Goal: Task Accomplishment & Management: Complete application form

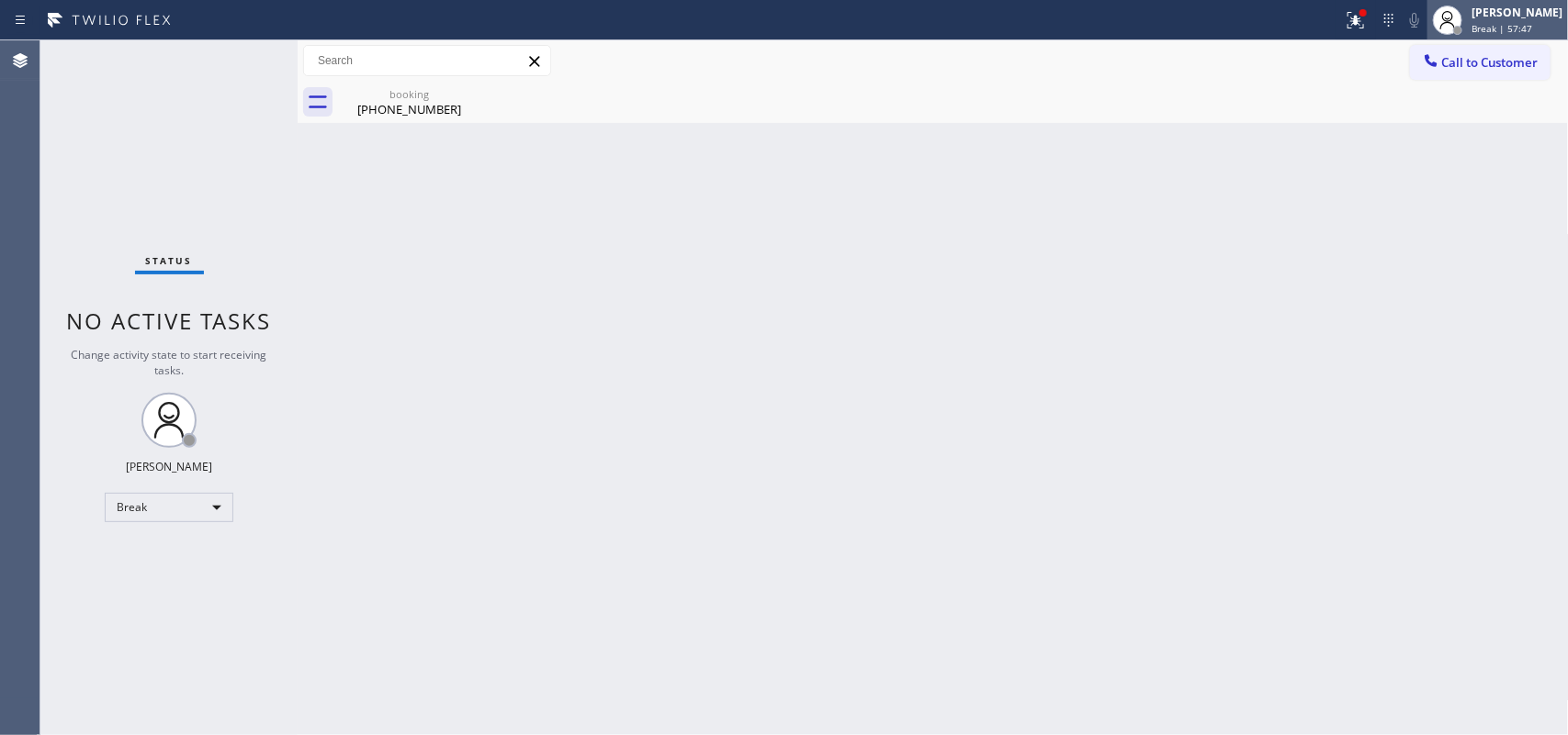
click at [1522, 7] on div "[PERSON_NAME]" at bounding box center [1517, 13] width 91 height 15
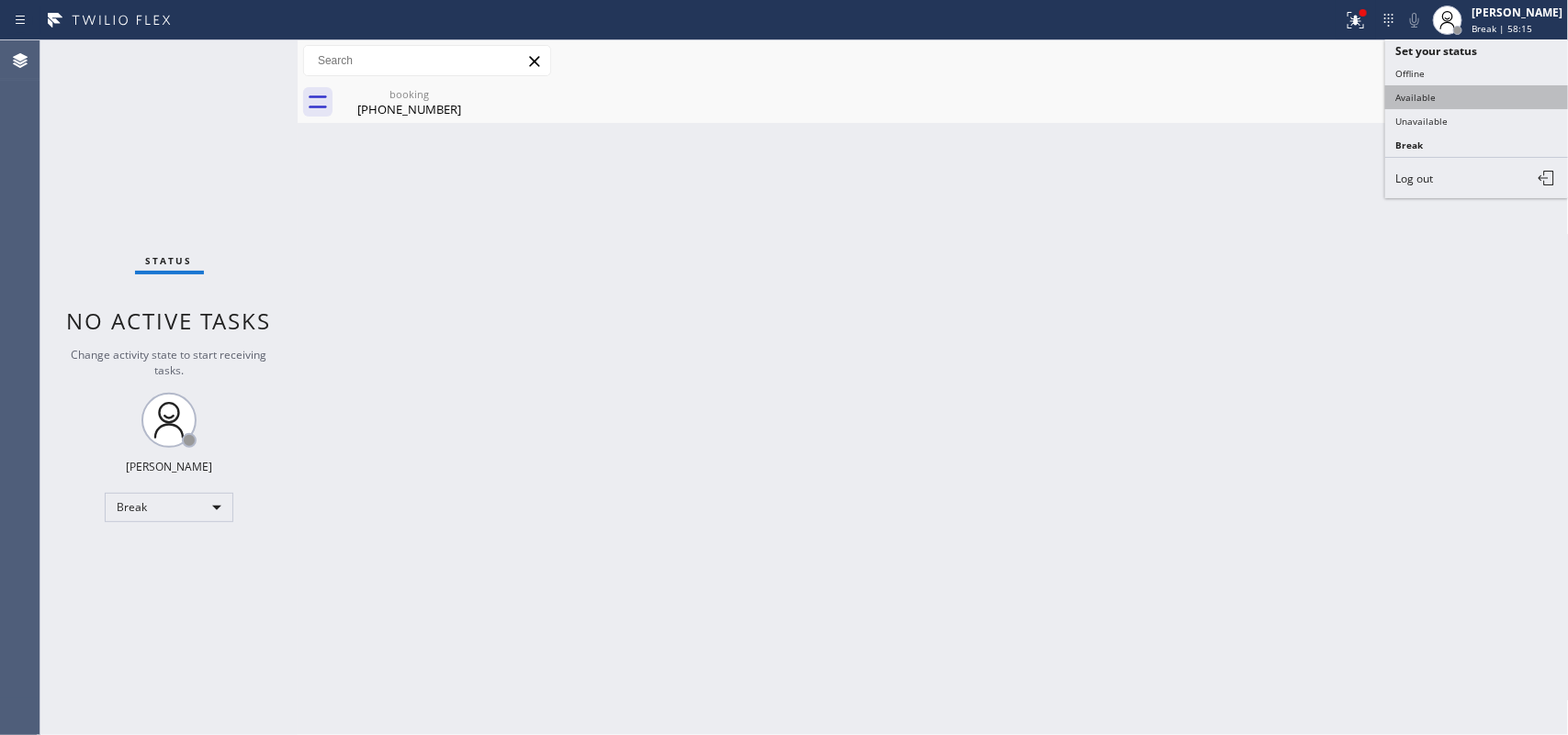
click at [1474, 101] on button "Available" at bounding box center [1477, 97] width 184 height 24
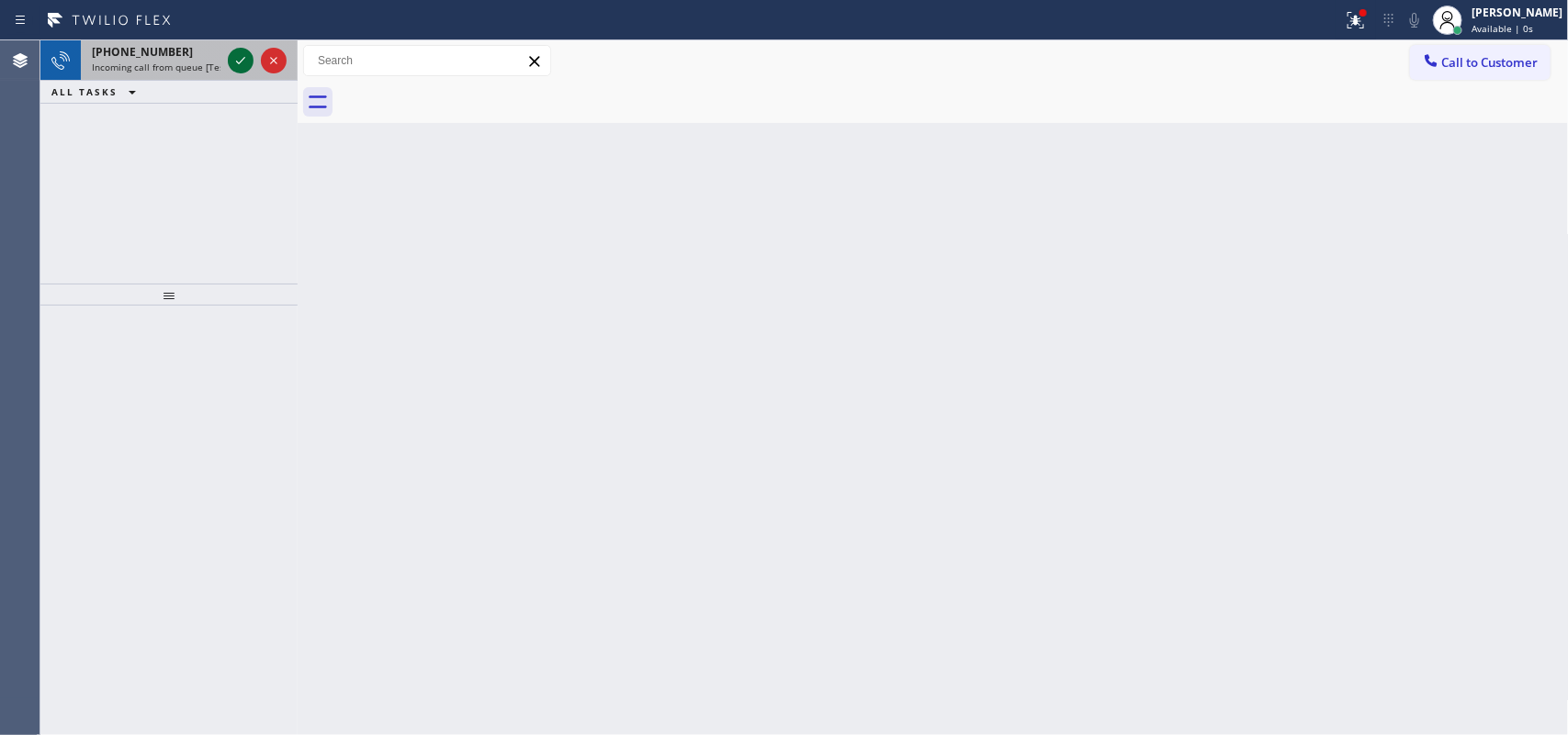
click at [244, 60] on icon at bounding box center [241, 60] width 22 height 22
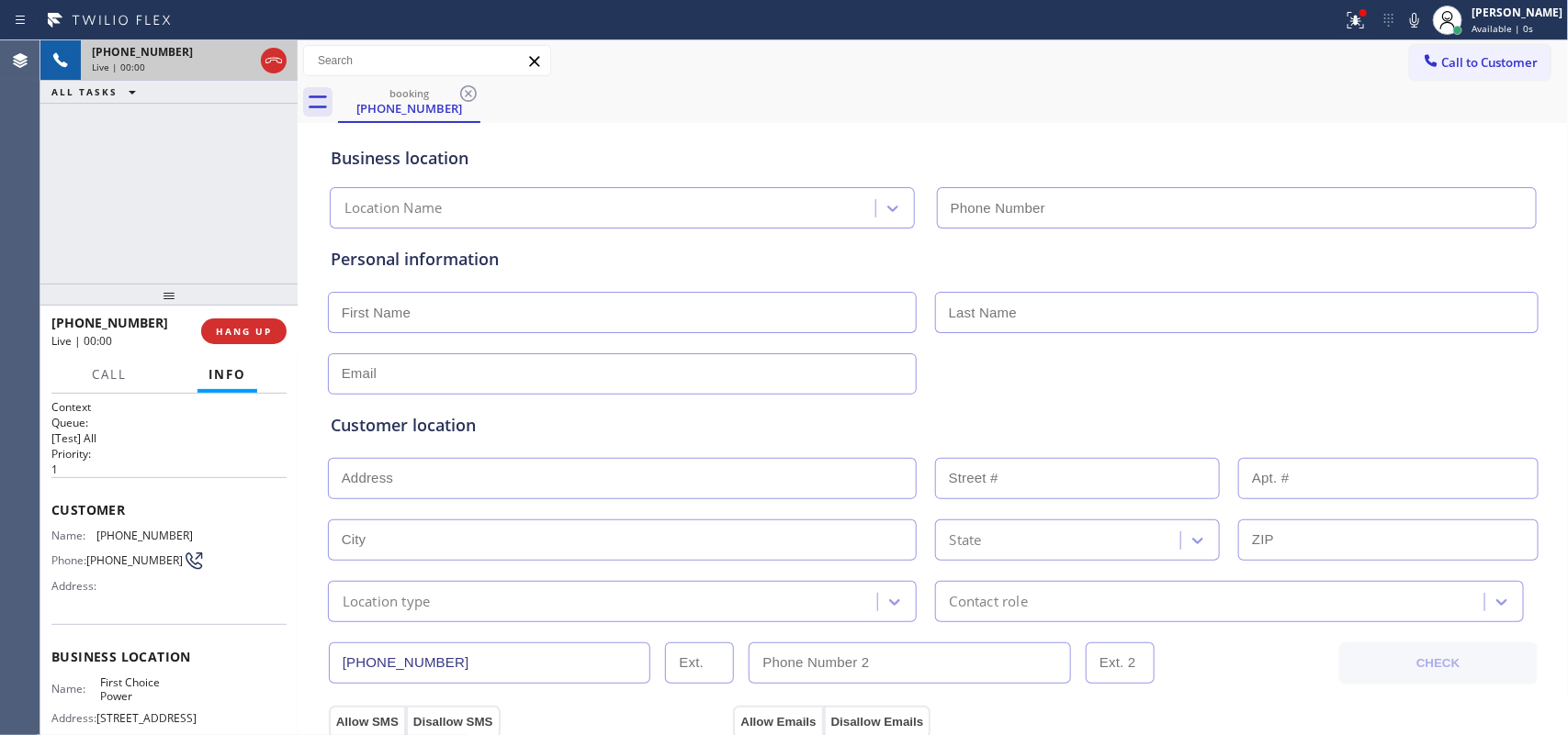
type input "(424) 273-9737"
click at [175, 186] on div "+13104921338 Live | 00:00 ALL TASKS ALL TASKS ACTIVE TASKS TASKS IN WRAP UP" at bounding box center [169, 162] width 257 height 243
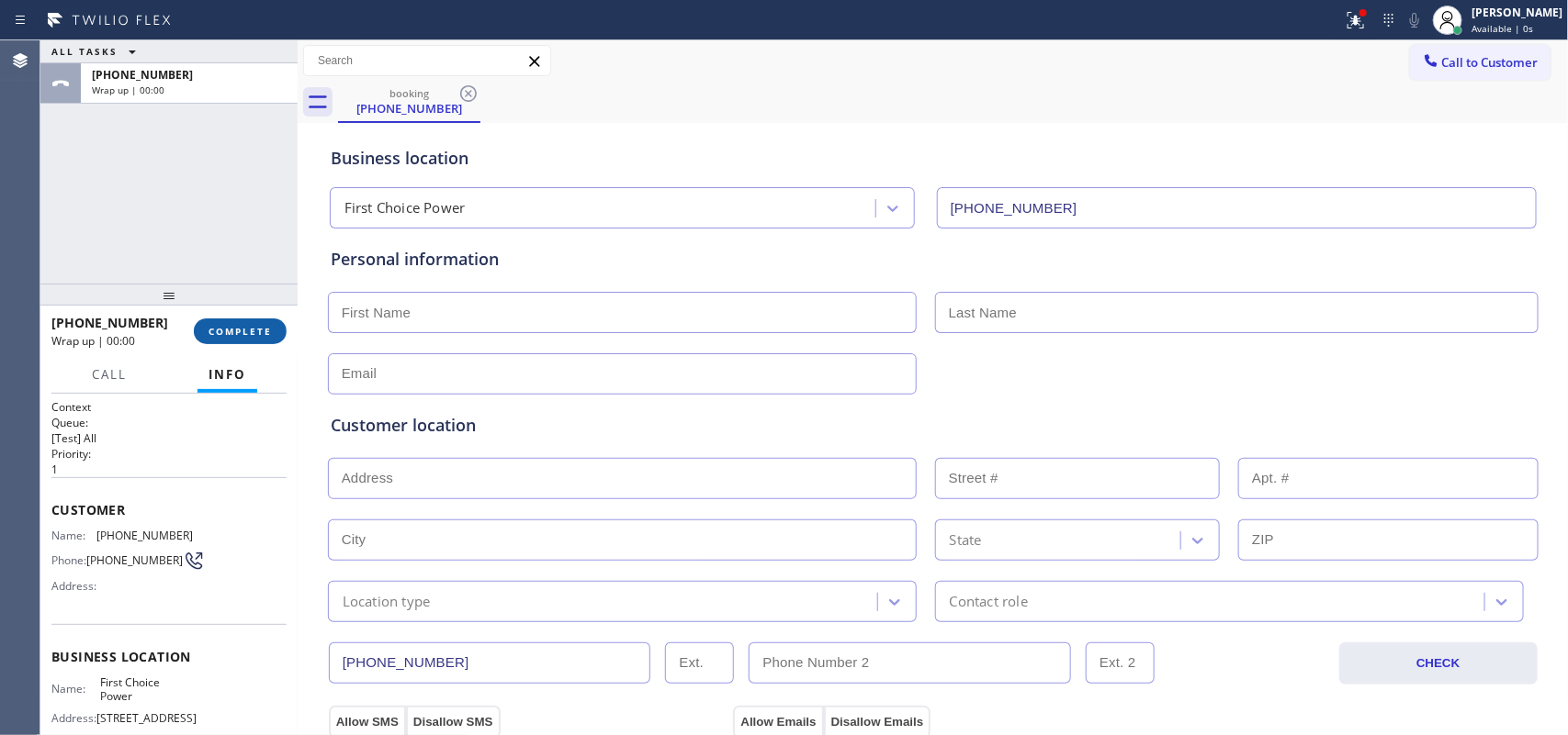
click at [216, 335] on span "COMPLETE" at bounding box center [241, 331] width 64 height 13
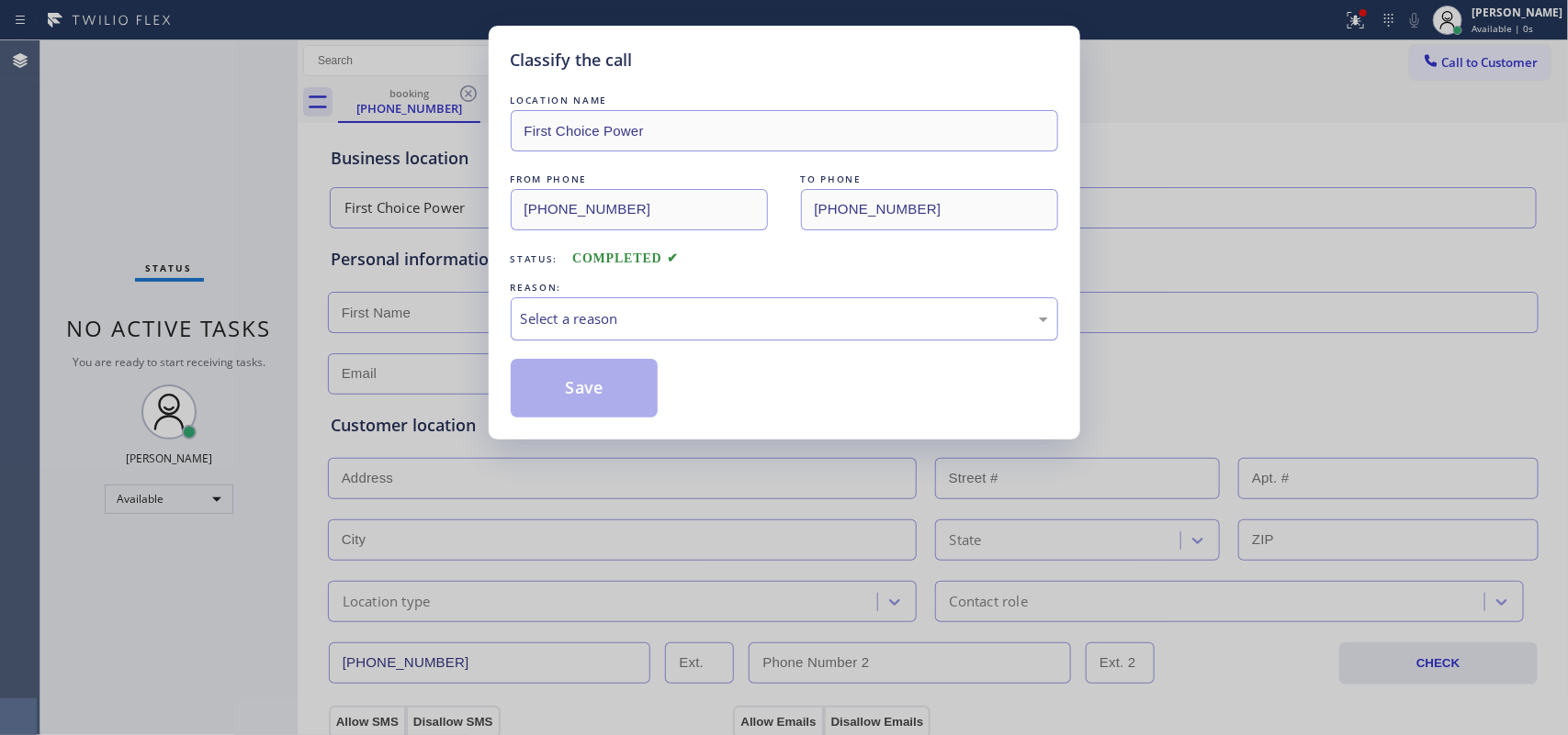
click at [671, 324] on div "Select a reason" at bounding box center [784, 319] width 527 height 21
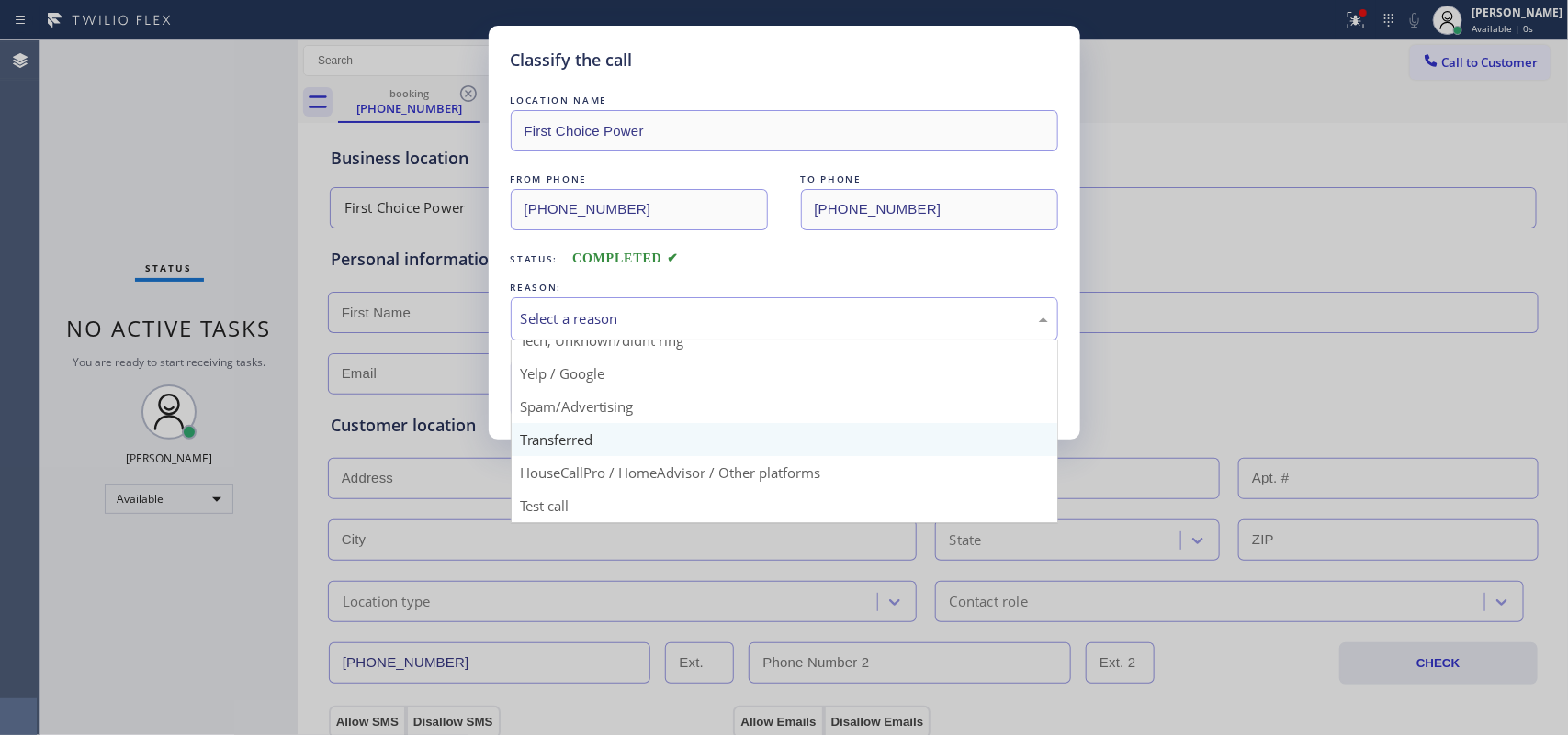
scroll to position [11, 0]
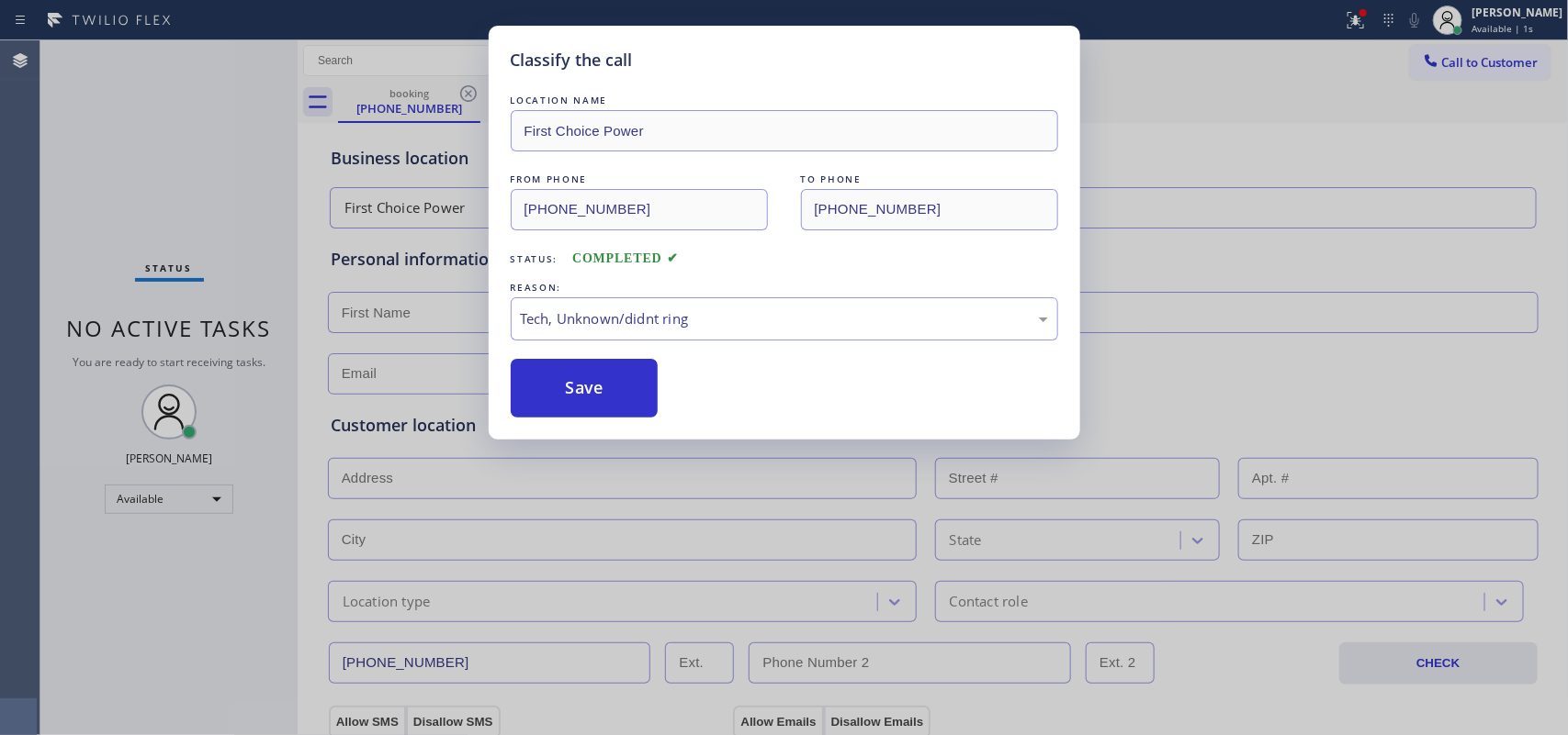
drag, startPoint x: 602, startPoint y: 446, endPoint x: 595, endPoint y: 419, distance: 27.9
click at [590, 414] on button "Save" at bounding box center [584, 388] width 148 height 59
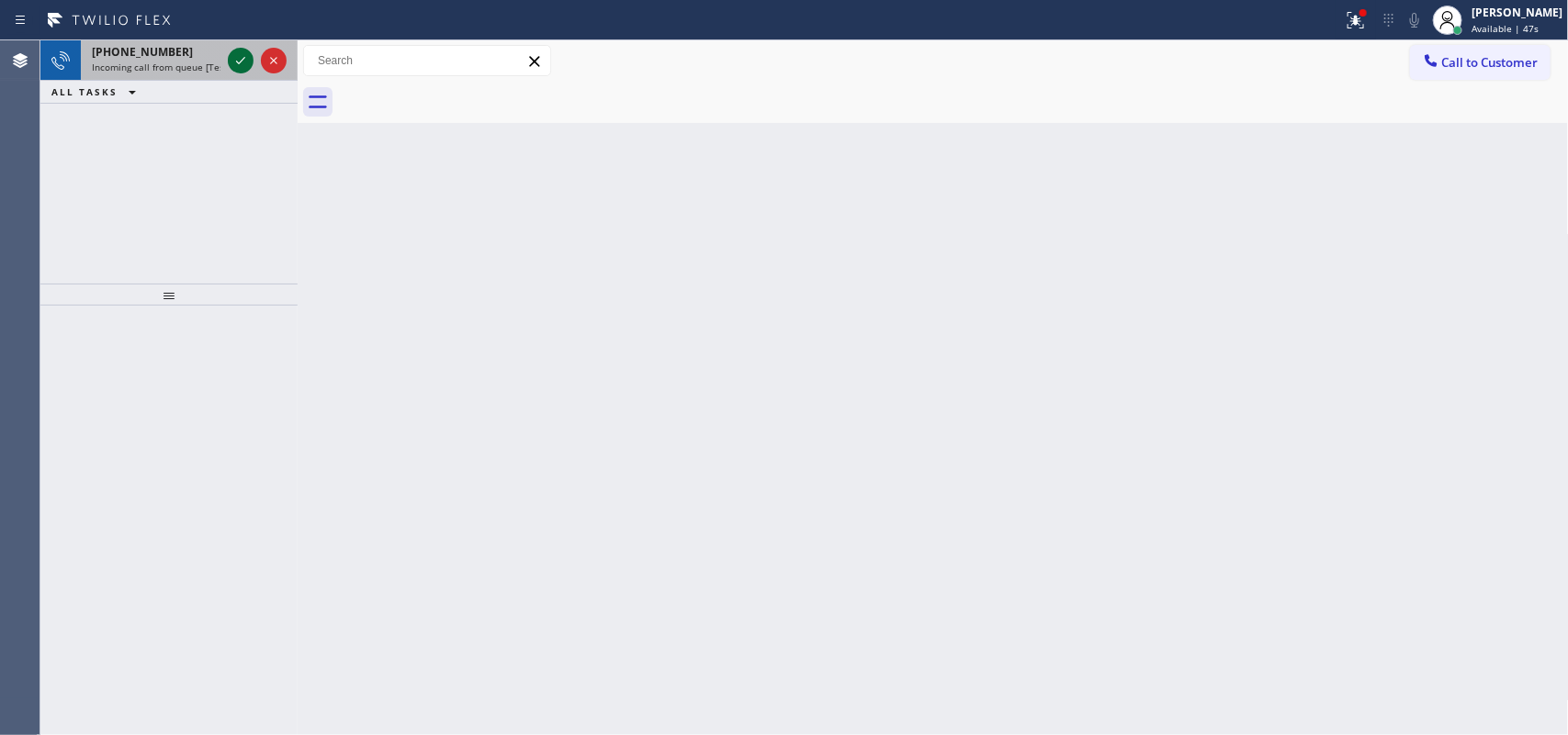
click at [242, 65] on icon at bounding box center [241, 60] width 22 height 22
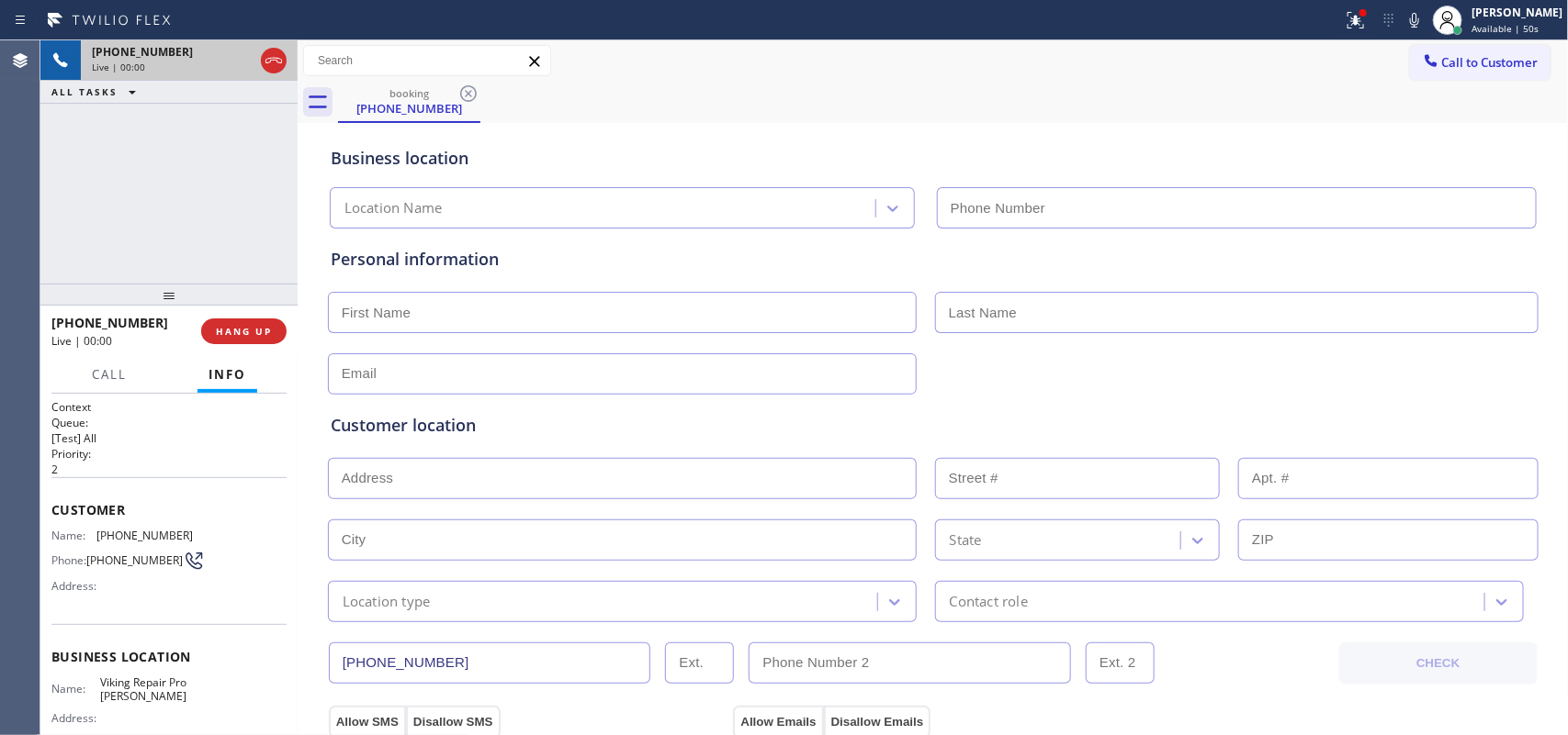
type input "(503) 694-4818"
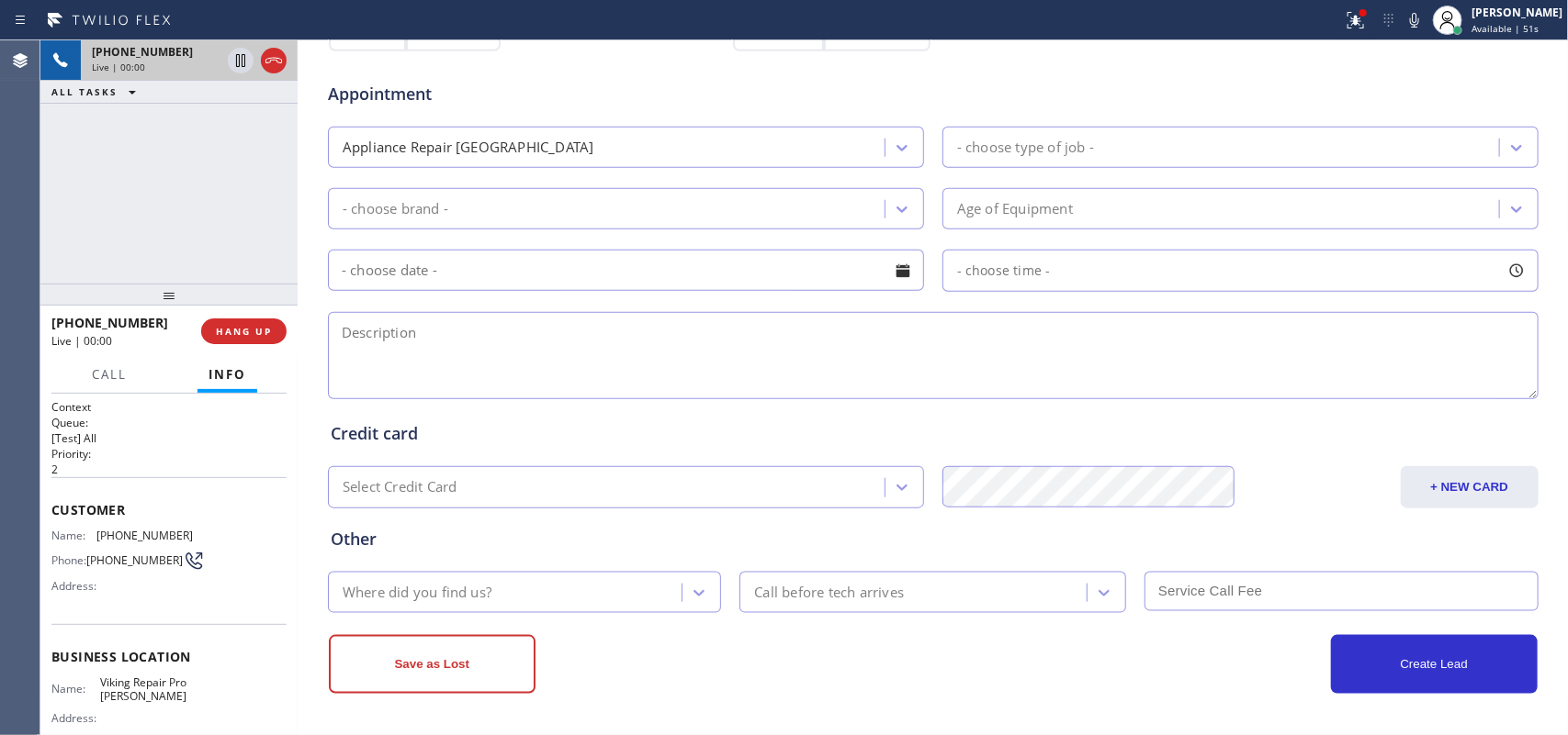
scroll to position [691, 0]
click at [105, 375] on span "Call" at bounding box center [109, 374] width 35 height 16
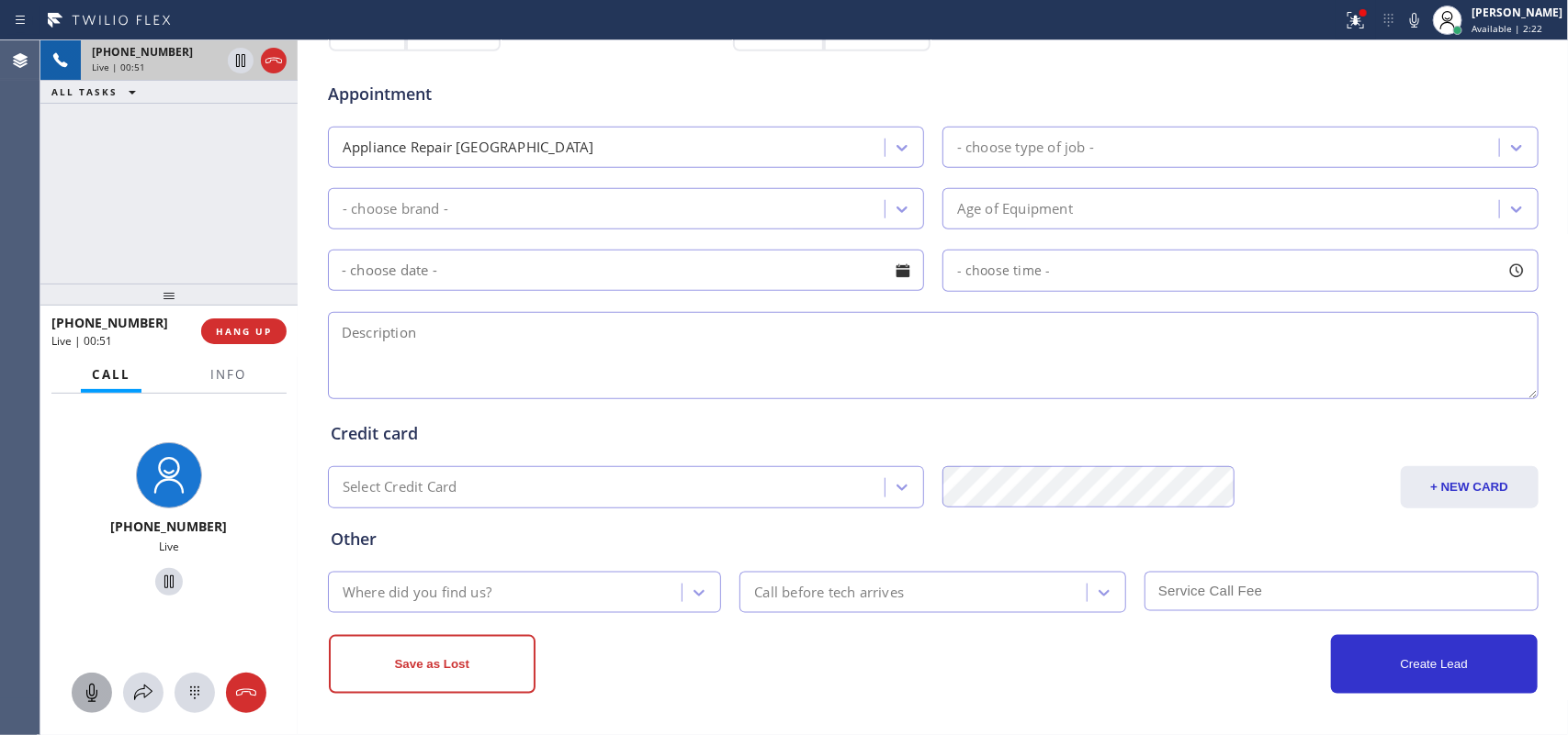
click at [95, 686] on icon at bounding box center [92, 693] width 22 height 22
click at [160, 580] on icon at bounding box center [169, 581] width 22 height 22
click at [79, 694] on div at bounding box center [92, 693] width 41 height 22
click at [162, 587] on icon at bounding box center [168, 581] width 13 height 13
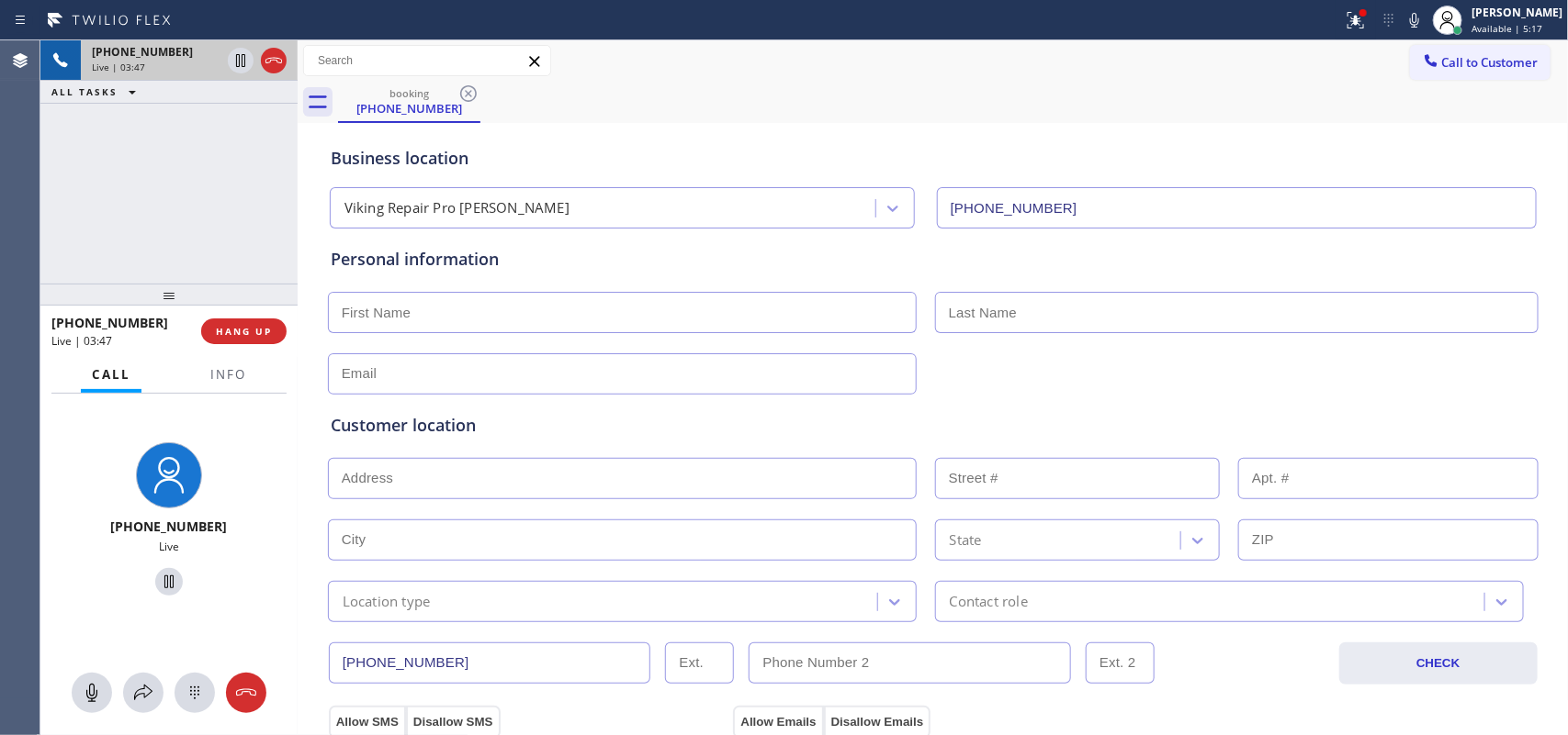
click at [594, 314] on input "text" at bounding box center [621, 312] width 588 height 42
click at [467, 309] on input "text" at bounding box center [621, 312] width 588 height 42
type input "F"
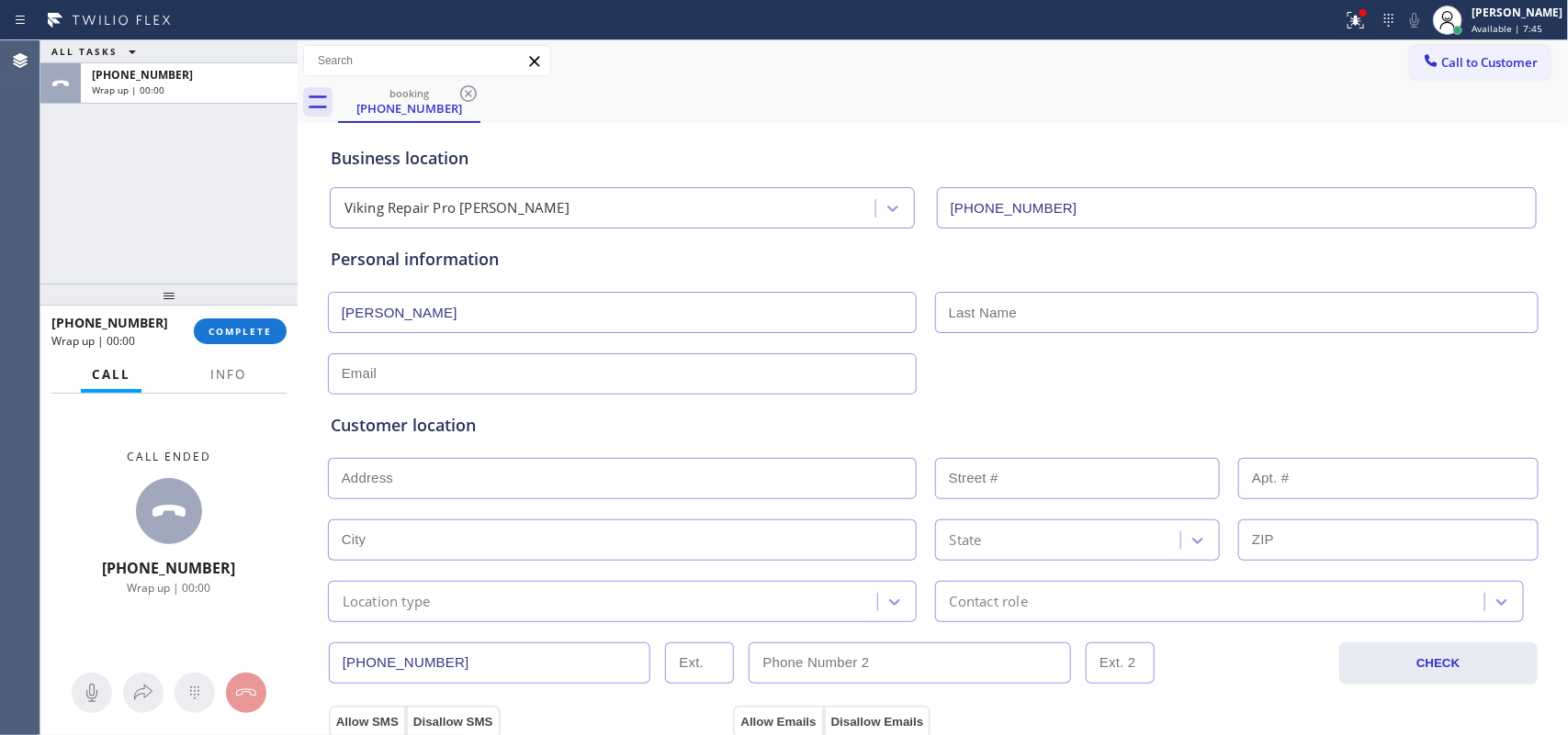
click at [351, 319] on input "Miss Frenny" at bounding box center [621, 312] width 588 height 42
type input "Ms."
click at [1014, 300] on input "text" at bounding box center [1237, 312] width 604 height 42
type input "Frenny"
click at [561, 375] on input "text" at bounding box center [621, 374] width 588 height 42
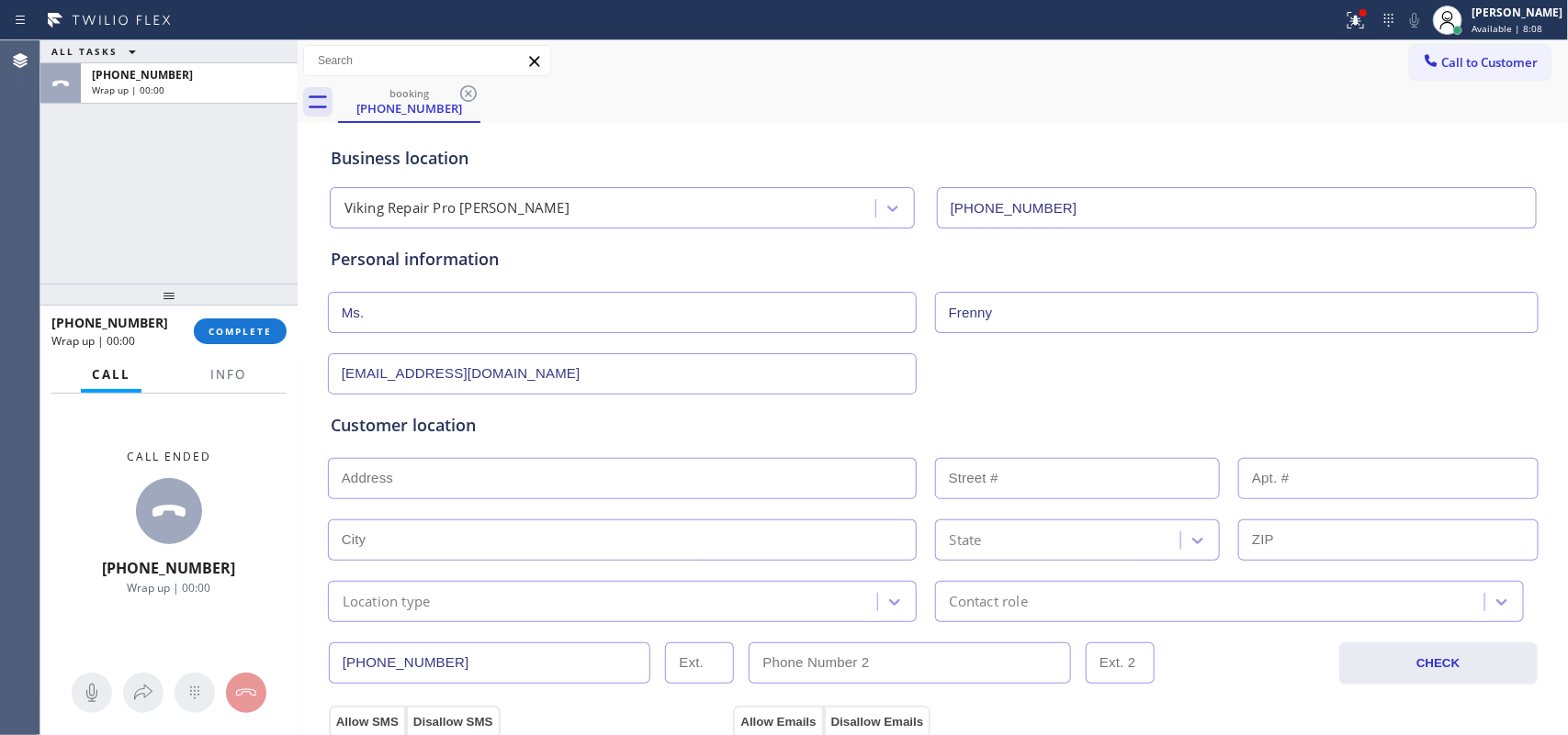
type input "[EMAIL_ADDRESS][DOMAIN_NAME]"
click at [649, 480] on input "text" at bounding box center [621, 478] width 588 height 42
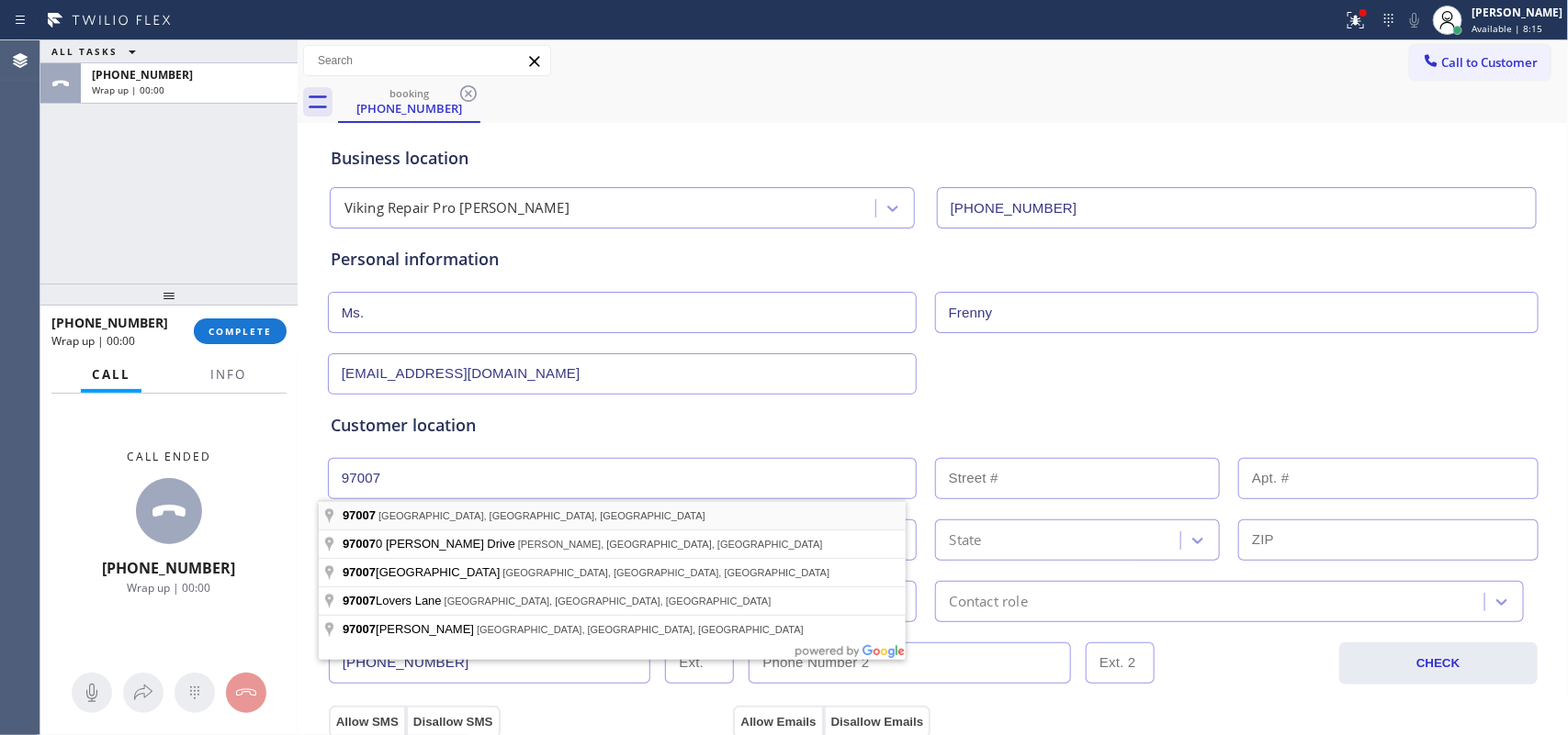
type input "Beaverton, OR 97007, USA"
type input "Beaverton"
type input "97007"
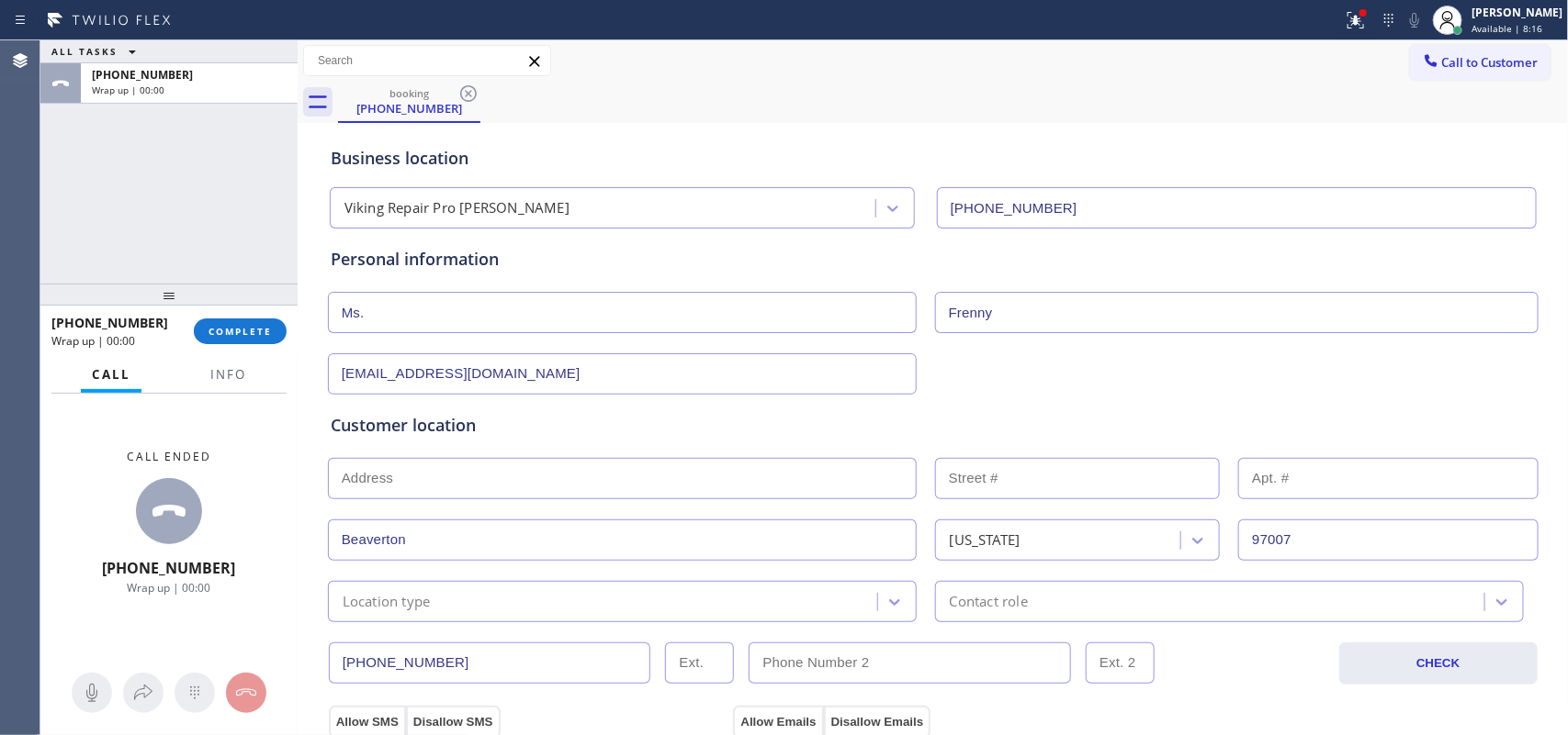
scroll to position [344, 0]
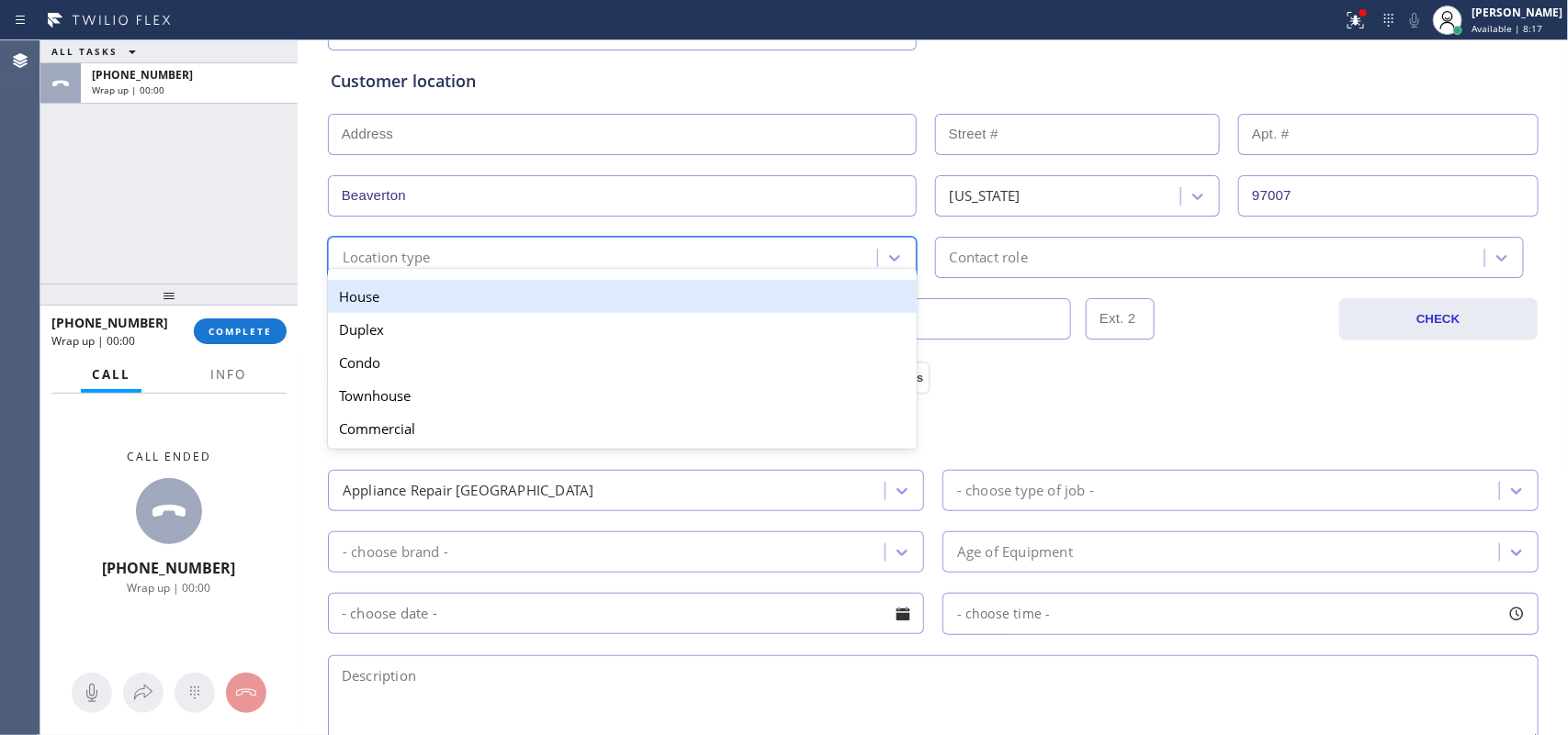
click at [657, 263] on div "Location type" at bounding box center [605, 257] width 544 height 32
click at [595, 301] on div "House" at bounding box center [621, 297] width 588 height 33
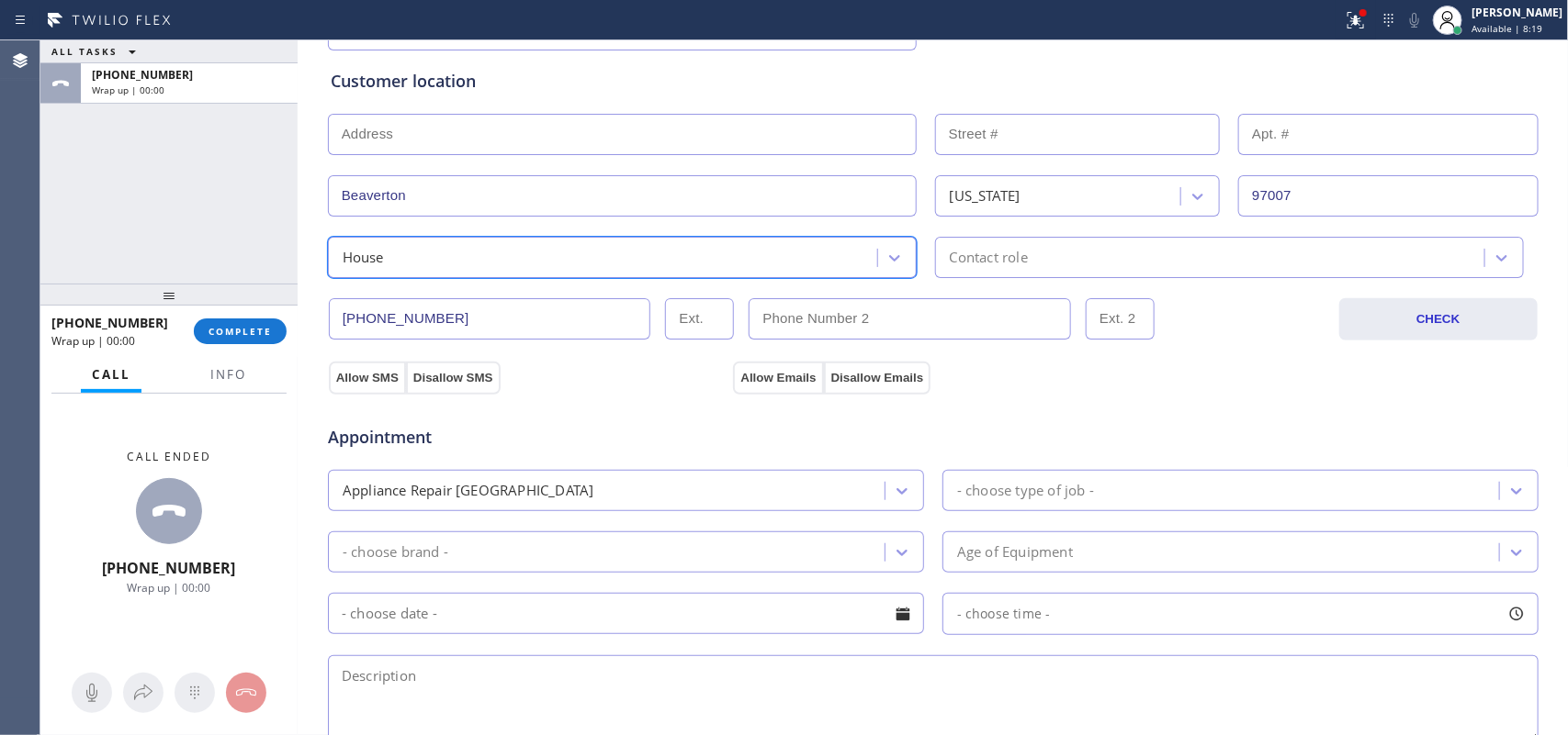
click at [1027, 254] on div "Contact role" at bounding box center [1212, 257] width 544 height 32
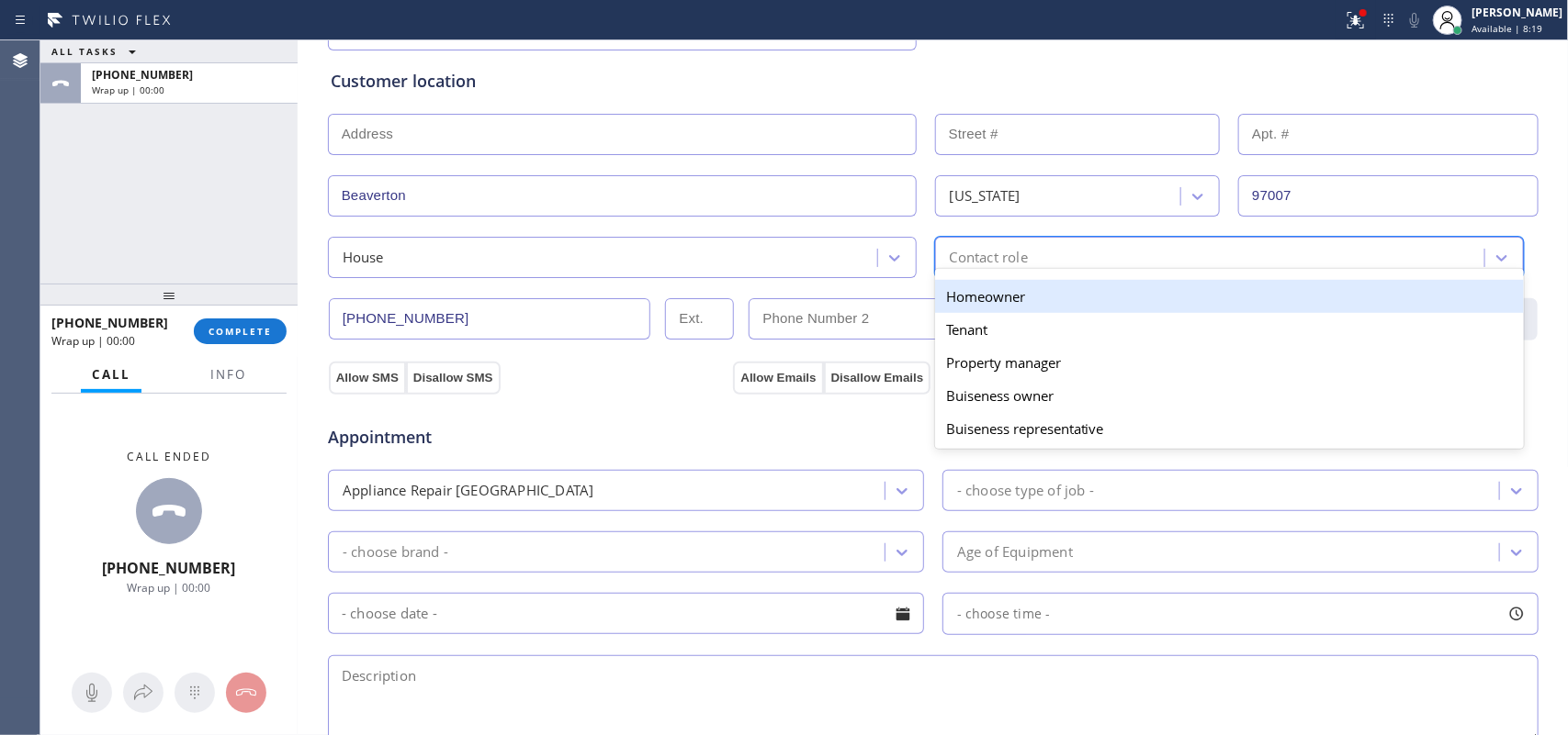
click at [994, 298] on div "Homeowner" at bounding box center [1229, 297] width 588 height 33
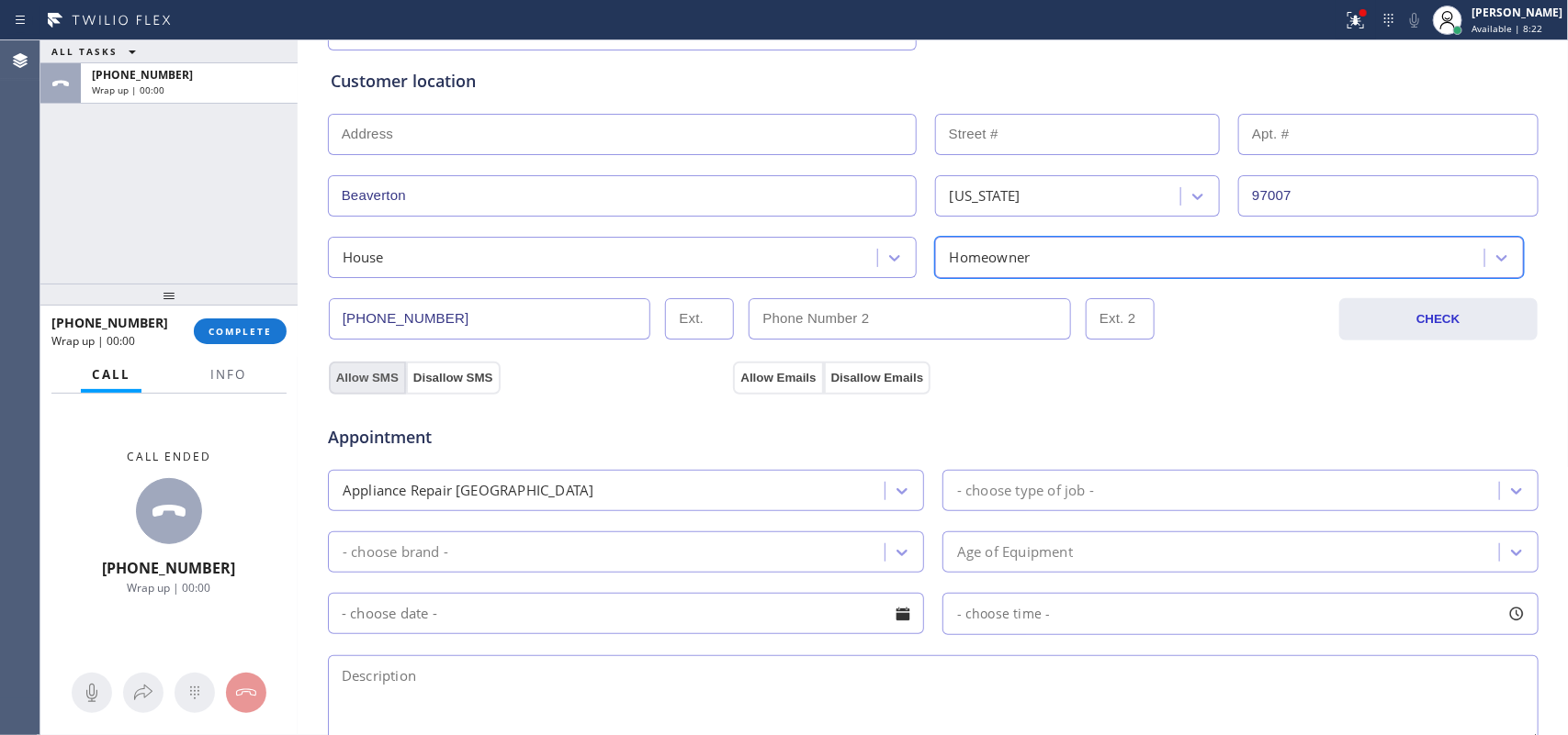
drag, startPoint x: 356, startPoint y: 370, endPoint x: 471, endPoint y: 374, distance: 115.1
click at [356, 370] on button "Allow SMS" at bounding box center [367, 379] width 77 height 33
drag, startPoint x: 755, startPoint y: 372, endPoint x: 875, endPoint y: 396, distance: 122.4
click at [757, 372] on button "Allow Emails" at bounding box center [778, 379] width 90 height 33
click at [851, 493] on div "Appliance Repair [GEOGRAPHIC_DATA]" at bounding box center [609, 490] width 551 height 32
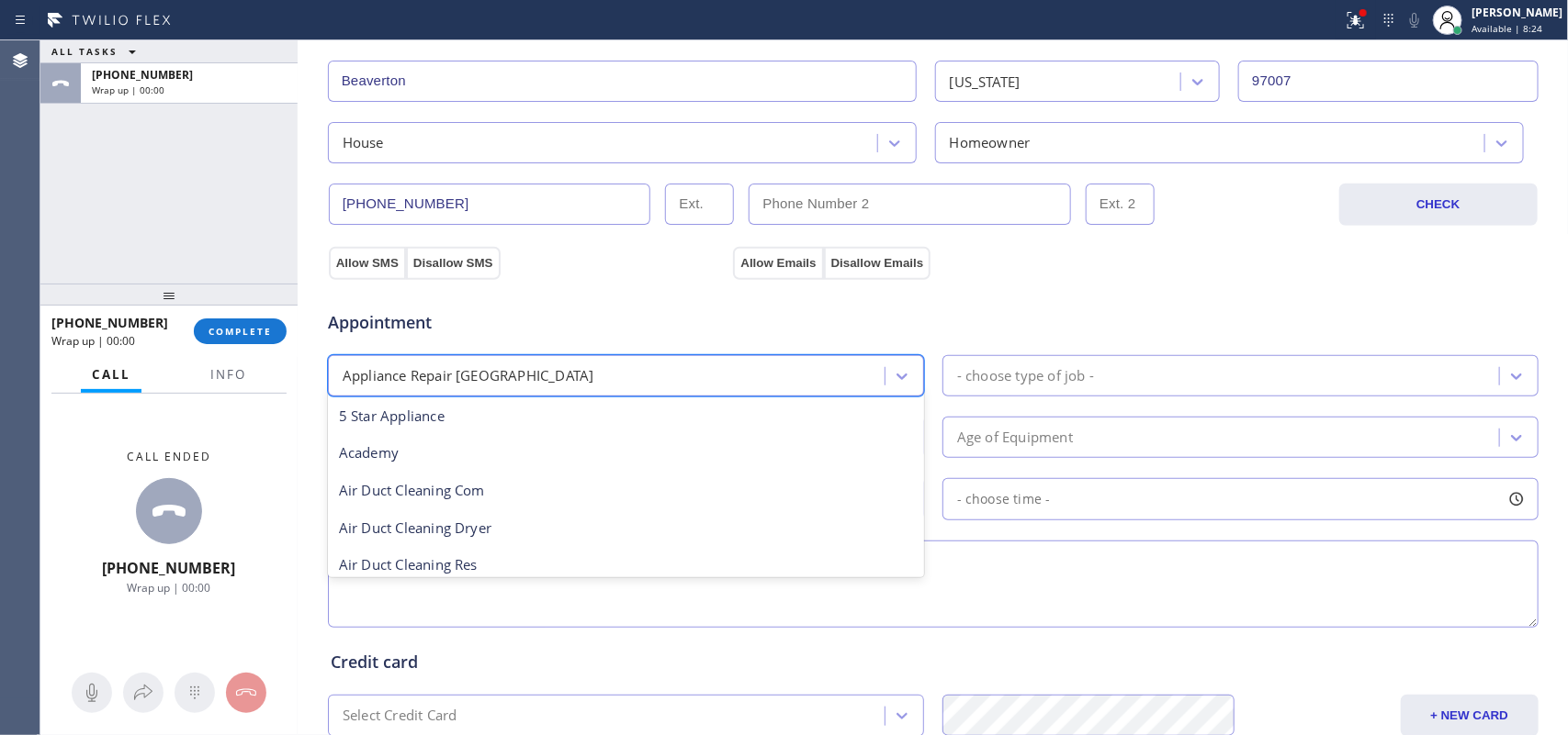
scroll to position [574, 0]
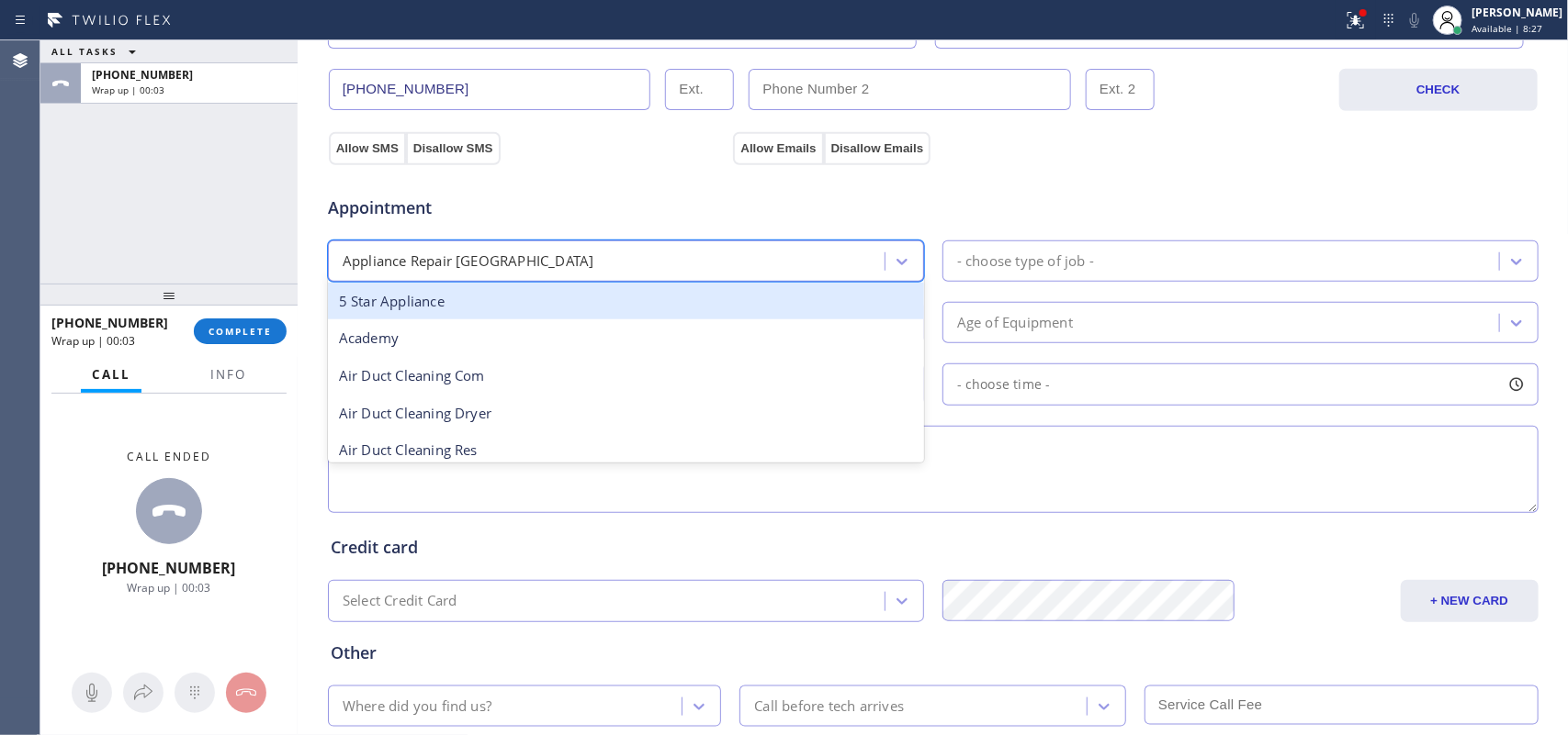
click at [657, 267] on div "Appliance Repair [GEOGRAPHIC_DATA]" at bounding box center [609, 261] width 551 height 32
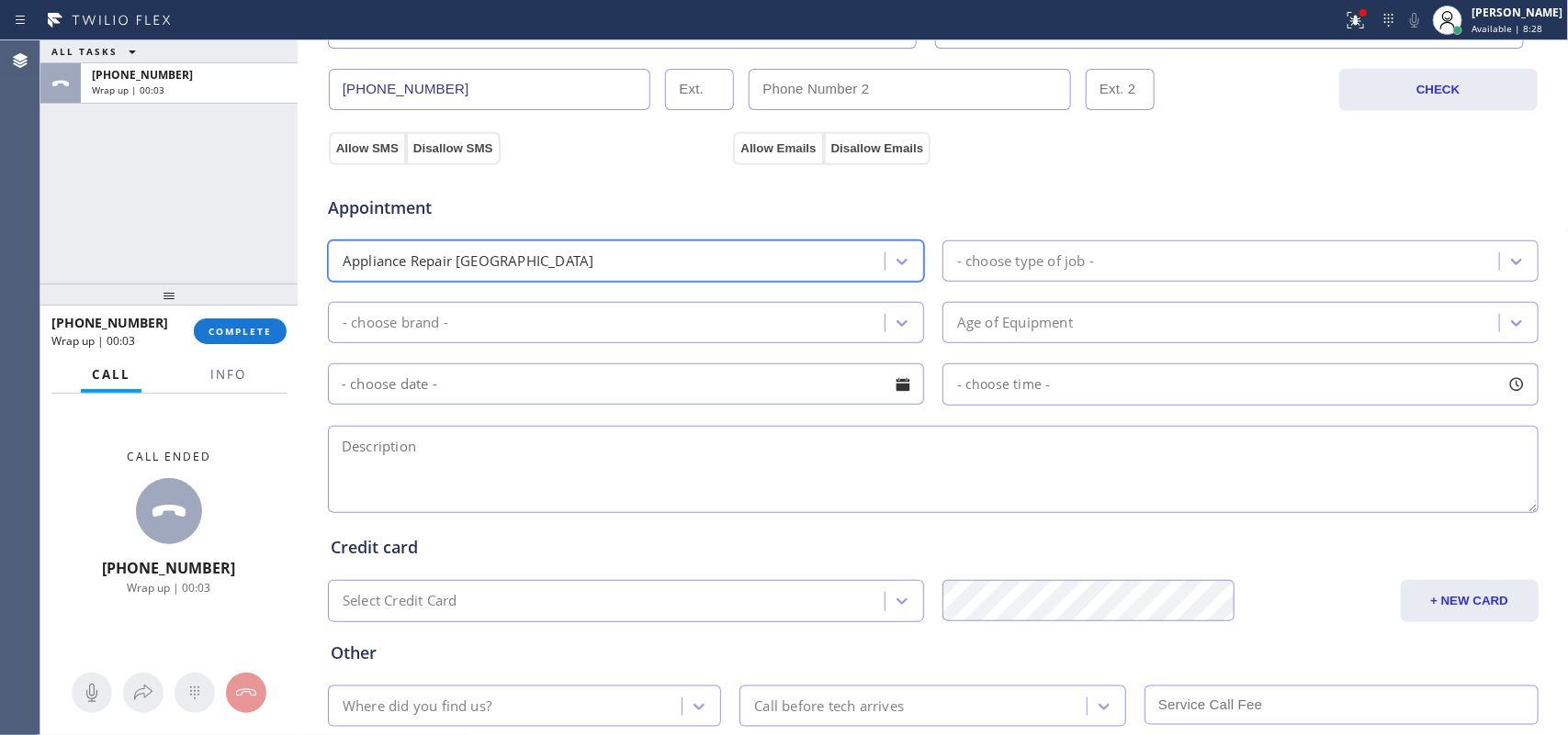
click at [1019, 263] on div "- choose type of job -" at bounding box center [1026, 262] width 137 height 21
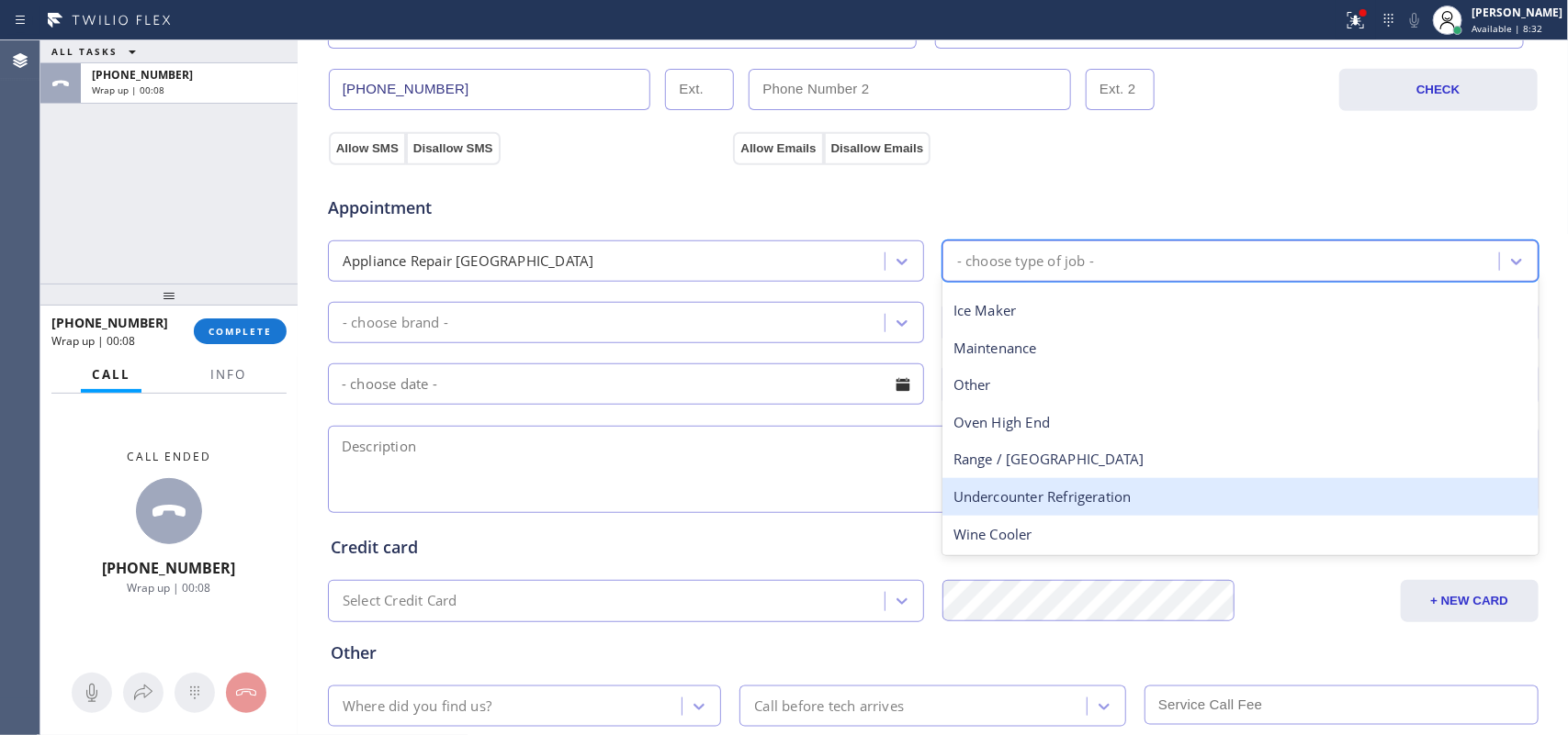
scroll to position [0, 0]
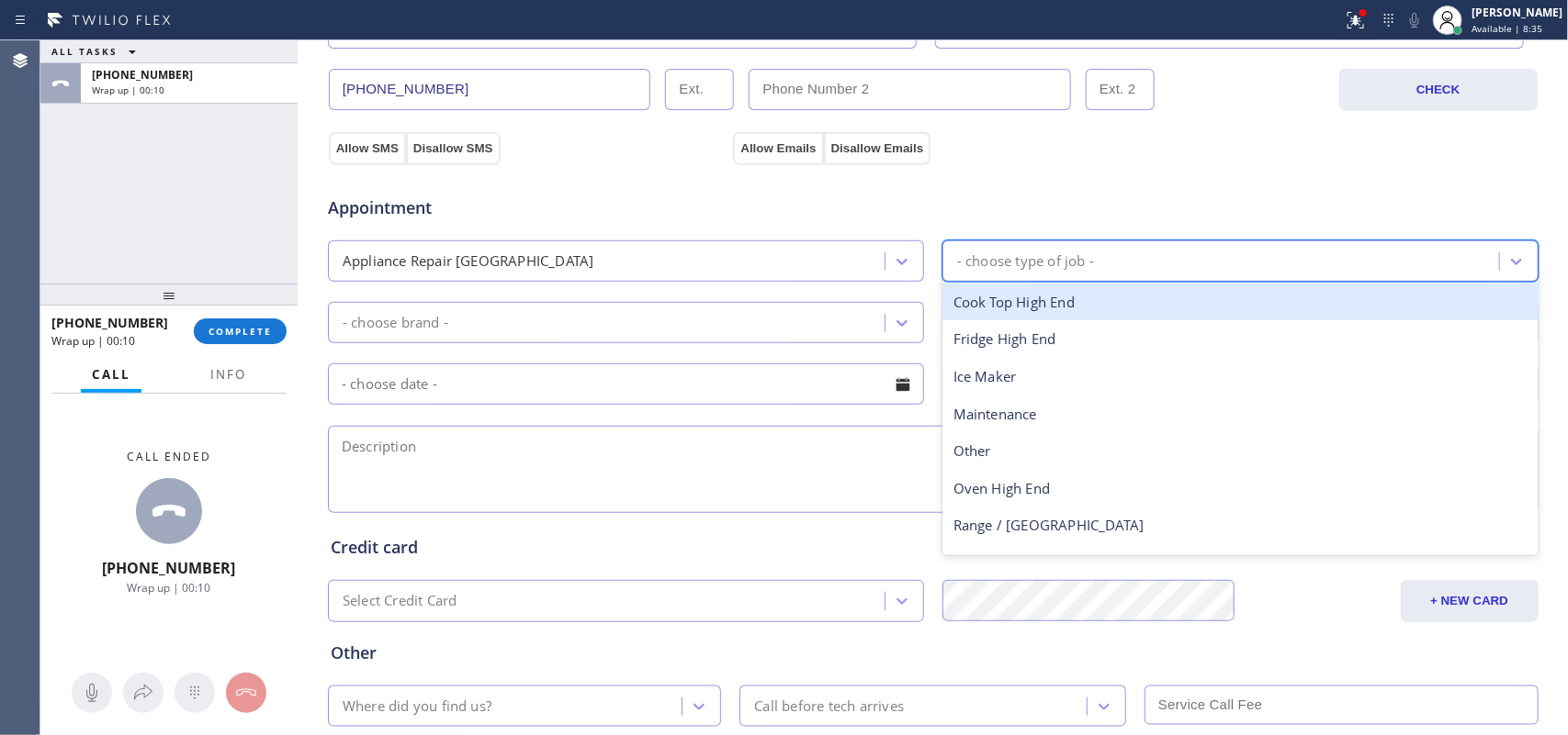
click at [1029, 313] on div "Cook Top High End" at bounding box center [1240, 302] width 596 height 38
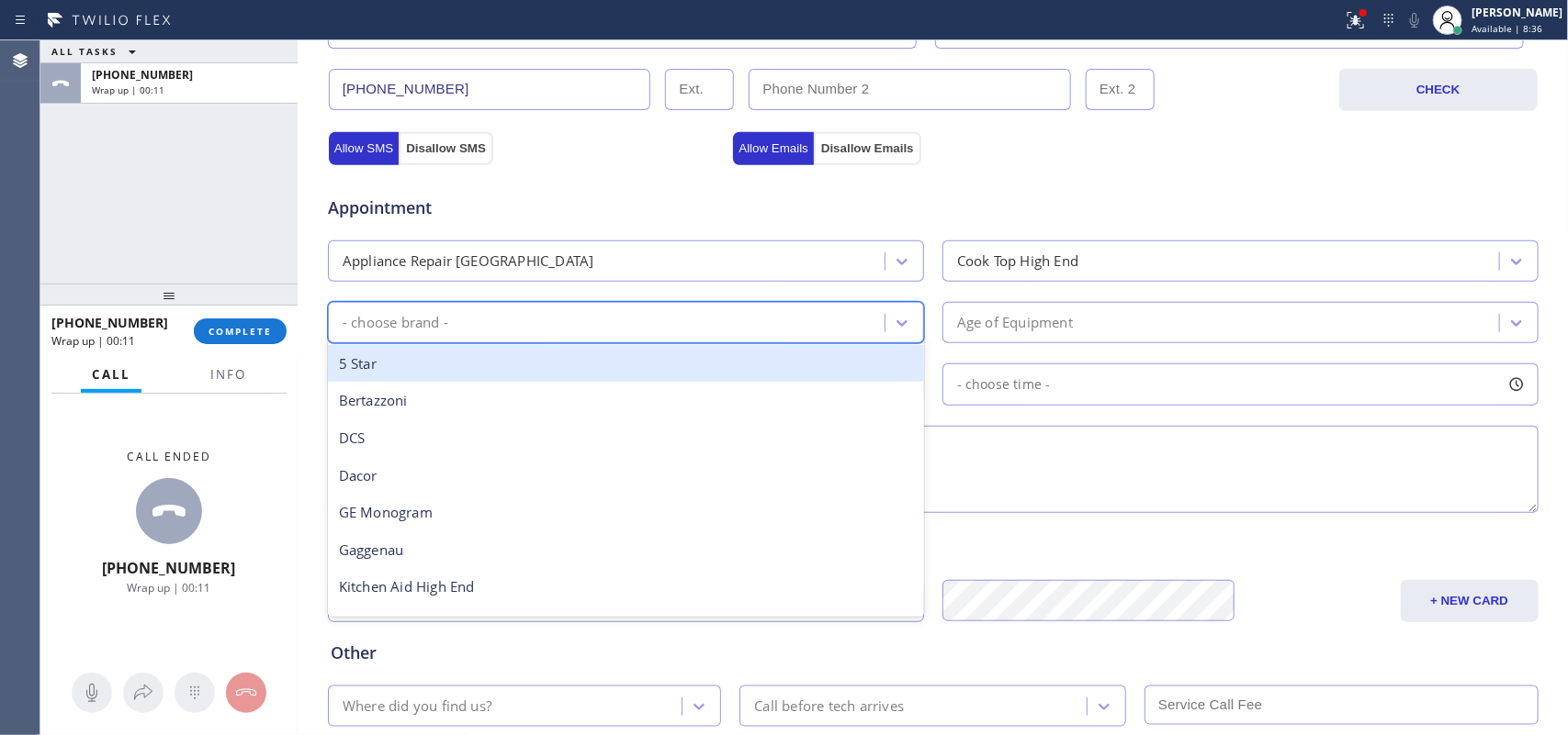
click at [852, 317] on div "- choose brand -" at bounding box center [609, 323] width 551 height 32
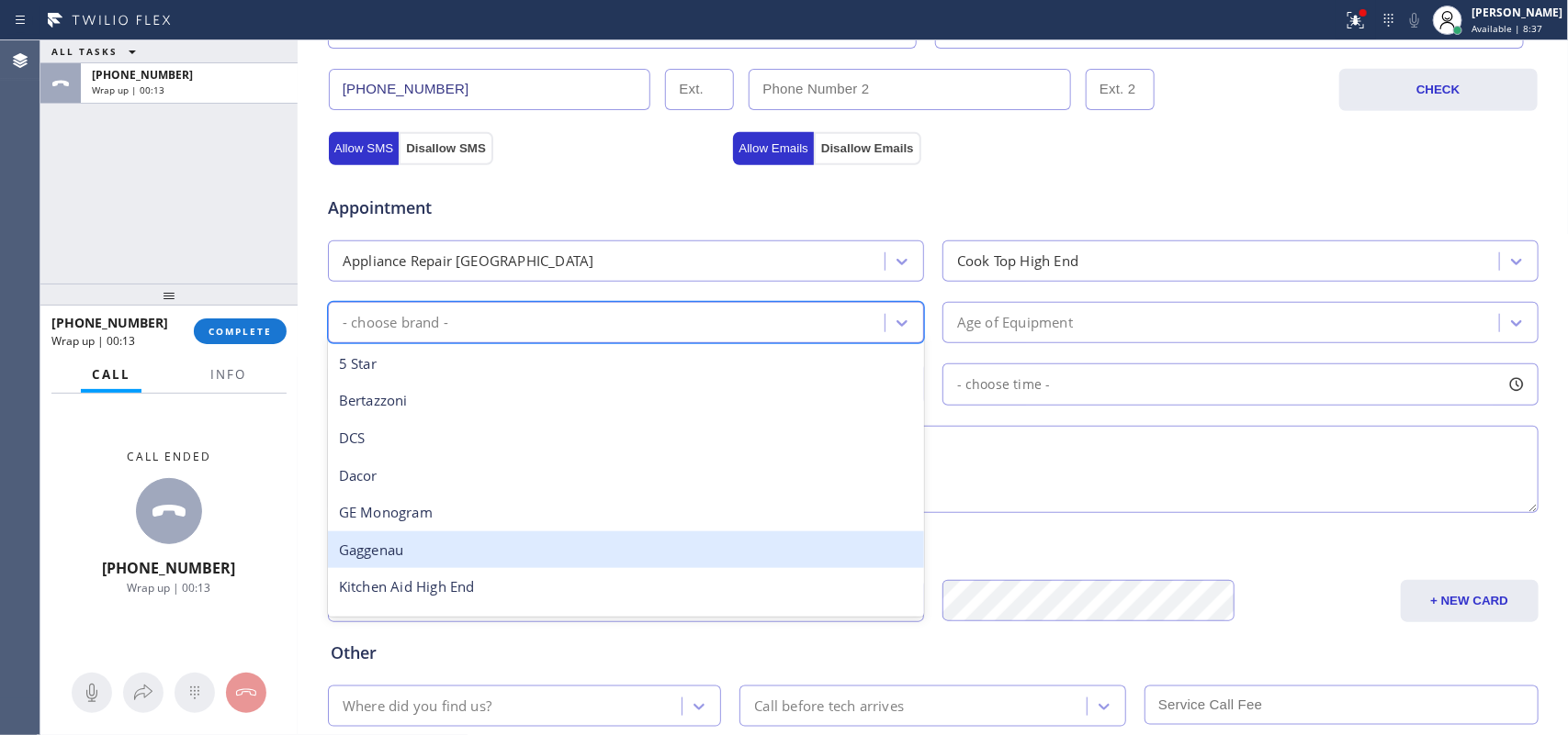
scroll to position [253, 0]
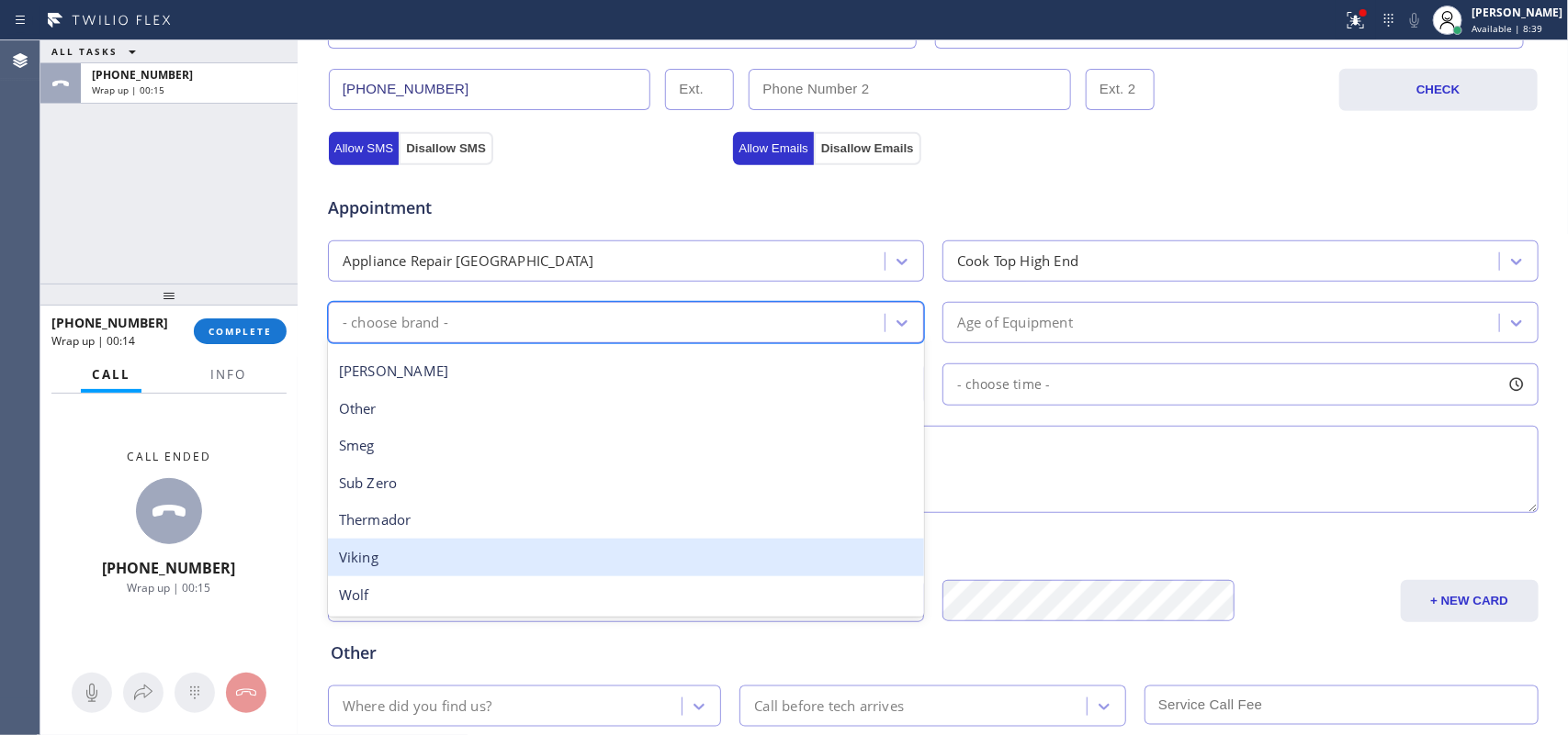
click at [590, 551] on div "Viking" at bounding box center [625, 557] width 596 height 38
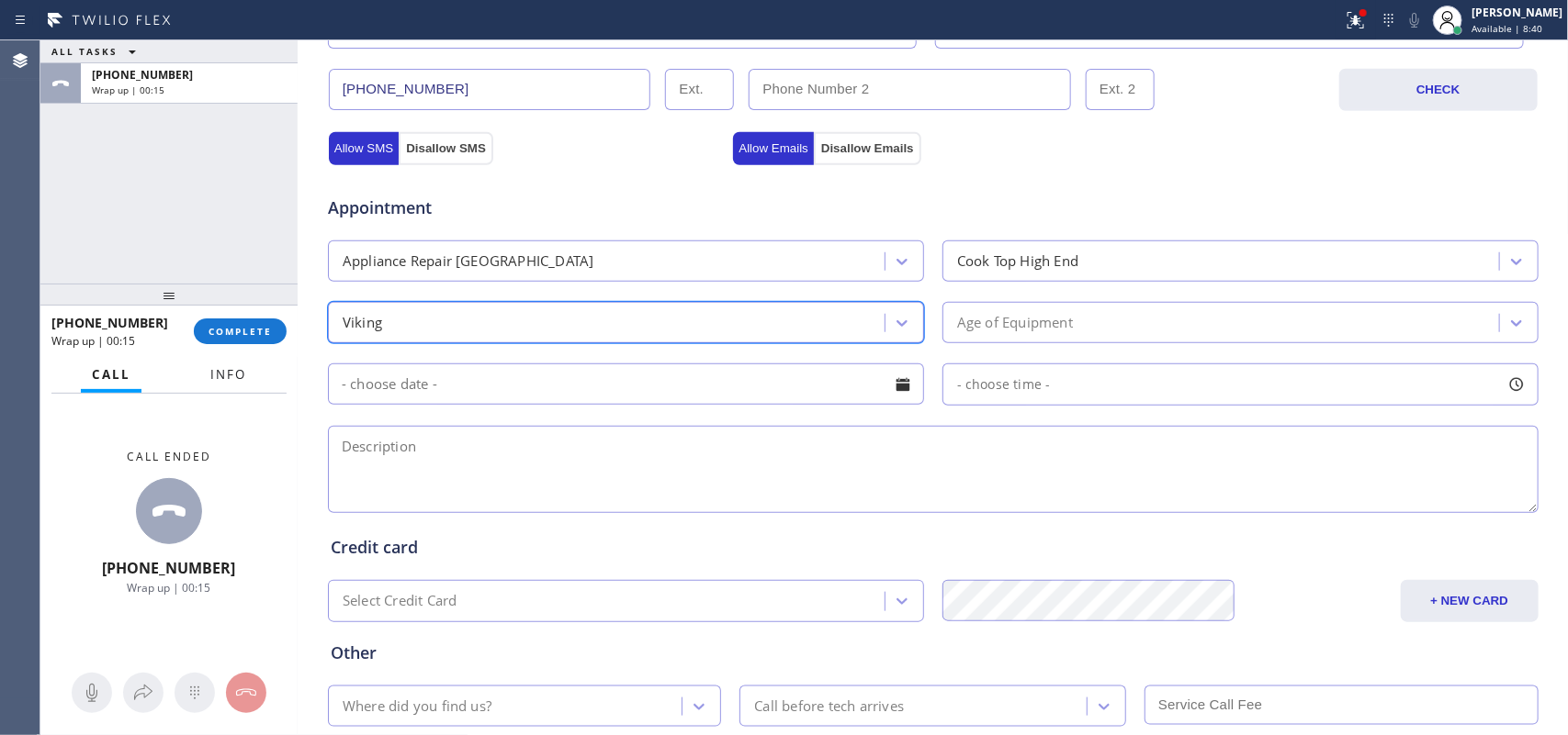
click at [223, 382] on button "Info" at bounding box center [228, 375] width 58 height 36
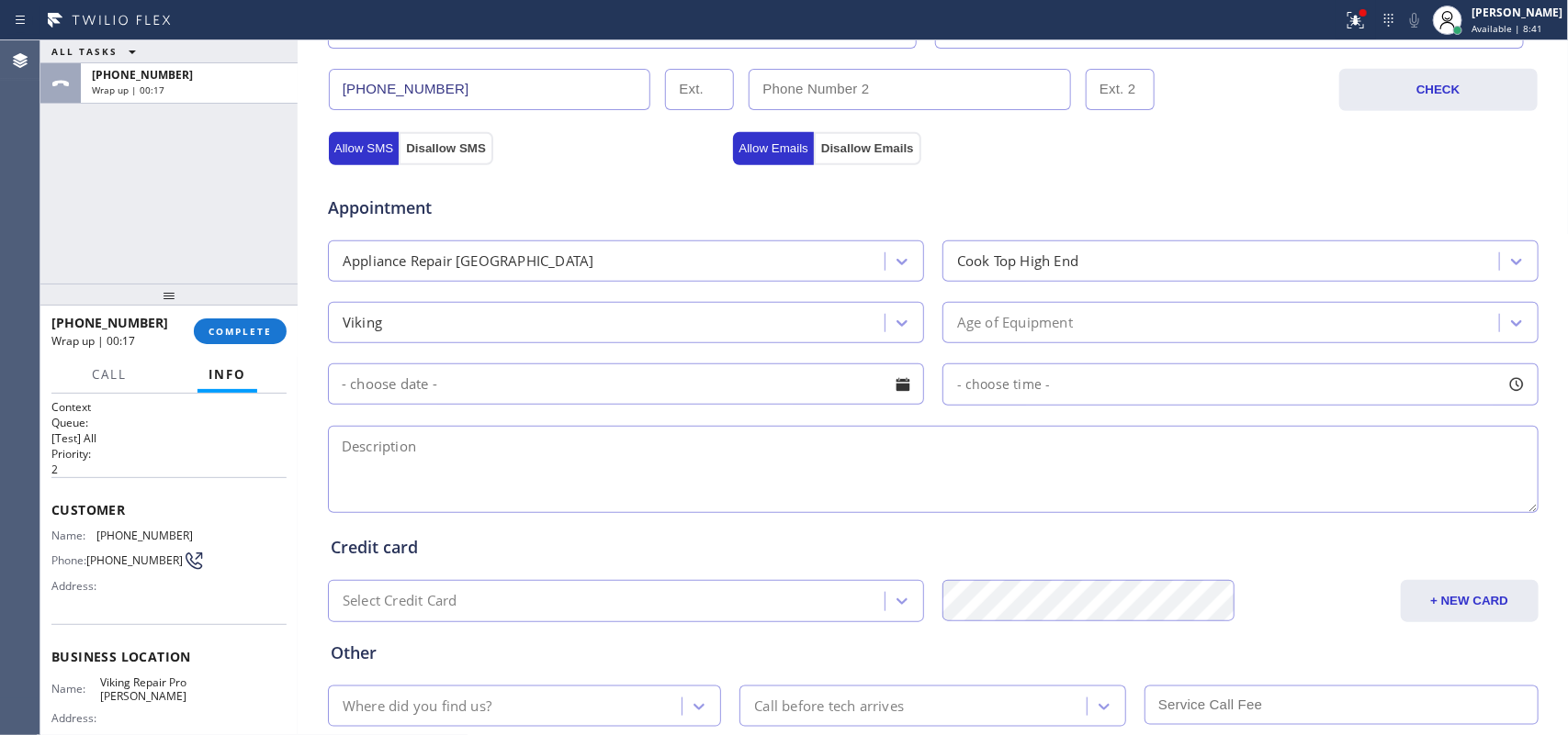
click at [1080, 324] on div "Age of Equipment" at bounding box center [1223, 323] width 551 height 32
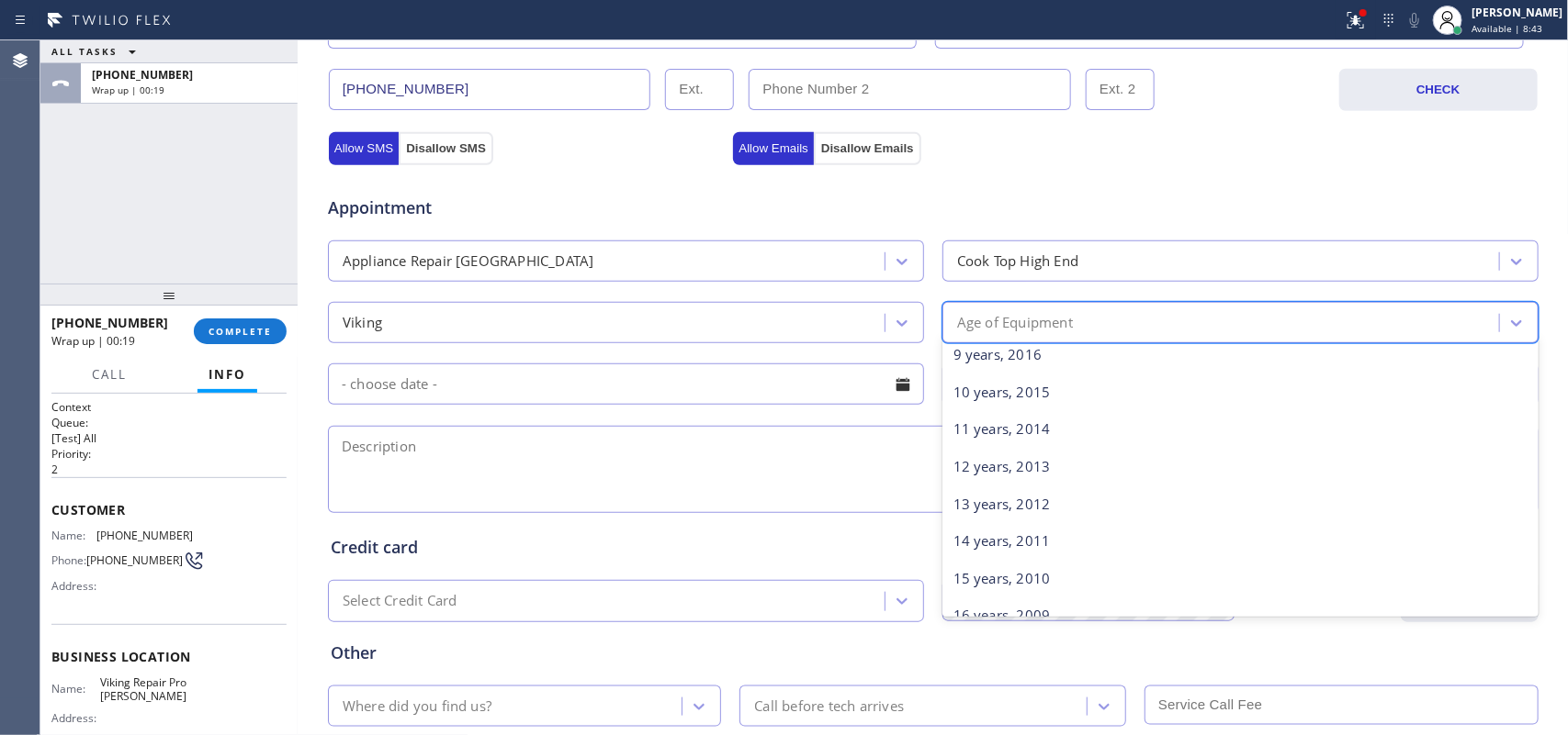
scroll to position [230, 0]
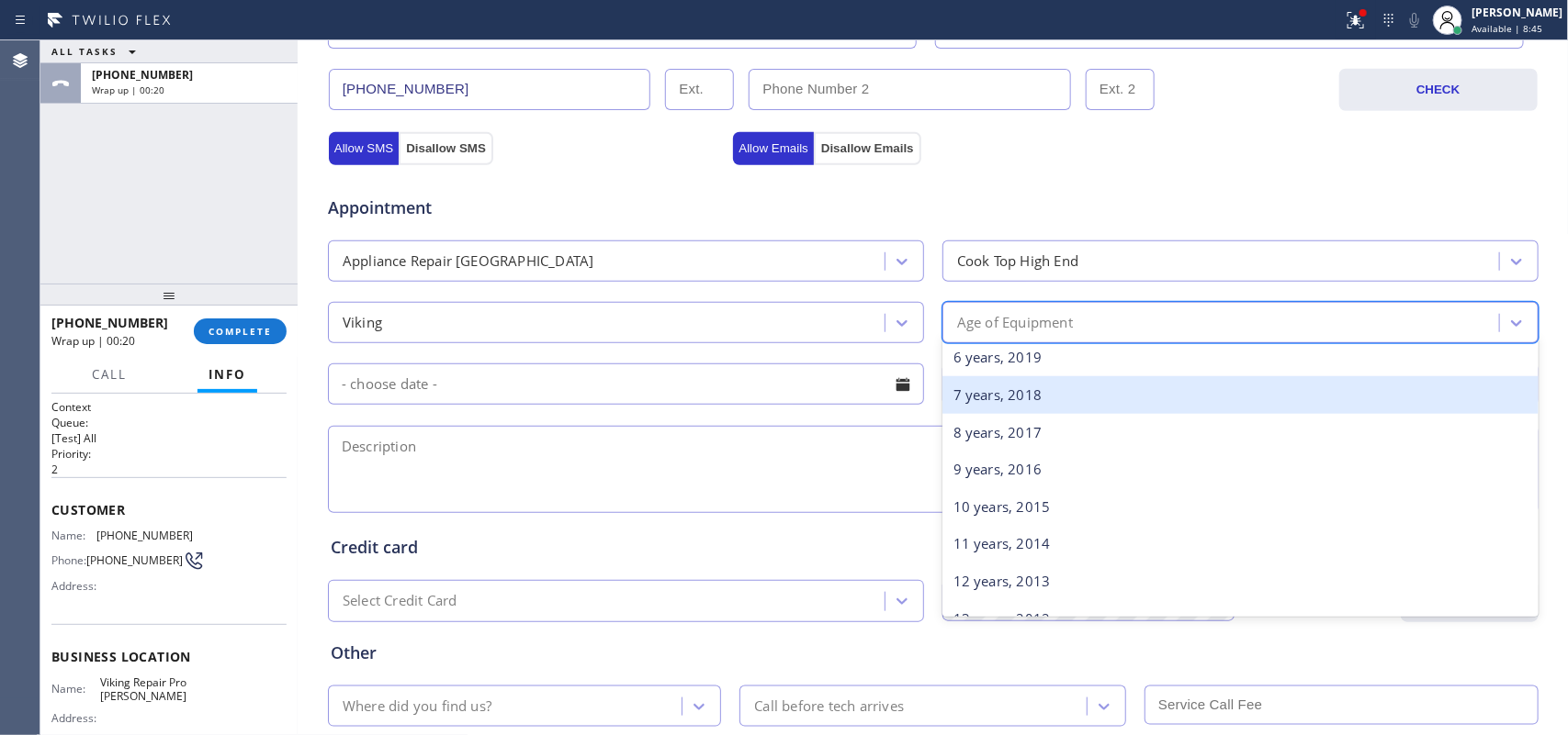
click at [1089, 391] on div "7 years, 2018" at bounding box center [1240, 395] width 596 height 38
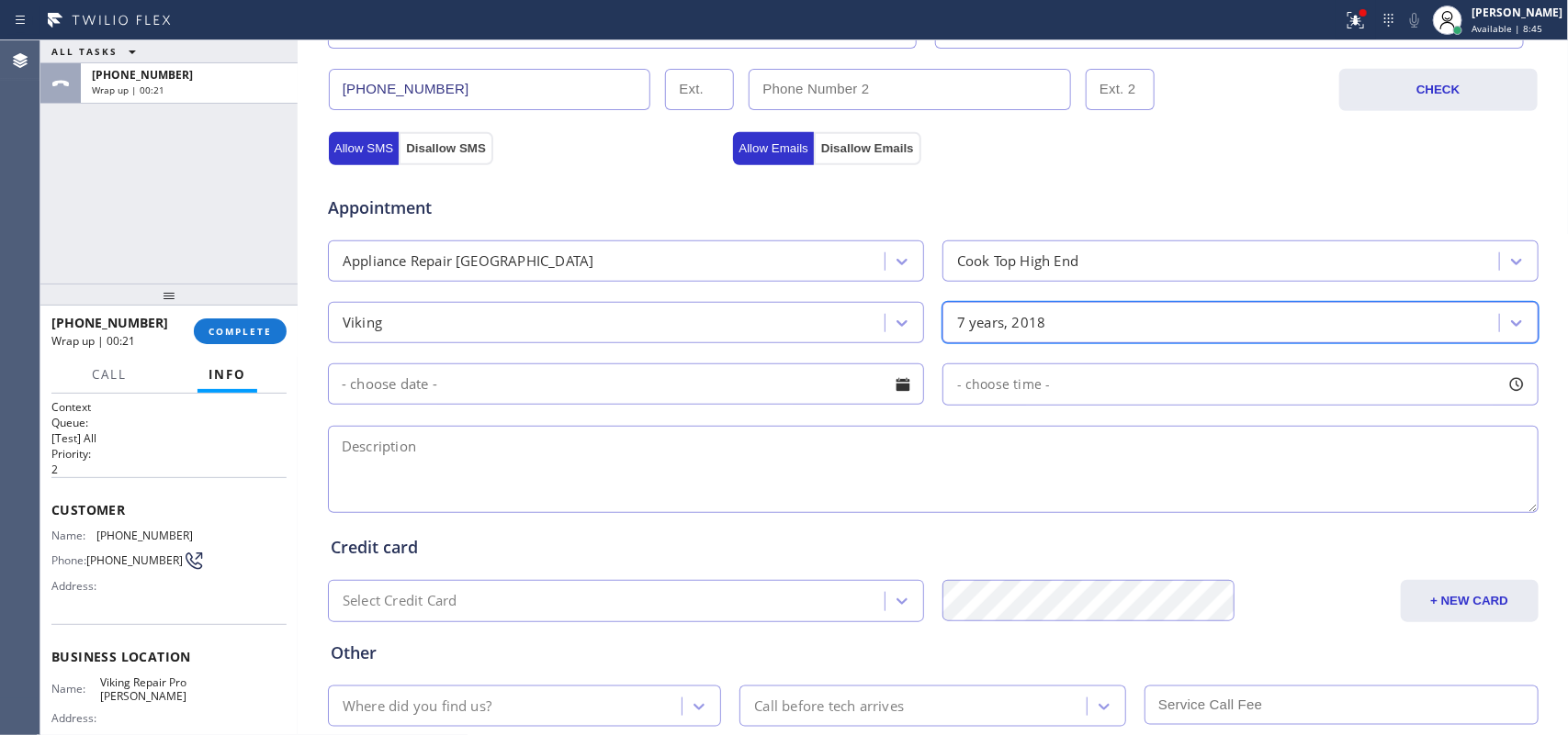
click at [1099, 327] on div "7 years, 2018" at bounding box center [1223, 323] width 551 height 32
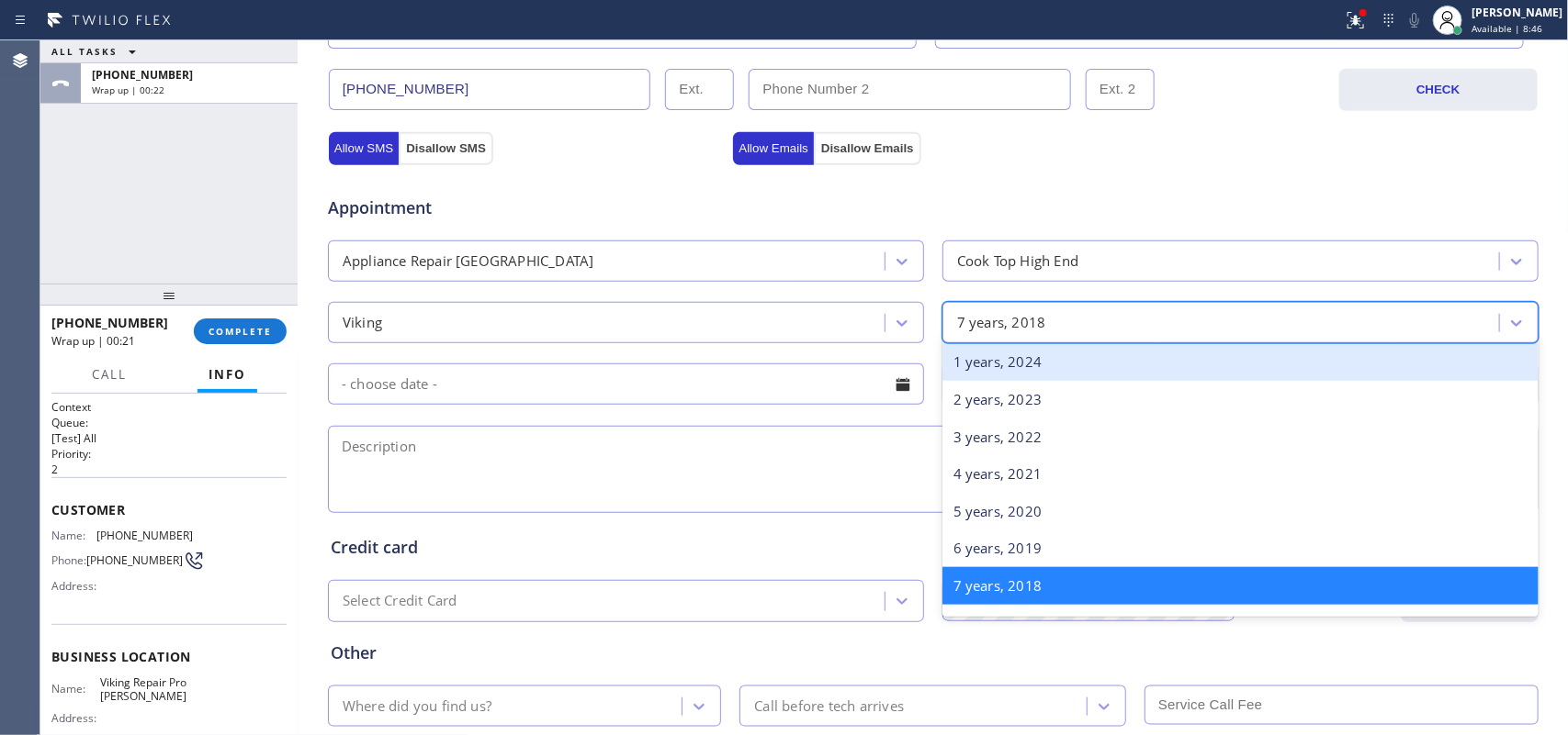
scroll to position [0, 0]
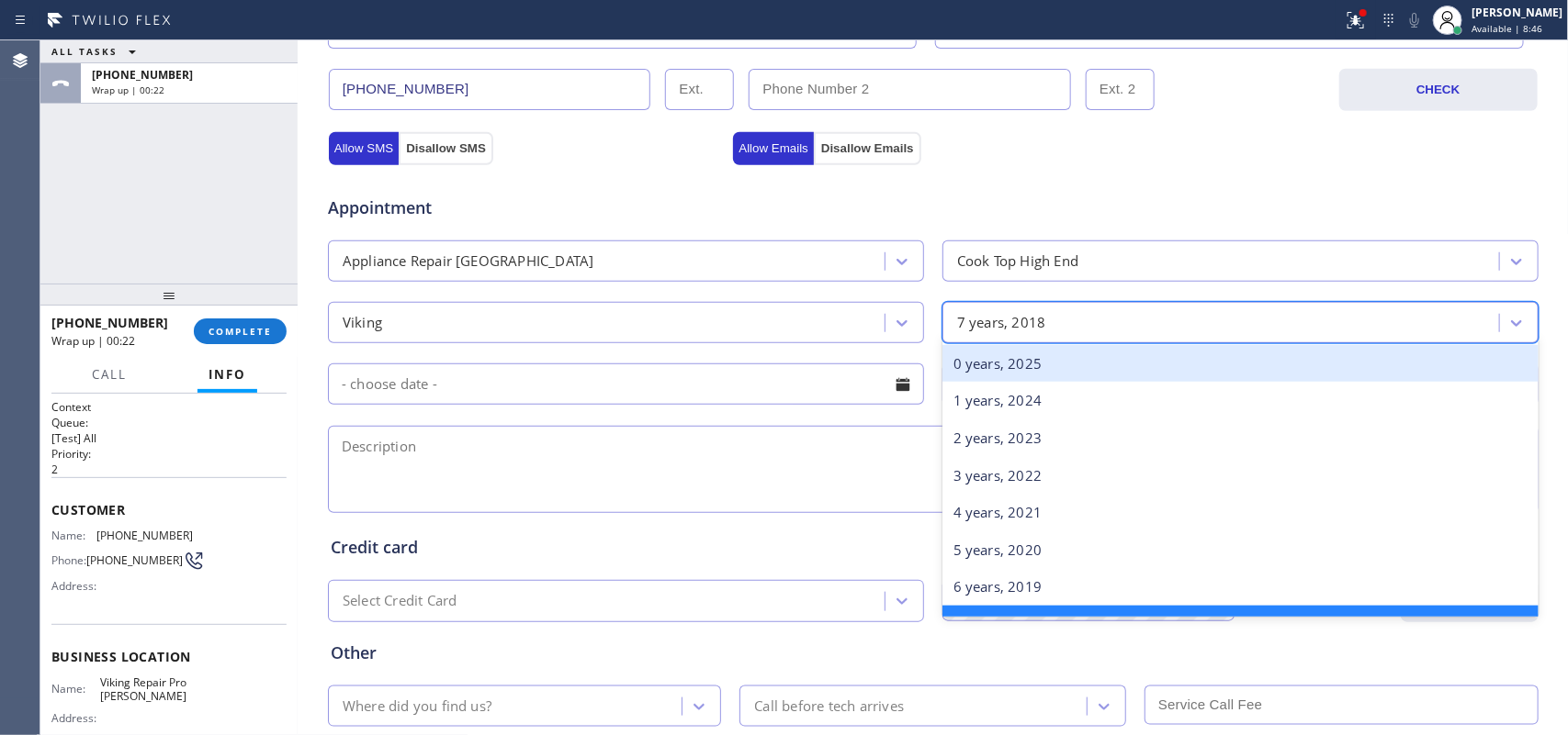
click at [1068, 374] on div "0 years, 2025" at bounding box center [1240, 363] width 596 height 38
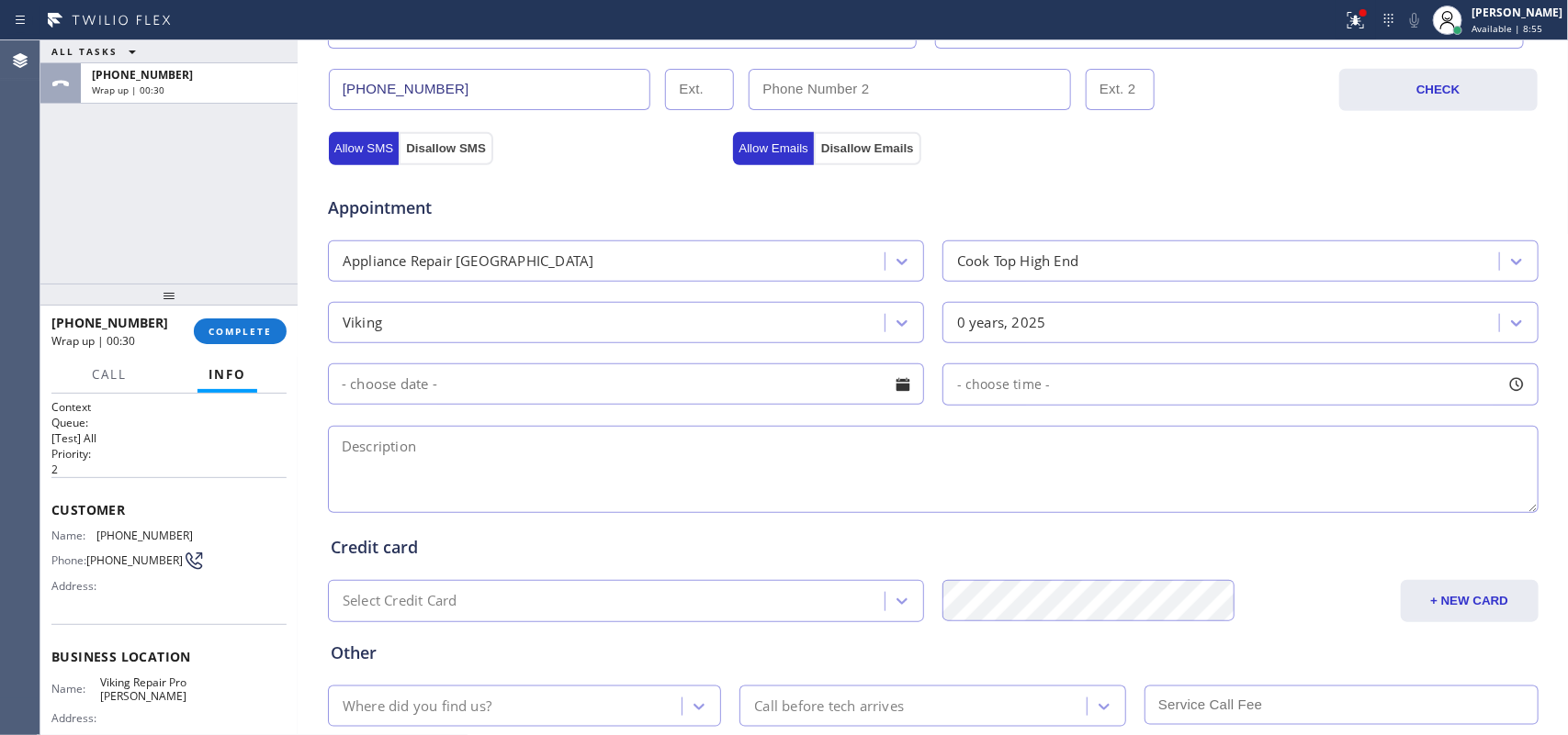
click at [368, 468] on textarea at bounding box center [932, 469] width 1211 height 87
paste textarea "Viking stove top/ 8 burners, with exhaust fan behind it, the exhaust fan is no …"
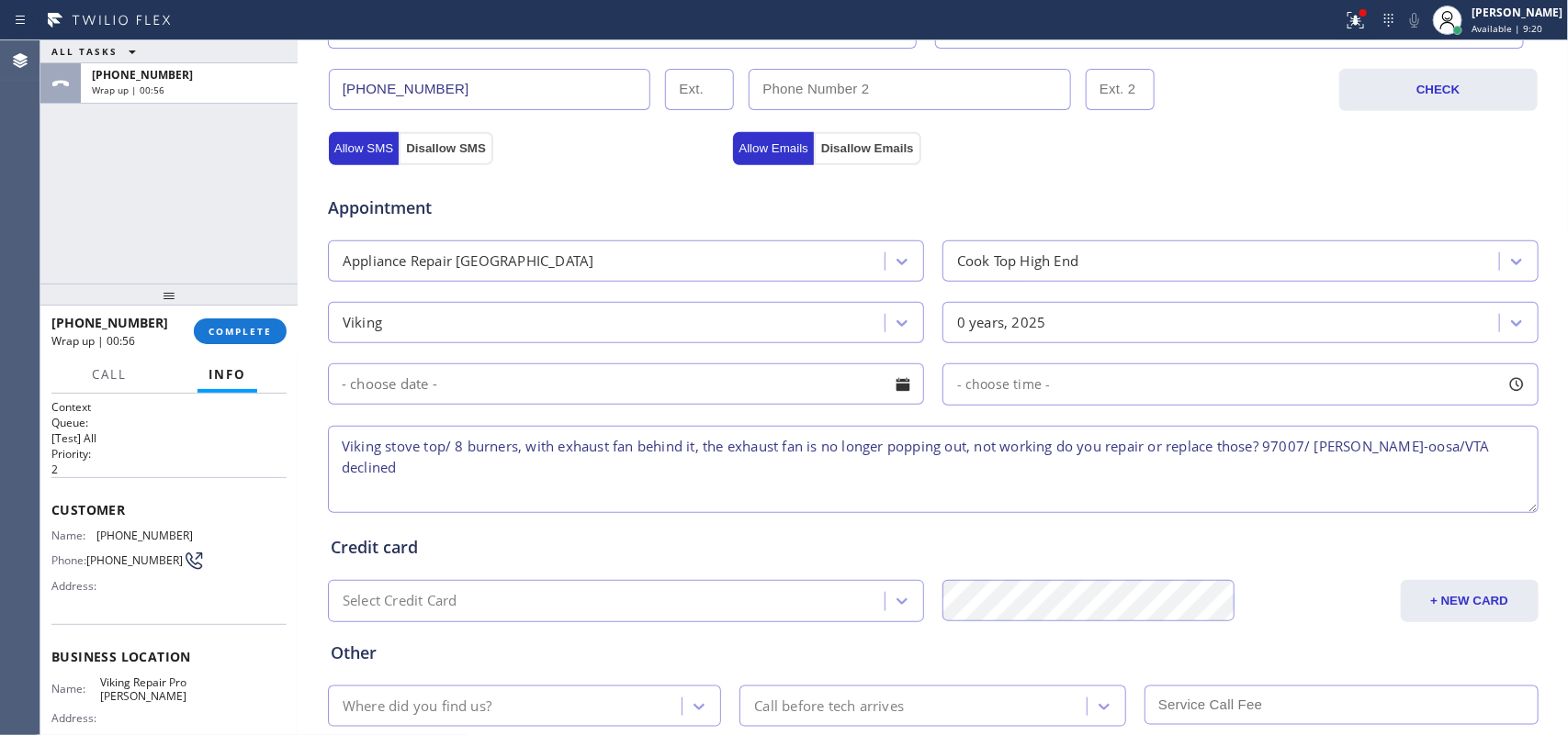
scroll to position [691, 0]
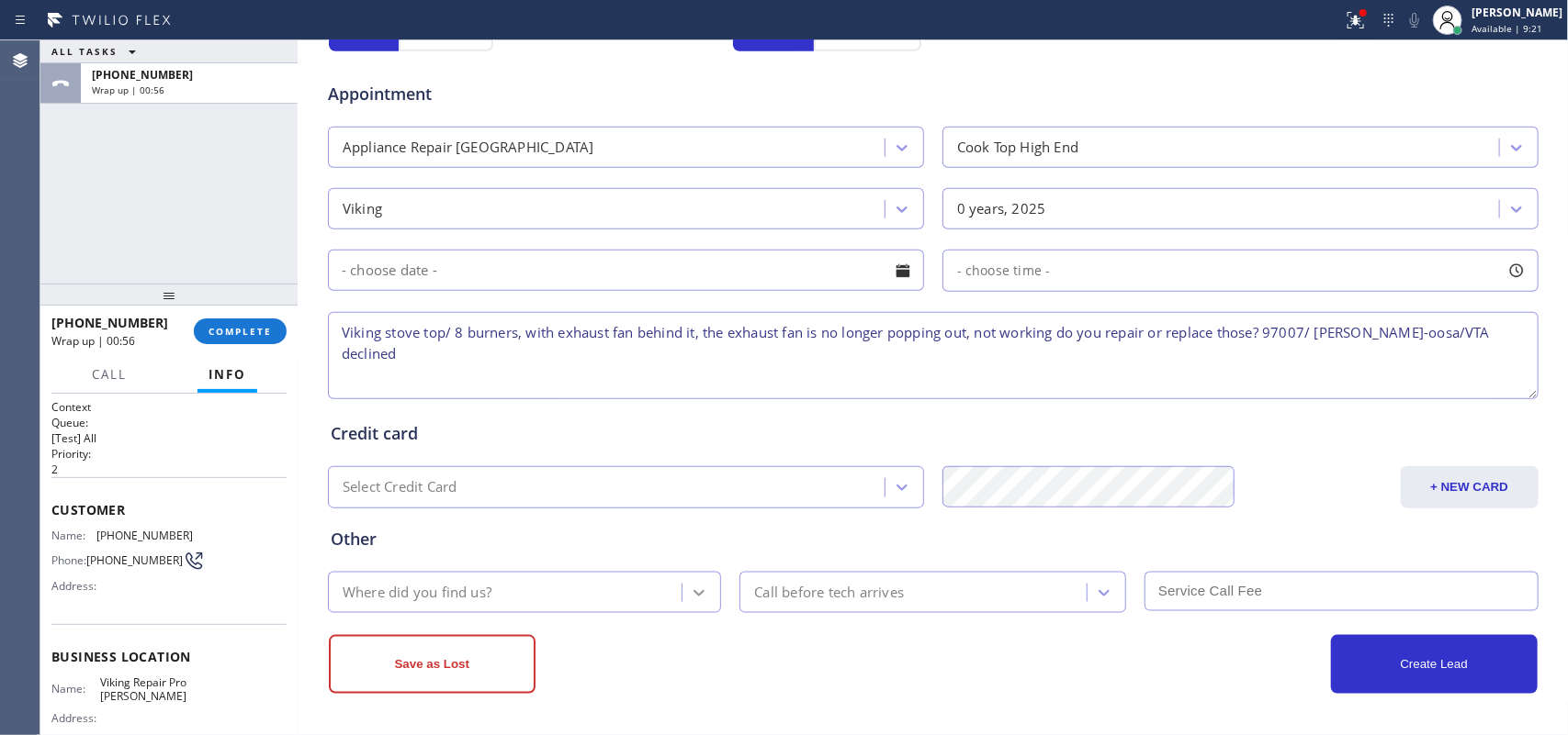
type textarea "Viking stove top/ 8 burners, with exhaust fan behind it, the exhaust fan is no …"
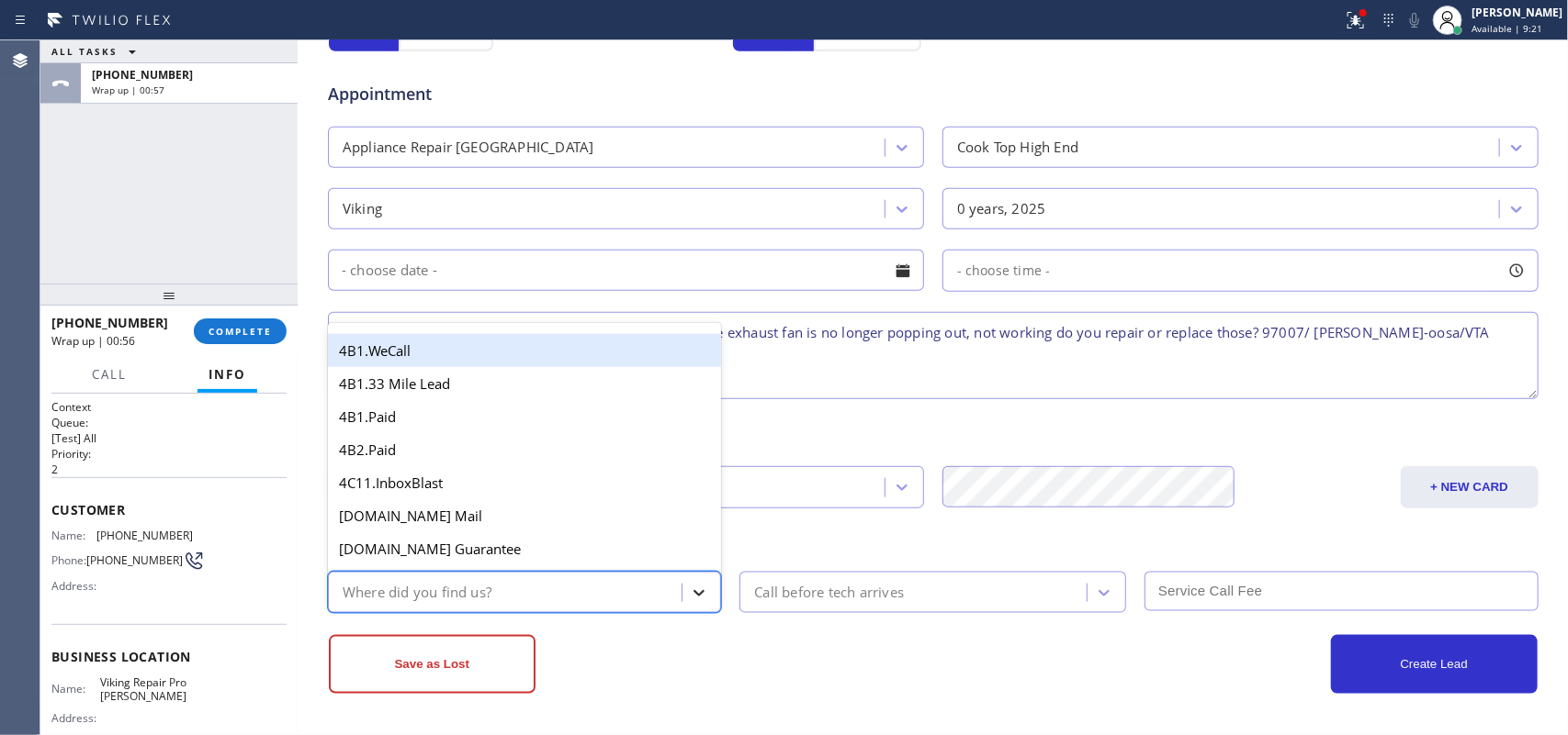
click at [692, 584] on icon at bounding box center [698, 593] width 18 height 18
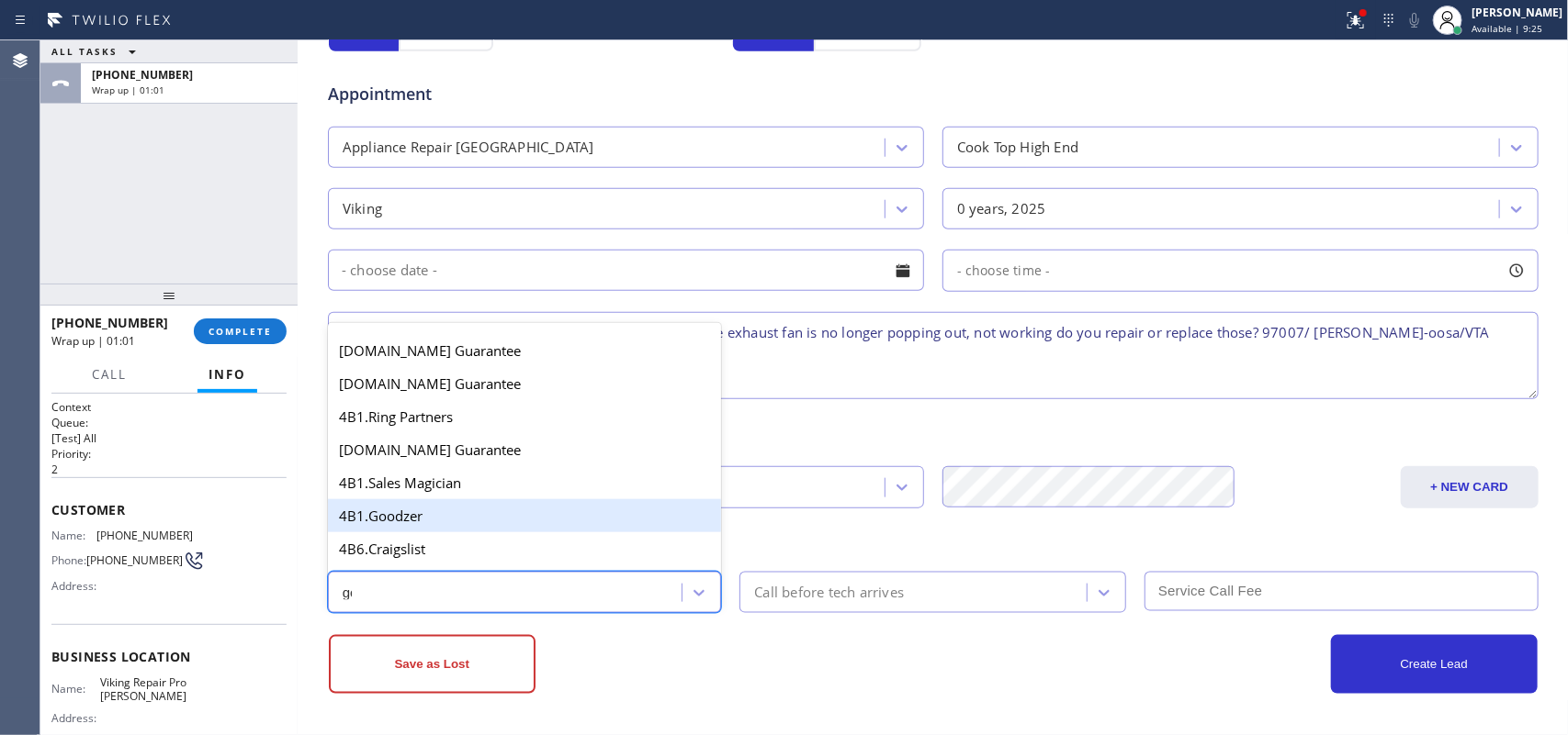
type input "goo"
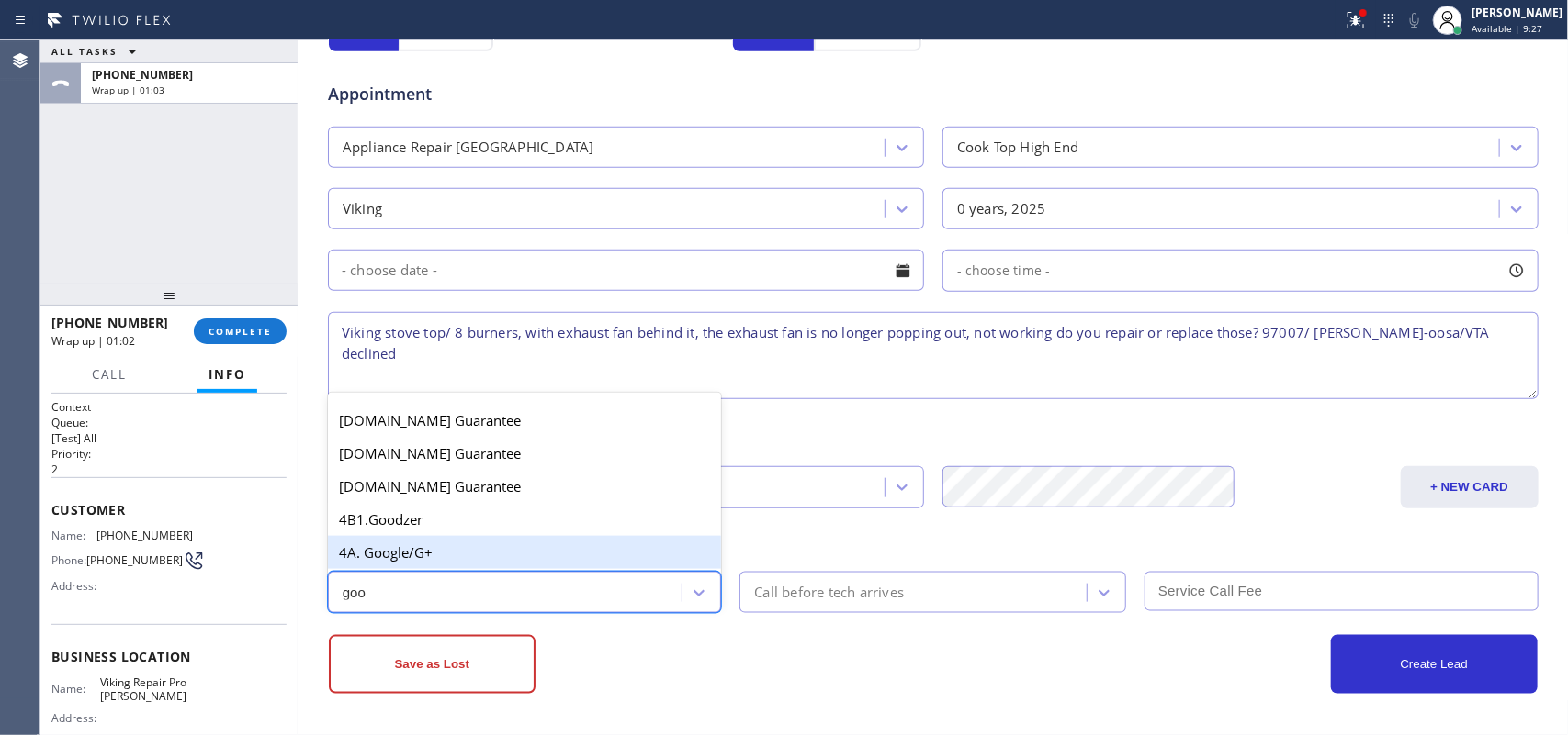
click at [480, 552] on div "4A. Google/G+" at bounding box center [525, 552] width 394 height 33
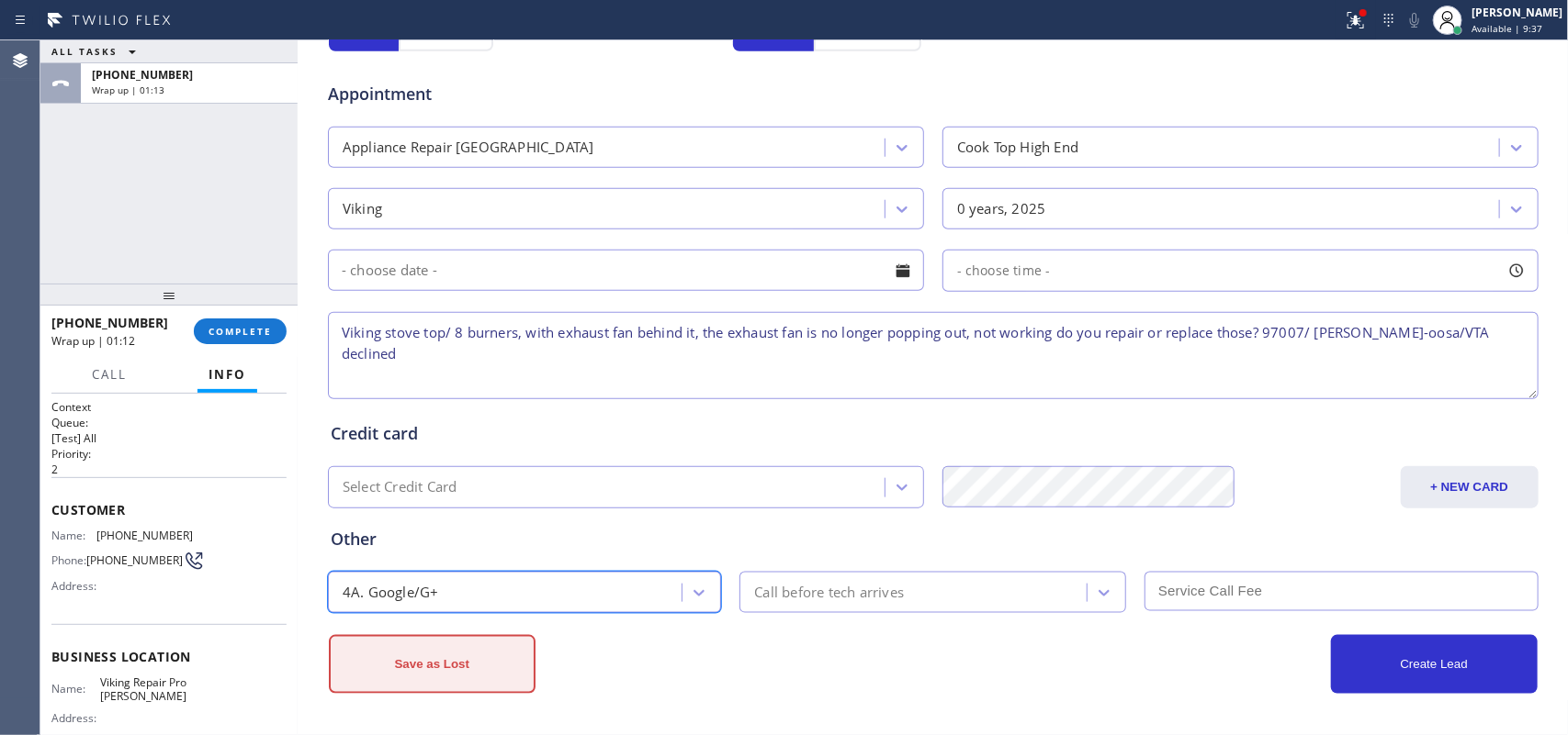
click at [484, 668] on button "Save as Lost" at bounding box center [432, 664] width 207 height 59
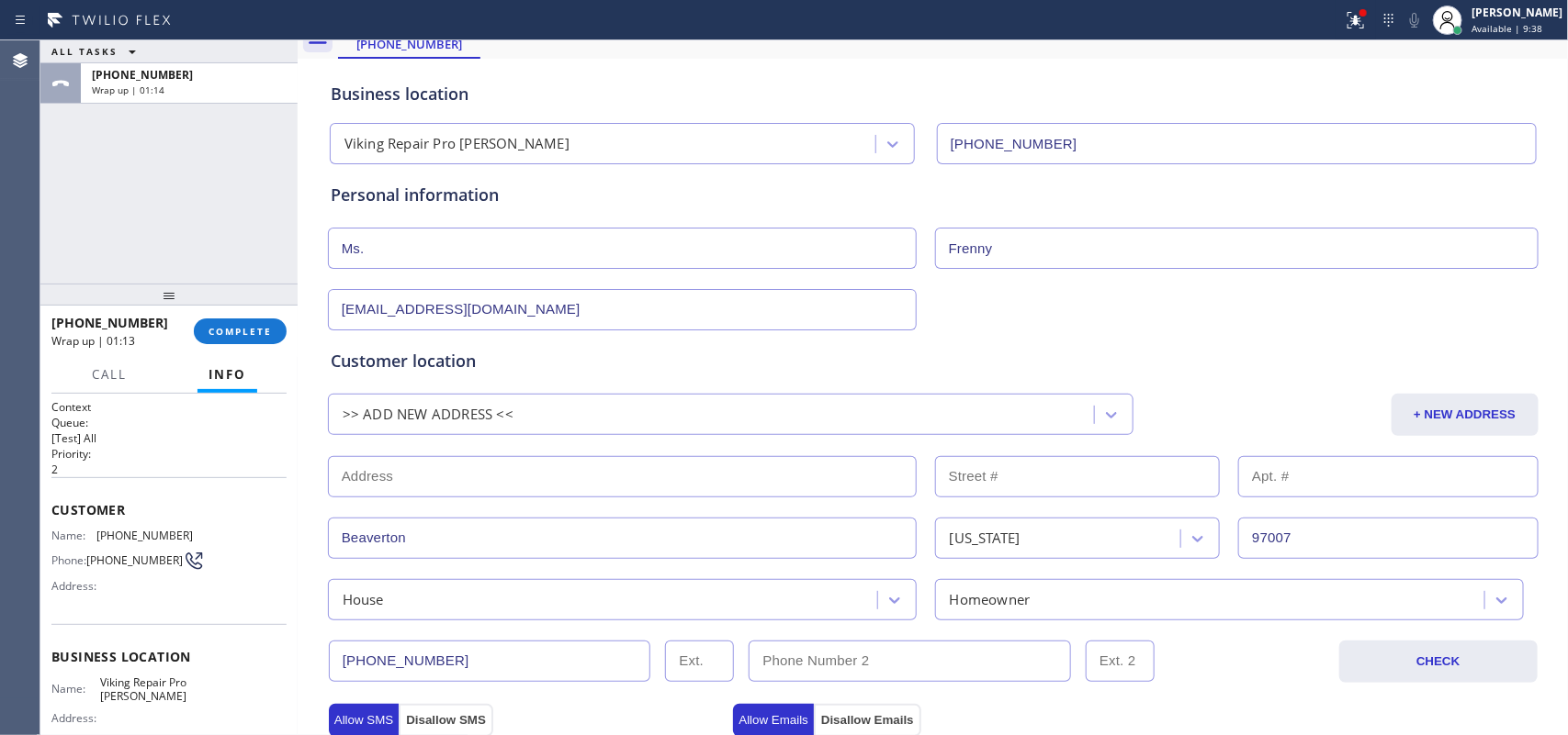
scroll to position [0, 0]
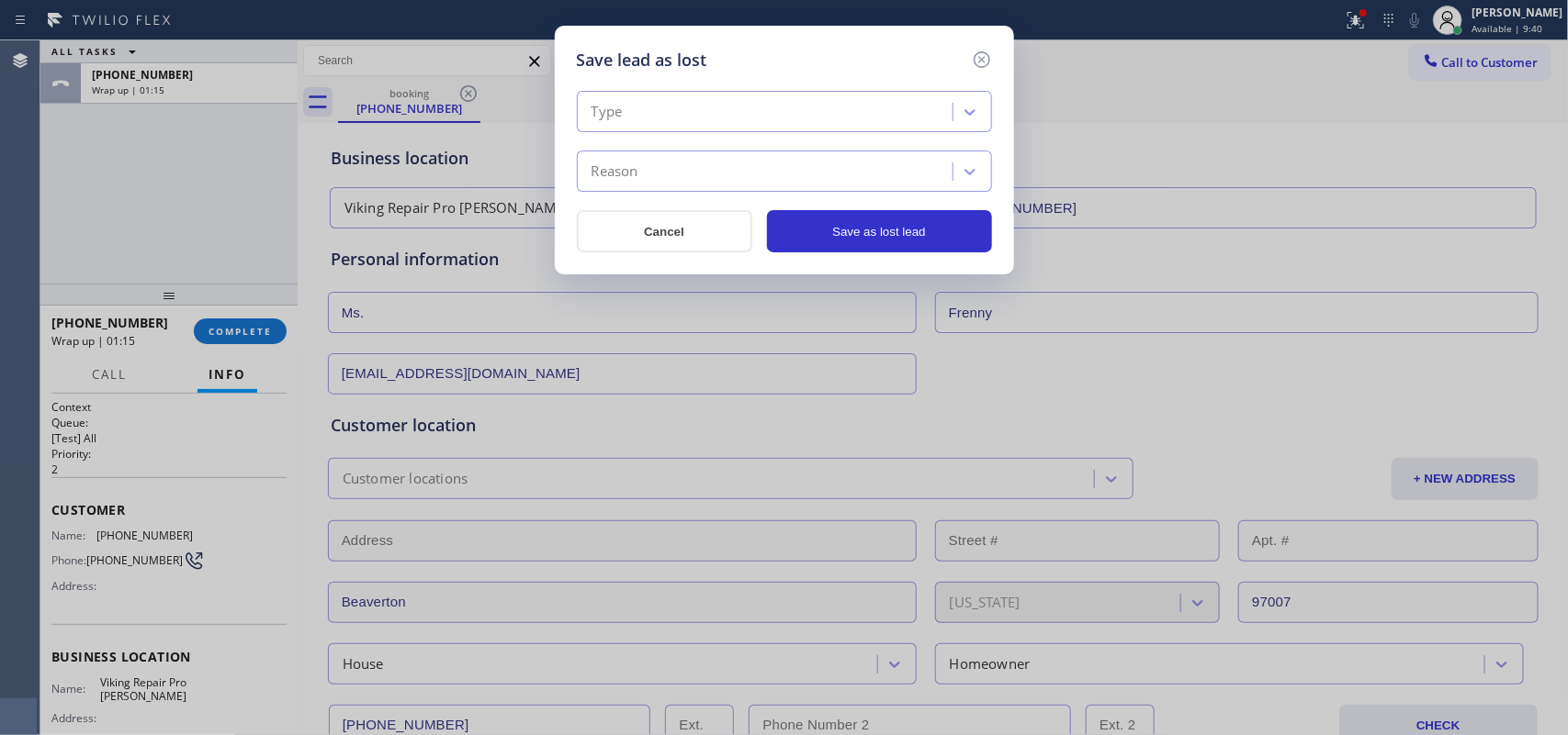
click at [820, 105] on div "Type" at bounding box center [767, 112] width 370 height 32
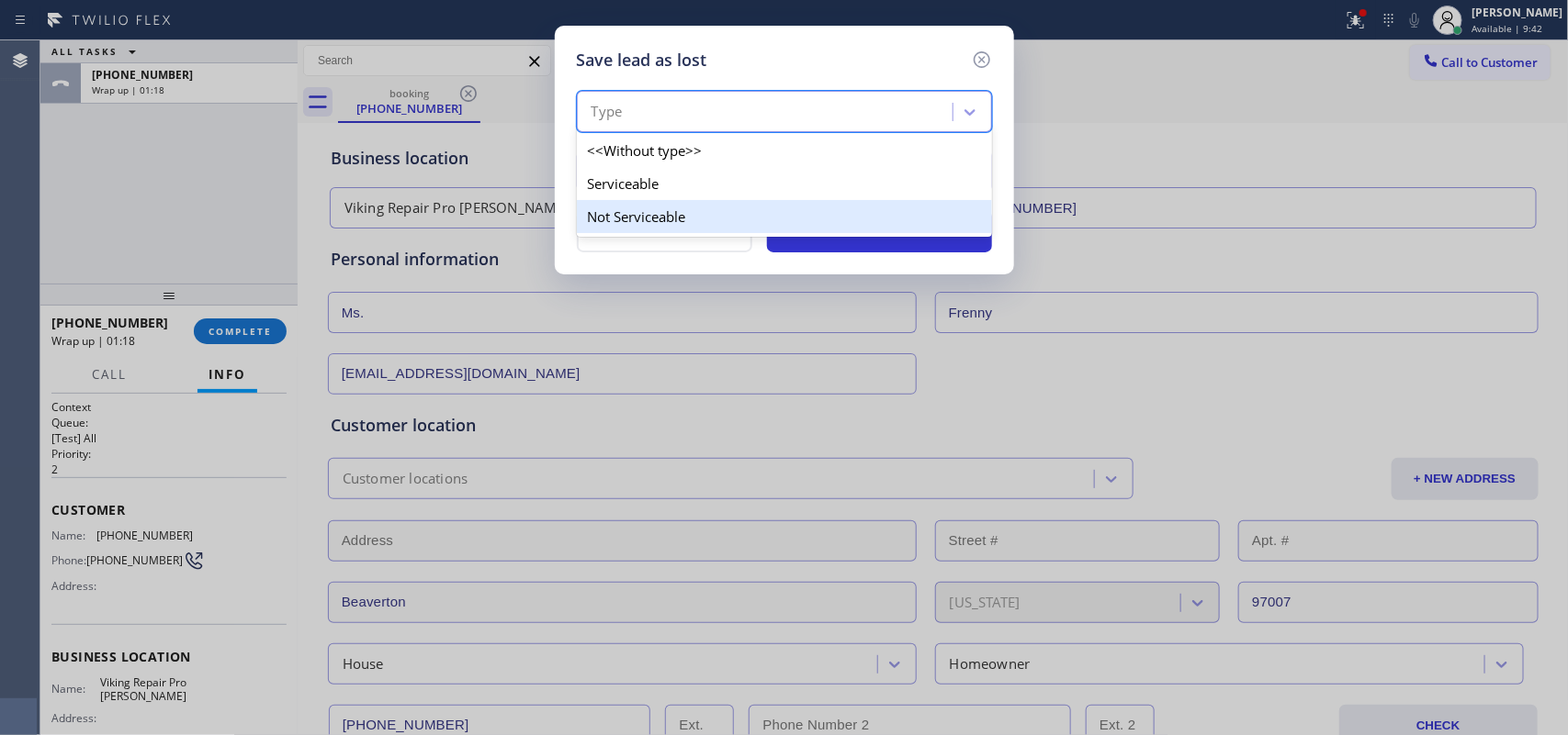
click at [787, 202] on div "Not Serviceable" at bounding box center [784, 216] width 415 height 33
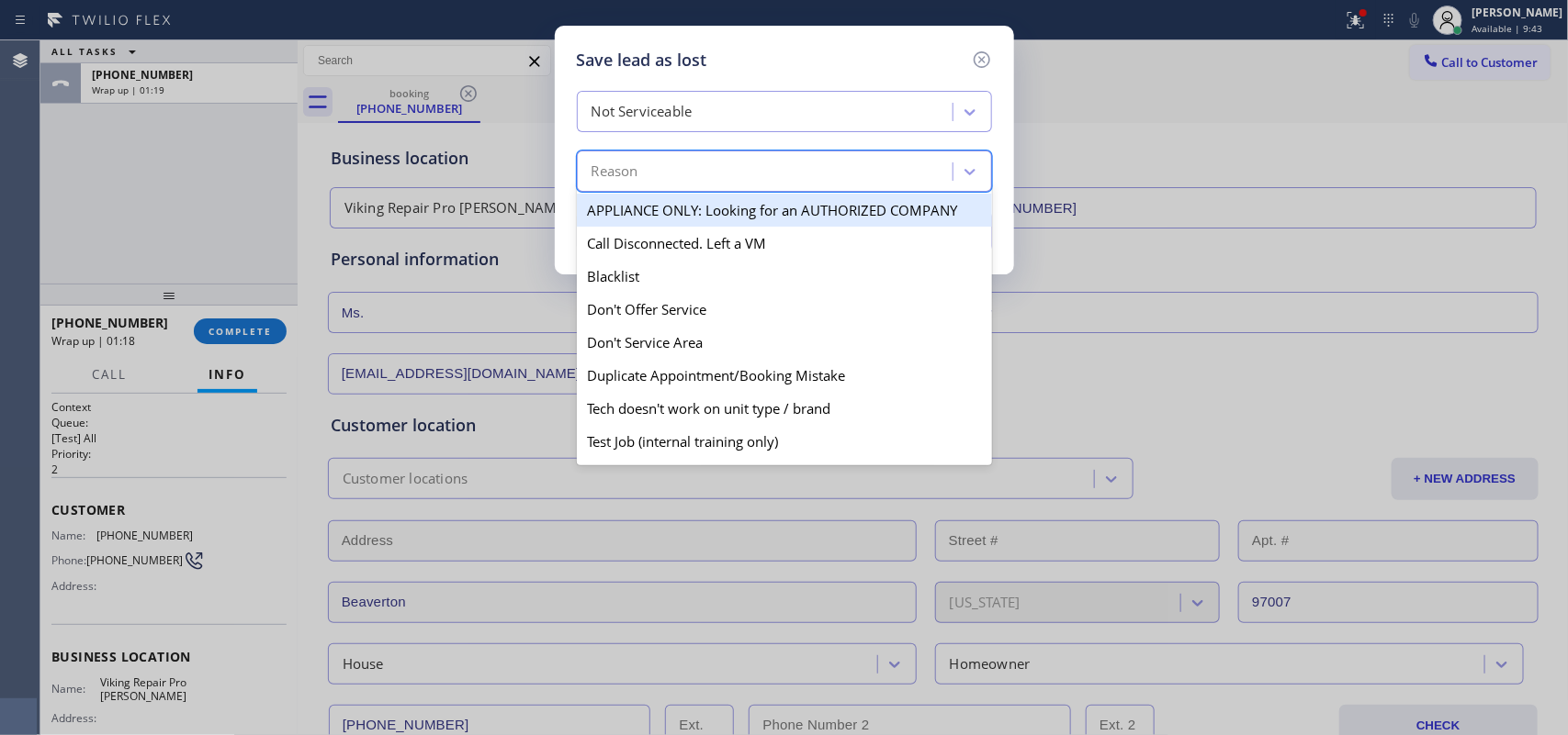
click at [792, 175] on div "Reason" at bounding box center [767, 172] width 370 height 32
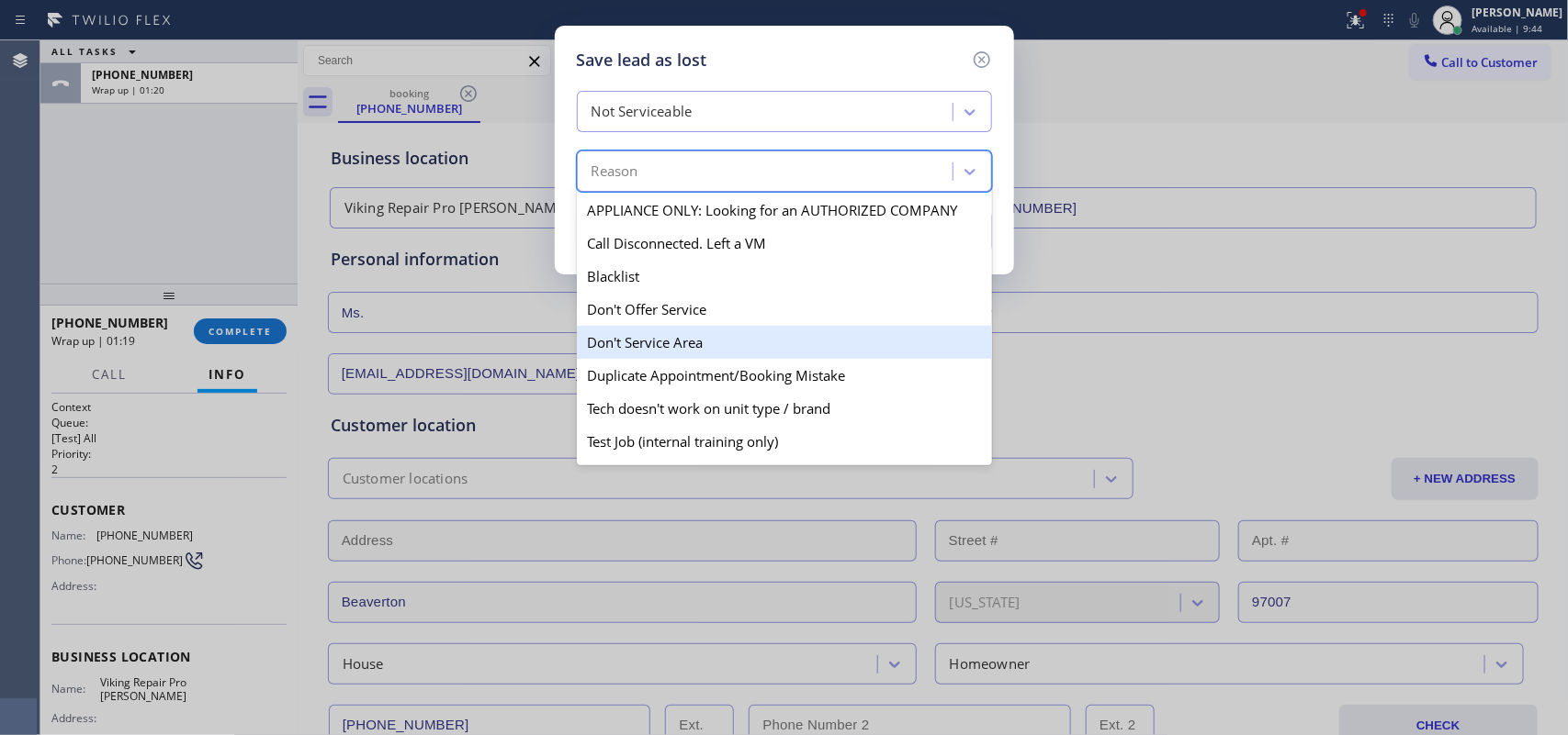
click at [695, 336] on div "Don't Service Area" at bounding box center [784, 342] width 415 height 33
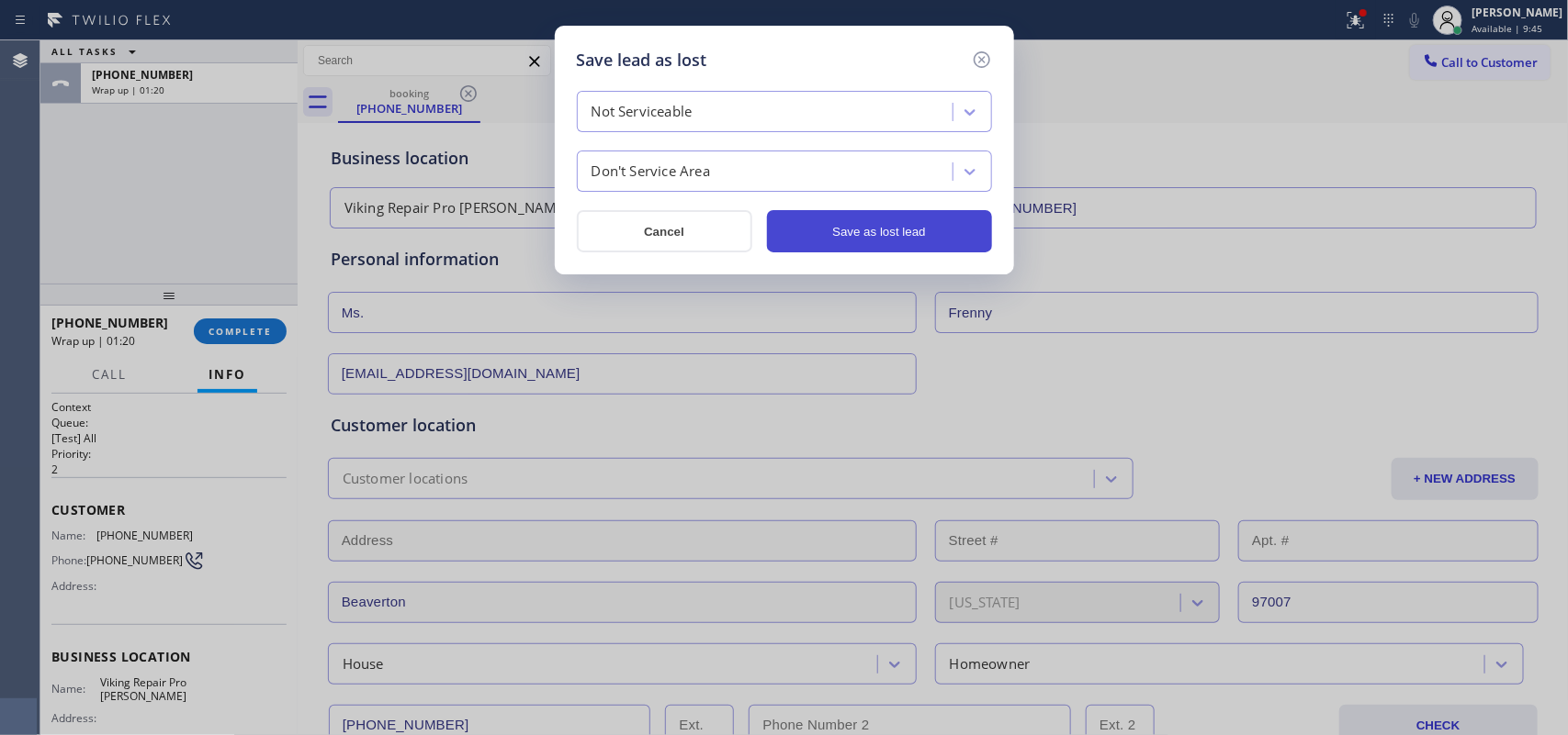
click at [792, 227] on button "Save as lost lead" at bounding box center [879, 232] width 225 height 42
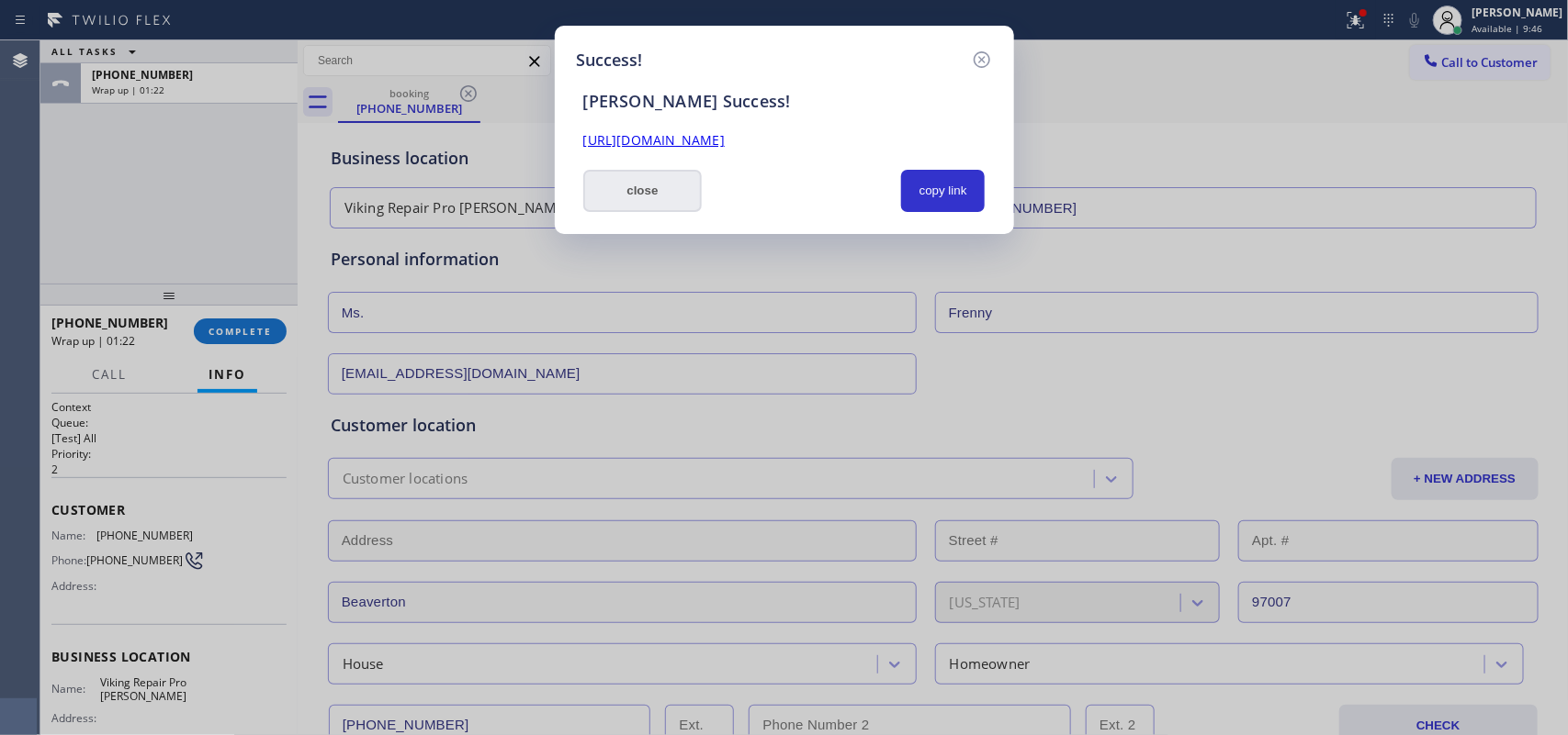
click at [639, 208] on button "close" at bounding box center [643, 191] width 120 height 42
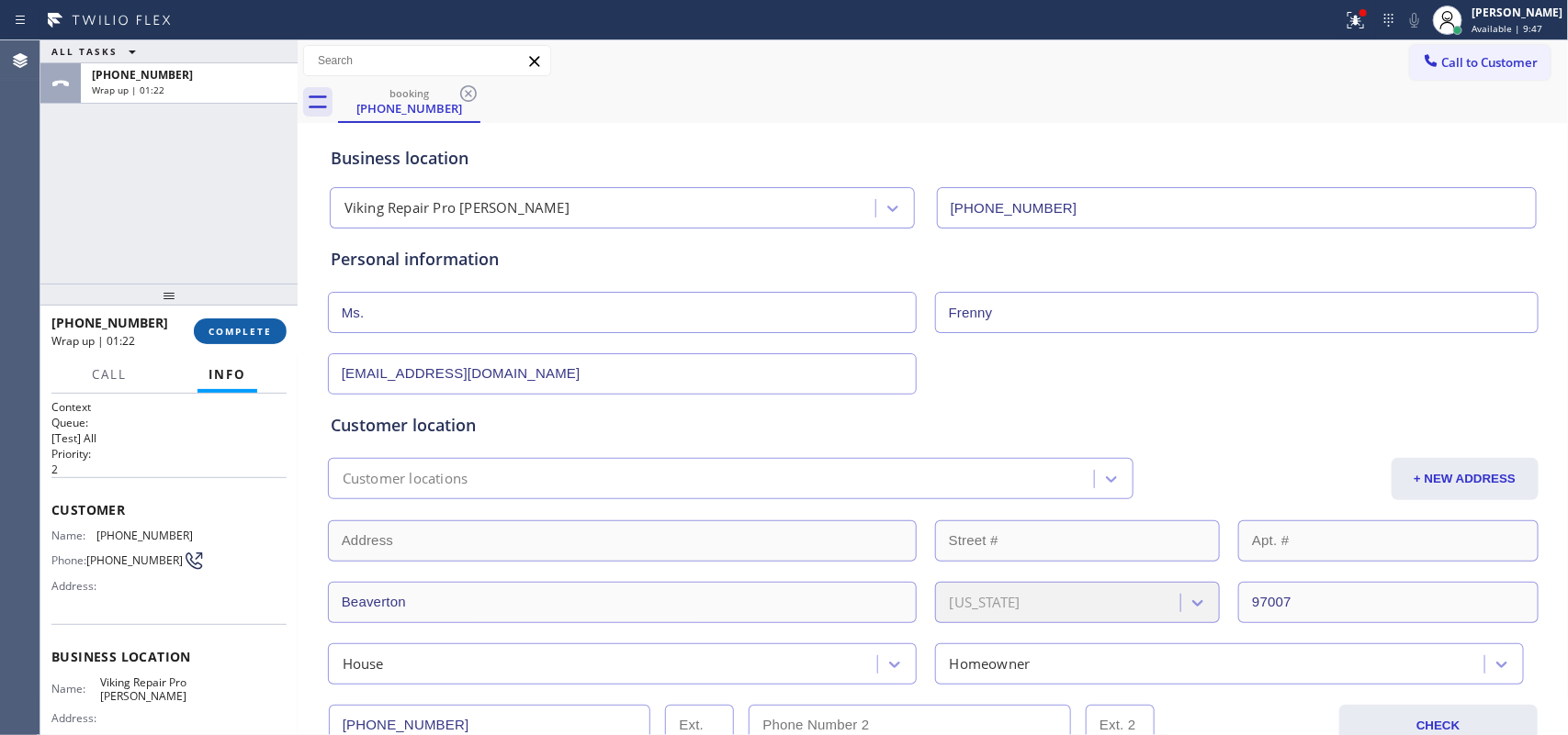
click at [273, 341] on button "COMPLETE" at bounding box center [241, 331] width 93 height 26
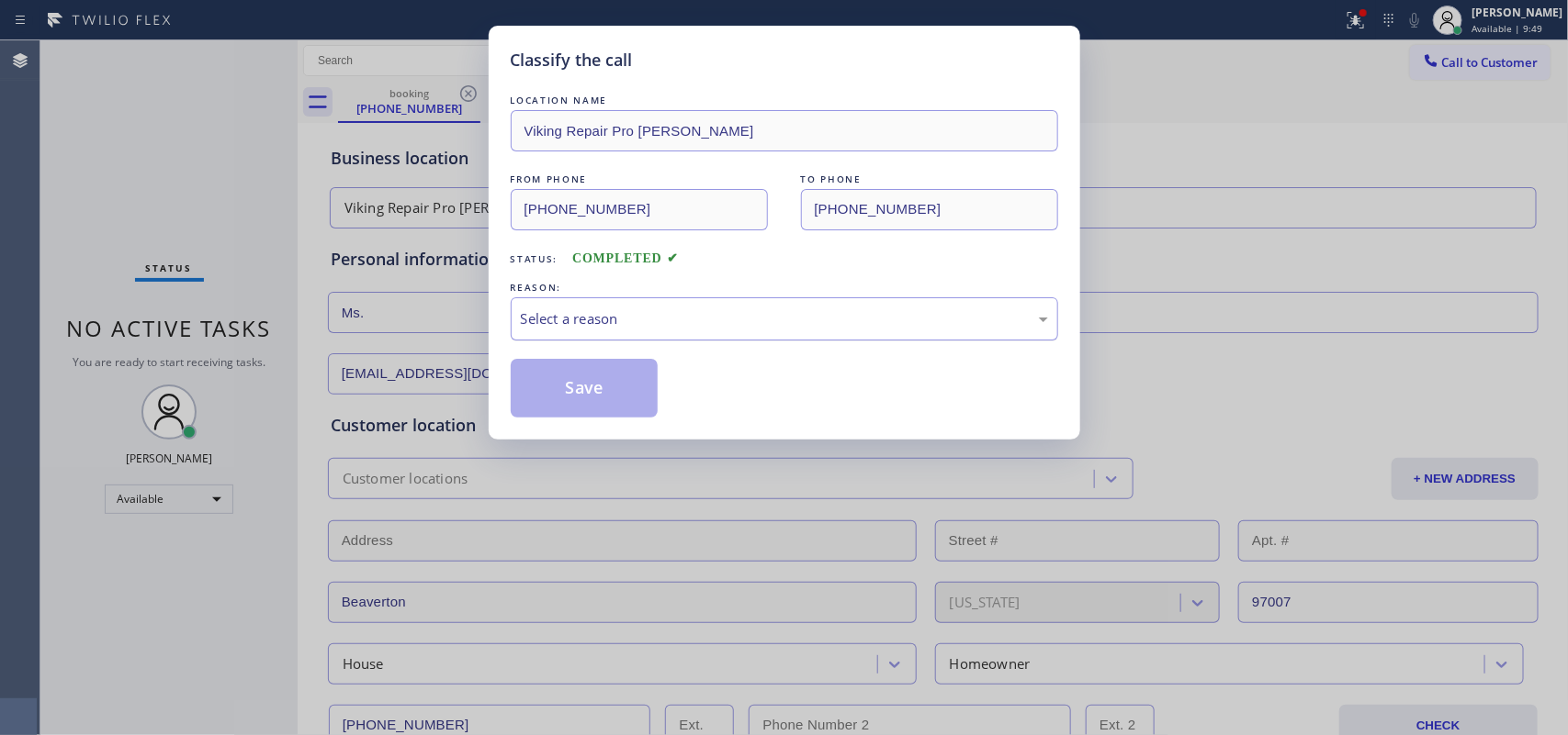
click at [671, 300] on div "Select a reason" at bounding box center [784, 319] width 548 height 43
click at [625, 390] on button "Save" at bounding box center [584, 388] width 148 height 59
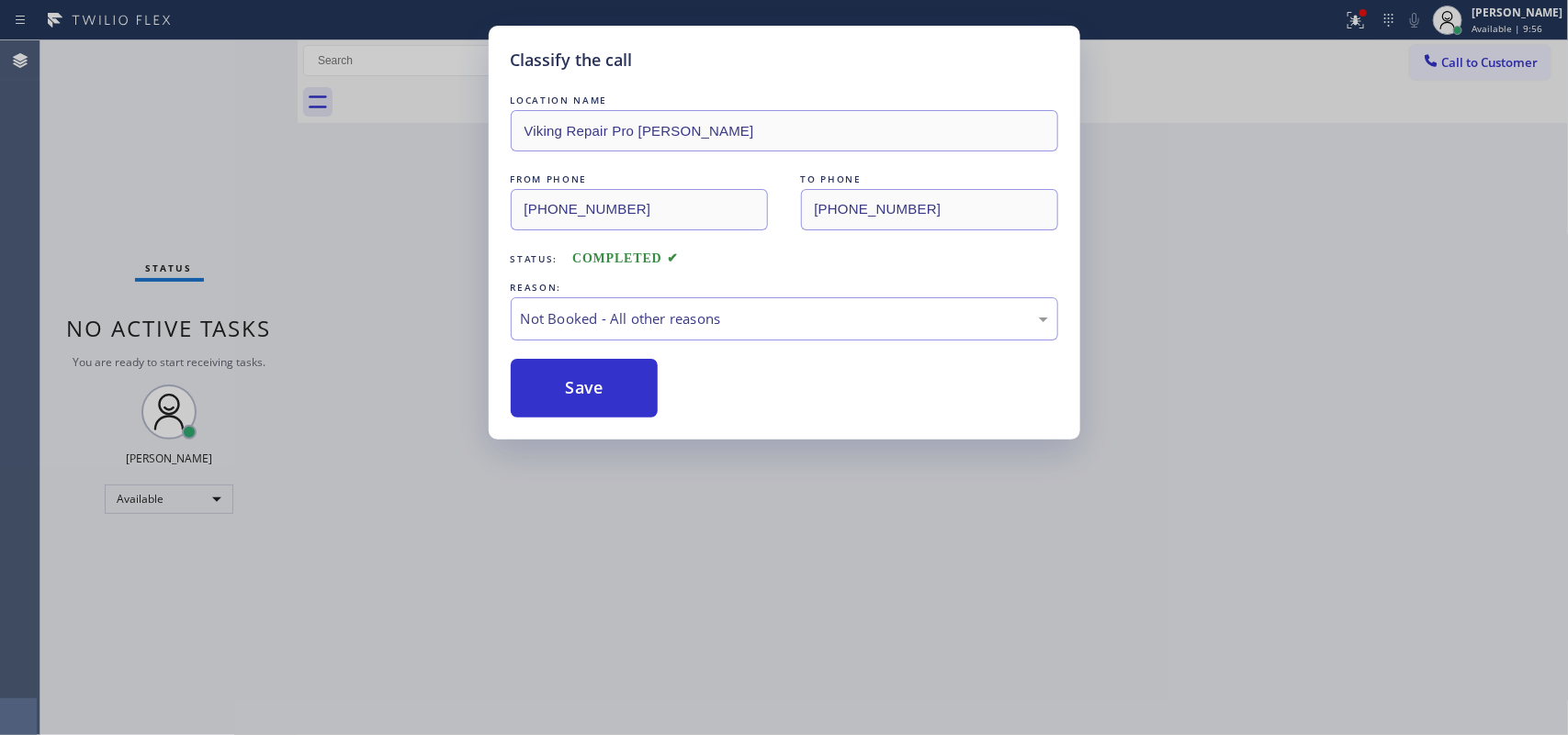
click at [1311, 154] on div "Back to Dashboard Change Sender ID Customers Technicians Select a contact Outbo…" at bounding box center [933, 388] width 1271 height 695
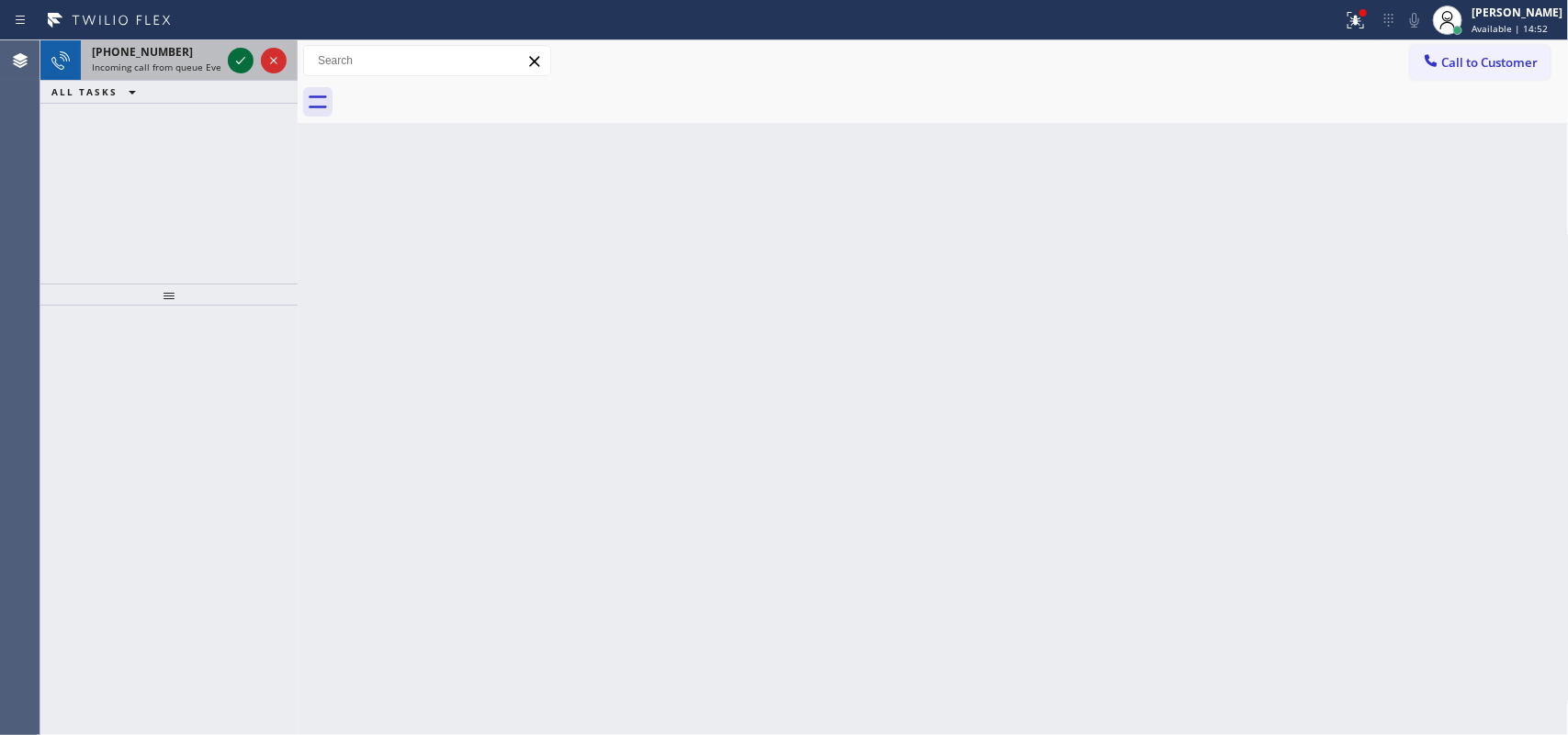
click at [235, 61] on icon at bounding box center [241, 60] width 22 height 22
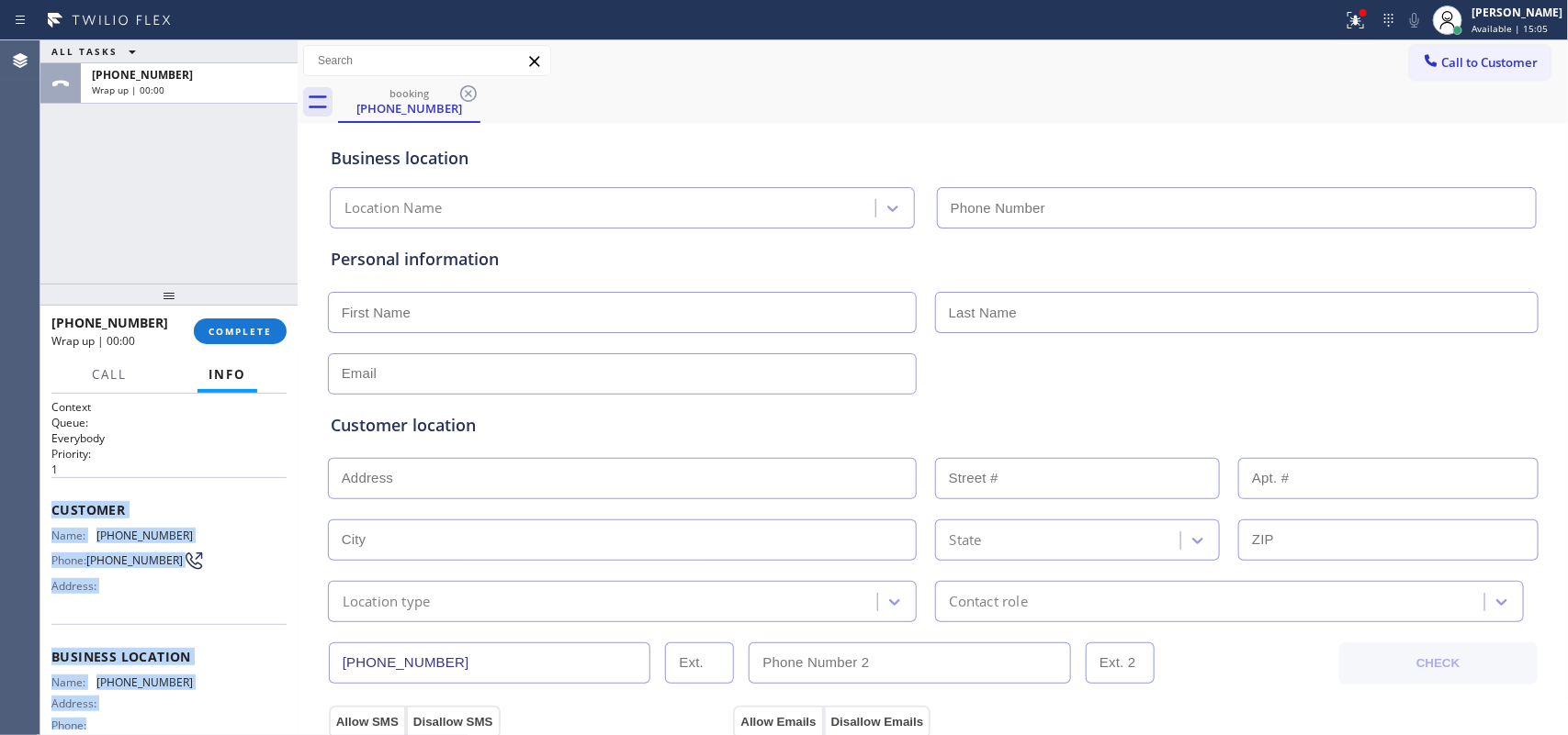
drag, startPoint x: 140, startPoint y: 551, endPoint x: 50, endPoint y: 515, distance: 96.9
click at [51, 515] on div "Context Queue: Everybody Priority: 1 Customer Name: (321) 515-8076 Phone: (321)…" at bounding box center [168, 651] width 235 height 503
copy div "Customer Name: (321) 515-8076 Phone: (321) 515-8076 Address: Business location …"
click at [241, 322] on button "COMPLETE" at bounding box center [241, 331] width 93 height 26
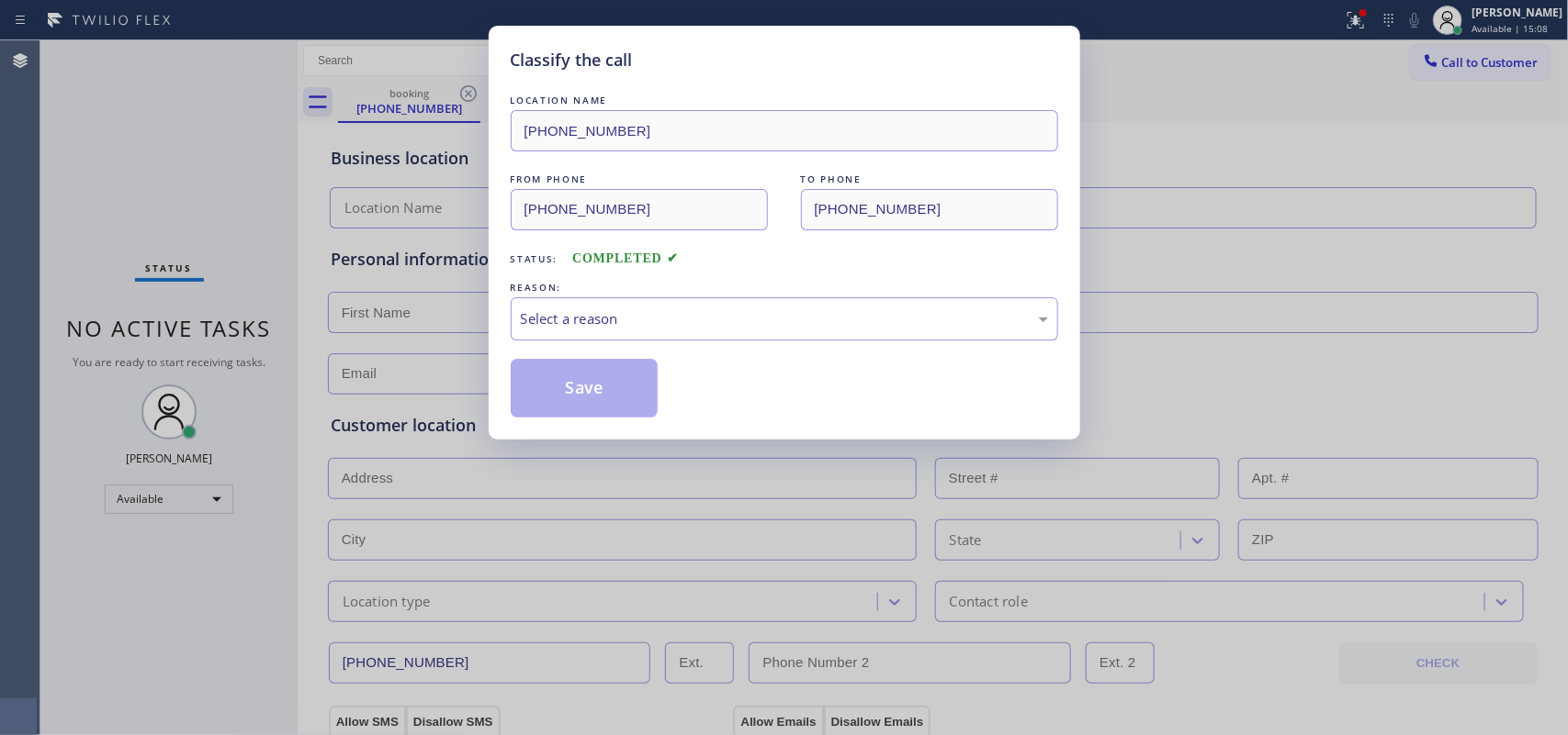
click at [677, 343] on div "LOCATION NAME (323) 672-4555 FROM PHONE (321) 515-8076 TO PHONE (323) 672-4555 …" at bounding box center [784, 254] width 548 height 326
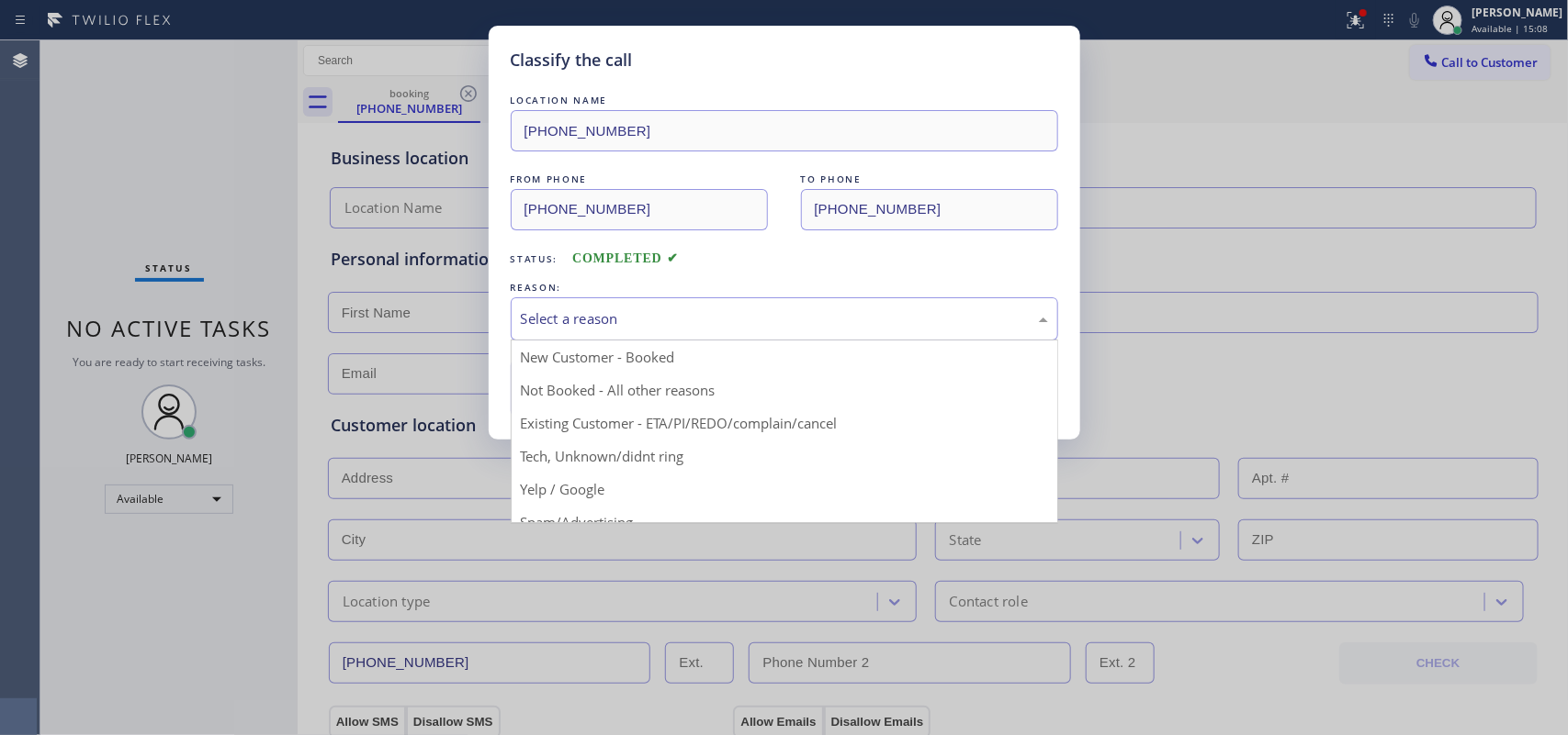
click at [682, 326] on div "Select a reason" at bounding box center [784, 319] width 527 height 21
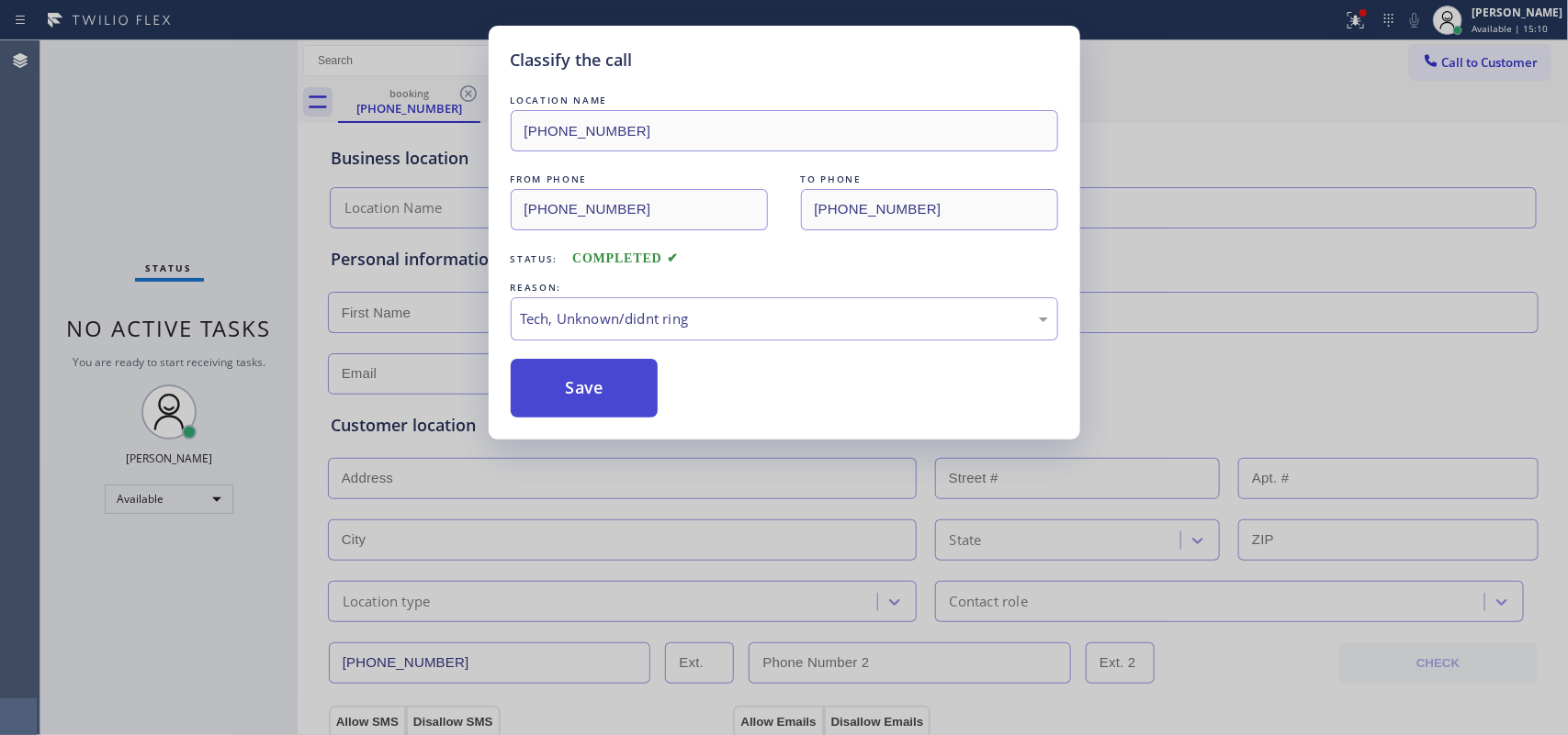
click at [593, 382] on button "Save" at bounding box center [584, 388] width 148 height 59
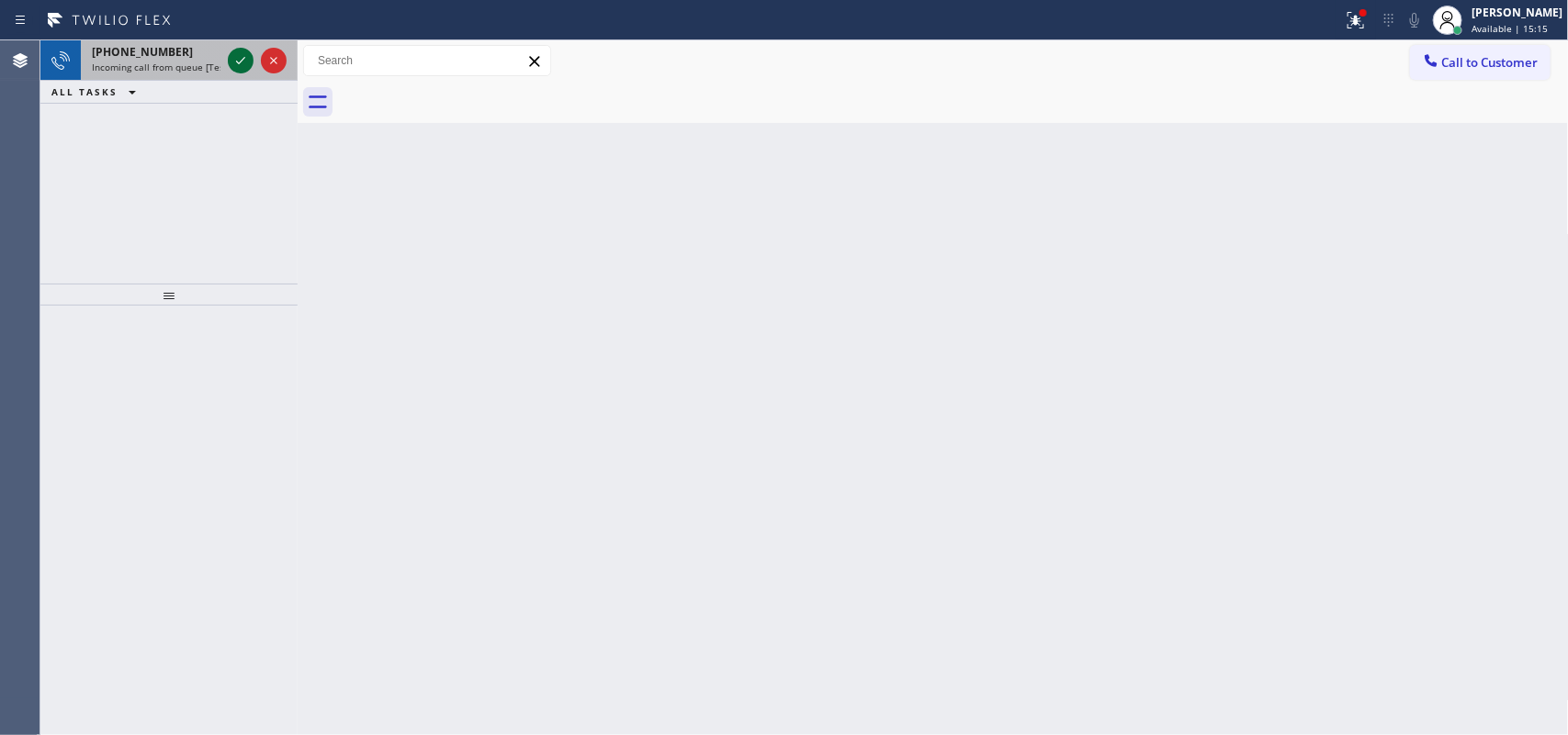
click at [239, 58] on icon at bounding box center [241, 60] width 22 height 22
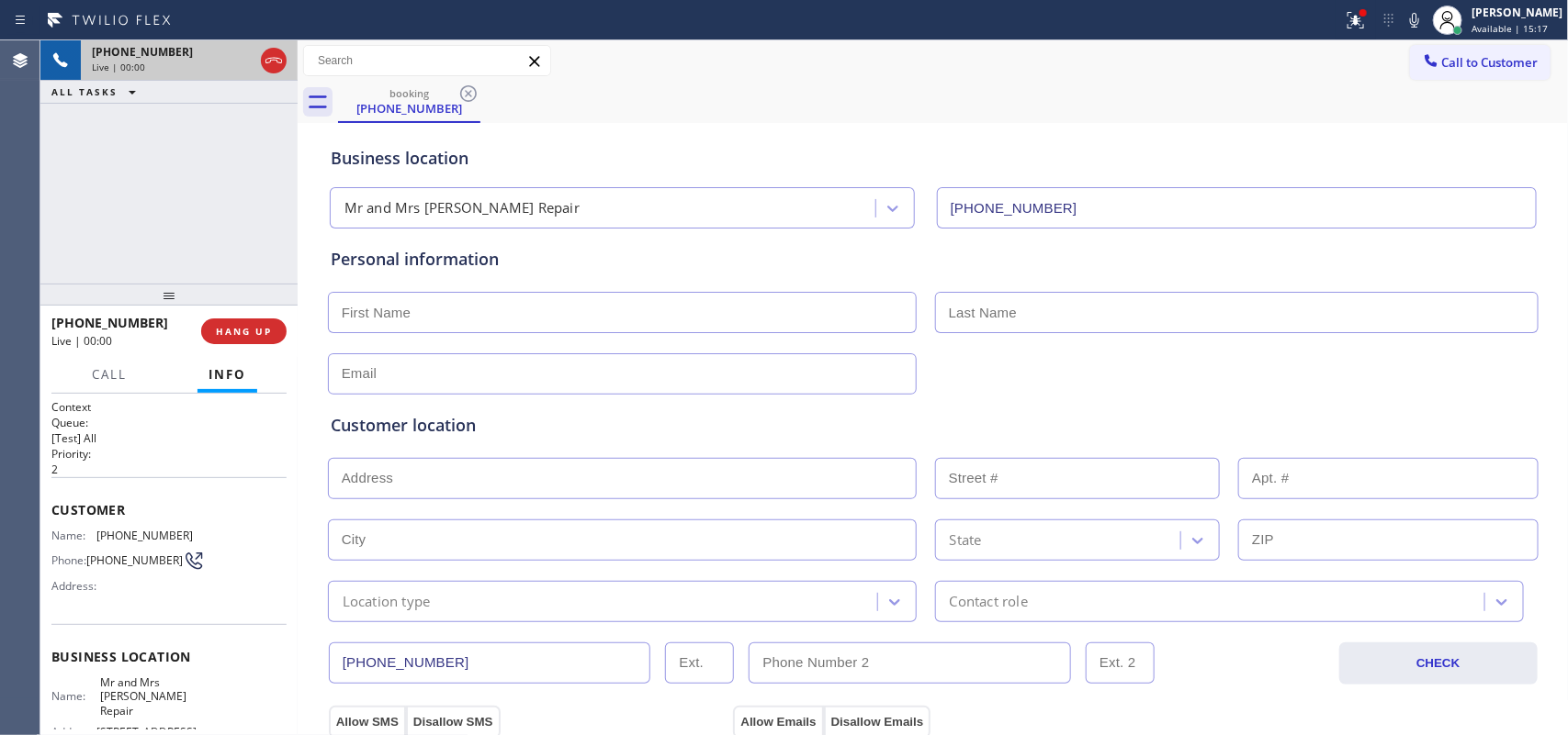
type input "(415) 639-9084"
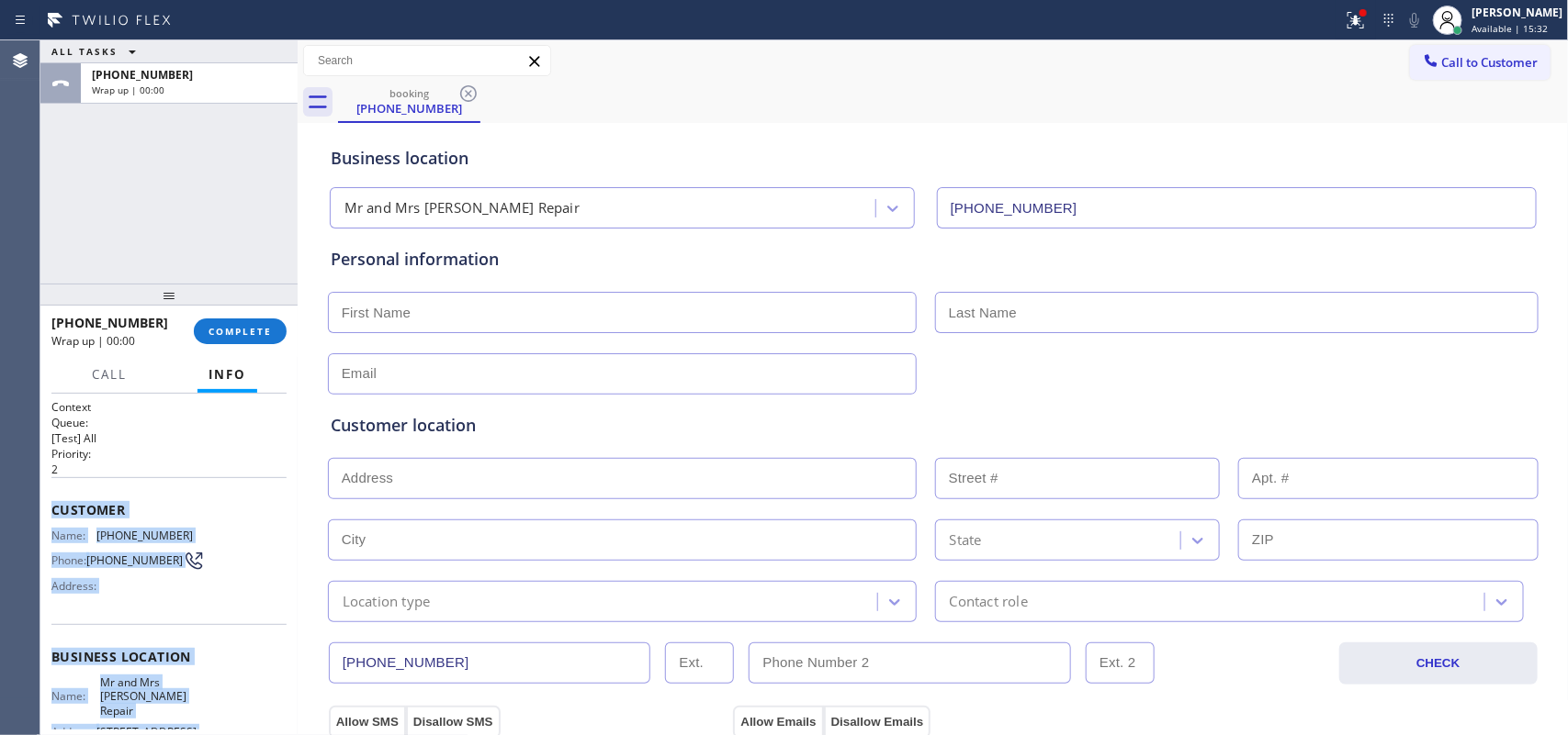
drag, startPoint x: 188, startPoint y: 538, endPoint x: 55, endPoint y: 512, distance: 135.5
click at [55, 512] on div "Context Queue: [Test] All Priority: 2 Customer Name: (415) 983-8619 Phone: (415…" at bounding box center [168, 665] width 235 height 531
copy div "Customer Name: (415) 983-8619 Phone: (415) 983-8619 Address: Business location …"
drag, startPoint x: 264, startPoint y: 335, endPoint x: 496, endPoint y: 310, distance: 233.3
click at [264, 336] on span "COMPLETE" at bounding box center [241, 331] width 64 height 13
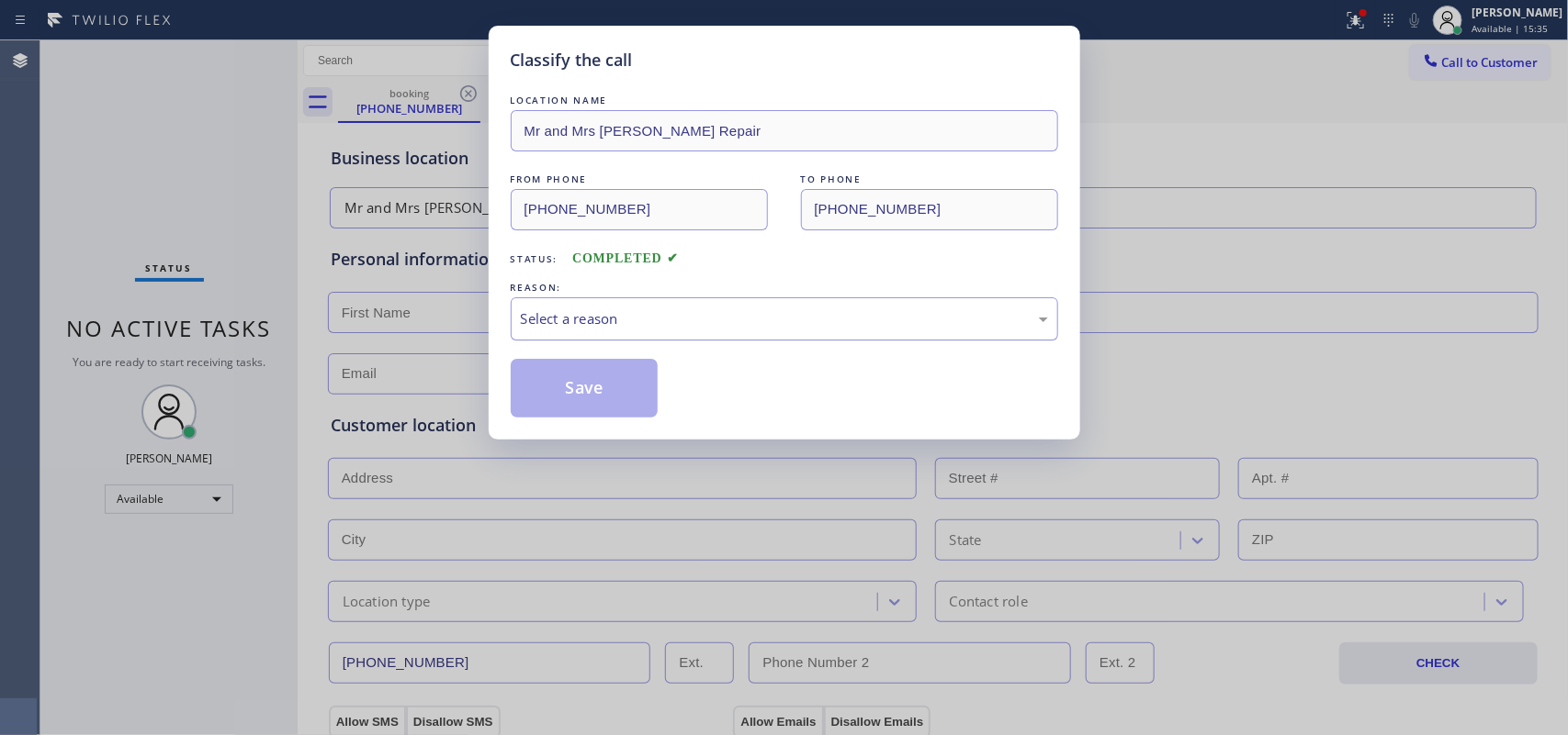
click at [641, 322] on div "Select a reason" at bounding box center [784, 319] width 527 height 21
click at [603, 402] on button "Save" at bounding box center [584, 388] width 148 height 59
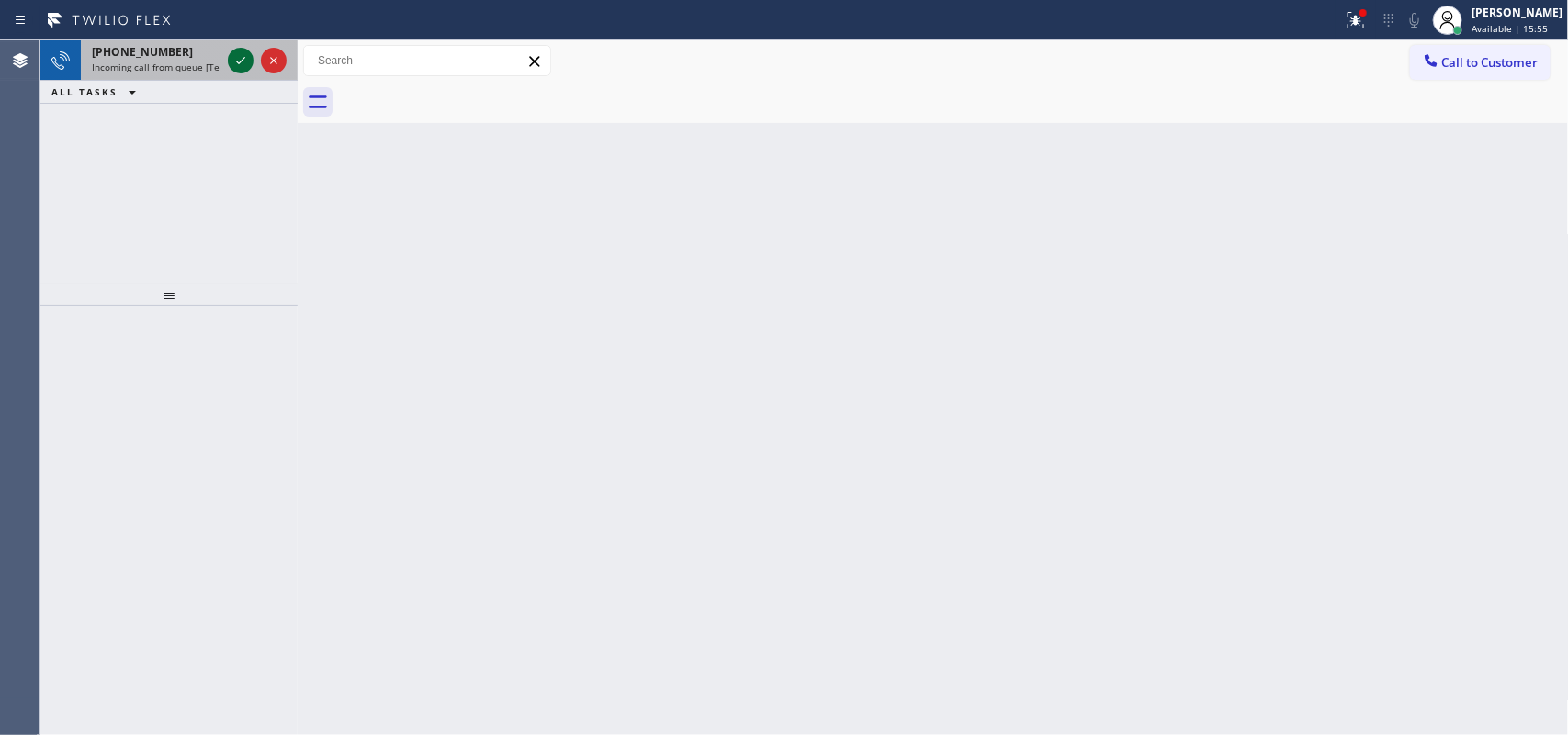
click at [241, 56] on icon at bounding box center [241, 60] width 22 height 22
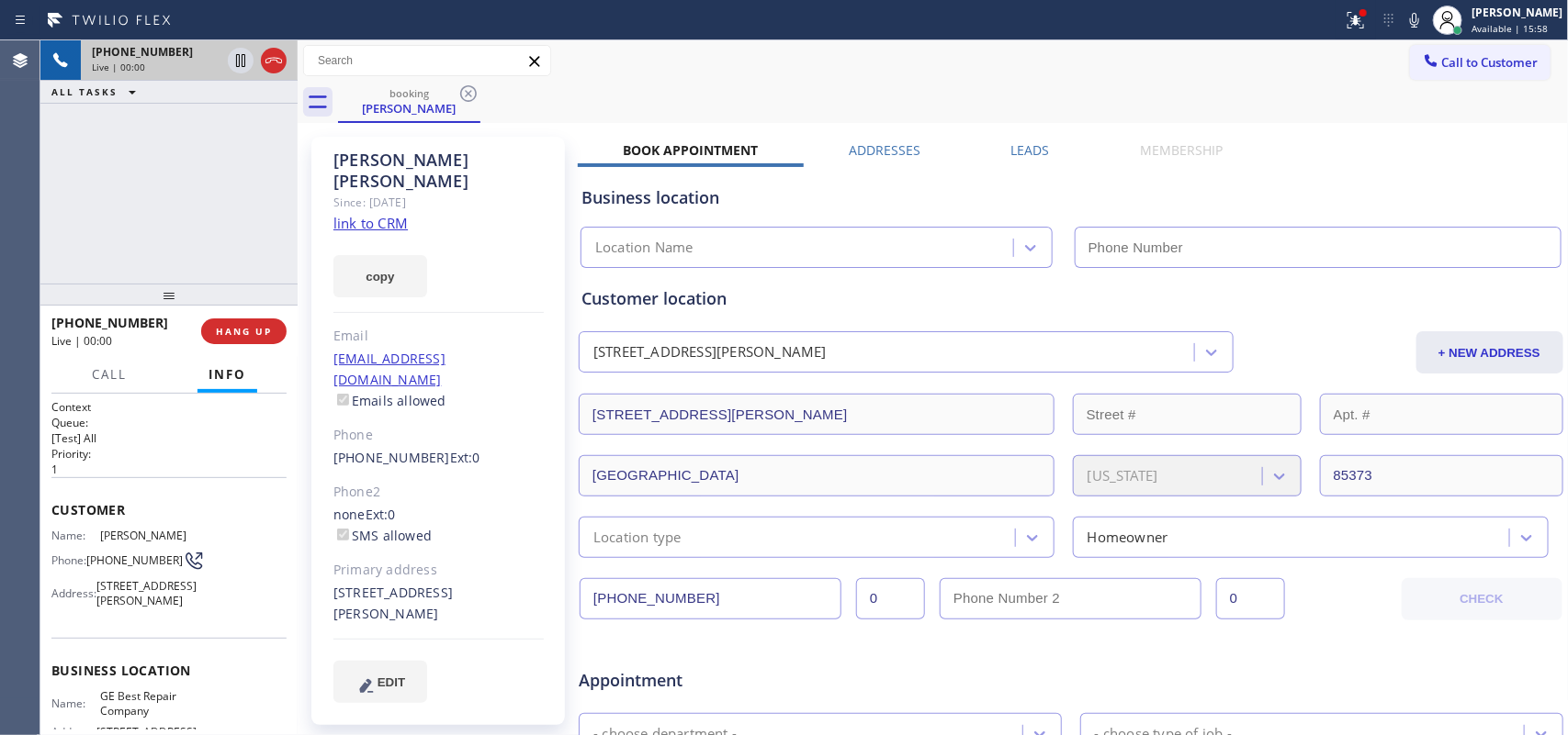
type input "(602) 783-8699"
click at [365, 213] on link "link to CRM" at bounding box center [370, 222] width 74 height 18
click at [110, 373] on span "Call" at bounding box center [109, 374] width 35 height 16
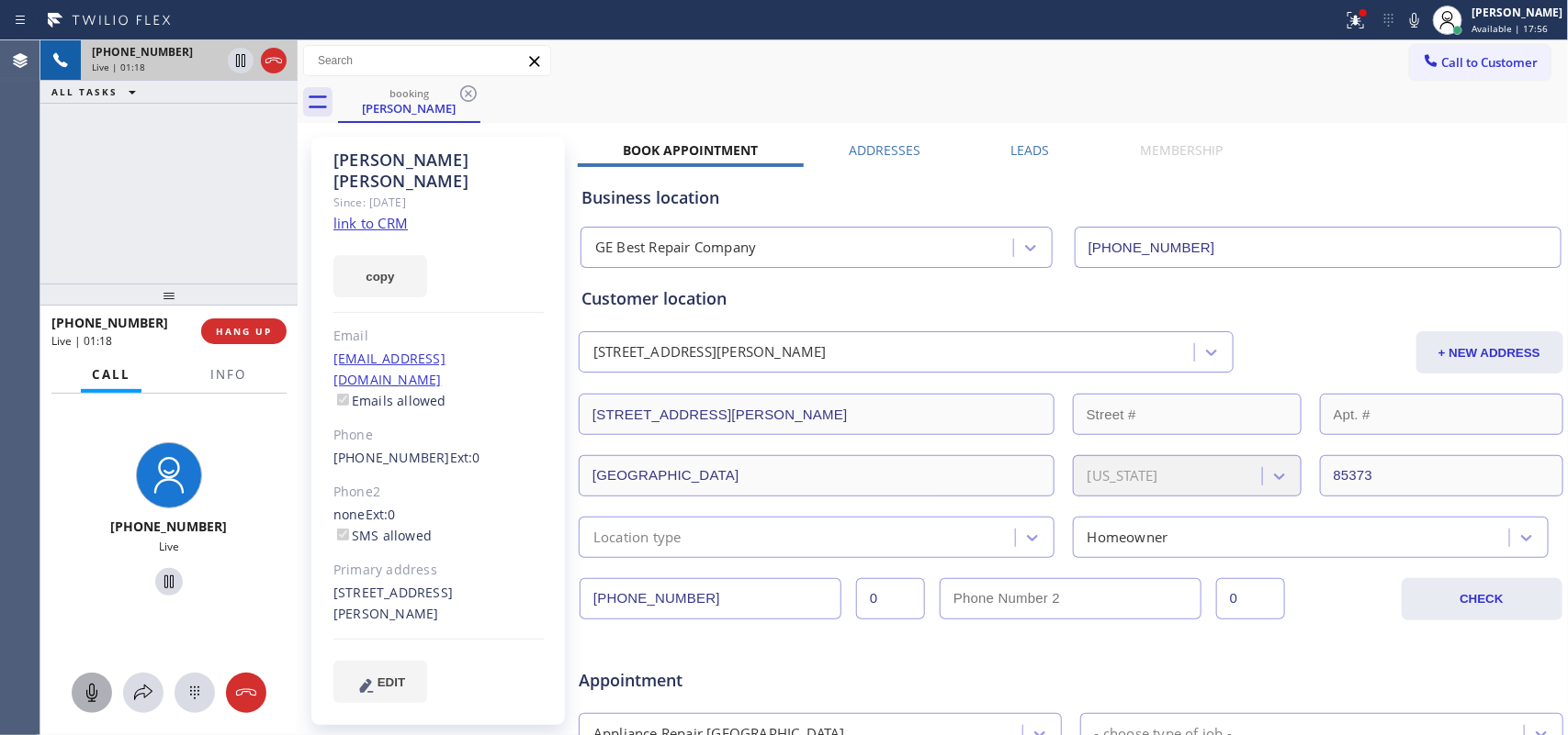
click at [76, 697] on div at bounding box center [92, 693] width 41 height 22
click at [154, 564] on div at bounding box center [169, 582] width 141 height 38
click at [162, 575] on icon at bounding box center [169, 581] width 22 height 22
drag, startPoint x: 90, startPoint y: 693, endPoint x: 130, endPoint y: 635, distance: 70.5
click at [89, 693] on icon at bounding box center [92, 693] width 22 height 22
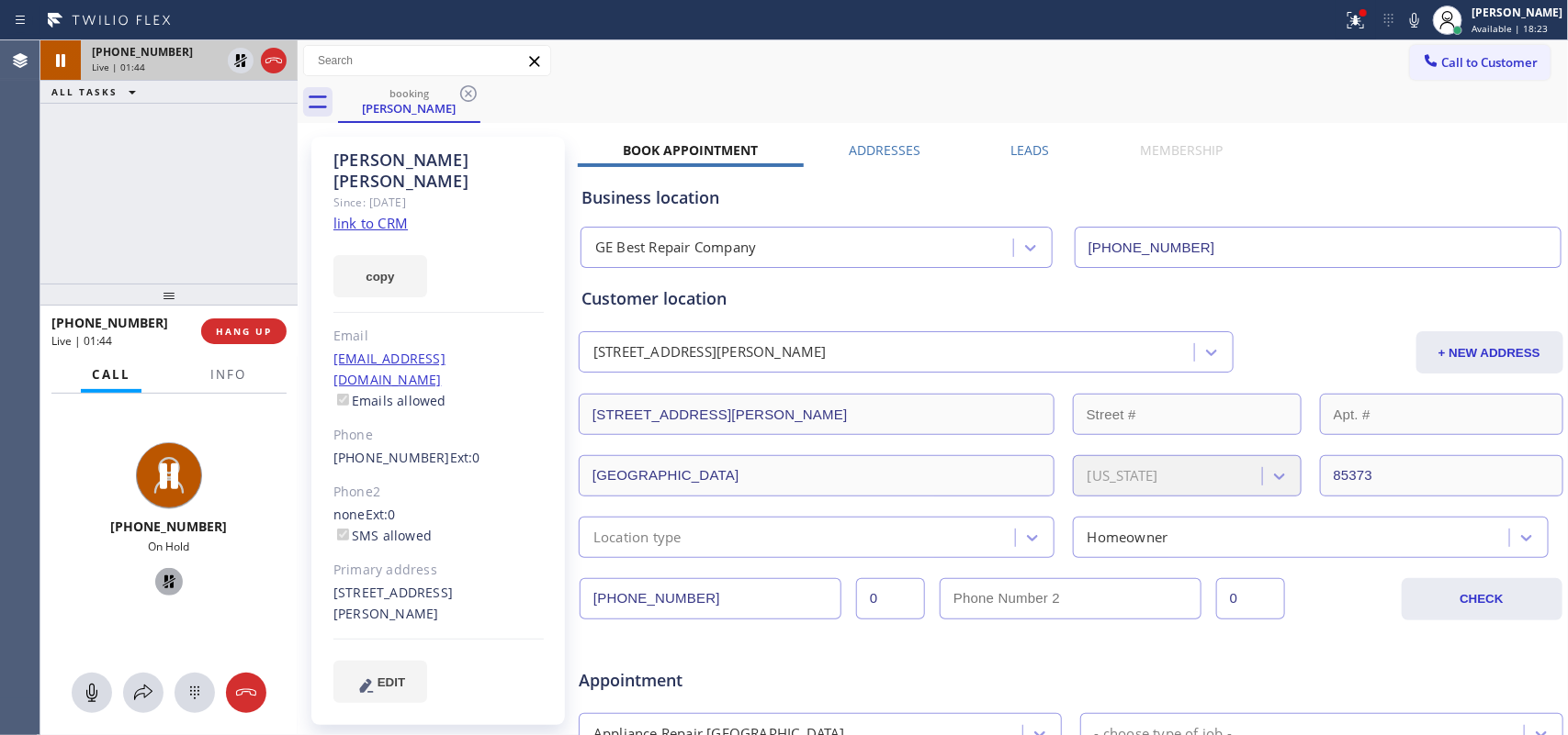
click at [163, 579] on icon at bounding box center [168, 581] width 13 height 13
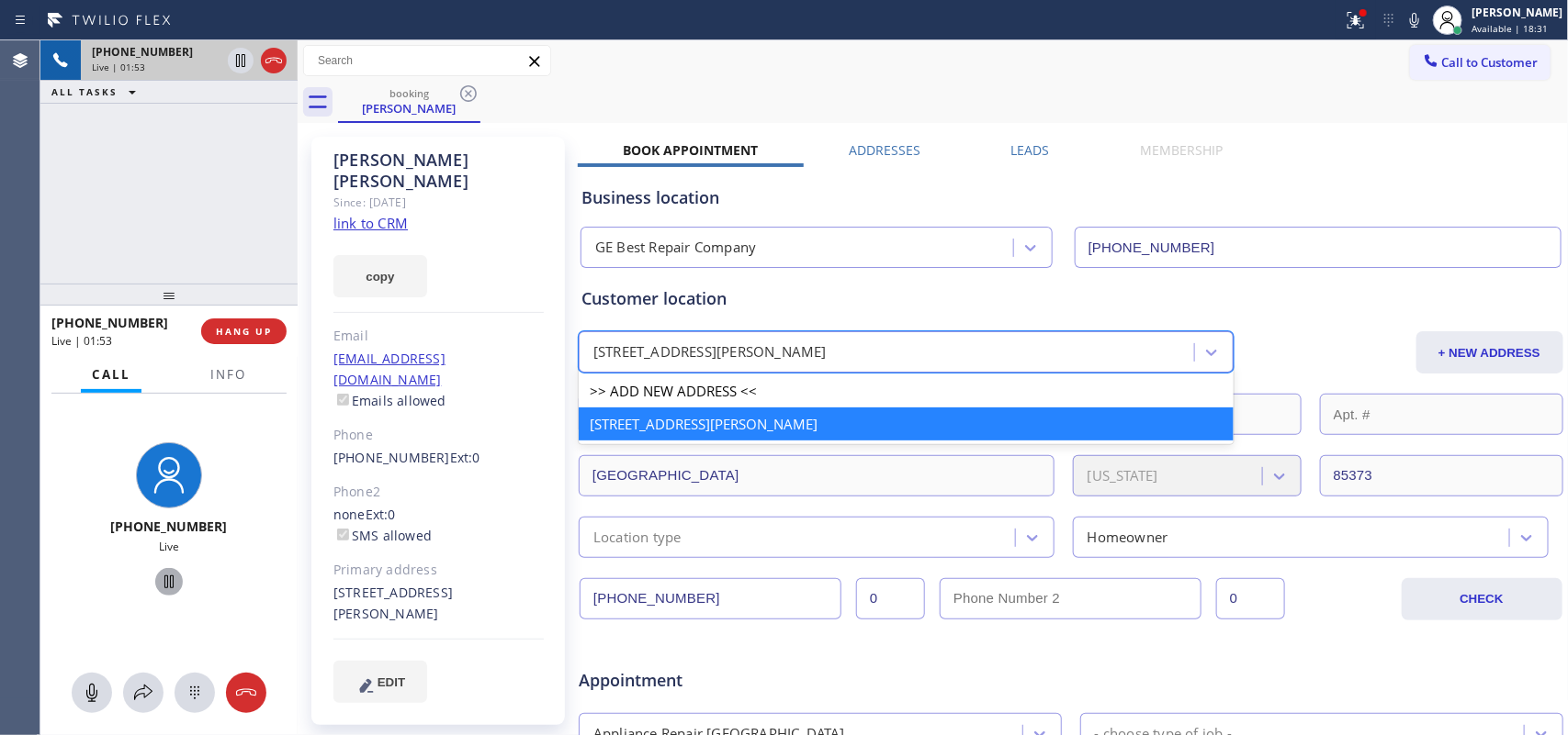
drag, startPoint x: 906, startPoint y: 349, endPoint x: 882, endPoint y: 353, distance: 24.3
click at [827, 353] on div "17402 North Boswell Boulevard Sun City, 85373 AZ" at bounding box center [709, 353] width 233 height 21
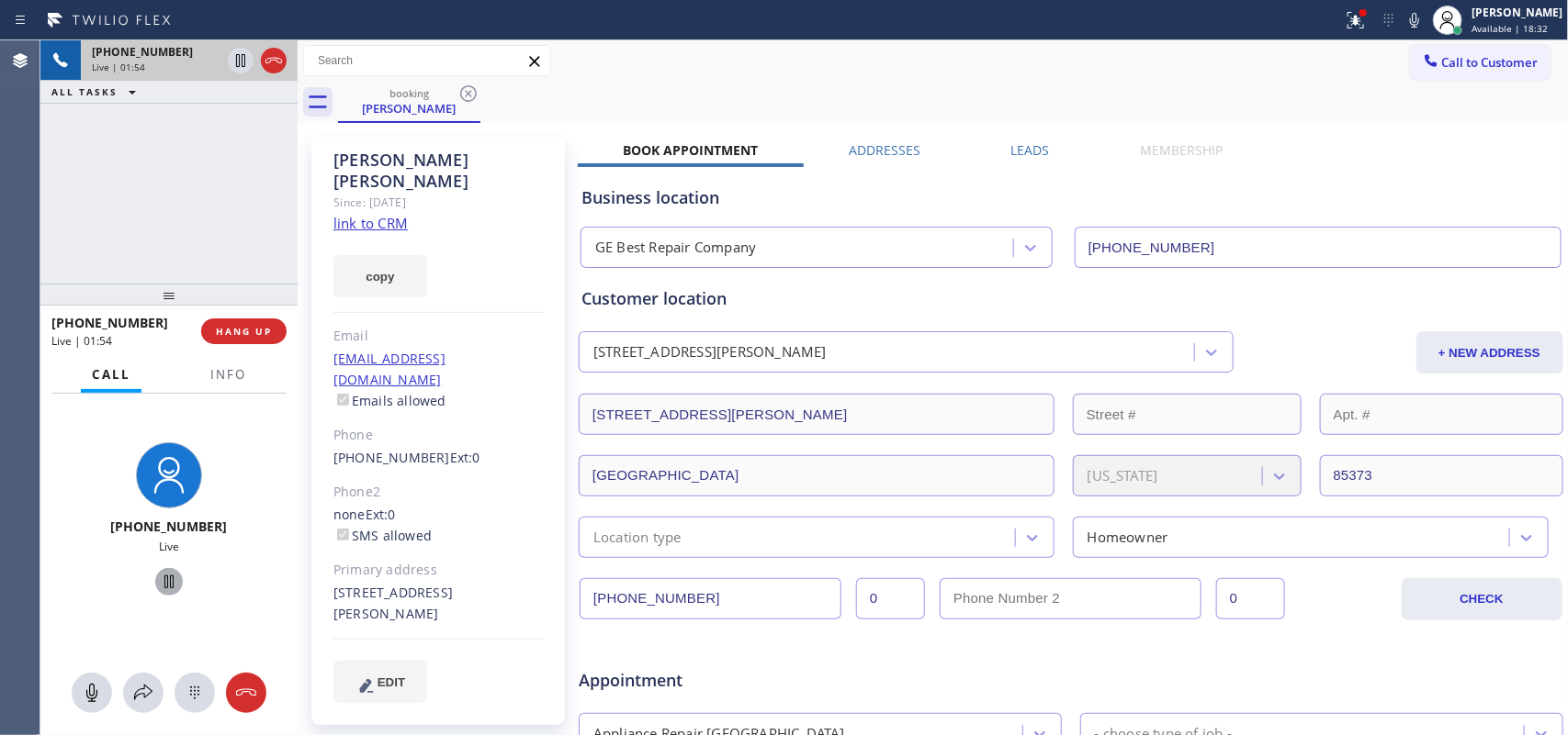
click at [1314, 175] on div "Business location GE Best Repair Company (602) 783-8699" at bounding box center [1070, 217] width 986 height 101
click at [268, 325] on span "HANG UP" at bounding box center [243, 331] width 56 height 13
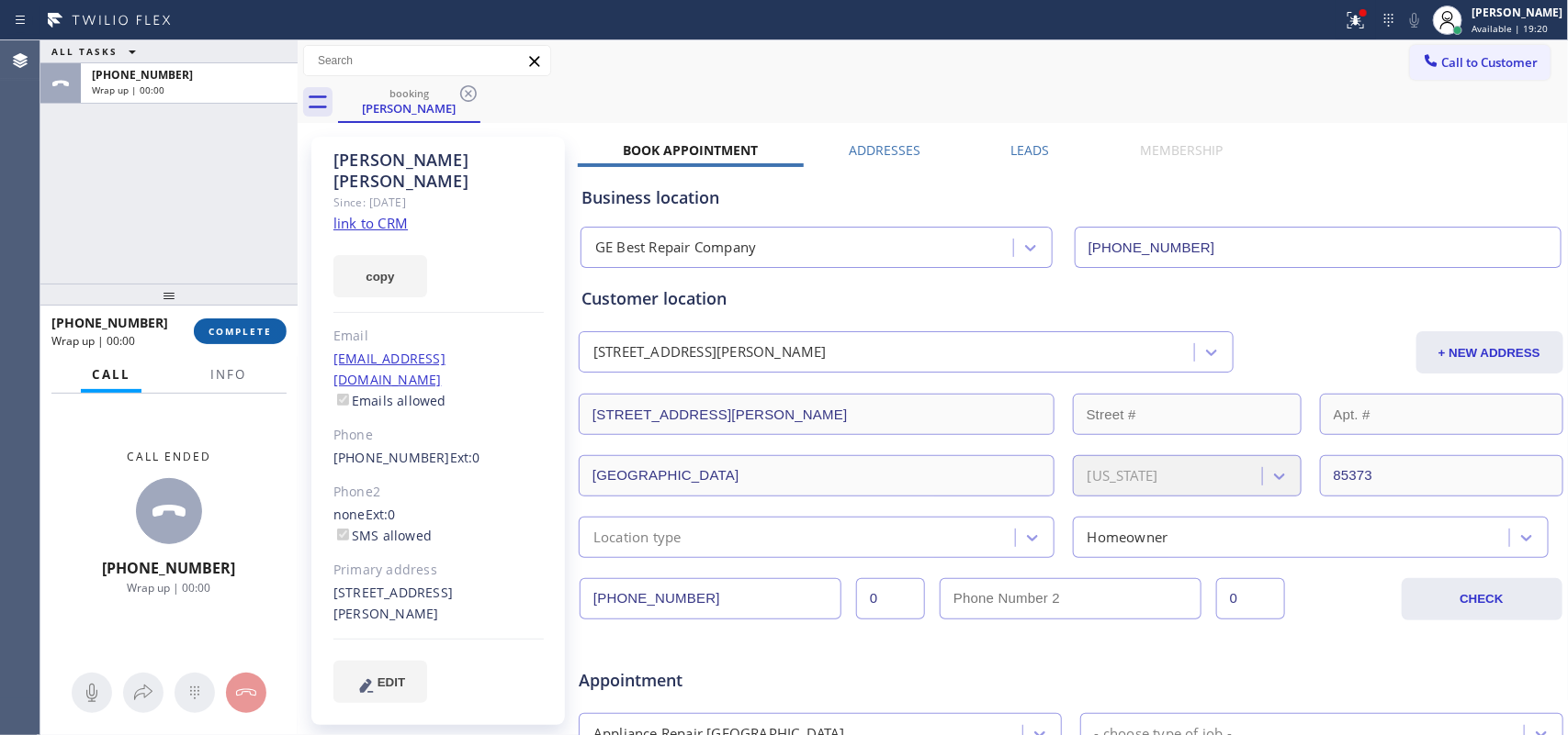
click at [268, 325] on span "COMPLETE" at bounding box center [241, 331] width 64 height 13
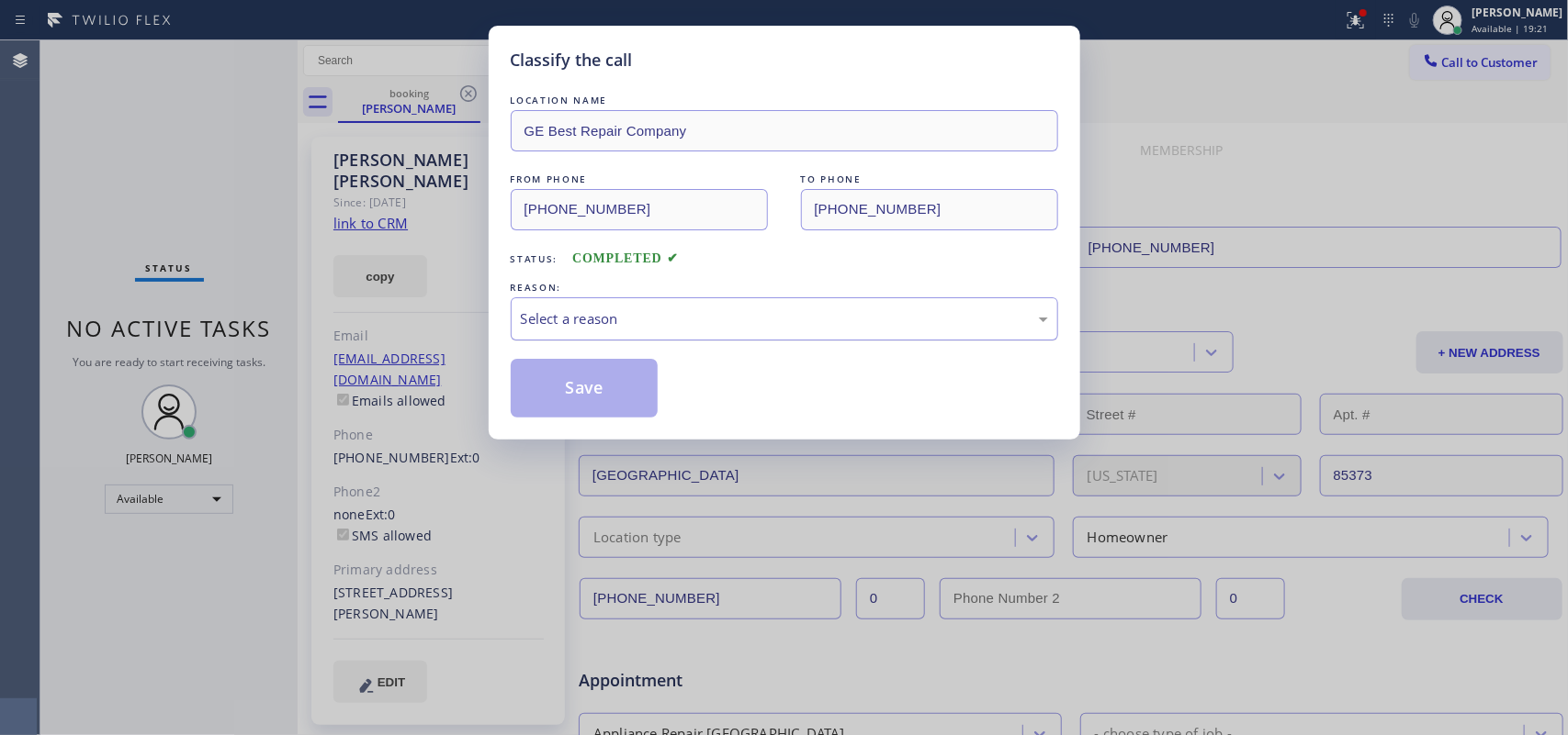
click at [603, 320] on div "Select a reason" at bounding box center [784, 319] width 527 height 21
click at [600, 393] on button "Save" at bounding box center [584, 388] width 148 height 59
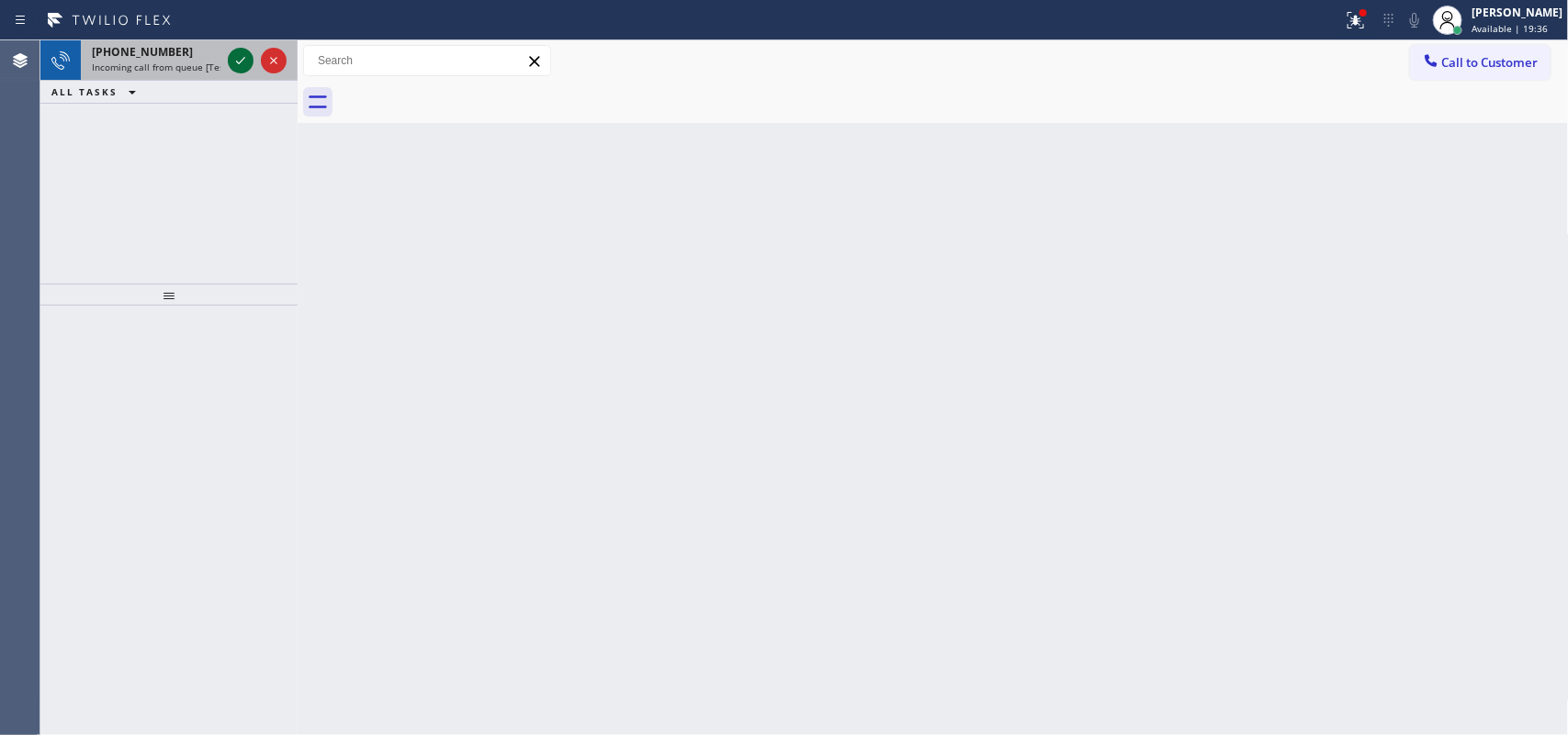
click at [241, 60] on icon at bounding box center [241, 60] width 22 height 22
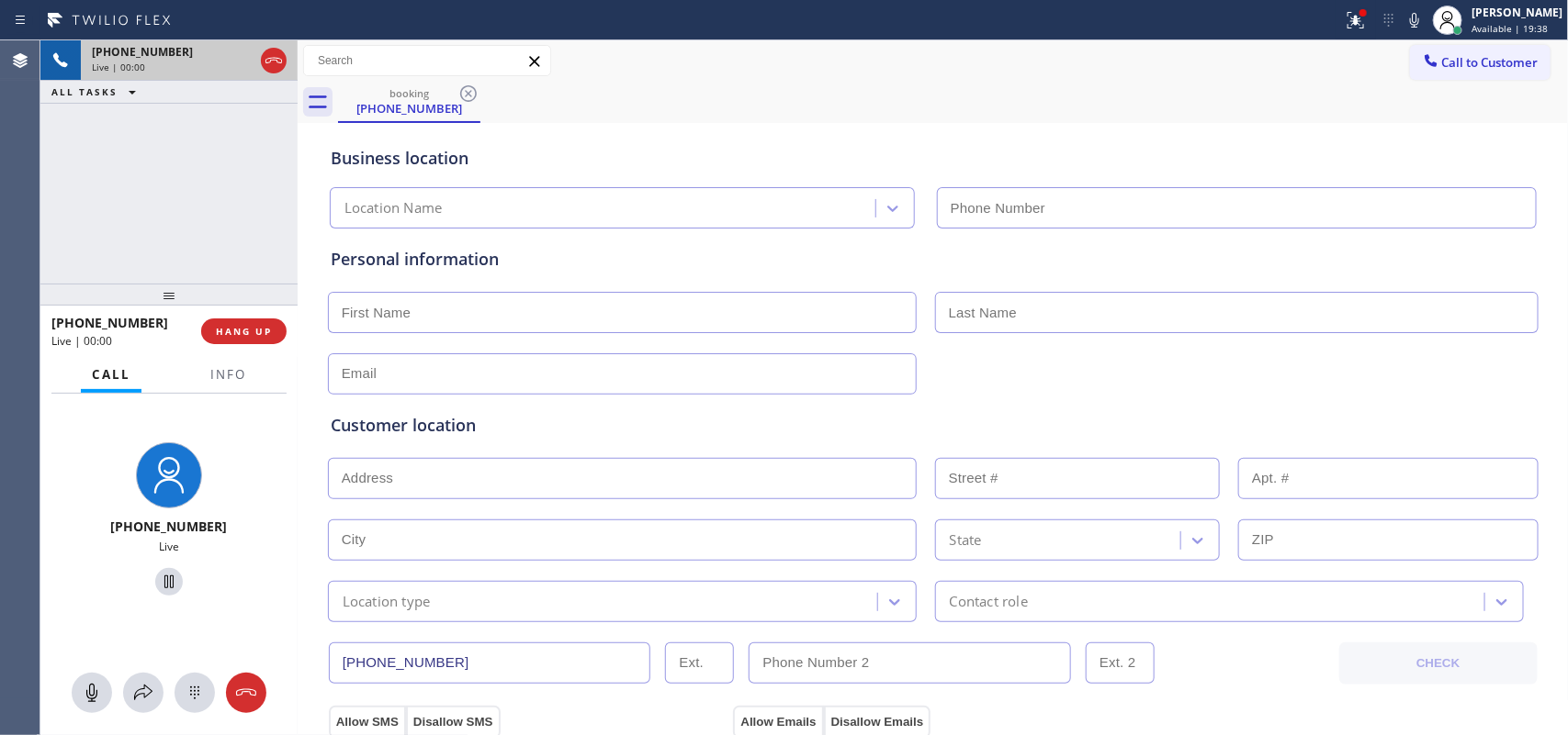
type input "(949) 334-2818"
click at [85, 700] on icon at bounding box center [92, 693] width 22 height 22
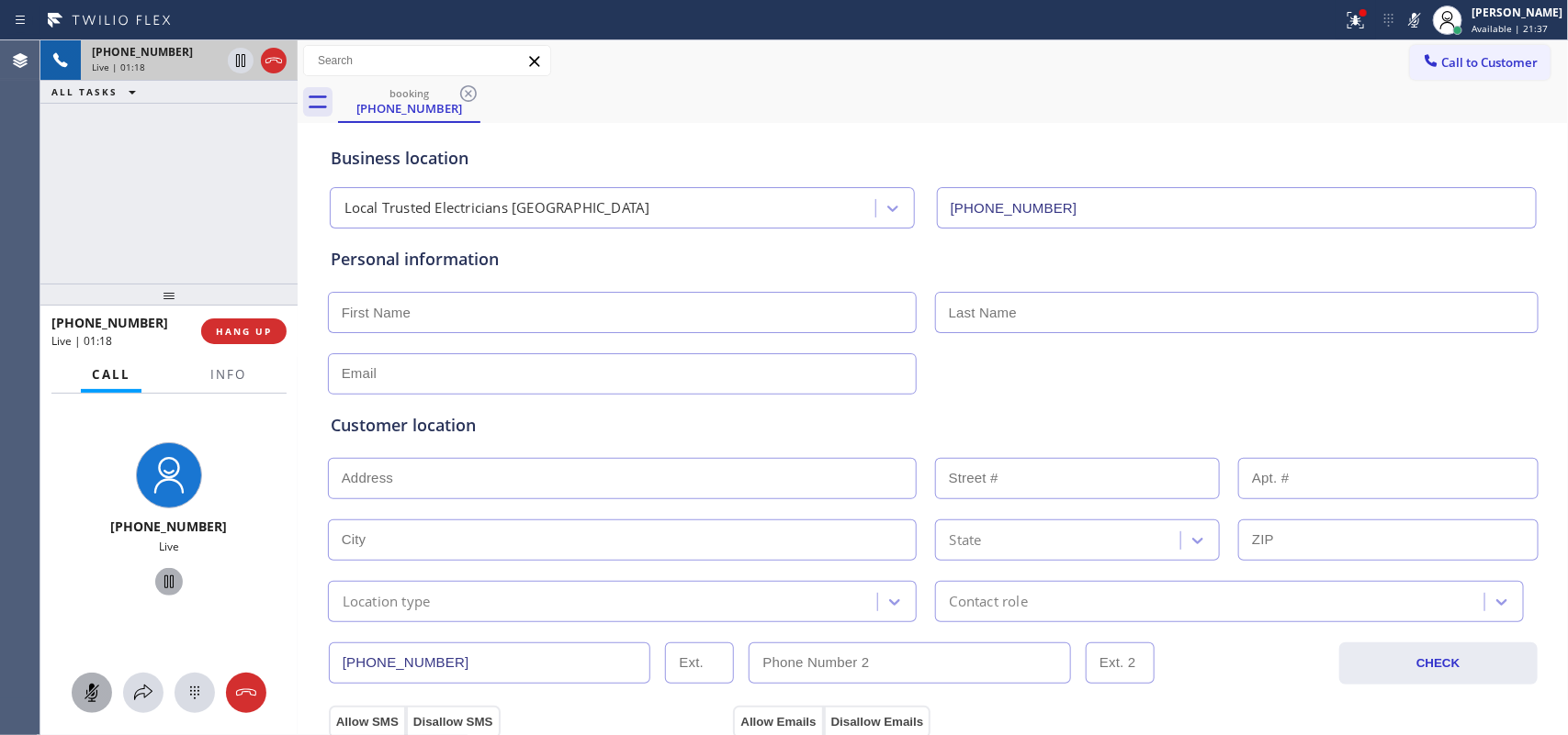
click at [158, 577] on icon at bounding box center [169, 581] width 22 height 22
click at [92, 693] on rect at bounding box center [91, 692] width 14 height 14
click at [158, 584] on icon at bounding box center [169, 581] width 22 height 22
click at [88, 693] on icon at bounding box center [92, 693] width 22 height 22
click at [164, 580] on icon at bounding box center [169, 581] width 10 height 13
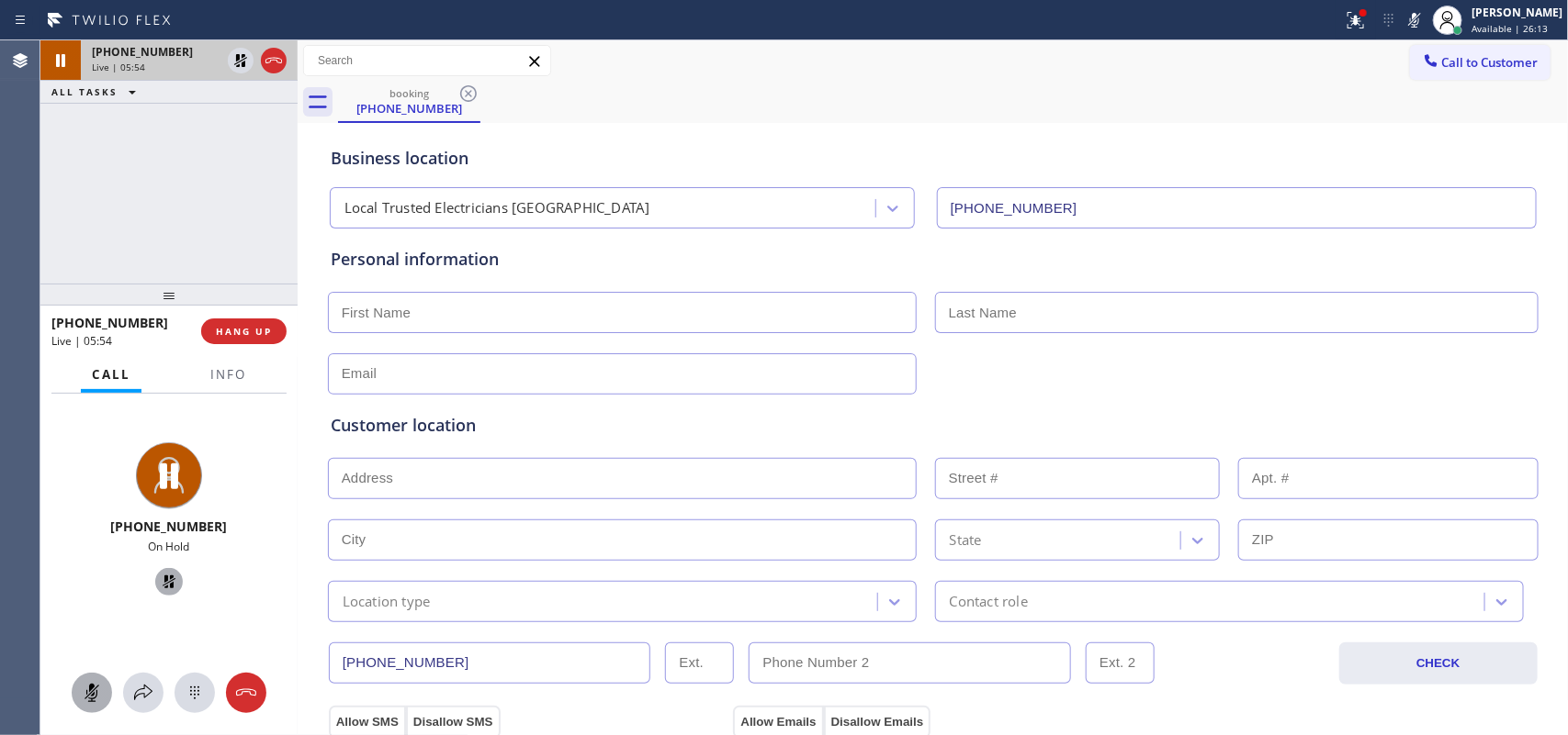
click at [85, 692] on icon at bounding box center [92, 693] width 22 height 22
drag, startPoint x: 158, startPoint y: 576, endPoint x: 160, endPoint y: 567, distance: 9.2
click at [158, 574] on icon at bounding box center [169, 581] width 22 height 22
click at [349, 310] on input "text" at bounding box center [621, 312] width 588 height 42
paste input "Christina"
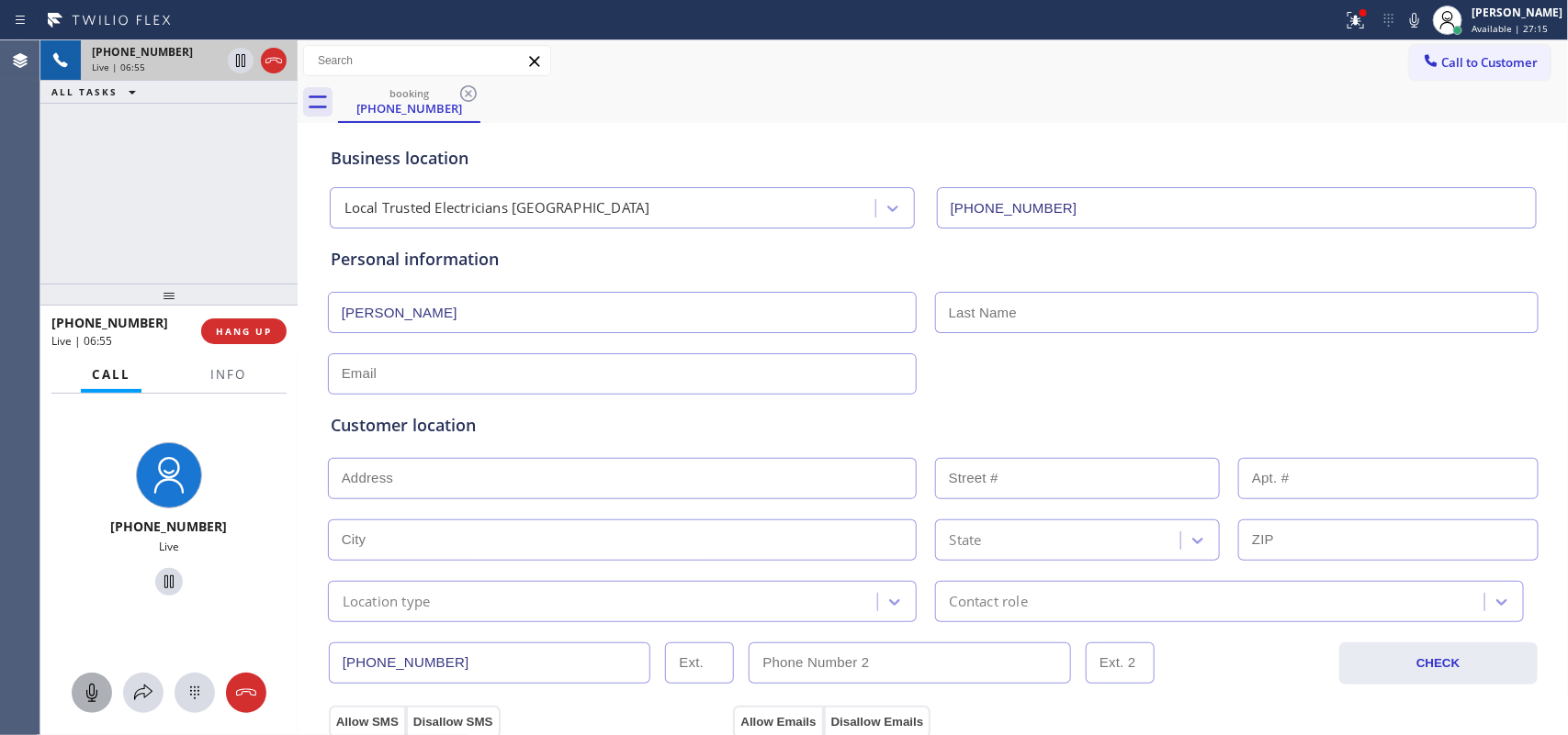
type input "Christina"
click at [590, 478] on input "text" at bounding box center [621, 478] width 588 height 42
paste input "24132 Snipe Ln, Laguna Niguel, CA 92677"
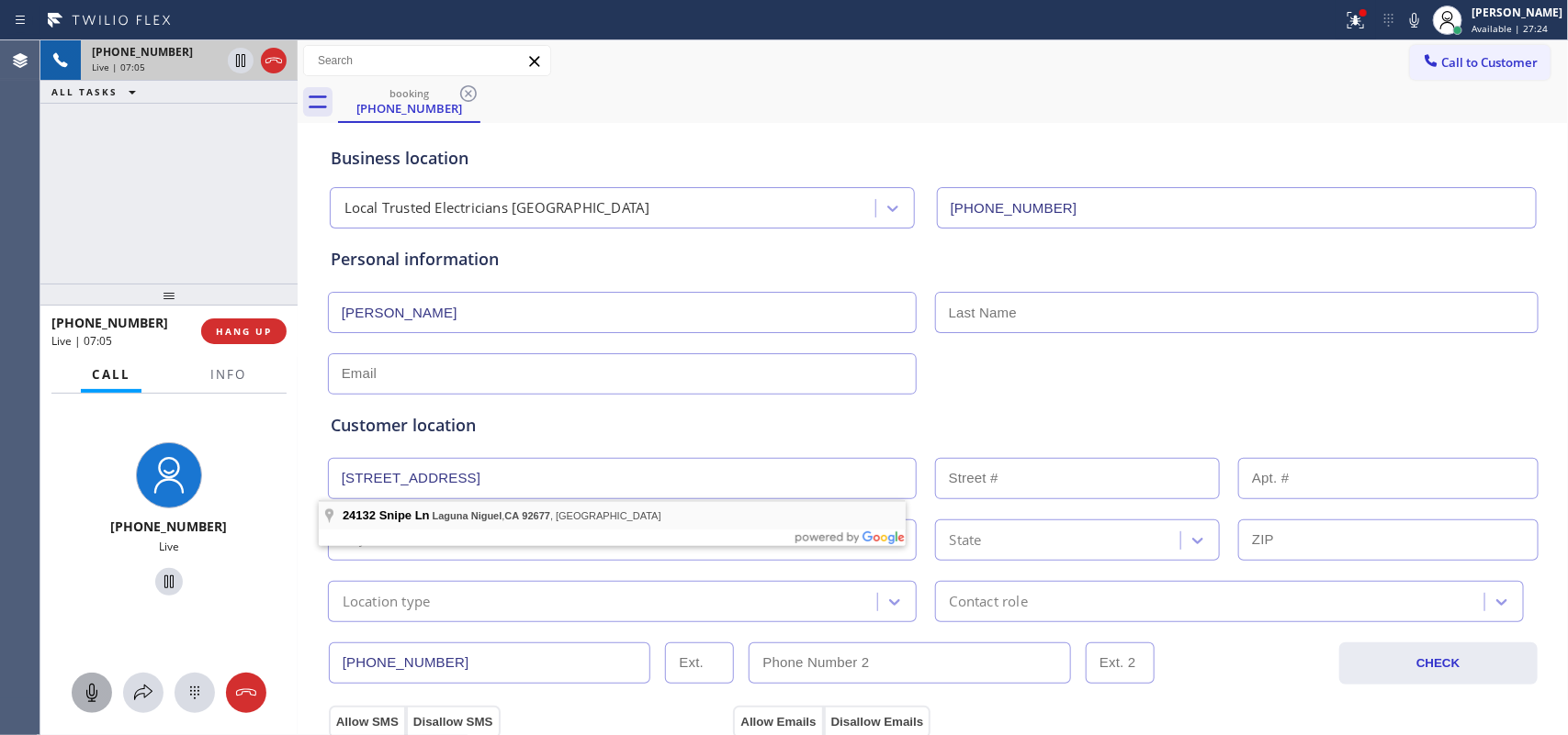
type input "24132 Snipe Ln"
type input "24132"
type input "Laguna Niguel"
type input "92677"
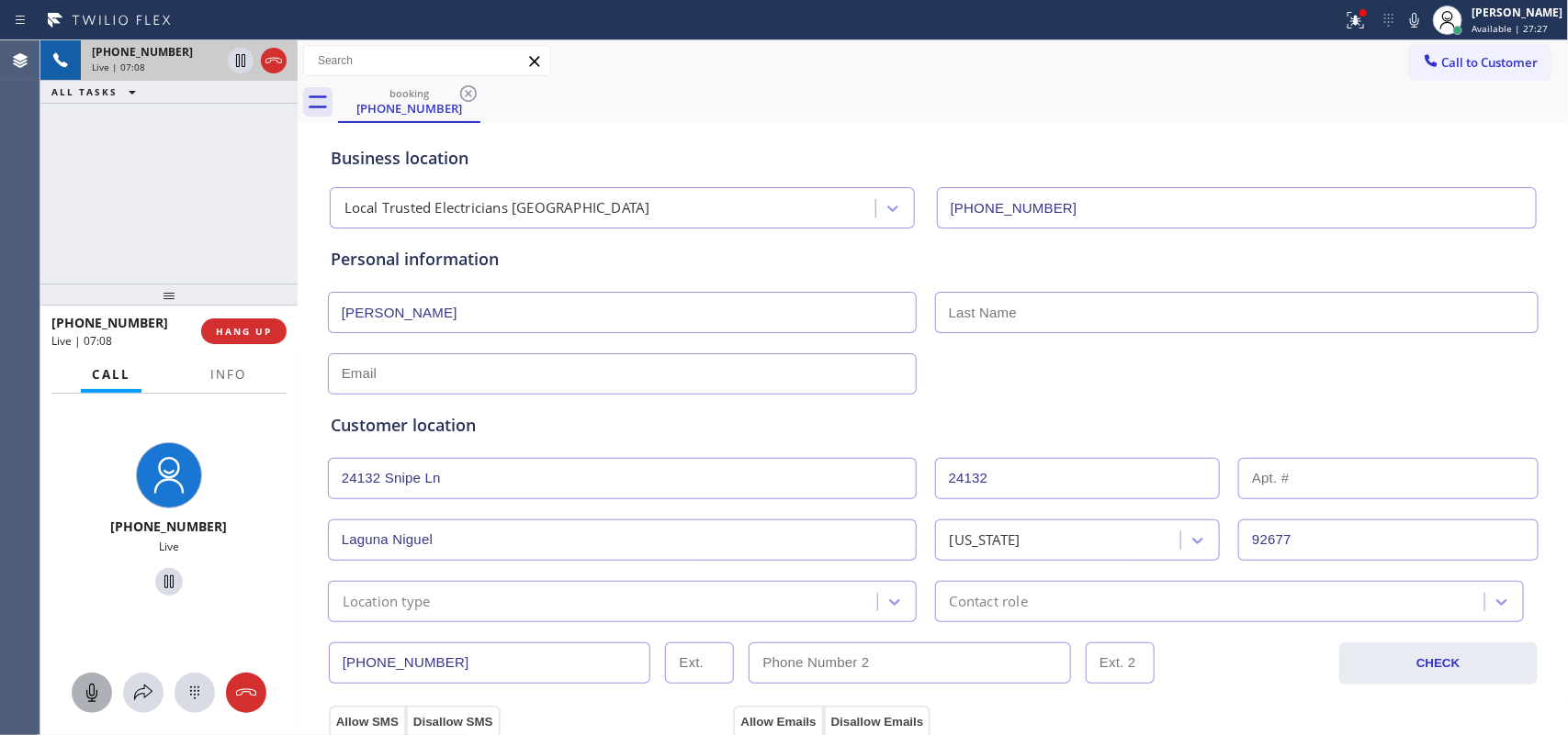
click at [1042, 319] on input "text" at bounding box center [1237, 312] width 604 height 42
click at [1026, 318] on input "text" at bounding box center [1237, 312] width 604 height 42
click at [252, 221] on div "+12676086772 Live | 08:08 ALL TASKS ALL TASKS ACTIVE TASKS TASKS IN WRAP UP" at bounding box center [169, 162] width 257 height 243
click at [974, 313] on input "Fanteus" at bounding box center [1237, 312] width 604 height 42
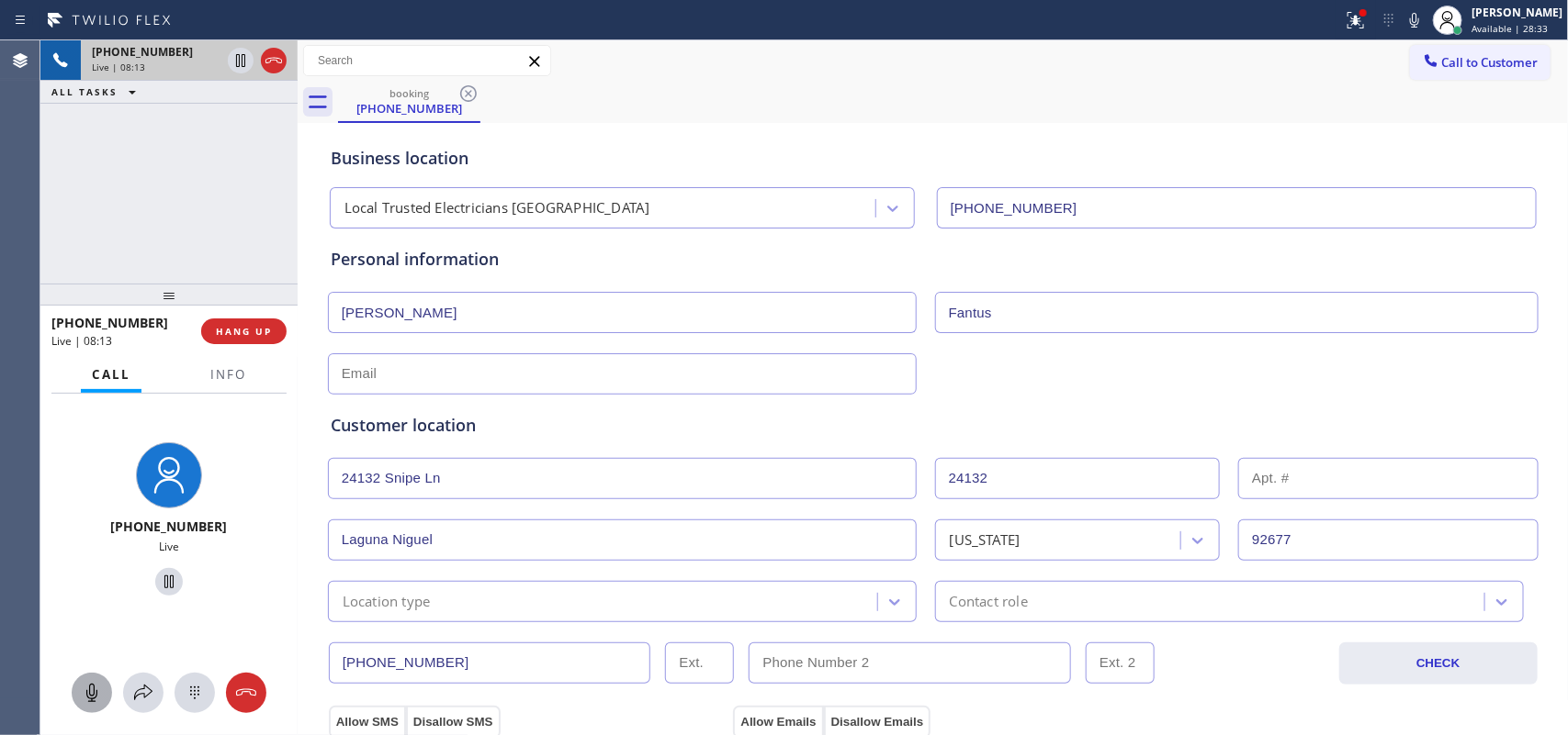
type input "Fantus"
click at [377, 377] on input "text" at bounding box center [621, 374] width 588 height 42
paste input "christina.fantus@gmail.com"
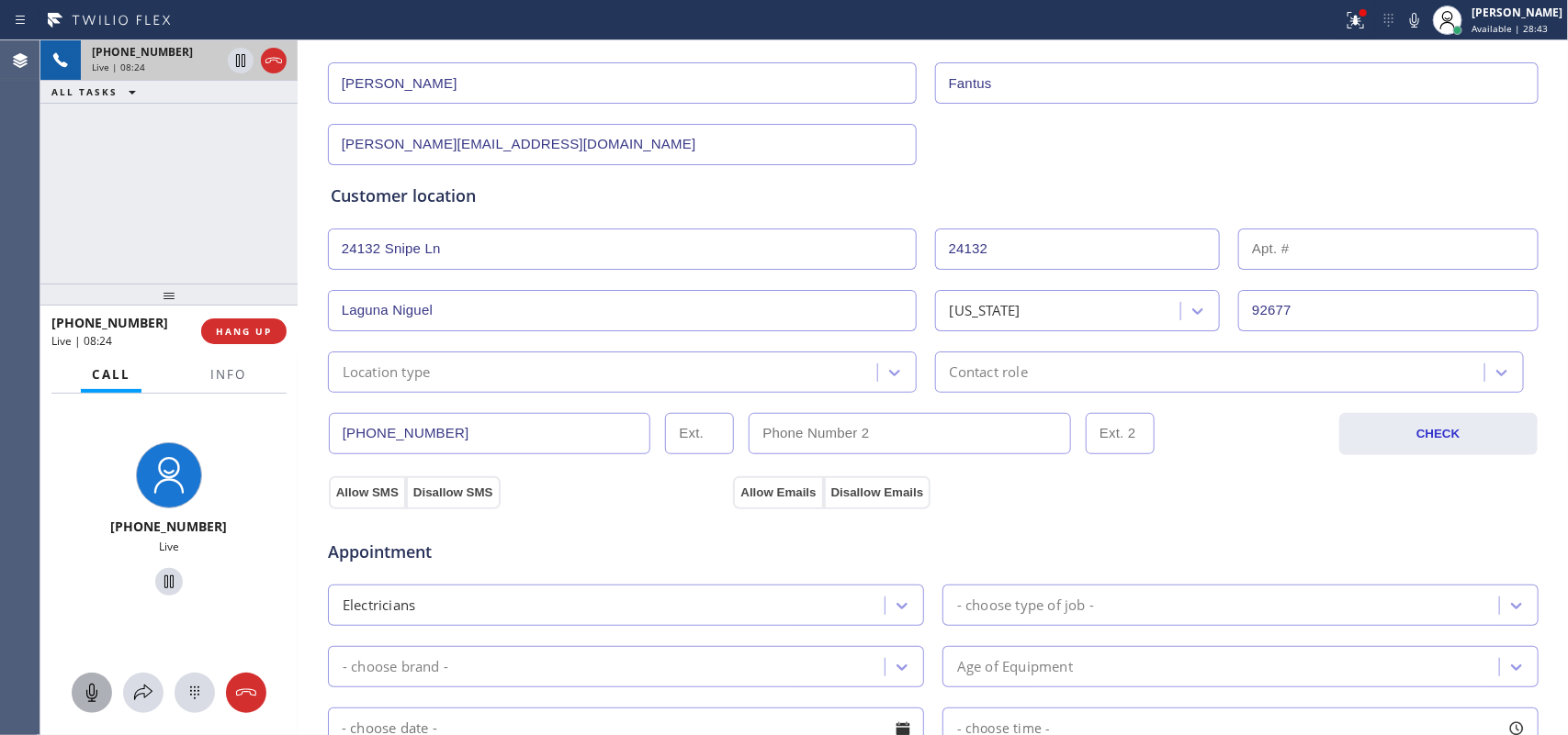
type input "christina.fantus@gmail.com"
click at [598, 374] on div "Location type" at bounding box center [605, 372] width 544 height 32
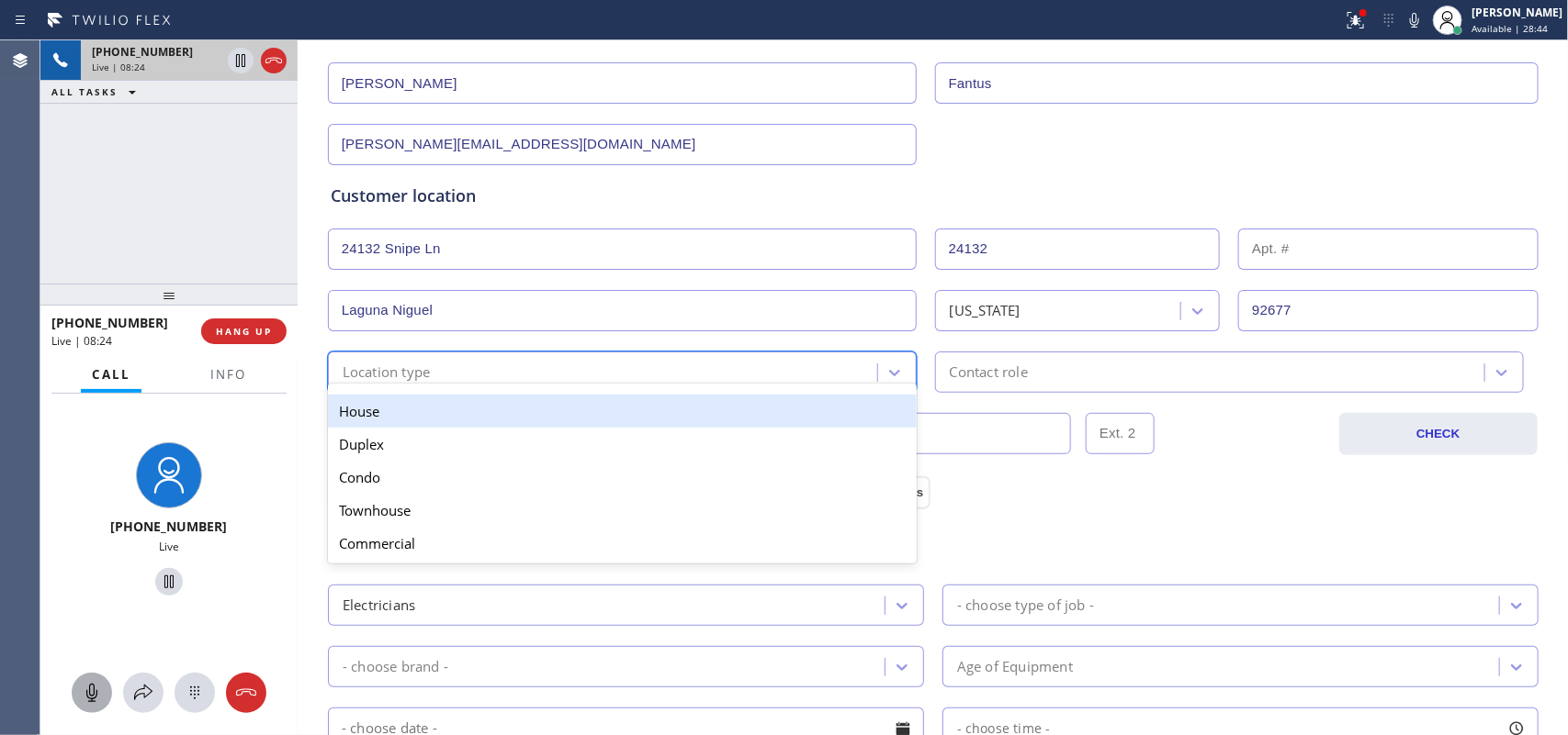
click at [600, 422] on div "House" at bounding box center [621, 411] width 588 height 33
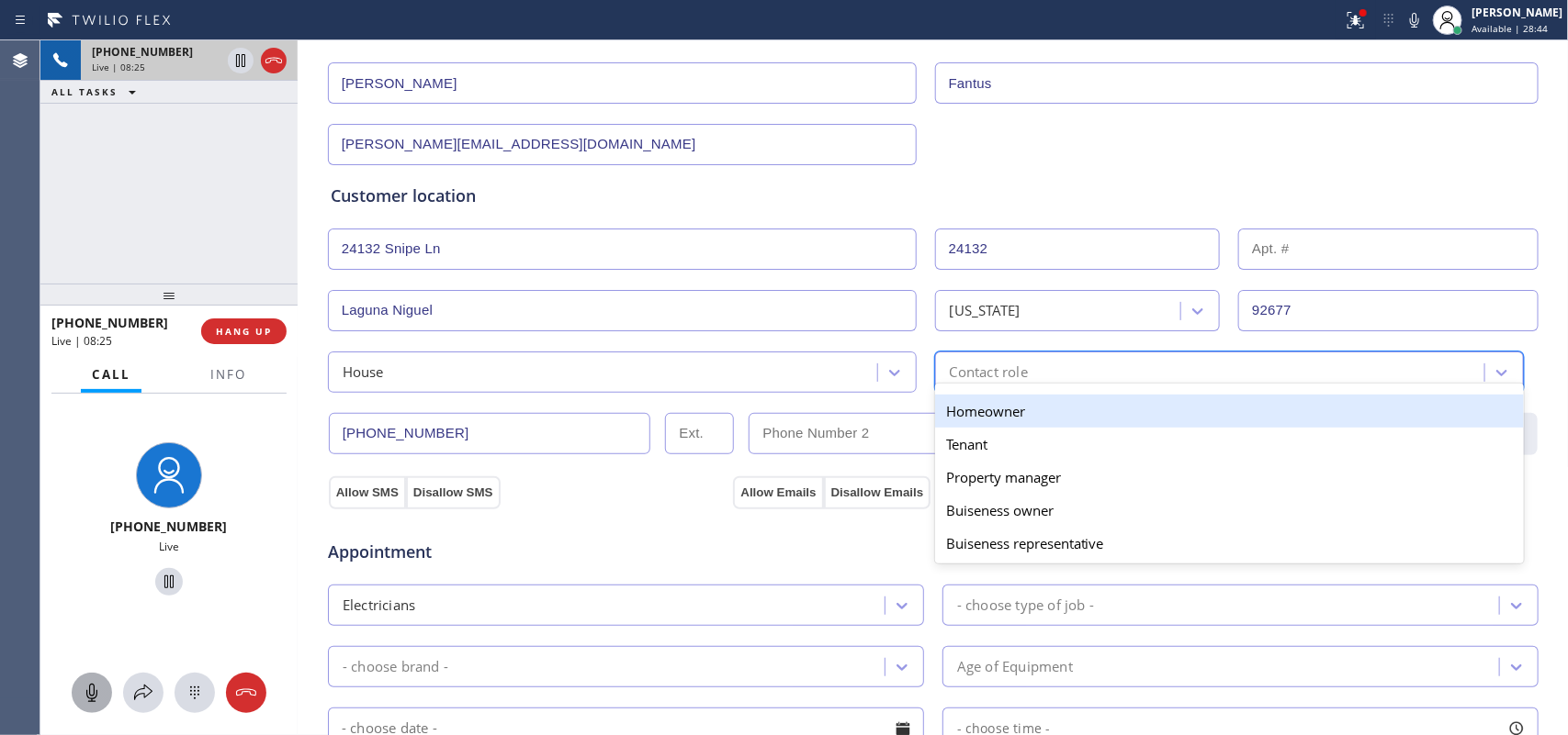
click at [1014, 375] on div "Contact role" at bounding box center [988, 373] width 78 height 21
click at [1012, 410] on div "Homeowner" at bounding box center [1229, 411] width 588 height 33
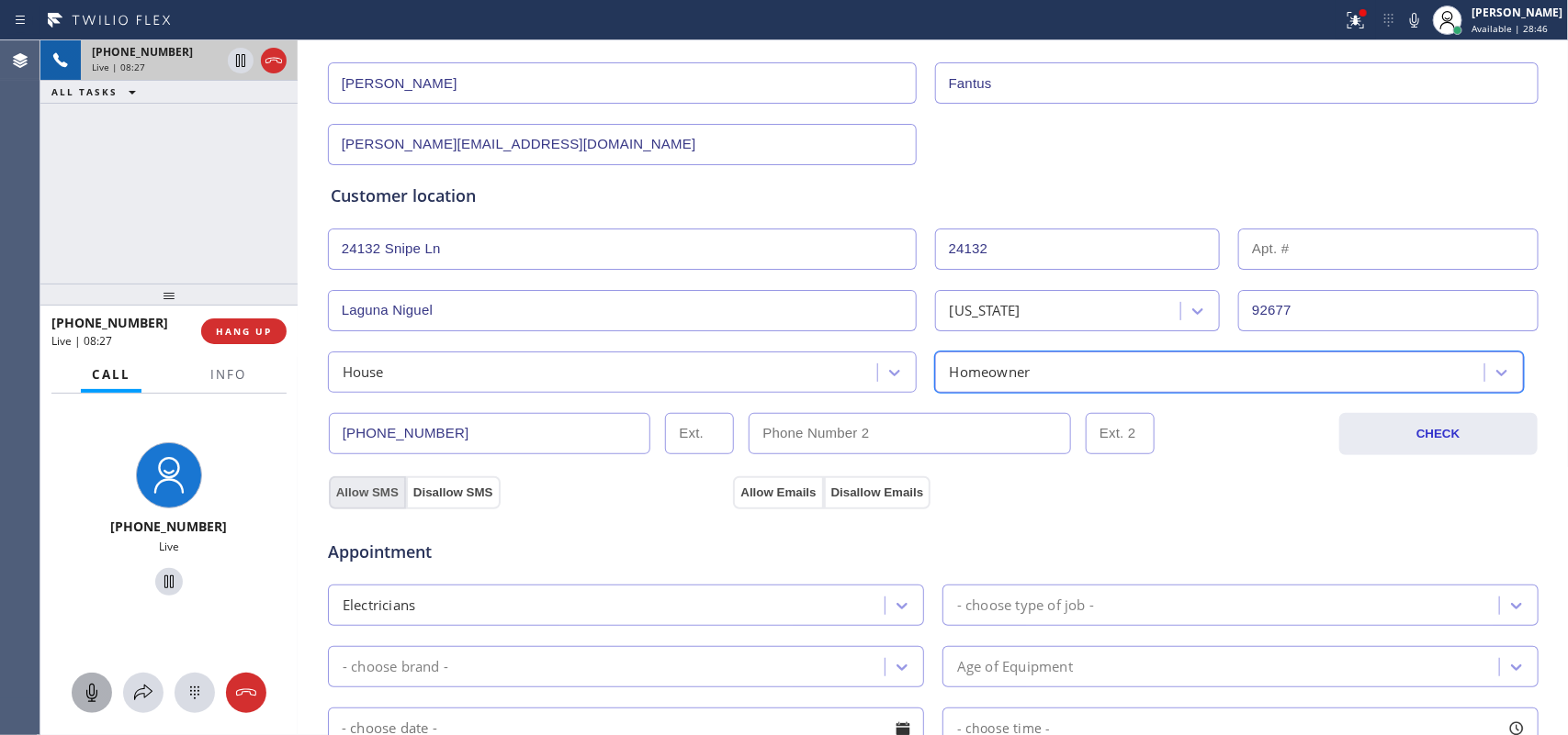
click at [361, 493] on button "Allow SMS" at bounding box center [367, 493] width 77 height 33
click at [774, 501] on button "Allow Emails" at bounding box center [778, 493] width 90 height 33
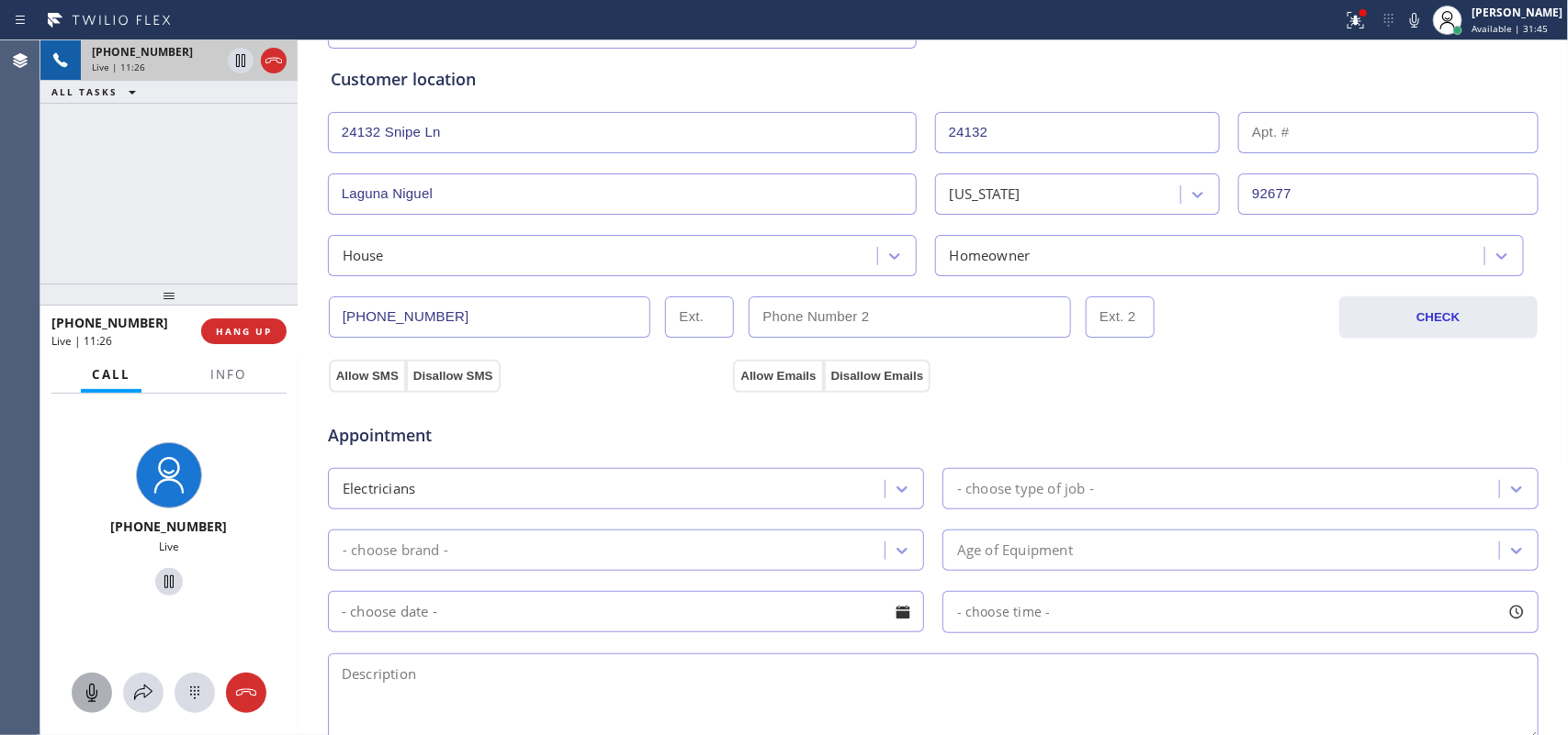
scroll to position [576, 0]
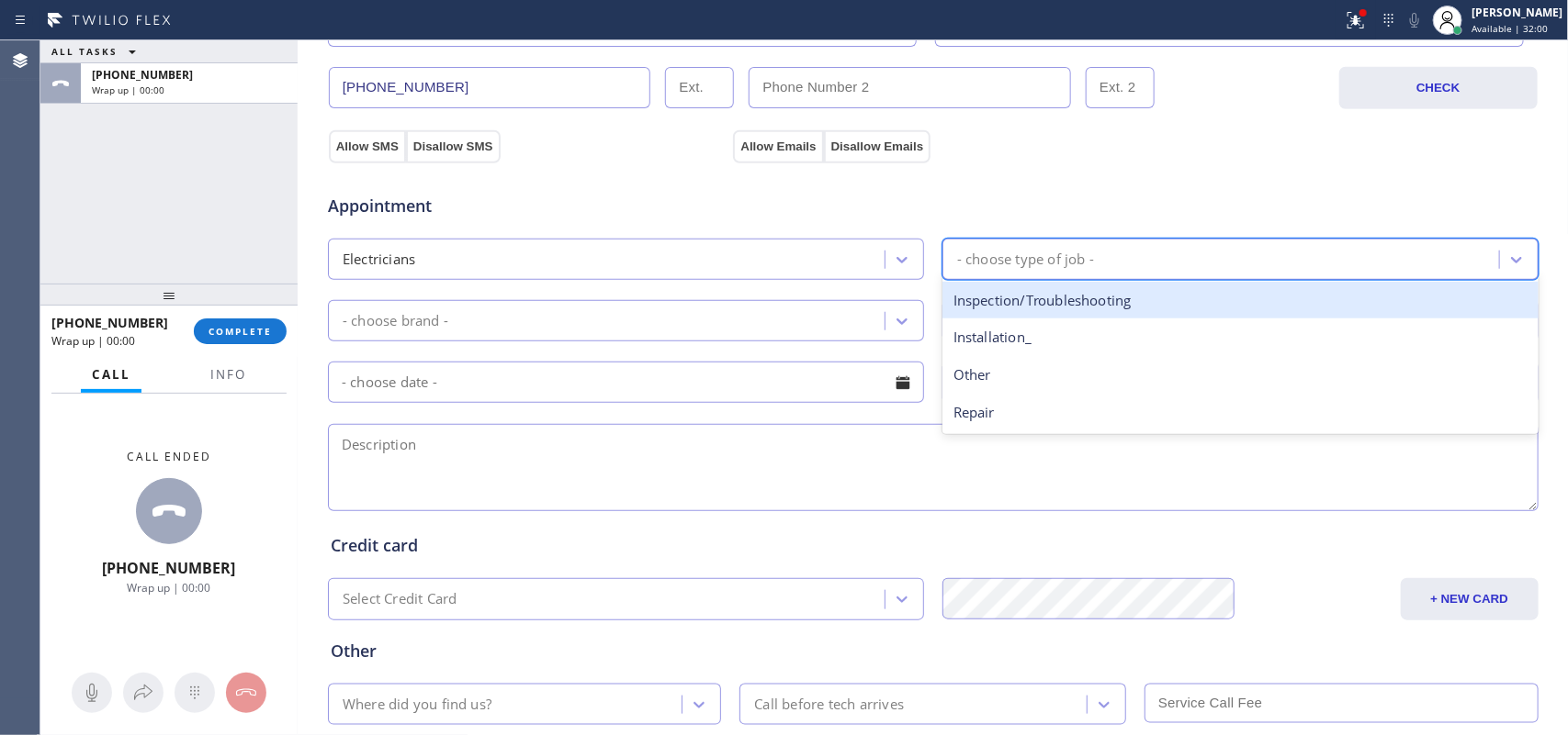
click at [994, 257] on div "- choose type of job -" at bounding box center [1026, 260] width 137 height 21
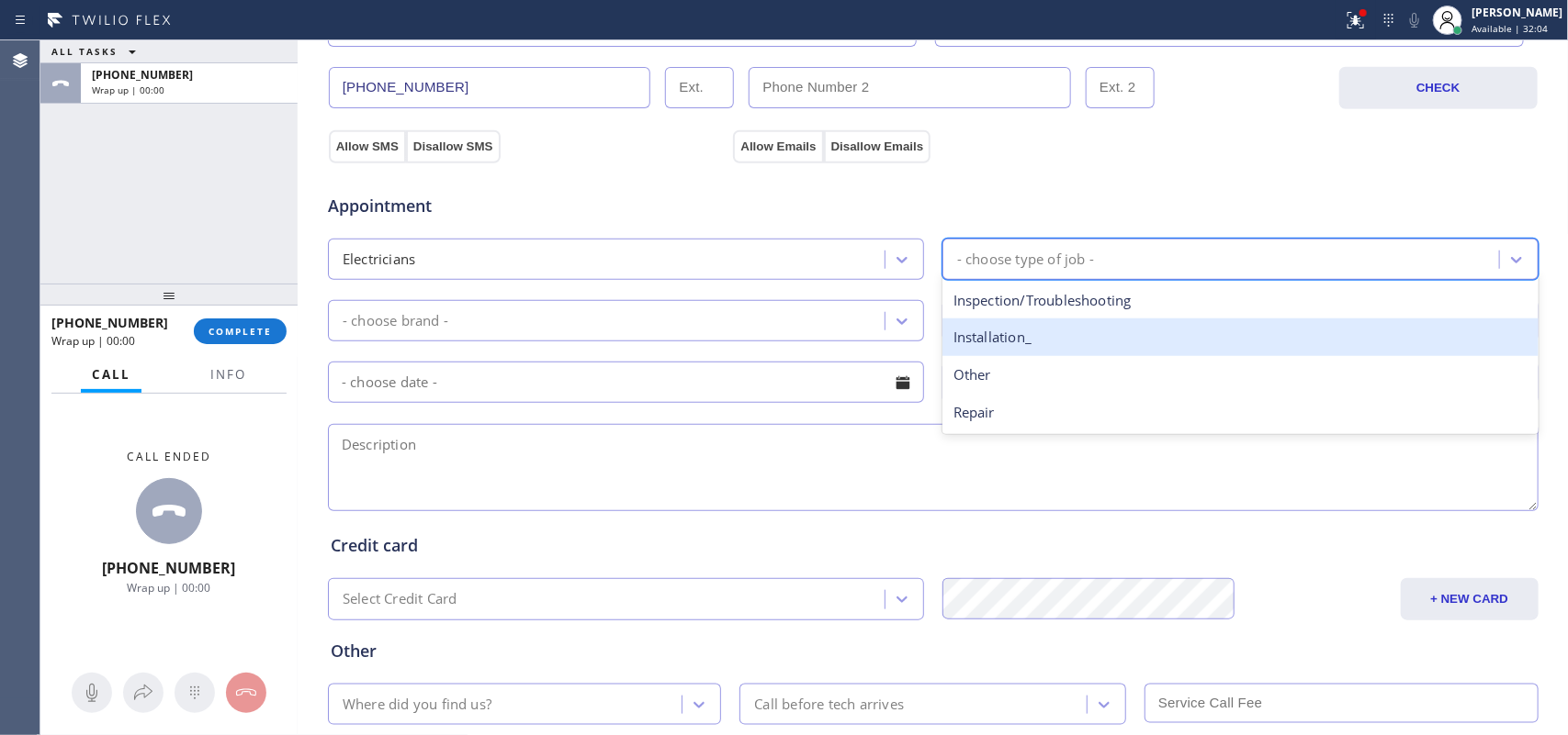
click at [1072, 342] on div "Installation_" at bounding box center [1240, 337] width 596 height 38
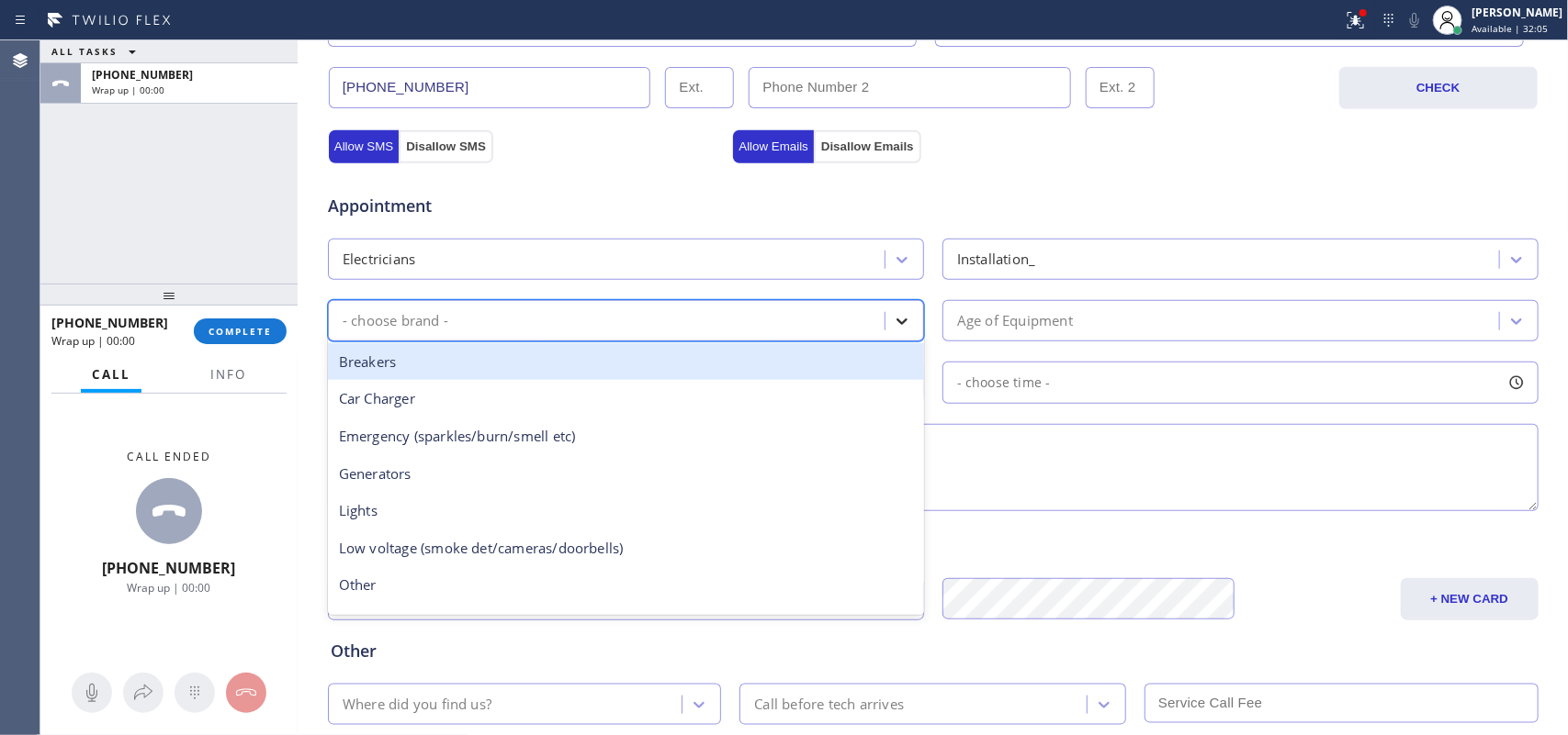
click at [893, 328] on icon at bounding box center [901, 321] width 18 height 18
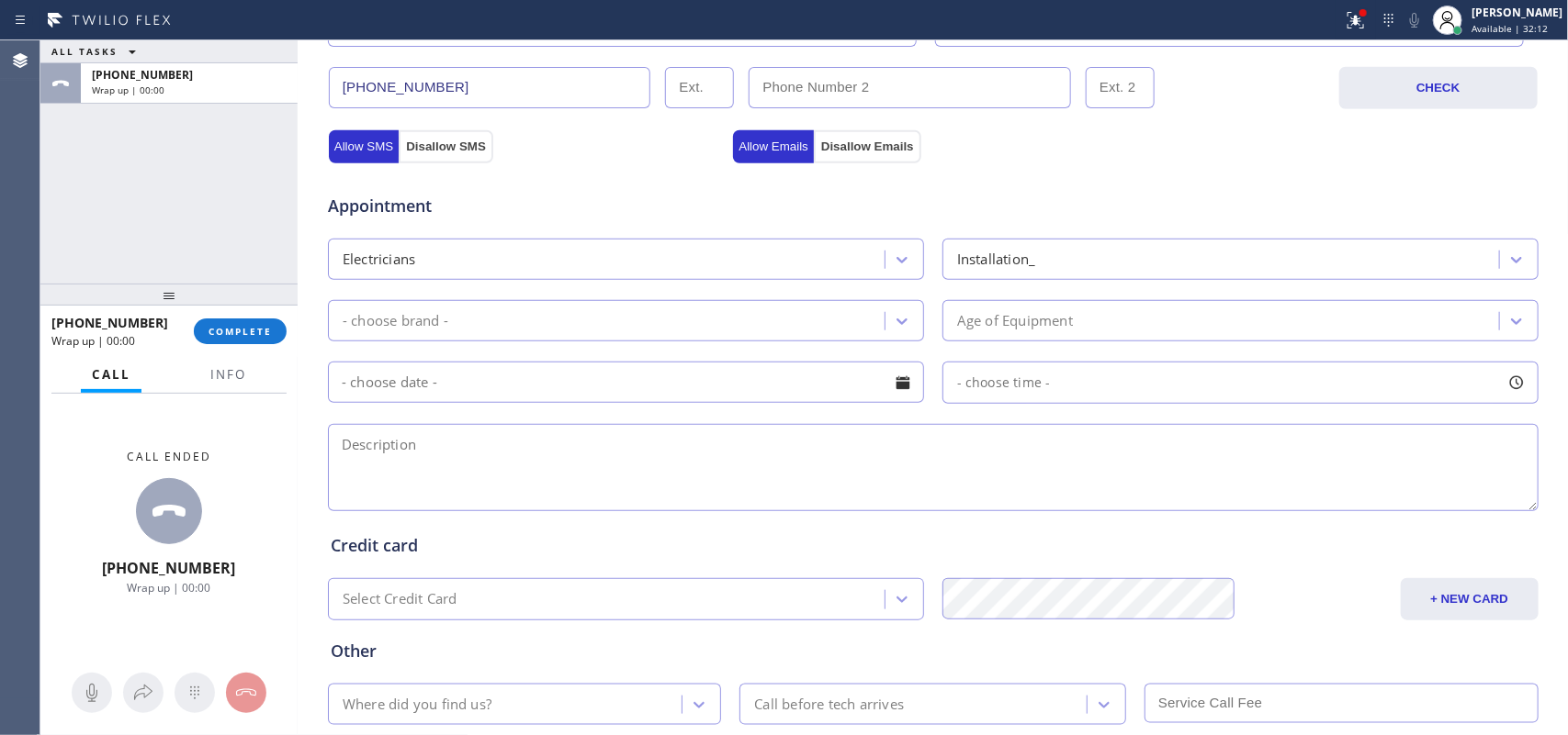
click at [356, 320] on div "- choose brand -" at bounding box center [395, 321] width 105 height 21
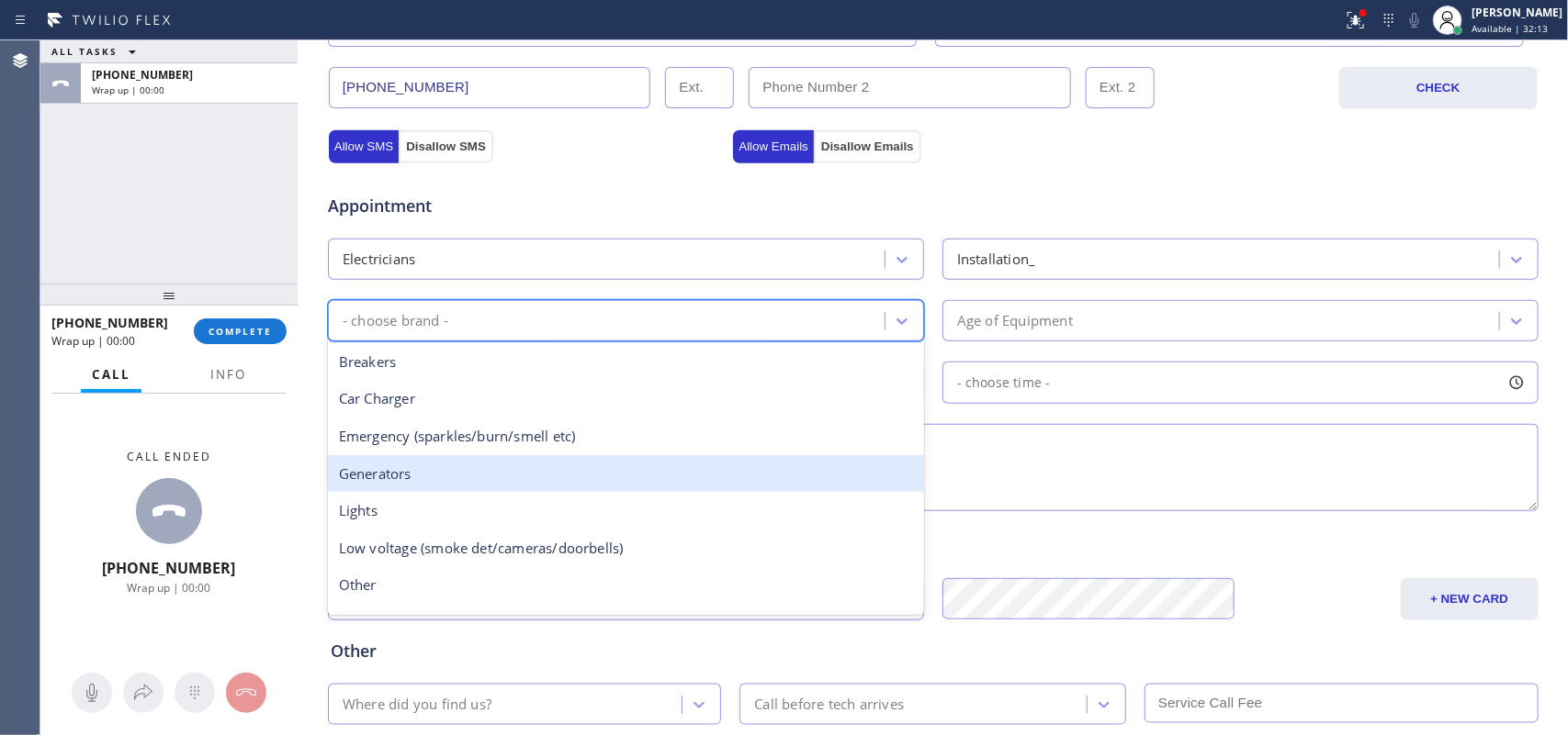
scroll to position [140, 0]
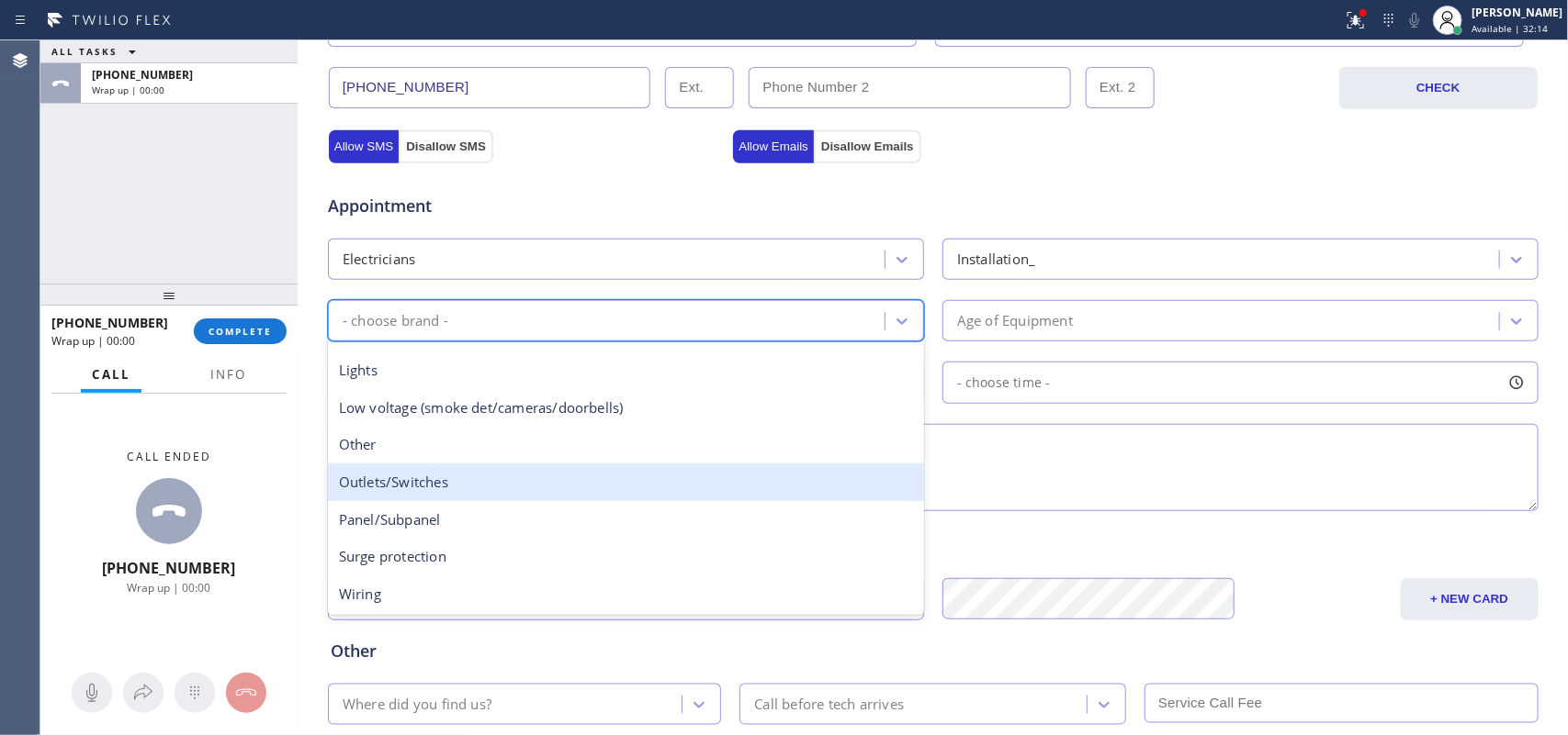
click at [392, 489] on div "Outlets/Switches" at bounding box center [625, 482] width 596 height 38
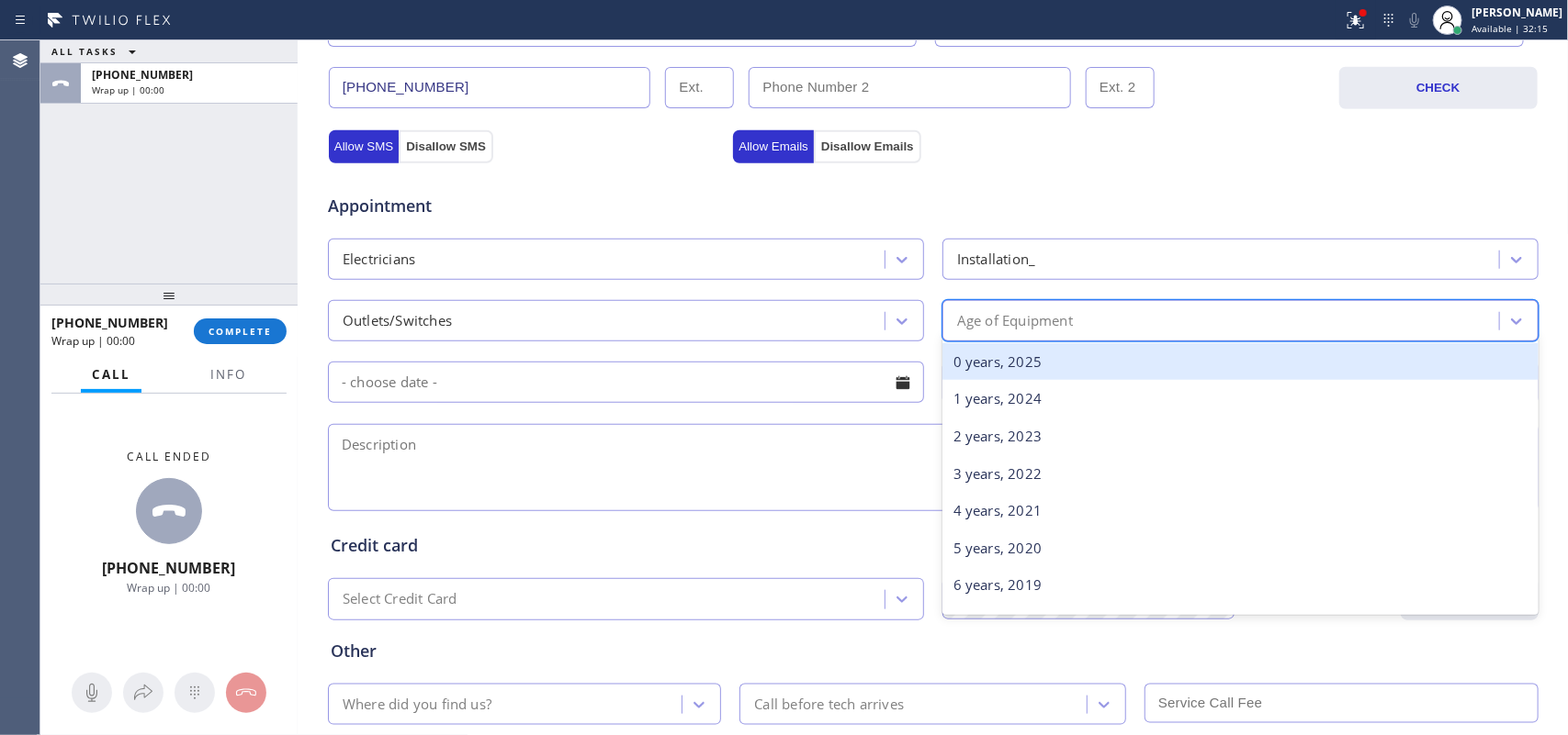
click at [1062, 313] on div "Age of Equipment" at bounding box center [1015, 321] width 116 height 21
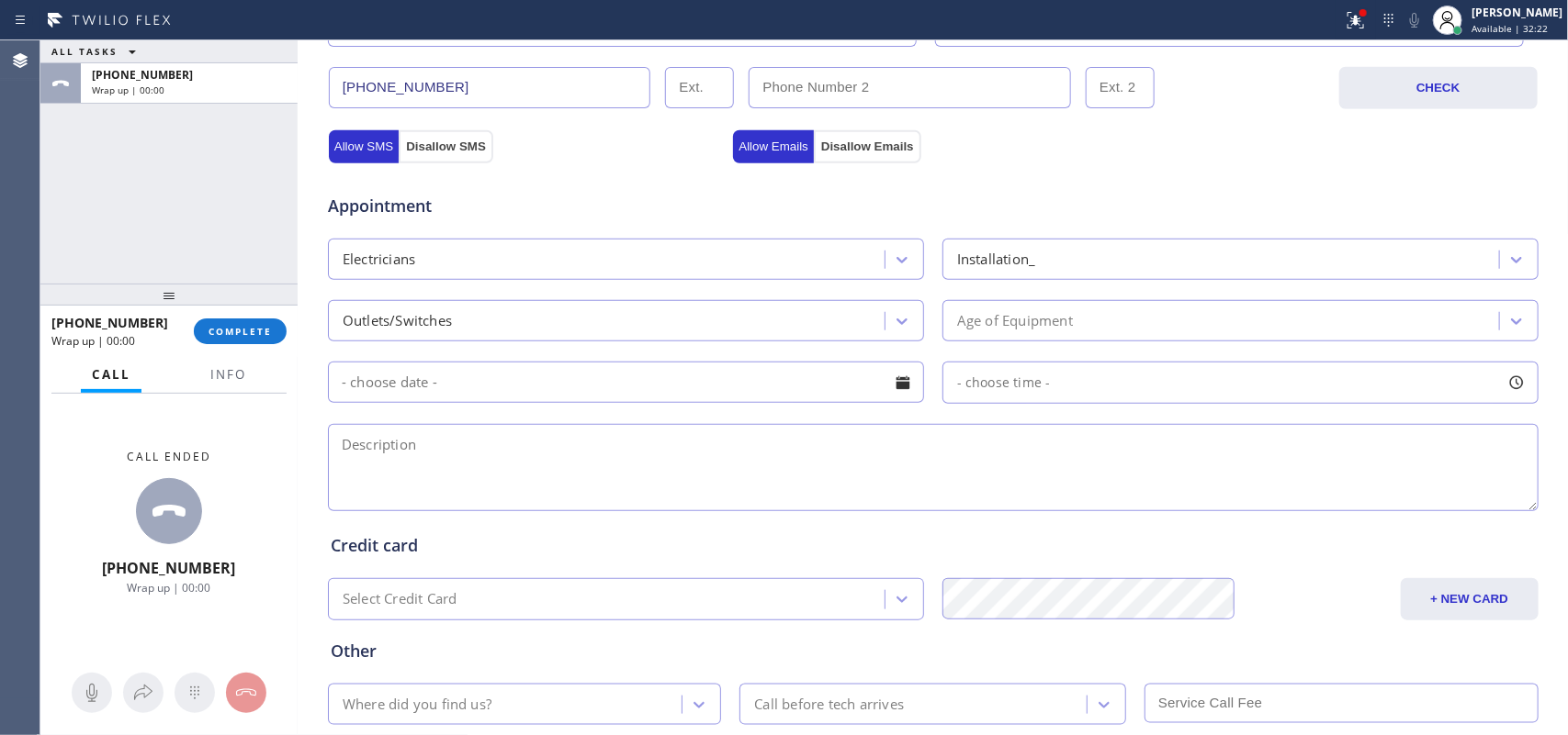
click at [372, 388] on input "text" at bounding box center [625, 382] width 596 height 42
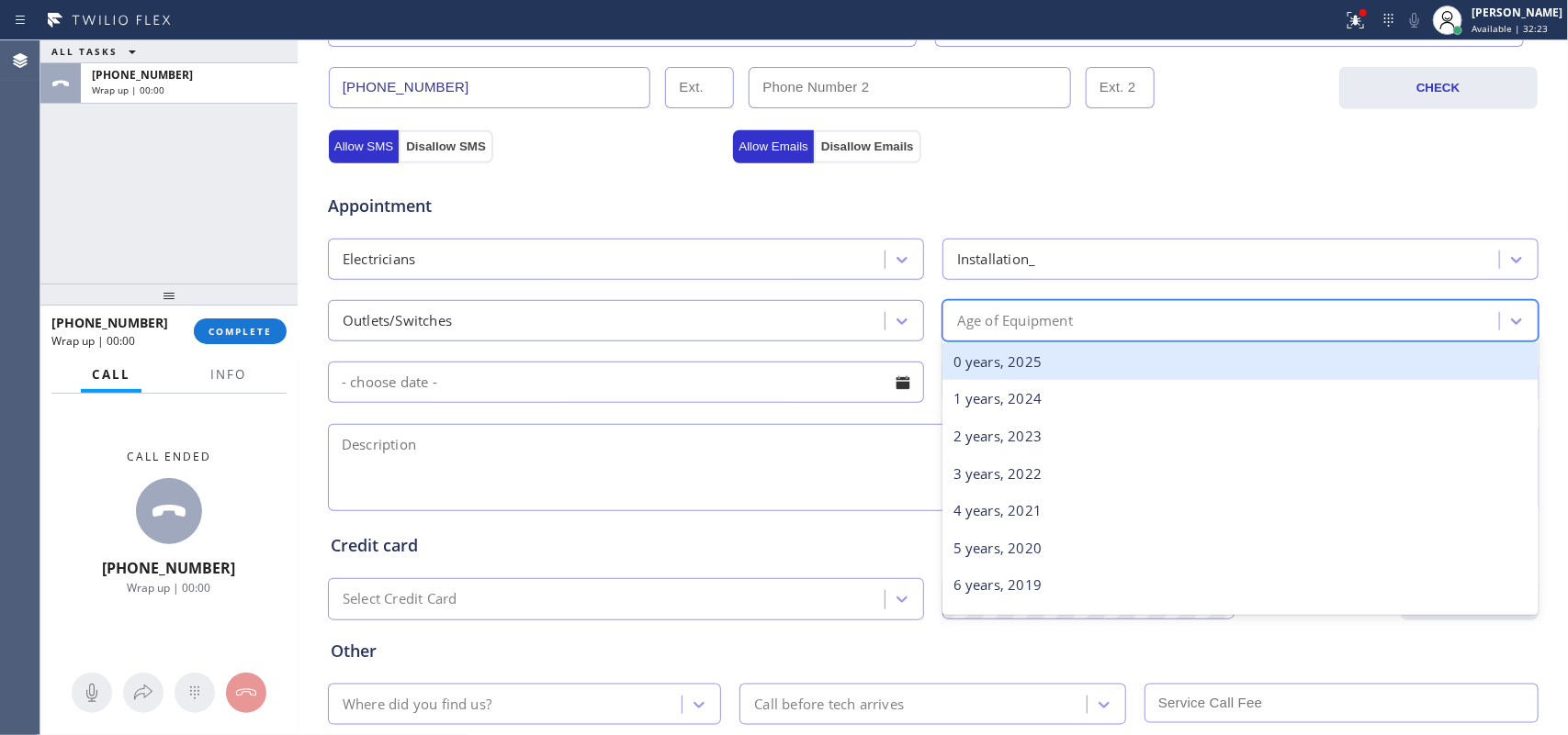
click at [1217, 325] on div "Age of Equipment" at bounding box center [1223, 321] width 551 height 32
click at [1204, 356] on div "0 years, 2025" at bounding box center [1240, 362] width 596 height 38
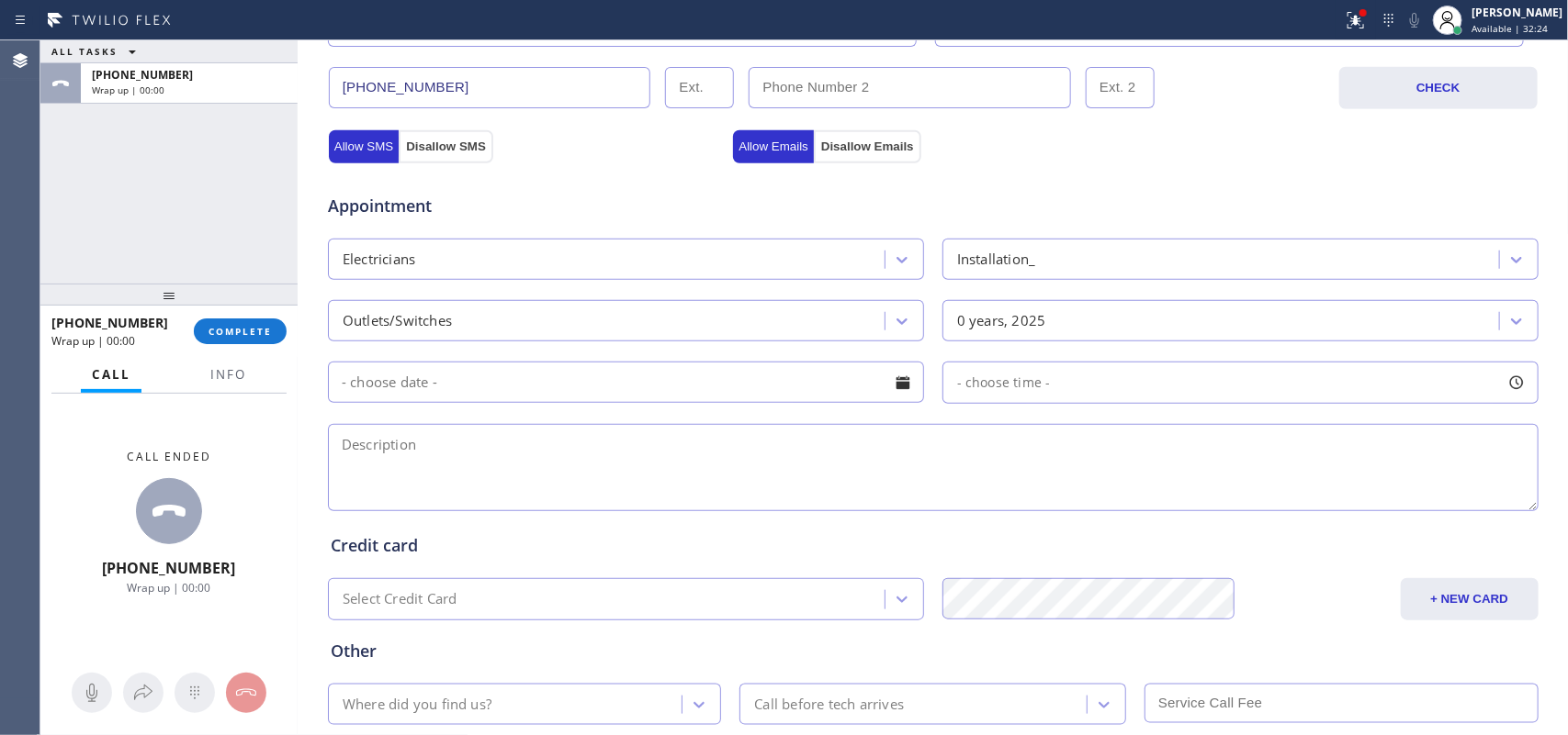
click at [898, 382] on div at bounding box center [902, 382] width 31 height 31
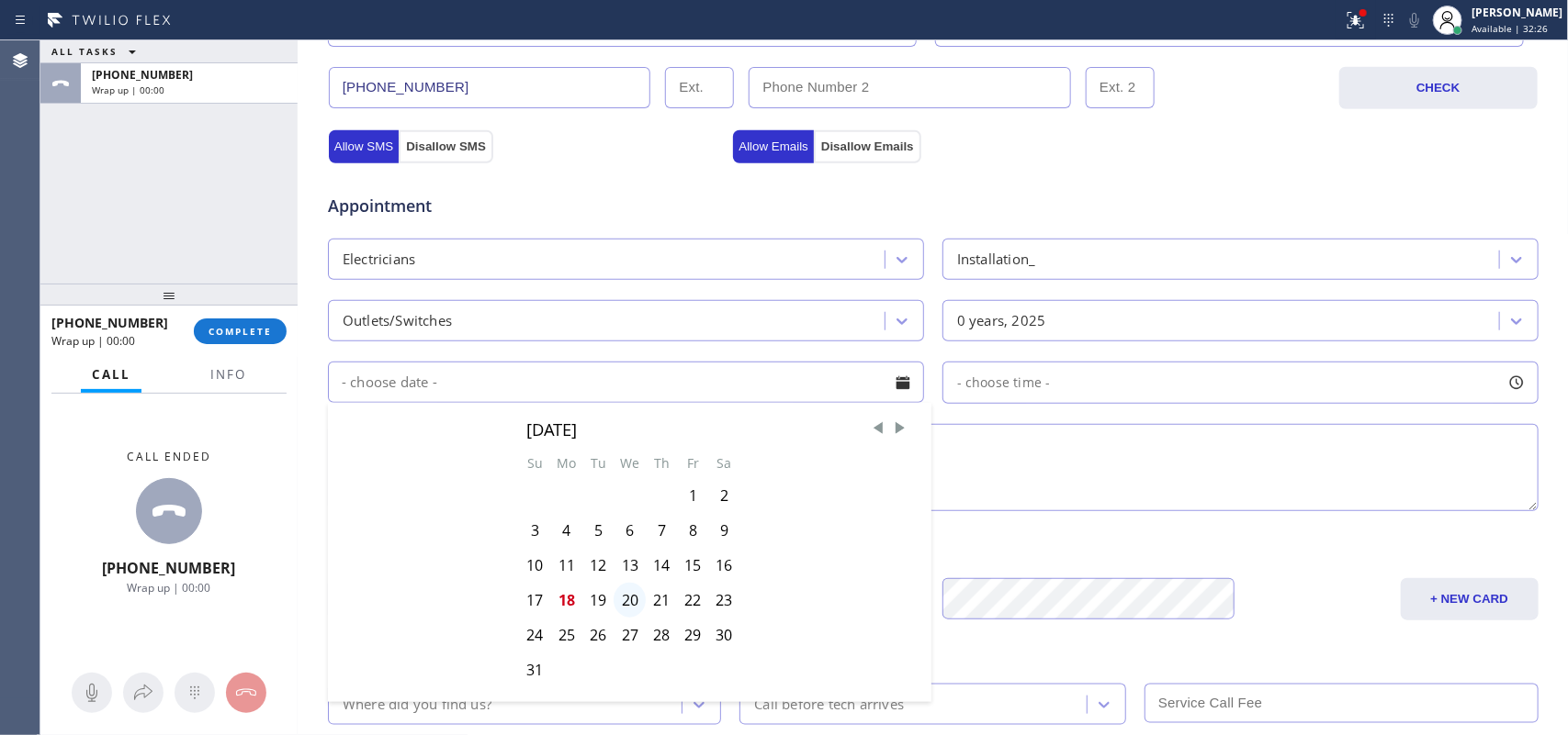
click at [618, 608] on div "20" at bounding box center [629, 601] width 32 height 35
type input "08/20/2025"
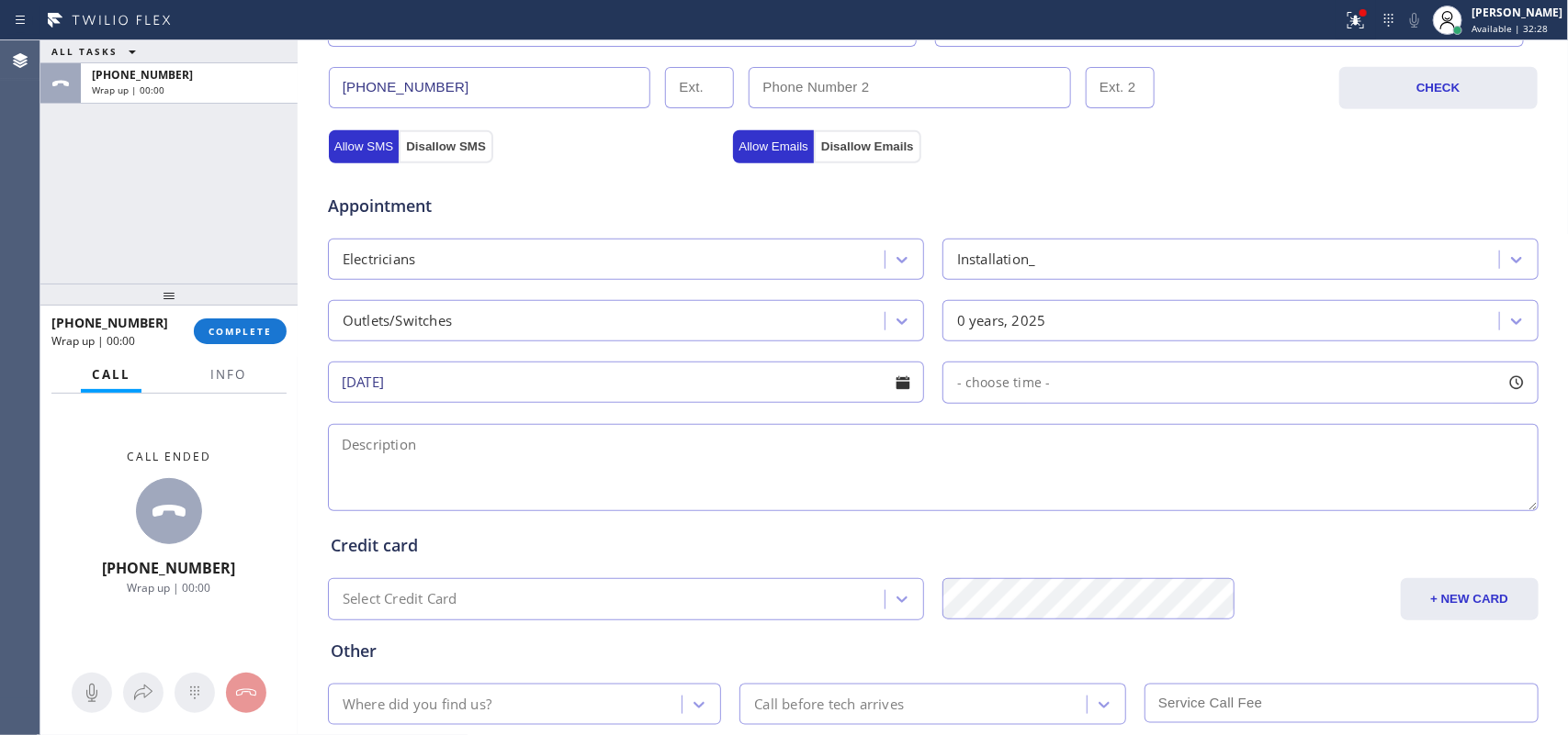
drag, startPoint x: 1514, startPoint y: 387, endPoint x: 1415, endPoint y: 398, distance: 99.6
click at [1513, 387] on div at bounding box center [1516, 382] width 31 height 31
drag, startPoint x: 955, startPoint y: 494, endPoint x: 1260, endPoint y: 521, distance: 306.2
click at [1260, 521] on div "FROM TILL 8:00 AM 3:00 PM" at bounding box center [1226, 469] width 568 height 132
drag, startPoint x: 944, startPoint y: 496, endPoint x: 1135, endPoint y: 500, distance: 191.0
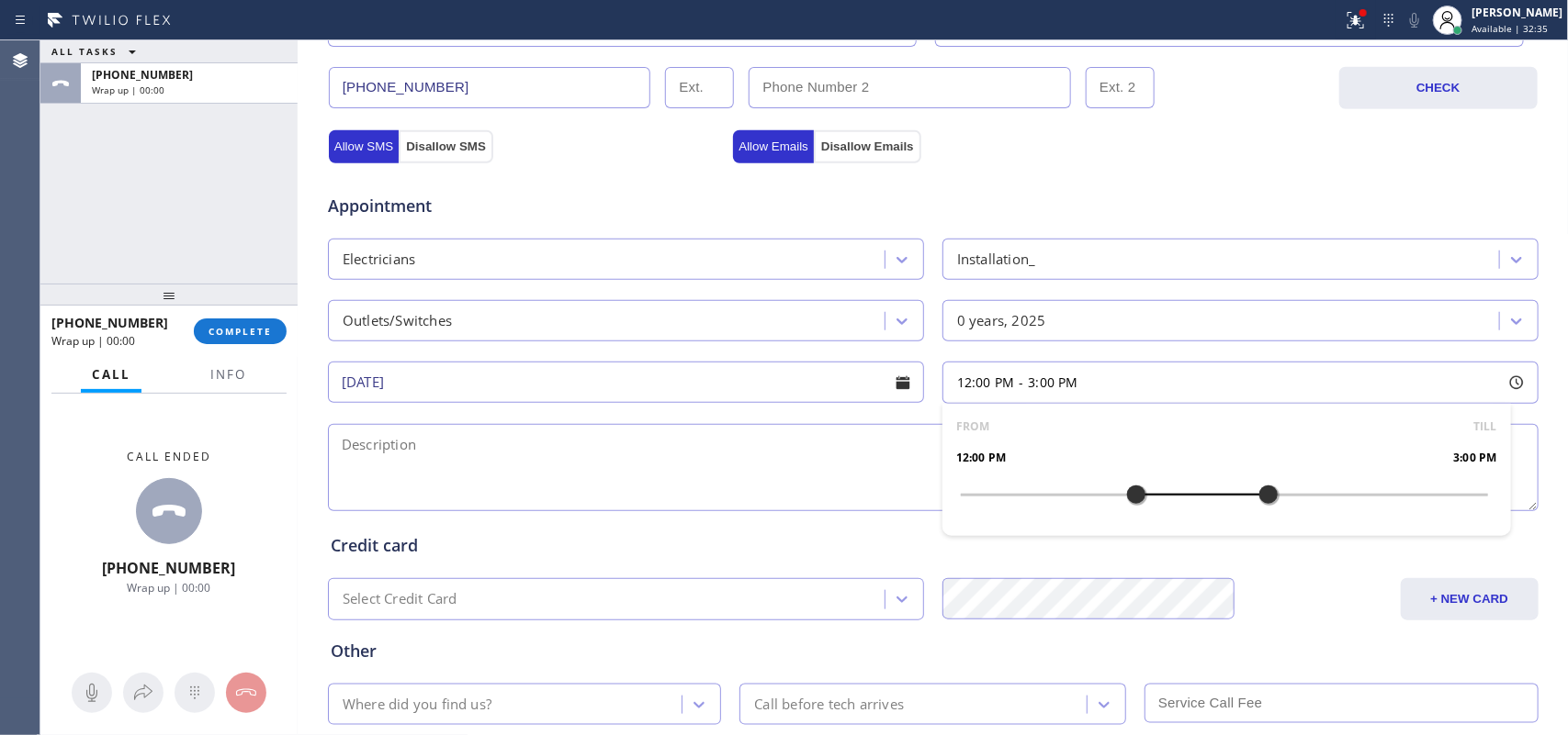
click at [1135, 500] on div at bounding box center [1136, 495] width 22 height 39
click at [834, 465] on textarea at bounding box center [932, 467] width 1211 height 87
click at [257, 374] on div "Call Info" at bounding box center [168, 376] width 235 height 37
click at [212, 391] on div "Call Info Call ended +12676086772 Wrap up | 00:15 Context Queue: [Test] All Pri…" at bounding box center [169, 547] width 257 height 379
click at [221, 377] on span "Info" at bounding box center [228, 374] width 36 height 16
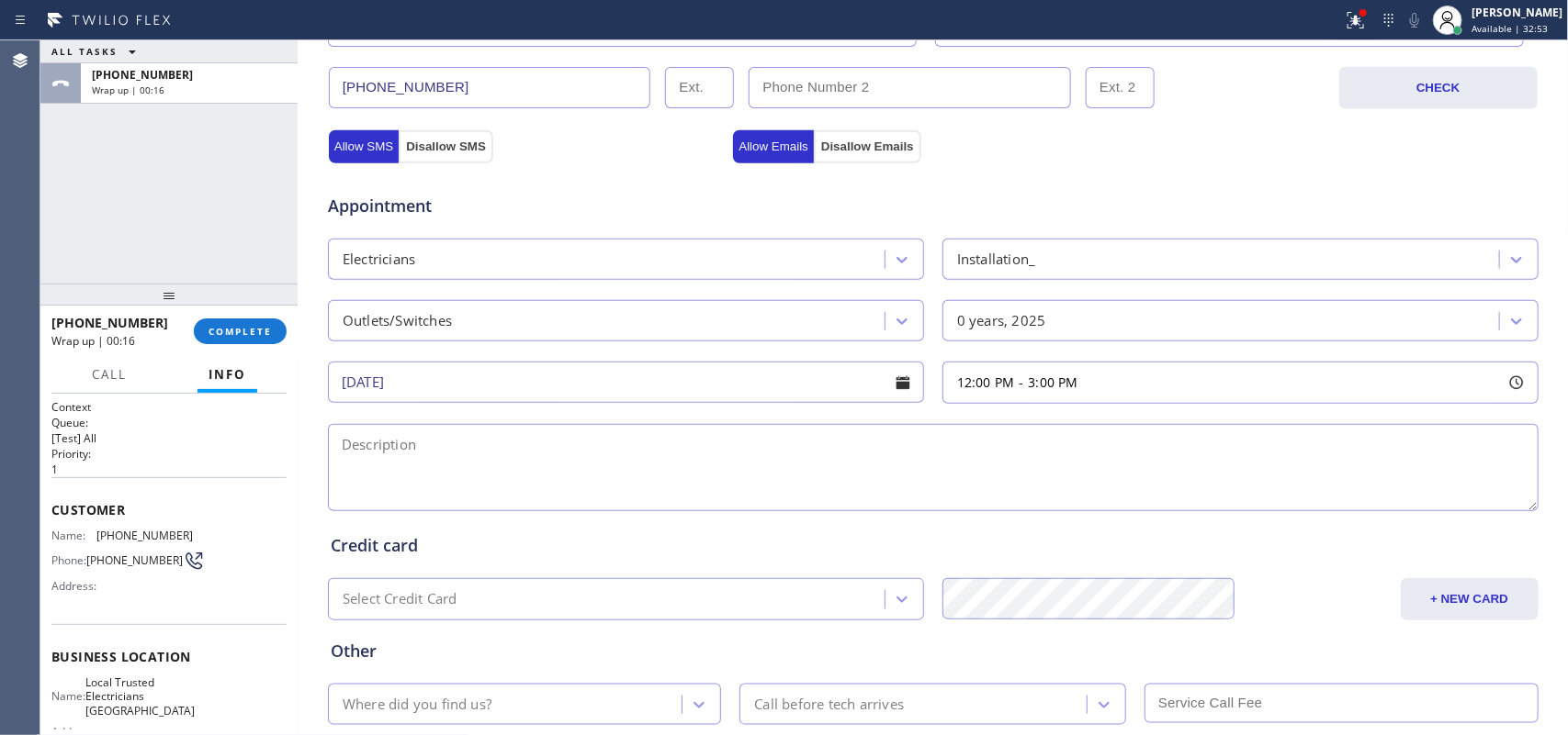
scroll to position [203, 0]
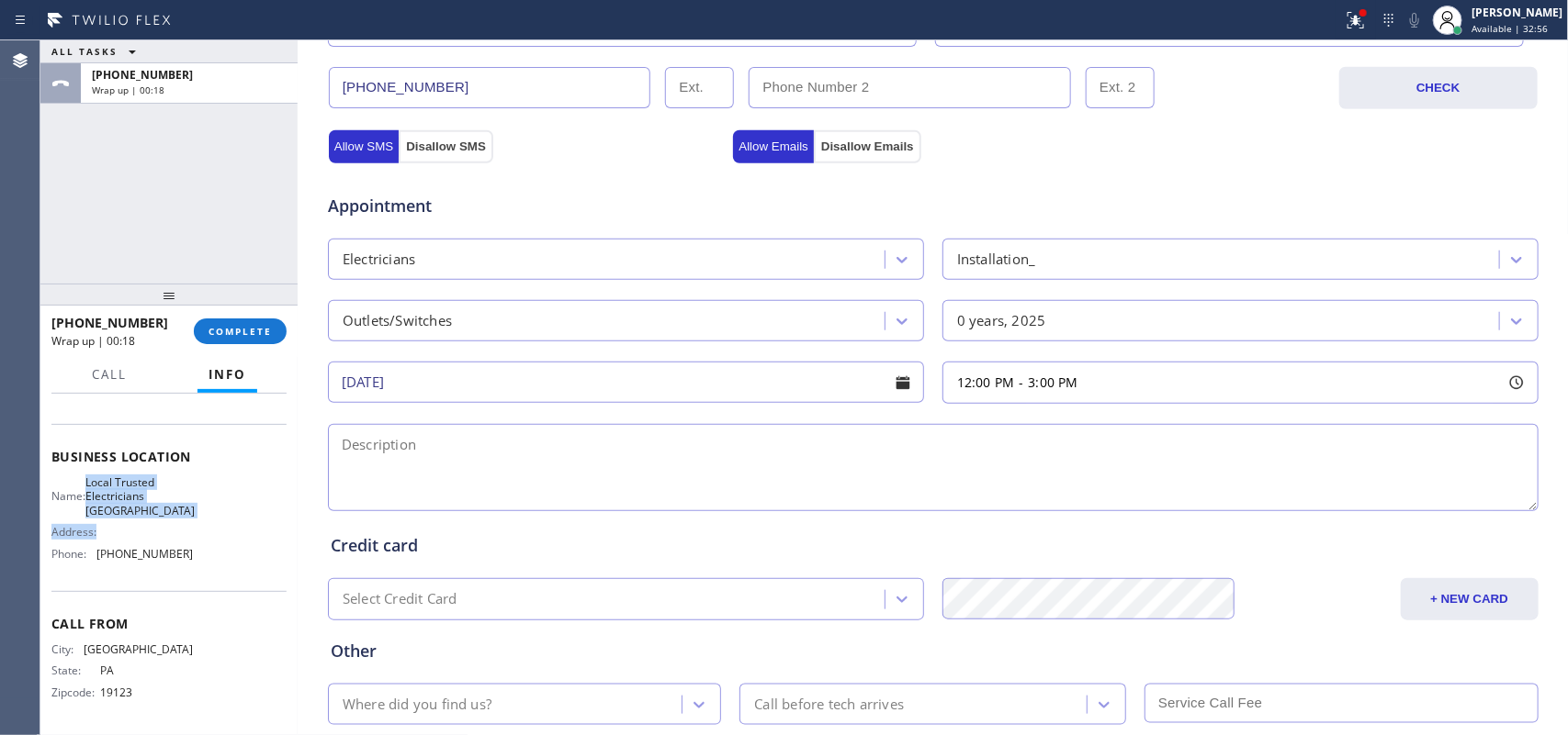
drag, startPoint x: 182, startPoint y: 522, endPoint x: 97, endPoint y: 489, distance: 91.2
click at [97, 489] on div "Name: Local Trusted Electricians Laguna Niguel Address: Phone: (949) 334-2818" at bounding box center [168, 522] width 235 height 93
click at [186, 493] on div "Name: Local Trusted Electricians Laguna Niguel Address: Phone: (949) 334-2818" at bounding box center [168, 522] width 235 height 93
drag, startPoint x: 167, startPoint y: 510, endPoint x: 98, endPoint y: 478, distance: 76.1
click at [98, 478] on span "Local Trusted Electricians Laguna Niguel" at bounding box center [139, 496] width 109 height 42
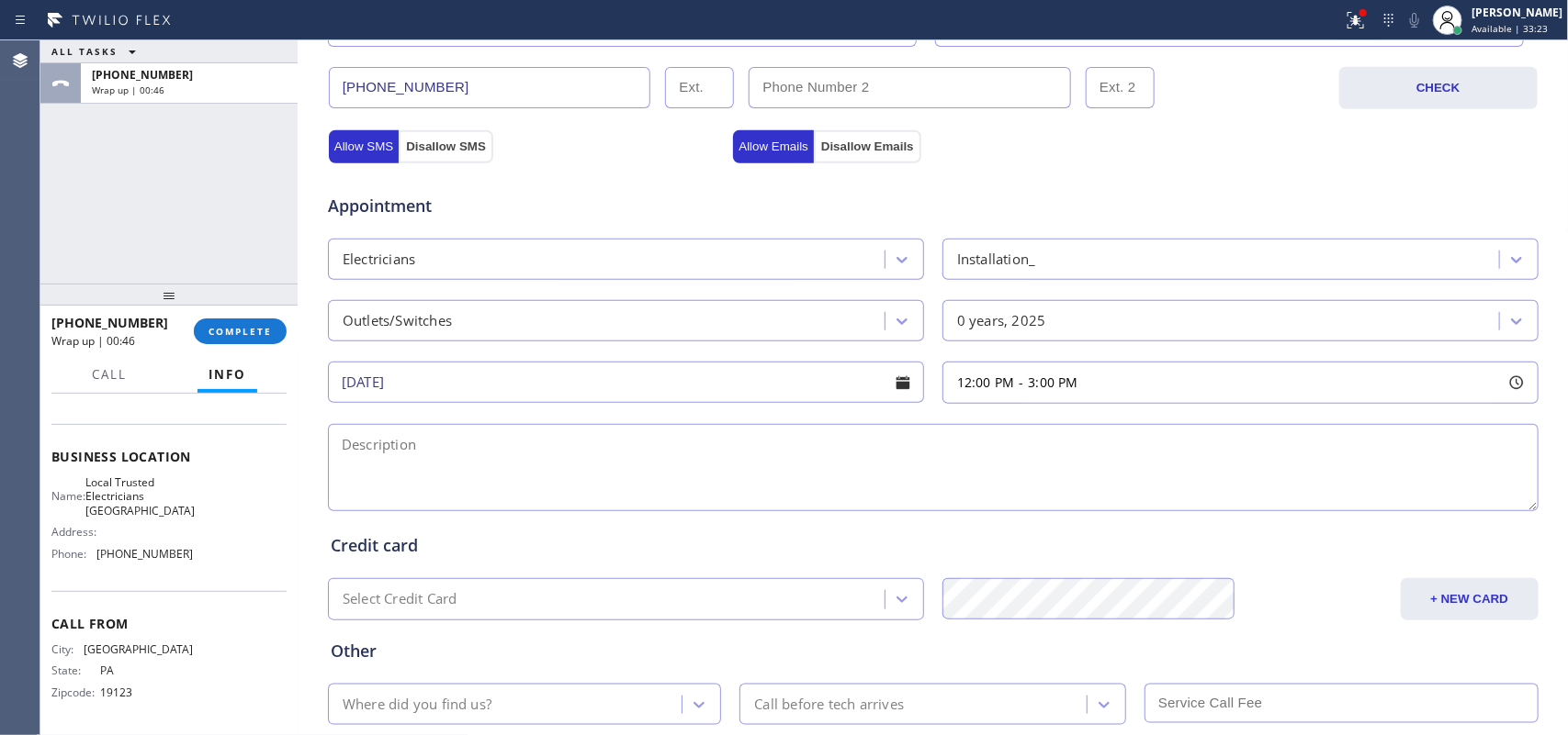
click at [382, 451] on textarea at bounding box center [932, 467] width 1211 height 87
paste textarea "12-3/ $60/asses and fix install an electrical socket, help us cutting of the wi…"
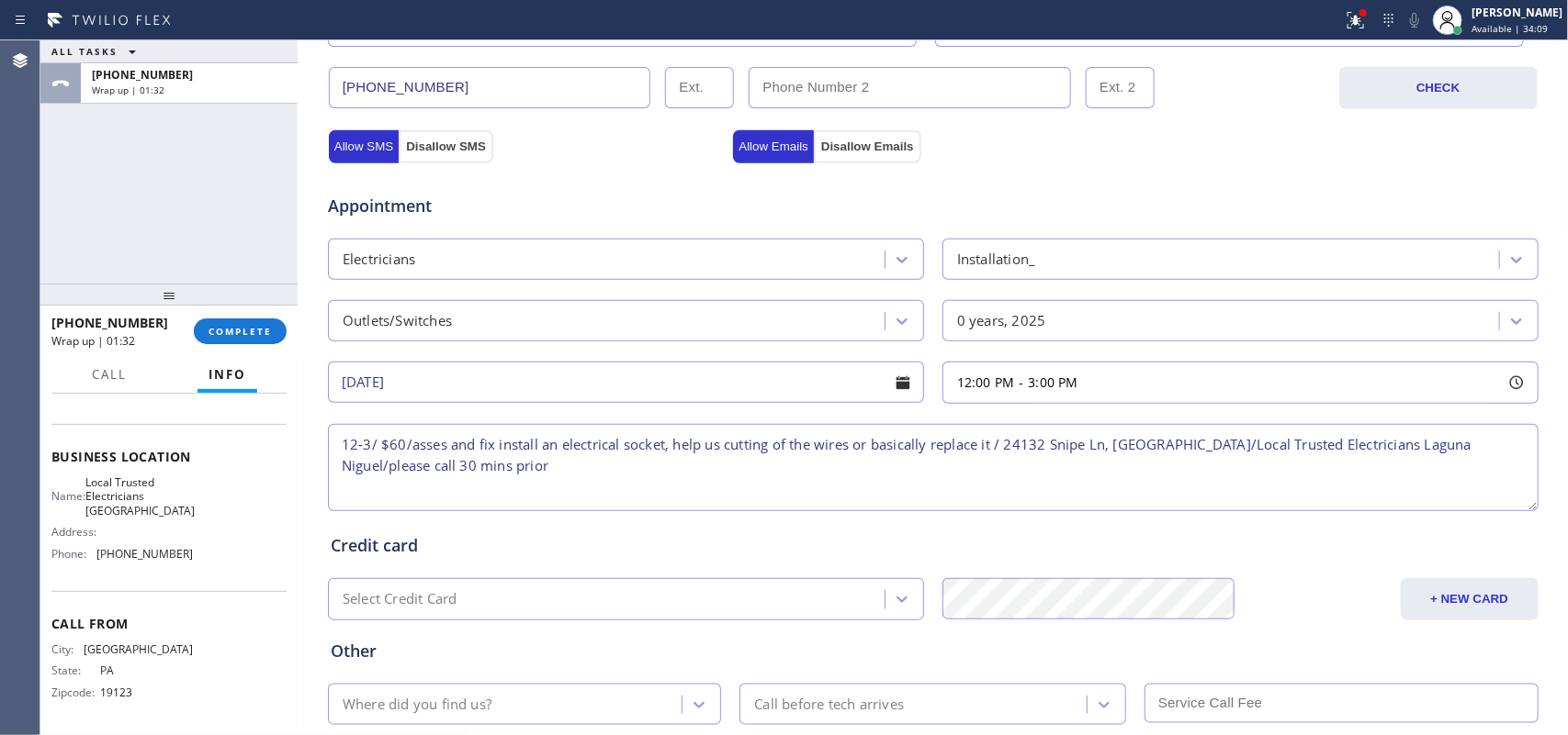
click at [128, 225] on div "ALL TASKS ALL TASKS ACTIVE TASKS TASKS IN WRAP UP +12676086772 Wrap up | 01:32" at bounding box center [169, 162] width 257 height 243
click at [648, 471] on textarea "12-3/ $60/asses and fix install an electrical socket, help us cutting of the wi…" at bounding box center [932, 467] width 1211 height 87
drag, startPoint x: 402, startPoint y: 442, endPoint x: 984, endPoint y: 446, distance: 582.0
click at [984, 446] on textarea "12-3/ $60/asses and fix install an electrical socket, help us cutting of the wi…" at bounding box center [932, 467] width 1211 height 87
paste textarea "I needed an electrician to come out to assess and fix, basically, install an el…"
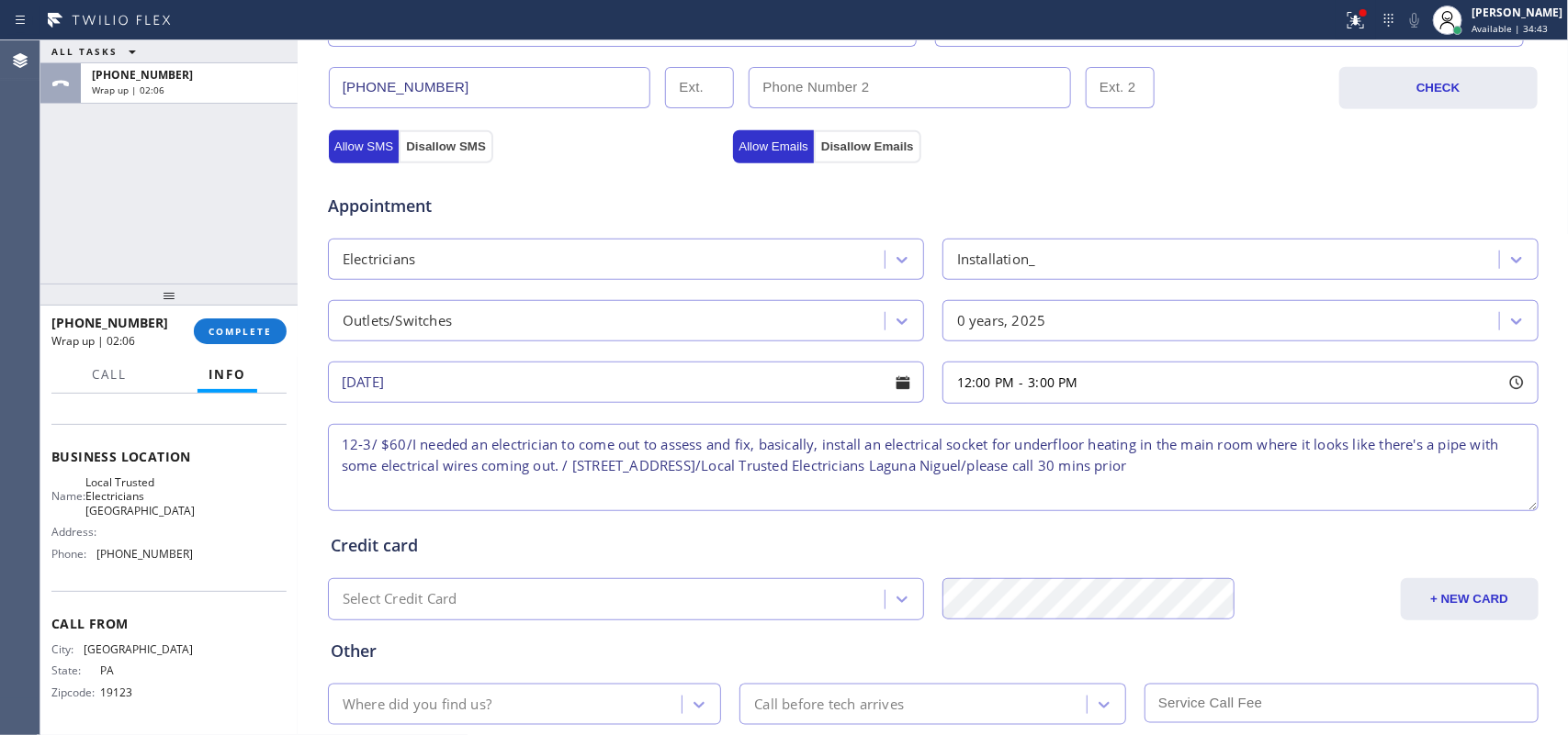
click at [143, 209] on div "ALL TASKS ALL TASKS ACTIVE TASKS TASKS IN WRAP UP +12676086772 Wrap up | 02:06" at bounding box center [169, 162] width 257 height 243
click at [554, 469] on textarea "12-3/ $60/I needed an electrician to come out to assess and fix, basically, ins…" at bounding box center [932, 467] width 1211 height 87
paste textarea "This electrical outlet was covered up from the previous owners, so I wanted to …"
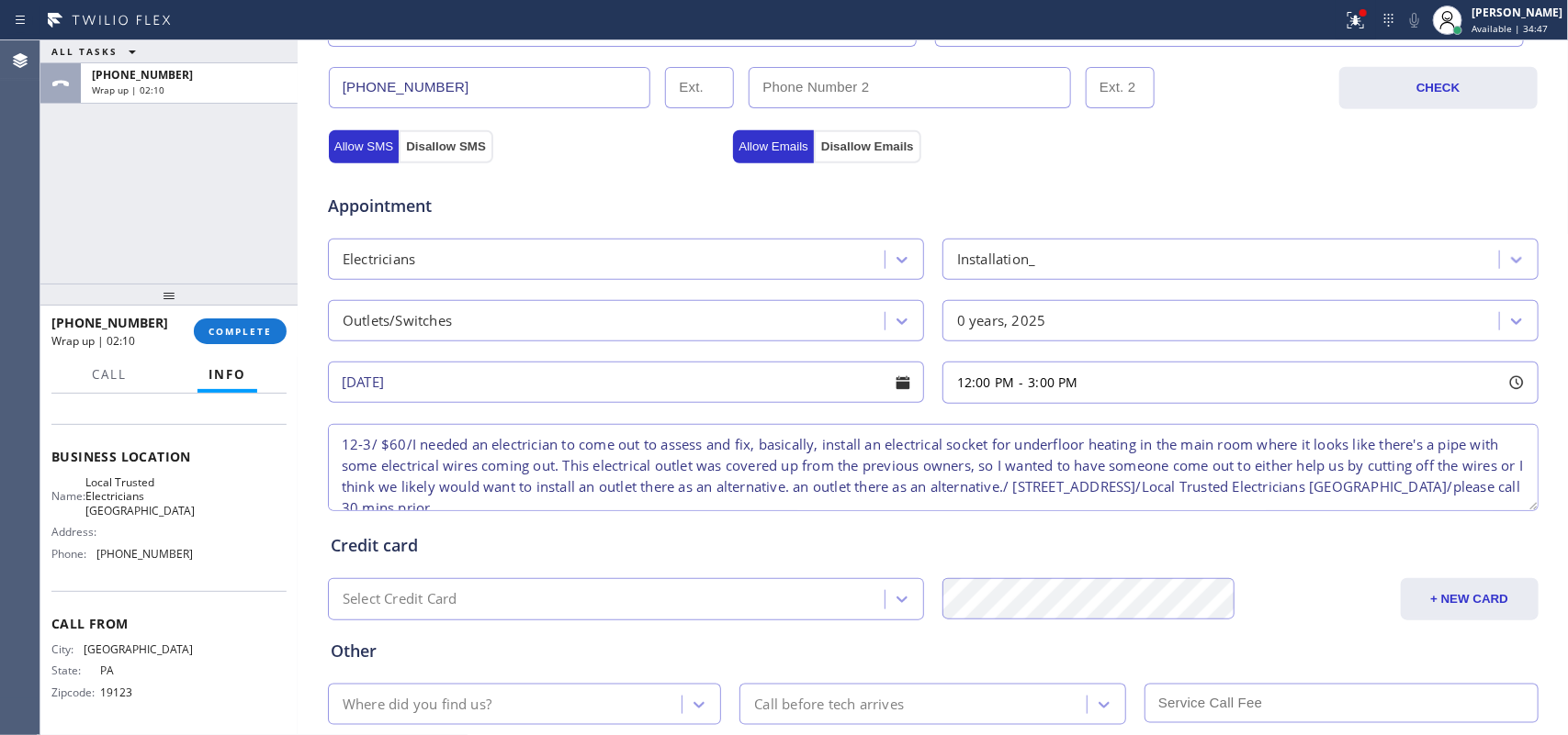
scroll to position [16, 0]
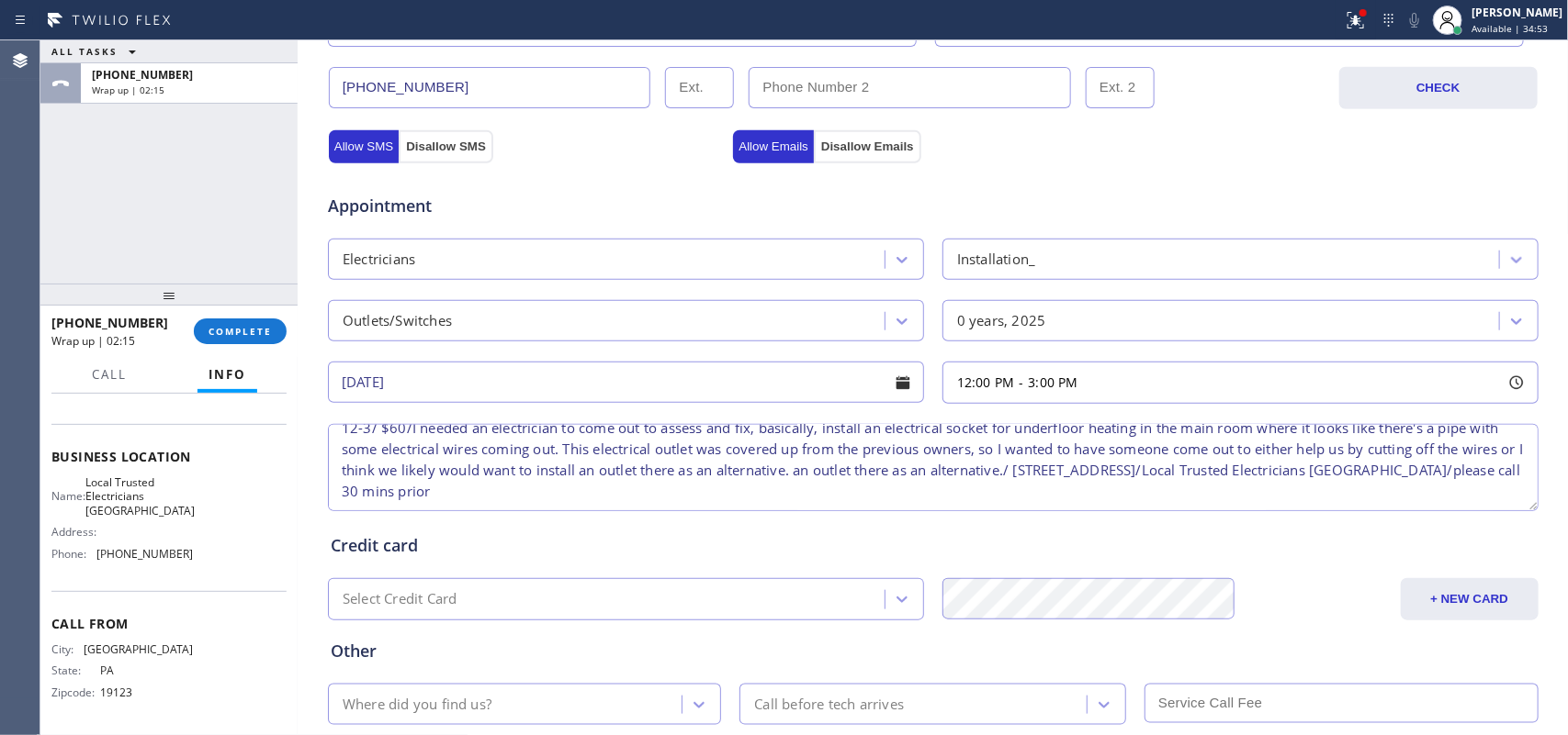
click at [731, 500] on textarea "12-3/ $60/I needed an electrician to come out to assess and fix, basically, ins…" at bounding box center [932, 467] width 1211 height 87
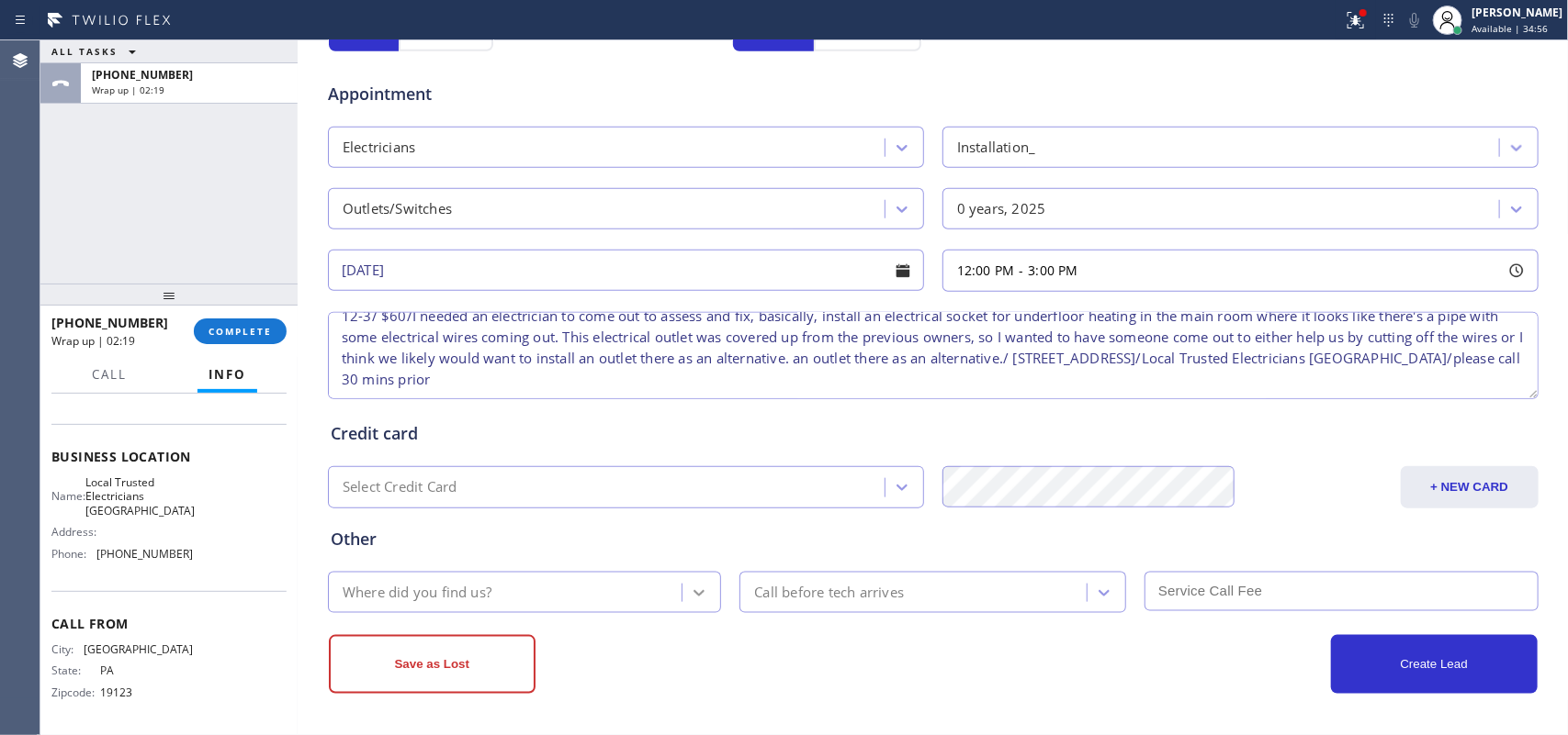
type textarea "12-3/ $60/I needed an electrician to come out to assess and fix, basically, ins…"
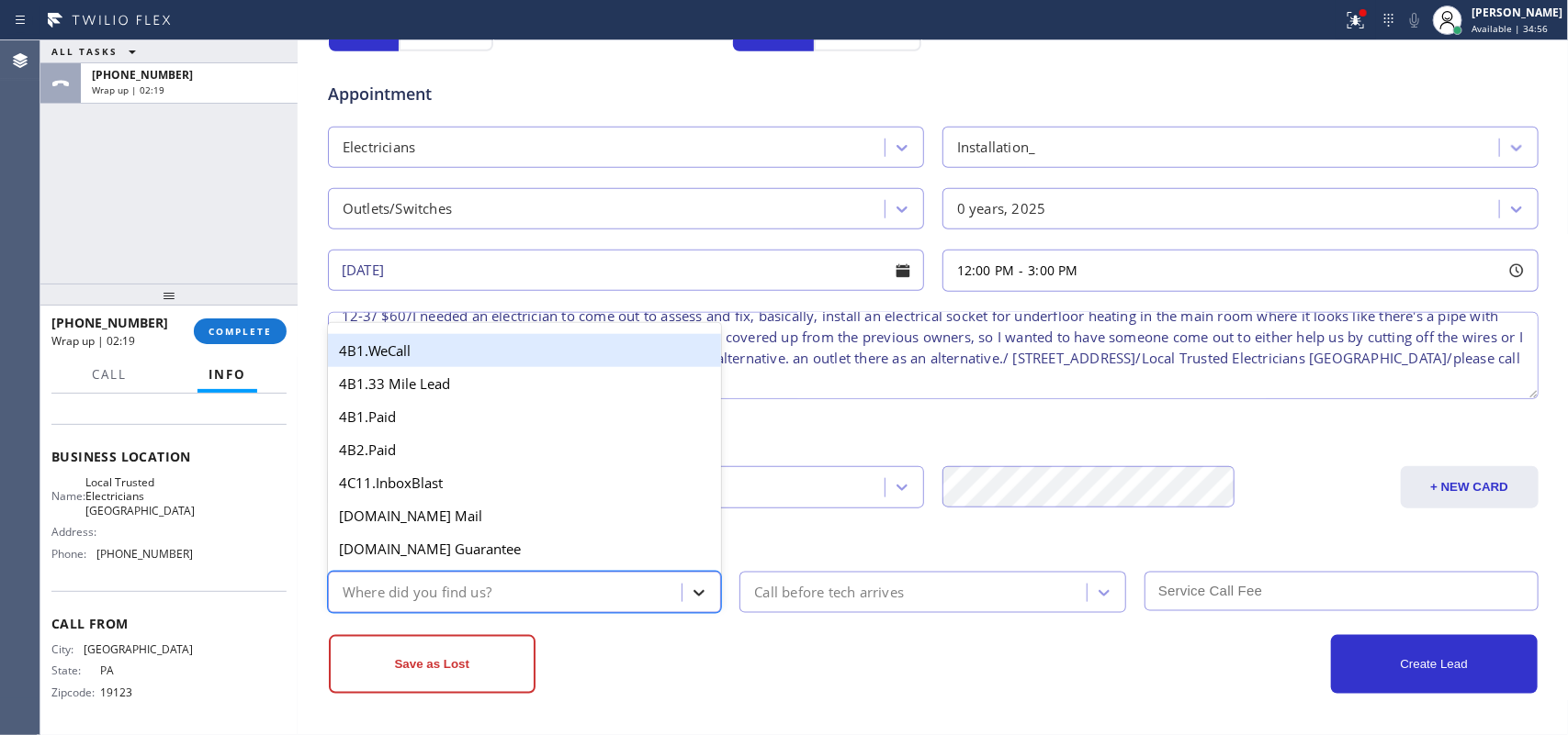
click at [703, 585] on div at bounding box center [698, 593] width 33 height 33
type input "g"
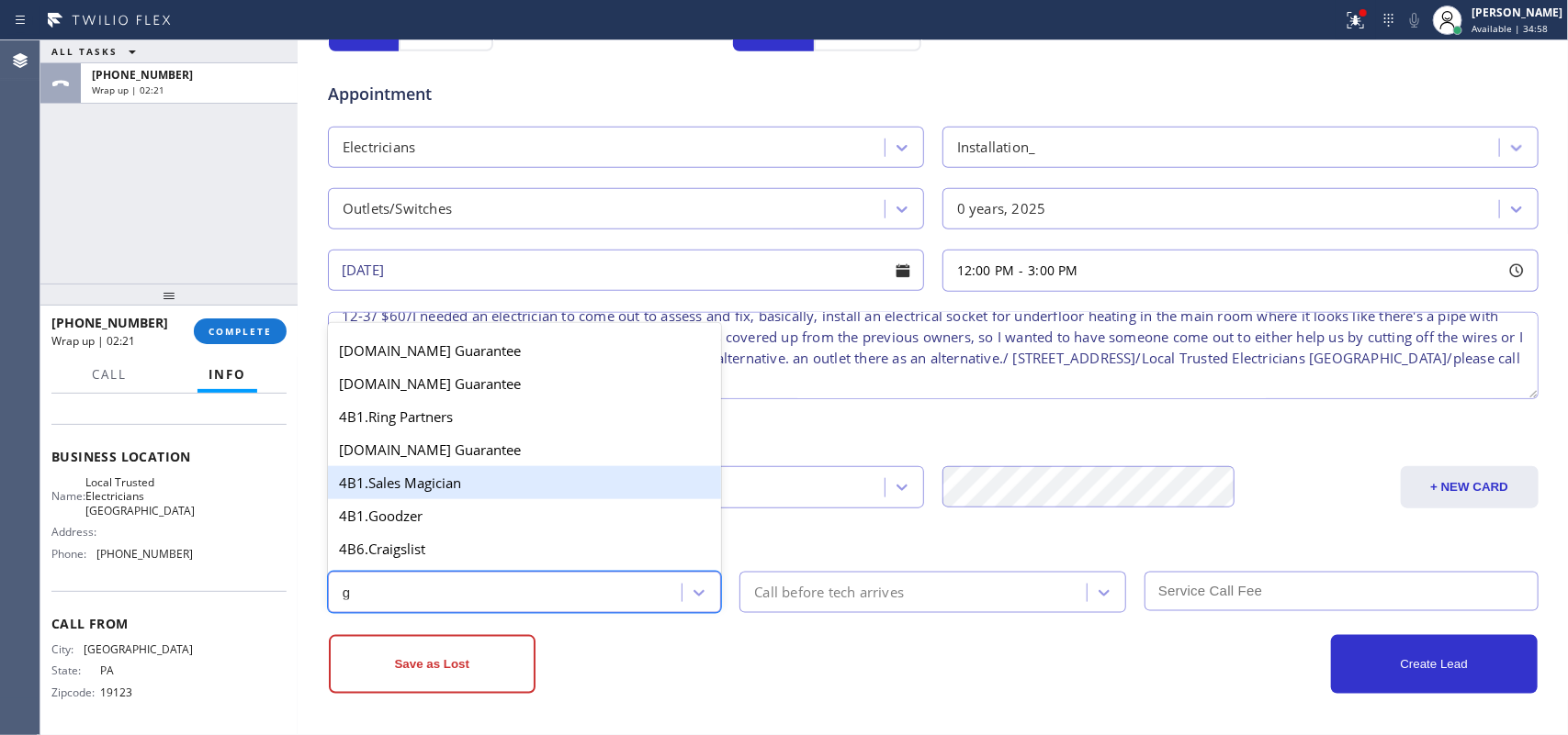
scroll to position [230, 0]
click at [508, 493] on div "4A. Google/G+" at bounding box center [525, 485] width 394 height 33
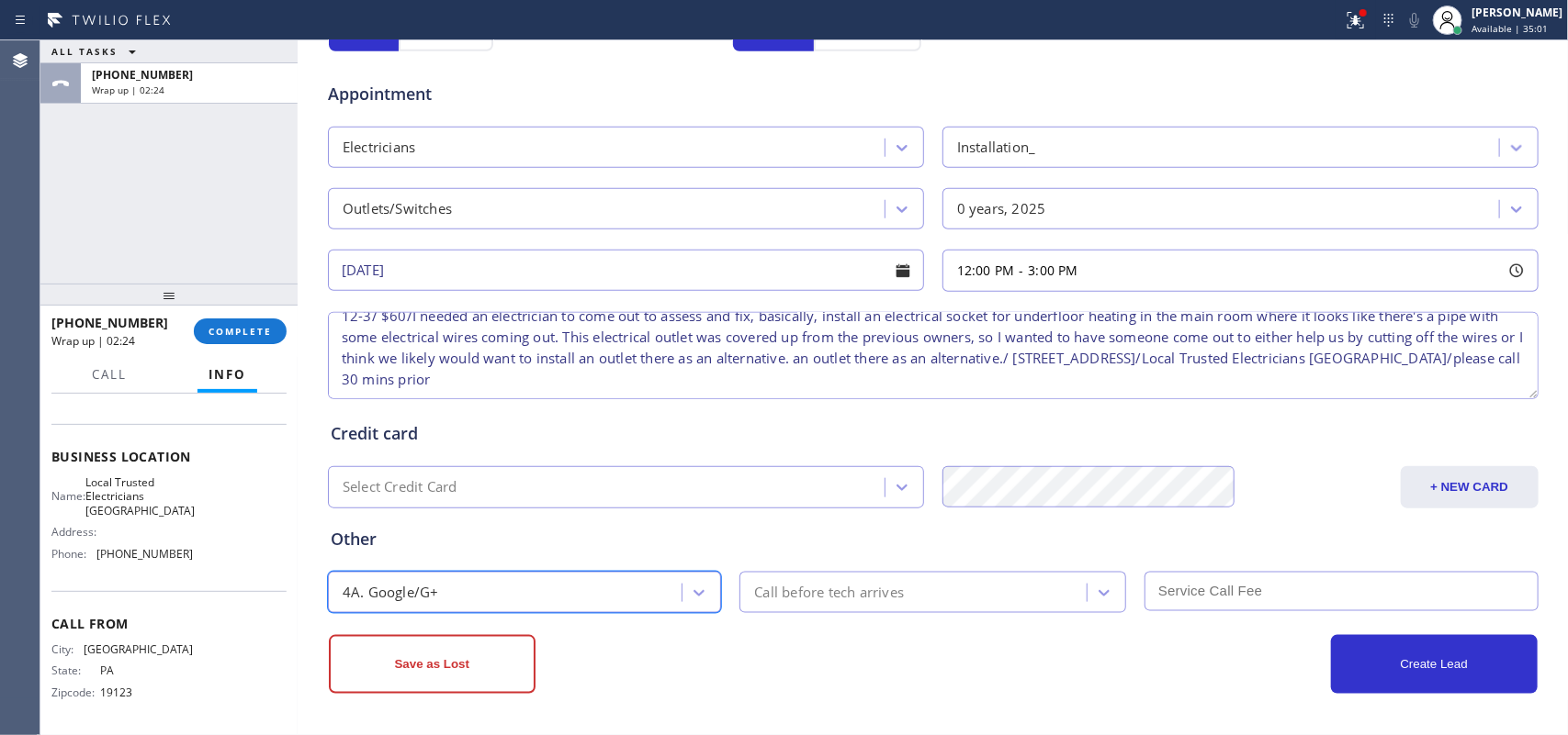
click at [1076, 592] on div "Call before tech arrives" at bounding box center [916, 592] width 342 height 32
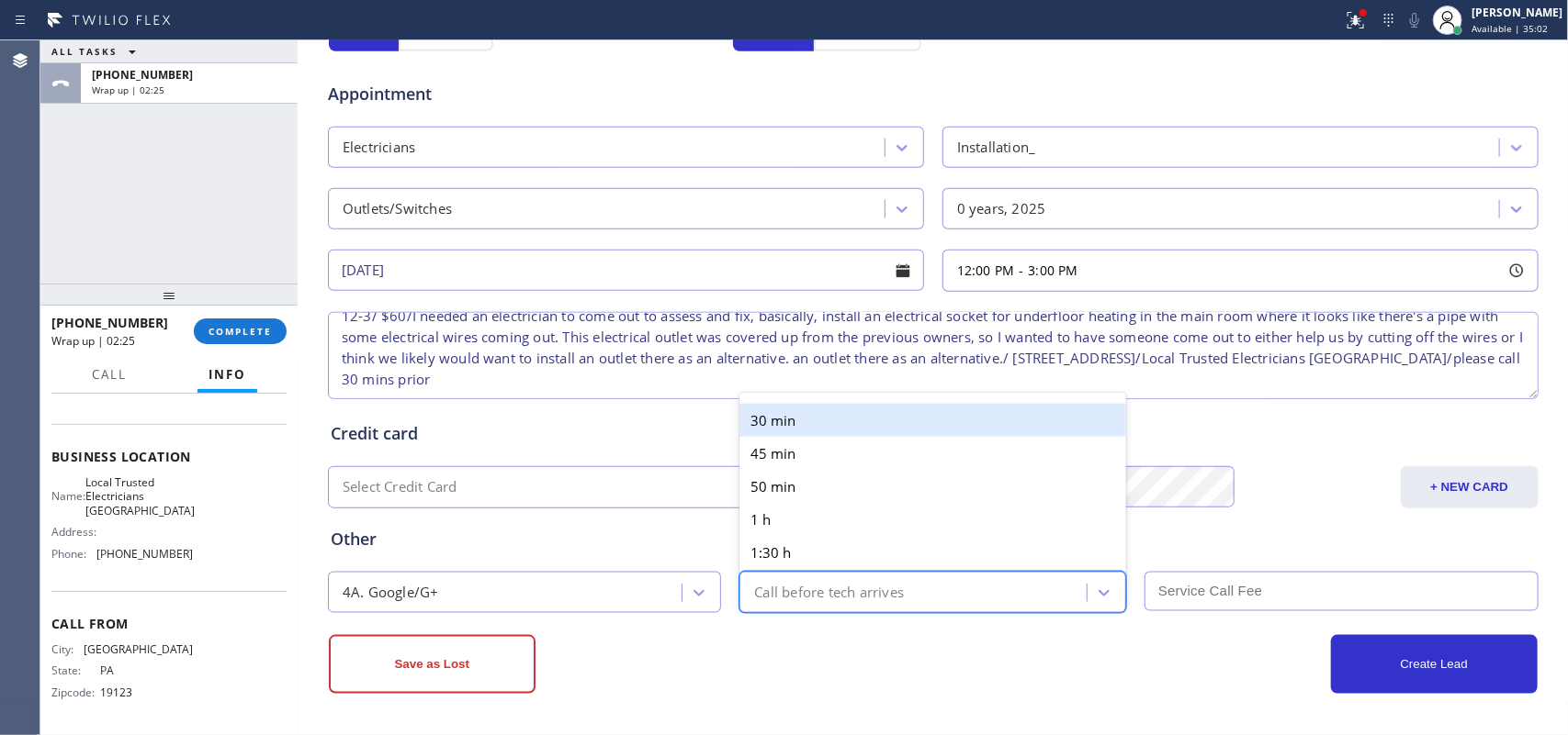
click at [961, 407] on div "30 min" at bounding box center [932, 420] width 386 height 33
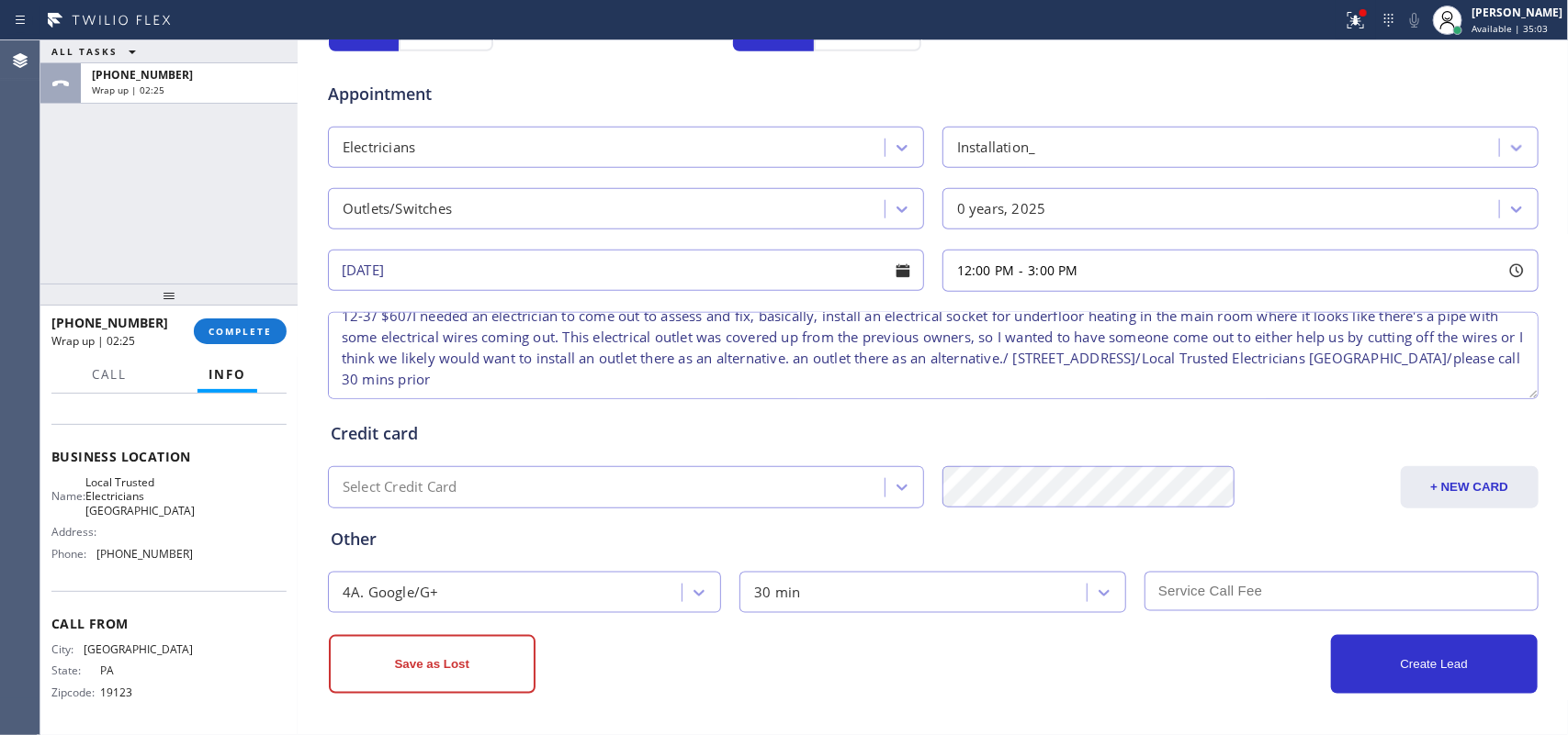
click at [1260, 580] on input "text" at bounding box center [1341, 591] width 394 height 40
type input "60"
click at [1391, 680] on button "Create Lead" at bounding box center [1434, 664] width 207 height 59
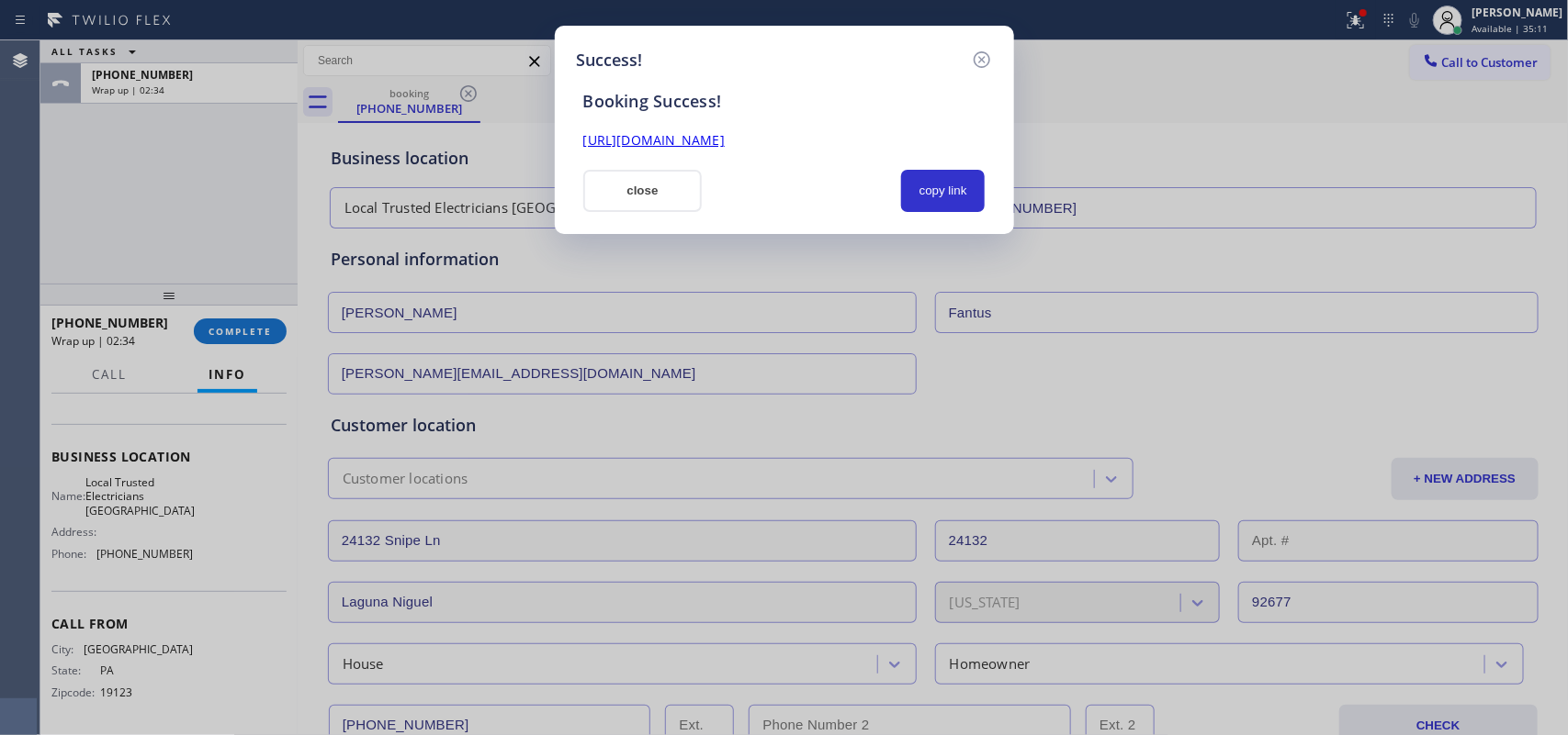
scroll to position [0, 0]
click at [955, 195] on button "copy link" at bounding box center [943, 191] width 84 height 42
click at [725, 139] on link "https://erp.apollosoft.co/customer/758005#portlet_lead" at bounding box center [654, 140] width 141 height 17
click at [599, 190] on button "close" at bounding box center [643, 191] width 120 height 42
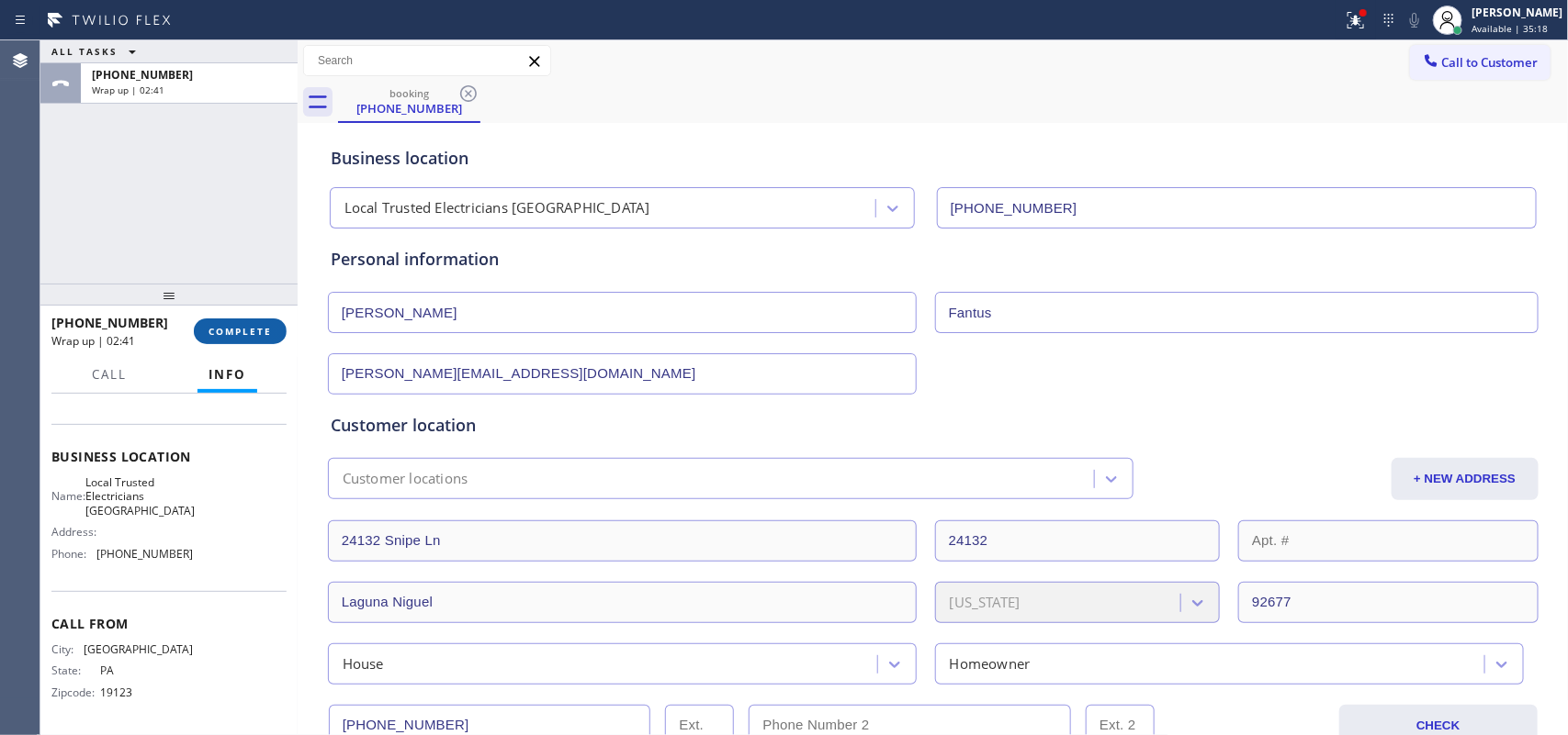
click at [271, 337] on button "COMPLETE" at bounding box center [241, 331] width 93 height 26
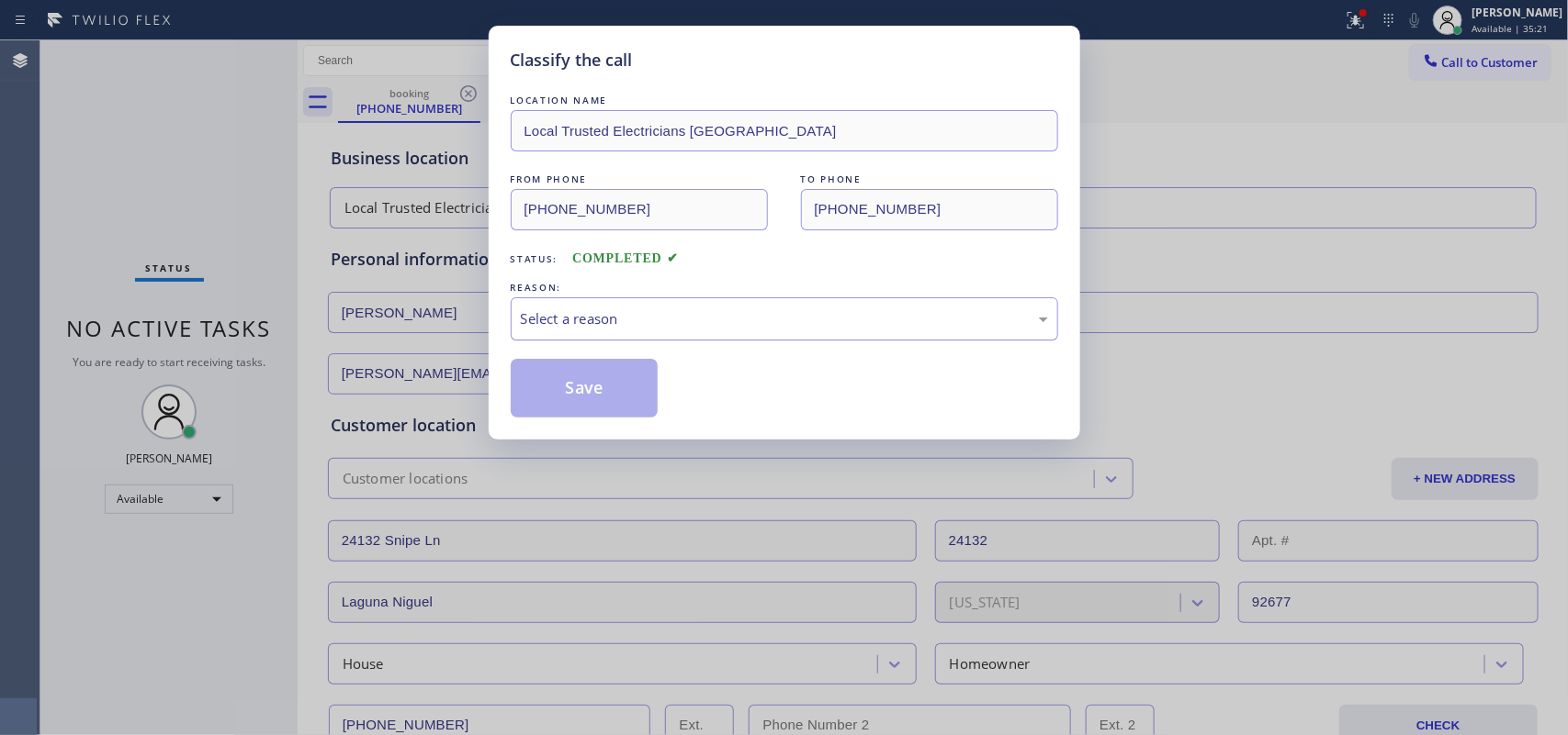
click at [575, 326] on div "Select a reason" at bounding box center [784, 319] width 527 height 21
click at [632, 386] on button "Save" at bounding box center [584, 388] width 148 height 59
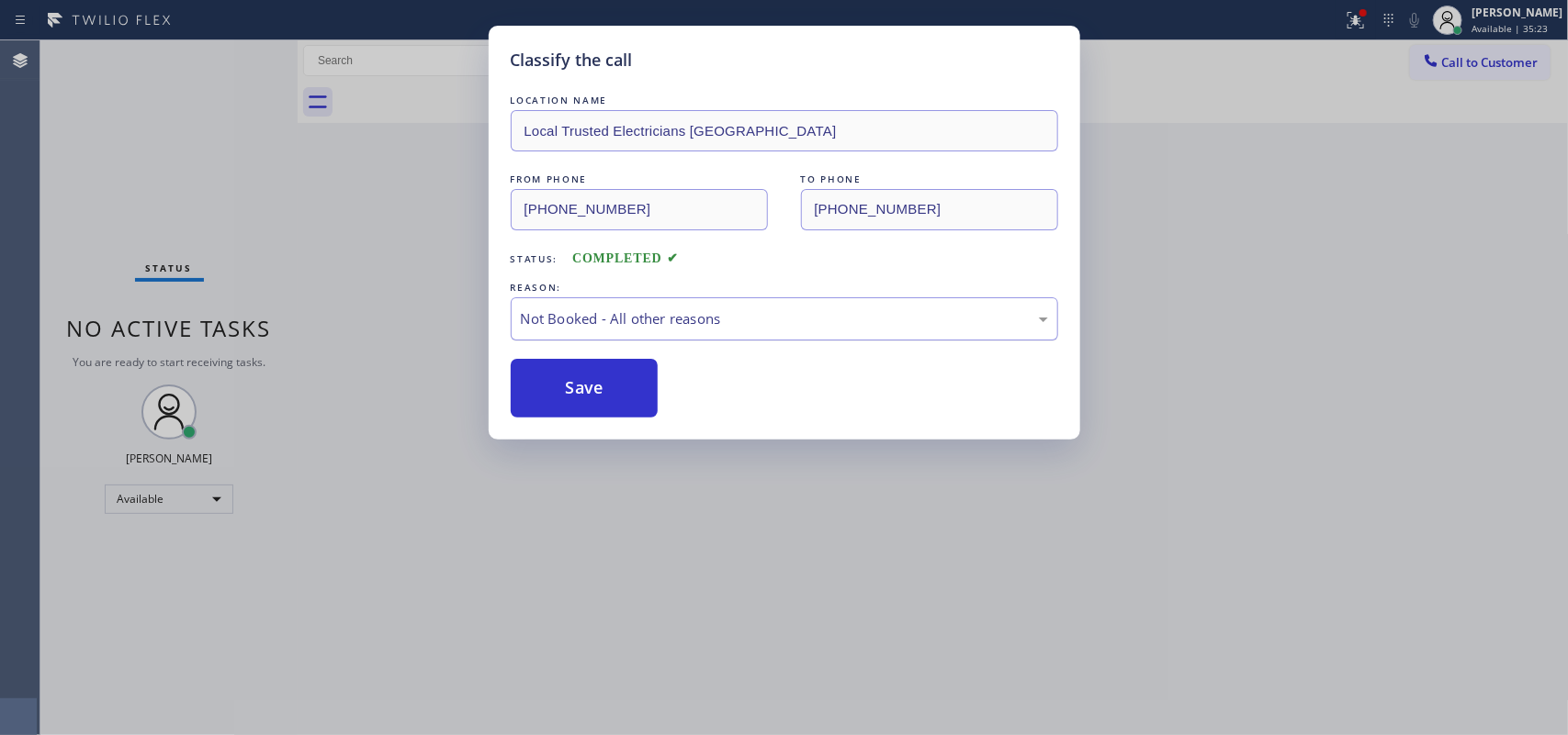
click at [649, 322] on div "Not Booked - All other reasons" at bounding box center [784, 319] width 527 height 21
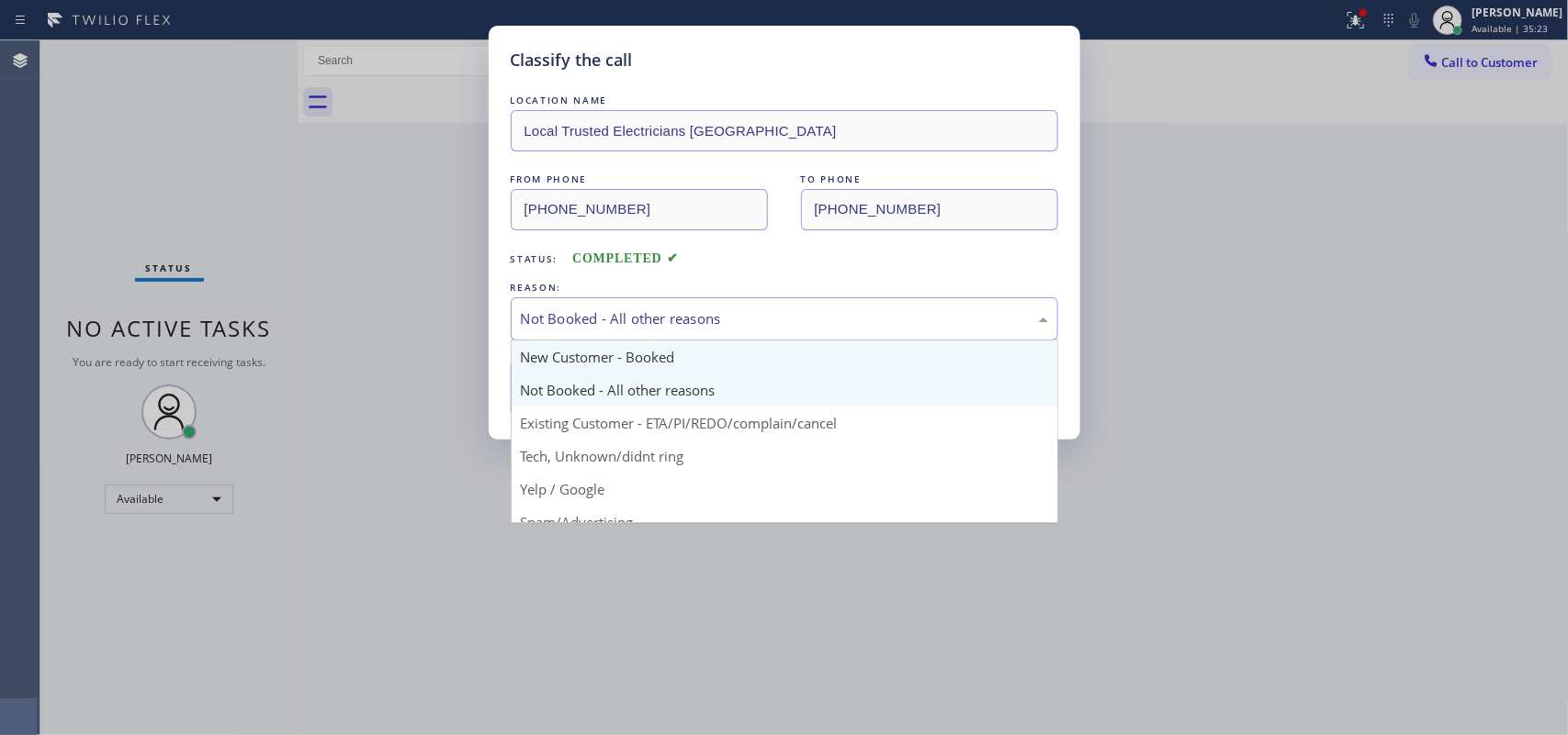
click at [640, 356] on div "Back to Dashboard Change Sender ID Customers Technicians Select a contact Outbo…" at bounding box center [933, 388] width 1271 height 695
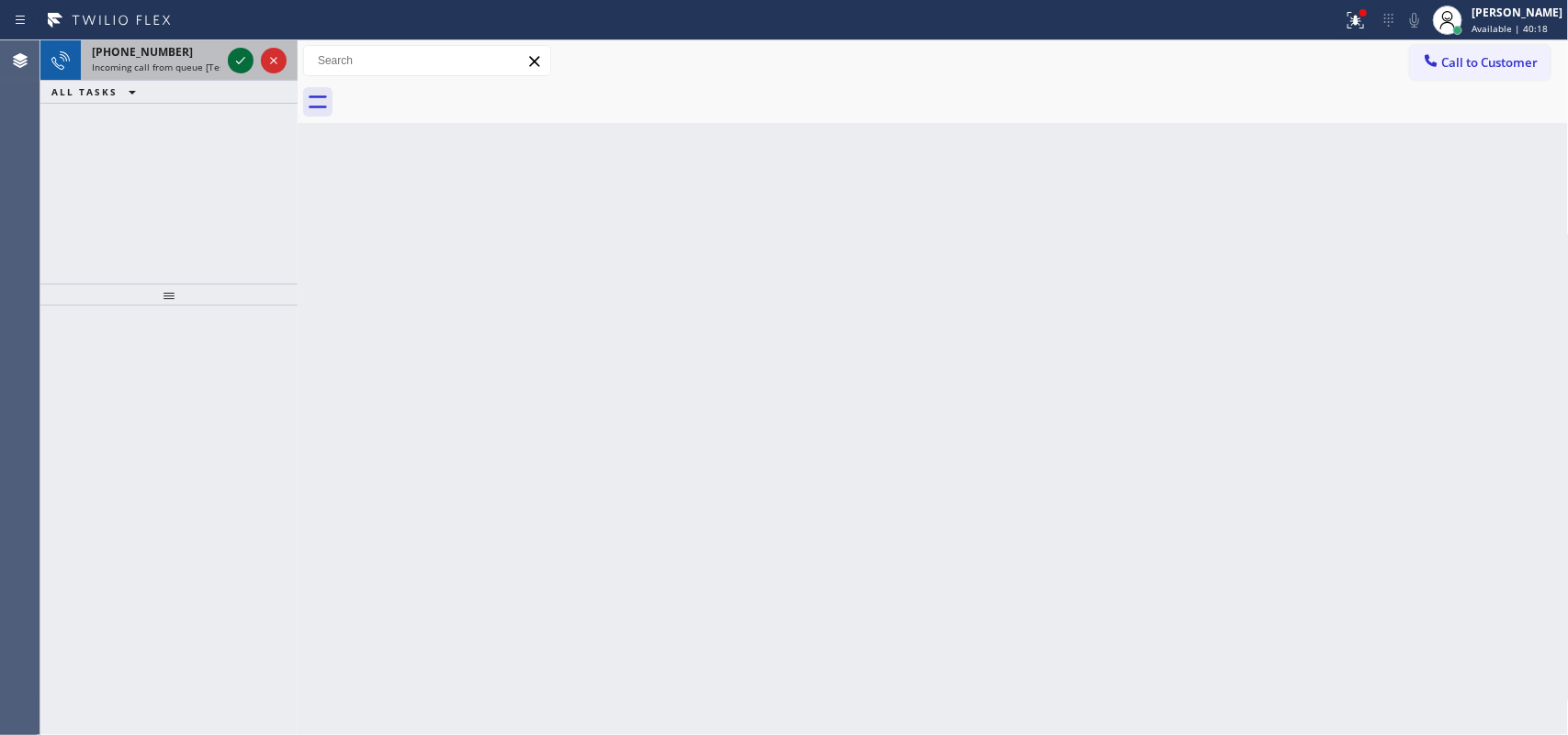
click at [244, 65] on icon at bounding box center [241, 60] width 22 height 22
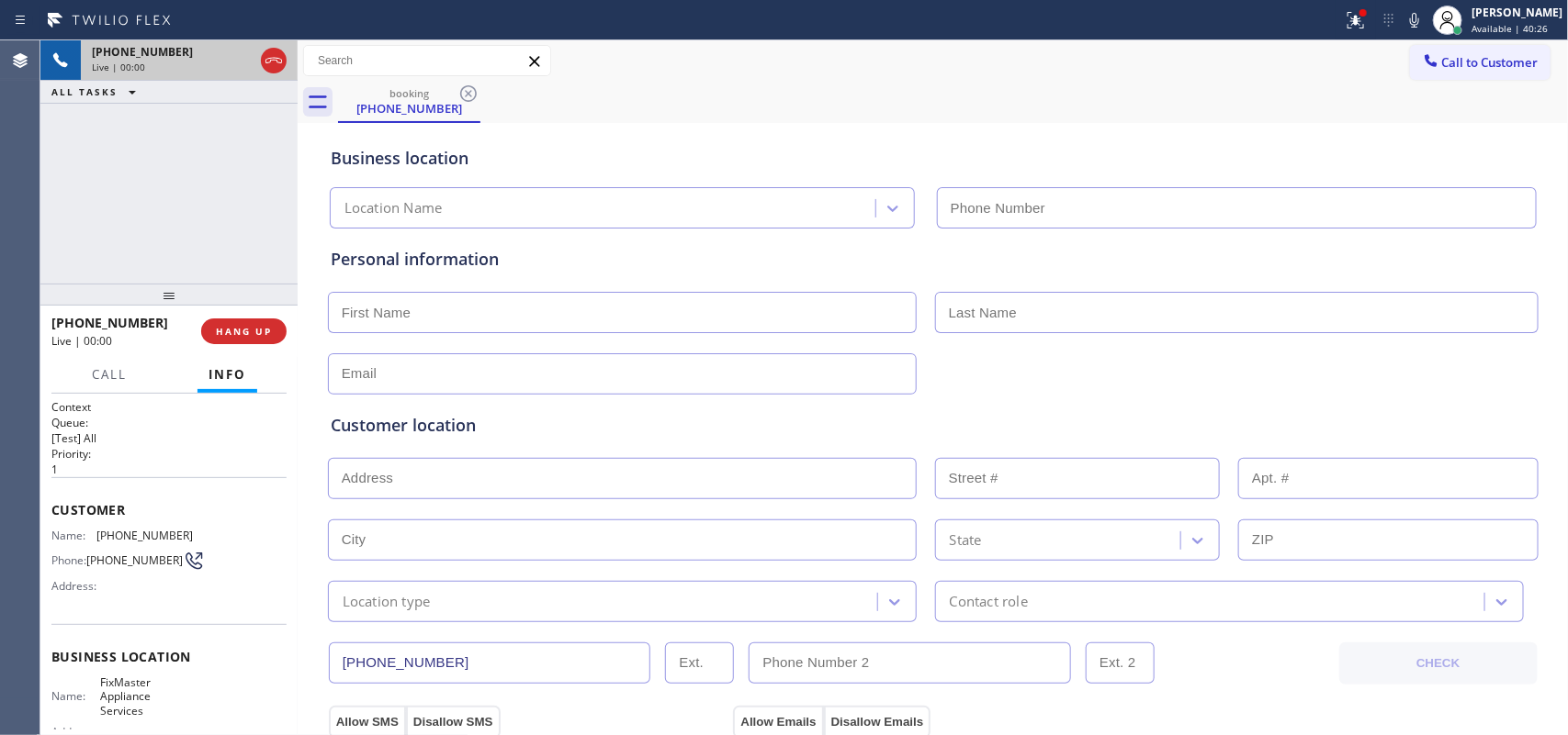
type input "[PHONE_NUMBER]"
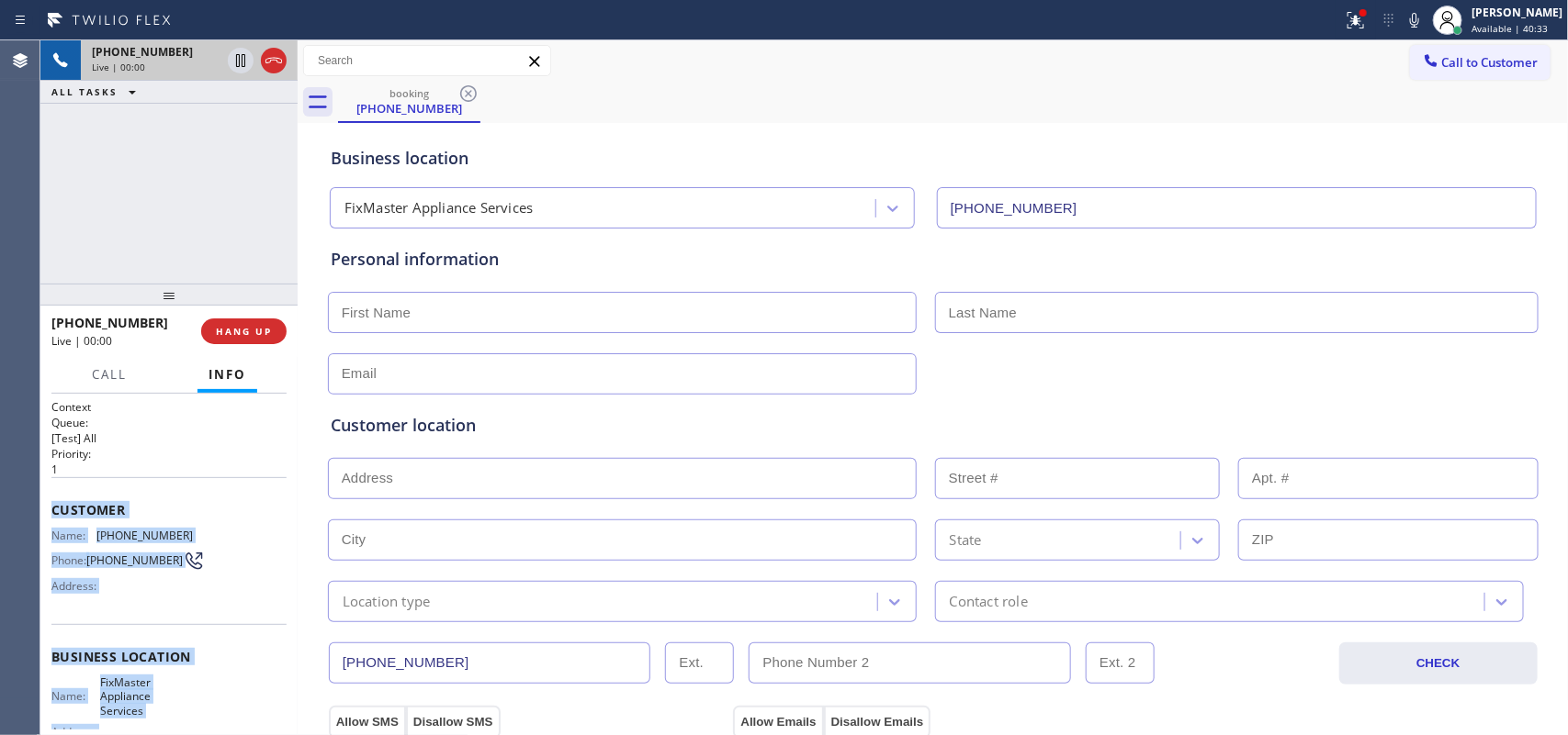
drag, startPoint x: 191, startPoint y: 533, endPoint x: 52, endPoint y: 494, distance: 144.4
click at [52, 494] on div "Context Queue: [Test] All Priority: 1 Customer Name: (512) 840-8254 Phone: (512…" at bounding box center [168, 665] width 235 height 531
copy div "Customer Name: (512) 840-8254 Phone: (512) 840-8254 Address: Business location …"
click at [121, 380] on span "Call" at bounding box center [109, 374] width 35 height 16
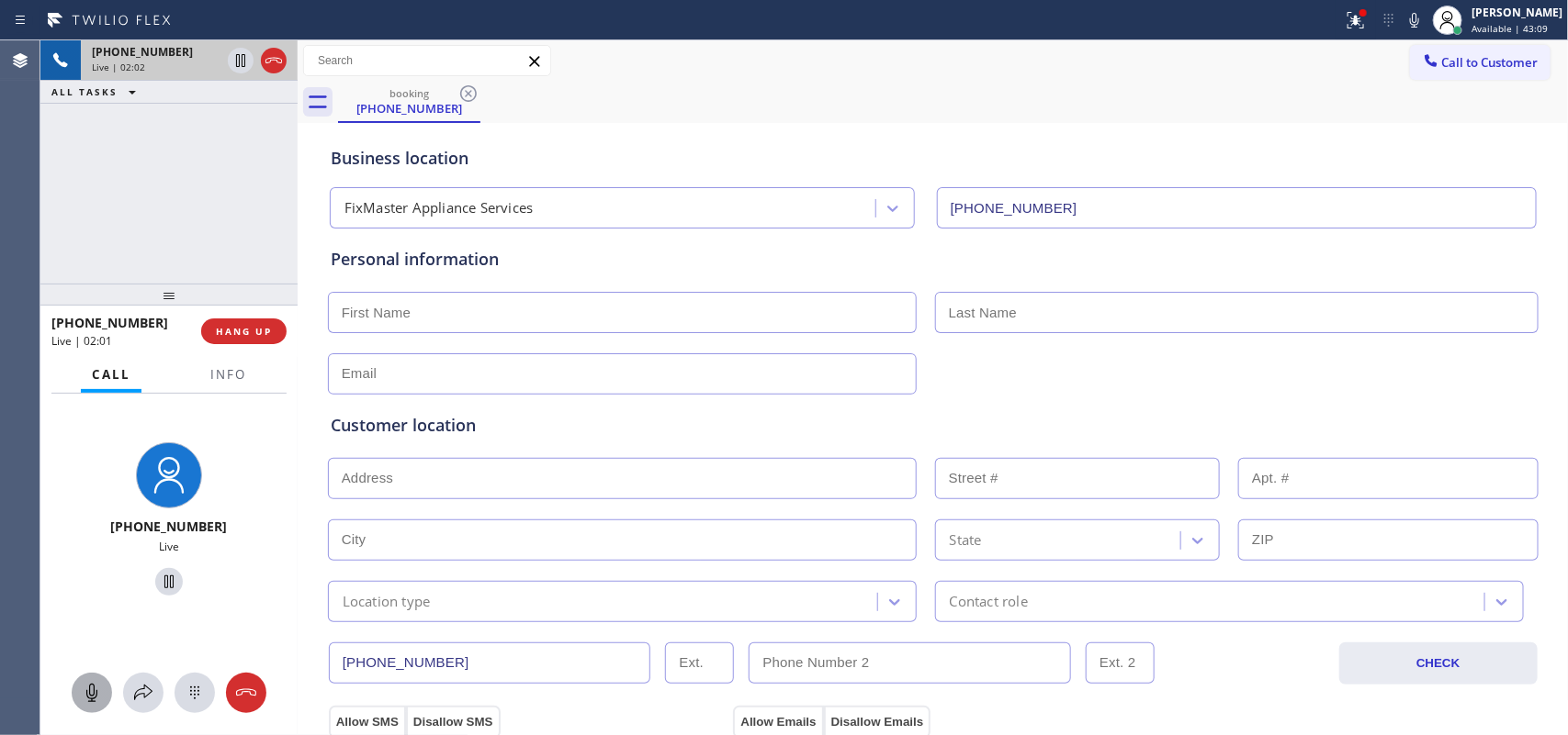
click at [92, 696] on icon at bounding box center [91, 693] width 11 height 18
click at [158, 580] on icon at bounding box center [169, 581] width 22 height 22
click at [1443, 139] on div "Business location FixMaster Appliance Services (737) 387-3753" at bounding box center [932, 178] width 1212 height 101
drag, startPoint x: 98, startPoint y: 690, endPoint x: 135, endPoint y: 638, distance: 63.8
click at [98, 689] on icon at bounding box center [92, 693] width 22 height 22
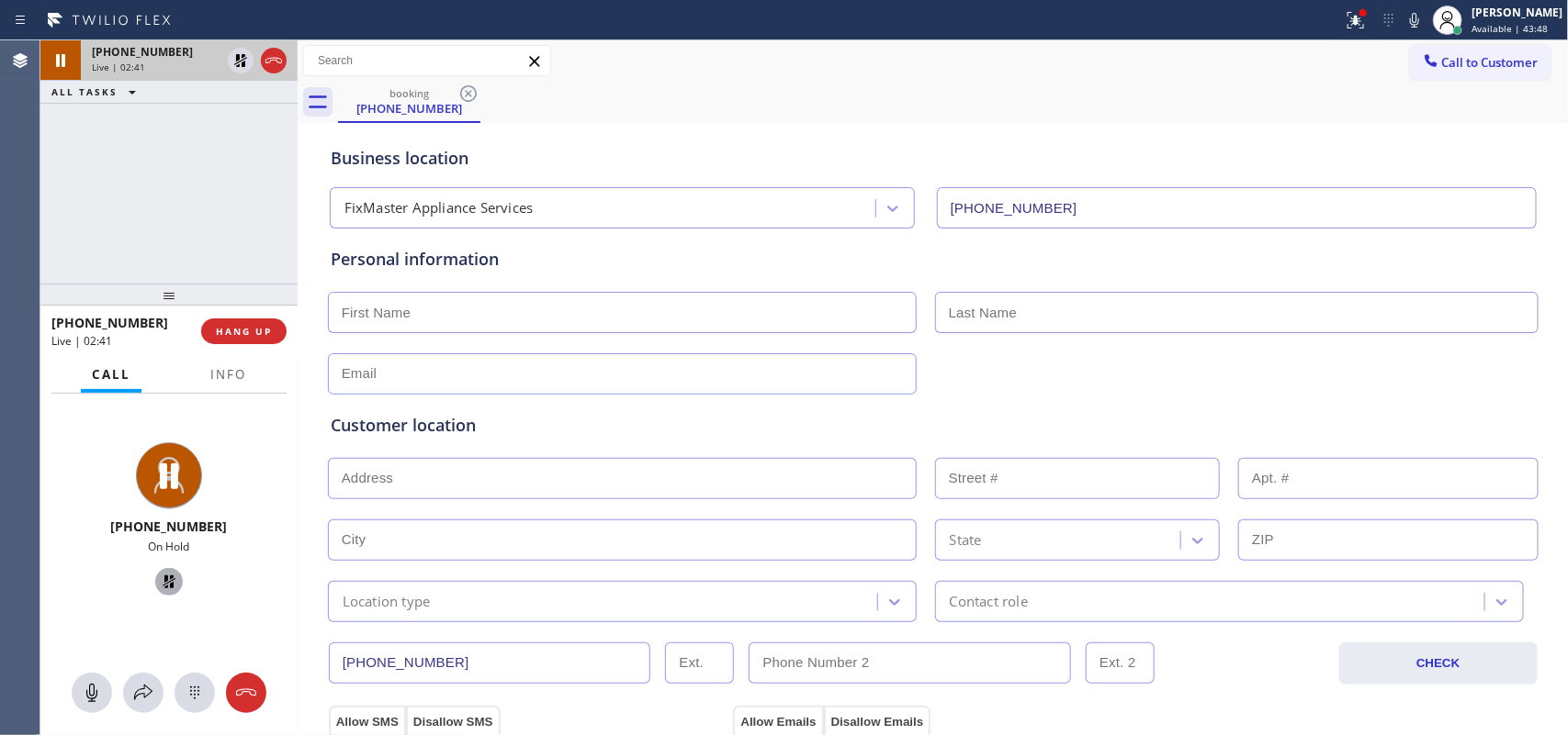
click at [158, 583] on icon at bounding box center [169, 581] width 22 height 22
click at [613, 319] on input "text" at bounding box center [621, 312] width 588 height 42
type input "[PERSON_NAME]"
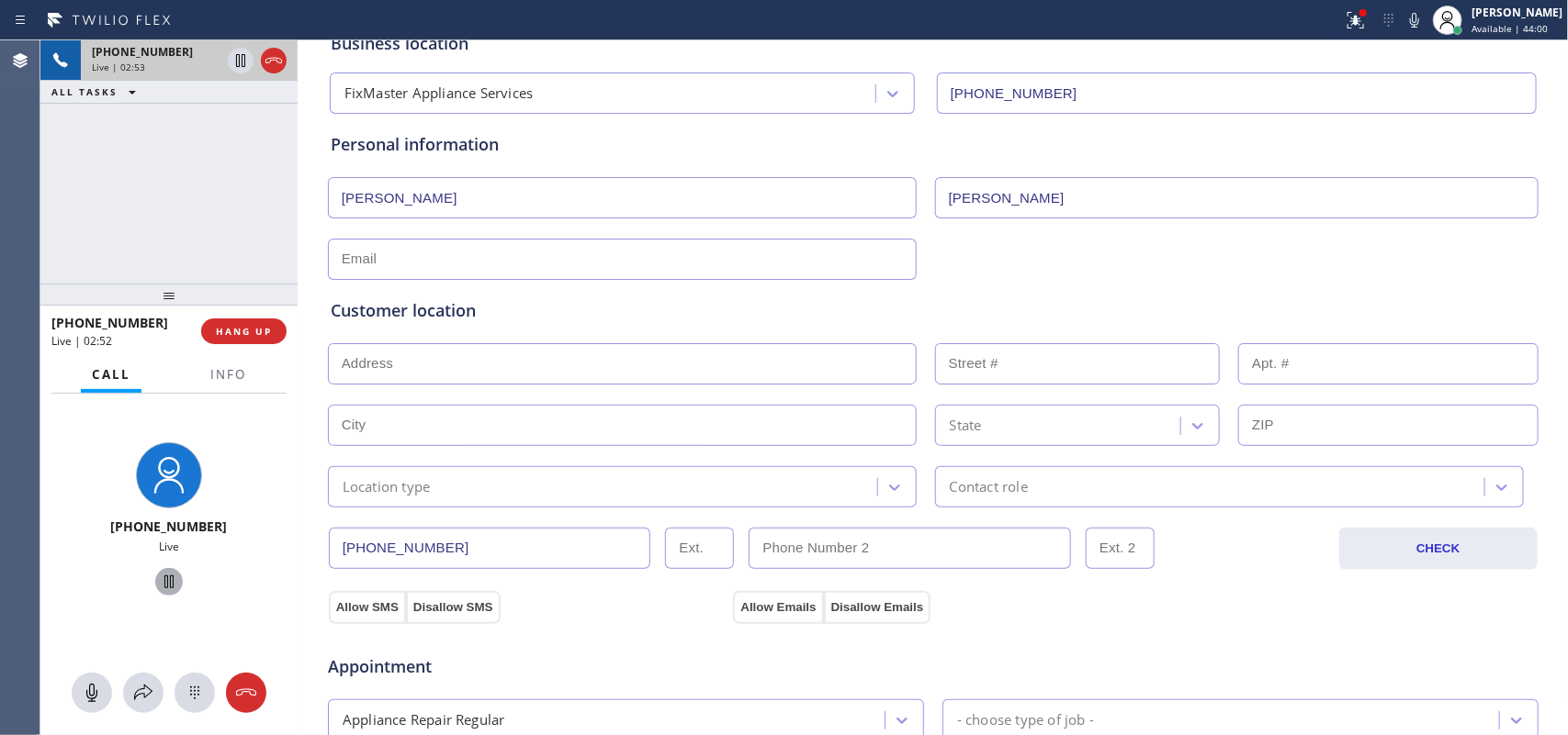
type input "[PERSON_NAME]"
click at [762, 258] on input "text" at bounding box center [621, 259] width 588 height 42
type input "[EMAIL_ADDRESS][DOMAIN_NAME]"
click at [613, 355] on input "text" at bounding box center [621, 364] width 588 height 42
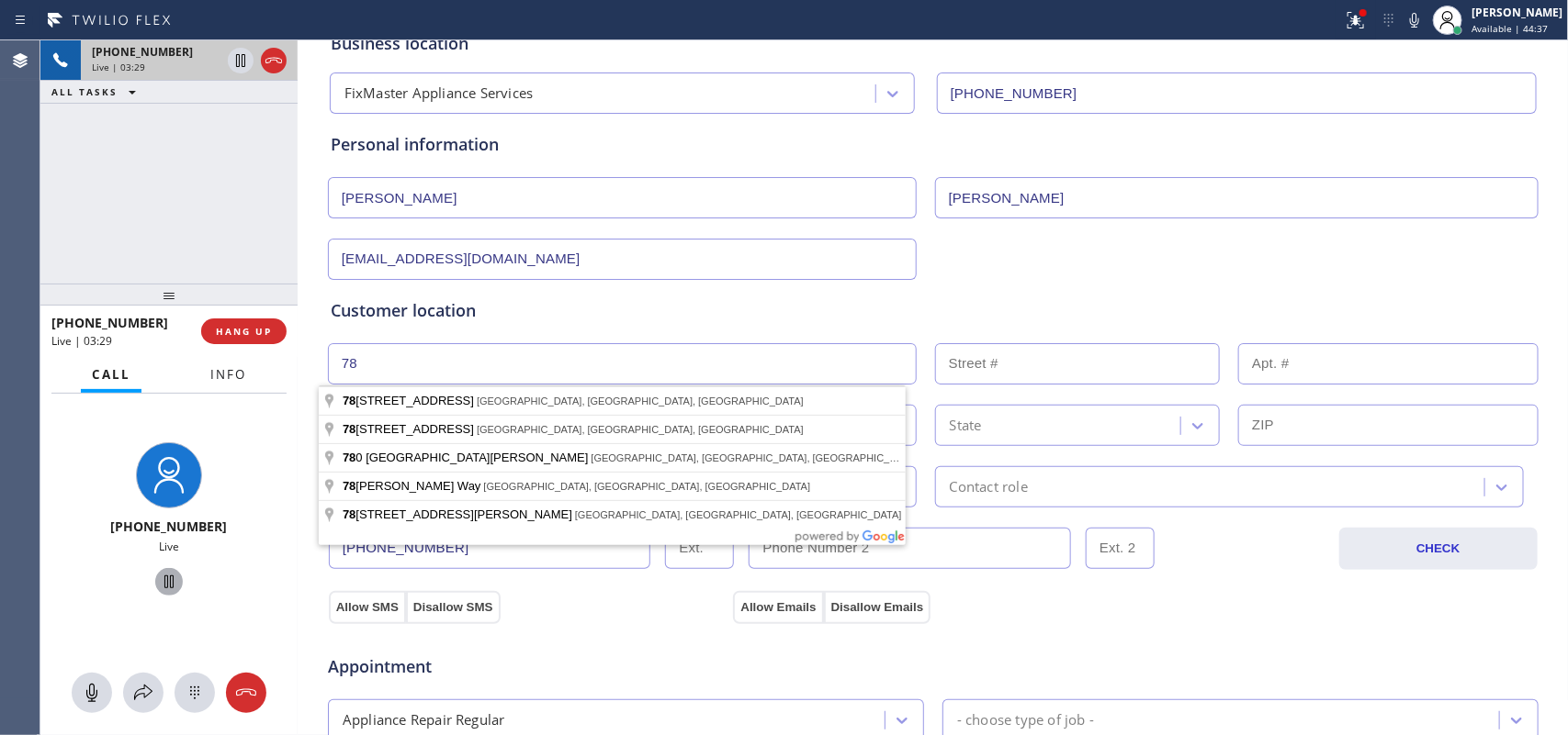
type input "78"
click at [244, 374] on span "Info" at bounding box center [228, 374] width 36 height 16
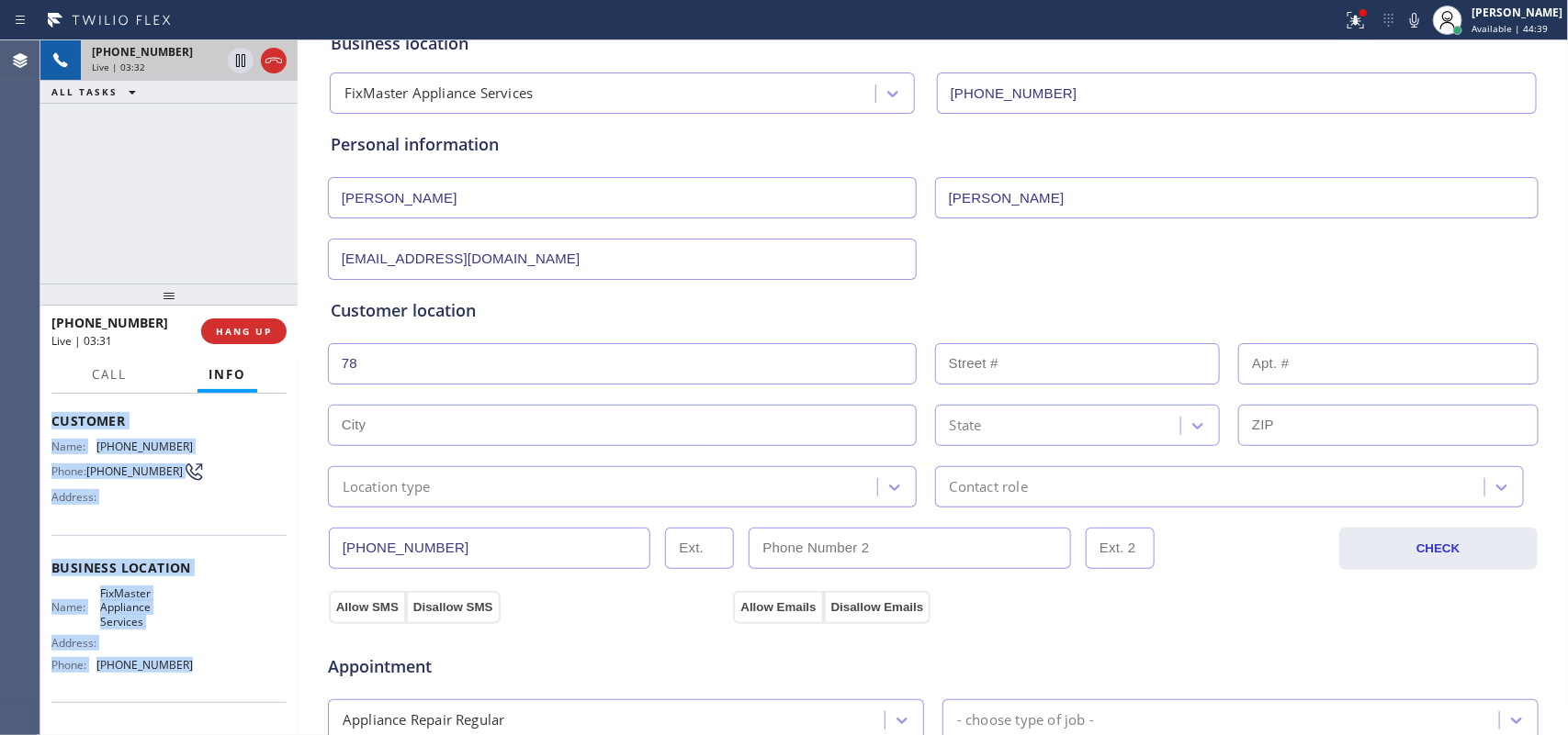
scroll to position [0, 0]
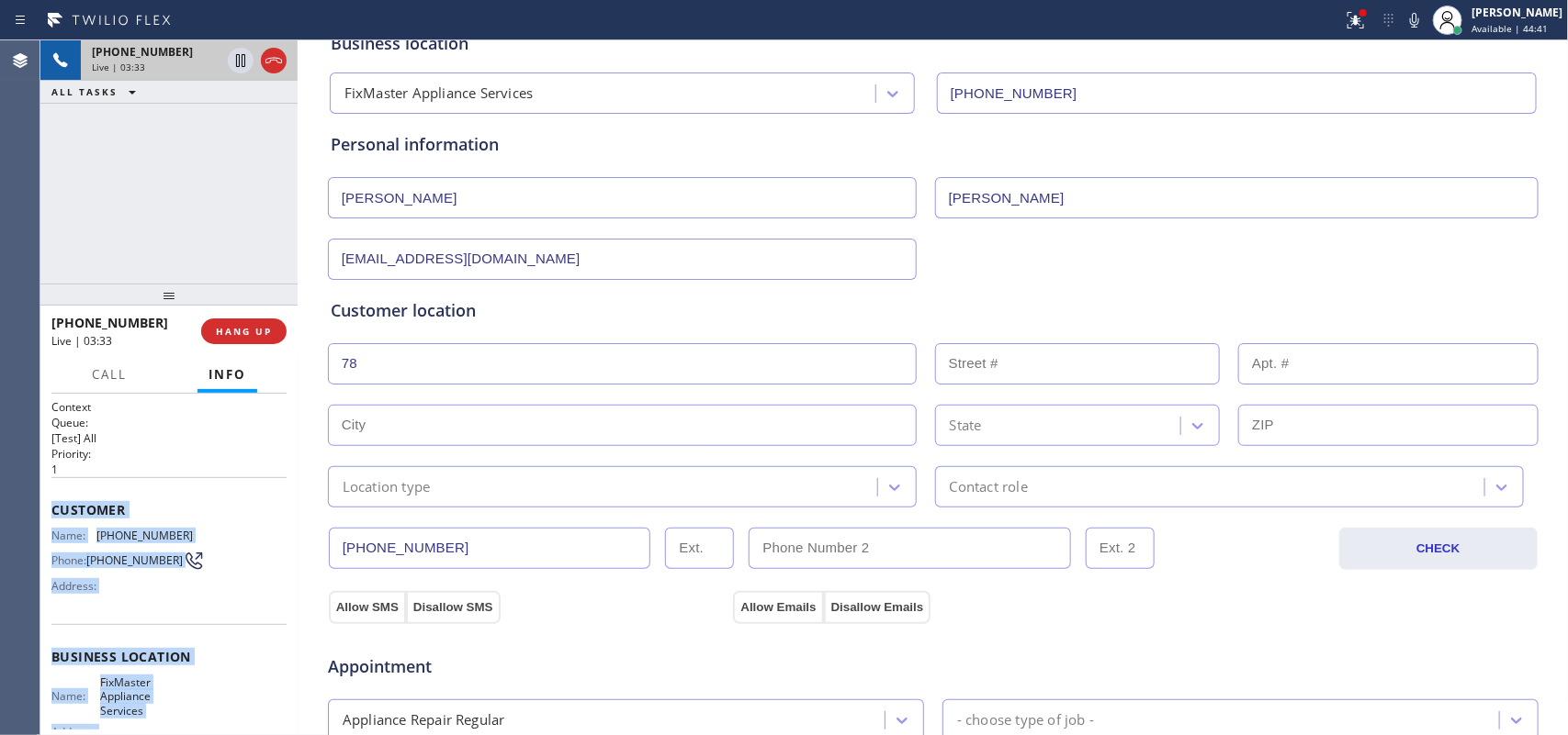
drag, startPoint x: 191, startPoint y: 555, endPoint x: 52, endPoint y: 505, distance: 147.7
click at [52, 505] on div "Context Queue: [Test] All Priority: 1 Customer Name: (512) 840-8254 Phone: (512…" at bounding box center [168, 665] width 235 height 531
copy div "Customer Name: (512) 840-8254 Phone: (512) 840-8254 Address: Business location …"
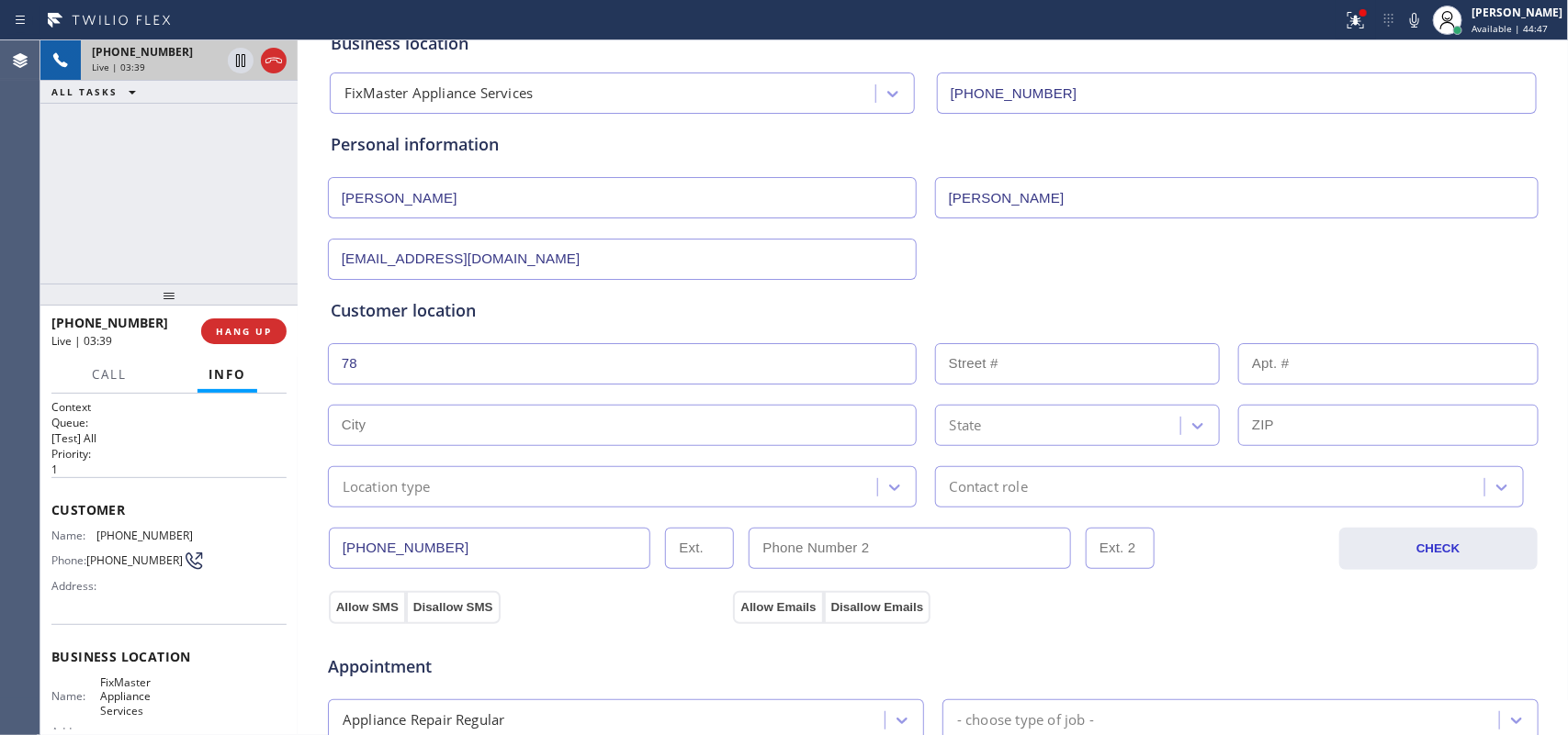
click at [235, 251] on div "+15128408254 Live | 03:39 ALL TASKS ALL TASKS ACTIVE TASKS TASKS IN WRAP UP" at bounding box center [169, 162] width 257 height 243
click at [214, 337] on button "HANG UP" at bounding box center [243, 331] width 85 height 26
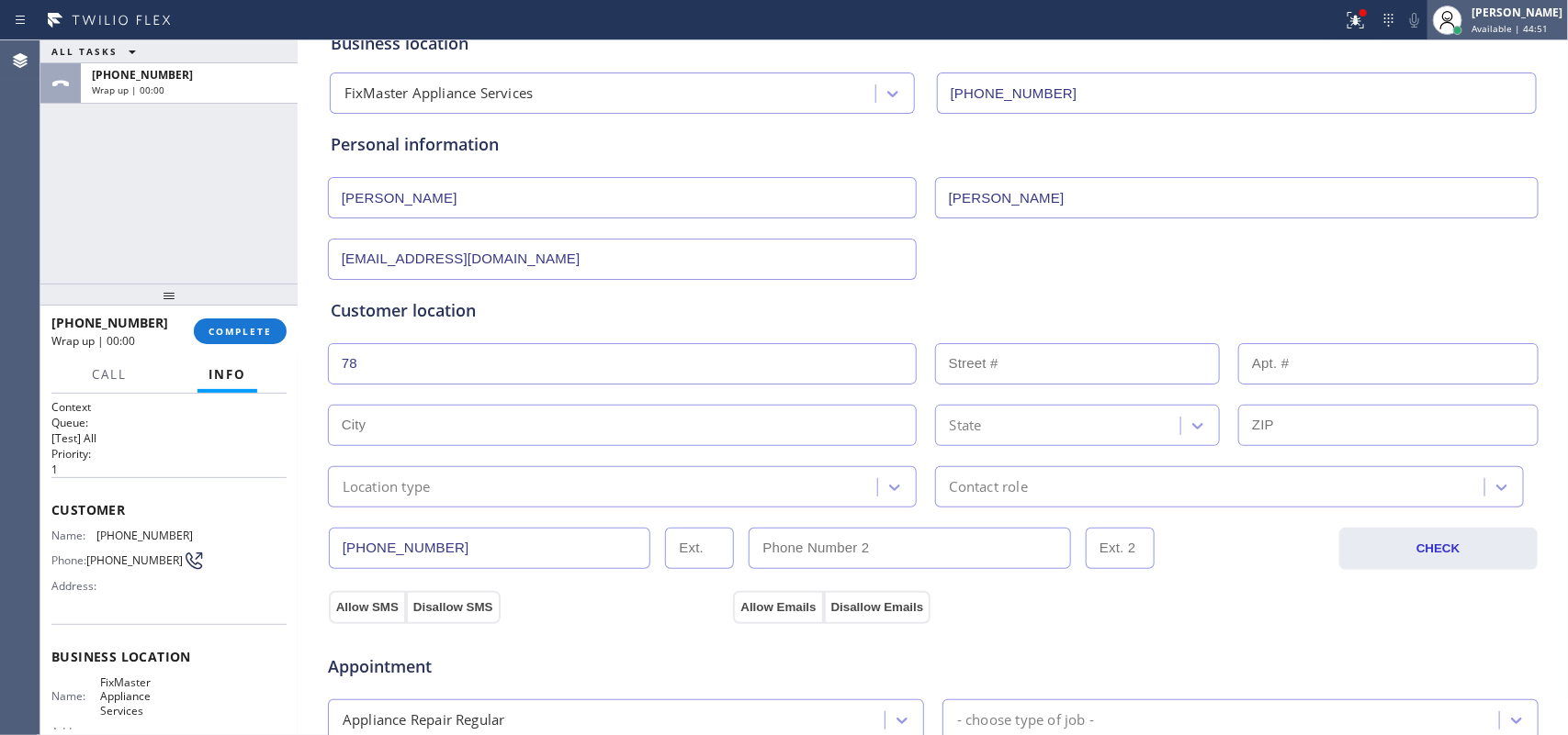
click at [1468, 8] on div at bounding box center [1447, 20] width 41 height 41
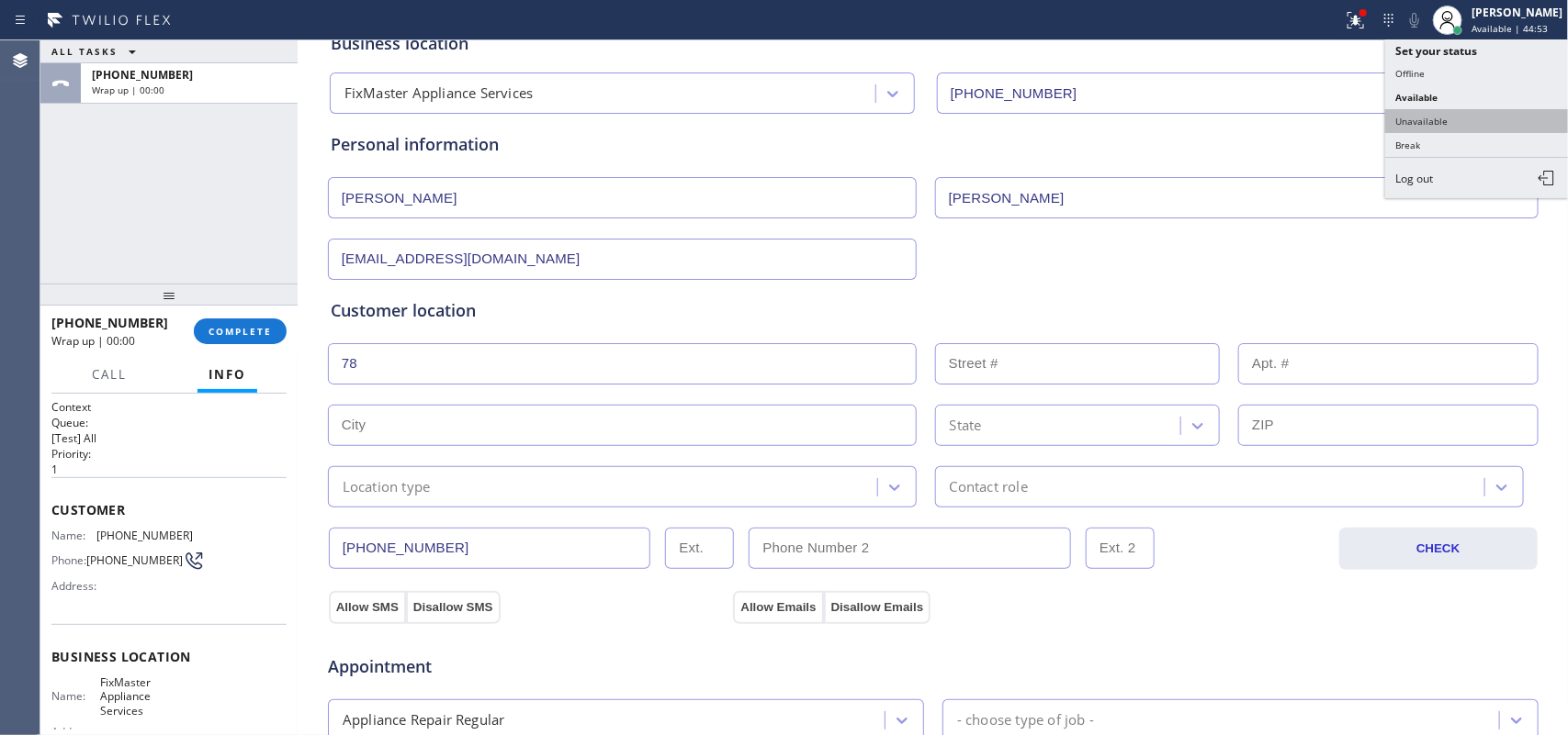
click at [1454, 116] on button "Unavailable" at bounding box center [1477, 121] width 184 height 24
click at [1454, 116] on div "Personal information Benny Rodriguez no@gmail.com" at bounding box center [932, 197] width 1212 height 166
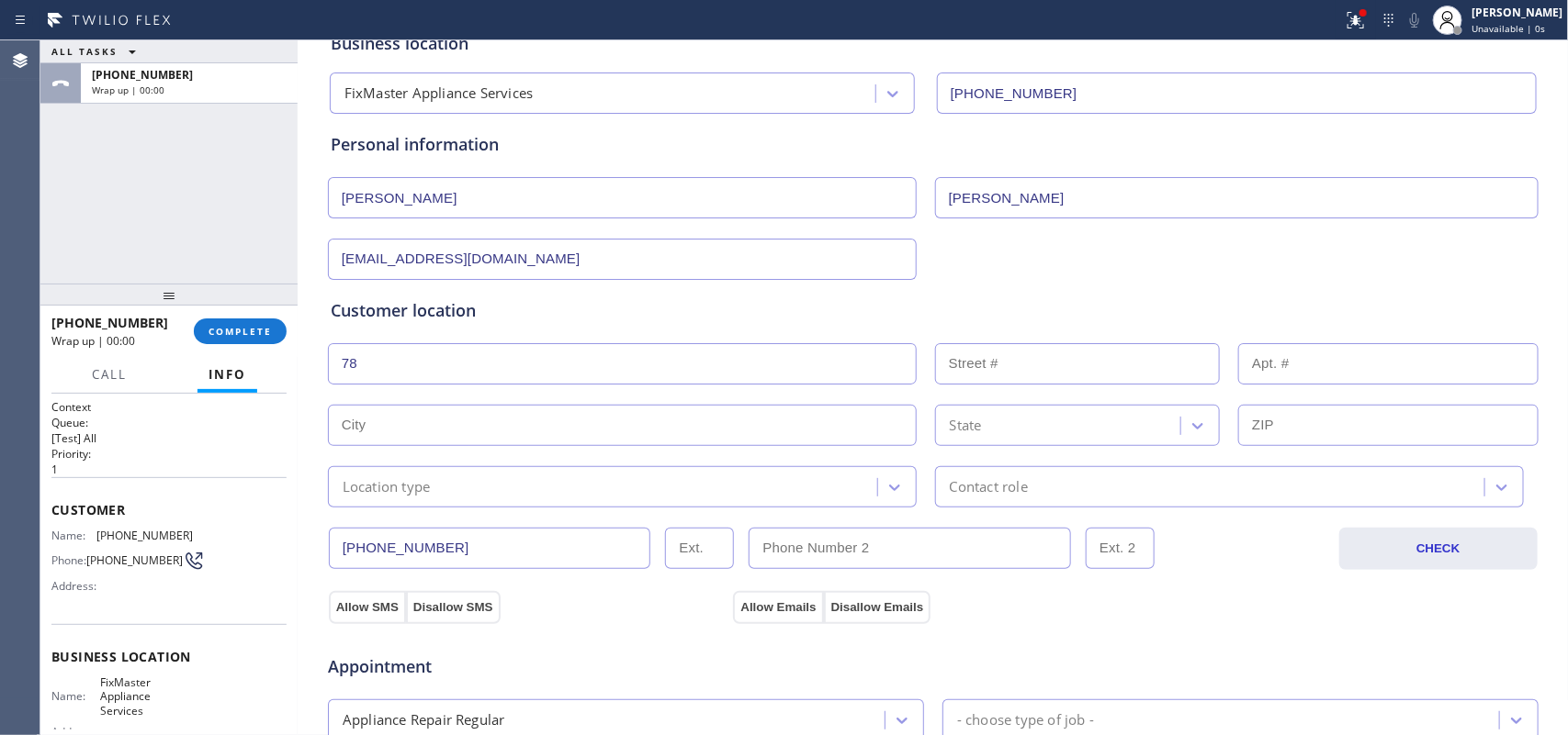
click at [255, 317] on div "+15128408254 Wrap up | 00:00 COMPLETE" at bounding box center [168, 330] width 235 height 47
click at [258, 335] on span "COMPLETE" at bounding box center [241, 331] width 64 height 13
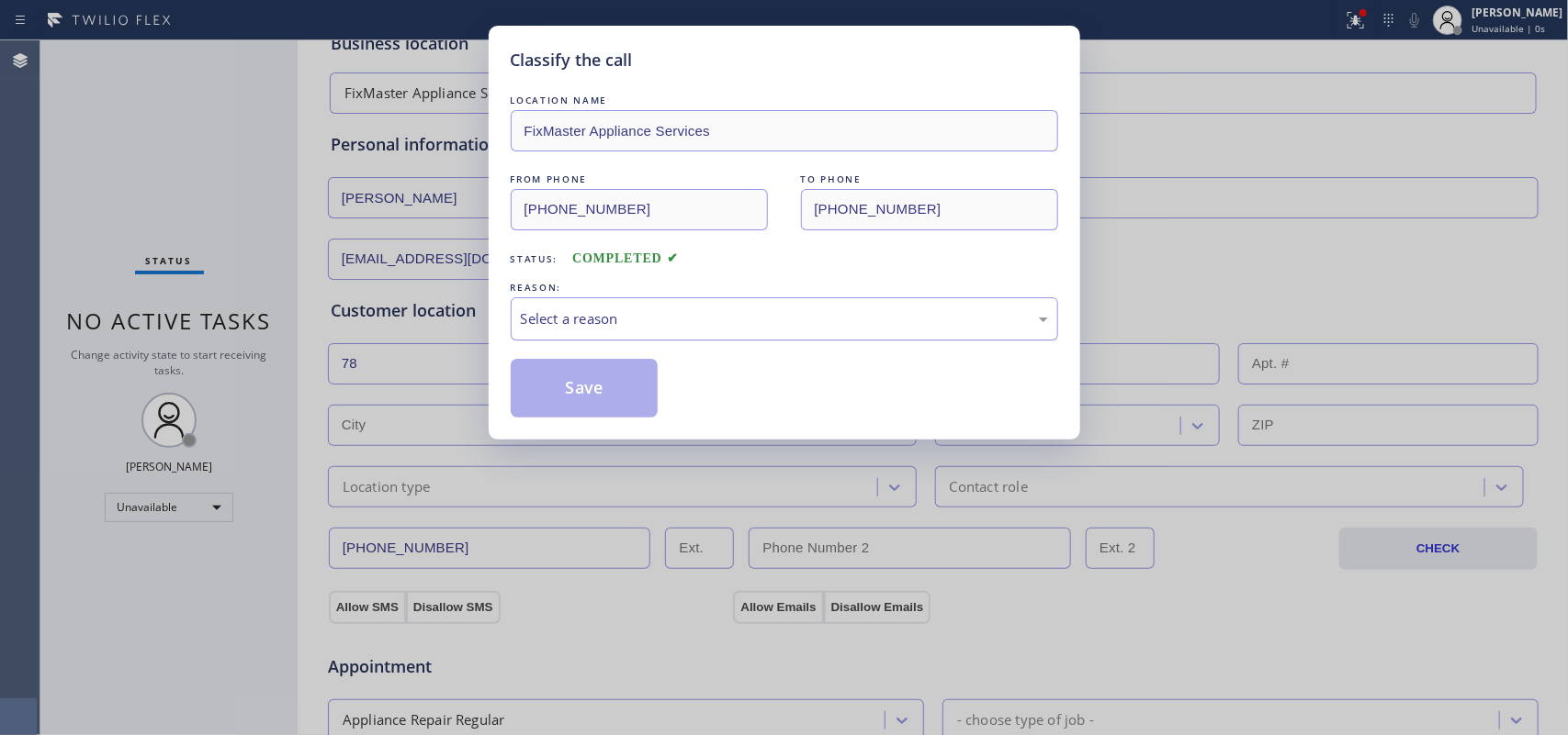
click at [584, 332] on div "Select a reason" at bounding box center [784, 319] width 548 height 43
click at [607, 397] on button "Save" at bounding box center [584, 388] width 148 height 59
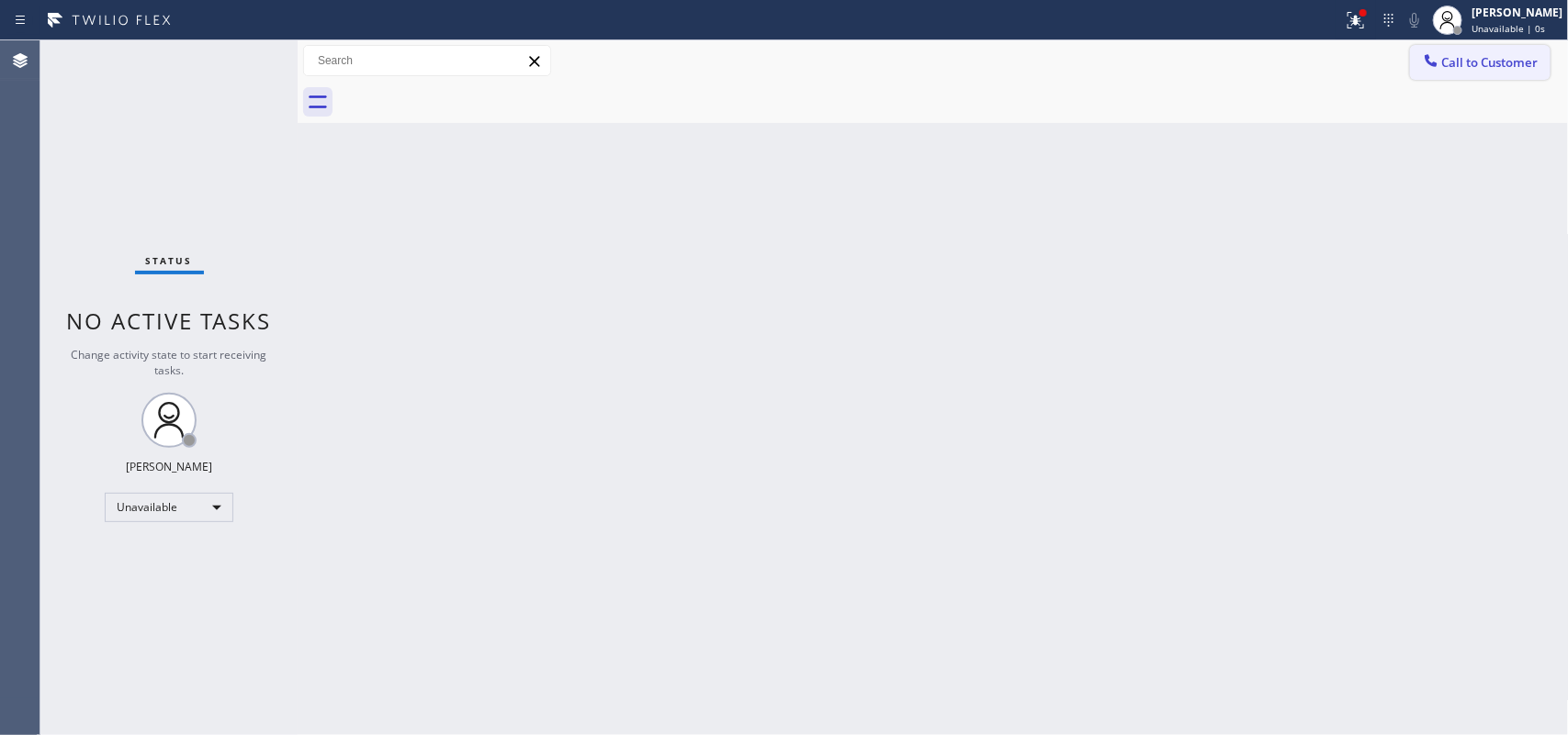
click at [1483, 65] on span "Call to Customer" at bounding box center [1490, 62] width 97 height 16
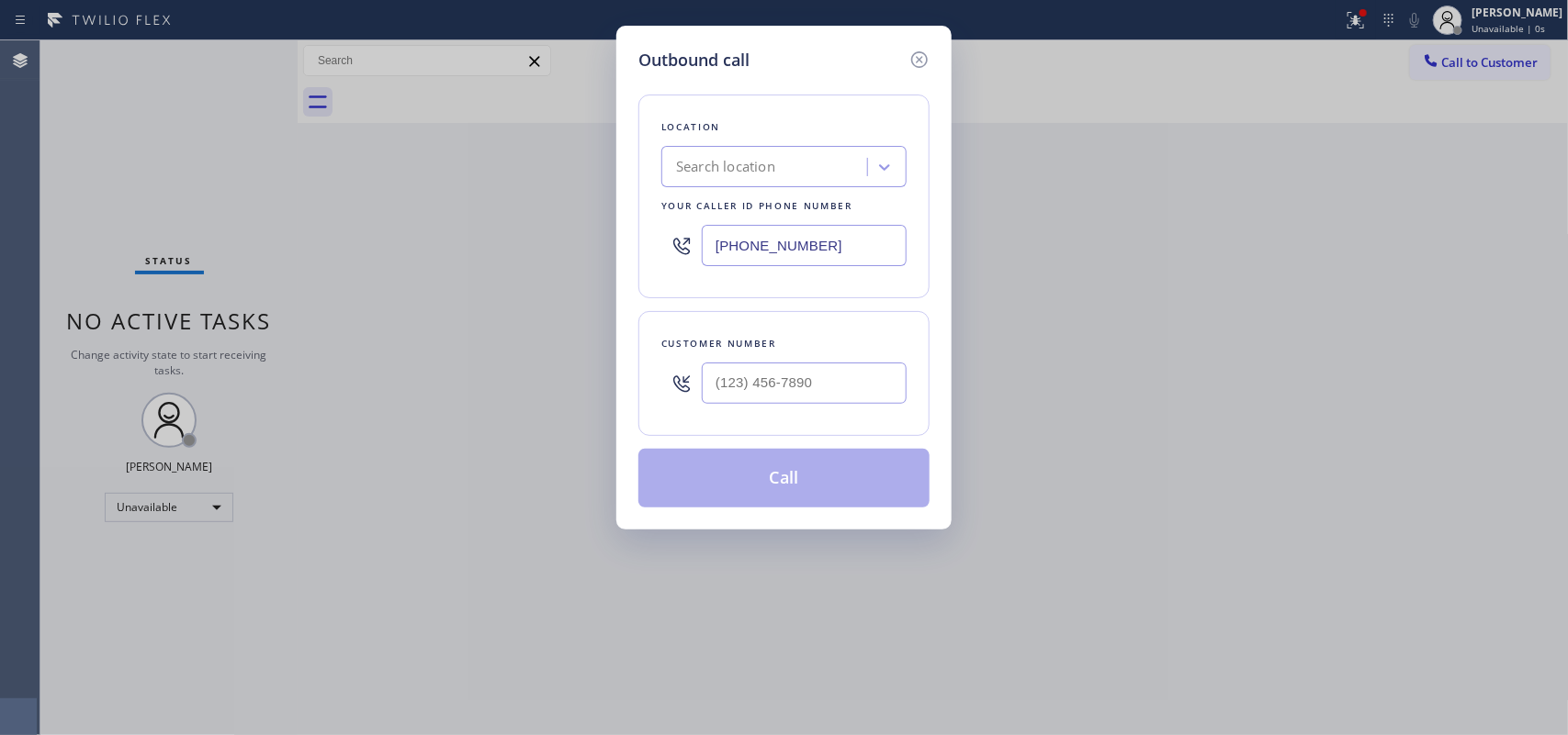
drag, startPoint x: 386, startPoint y: 195, endPoint x: 434, endPoint y: 208, distance: 49.7
click at [386, 195] on div "Outbound call Location Search location Your caller id phone number (323) 672-45…" at bounding box center [784, 367] width 1568 height 735
click at [774, 253] on input "(323) 672-4555" at bounding box center [804, 245] width 205 height 42
drag, startPoint x: 799, startPoint y: 244, endPoint x: 623, endPoint y: 249, distance: 176.1
click at [623, 249] on div "Outbound call Location Search location Your caller id phone number (323) 672-45…" at bounding box center [784, 278] width 335 height 504
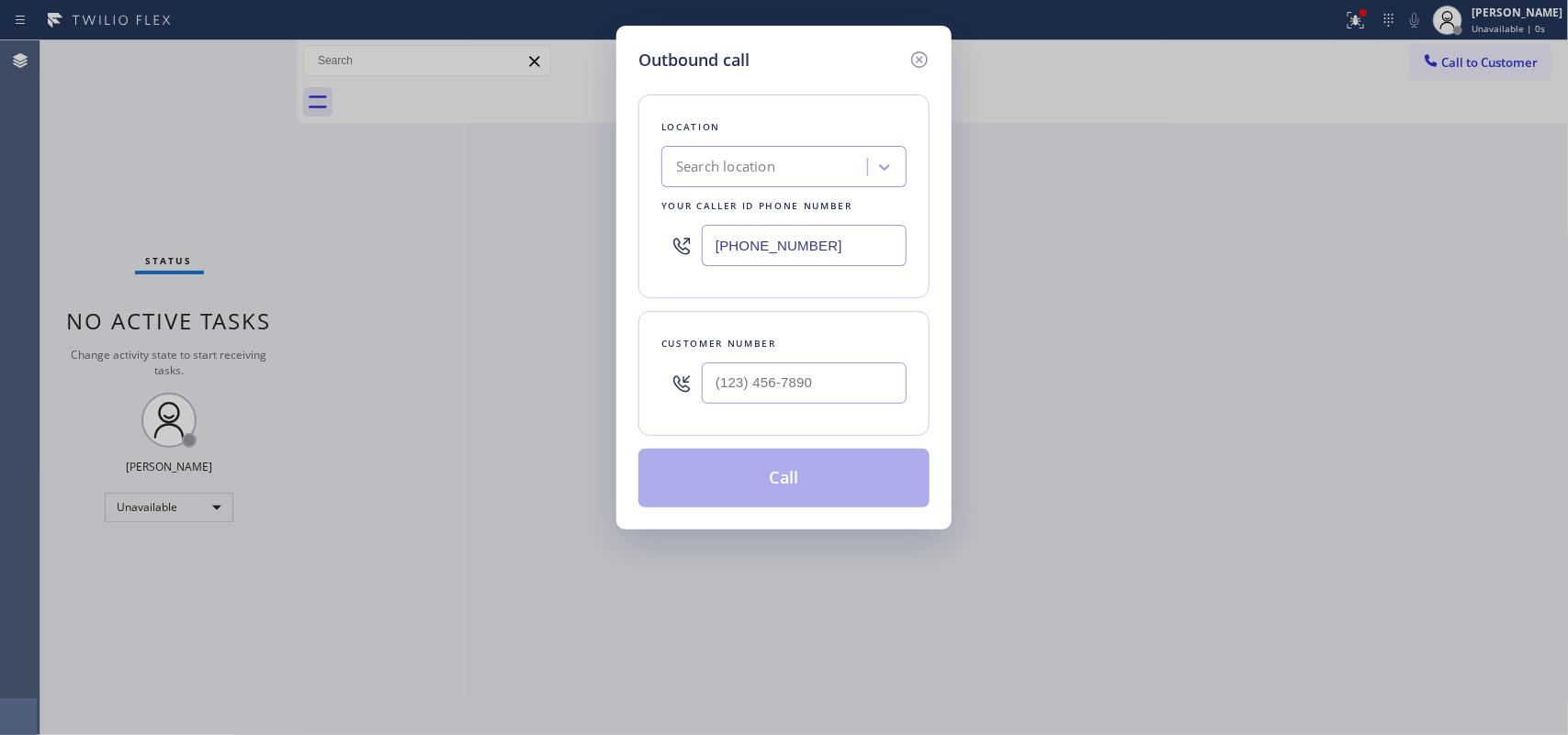
paste input "737) 387-3753"
type input "[PHONE_NUMBER]"
click at [297, 195] on div "Outbound call Location FixMaster Appliance Services Your caller id phone number…" at bounding box center [784, 367] width 1568 height 735
type input "(___) ___-____"
drag, startPoint x: 851, startPoint y: 382, endPoint x: 593, endPoint y: 360, distance: 258.9
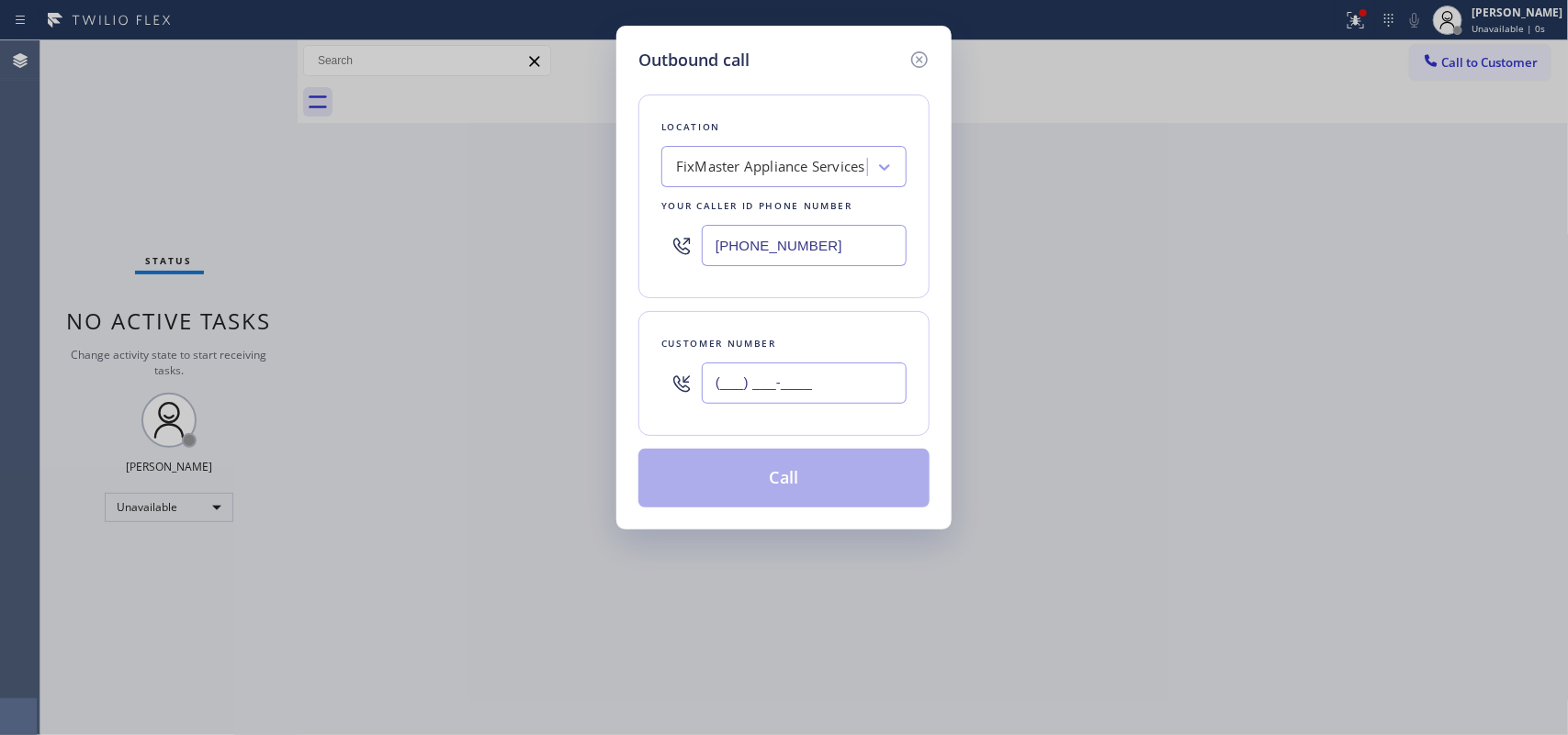
click at [599, 360] on div "Outbound call Location FixMaster Appliance Services Your caller id phone number…" at bounding box center [784, 367] width 1568 height 735
click at [598, 360] on div "Outbound call Location FixMaster Appliance Services Your caller id phone number…" at bounding box center [784, 367] width 1568 height 735
drag, startPoint x: 845, startPoint y: 370, endPoint x: 609, endPoint y: 382, distance: 236.3
click at [609, 382] on div "Outbound call Location FixMaster Appliance Services Your caller id phone number…" at bounding box center [784, 367] width 1568 height 735
paste input "512) 840-8254"
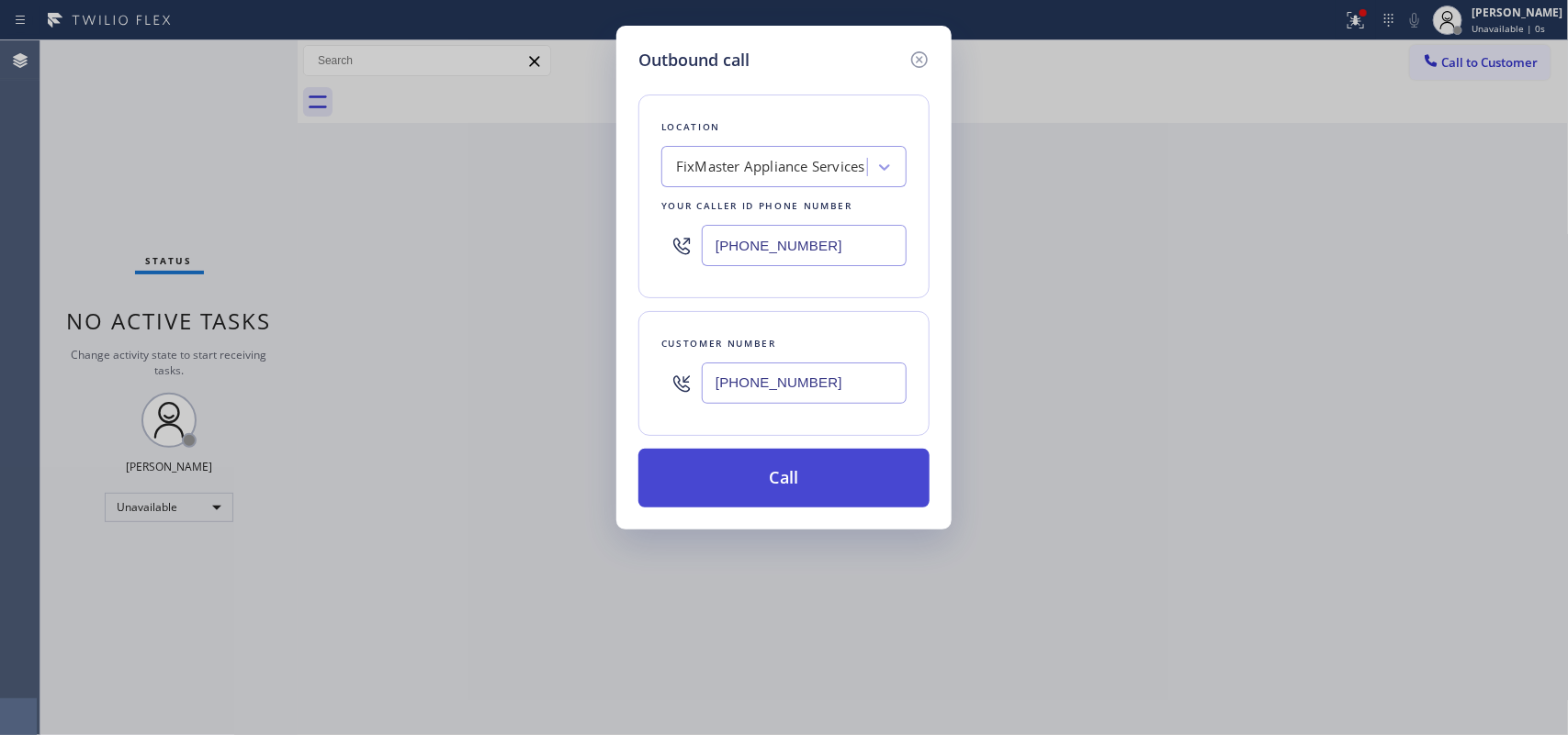
type input "[PHONE_NUMBER]"
click at [751, 493] on button "Call" at bounding box center [784, 478] width 291 height 59
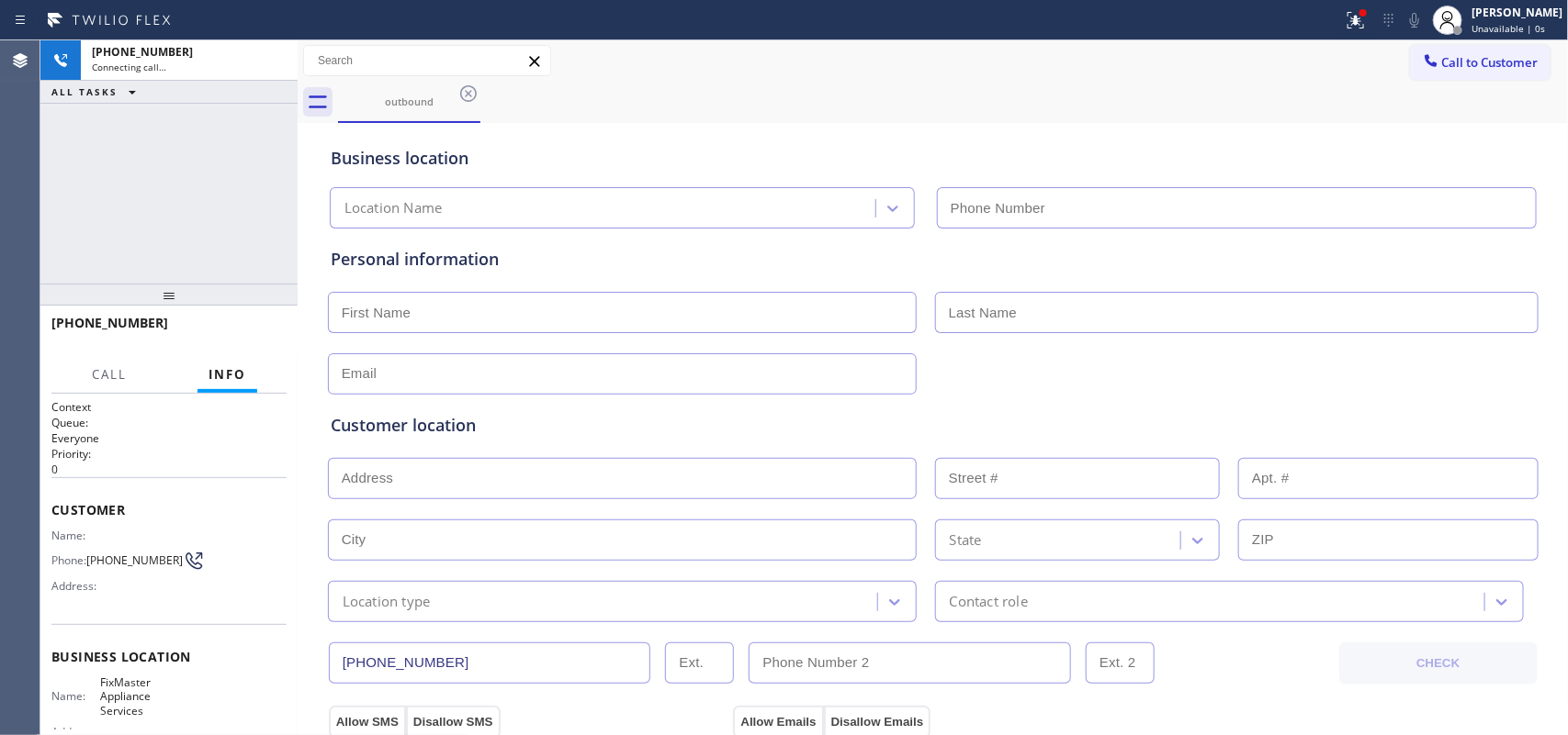
type input "[PHONE_NUMBER]"
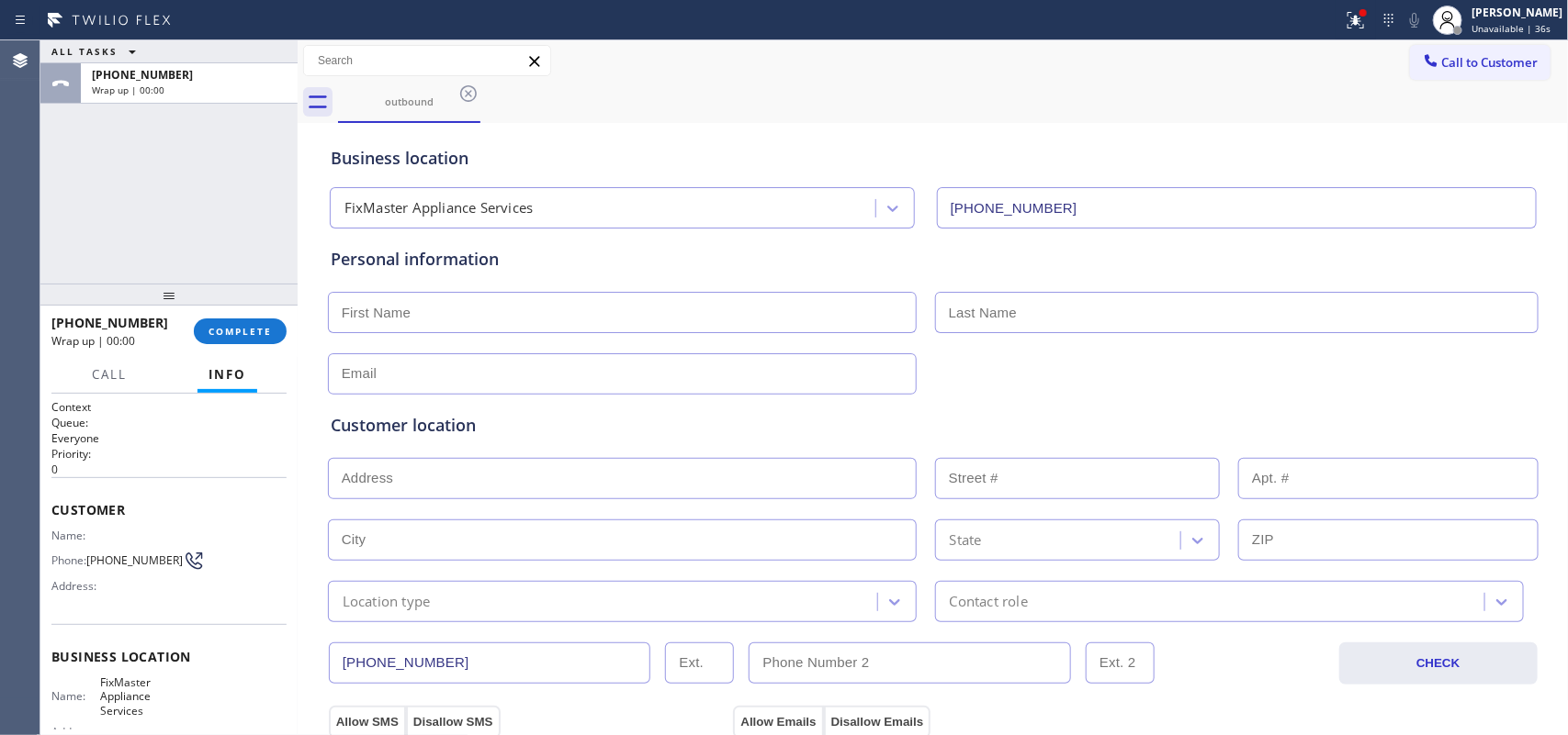
click at [442, 314] on input "text" at bounding box center [621, 312] width 588 height 42
type input "[PERSON_NAME]"
click at [560, 358] on input "text" at bounding box center [621, 374] width 588 height 42
type input "[EMAIL_ADDRESS][DOMAIN_NAME]"
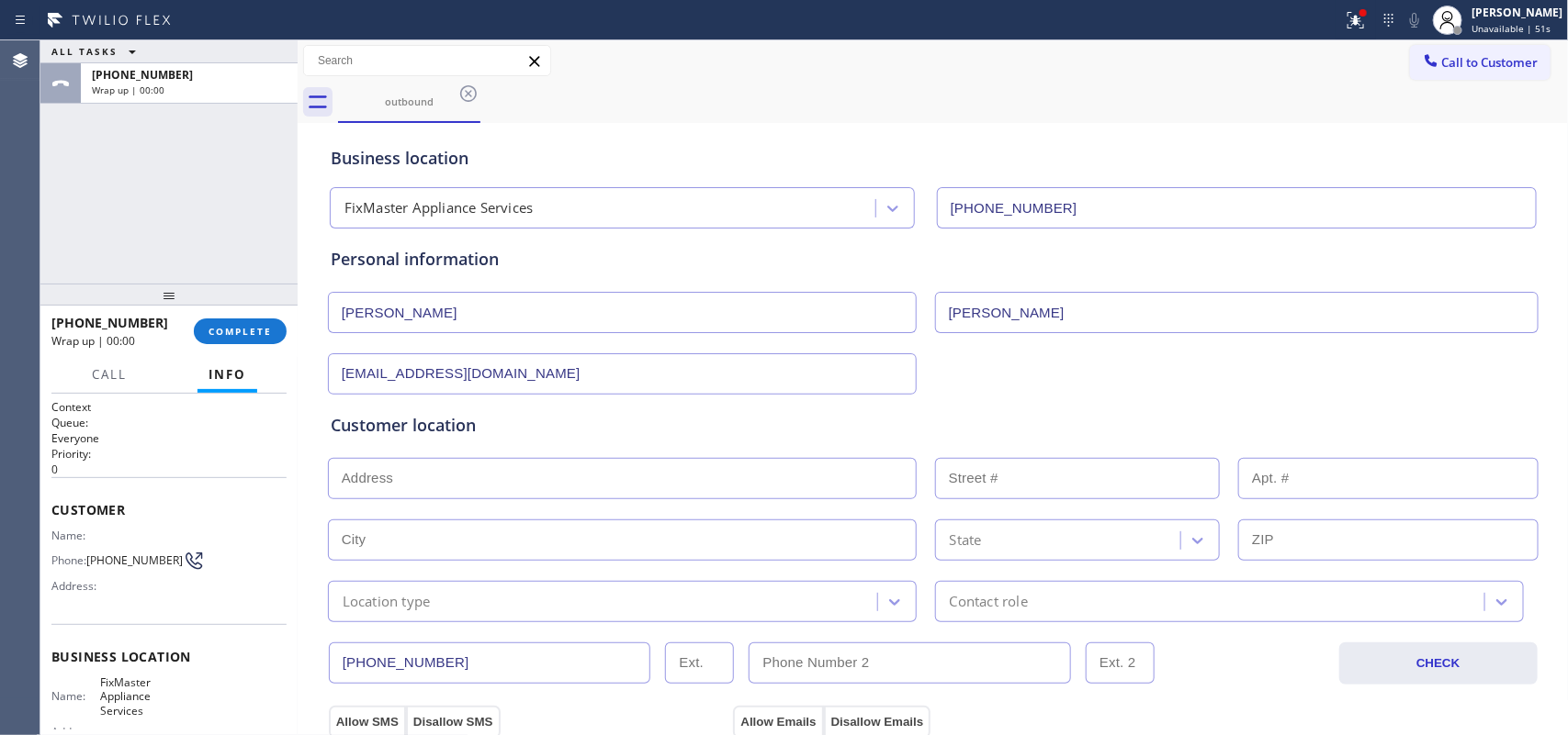
click at [525, 477] on input "text" at bounding box center [621, 478] width 588 height 42
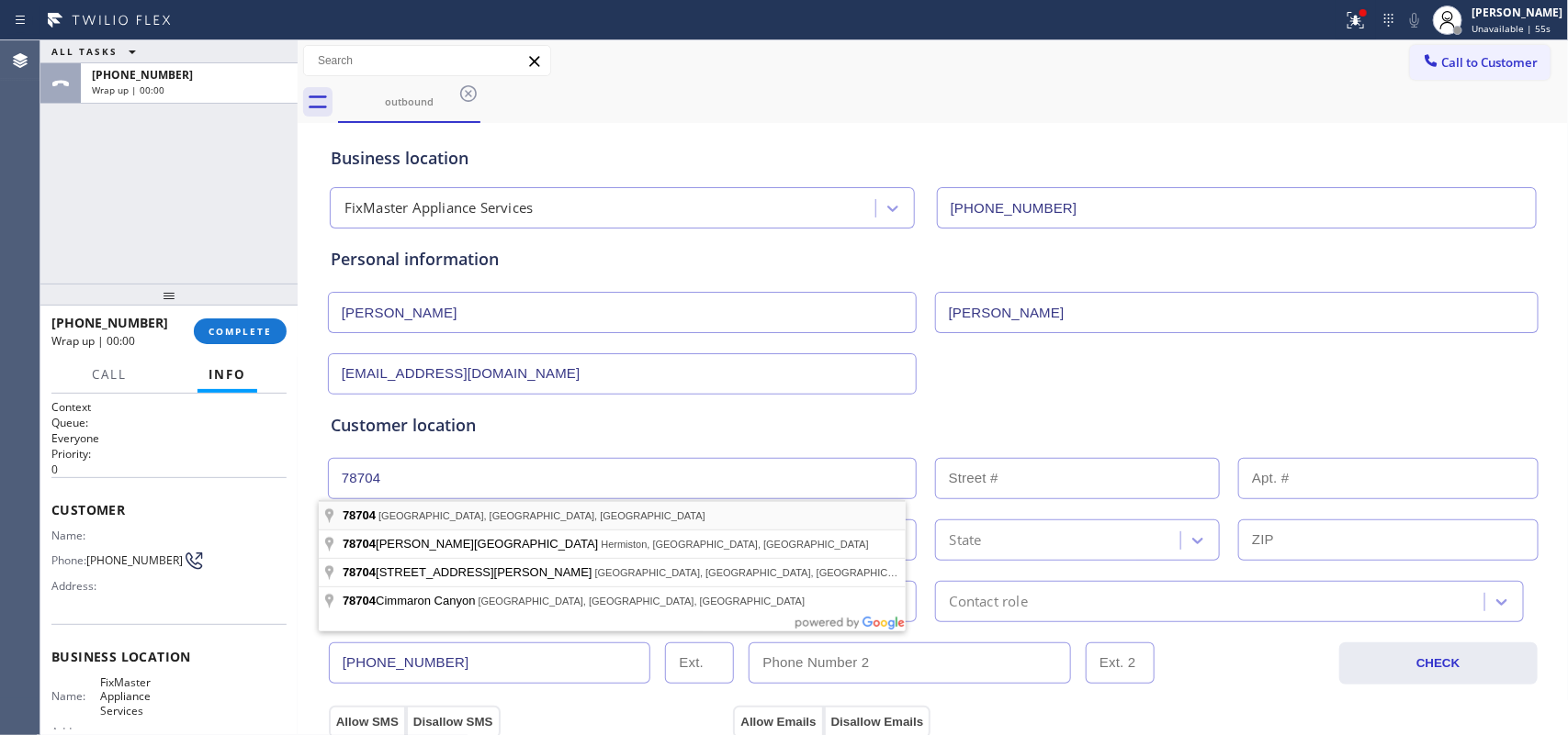
type input "Austin, TX 78704, USA"
type input "Austin"
type input "78704"
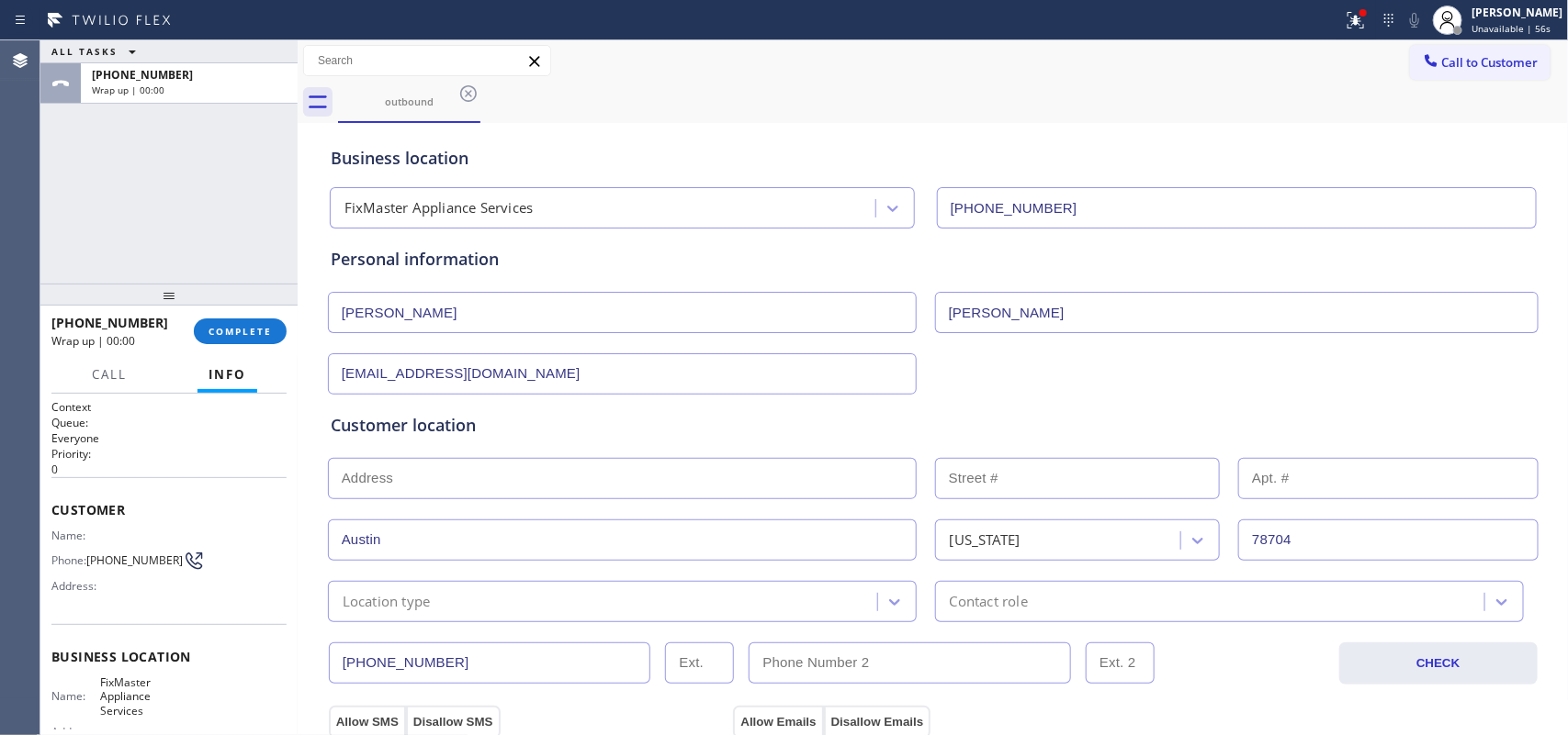
scroll to position [459, 0]
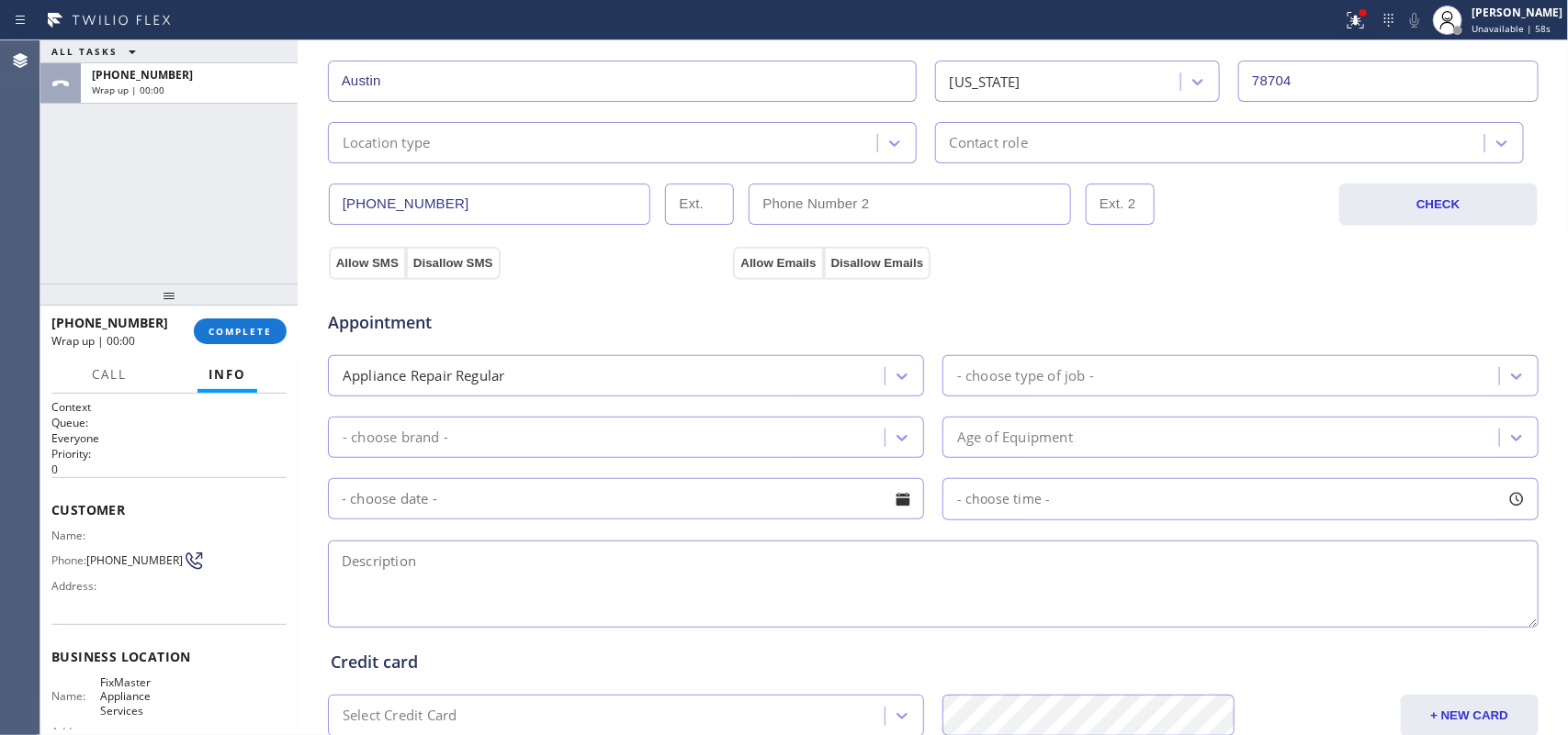
drag, startPoint x: 424, startPoint y: 264, endPoint x: 696, endPoint y: 268, distance: 272.0
click at [443, 264] on button "Disallow SMS" at bounding box center [453, 264] width 95 height 33
click at [865, 263] on button "Disallow Emails" at bounding box center [877, 264] width 107 height 33
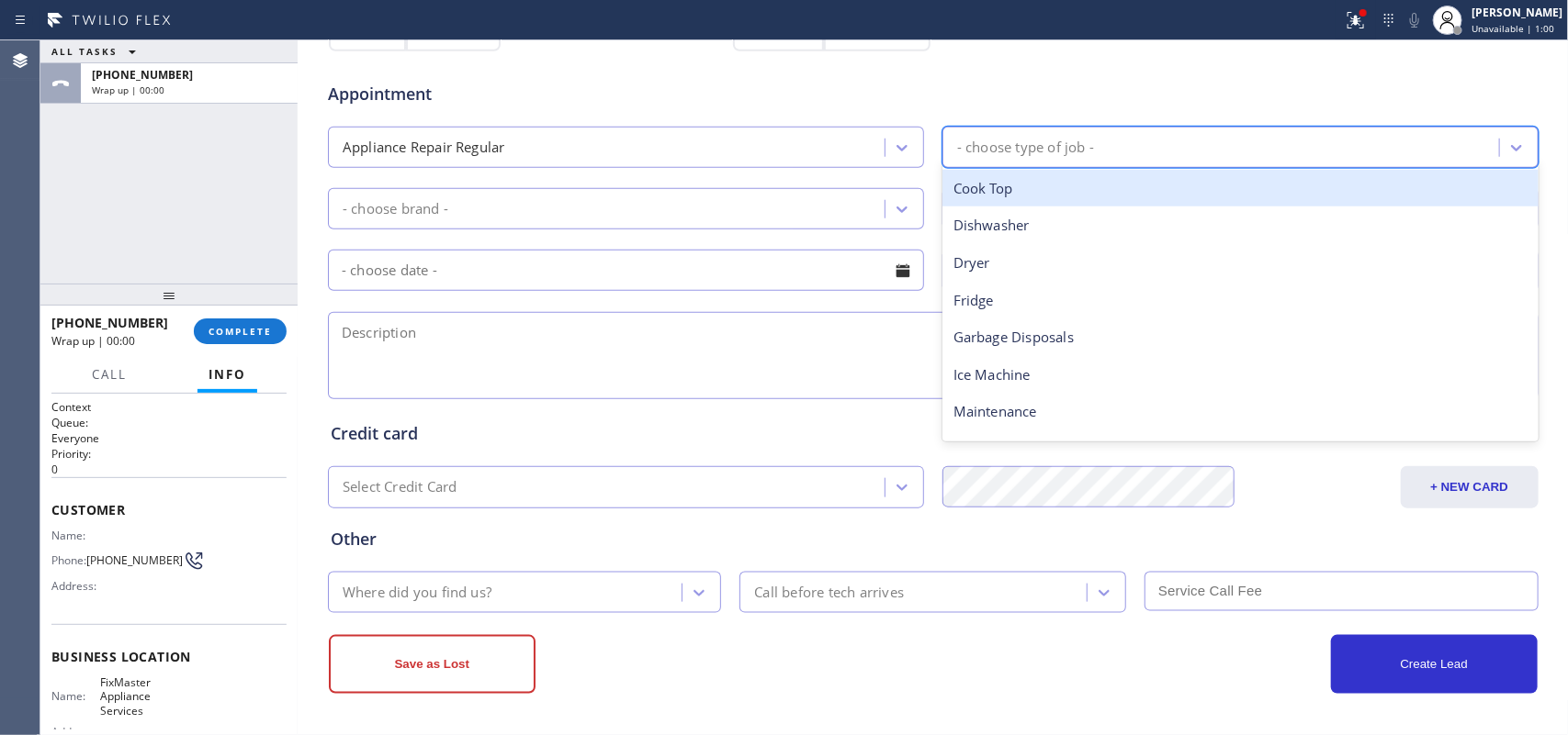
click at [1068, 138] on div "- choose type of job -" at bounding box center [1026, 148] width 137 height 21
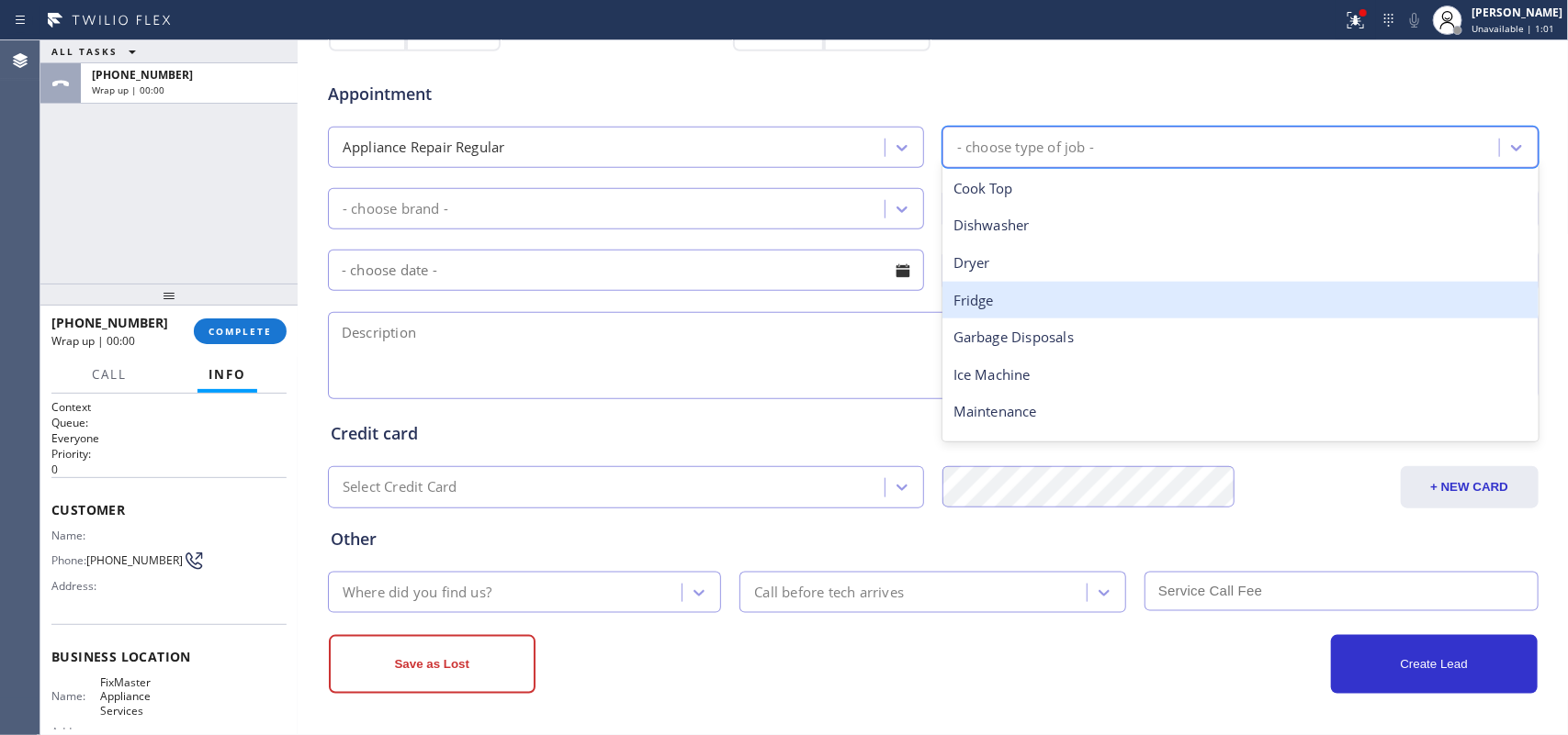
drag, startPoint x: 1042, startPoint y: 303, endPoint x: 1047, endPoint y: 283, distance: 20.6
click at [1047, 283] on div "Fridge" at bounding box center [1240, 300] width 596 height 38
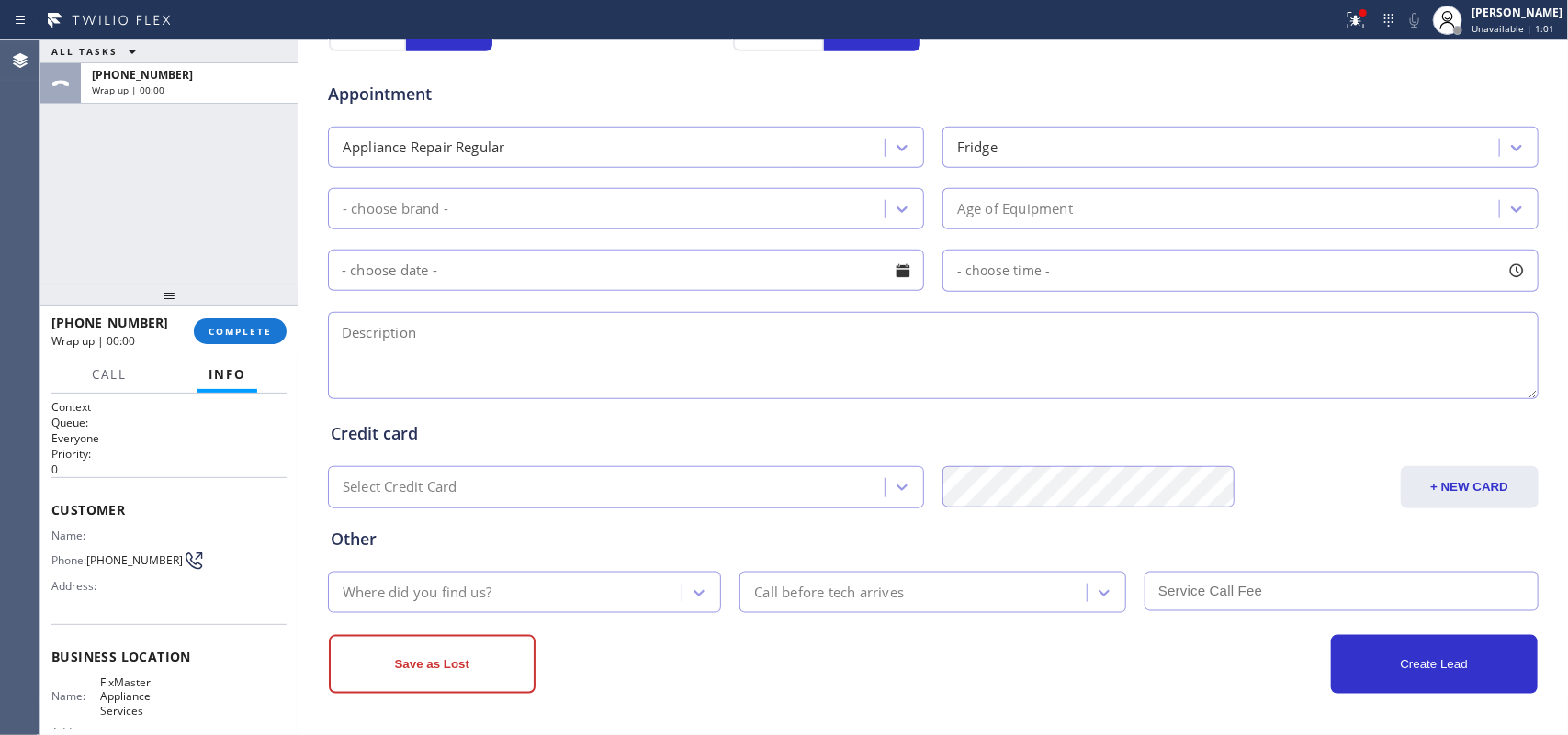
click at [1043, 273] on div "- choose time -" at bounding box center [1240, 271] width 596 height 42
click at [1038, 161] on div "Fridge" at bounding box center [1223, 147] width 551 height 32
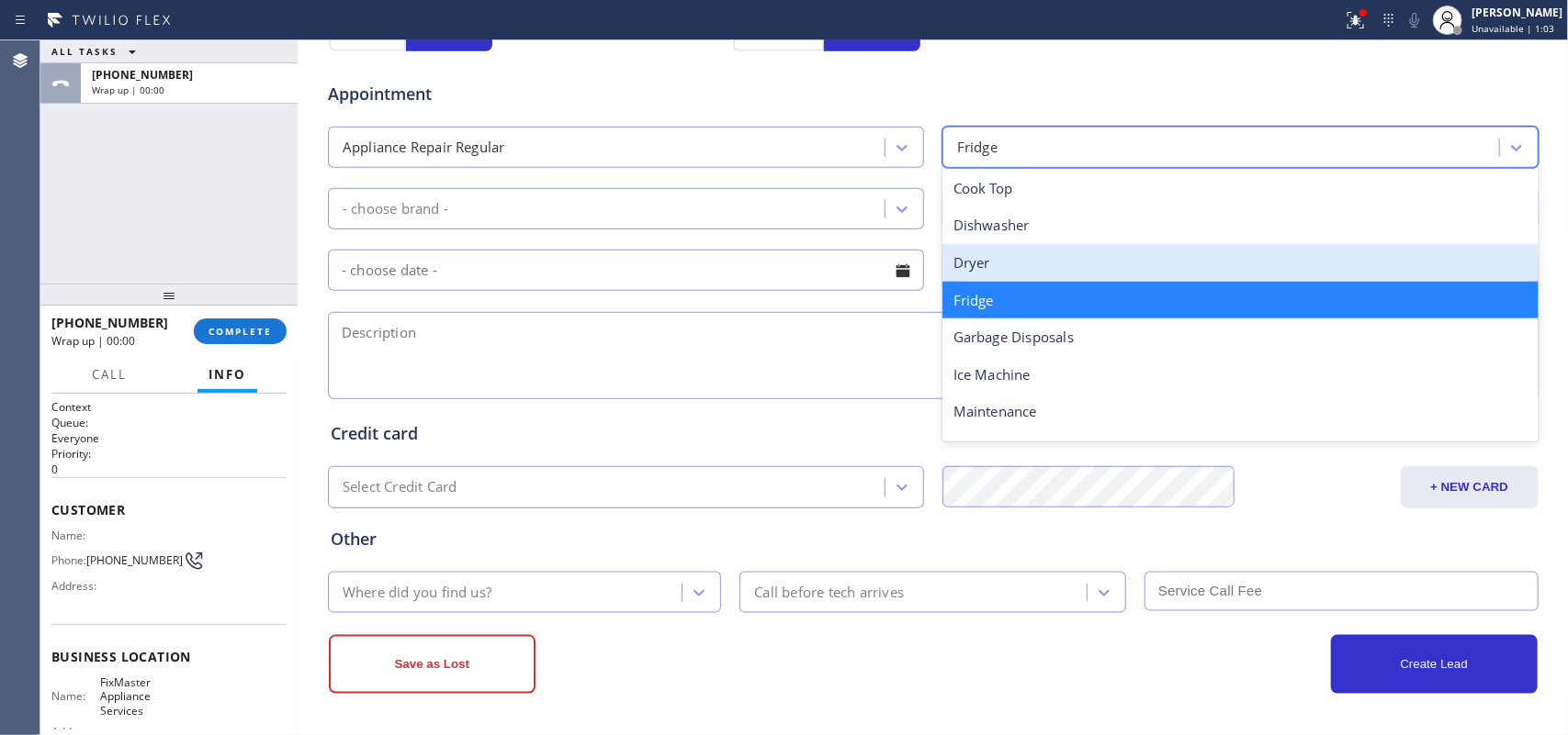
click at [992, 267] on div "Dryer" at bounding box center [1240, 263] width 596 height 38
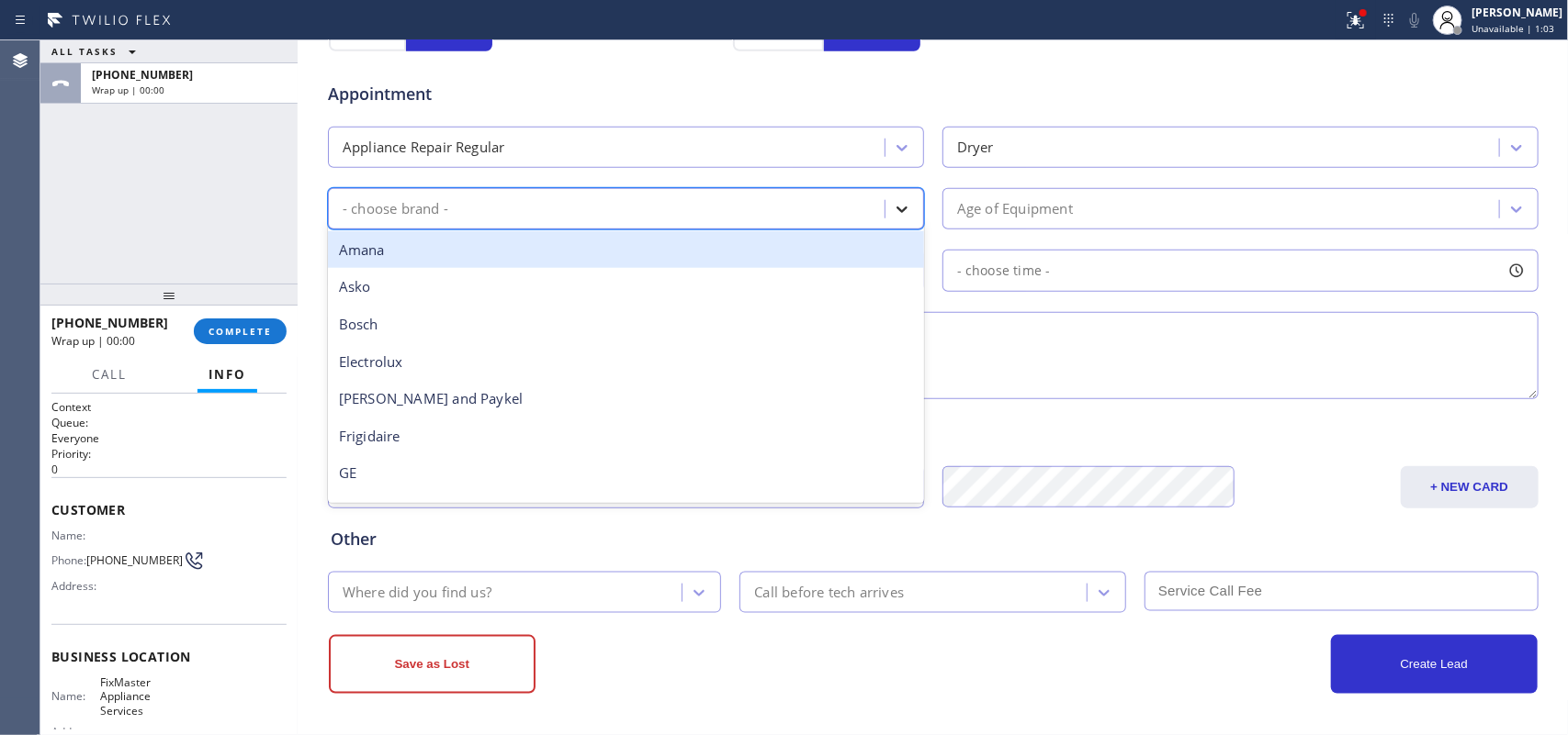
click at [902, 209] on div at bounding box center [901, 210] width 33 height 33
type input "o"
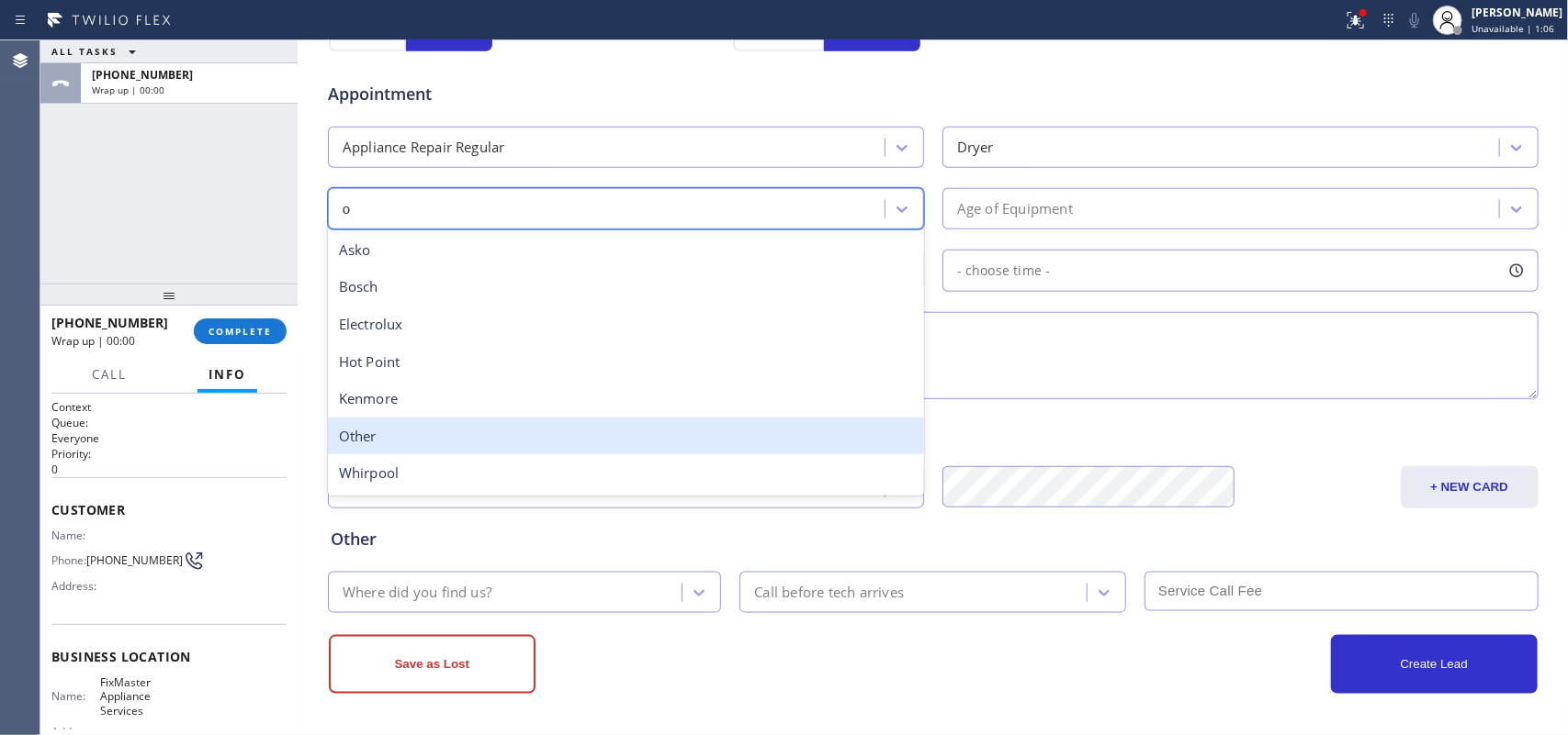
click at [548, 434] on div "Other" at bounding box center [625, 437] width 596 height 38
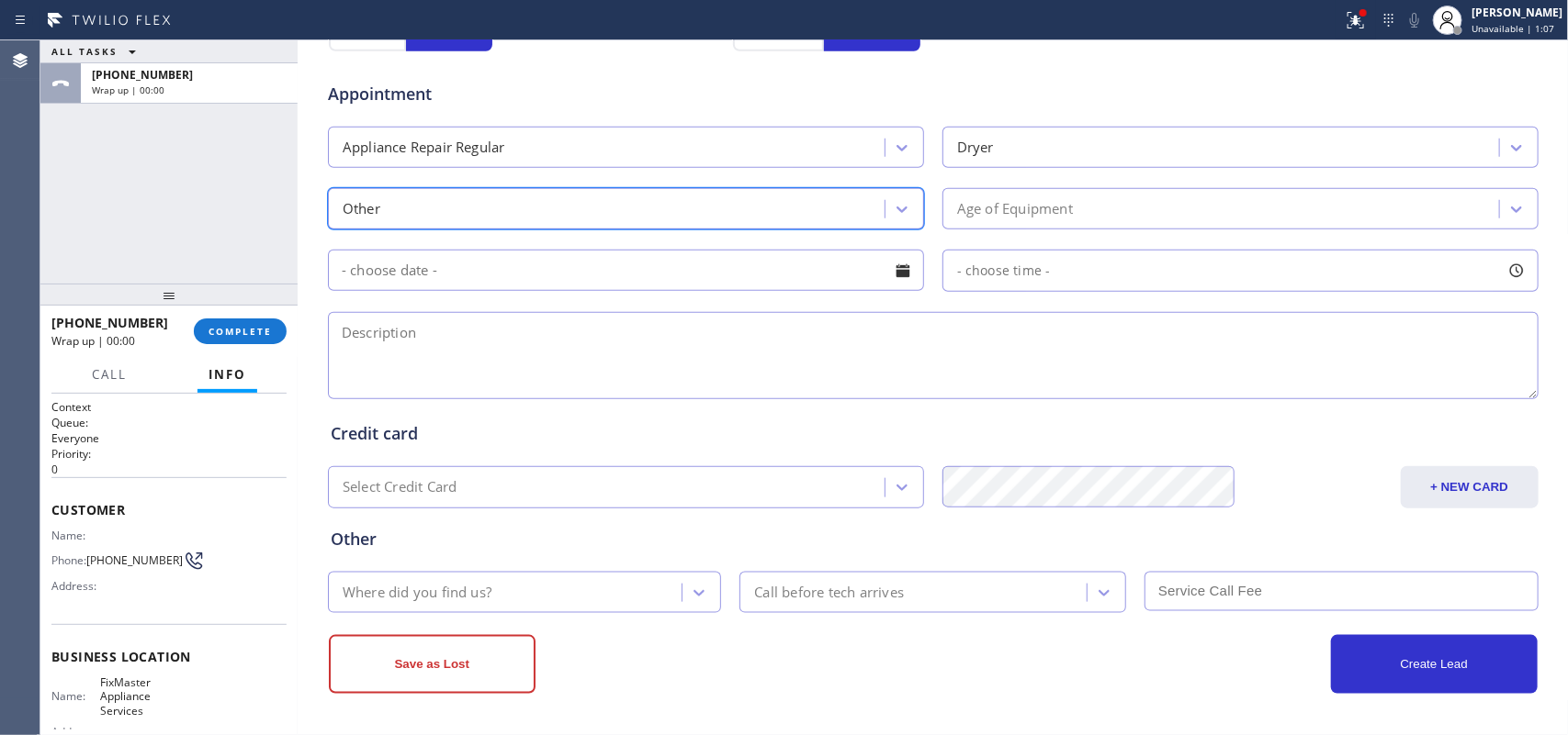
click at [1063, 198] on div "Age of Equipment" at bounding box center [1223, 209] width 551 height 32
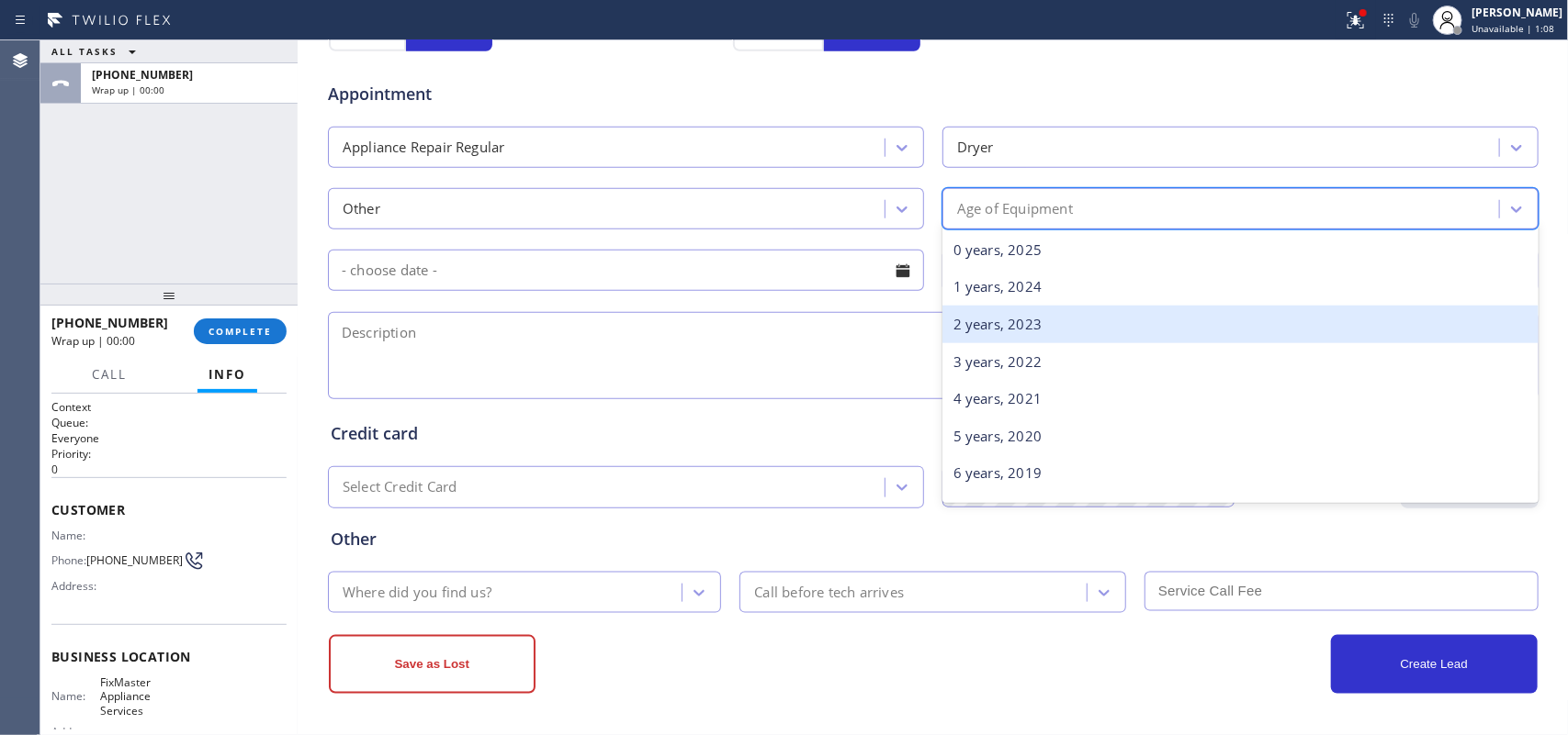
click at [1067, 314] on div "2 years, 2023" at bounding box center [1240, 325] width 596 height 38
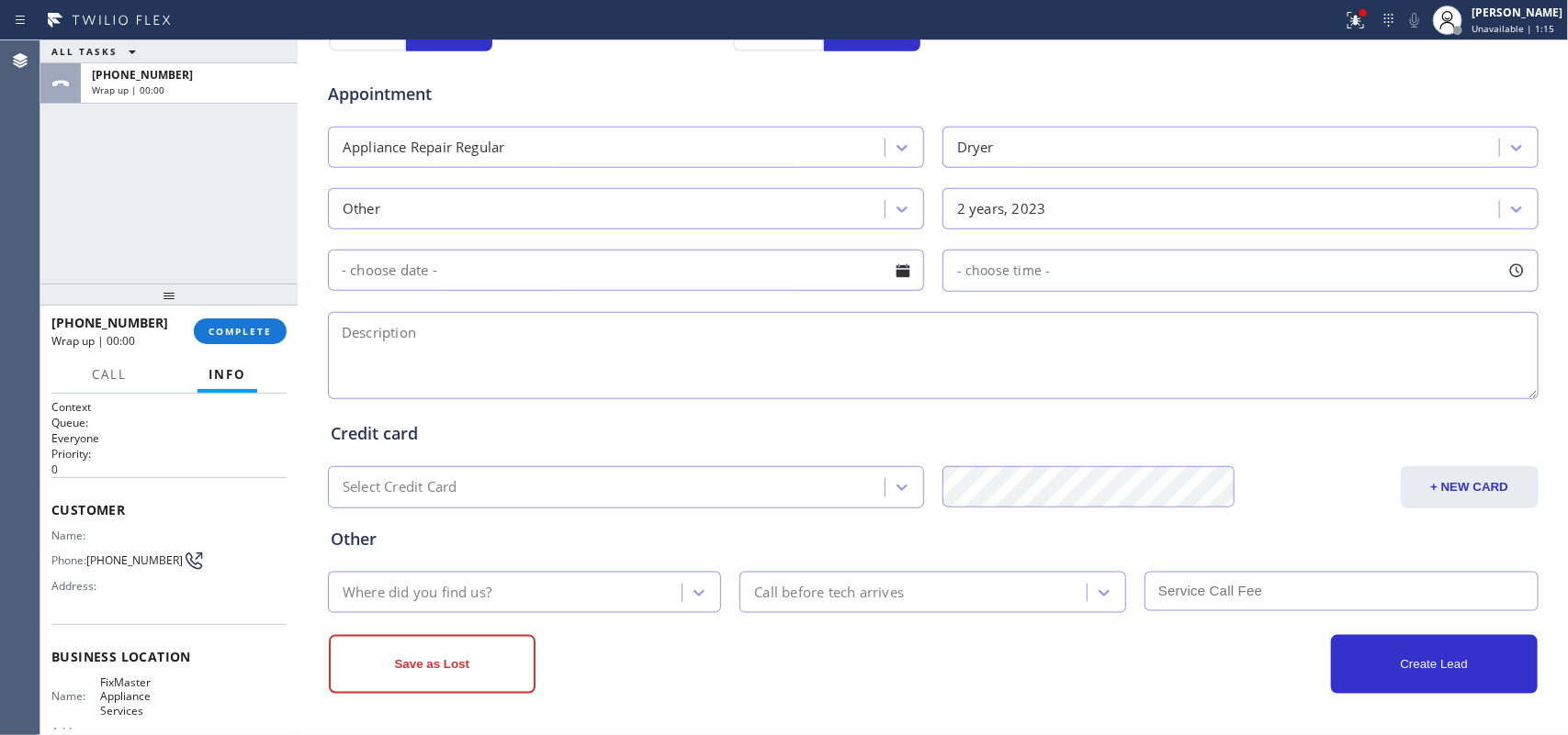
click at [418, 358] on textarea at bounding box center [932, 355] width 1211 height 87
paste textarea "Roper SBS Dryer Frontload/ 2 years/ the heating element it's not getting hot/ 7…"
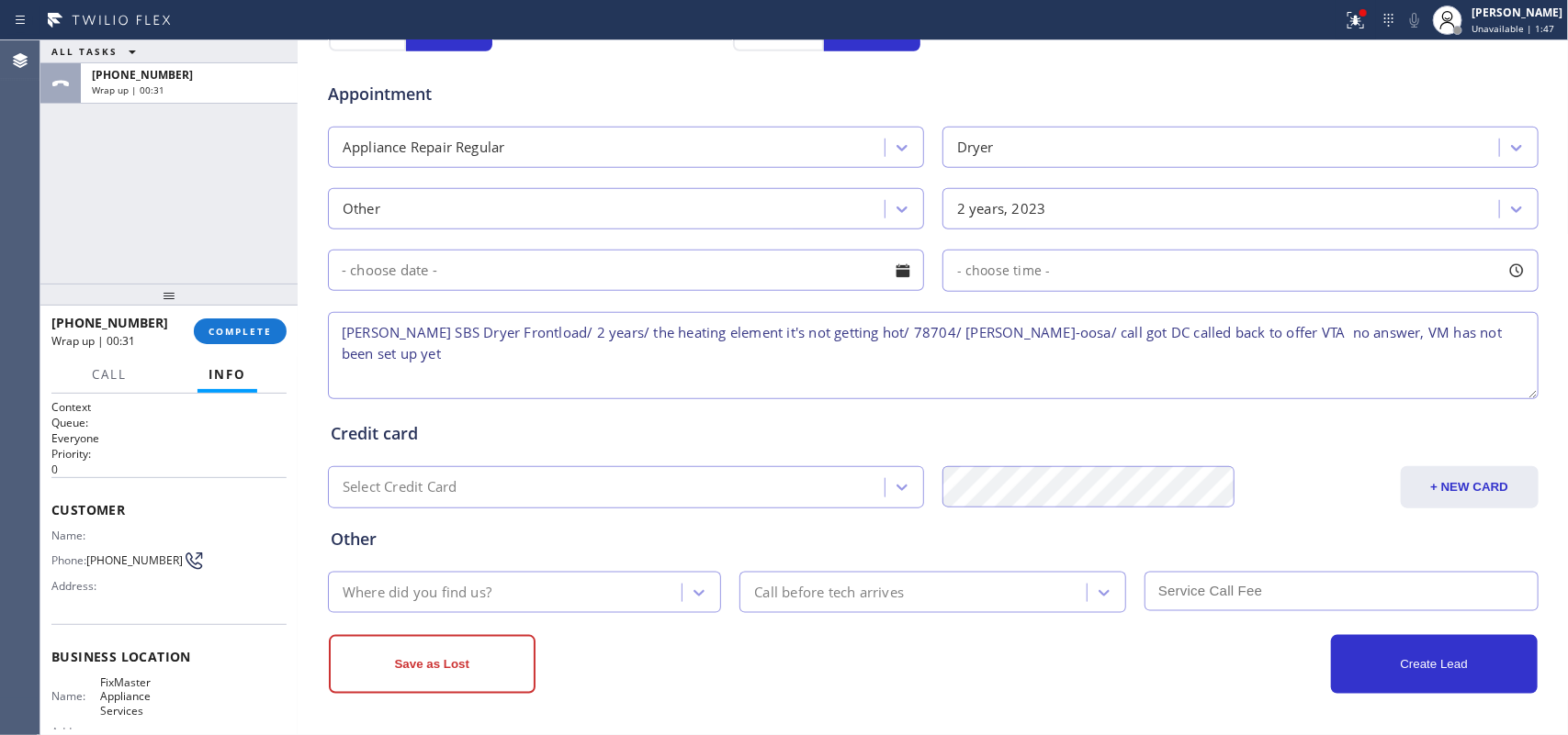
scroll to position [691, 0]
type textarea "[PERSON_NAME] SBS Dryer Frontload/ 2 years/ the heating element it's not gettin…"
click at [698, 590] on icon at bounding box center [698, 593] width 18 height 18
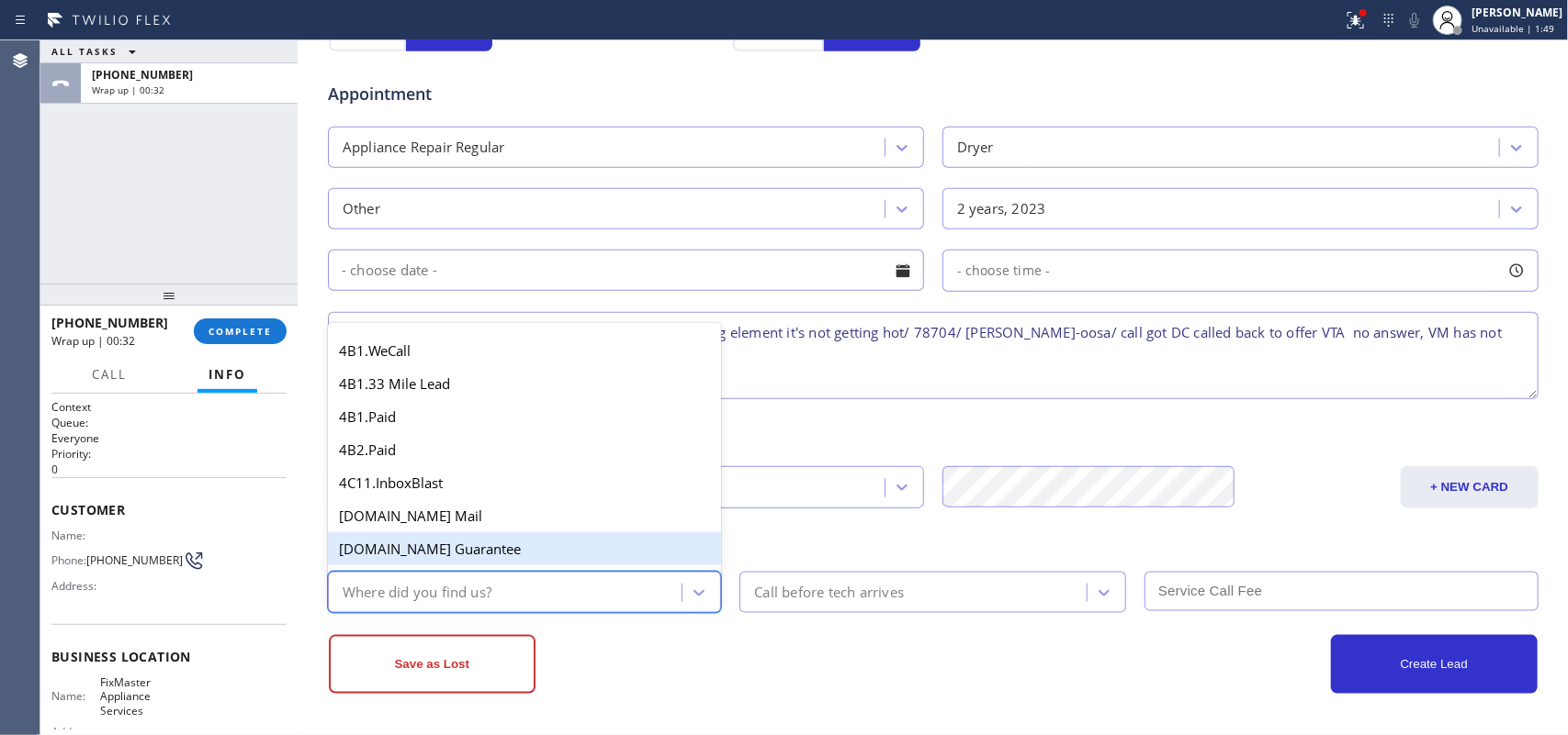
type input "g"
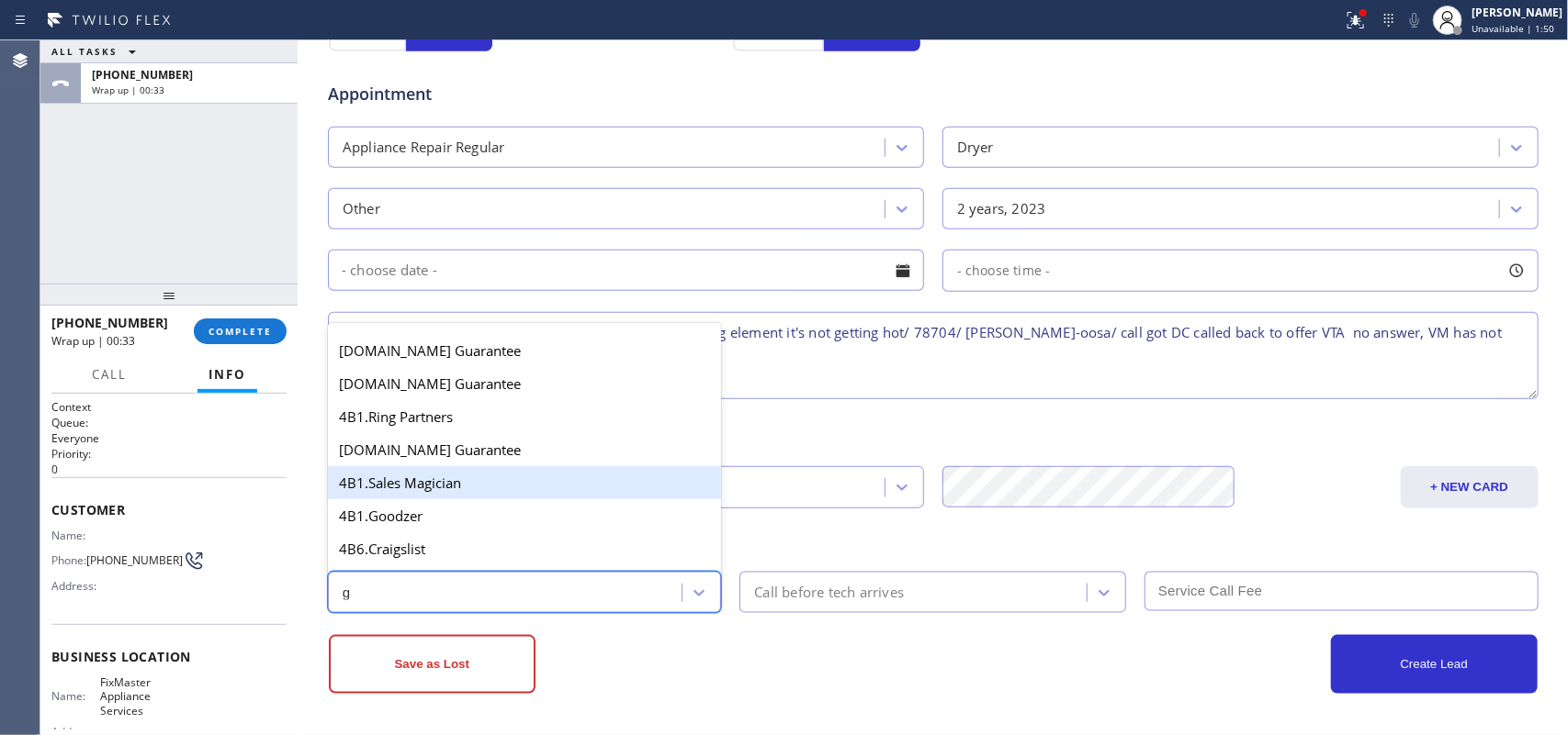
scroll to position [346, 0]
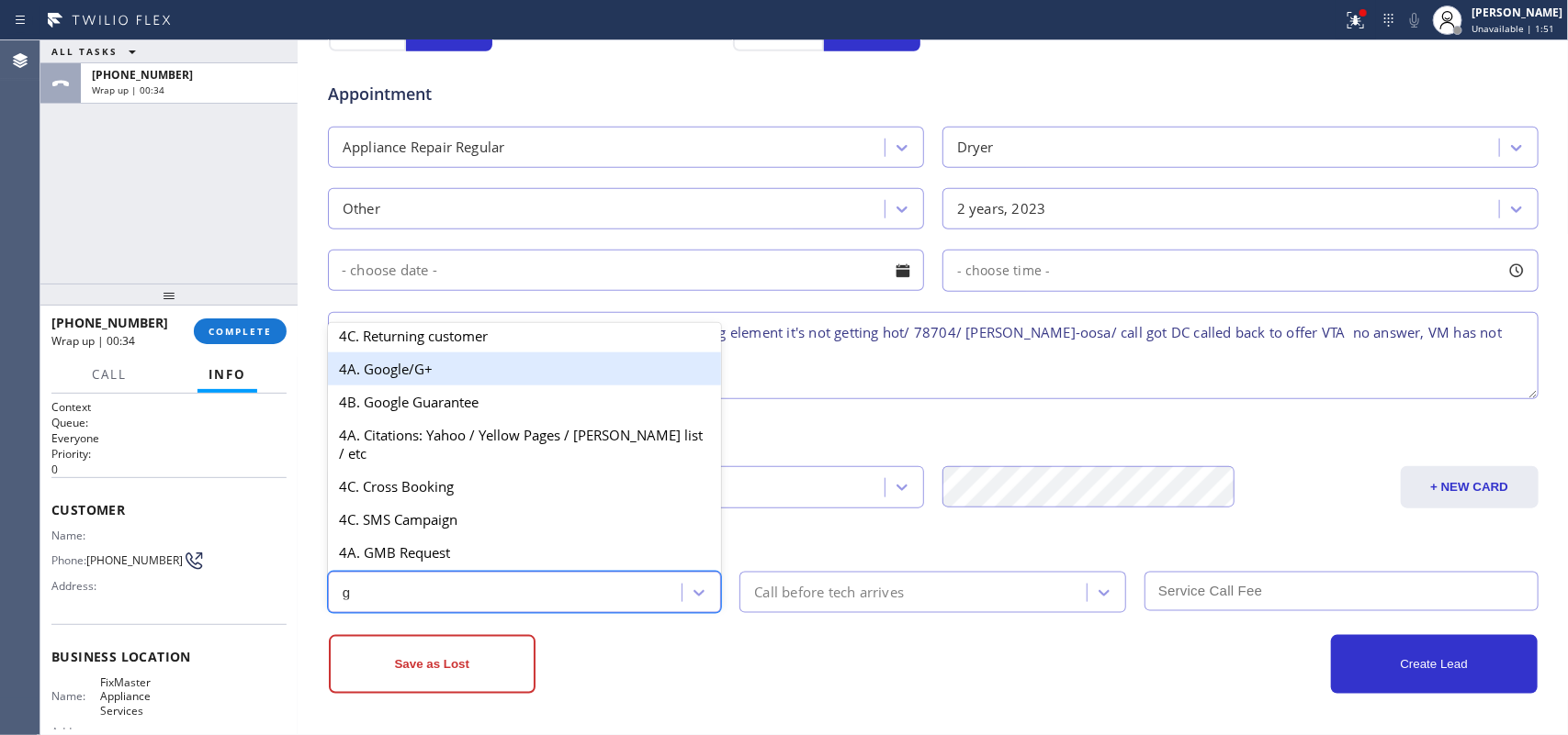
click at [445, 385] on div "4A. Google/G+" at bounding box center [525, 369] width 394 height 33
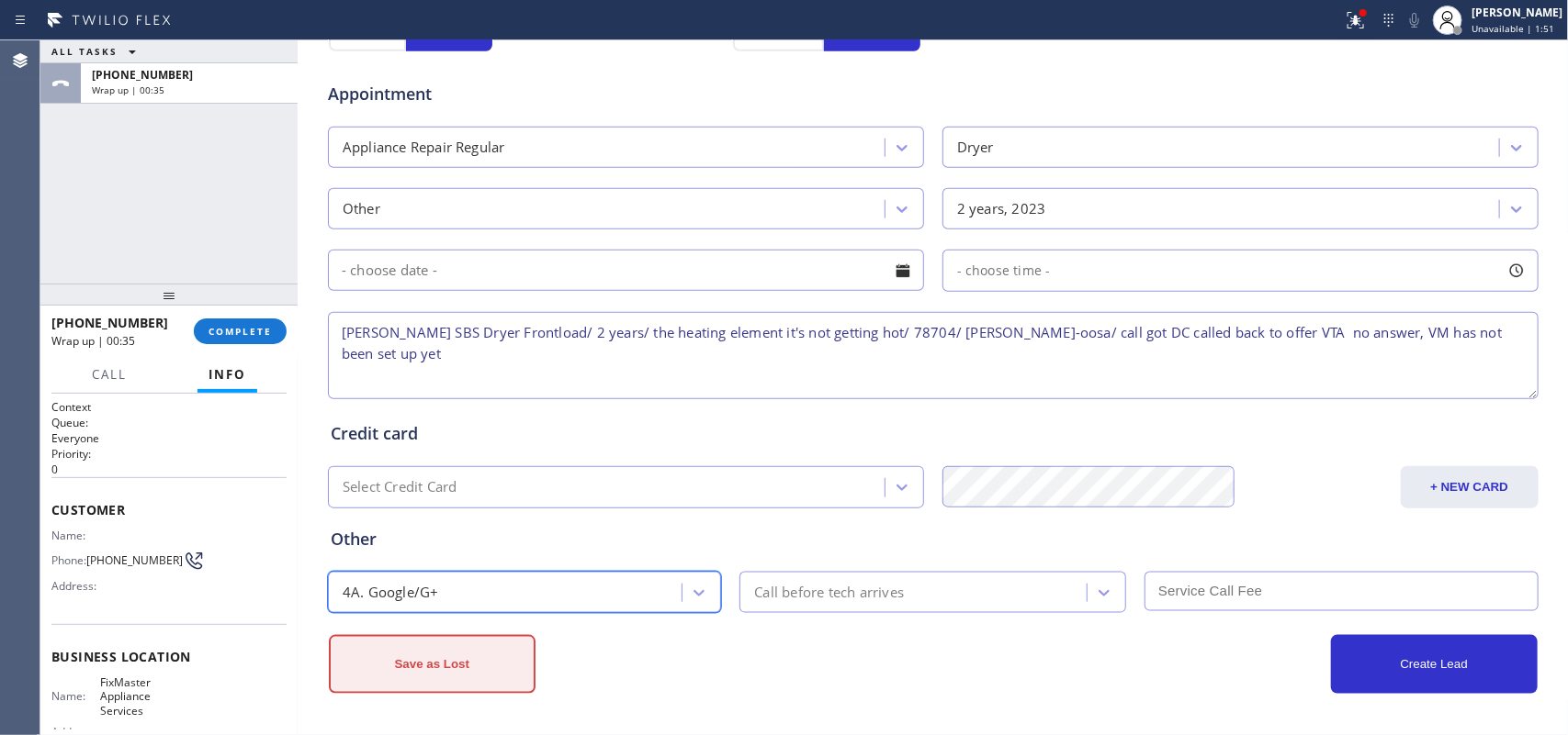
click at [492, 654] on button "Save as Lost" at bounding box center [432, 664] width 207 height 59
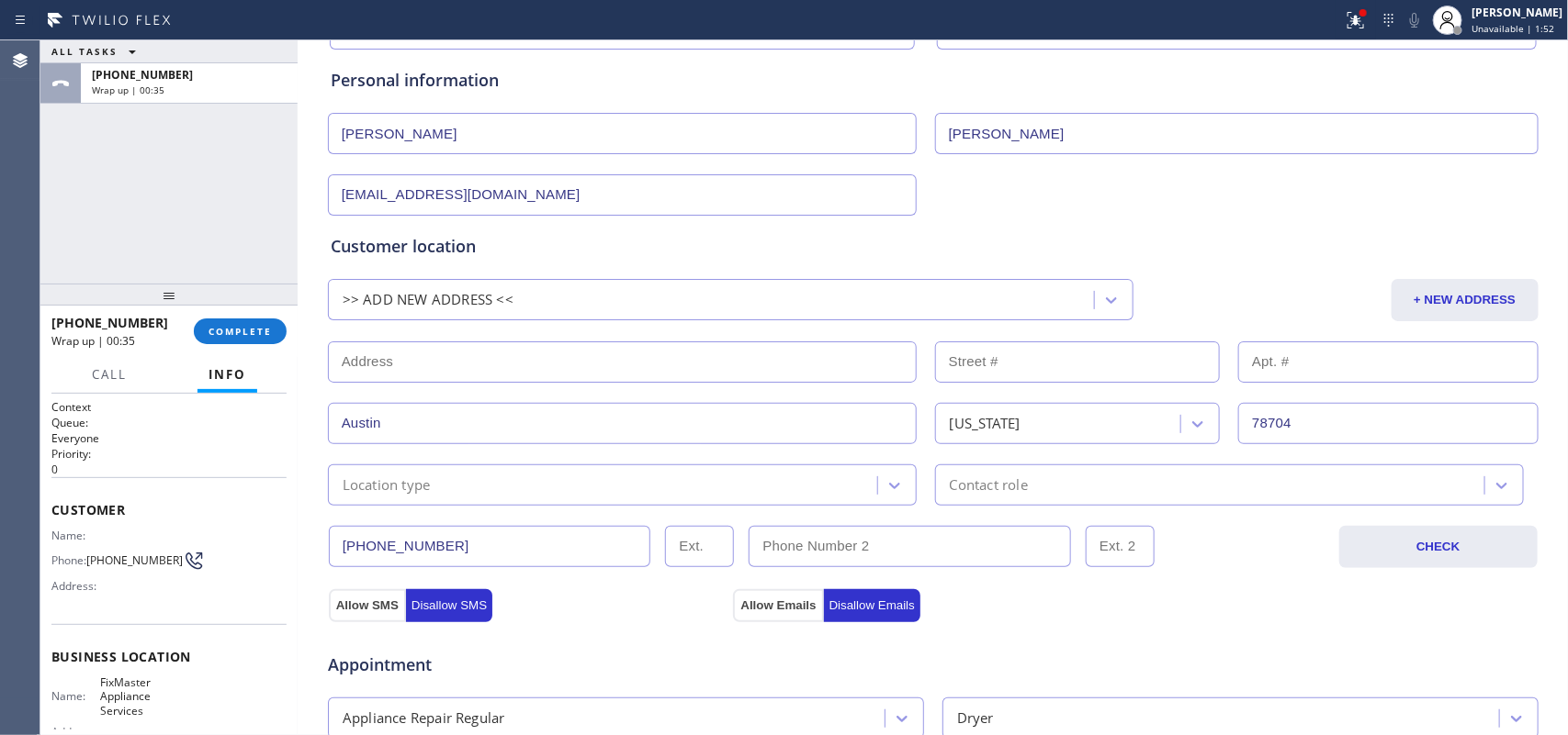
scroll to position [0, 0]
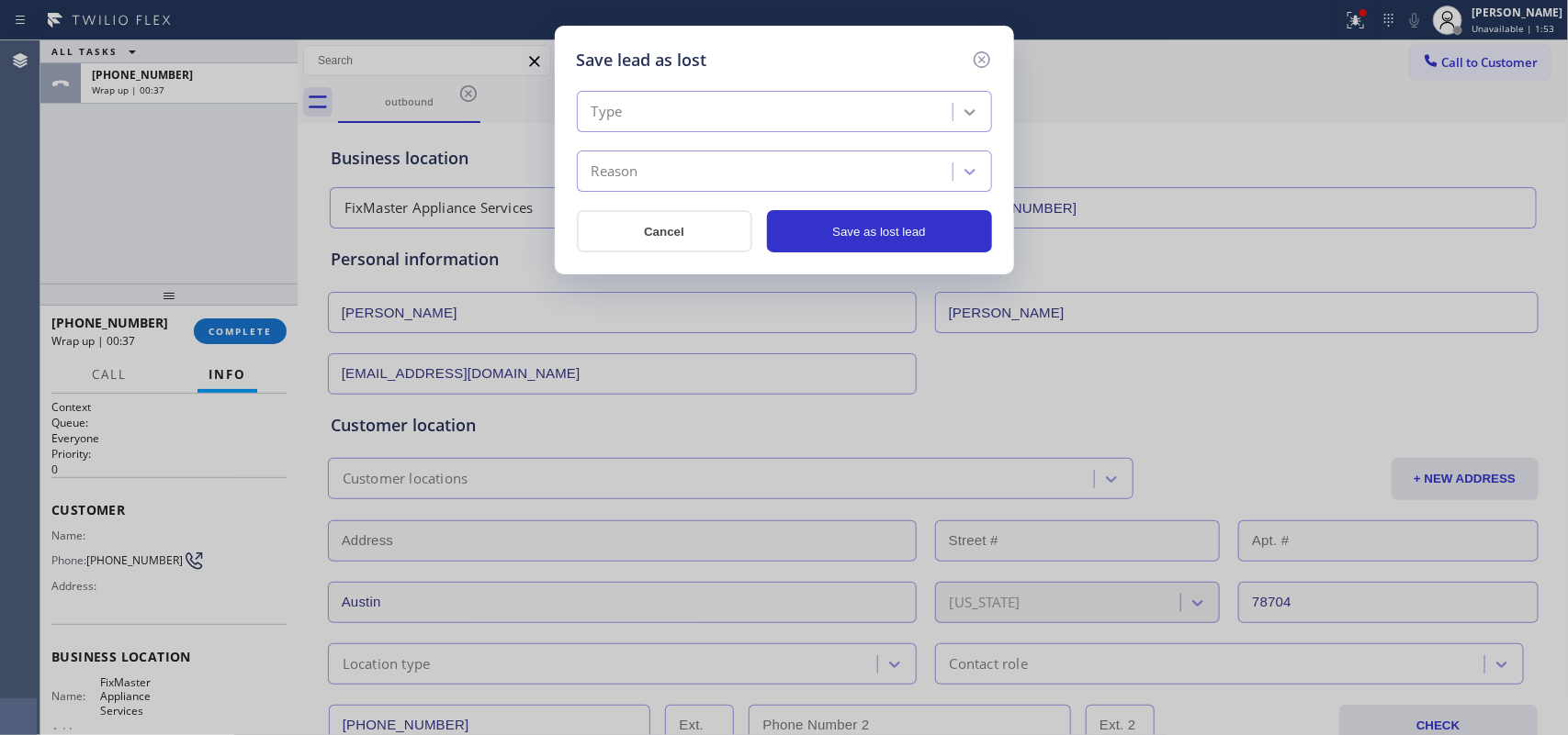
click at [964, 107] on icon at bounding box center [969, 111] width 18 height 18
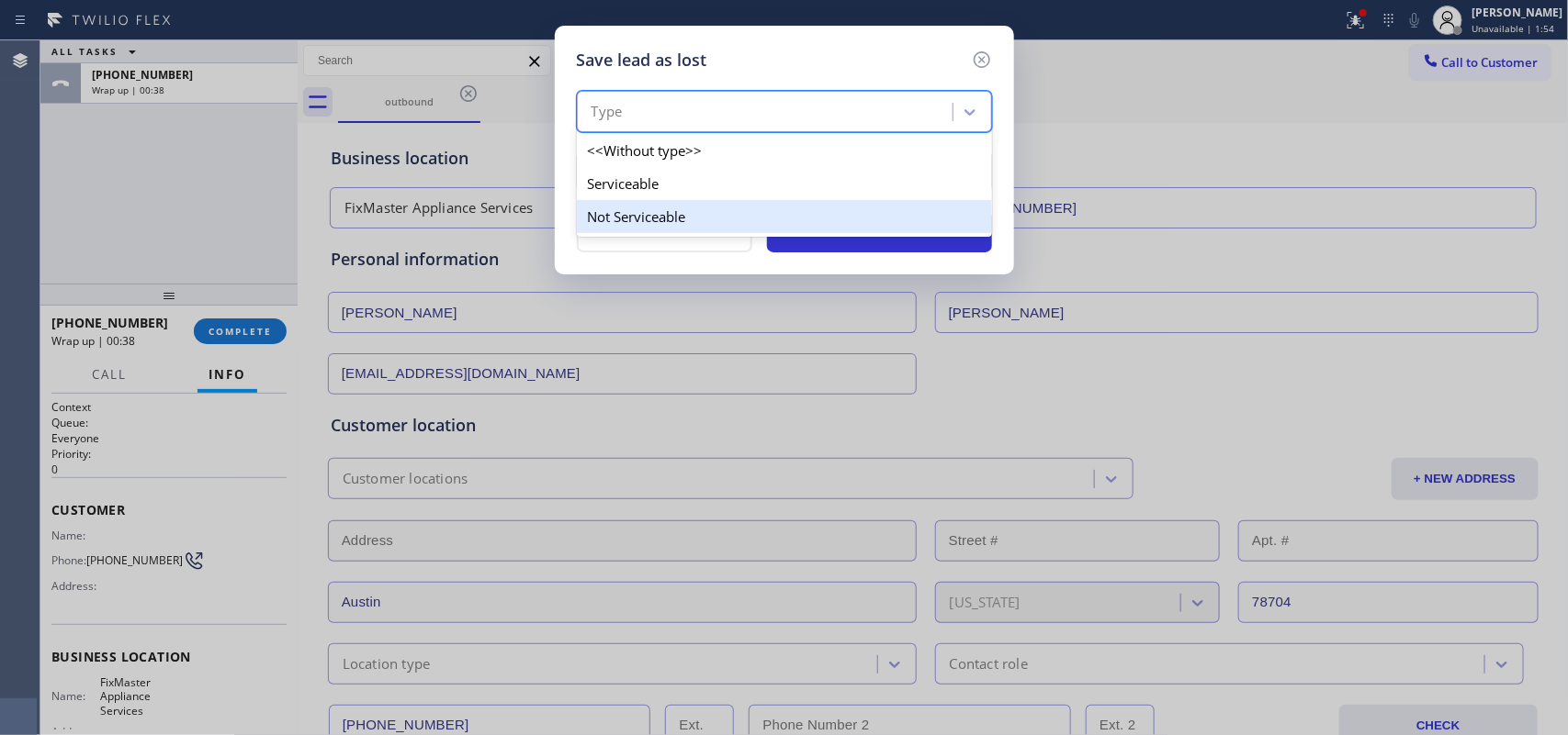
click at [877, 212] on div "Not Serviceable" at bounding box center [784, 216] width 415 height 33
click at [877, 212] on button "Save as lost lead" at bounding box center [879, 232] width 225 height 42
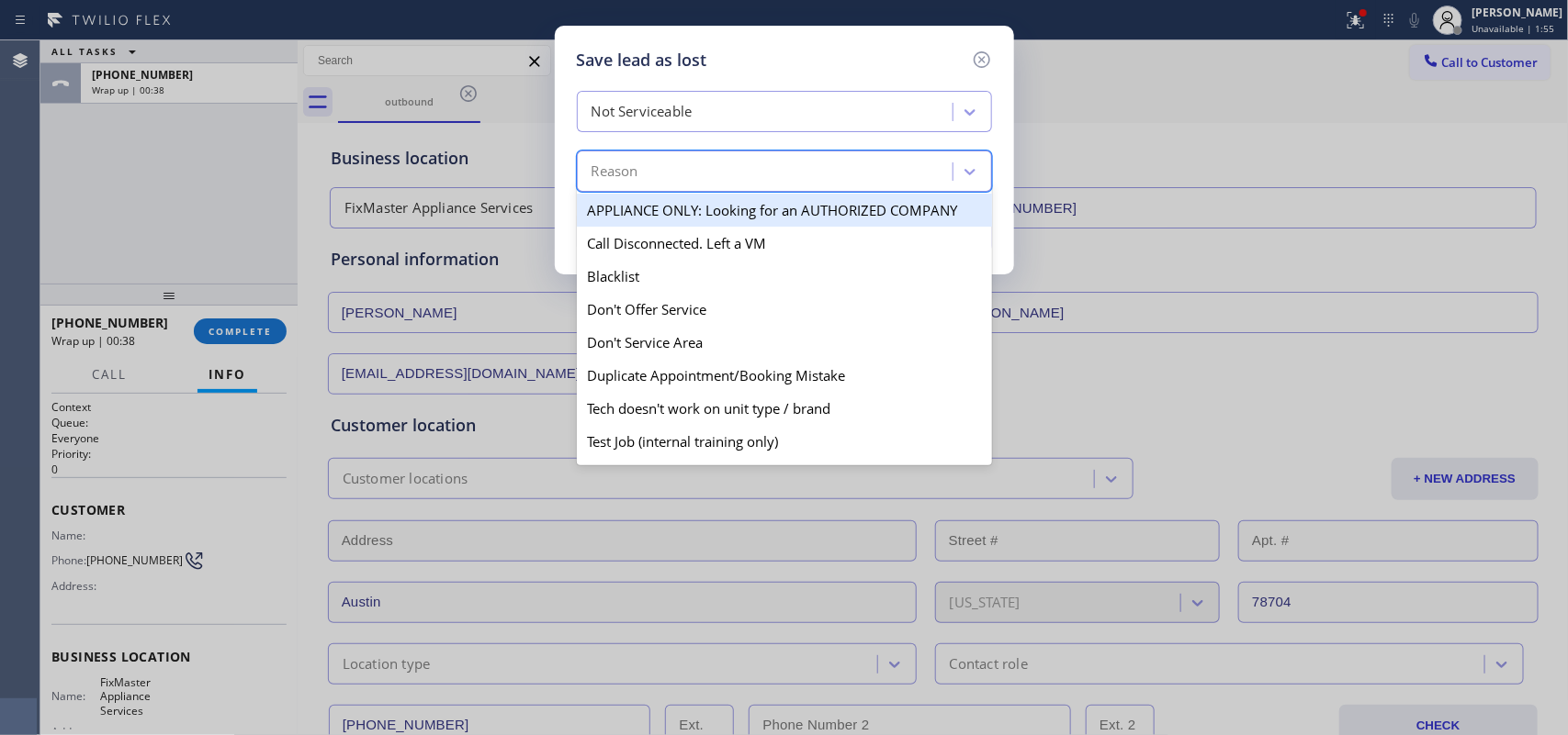
click at [861, 168] on div "Reason" at bounding box center [767, 172] width 370 height 32
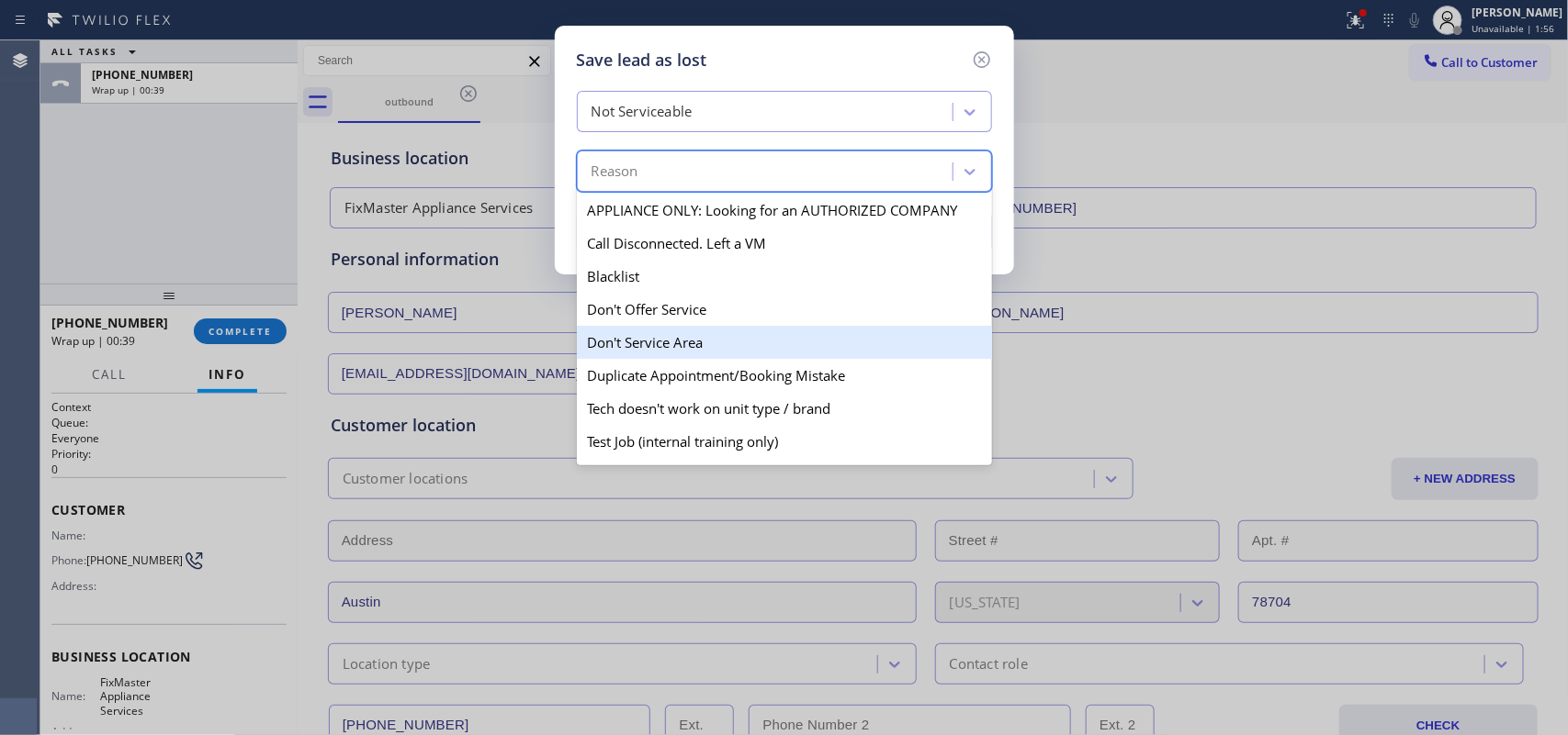
click at [728, 349] on div "Don't Service Area" at bounding box center [784, 342] width 415 height 33
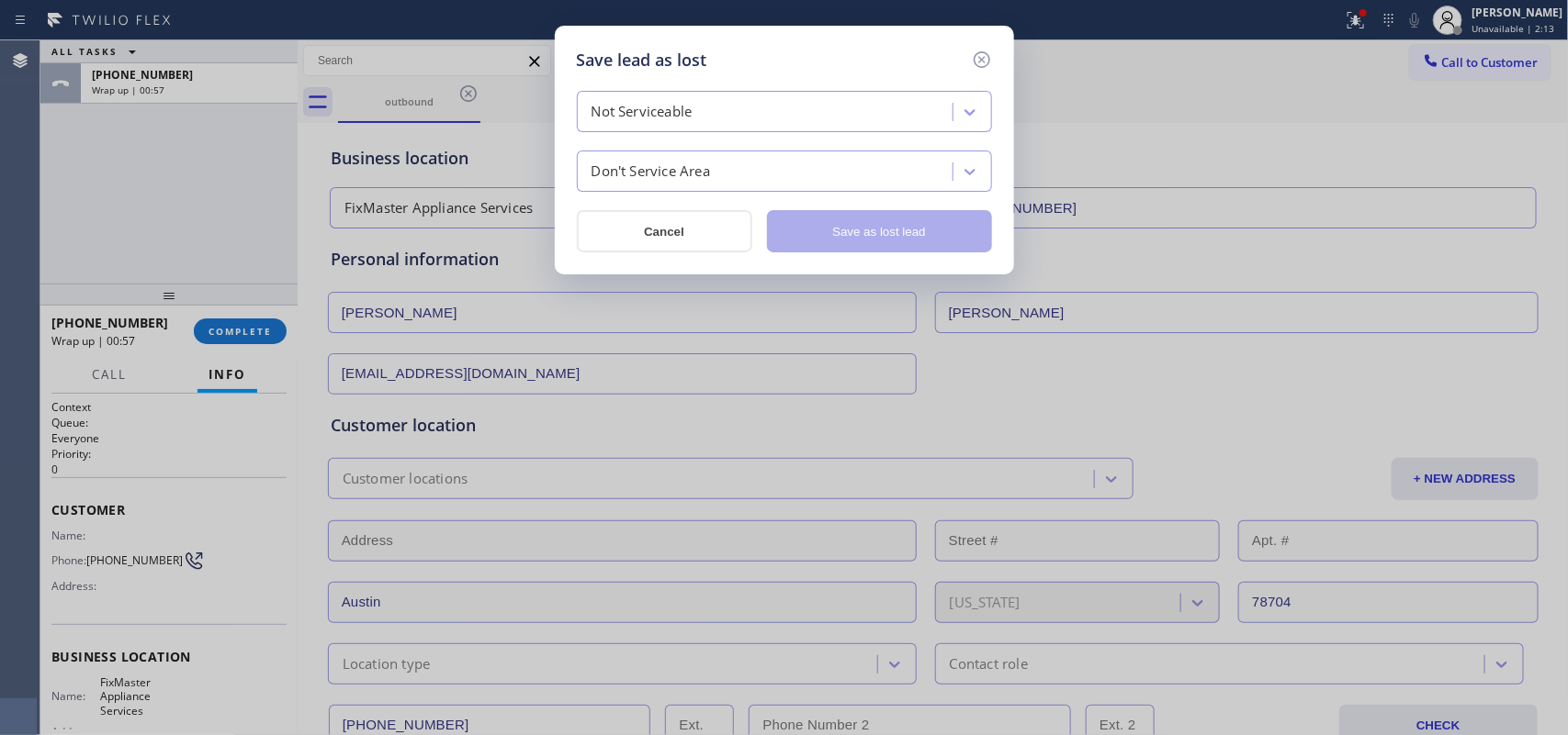
click at [849, 165] on div "Don't Service Area" at bounding box center [767, 172] width 370 height 32
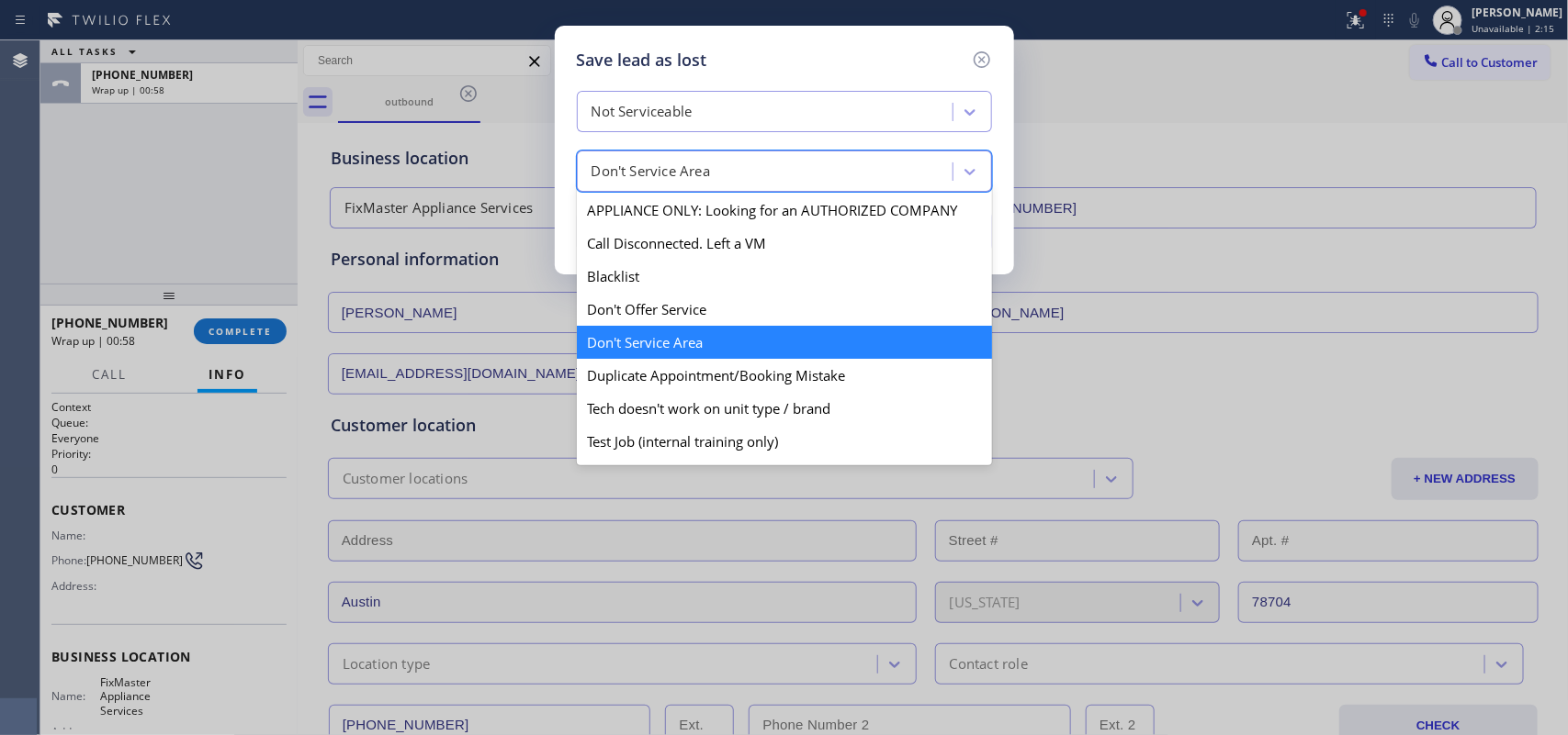
click at [728, 340] on div "Don't Service Area" at bounding box center [784, 342] width 415 height 33
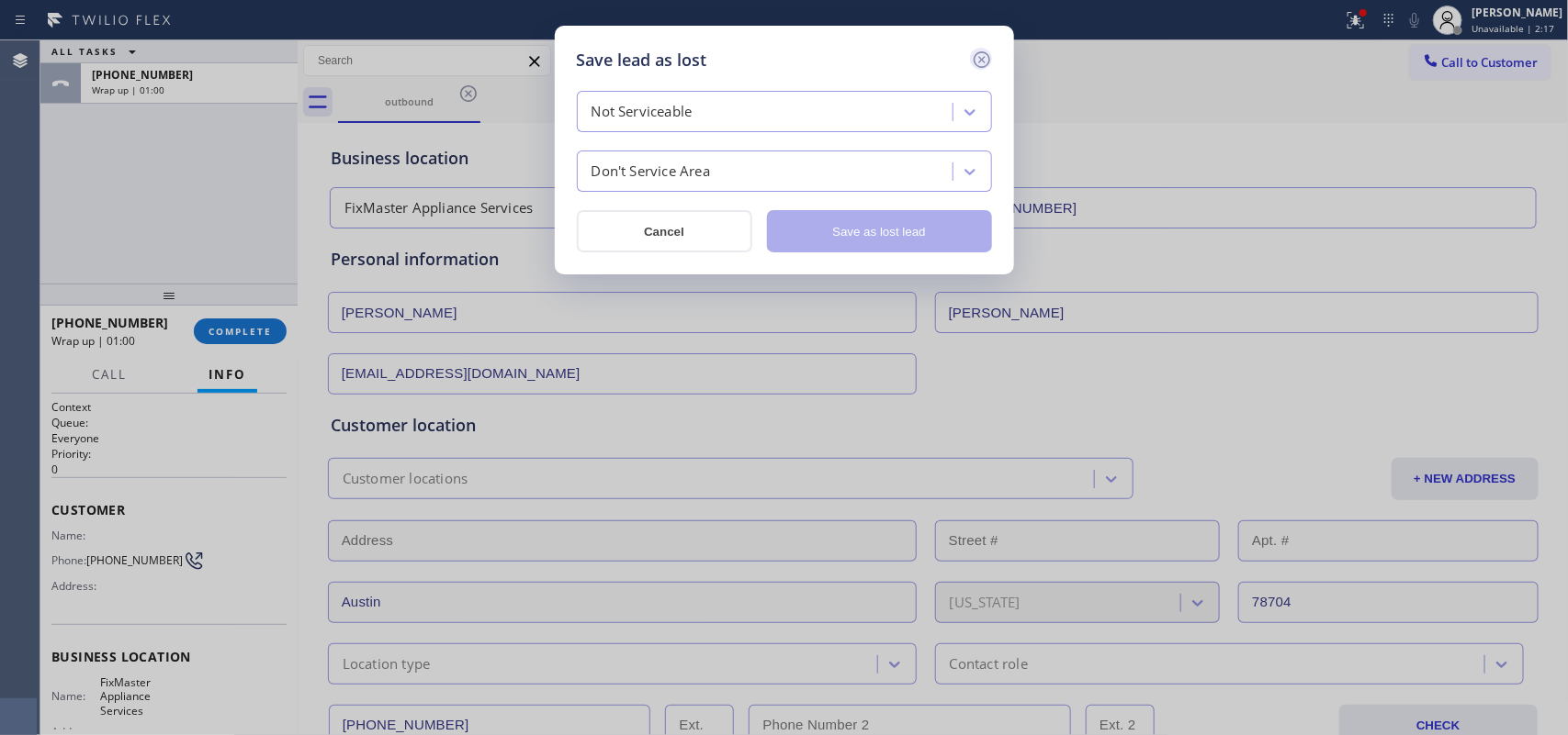
click at [980, 60] on icon at bounding box center [982, 59] width 22 height 22
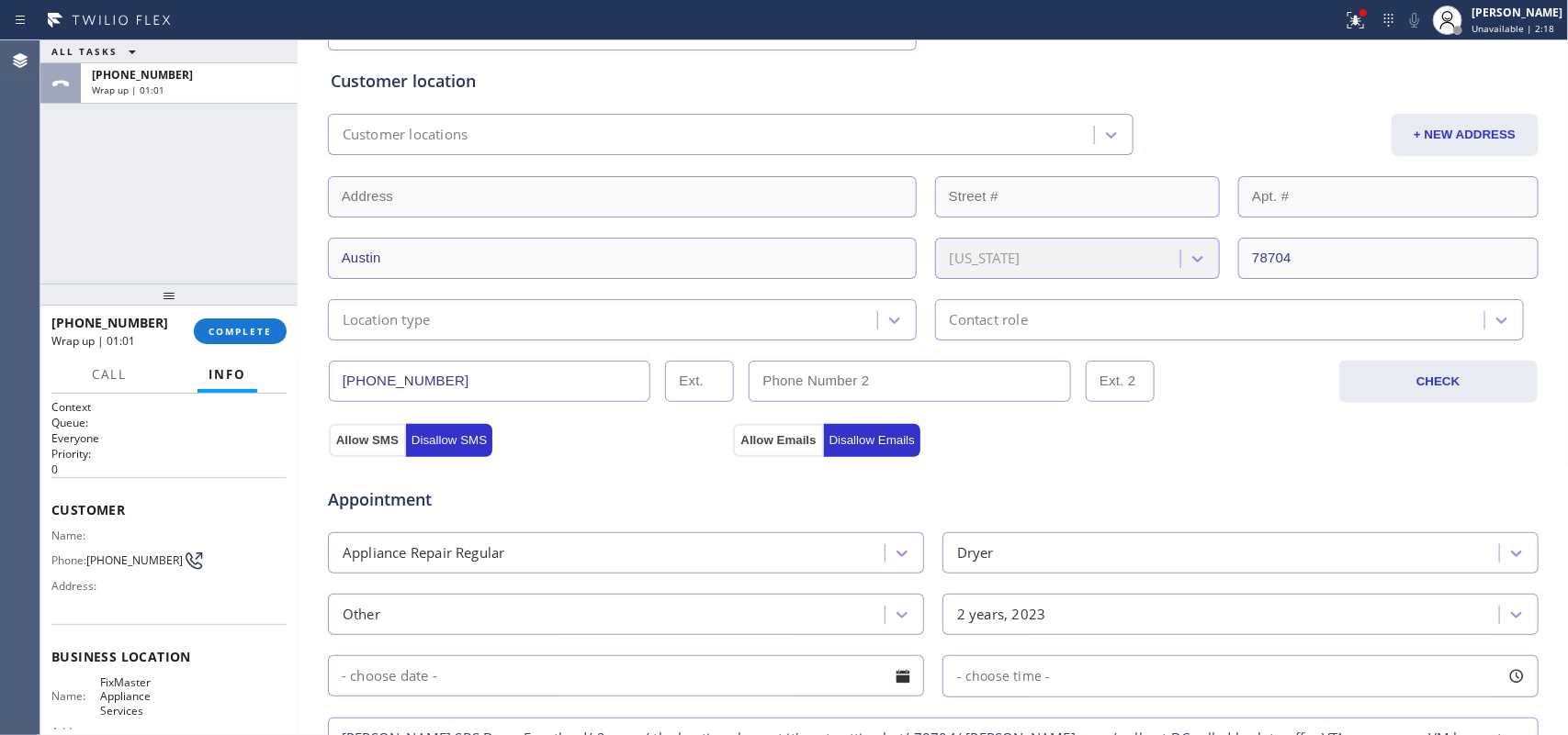
scroll to position [753, 0]
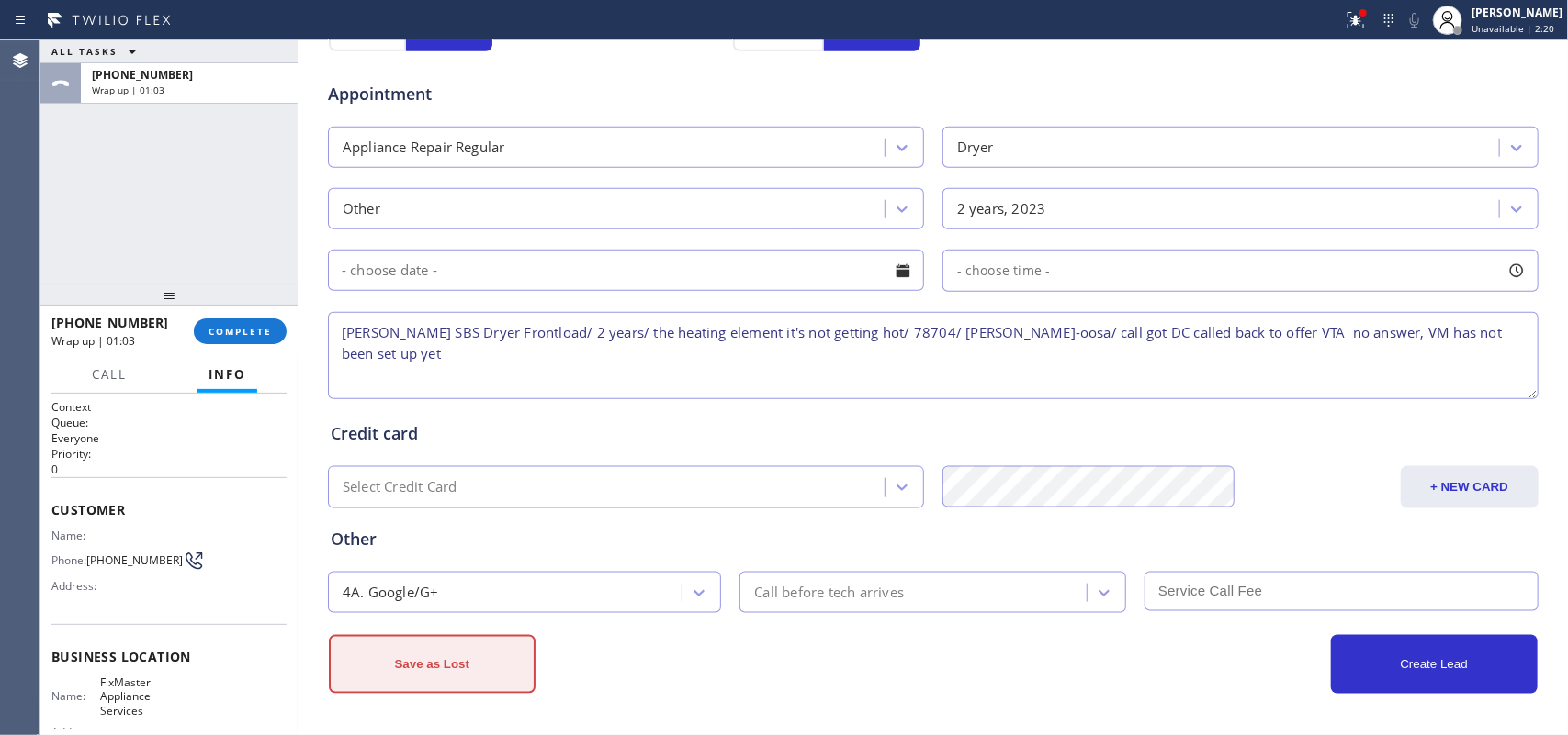
click at [469, 666] on button "Save as Lost" at bounding box center [432, 664] width 207 height 59
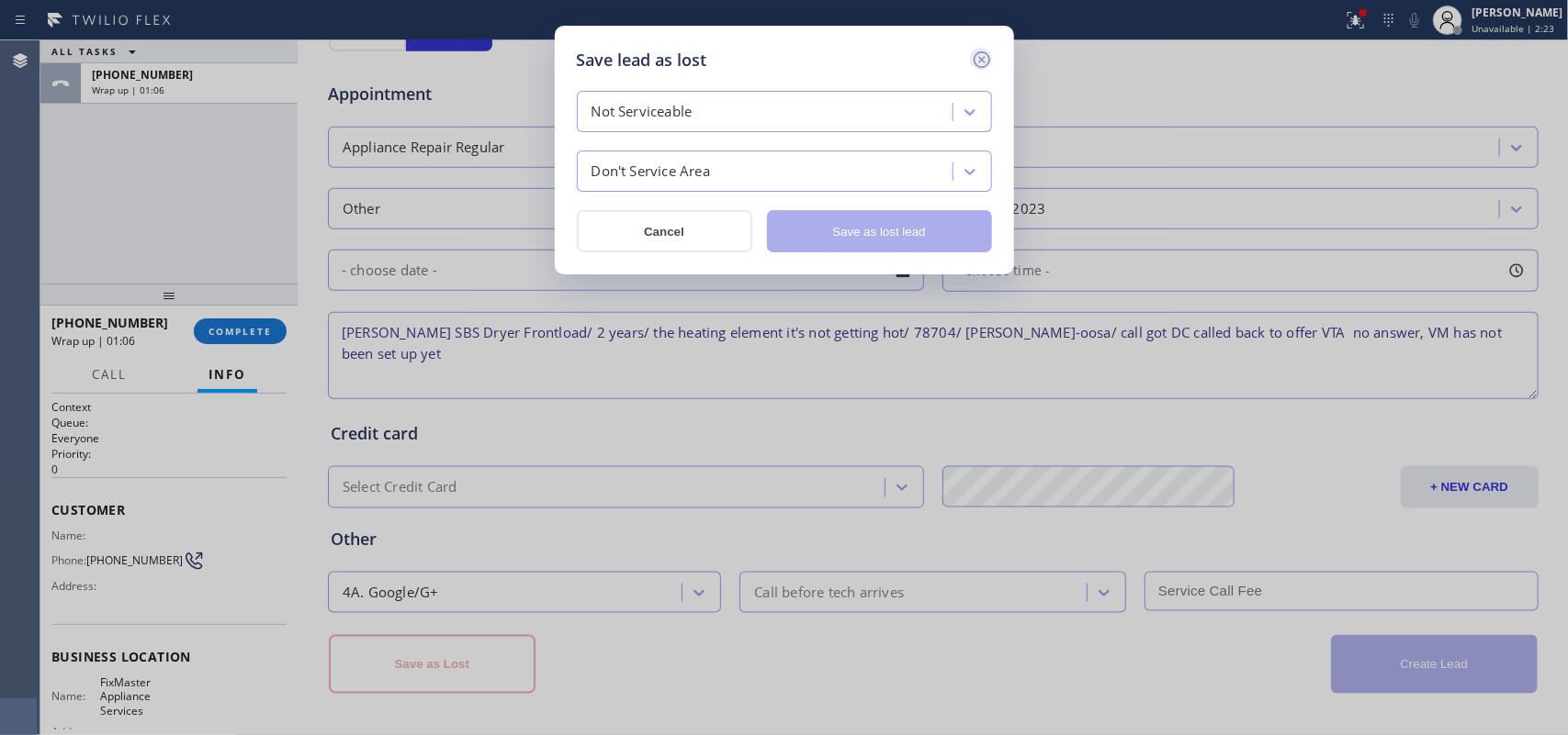
click at [984, 55] on icon at bounding box center [982, 59] width 22 height 22
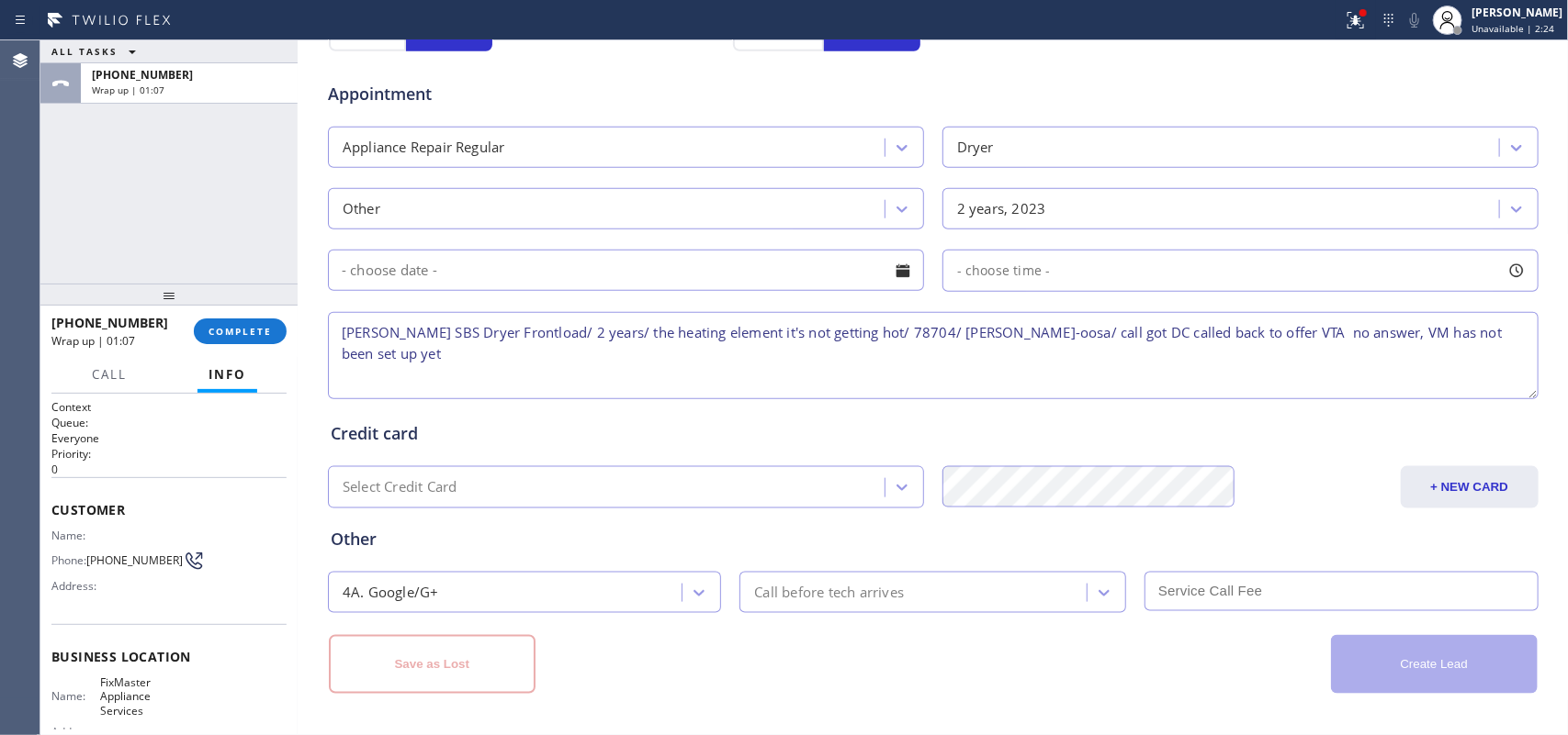
click at [689, 532] on div "Other" at bounding box center [932, 540] width 1205 height 25
click at [565, 351] on textarea "[PERSON_NAME] SBS Dryer Frontload/ 2 years/ the heating element it's not gettin…" at bounding box center [932, 355] width 1211 height 87
click at [567, 337] on textarea "[PERSON_NAME] SBS Dryer Frontload/ 2 years/ the heating element it's not gettin…" at bounding box center [932, 355] width 1211 height 87
click at [569, 337] on textarea "[PERSON_NAME] SBS Dryer Frontload/ 2 years/ the heating element it's not gettin…" at bounding box center [932, 355] width 1211 height 87
click at [571, 337] on textarea "[PERSON_NAME] SBS Dryer Frontload/ 2 years/ the heating element it's not gettin…" at bounding box center [932, 355] width 1211 height 87
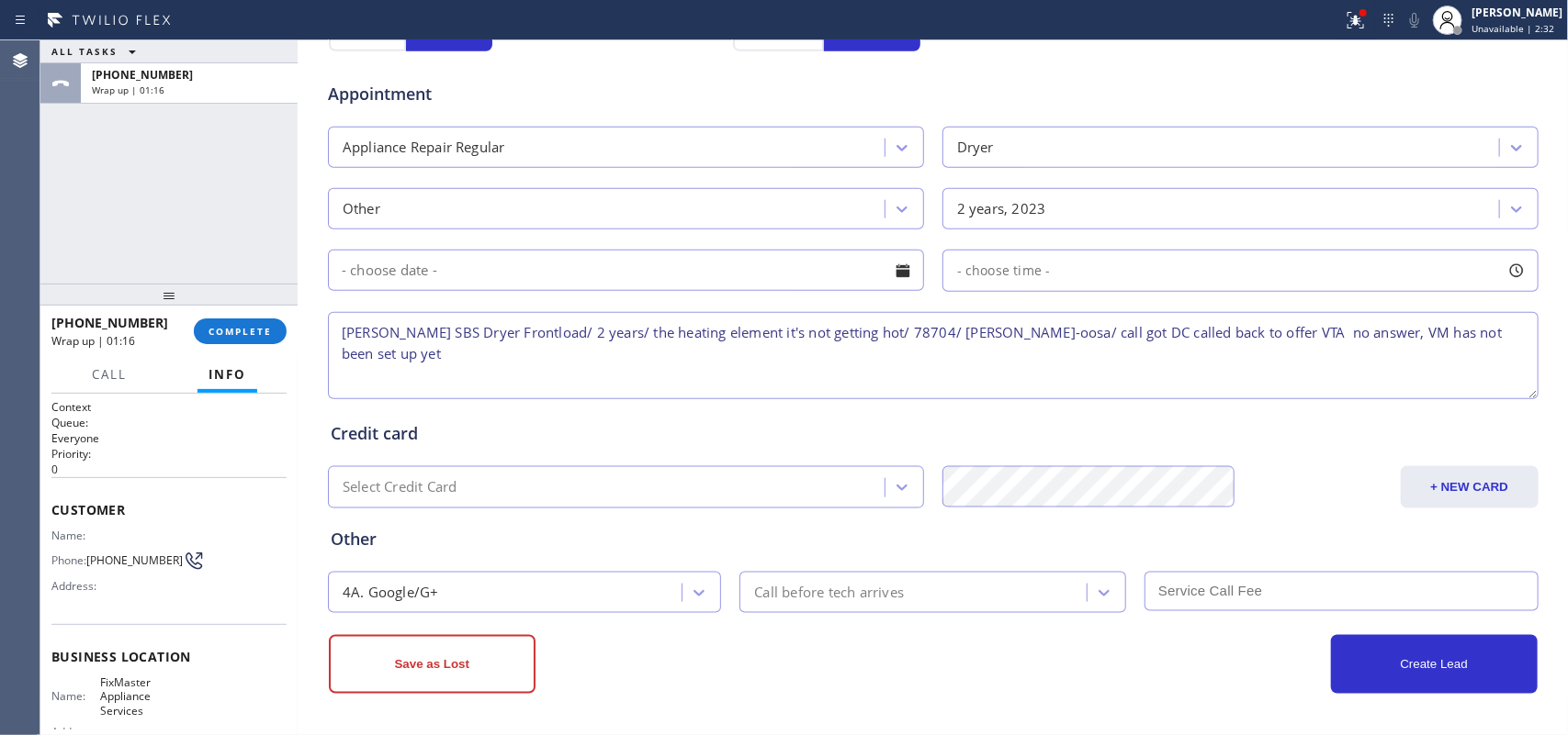
click at [378, 375] on textarea "[PERSON_NAME] SBS Dryer Frontload/ 2 years/ the heating element it's not gettin…" at bounding box center [932, 355] width 1211 height 87
click at [427, 670] on button "Save as Lost" at bounding box center [432, 664] width 207 height 59
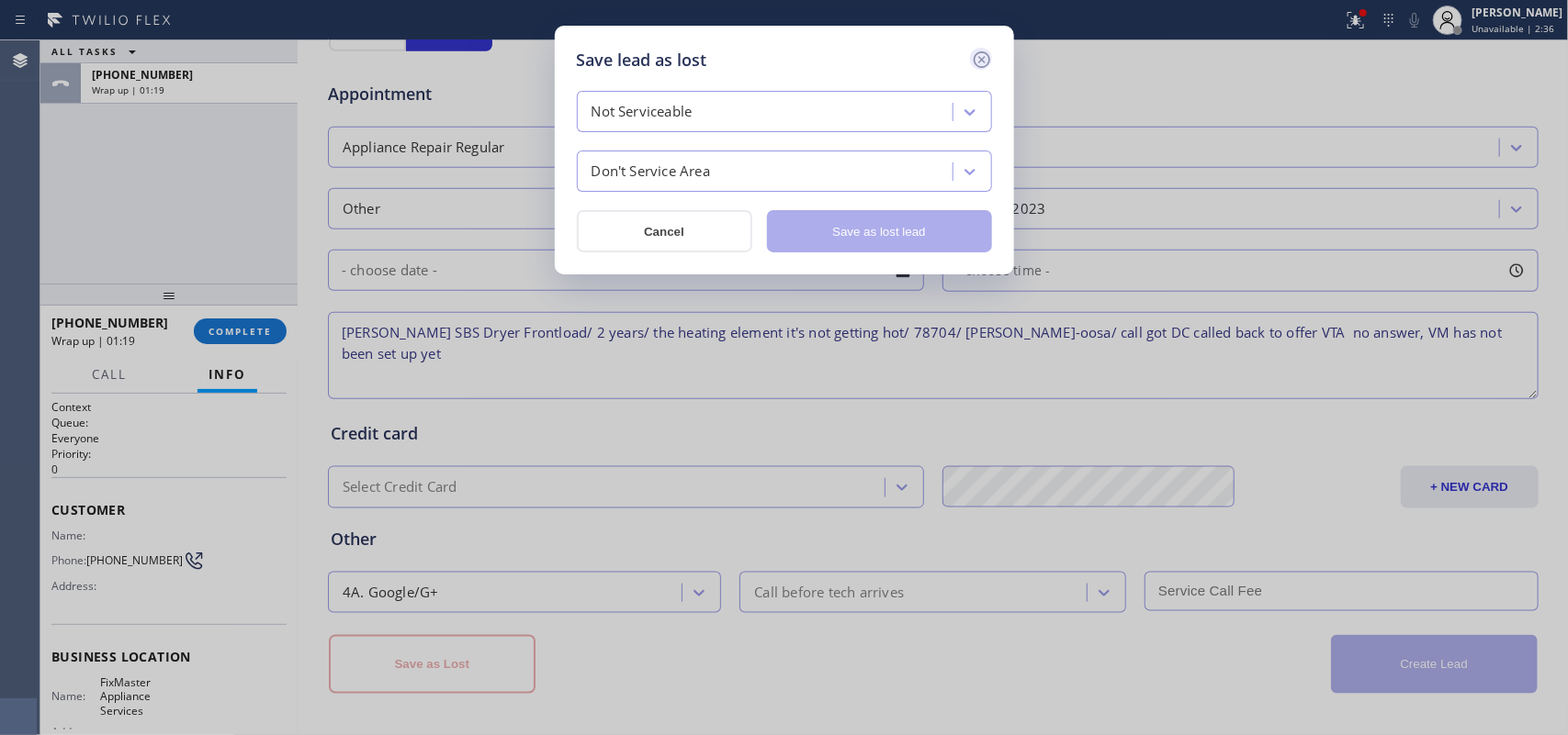
click at [984, 52] on icon at bounding box center [981, 59] width 16 height 16
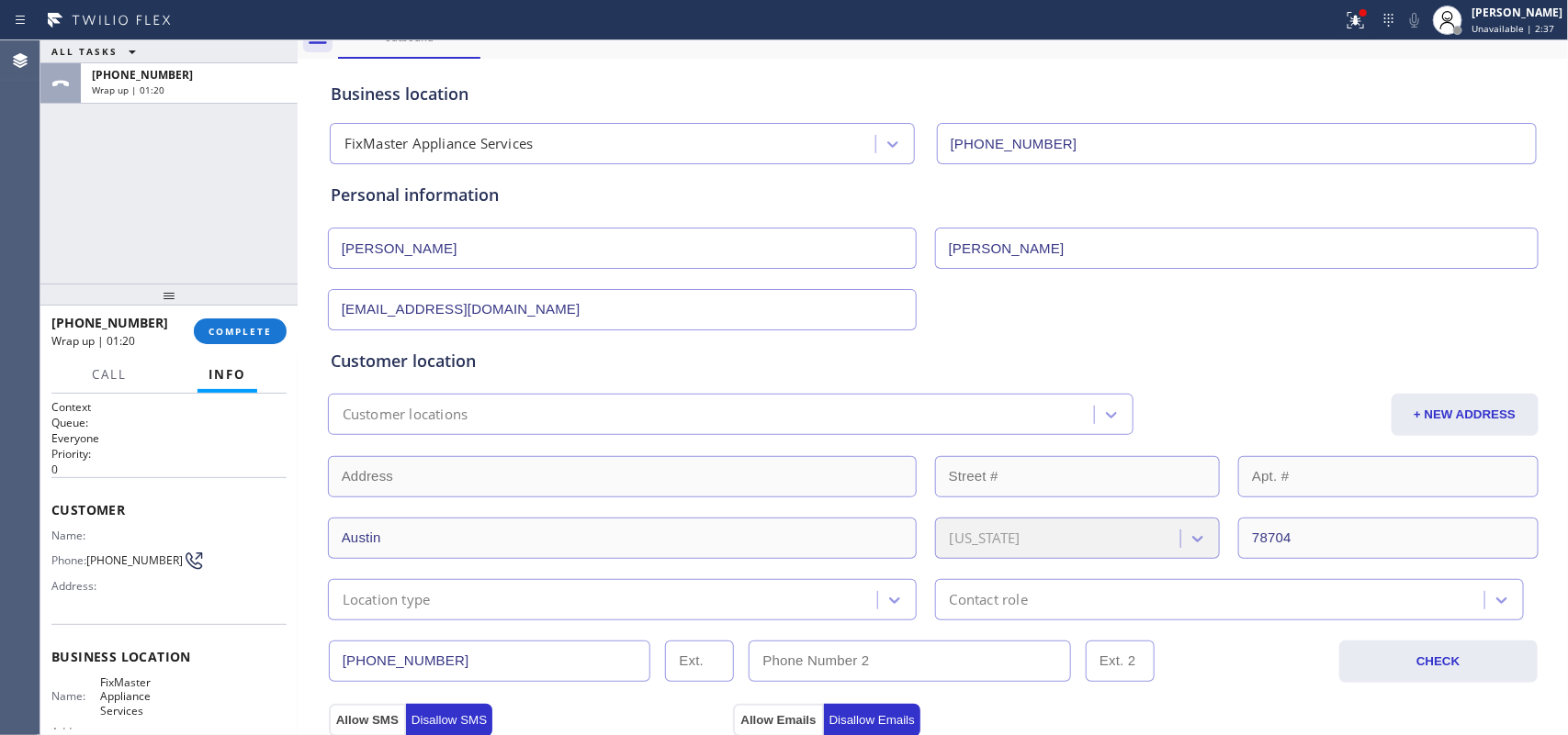
scroll to position [0, 0]
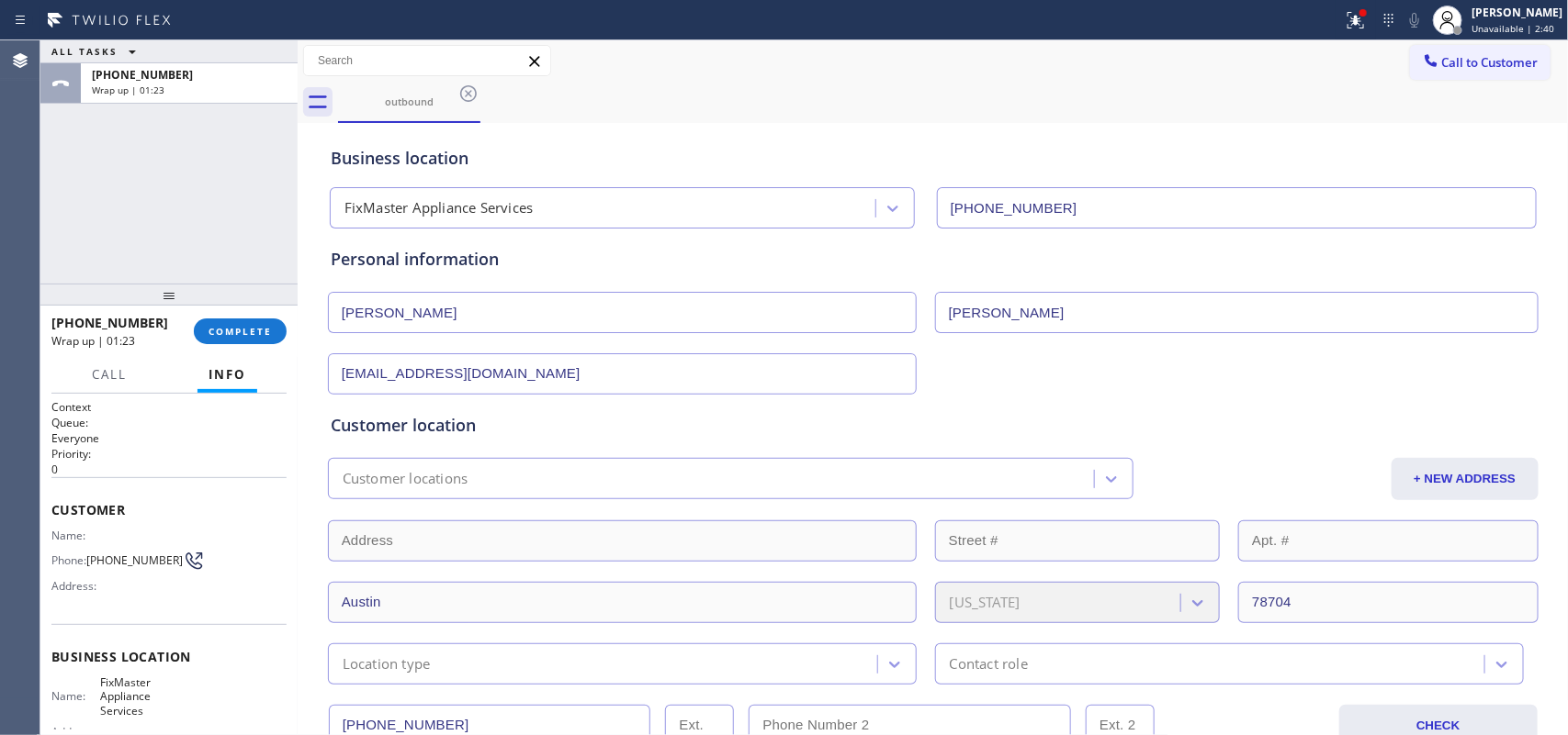
click at [227, 170] on div "ALL TASKS ALL TASKS ACTIVE TASKS TASKS IN WRAP UP +15128408254 Wrap up | 01:23" at bounding box center [169, 162] width 257 height 243
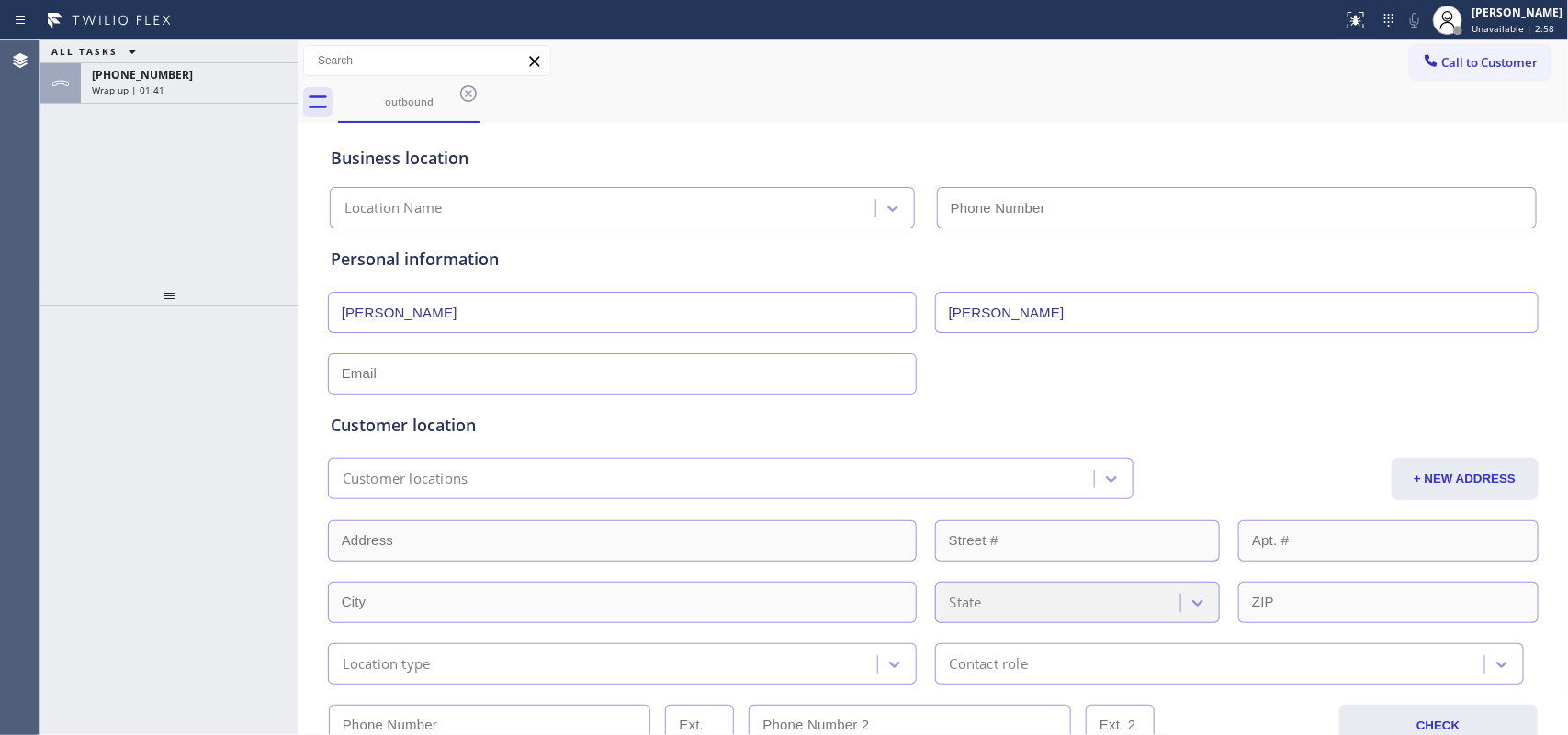
type input "[PHONE_NUMBER]"
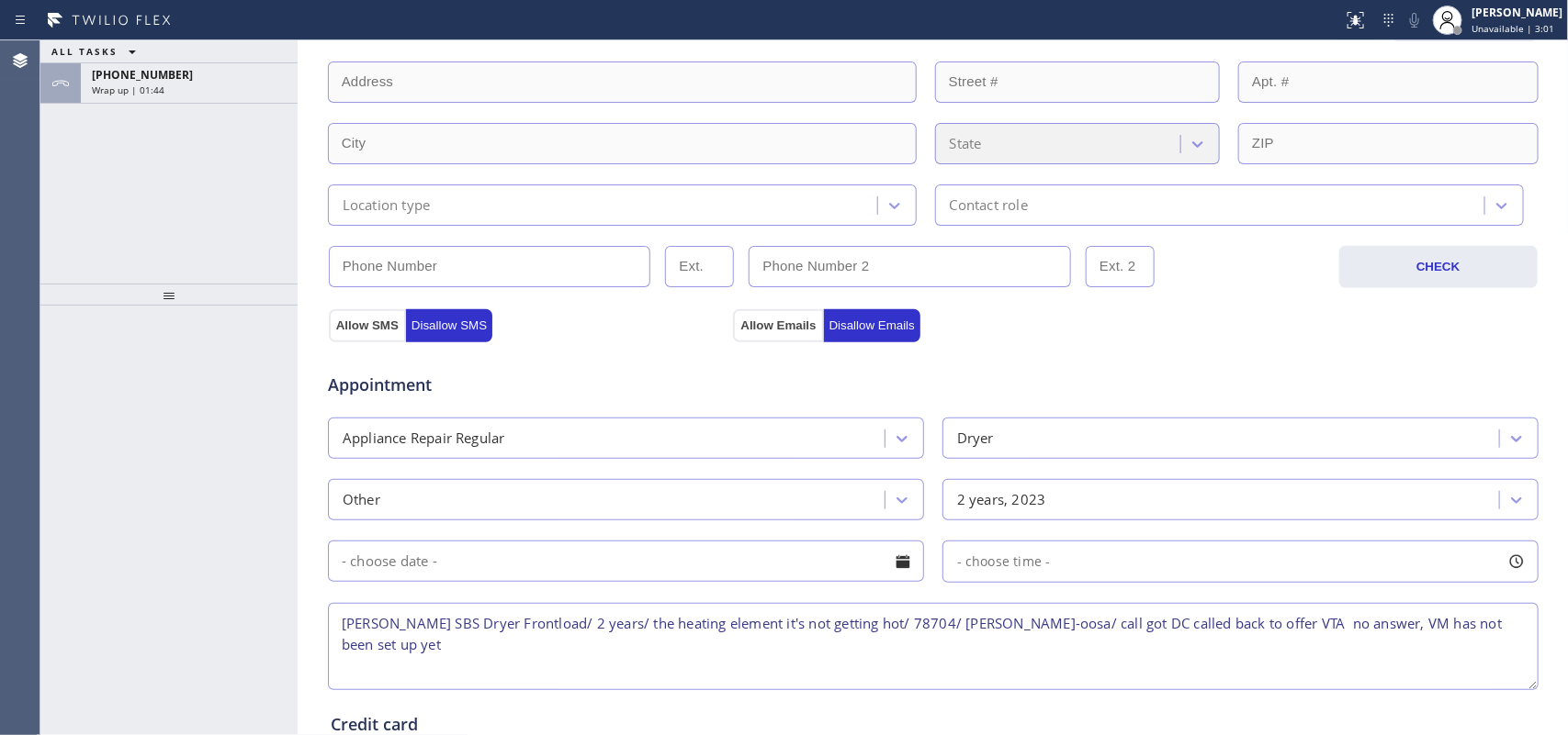
scroll to position [230, 0]
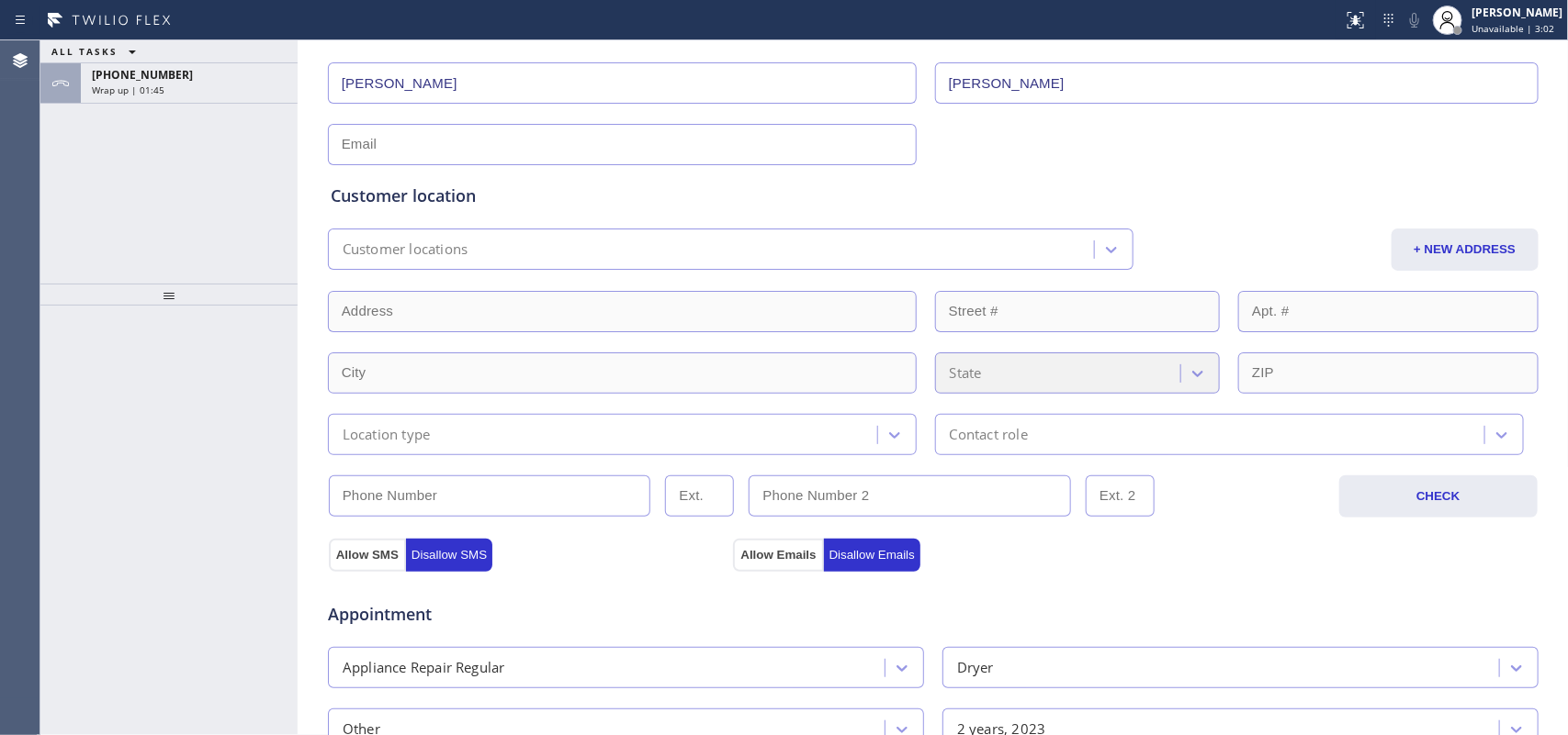
click at [613, 145] on input "text" at bounding box center [621, 144] width 588 height 42
type input "[EMAIL_ADDRESS][DOMAIN_NAME]"
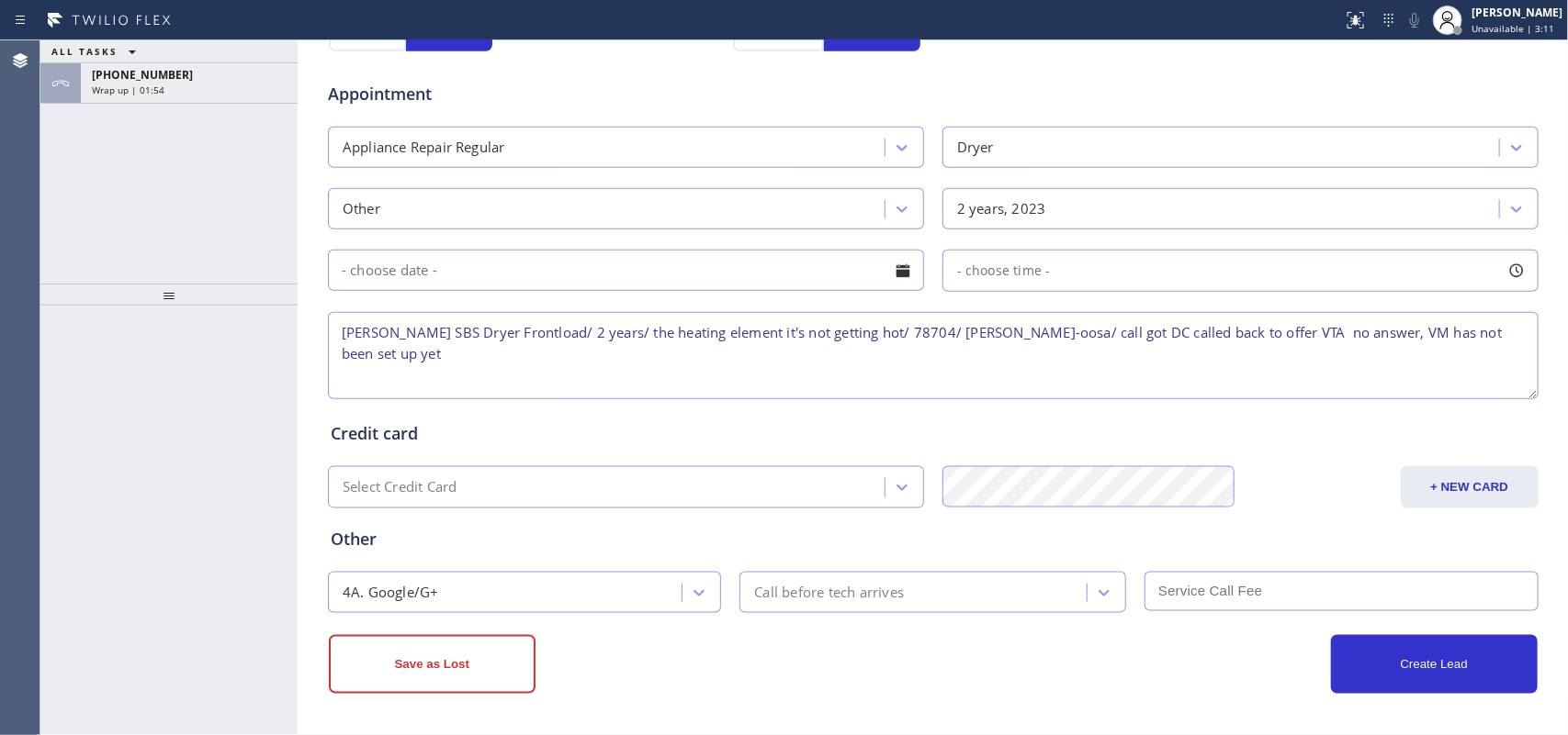
scroll to position [179, 0]
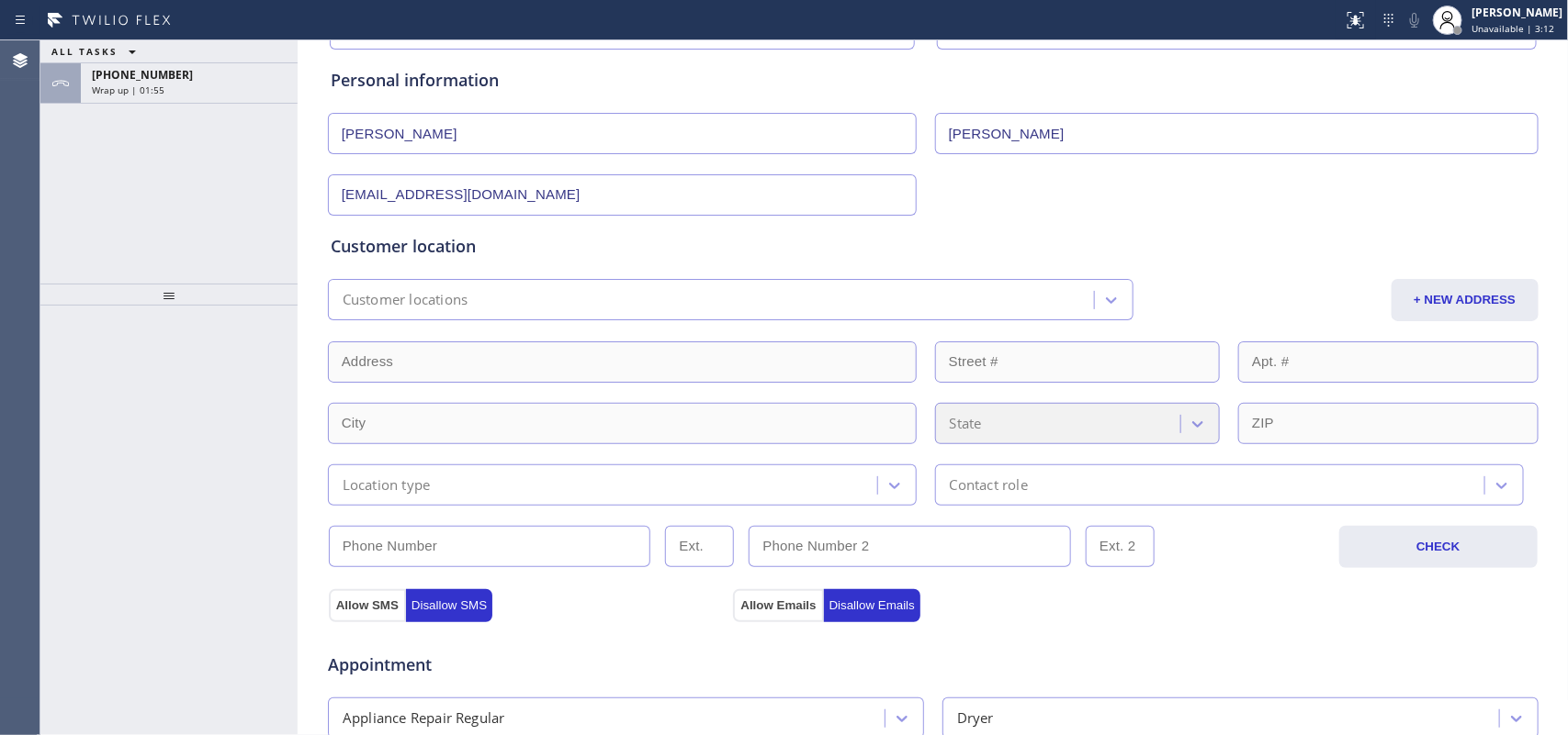
click at [652, 262] on div "Customer location Customer locations + NEW ADDRESS State Location type Contact …" at bounding box center [932, 369] width 1205 height 271
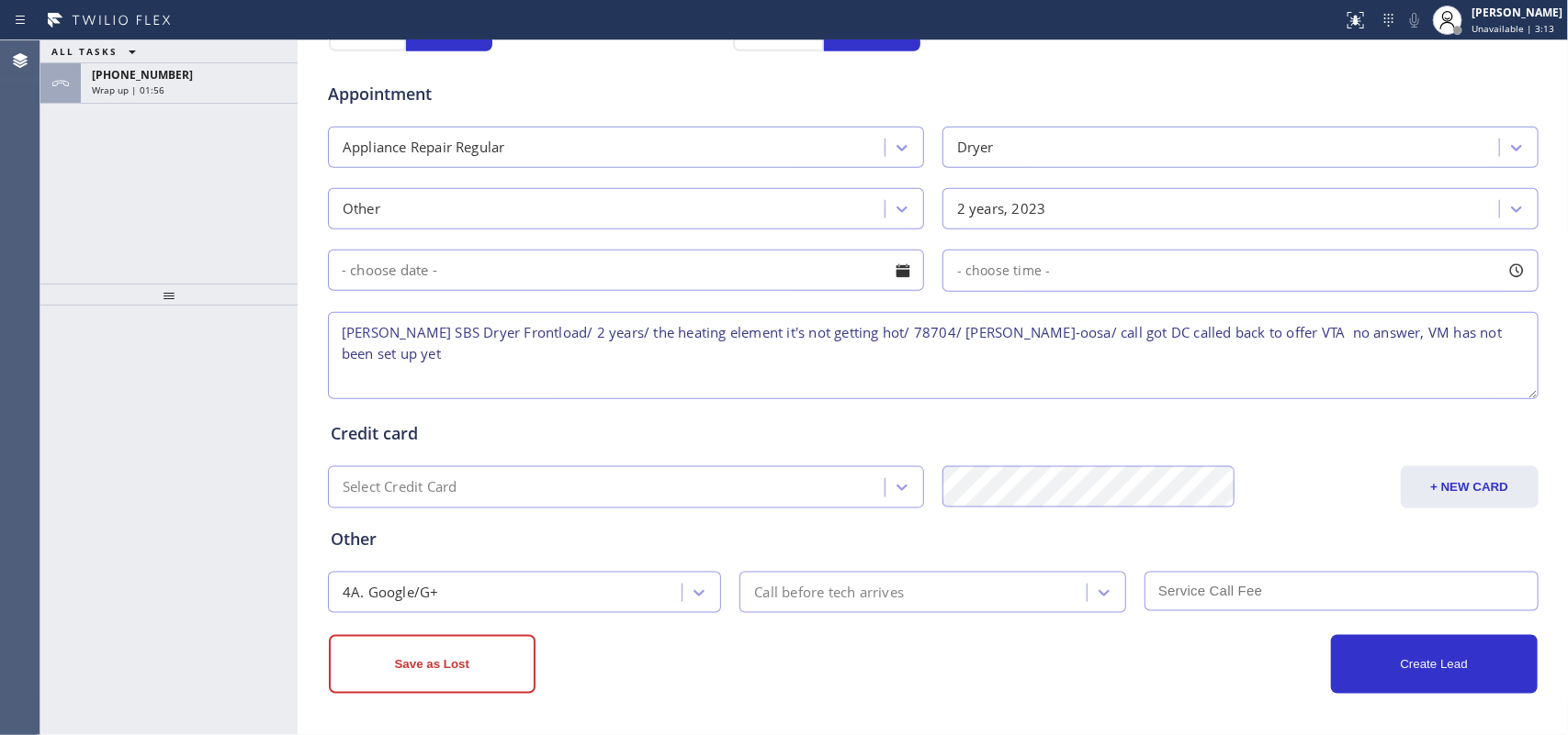
click at [636, 479] on div "Select Credit Card" at bounding box center [609, 488] width 551 height 32
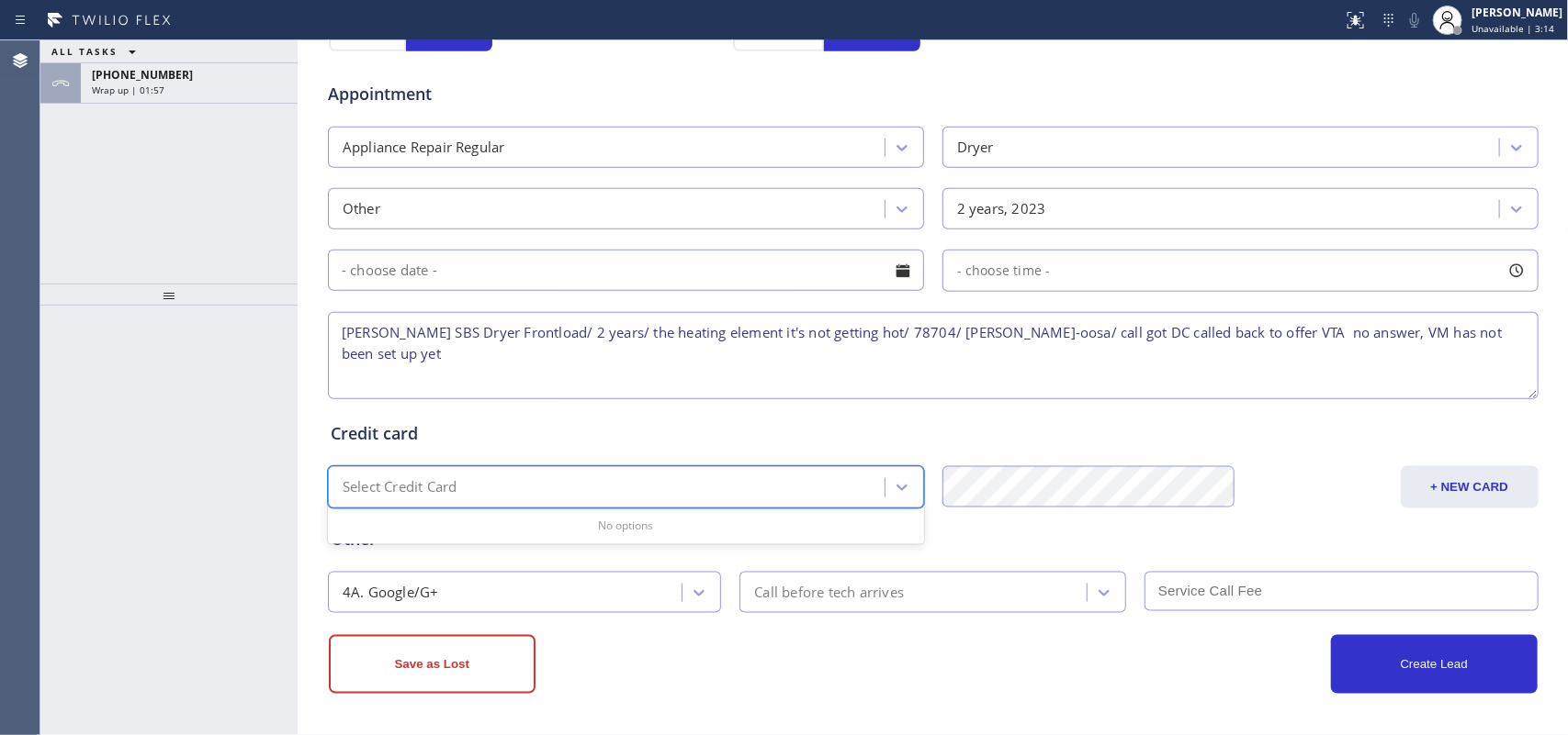
scroll to position [179, 0]
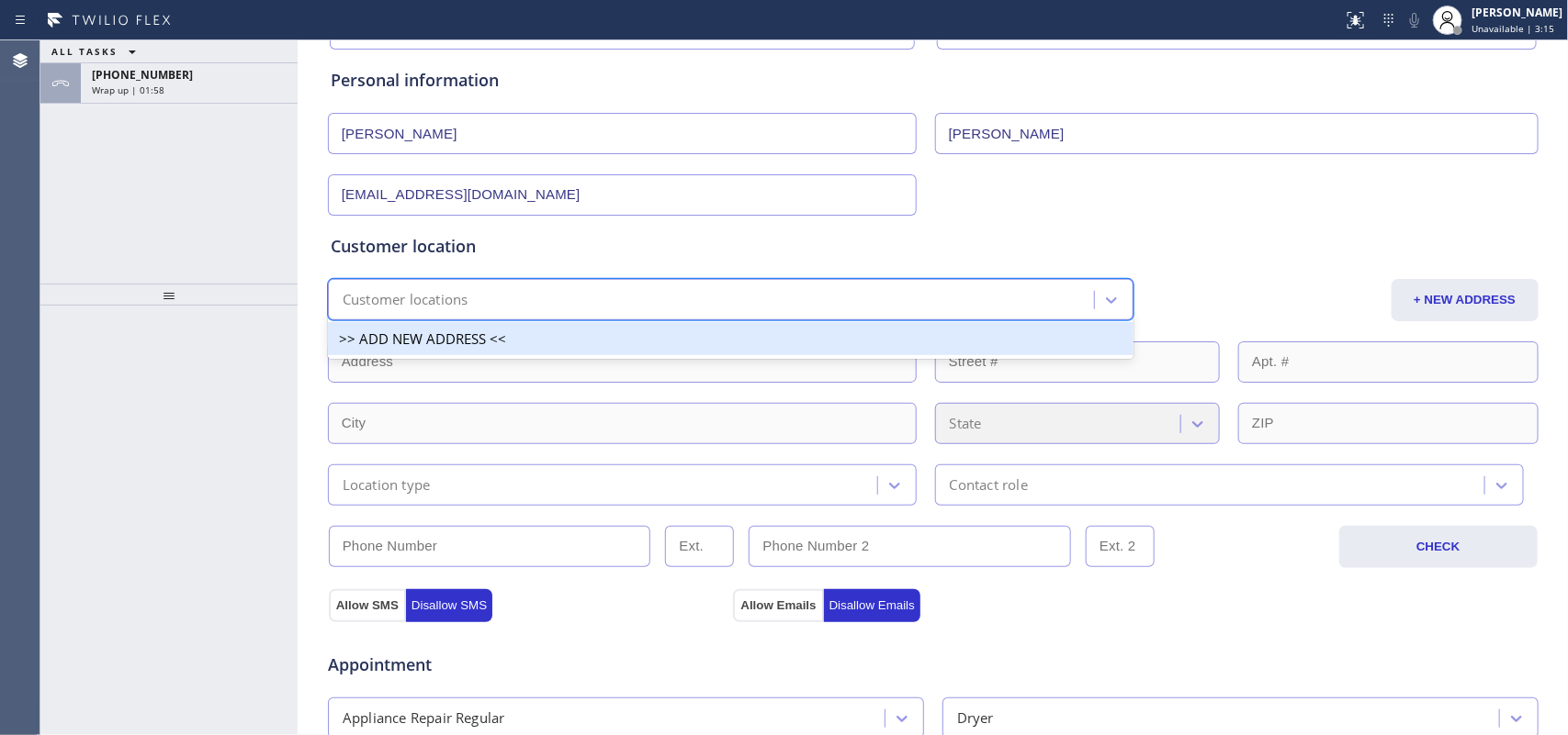
click at [488, 295] on div "Customer locations" at bounding box center [713, 299] width 760 height 32
click at [492, 289] on div "Customer locations" at bounding box center [713, 299] width 760 height 32
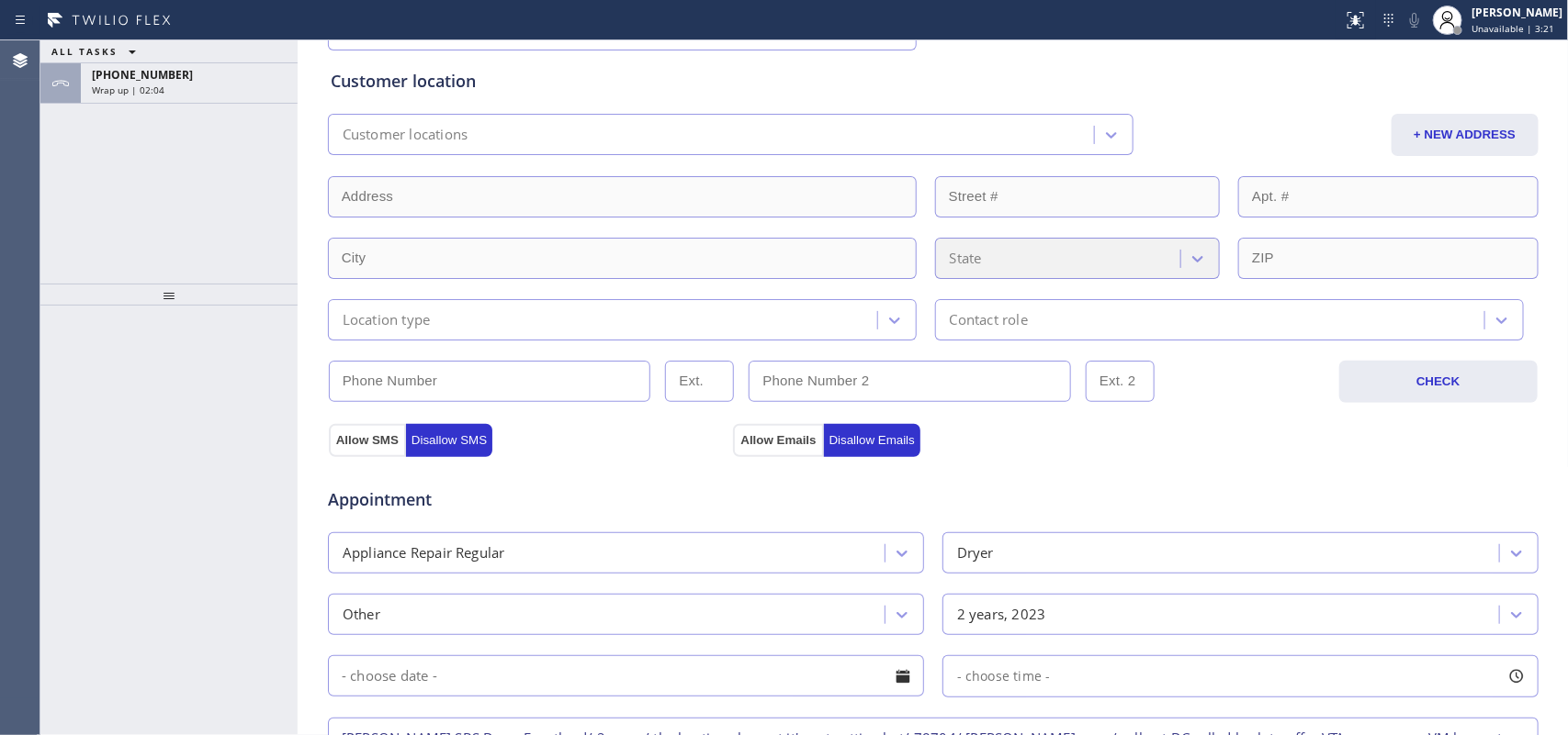
scroll to position [753, 0]
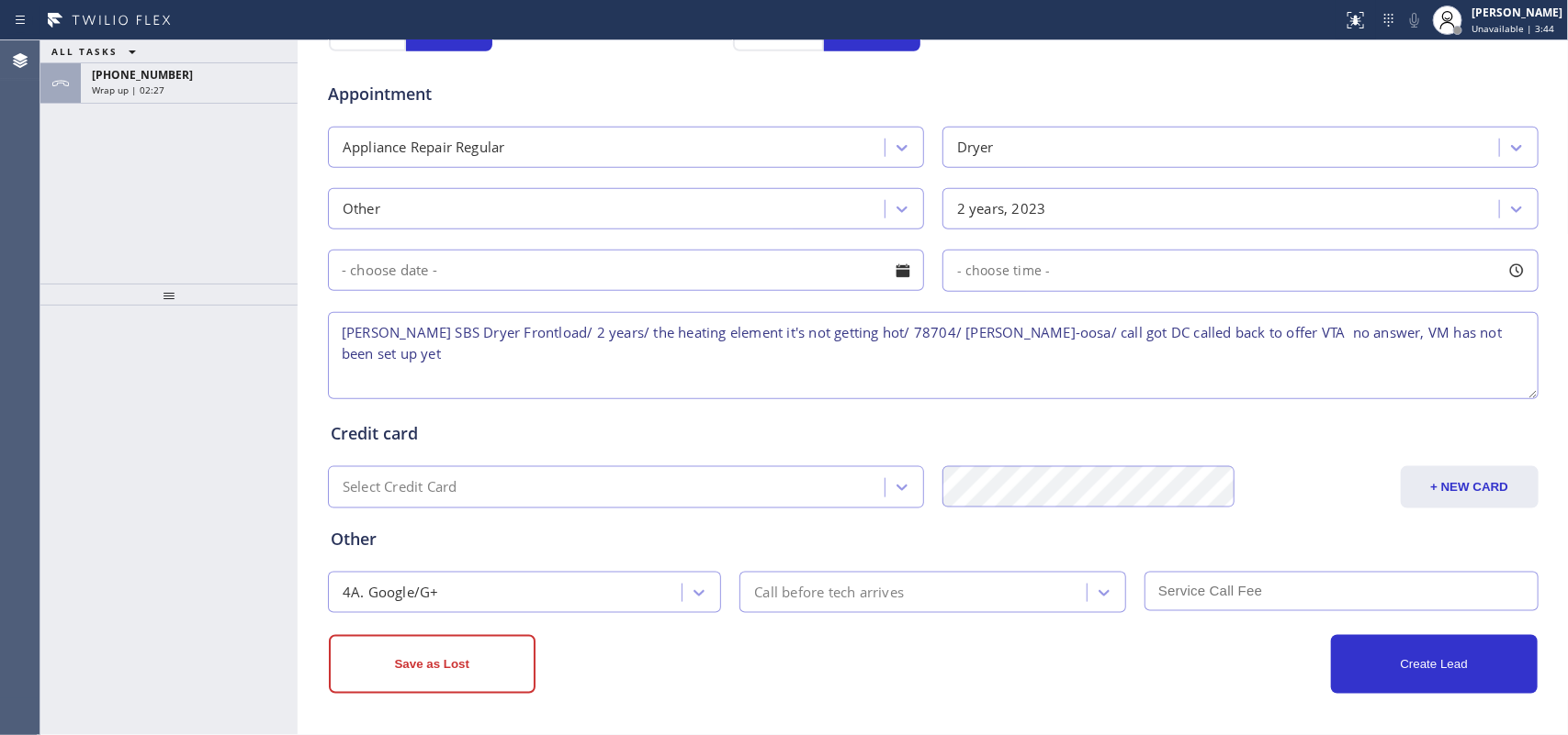
click at [215, 273] on div "ALL TASKS ALL TASKS ACTIVE TASKS TASKS IN WRAP UP [PHONE_NUMBER] Wrap up | 02:27" at bounding box center [169, 162] width 257 height 243
click at [202, 71] on div "[PHONE_NUMBER]" at bounding box center [189, 74] width 195 height 15
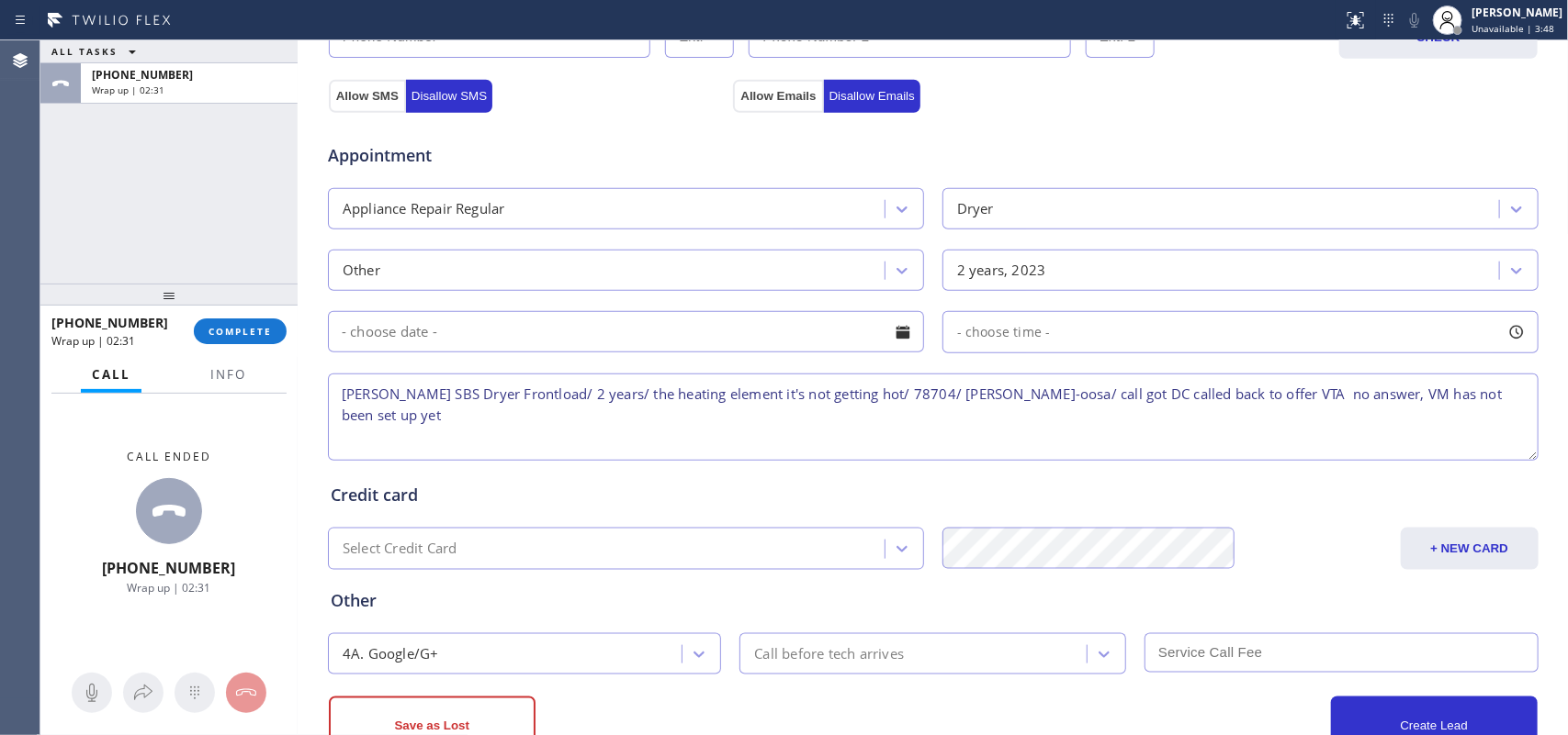
scroll to position [344, 0]
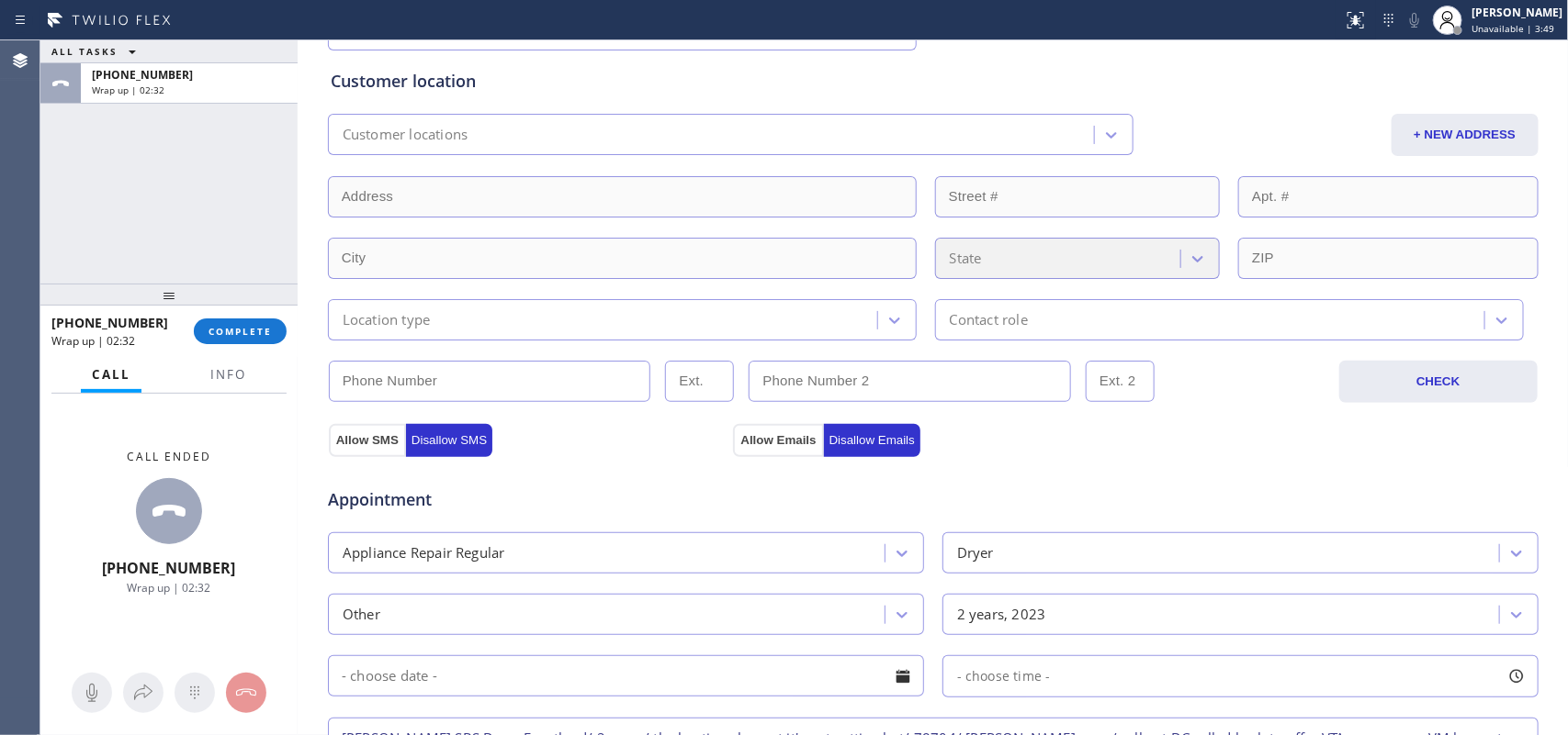
click at [560, 171] on div "Customer location Customer locations + NEW ADDRESS State Location type Contact …" at bounding box center [932, 204] width 1205 height 271
click at [554, 227] on div "Customer location Customer locations + NEW ADDRESS State Location type Contact …" at bounding box center [932, 204] width 1205 height 271
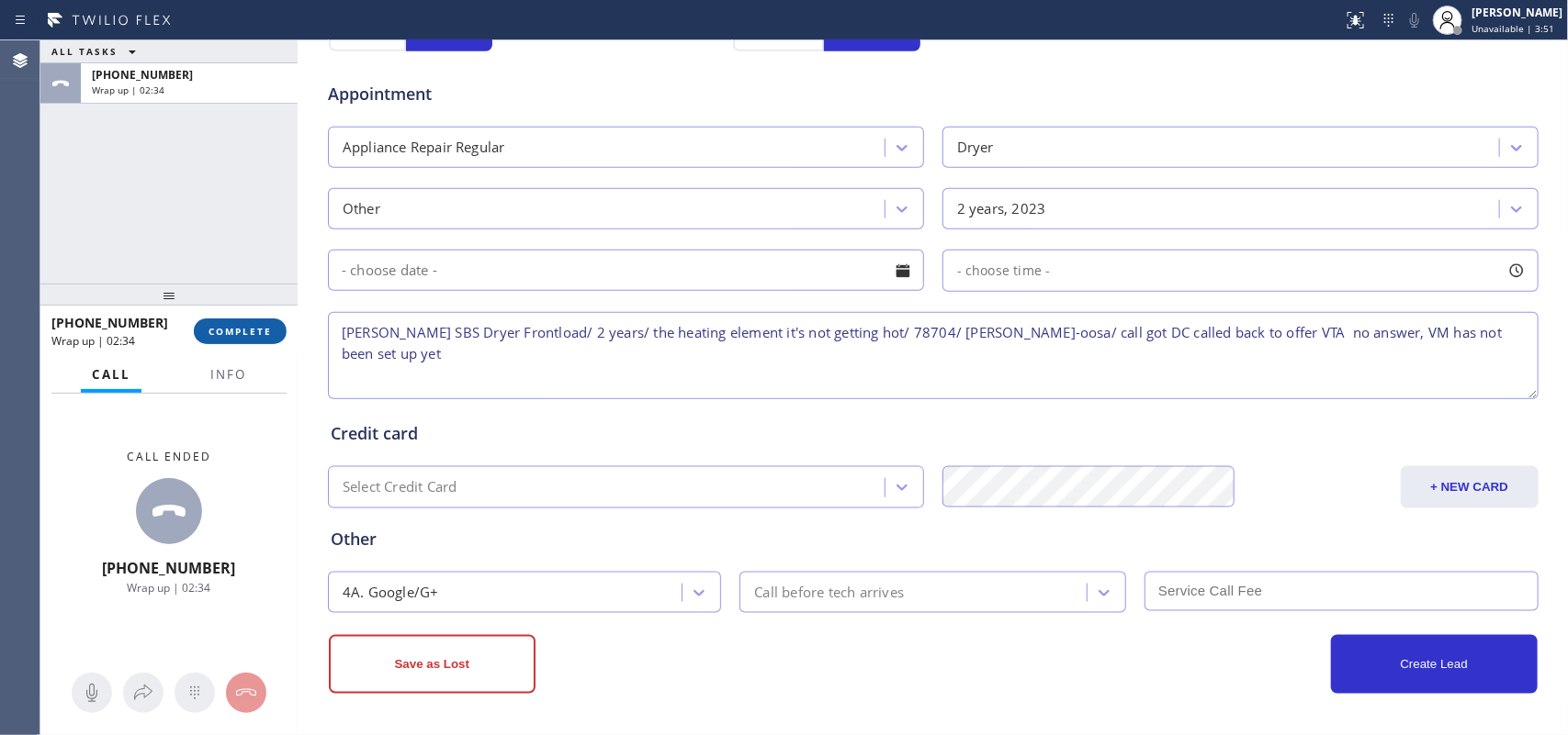
click at [223, 319] on button "COMPLETE" at bounding box center [241, 331] width 93 height 26
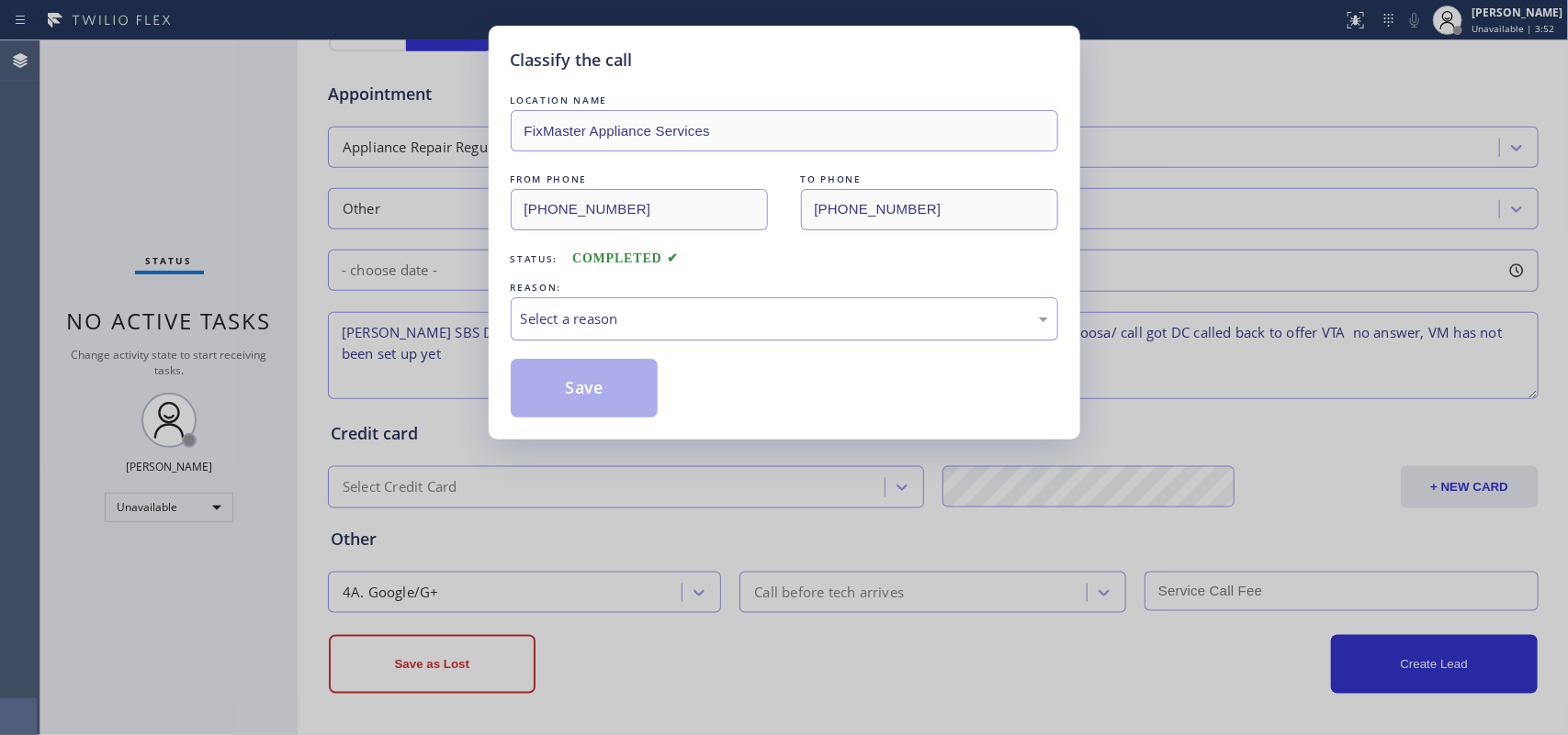
click at [653, 319] on div "Select a reason" at bounding box center [784, 319] width 527 height 21
click at [635, 327] on div "Not Booked - All other reasons" at bounding box center [784, 319] width 527 height 21
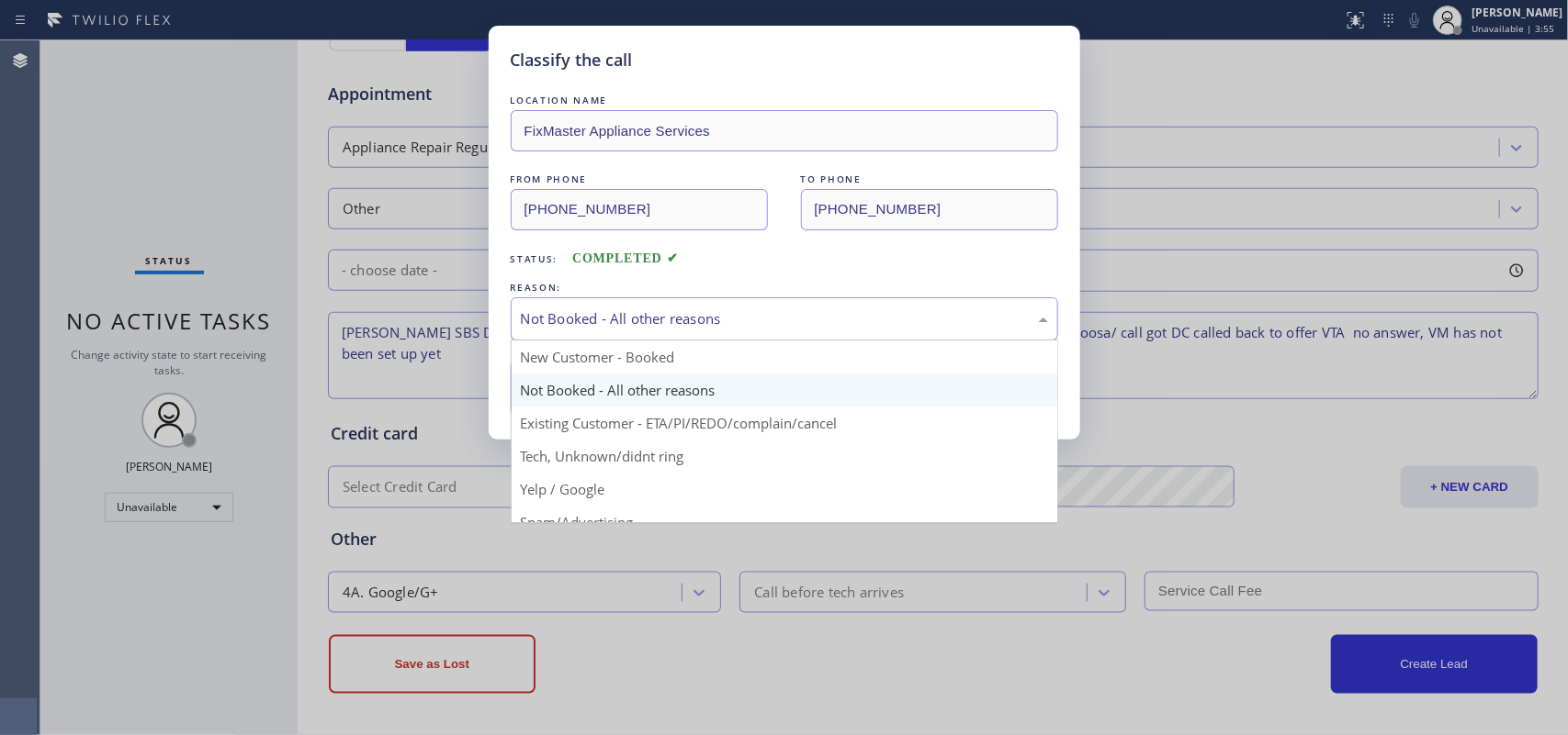
click at [654, 305] on div "Not Booked - All other reasons" at bounding box center [784, 319] width 548 height 43
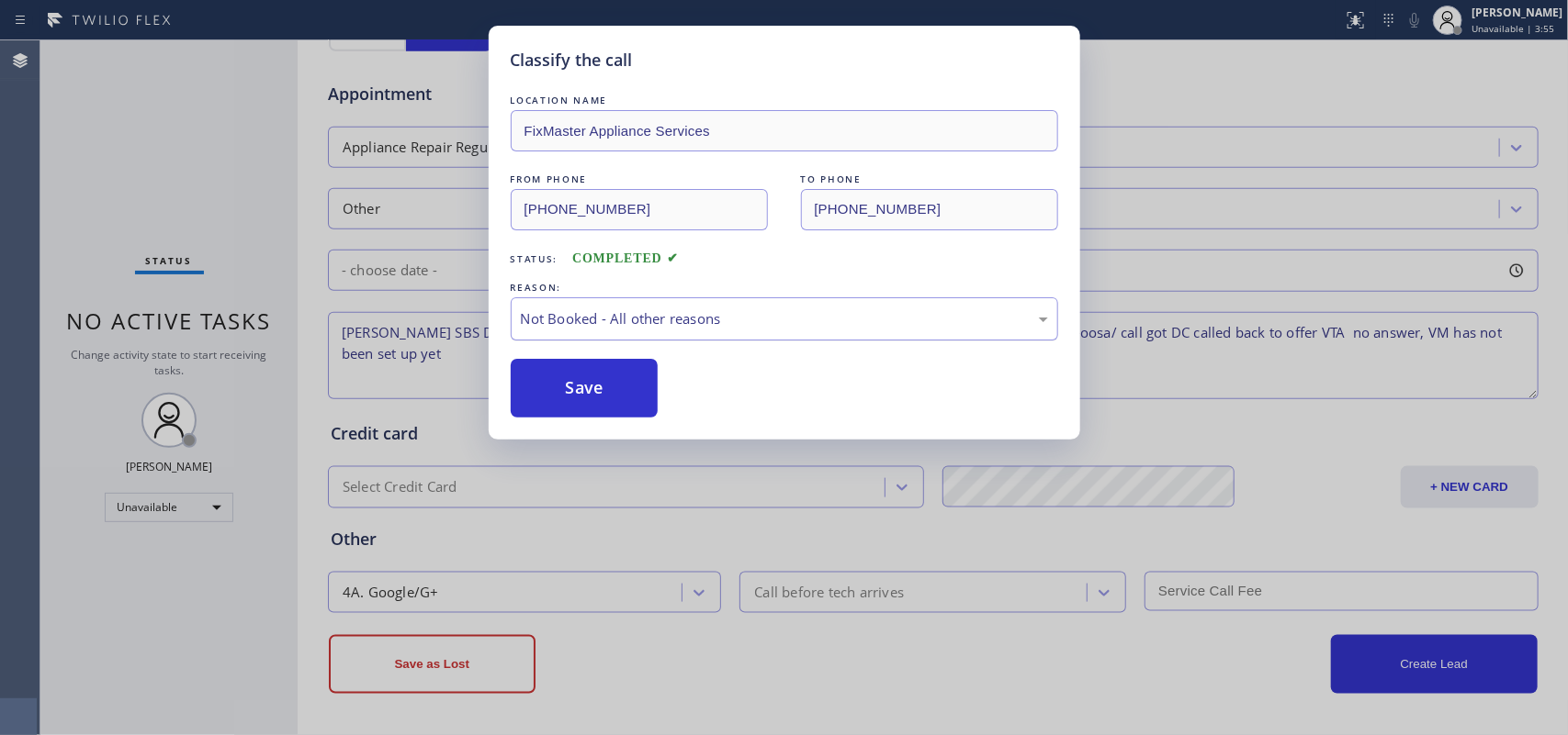
click at [647, 317] on div "Not Booked - All other reasons" at bounding box center [784, 319] width 527 height 21
click at [604, 390] on button "Save" at bounding box center [584, 388] width 148 height 59
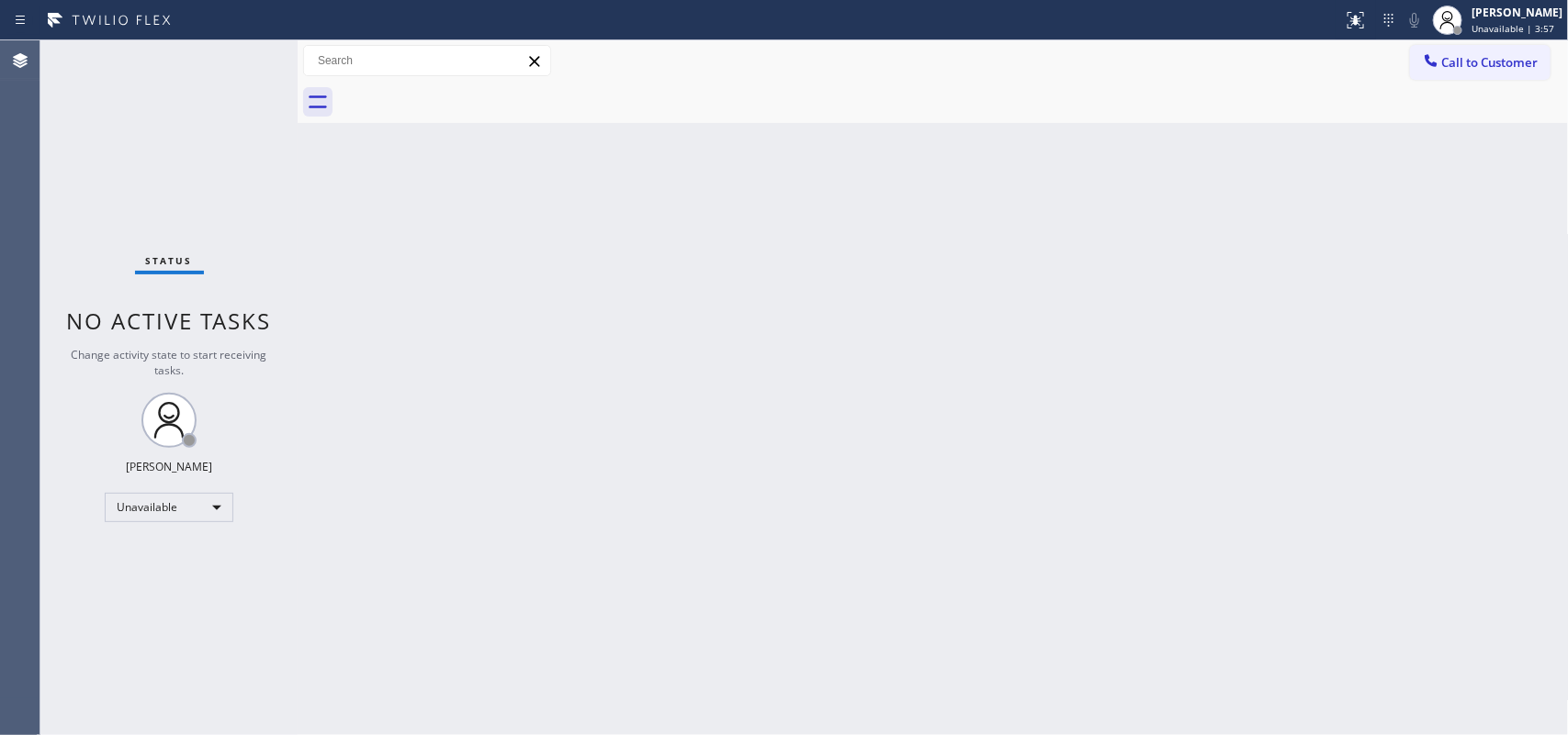
drag, startPoint x: 1154, startPoint y: 236, endPoint x: 1130, endPoint y: 239, distance: 24.2
click at [1140, 239] on div "Back to Dashboard Change Sender ID Customers Technicians Select a contact Outbo…" at bounding box center [933, 388] width 1271 height 695
click at [1534, 30] on span "Unavailable | 3:59" at bounding box center [1513, 28] width 83 height 13
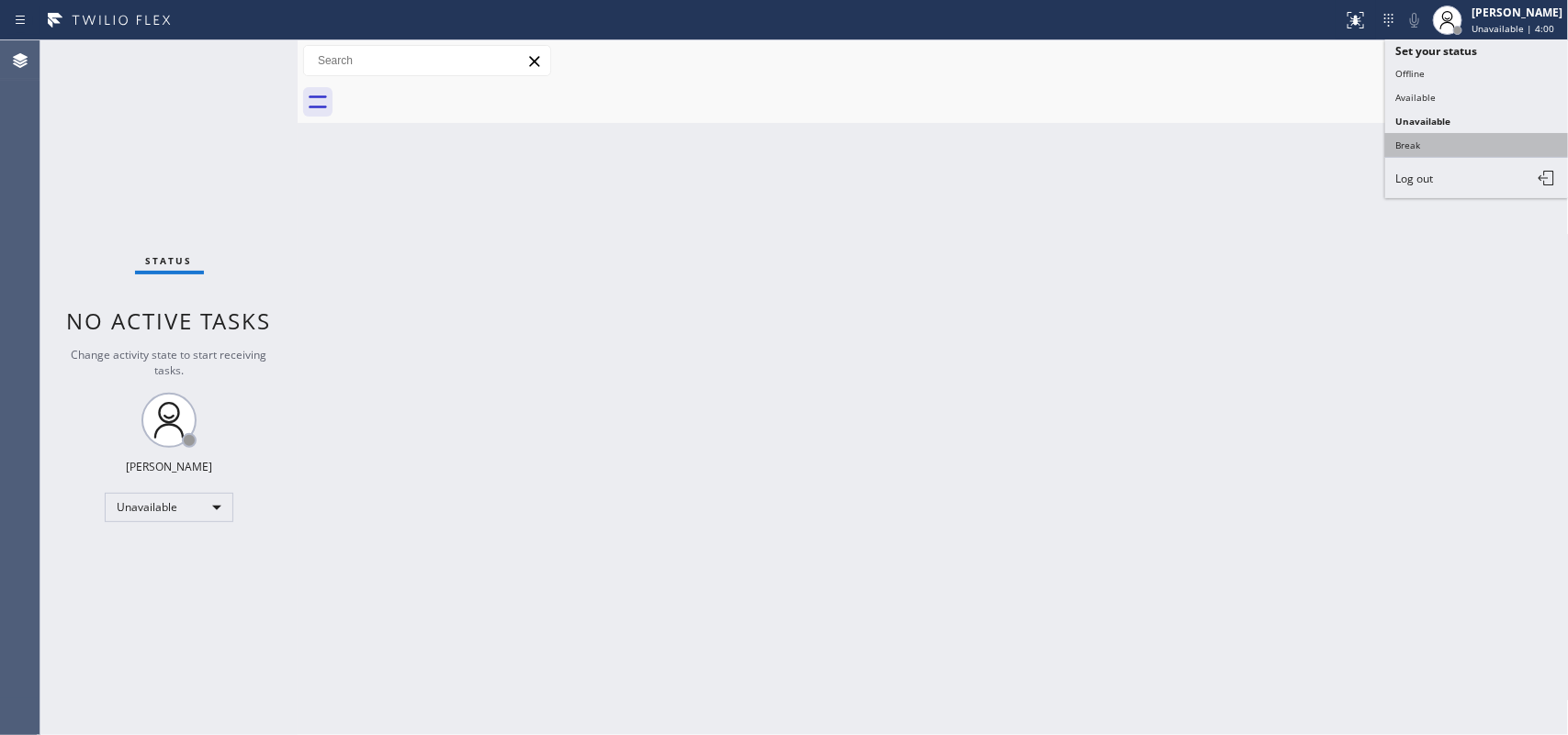
click at [1456, 150] on button "Break" at bounding box center [1477, 145] width 184 height 24
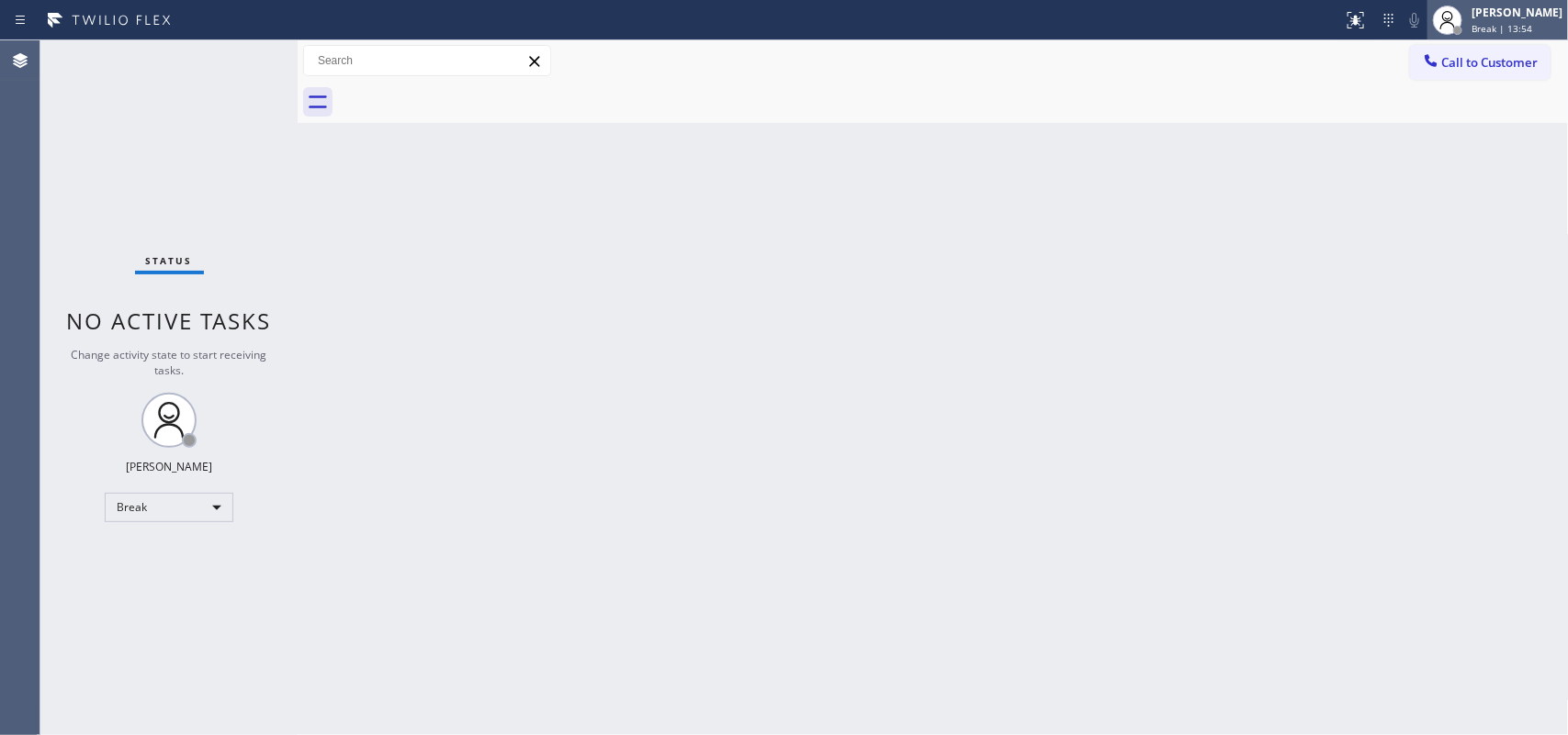
click at [1498, 23] on span "Break | 13:54" at bounding box center [1501, 28] width 61 height 13
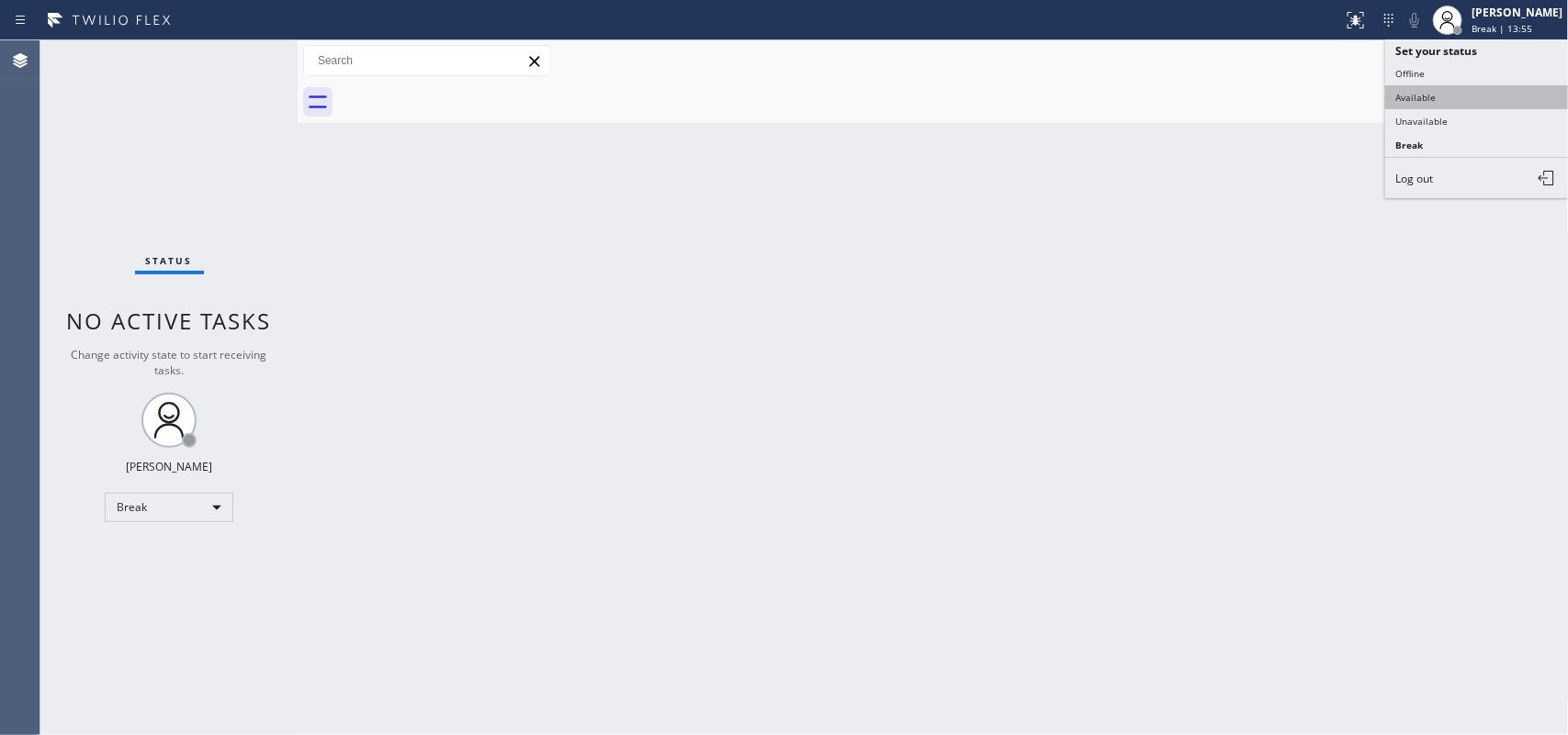
click at [1422, 98] on button "Available" at bounding box center [1477, 97] width 184 height 24
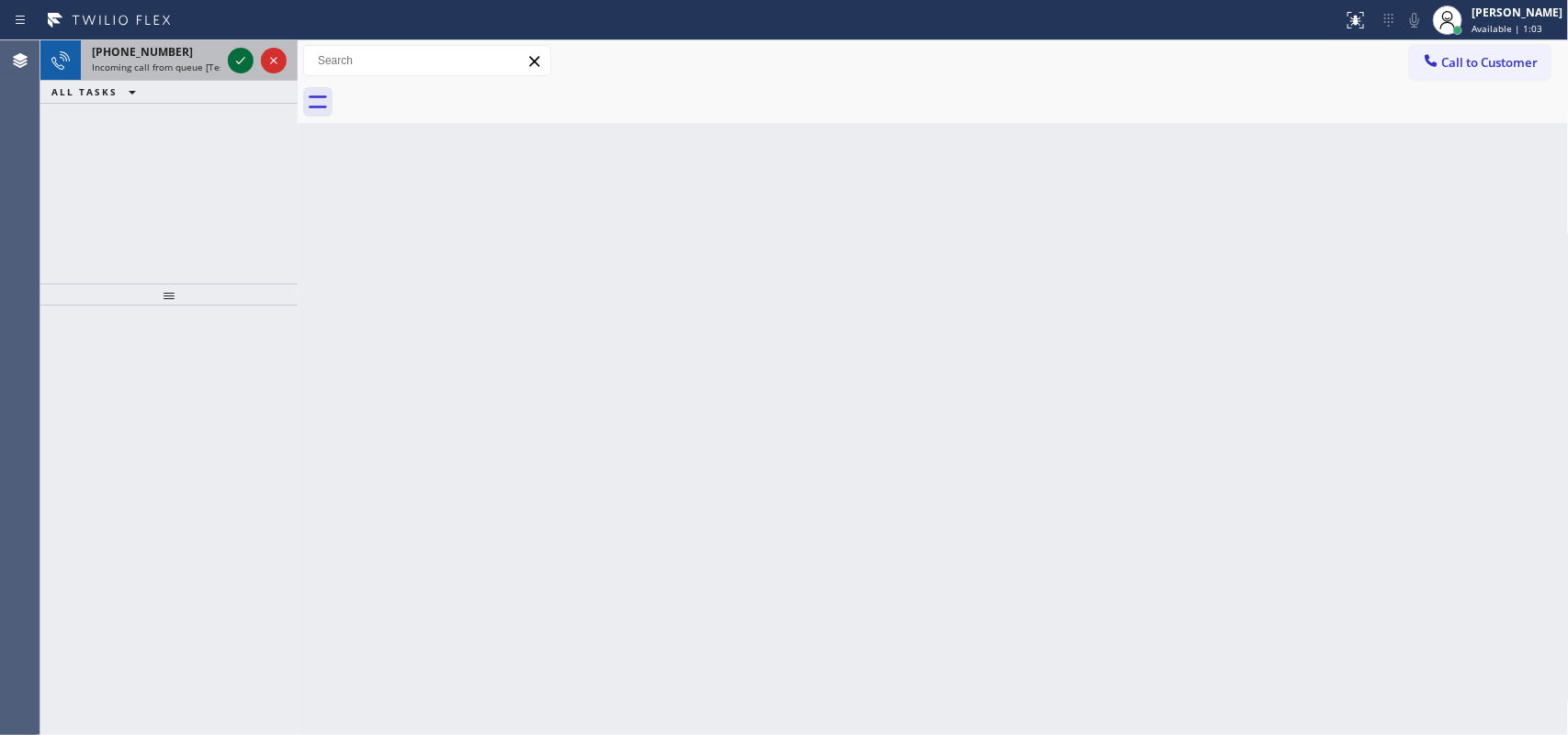
click at [244, 62] on icon at bounding box center [241, 60] width 22 height 22
click at [240, 62] on icon at bounding box center [241, 61] width 10 height 8
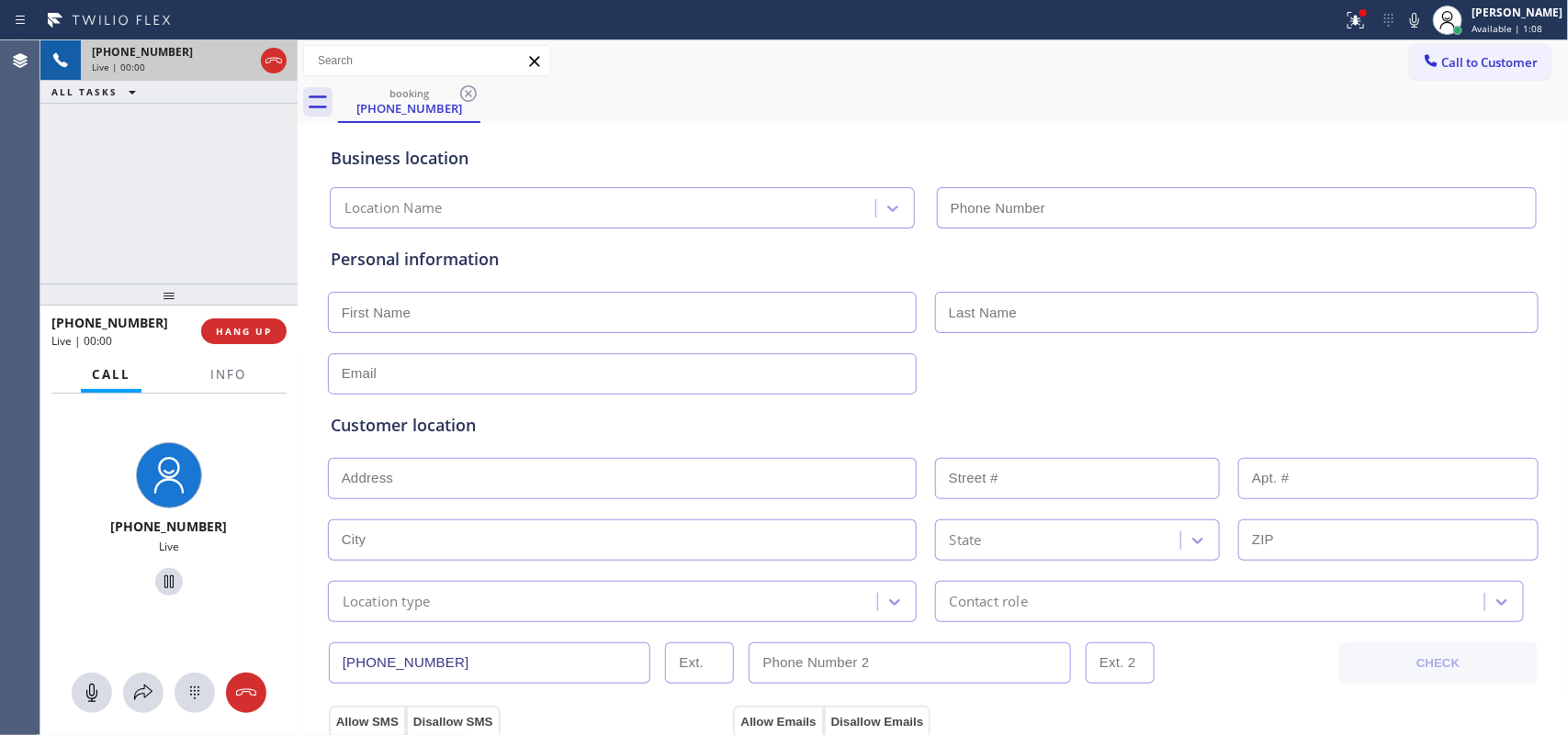
type input "[PHONE_NUMBER]"
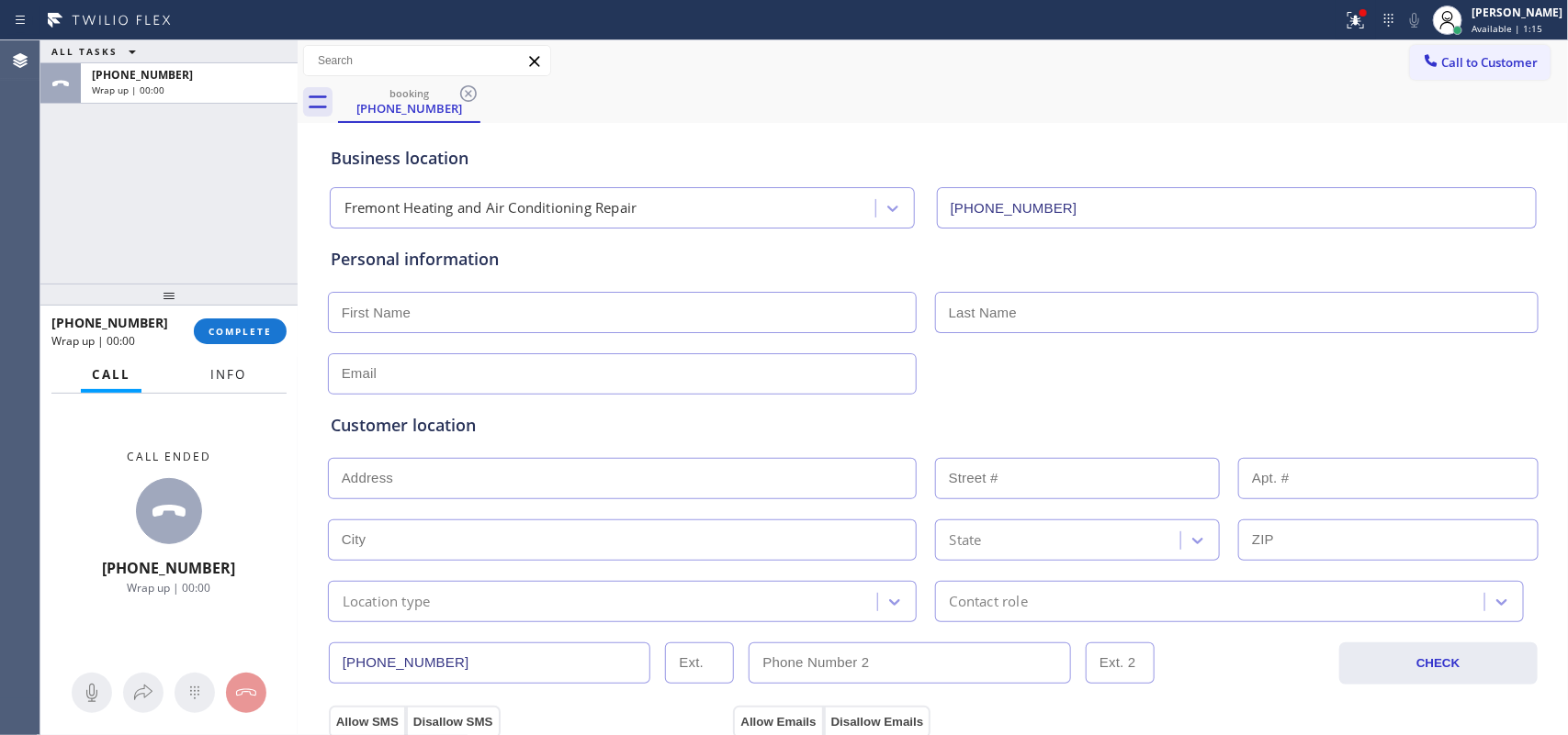
click at [239, 363] on button "Info" at bounding box center [228, 375] width 58 height 36
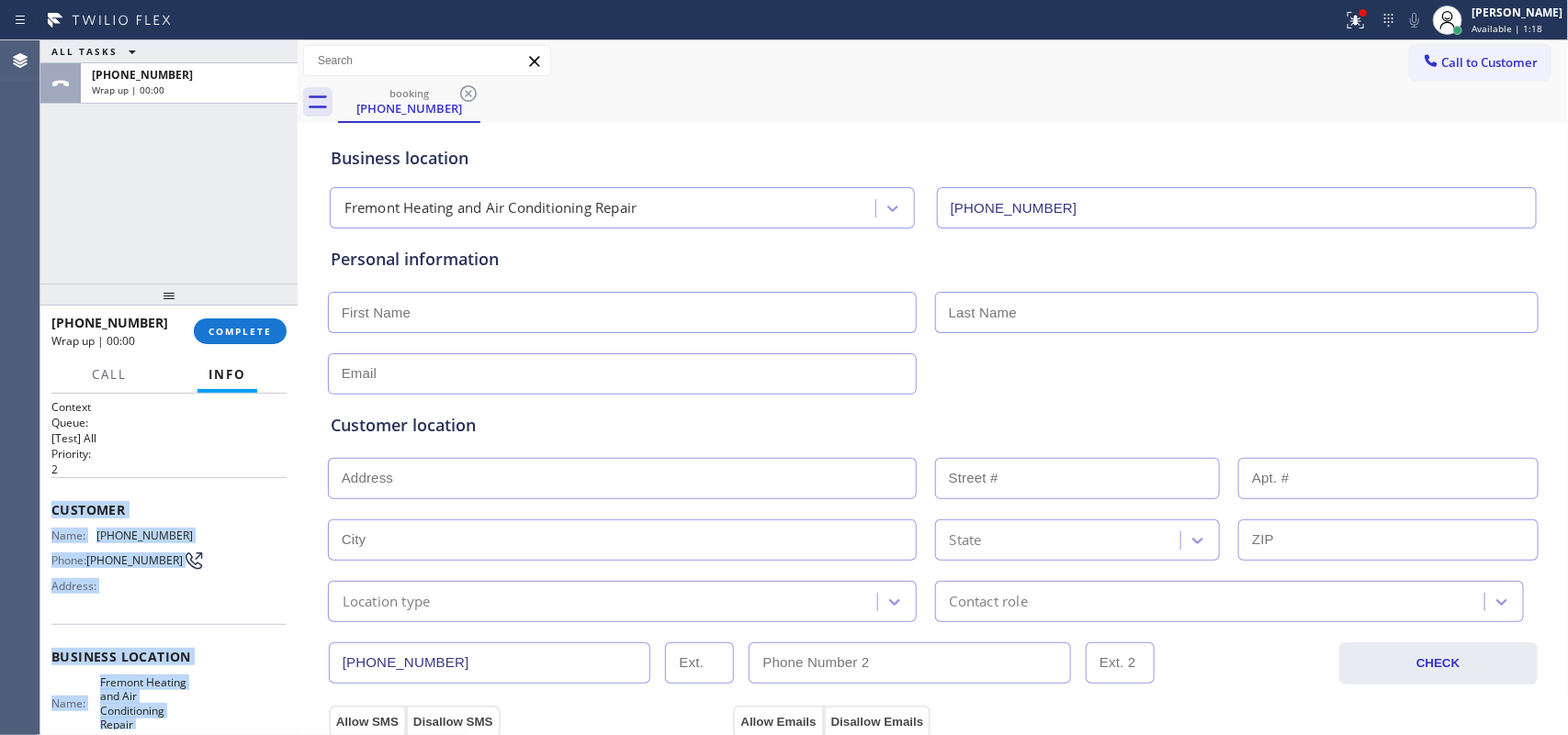
drag, startPoint x: 193, startPoint y: 520, endPoint x: 55, endPoint y: 512, distance: 138.2
click at [55, 512] on div "Context Queue: [Test] All Priority: 2 Customer Name: [PHONE_NUMBER] Phone: [PHO…" at bounding box center [168, 672] width 235 height 546
copy div "Customer Name: [PHONE_NUMBER] Phone: [PHONE_NUMBER] Address: Business location …"
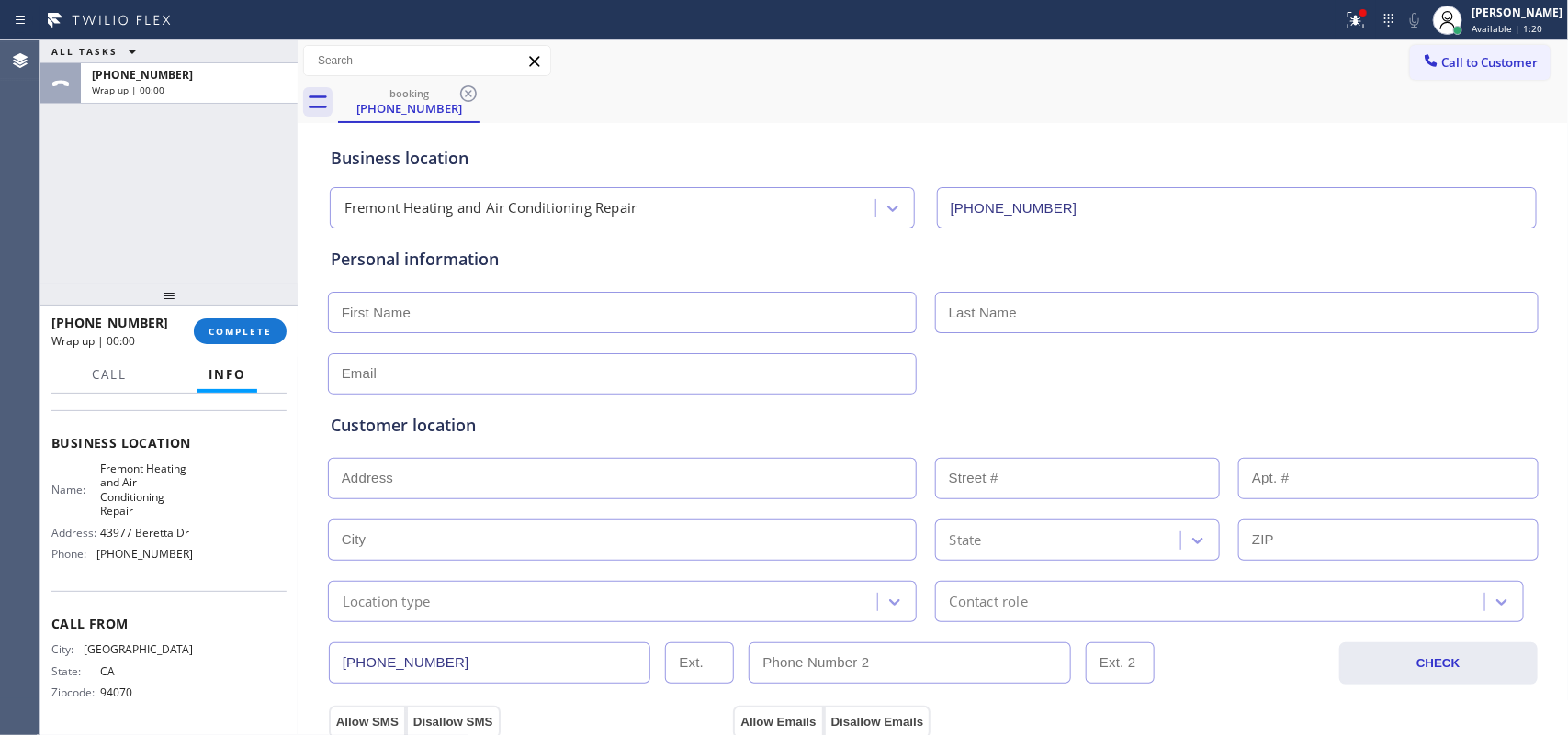
click at [278, 313] on div "[PHONE_NUMBER] Wrap up | 00:00 COMPLETE" at bounding box center [168, 330] width 235 height 47
click at [267, 330] on span "COMPLETE" at bounding box center [241, 331] width 64 height 13
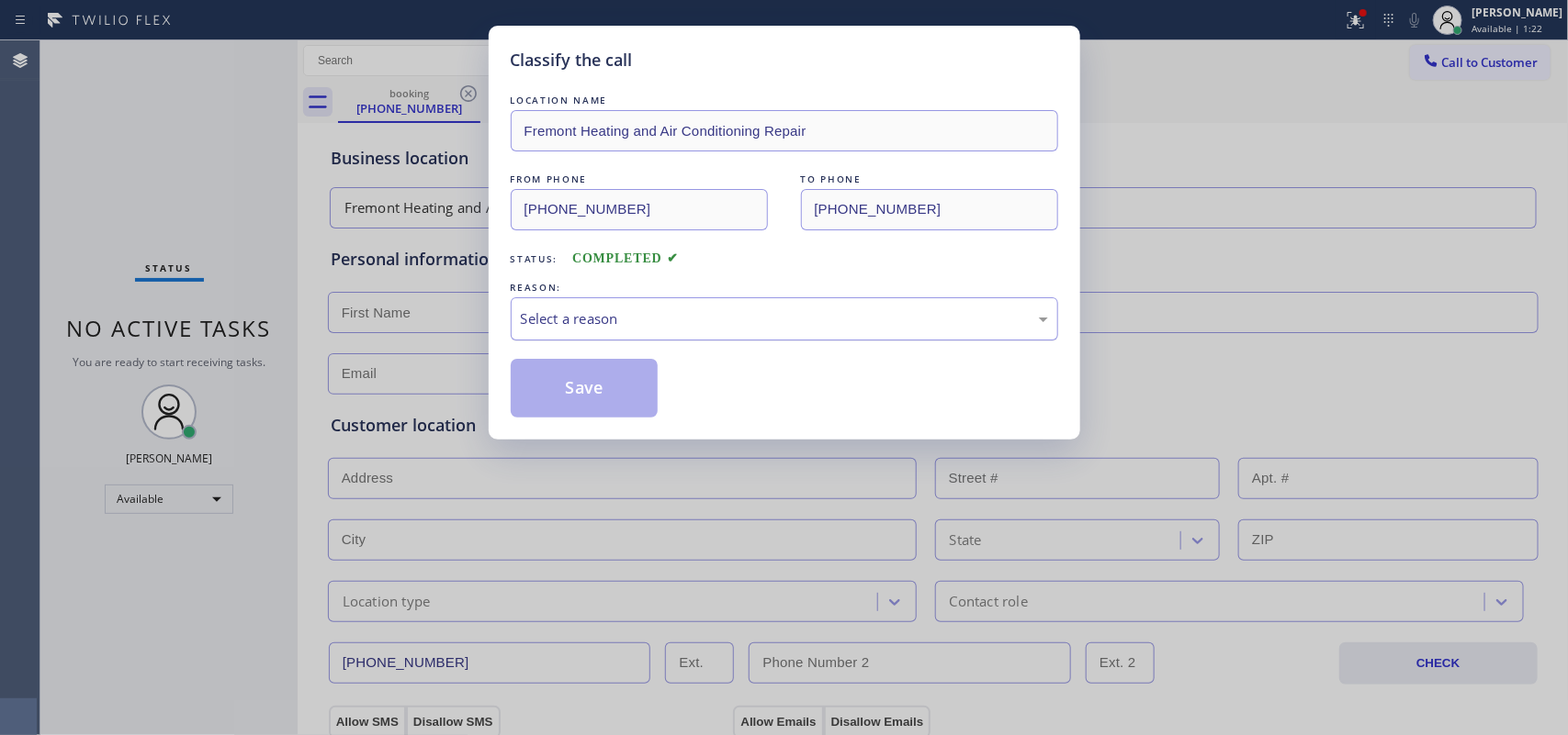
click at [755, 320] on div "Select a reason" at bounding box center [784, 319] width 527 height 21
click at [609, 391] on button "Save" at bounding box center [584, 388] width 148 height 59
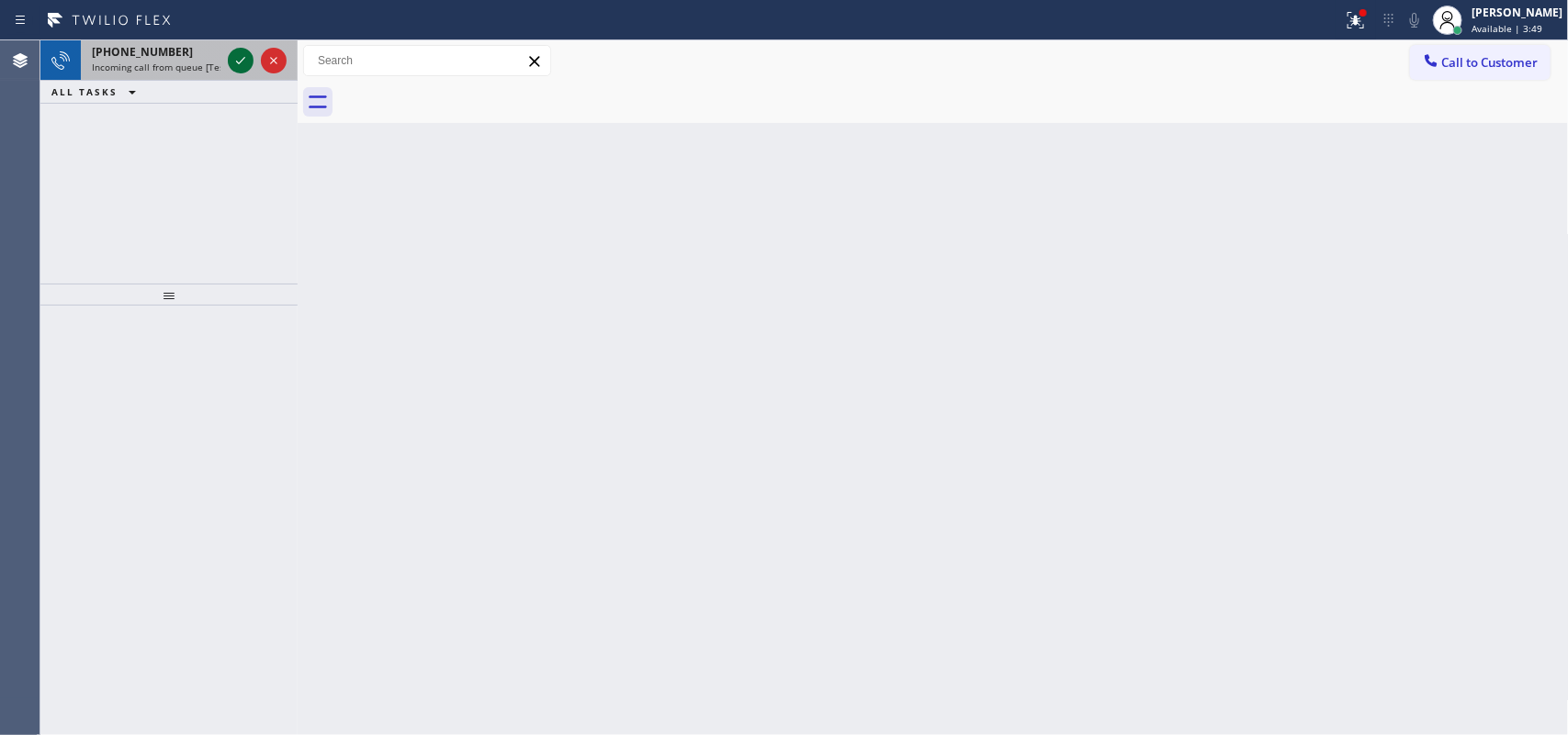
click at [241, 56] on icon at bounding box center [241, 60] width 22 height 22
click at [237, 61] on icon at bounding box center [241, 60] width 22 height 22
click at [242, 51] on icon at bounding box center [241, 60] width 22 height 22
click at [244, 61] on icon at bounding box center [241, 60] width 22 height 22
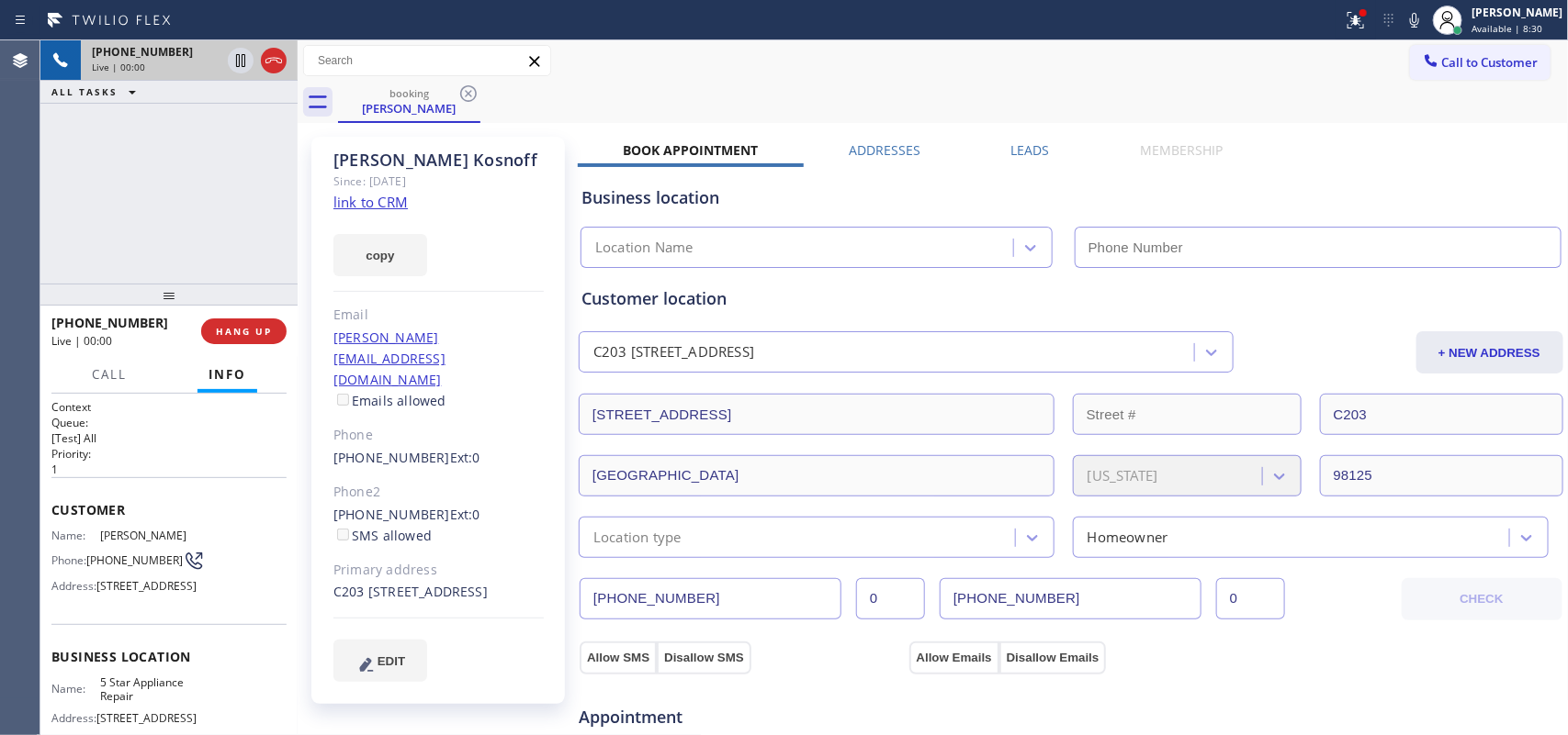
type input "[PHONE_NUMBER]"
click at [365, 197] on link "link to CRM" at bounding box center [370, 202] width 74 height 18
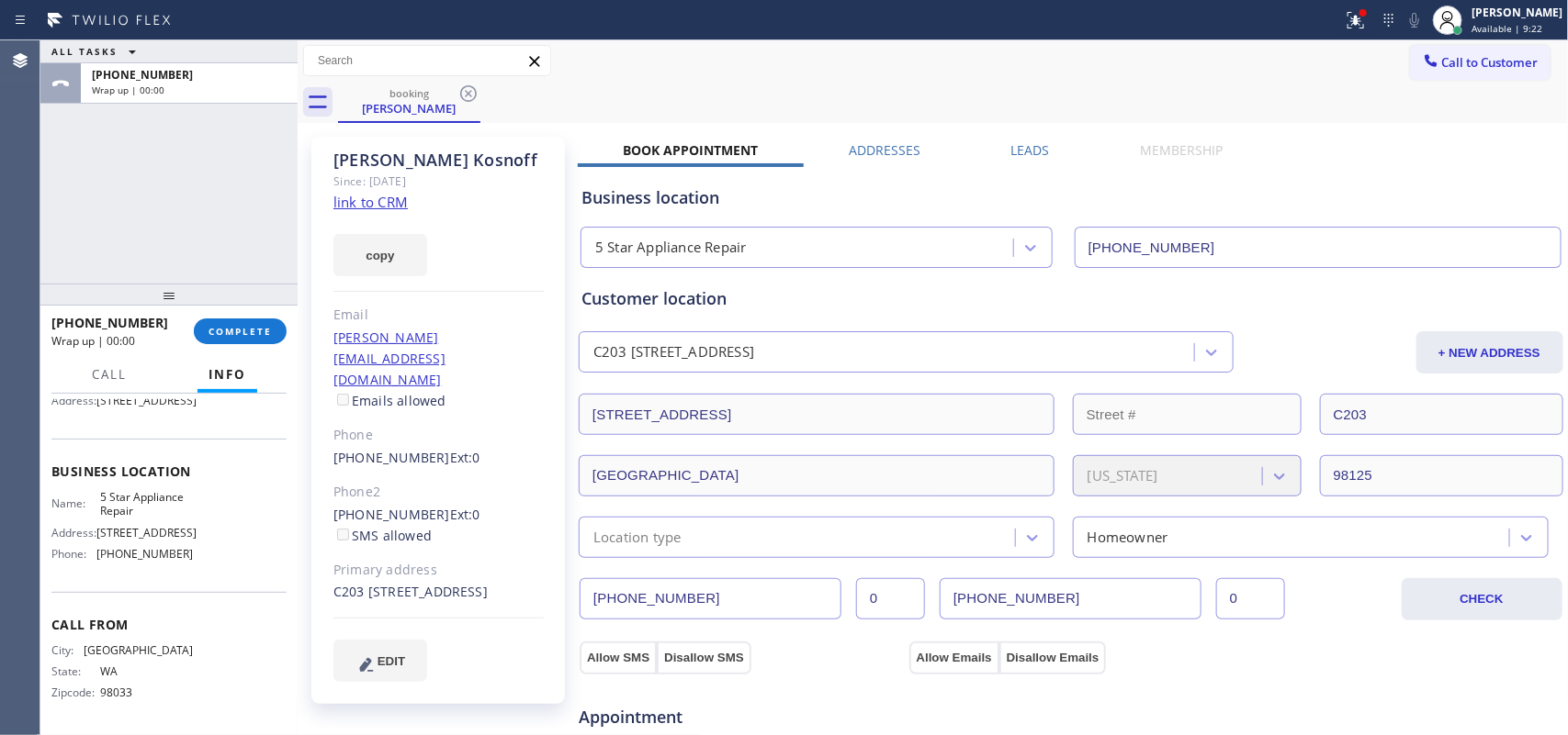
drag, startPoint x: 267, startPoint y: 341, endPoint x: 430, endPoint y: 323, distance: 164.0
click at [492, 337] on div "ALL TASKS ALL TASKS ACTIVE TASKS TASKS IN WRAP UP [PHONE_NUMBER] Wrap up | 00:0…" at bounding box center [804, 388] width 1527 height 695
click at [264, 330] on span "COMPLETE" at bounding box center [241, 331] width 64 height 13
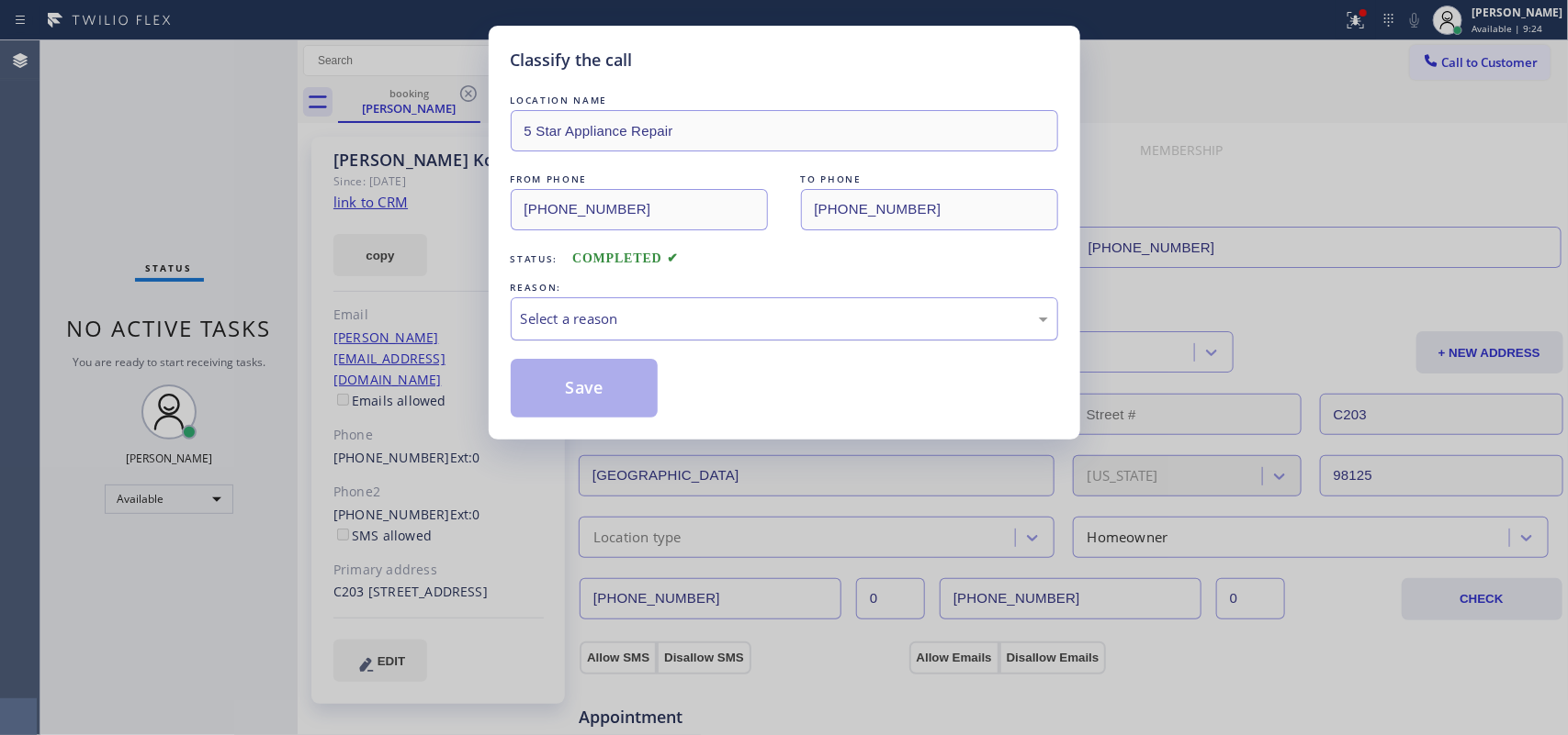
click at [549, 323] on div "Select a reason" at bounding box center [784, 319] width 527 height 21
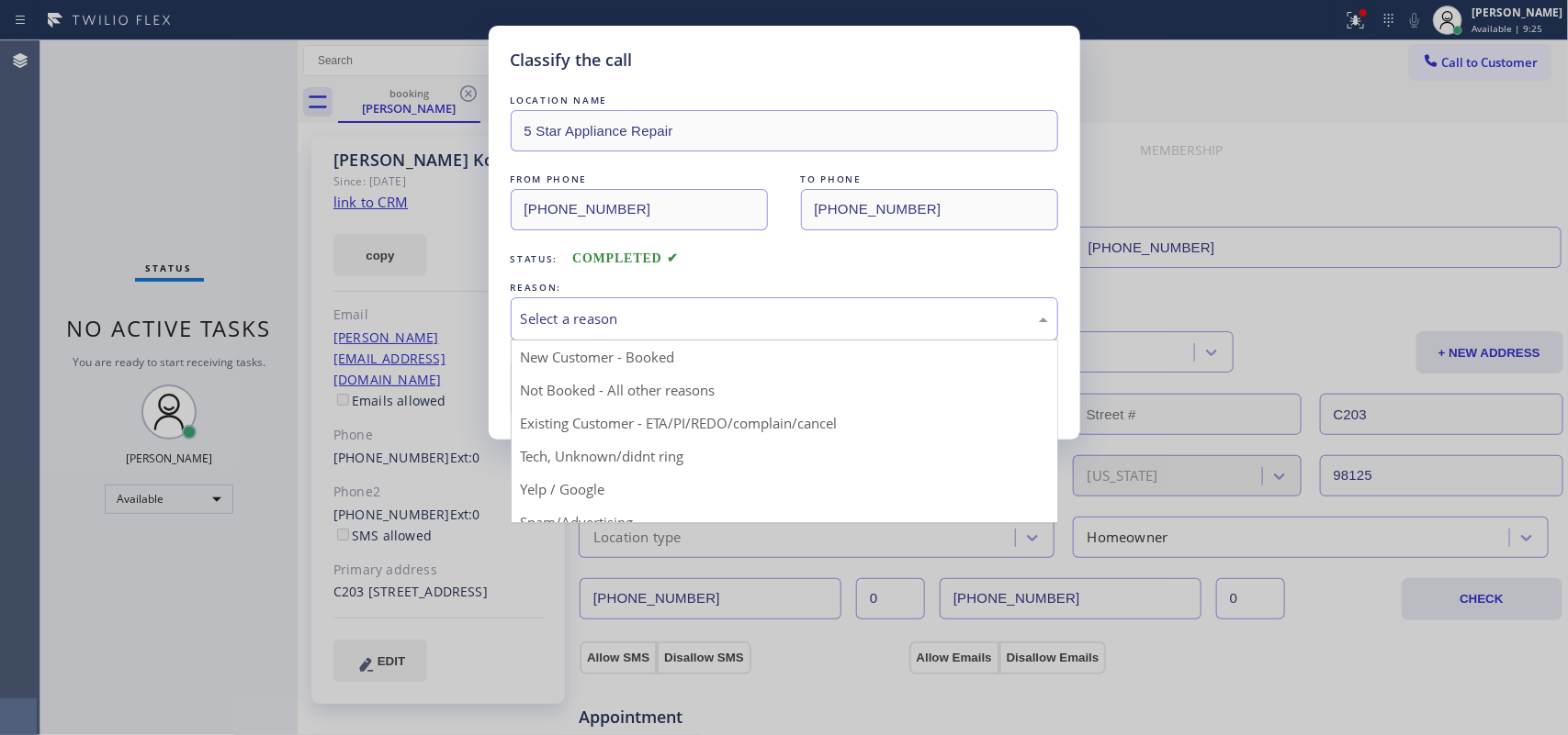
click at [710, 315] on div "Select a reason" at bounding box center [784, 319] width 527 height 21
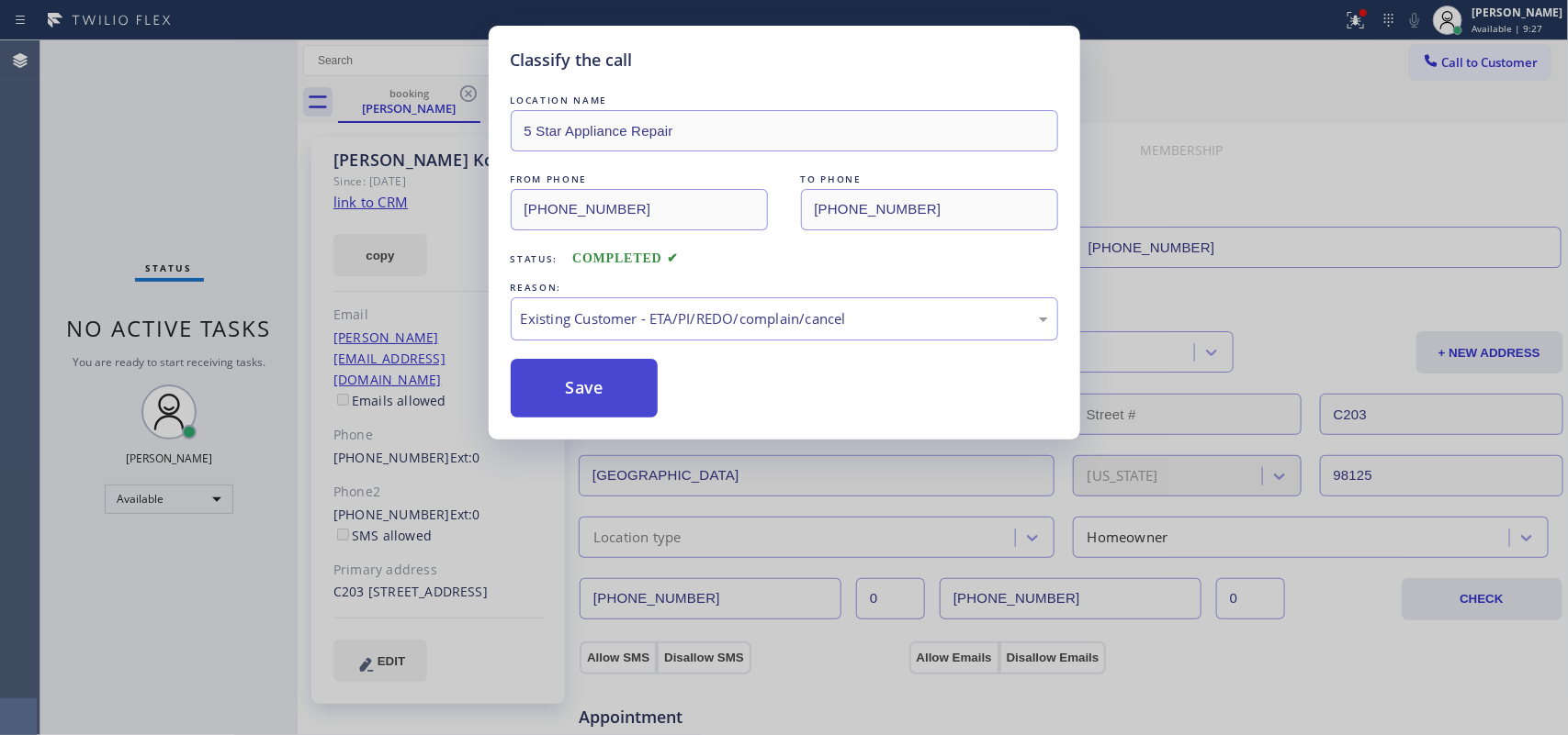
drag, startPoint x: 585, startPoint y: 413, endPoint x: 580, endPoint y: 385, distance: 28.4
click at [584, 413] on button "Save" at bounding box center [584, 388] width 148 height 59
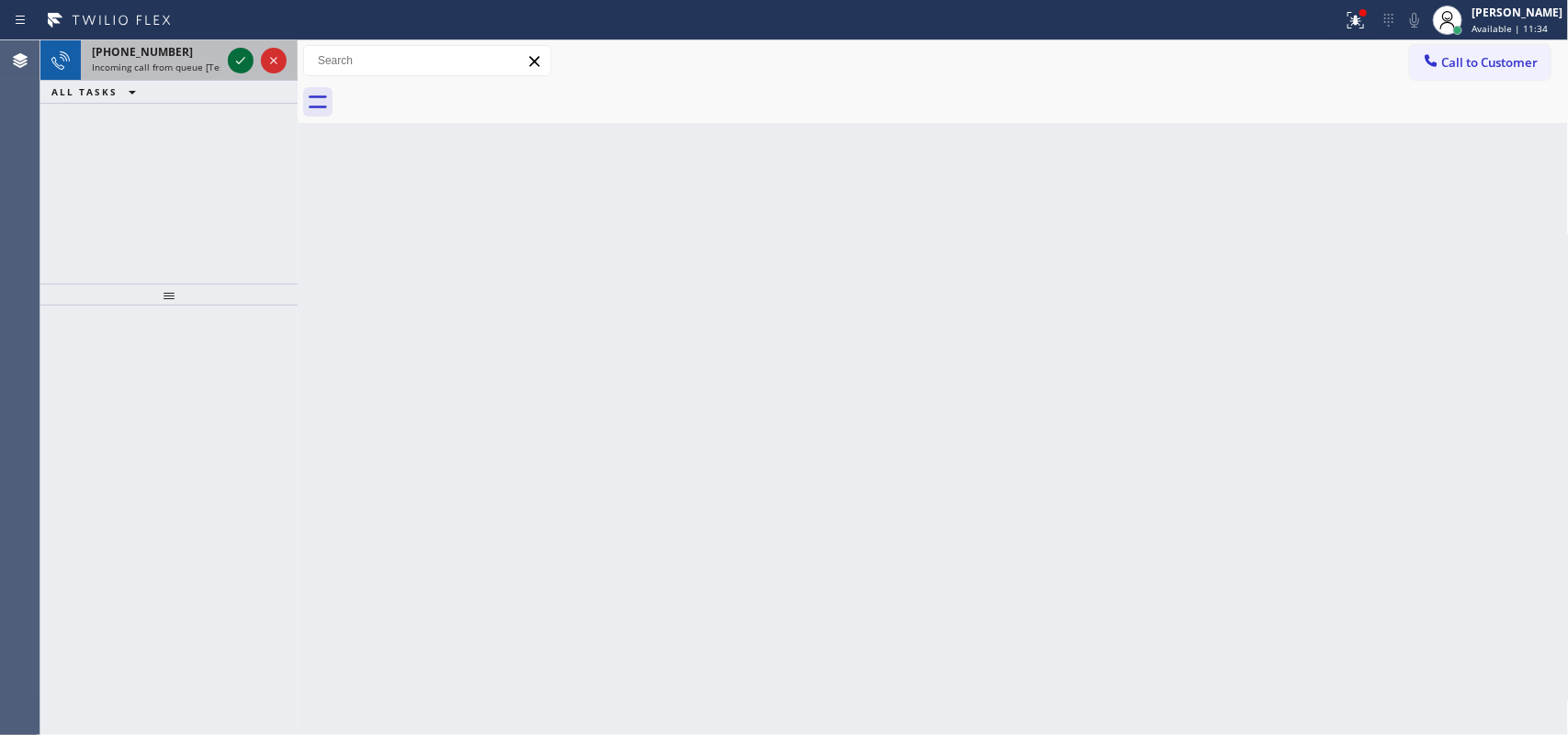
click at [236, 60] on icon at bounding box center [241, 60] width 22 height 22
click at [231, 65] on icon at bounding box center [241, 60] width 22 height 22
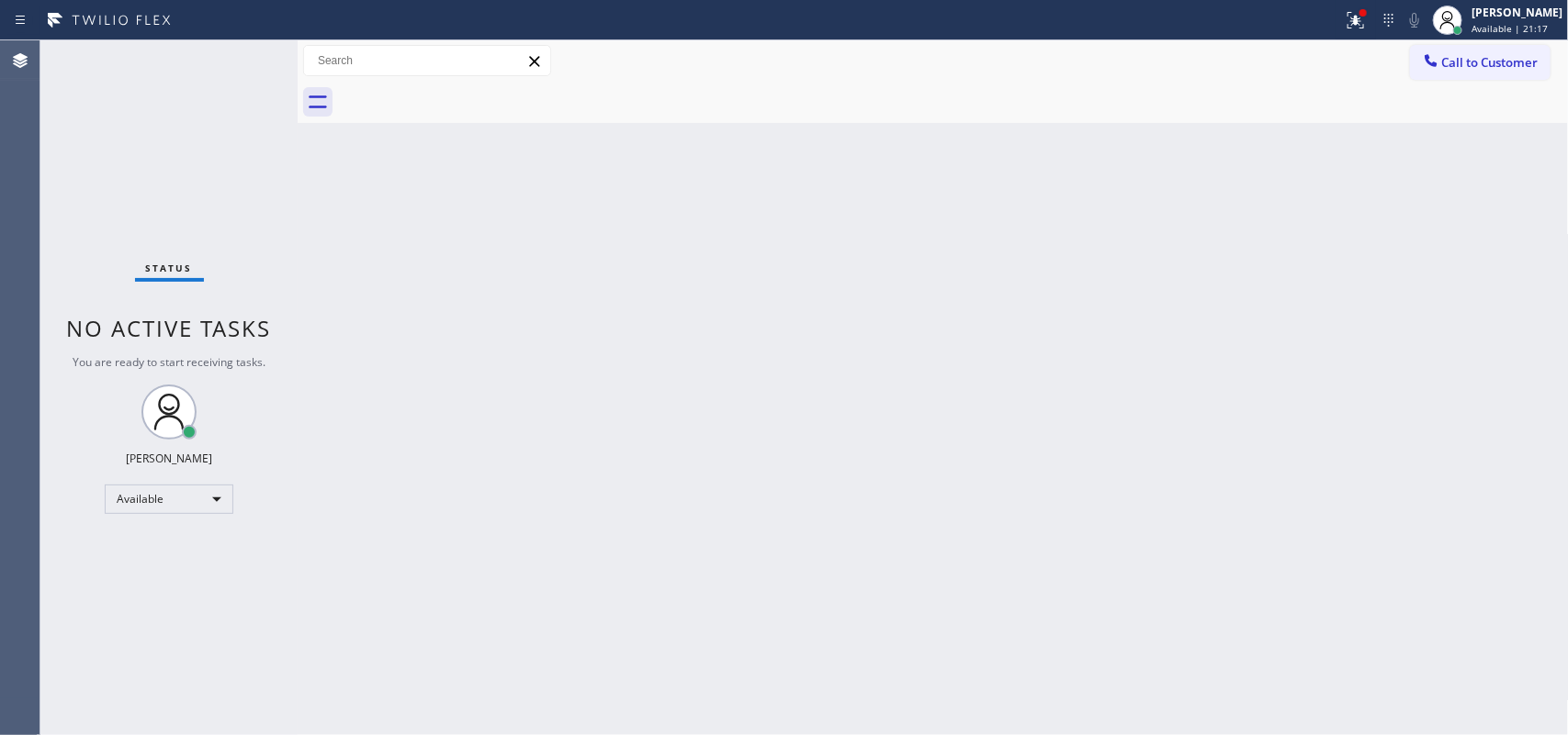
click at [234, 56] on div "Status No active tasks You are ready to start receiving tasks. [PERSON_NAME] Av…" at bounding box center [169, 388] width 257 height 695
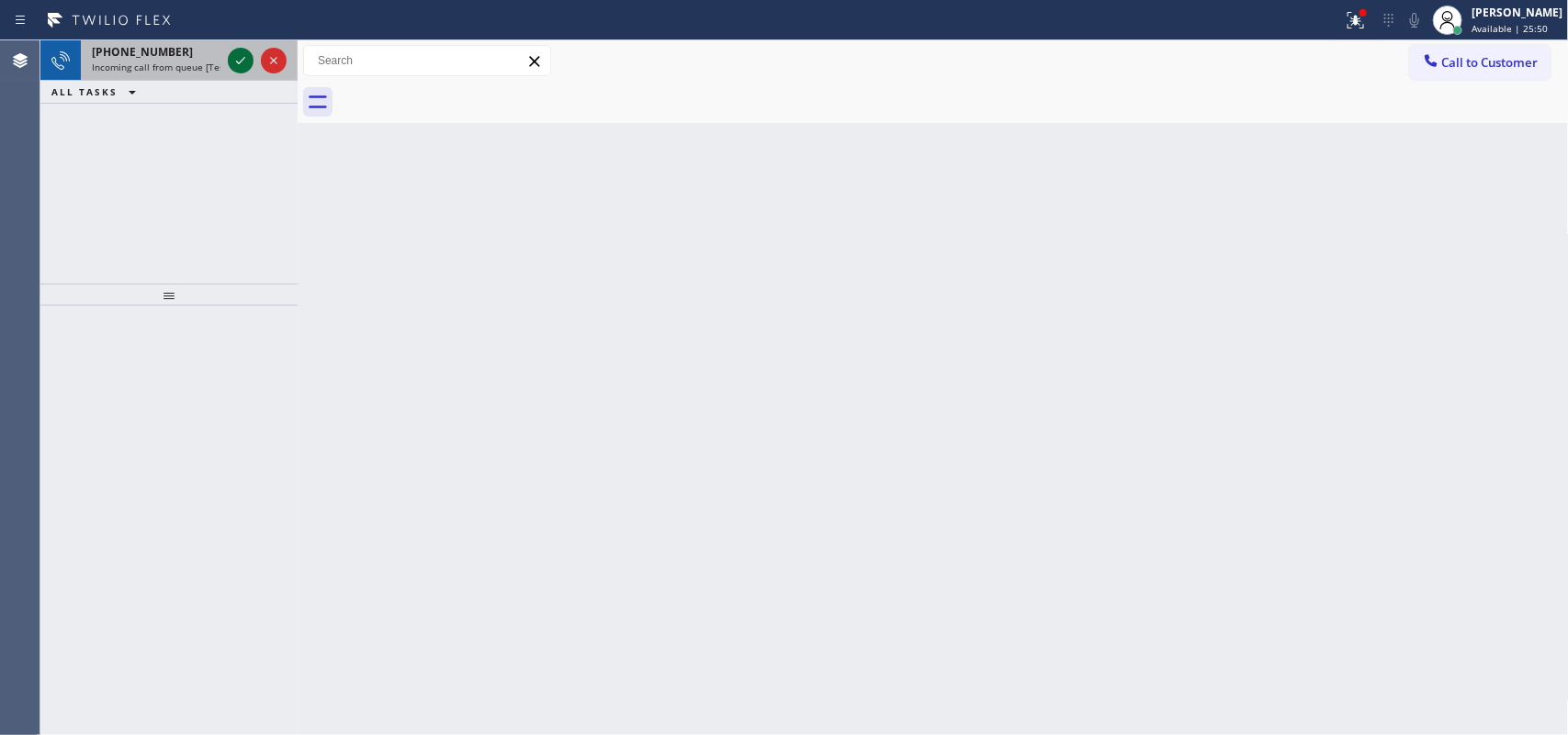
click at [244, 61] on icon at bounding box center [241, 60] width 22 height 22
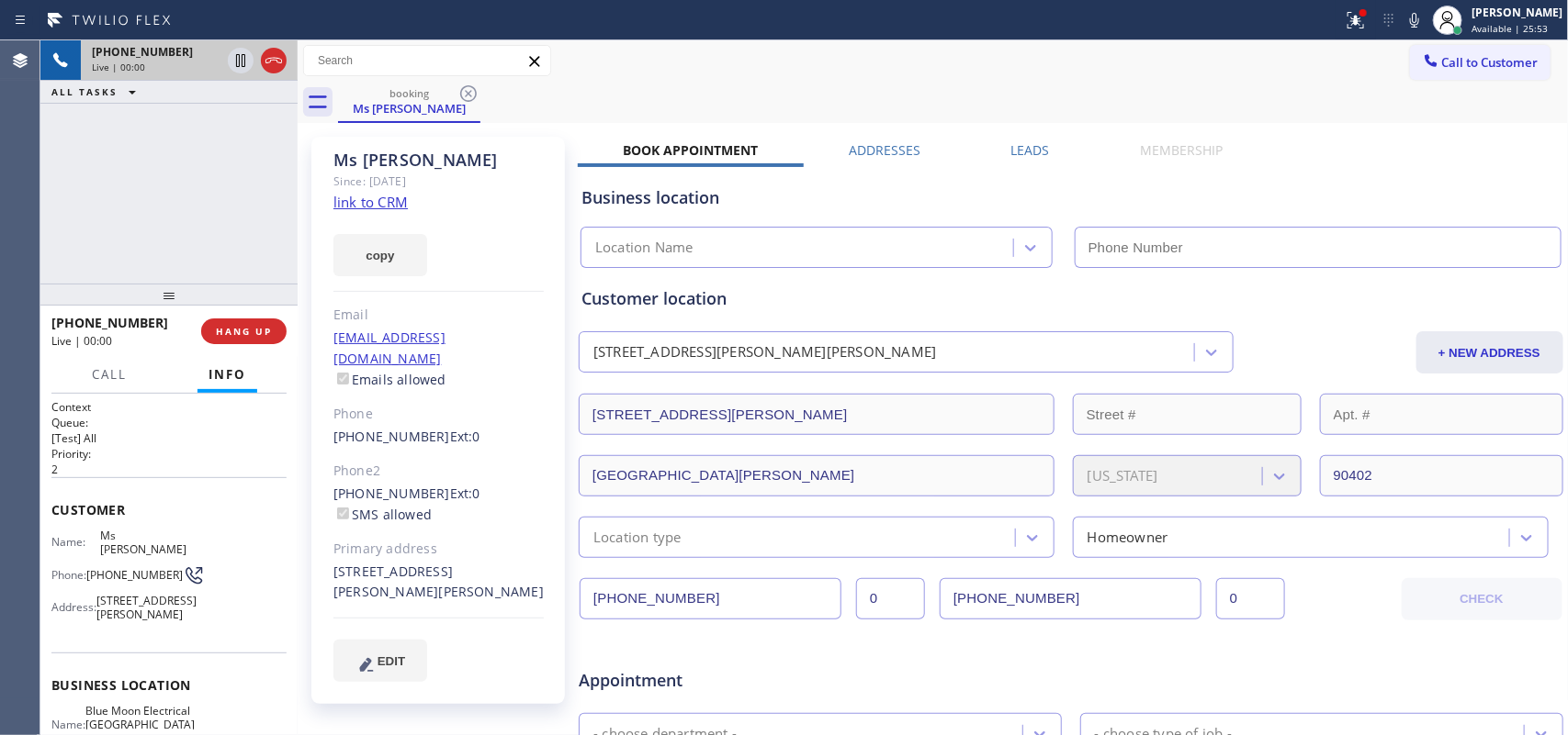
type input "[PHONE_NUMBER]"
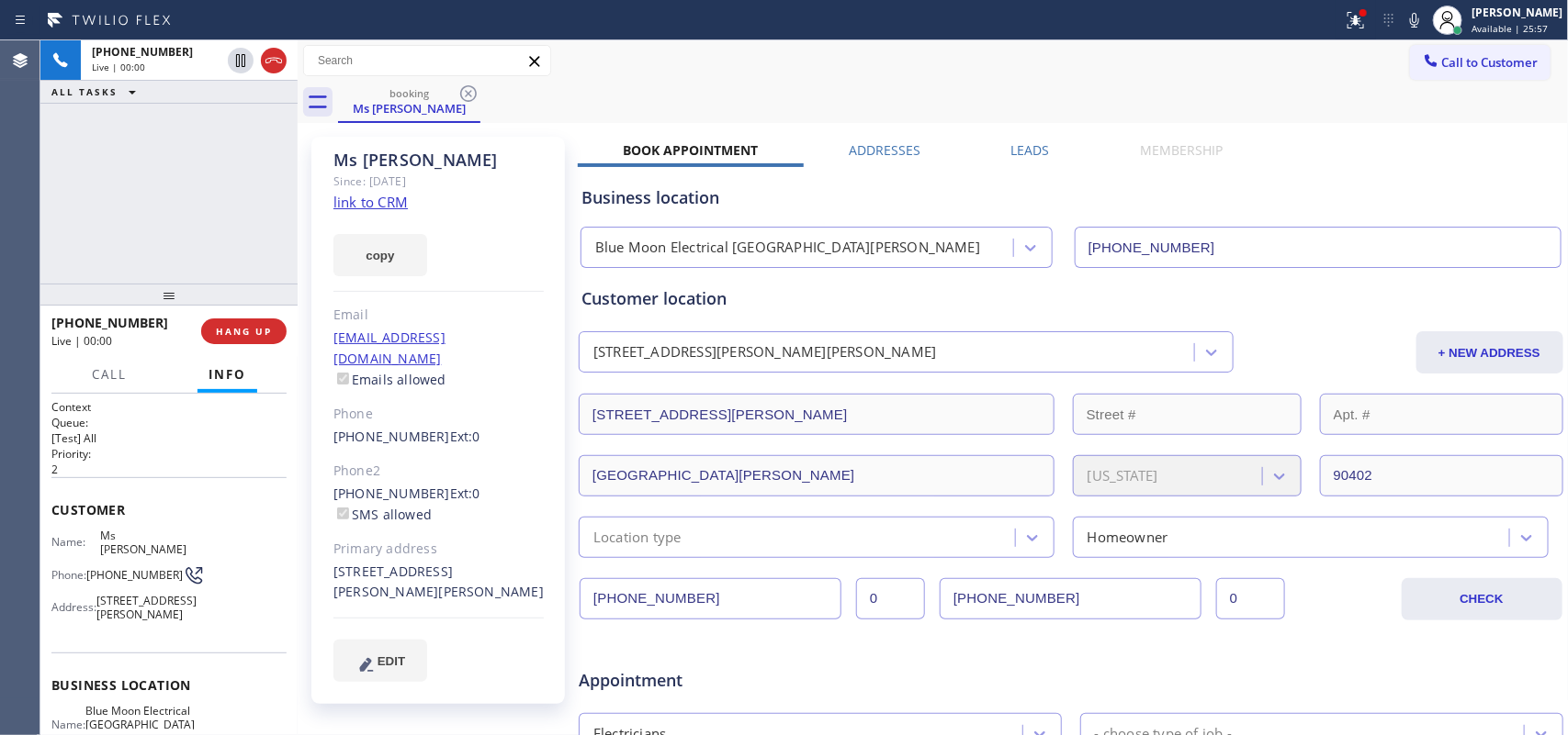
click at [387, 205] on link "link to CRM" at bounding box center [370, 202] width 74 height 18
click at [184, 61] on div "Live | 02:07" at bounding box center [156, 67] width 128 height 13
click at [102, 367] on span "Call" at bounding box center [109, 374] width 35 height 16
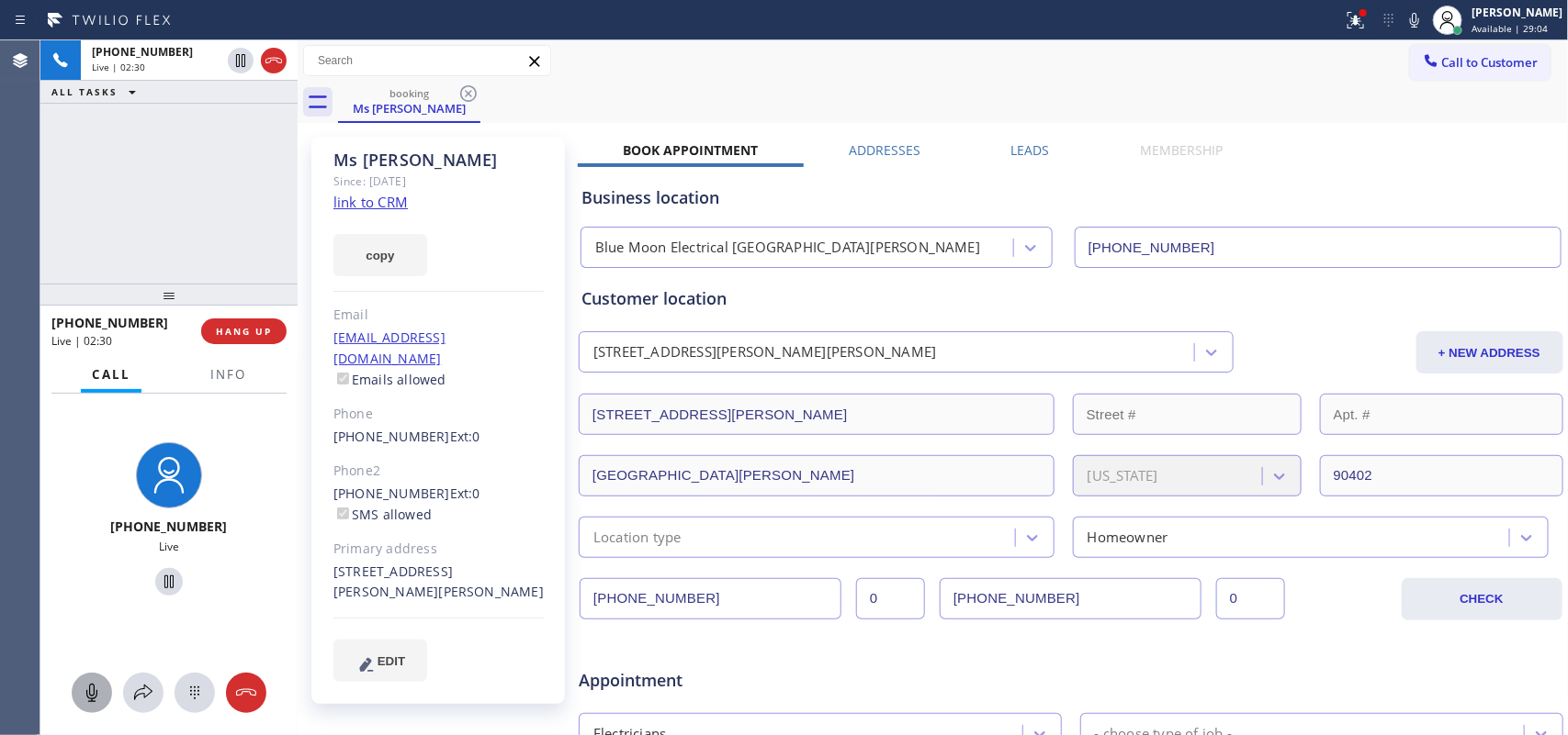
click at [89, 697] on icon at bounding box center [92, 693] width 22 height 22
click at [158, 579] on icon at bounding box center [169, 581] width 22 height 22
click at [81, 694] on icon at bounding box center [92, 693] width 22 height 22
click at [158, 584] on icon at bounding box center [169, 581] width 22 height 22
click at [92, 696] on icon at bounding box center [91, 693] width 11 height 18
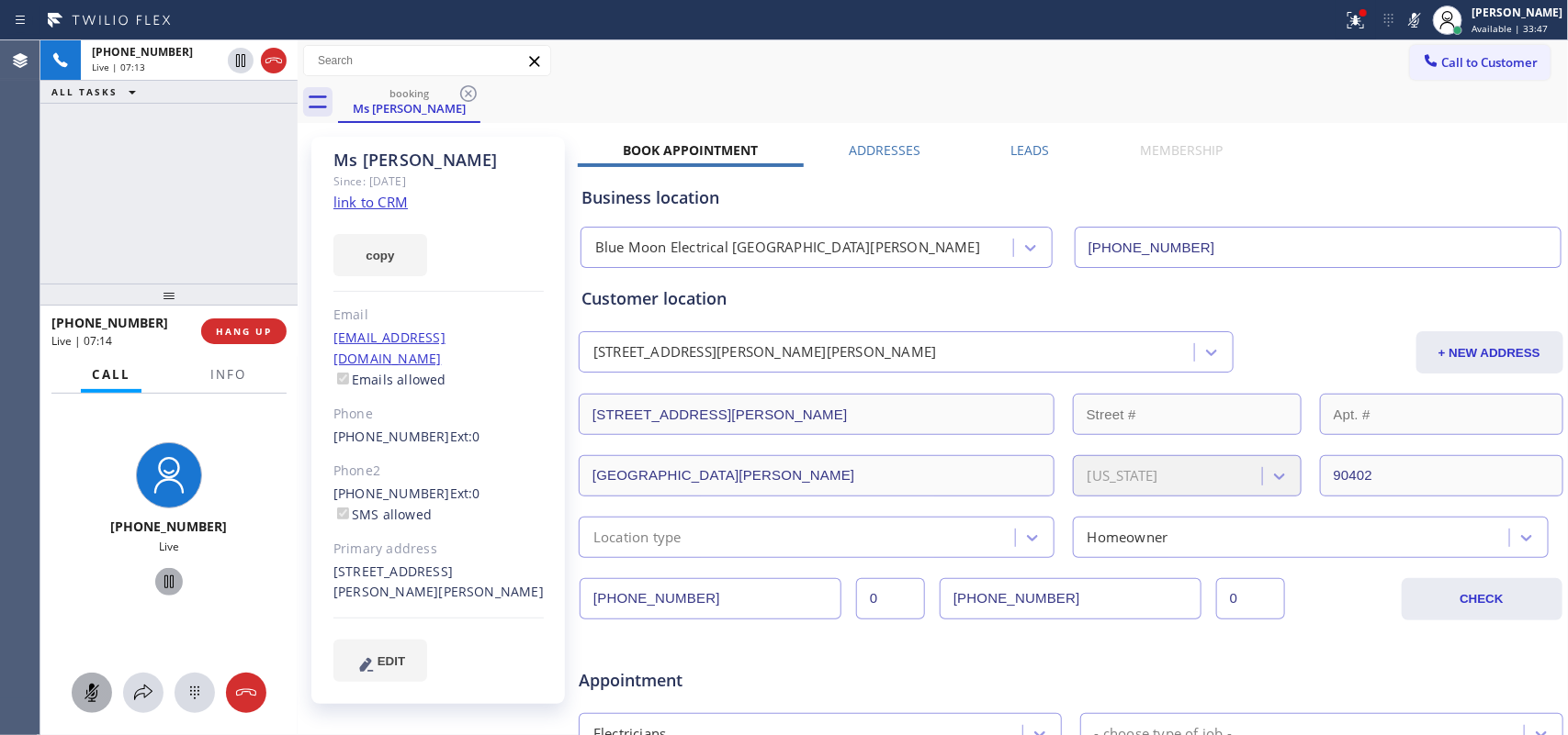
click at [164, 581] on icon at bounding box center [169, 581] width 10 height 13
click at [90, 692] on icon at bounding box center [92, 693] width 22 height 22
click at [160, 581] on icon at bounding box center [169, 581] width 22 height 22
click at [84, 696] on icon at bounding box center [92, 693] width 22 height 22
click at [158, 583] on icon at bounding box center [169, 581] width 22 height 22
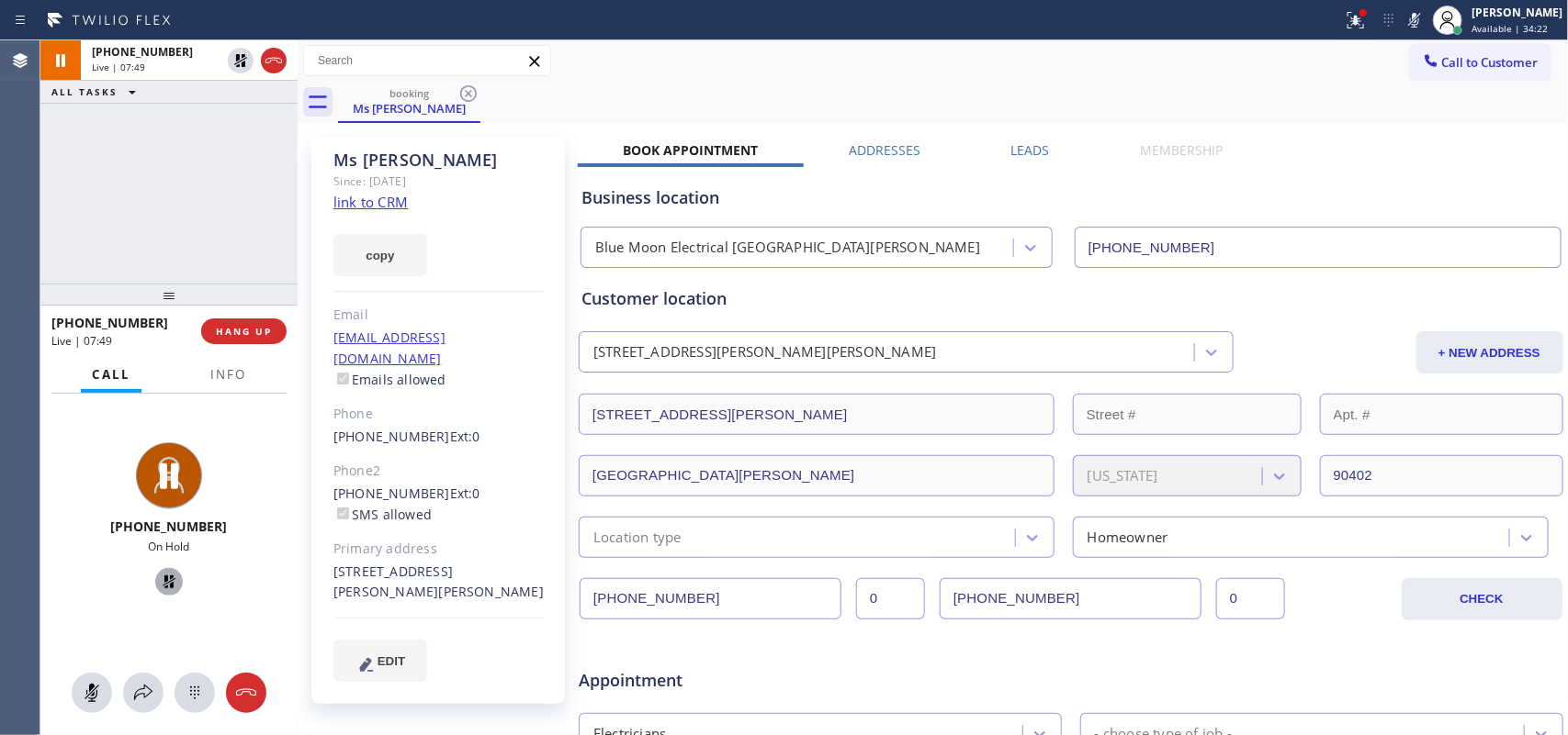
drag, startPoint x: 90, startPoint y: 685, endPoint x: 158, endPoint y: 608, distance: 102.7
click at [92, 685] on icon at bounding box center [91, 693] width 11 height 18
click at [158, 581] on icon at bounding box center [169, 581] width 22 height 22
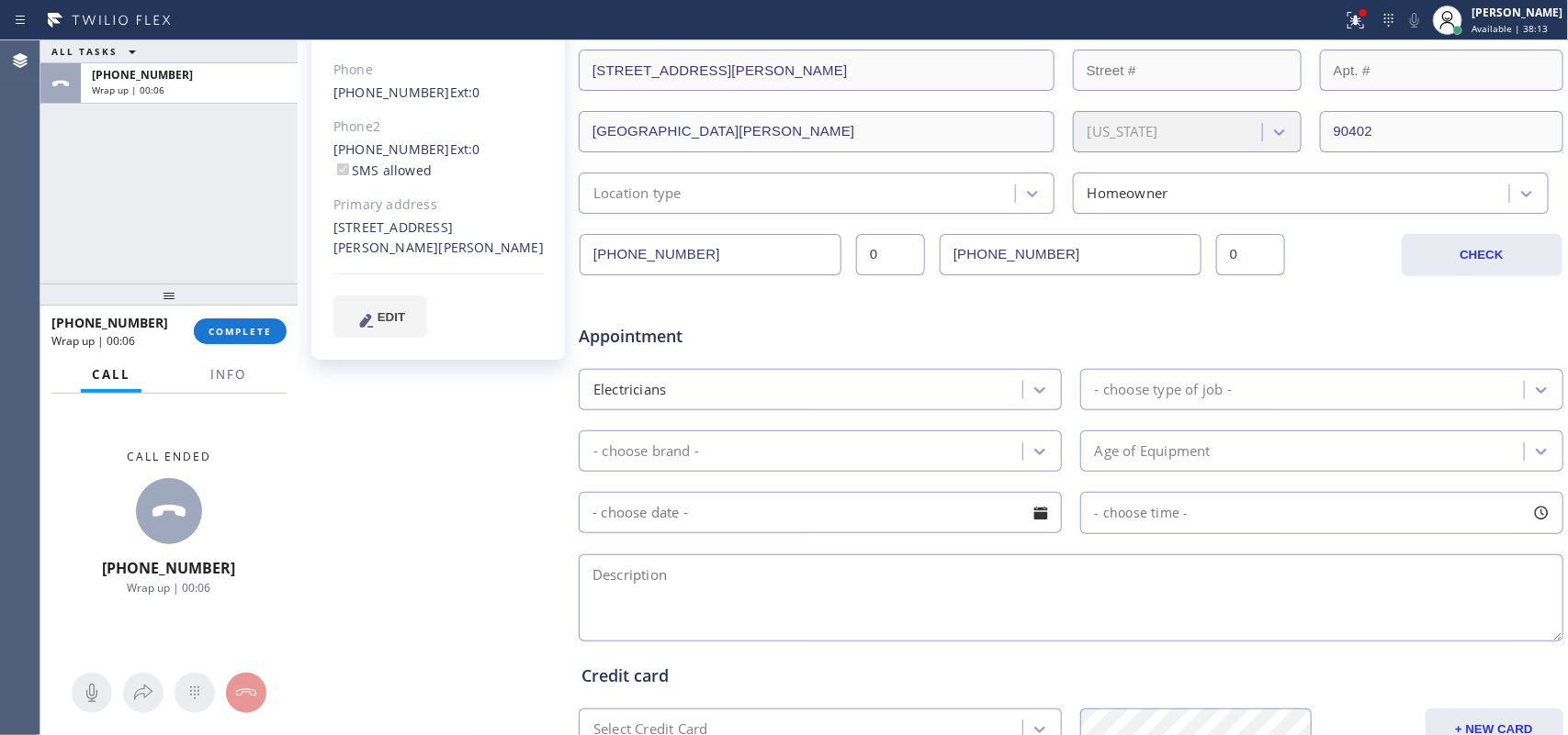
scroll to position [459, 0]
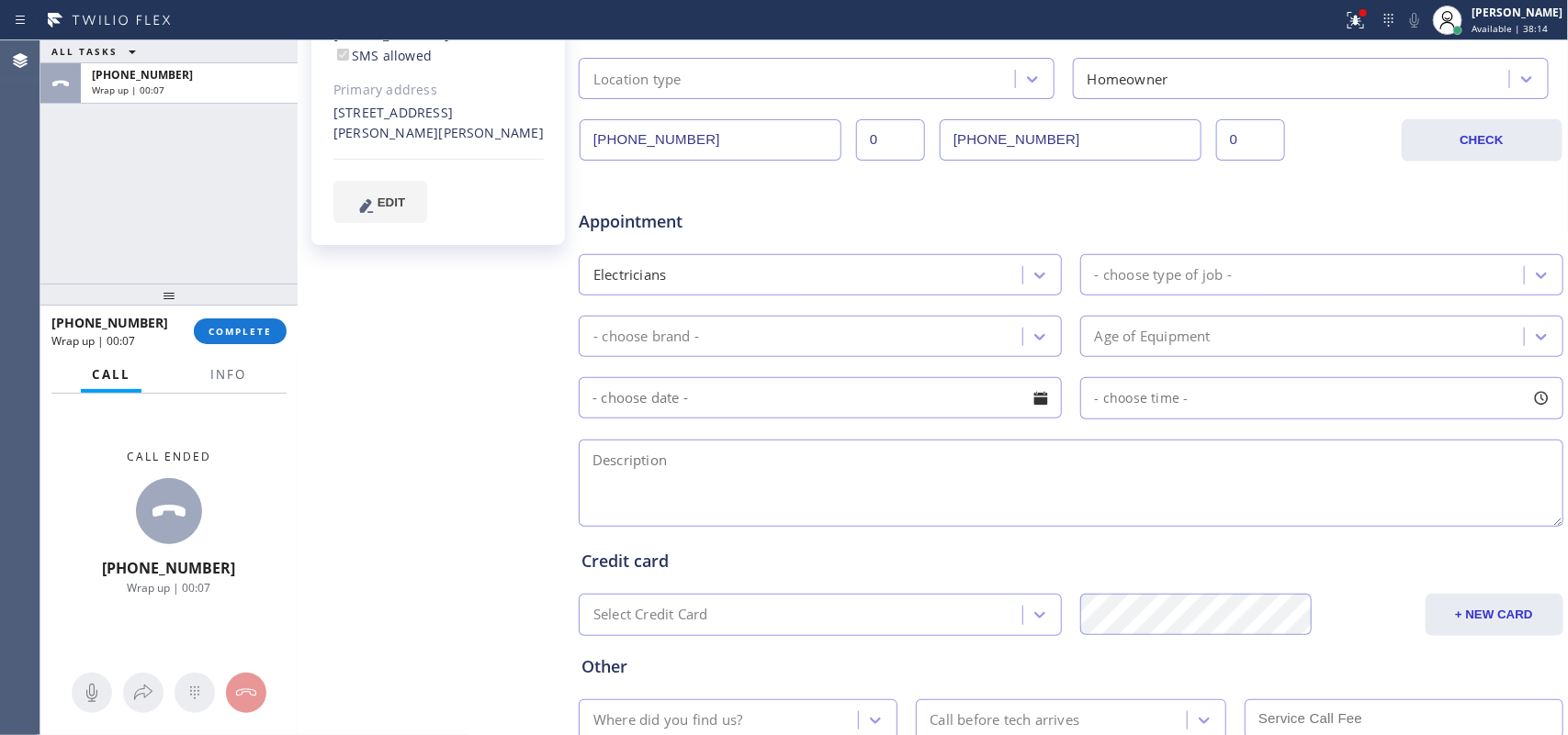
click at [1231, 280] on div "- choose type of job -" at bounding box center [1304, 274] width 438 height 32
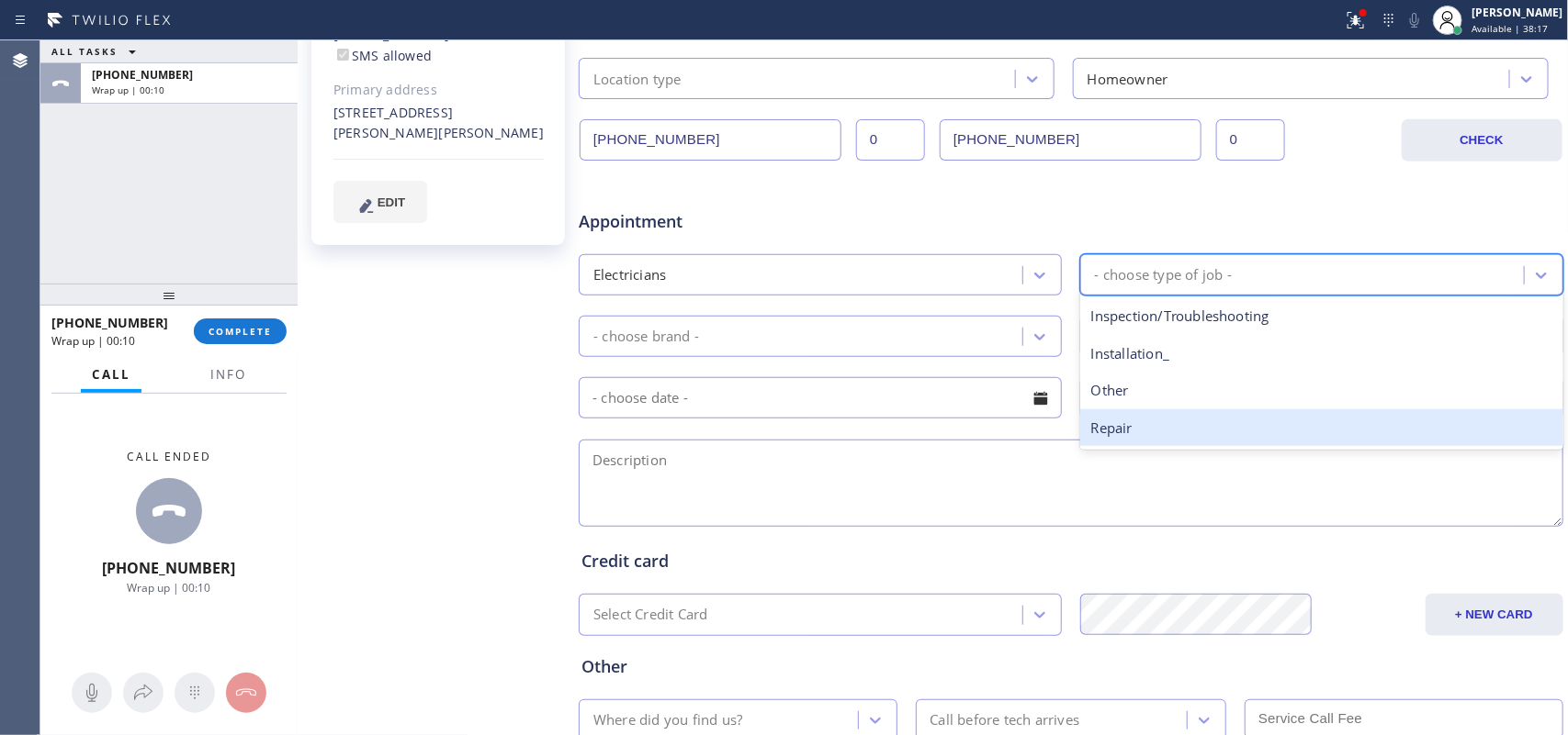
click at [1172, 425] on div "Repair" at bounding box center [1322, 428] width 483 height 38
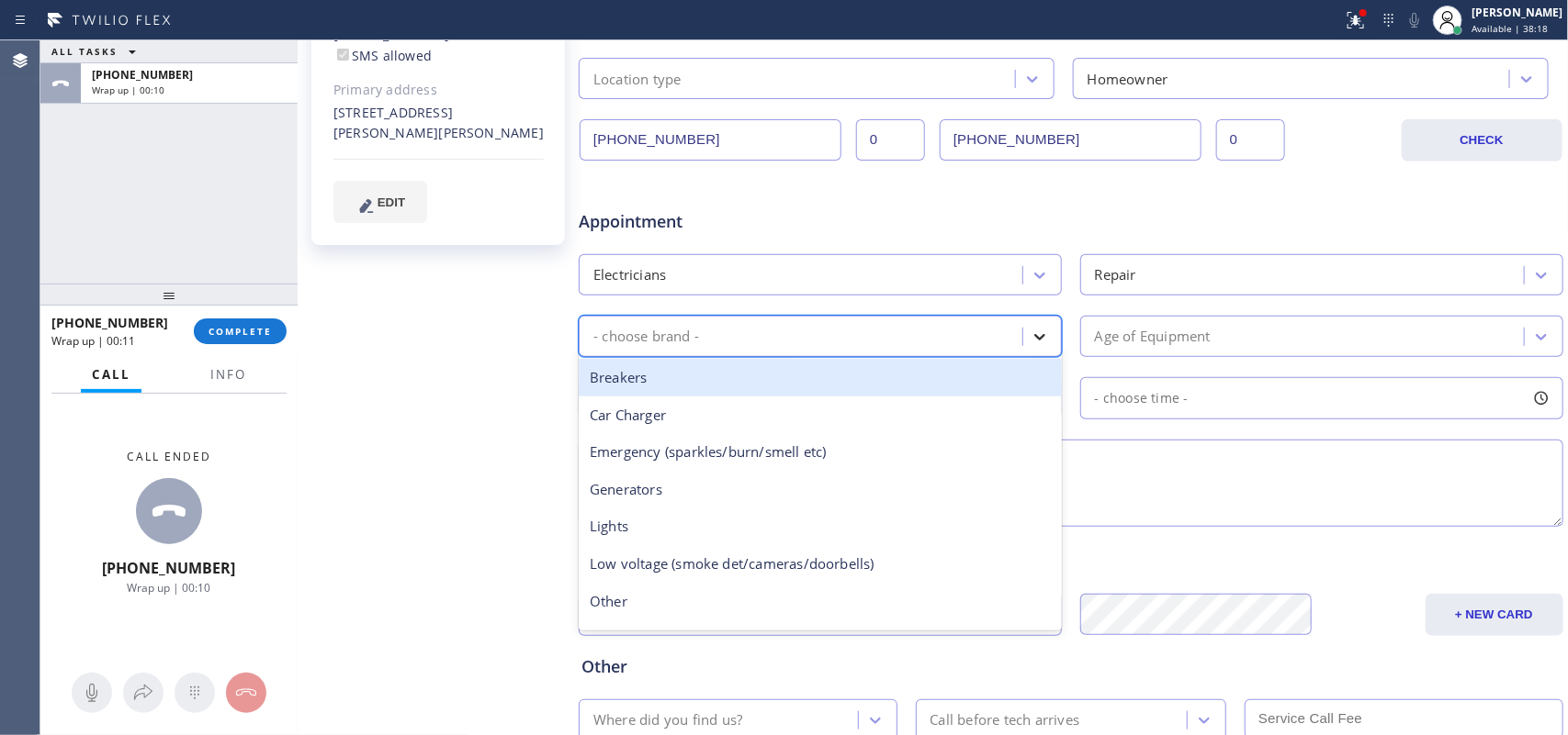
click at [1042, 340] on div at bounding box center [1040, 337] width 33 height 33
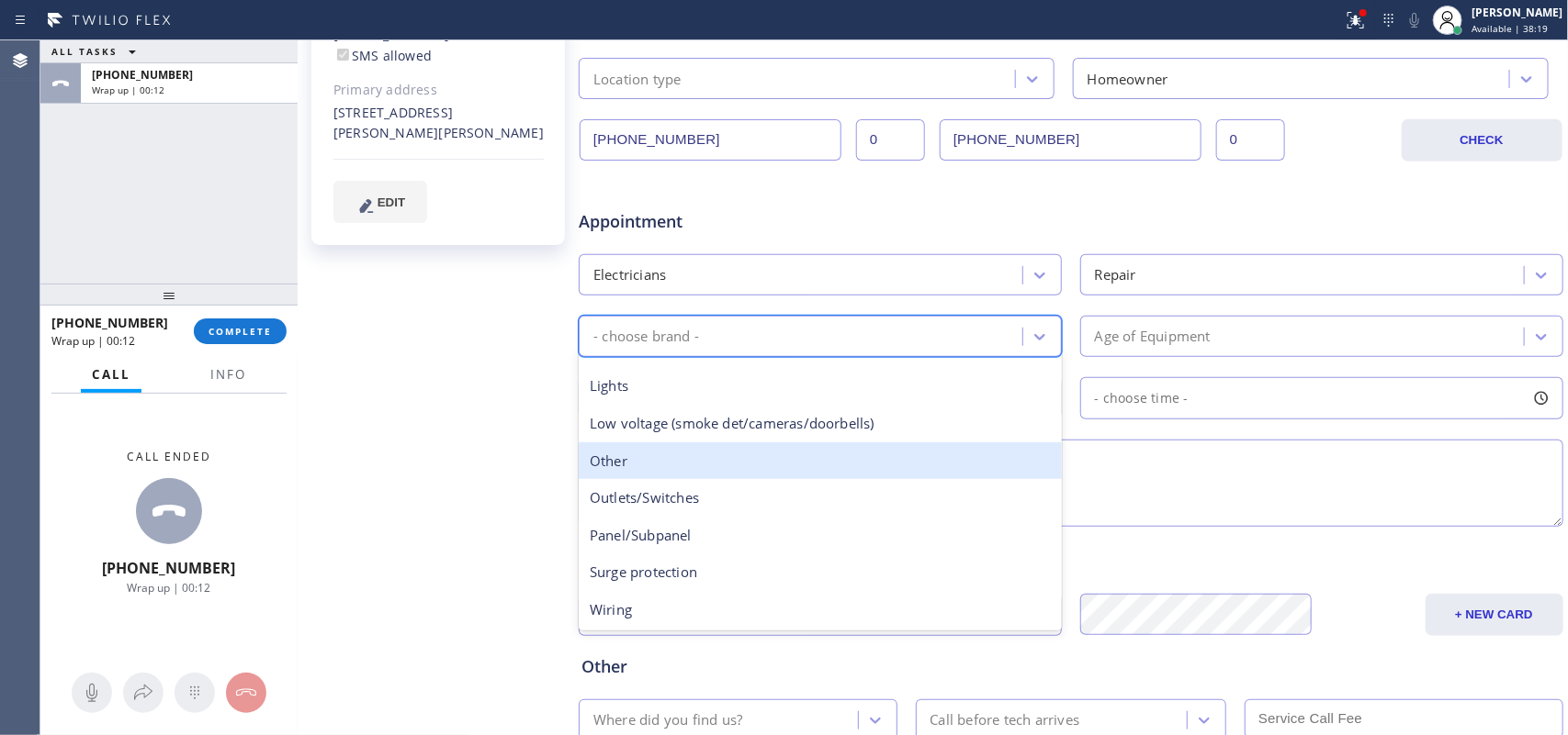
scroll to position [26, 0]
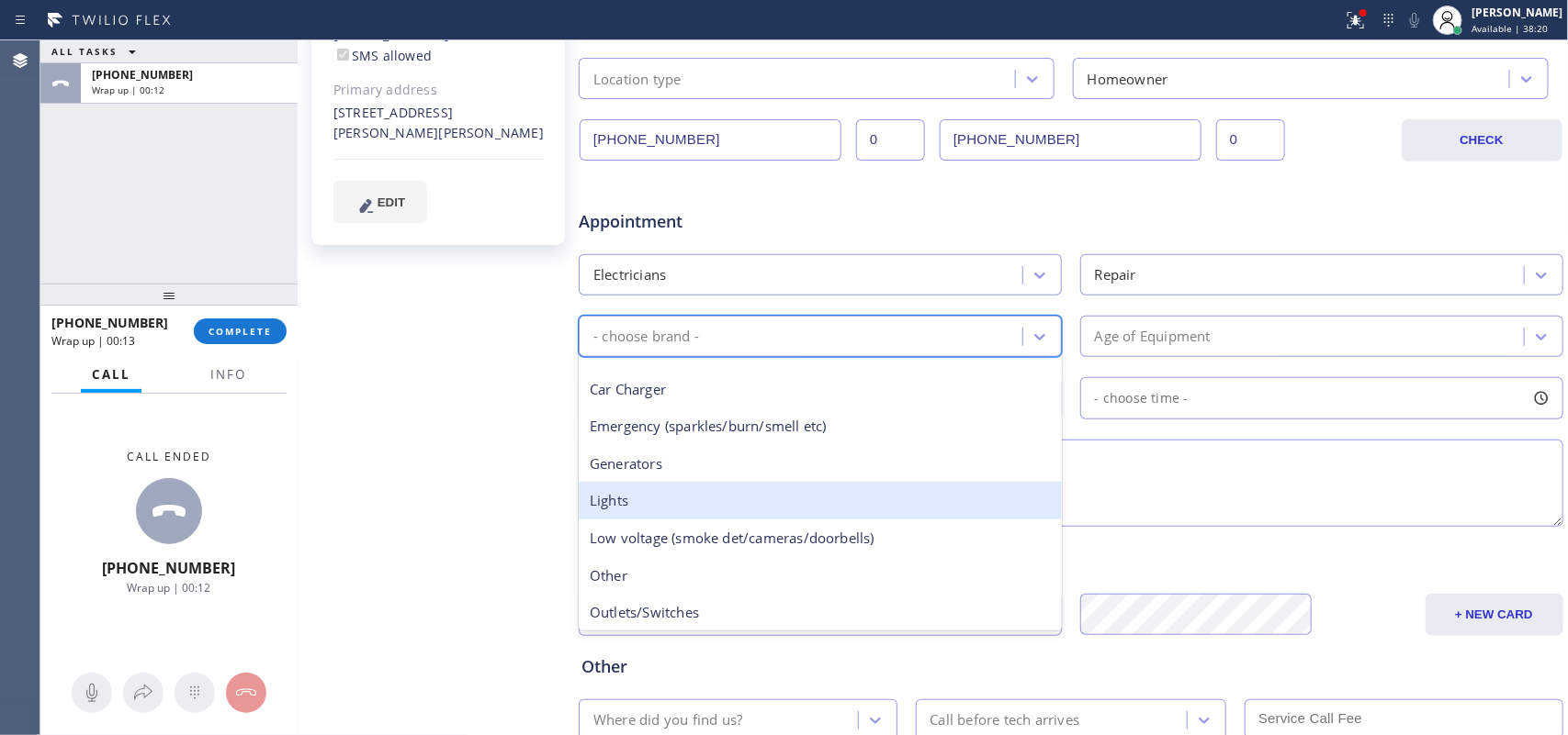
click at [849, 492] on div "Lights" at bounding box center [820, 500] width 483 height 38
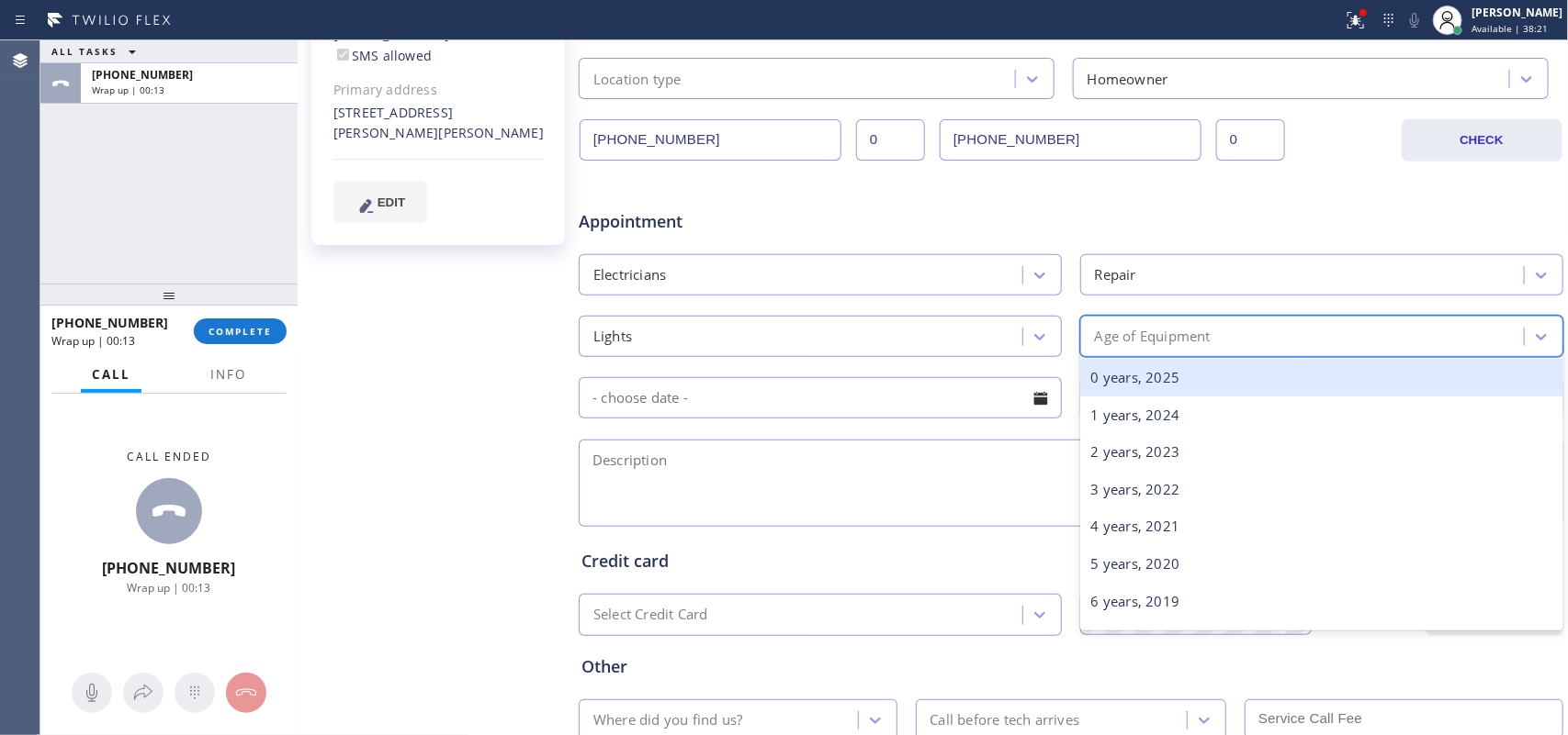
click at [1157, 332] on div "Age of Equipment" at bounding box center [1153, 336] width 116 height 21
click at [1181, 370] on div "0 years, 2025" at bounding box center [1322, 378] width 483 height 38
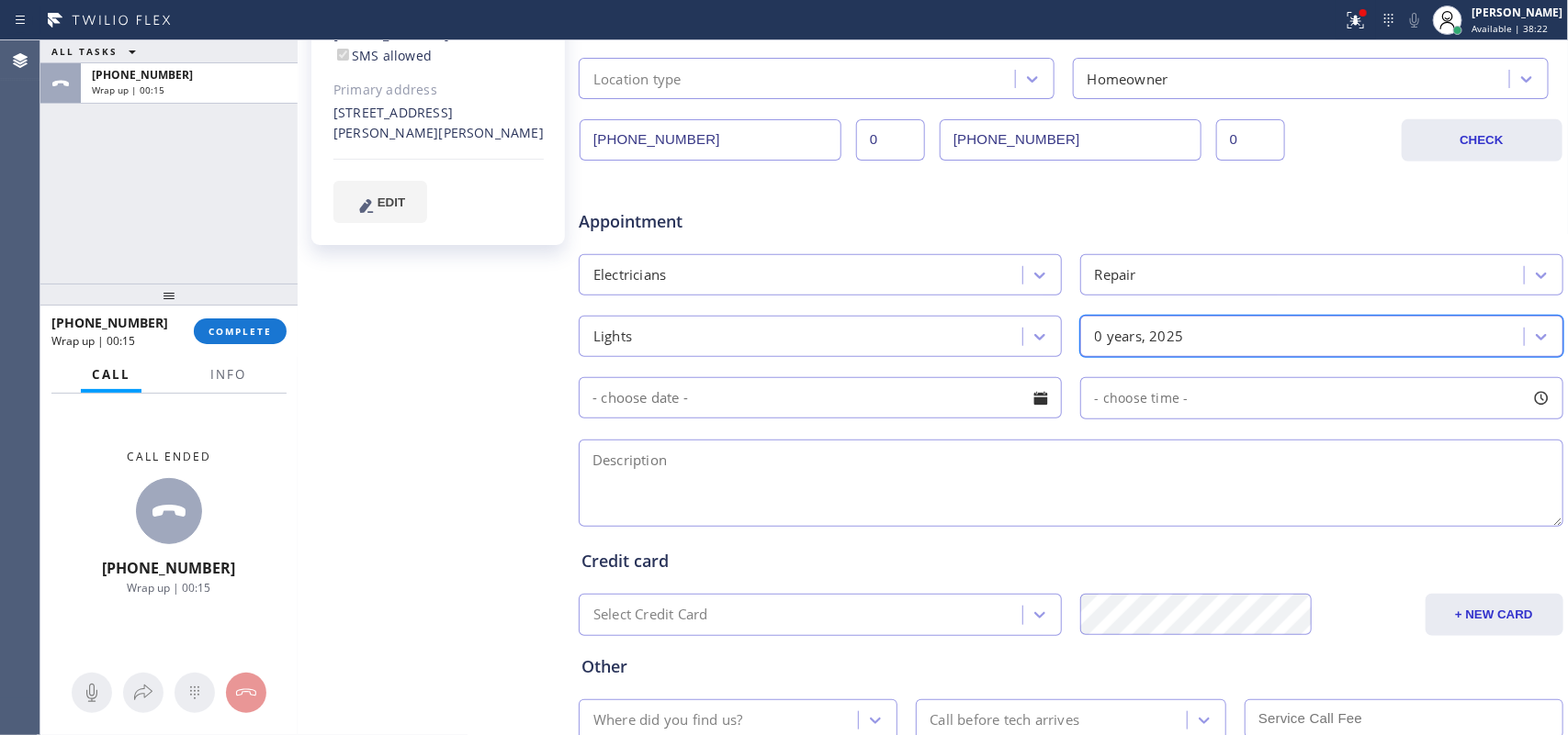
scroll to position [587, 0]
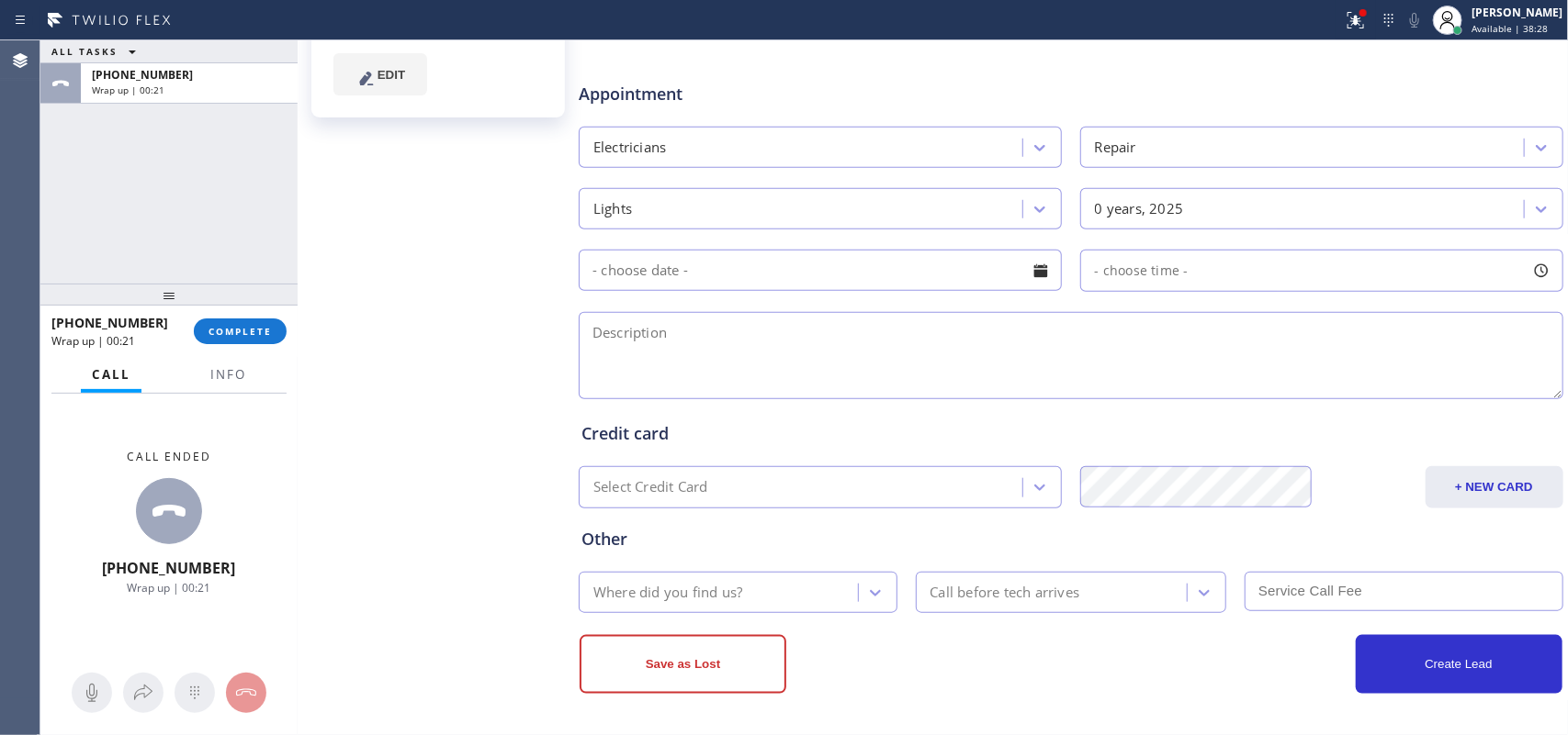
click at [404, 624] on div "Ms [PERSON_NAME] Since: [DATE] link to CRM copy Email [EMAIL_ADDRESS][DOMAIN_NA…" at bounding box center [440, 136] width 275 height 1190
click at [976, 354] on textarea at bounding box center [1070, 355] width 984 height 87
paste textarea "inside the closet kind of fix, the lights still works but there was a very loud…"
click at [594, 331] on textarea "inside the closet kind of fix, the lights still works but there was a very loud…" at bounding box center [1070, 355] width 984 height 87
click at [592, 328] on textarea "inside the closet kind of fix, the lights still works but there was a very loud…" at bounding box center [1070, 355] width 984 height 87
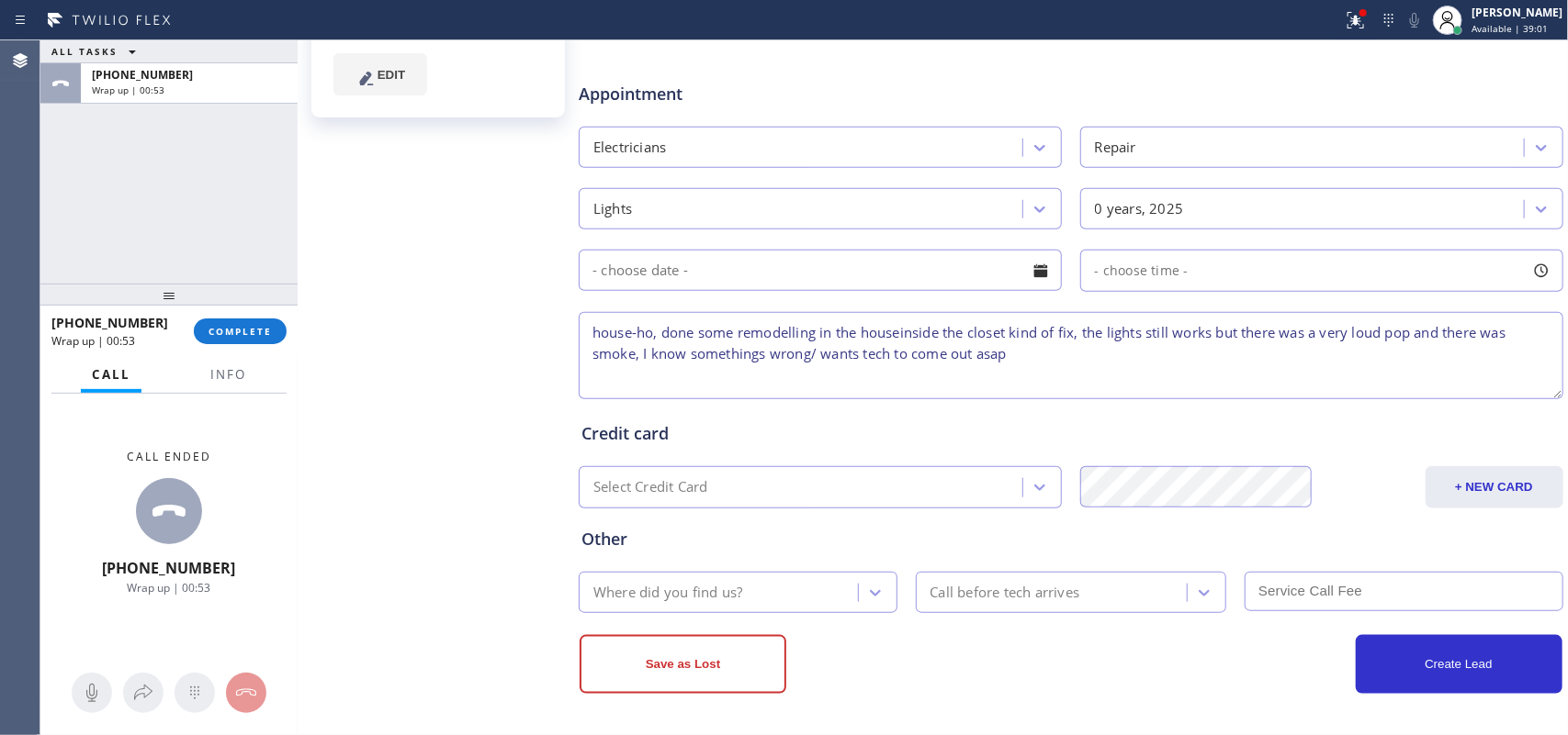
click at [905, 335] on textarea "house-ho, done some remodelling in the houseinside the closet kind of fix, the …" at bounding box center [1070, 355] width 984 height 87
click at [864, 358] on textarea "house-ho, done some remodeling in the house, the lights still works but there w…" at bounding box center [1070, 355] width 984 height 87
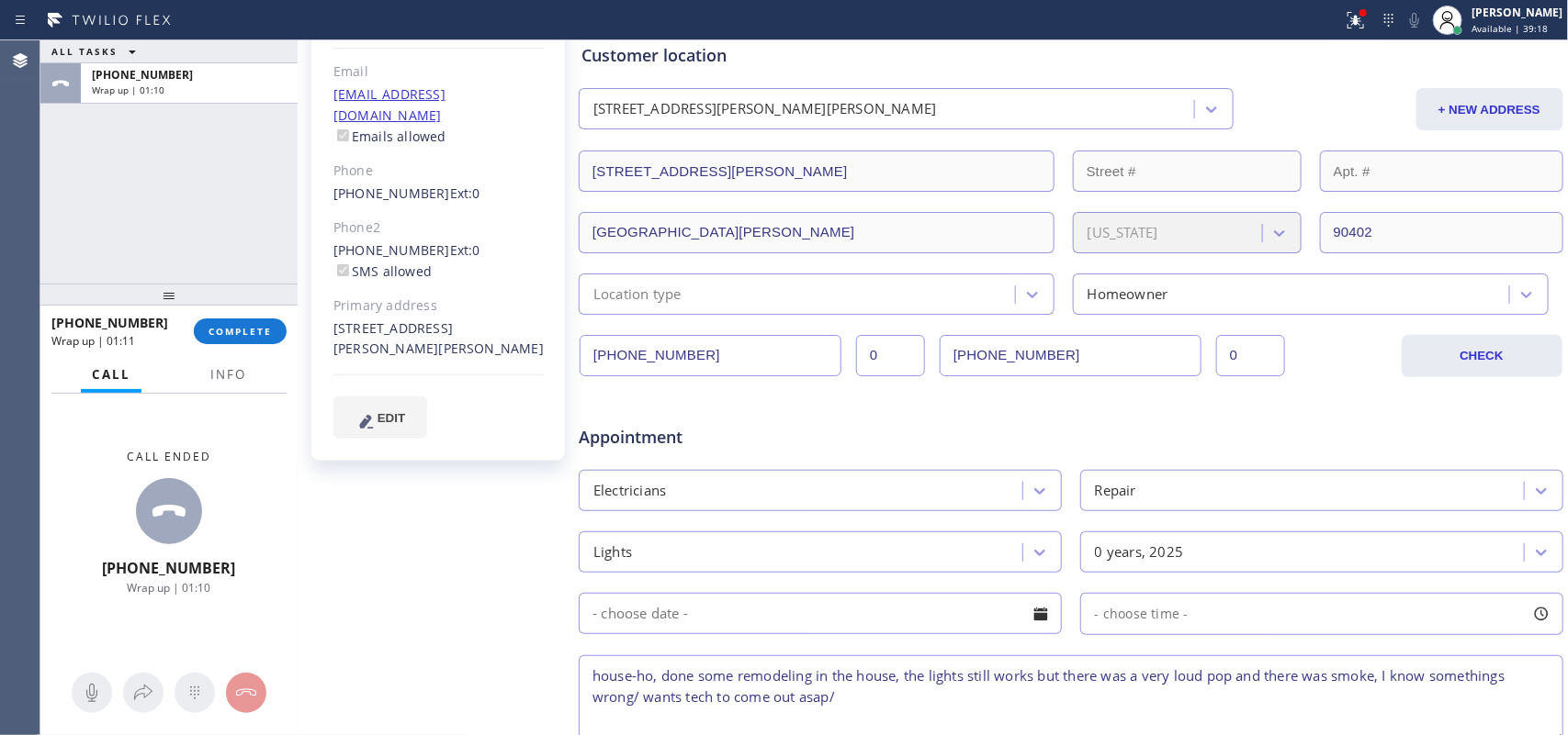
scroll to position [128, 0]
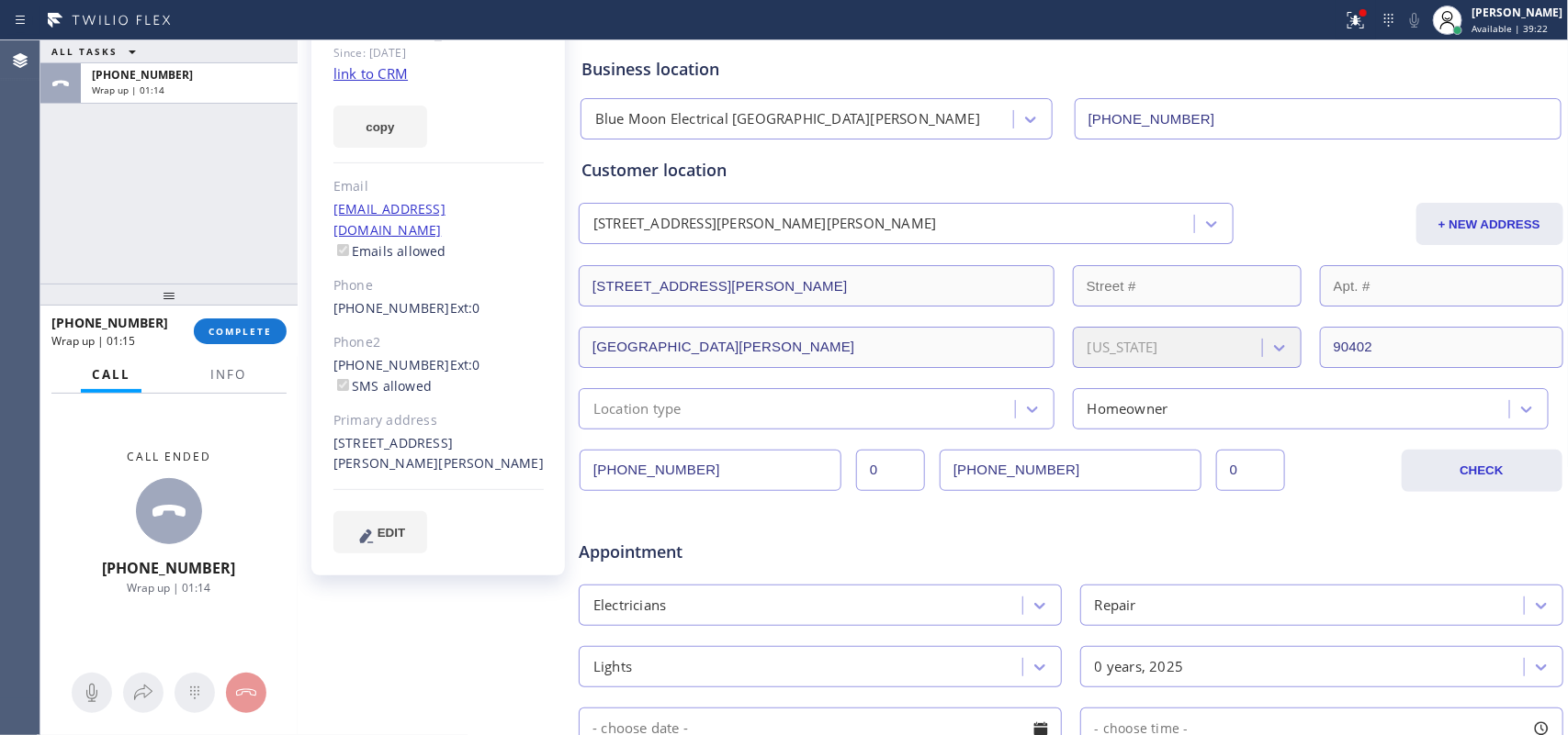
drag, startPoint x: 425, startPoint y: 445, endPoint x: 387, endPoint y: 443, distance: 38.1
click at [387, 443] on div "[STREET_ADDRESS][PERSON_NAME][PERSON_NAME]" at bounding box center [439, 455] width 211 height 42
copy div "90402 CA"
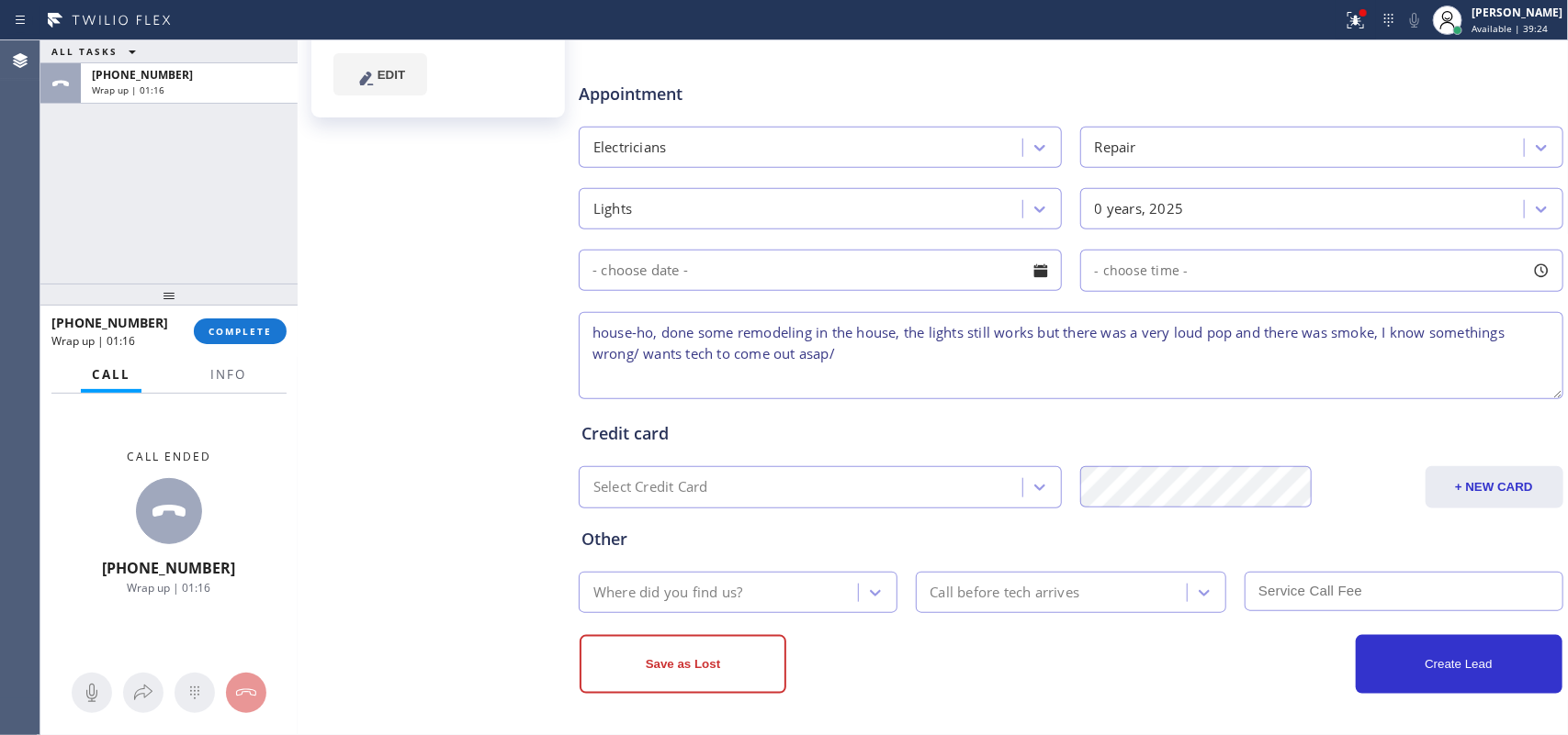
click at [1015, 368] on textarea "house-ho, done some remodeling in the house, the lights still works but there w…" at bounding box center [1070, 355] width 984 height 87
paste textarea "90402 CA"
click at [829, 356] on textarea "house-ho, done some remodeling in the house, the lights still works but there w…" at bounding box center [1070, 355] width 984 height 87
click at [917, 353] on textarea "house-ho, done some remodeling in the house, the lights still works but there w…" at bounding box center [1070, 355] width 984 height 87
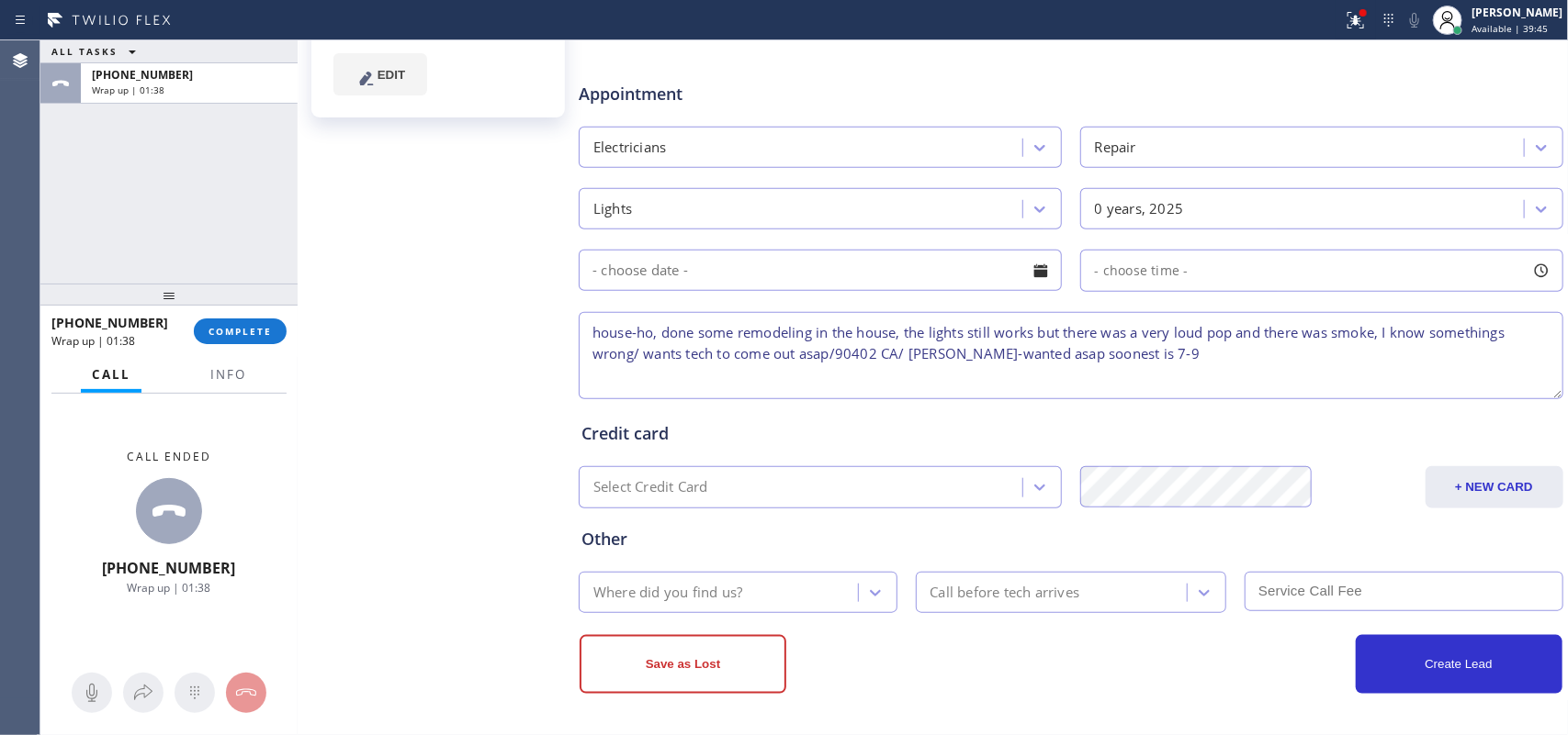
drag, startPoint x: 1150, startPoint y: 355, endPoint x: 567, endPoint y: 333, distance: 583.4
click at [567, 333] on div "Ms [PERSON_NAME] Since: [DATE] link to CRM copy Email [EMAIL_ADDRESS][DOMAIN_NA…" at bounding box center [933, 136] width 1262 height 1190
type textarea "house-ho, done some remodeling in the house, the lights still works but there w…"
click at [822, 589] on div "Where did you find us?" at bounding box center [721, 592] width 273 height 32
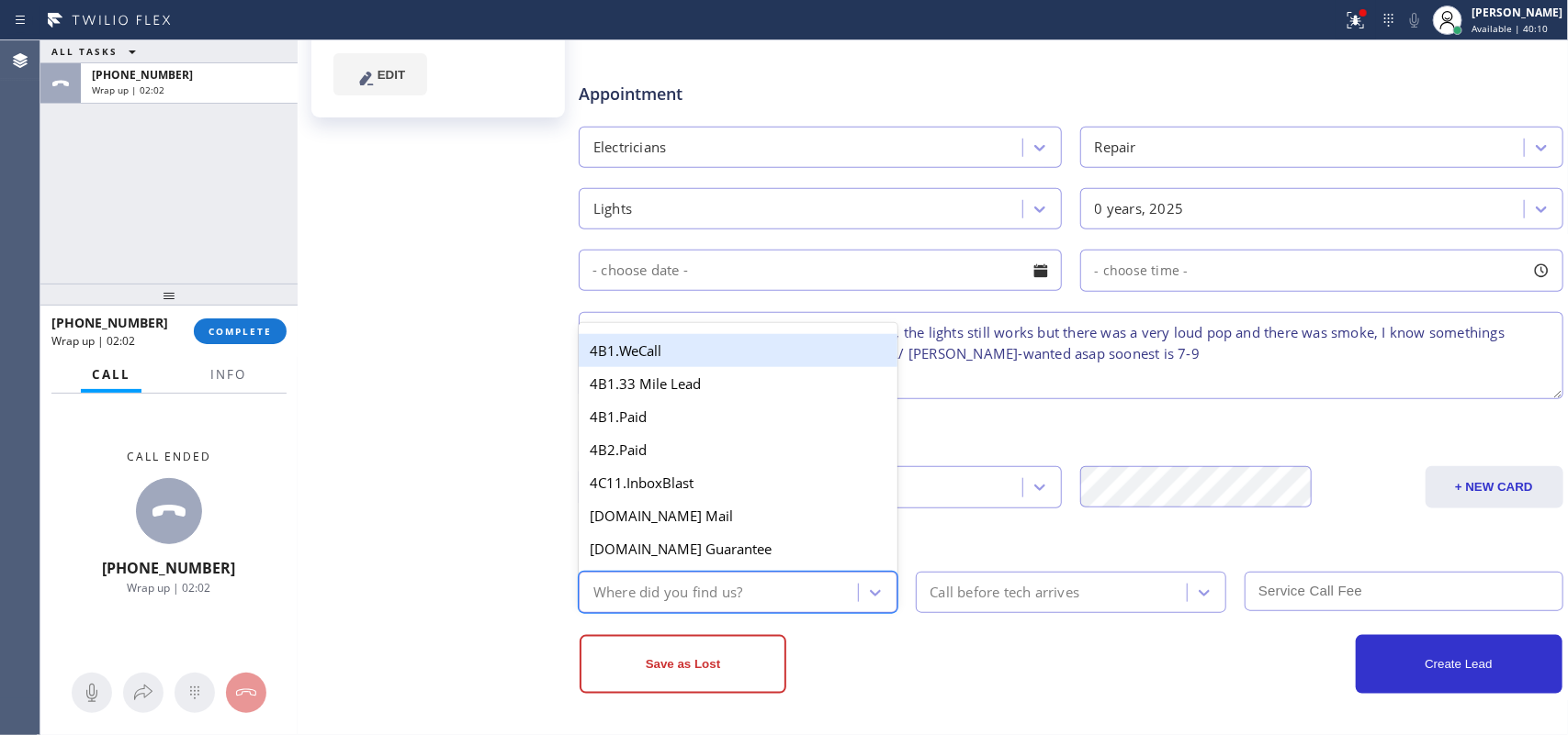
type input "g"
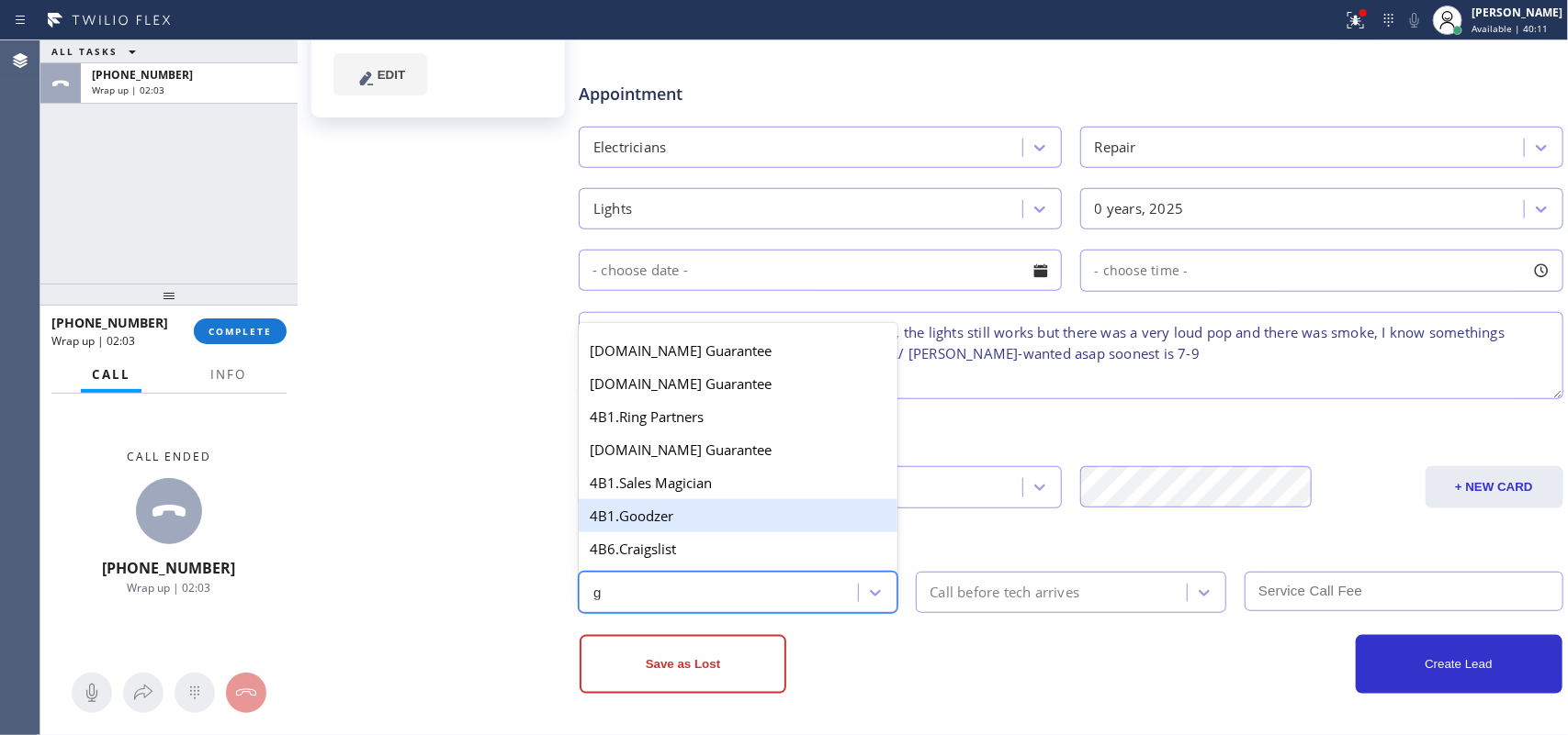
scroll to position [230, 0]
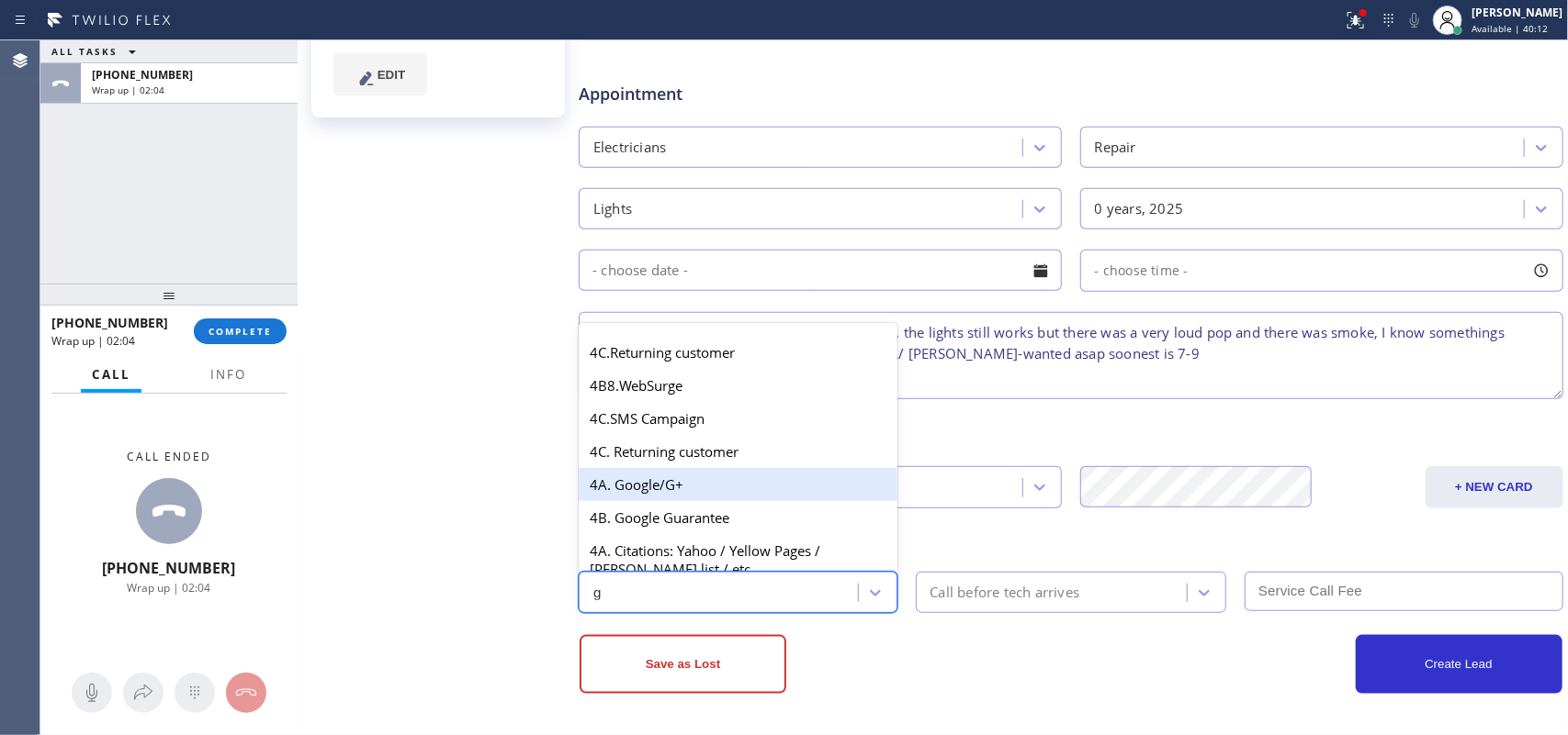
click at [671, 485] on div "4A. Google/G+" at bounding box center [738, 485] width 319 height 33
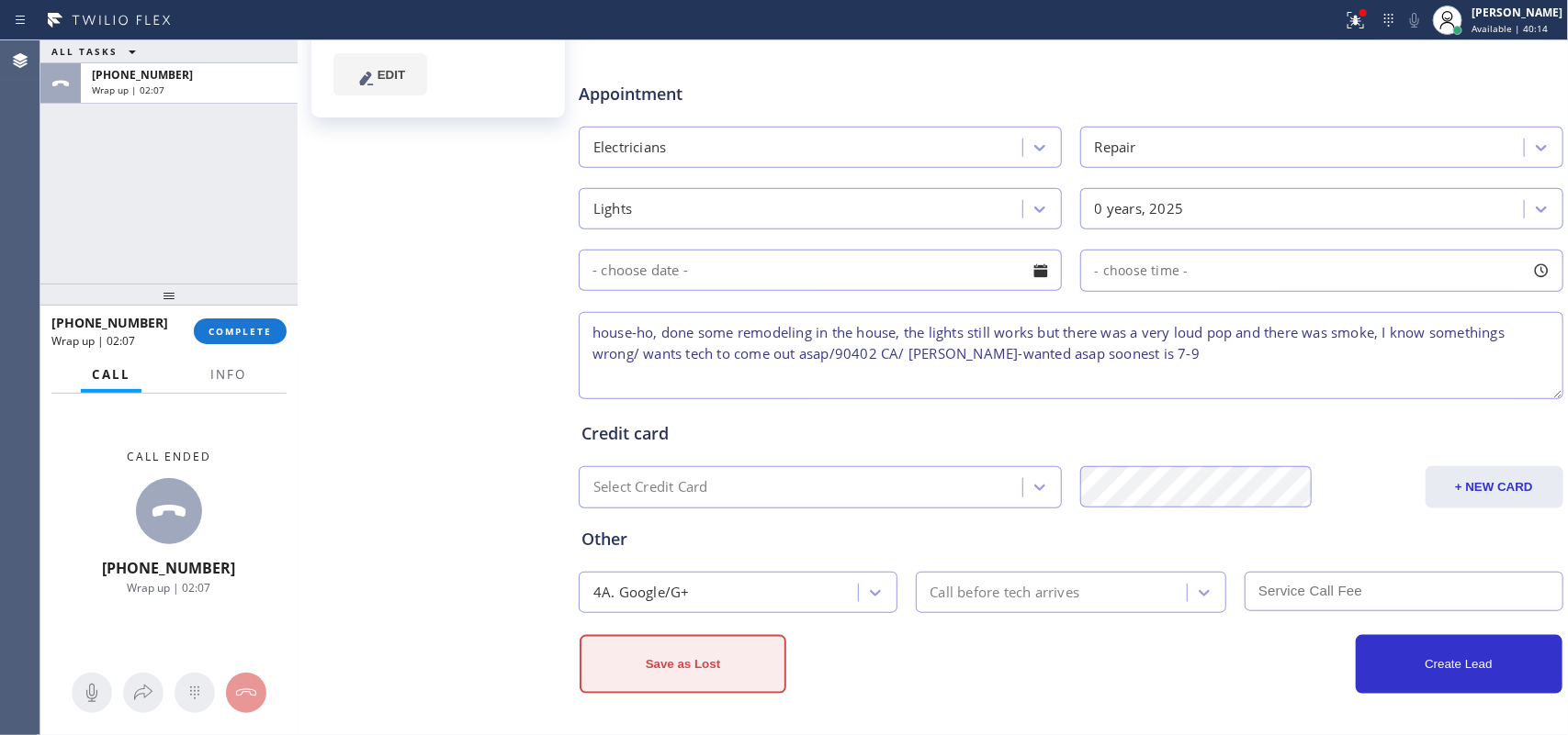
click at [754, 663] on button "Save as Lost" at bounding box center [683, 664] width 207 height 59
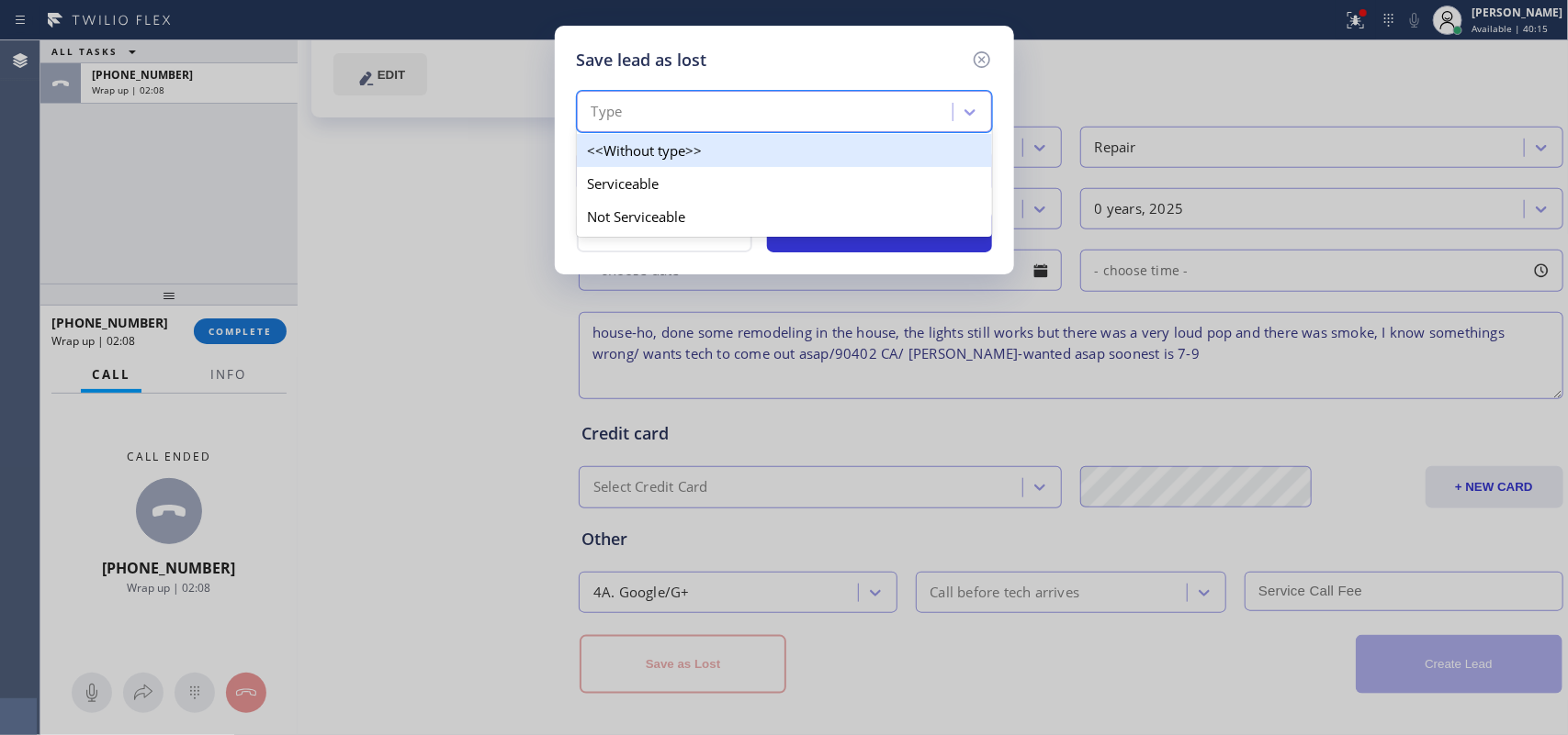
click at [825, 111] on div "Type" at bounding box center [767, 112] width 370 height 32
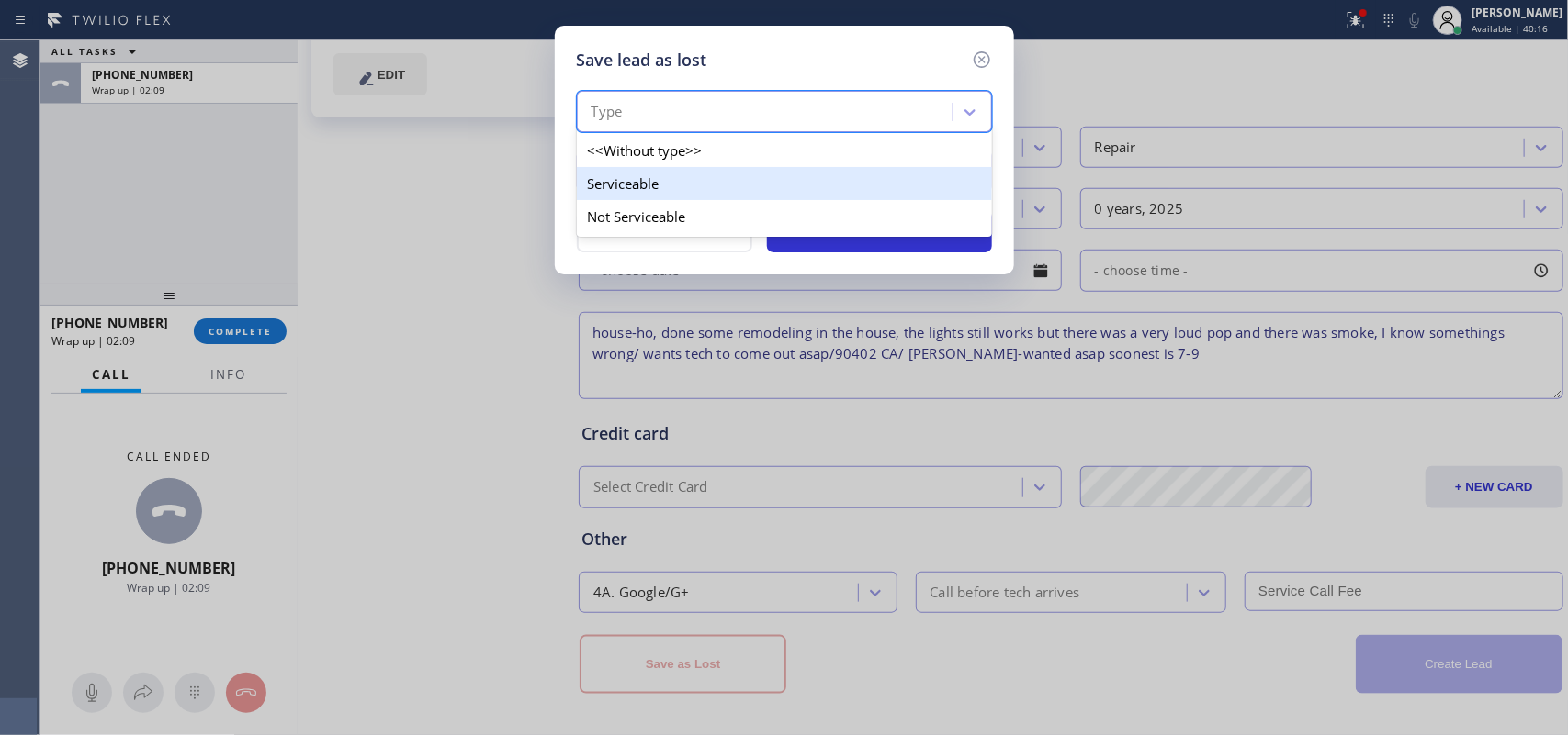
click at [811, 191] on div "Serviceable" at bounding box center [784, 184] width 415 height 33
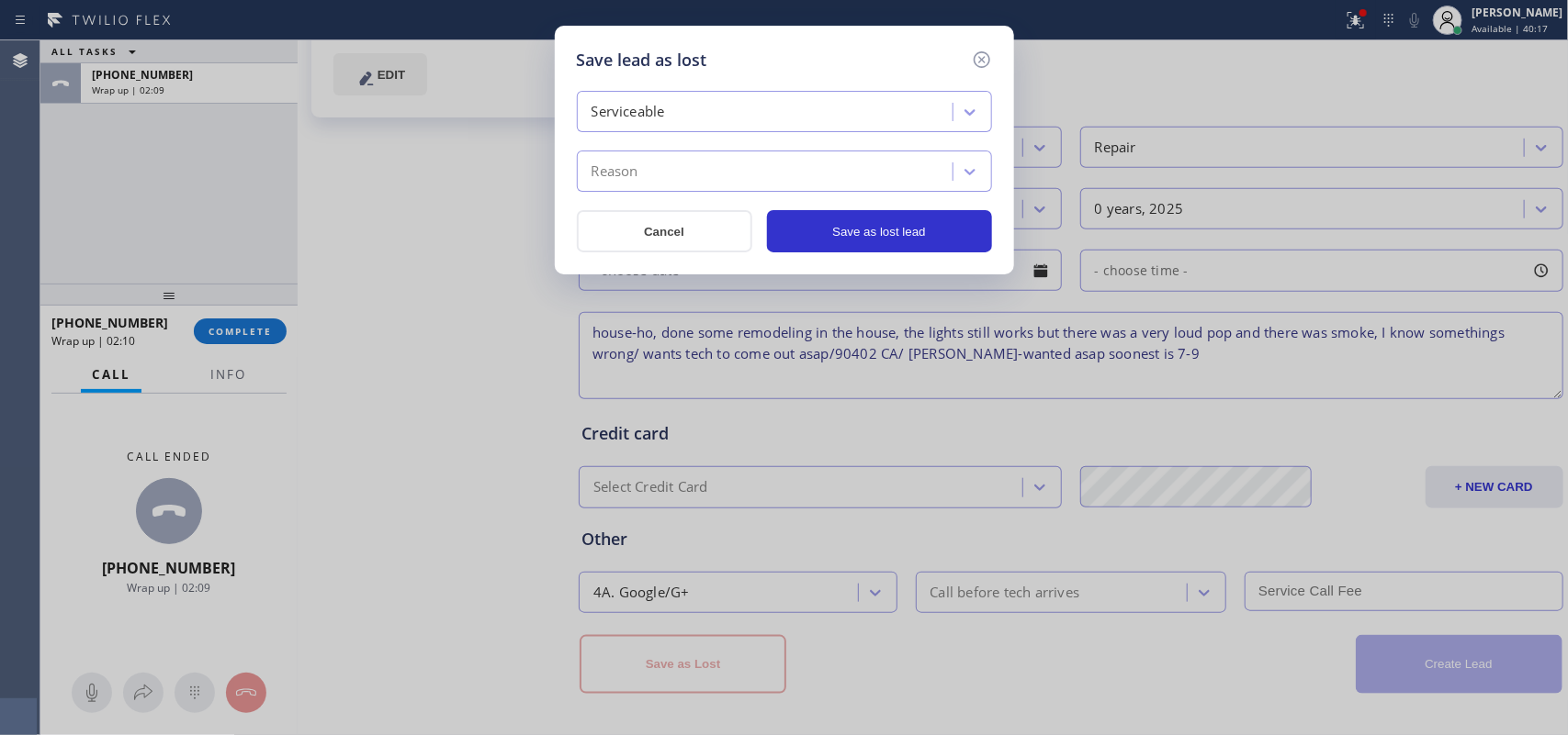
click at [815, 176] on div "Reason" at bounding box center [767, 172] width 370 height 32
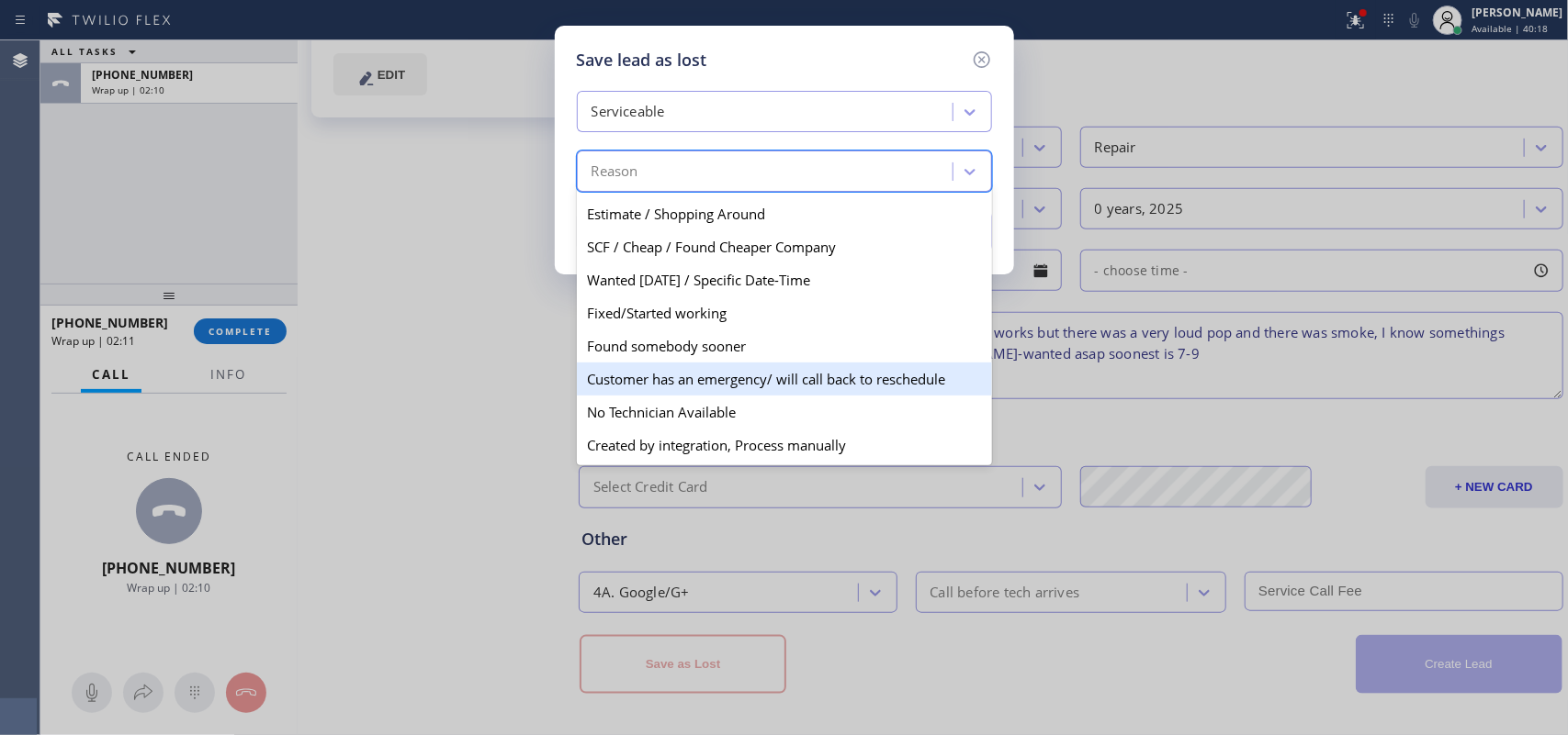
scroll to position [0, 0]
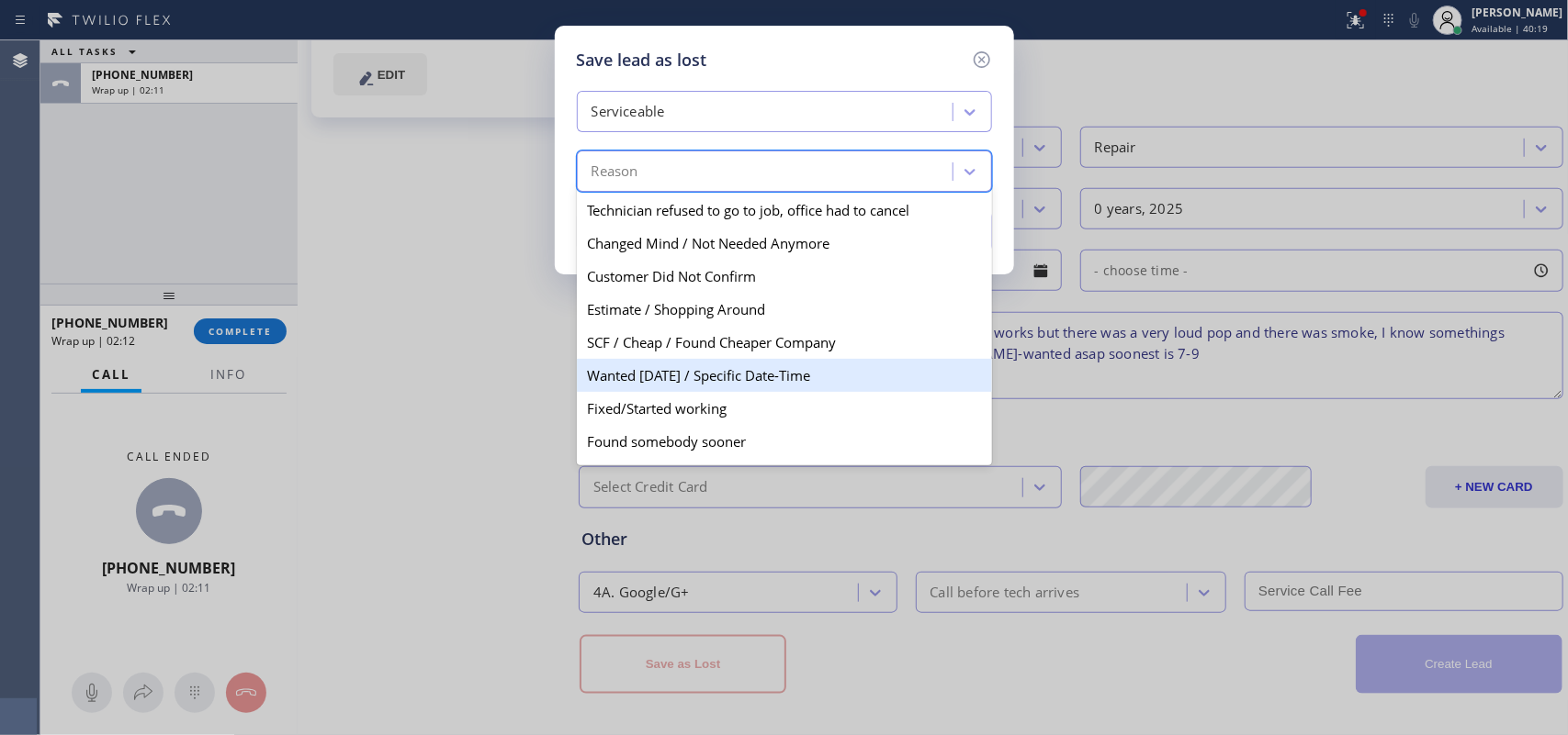
click at [762, 375] on div "Wanted [DATE] / Specific Date-Time" at bounding box center [784, 376] width 415 height 33
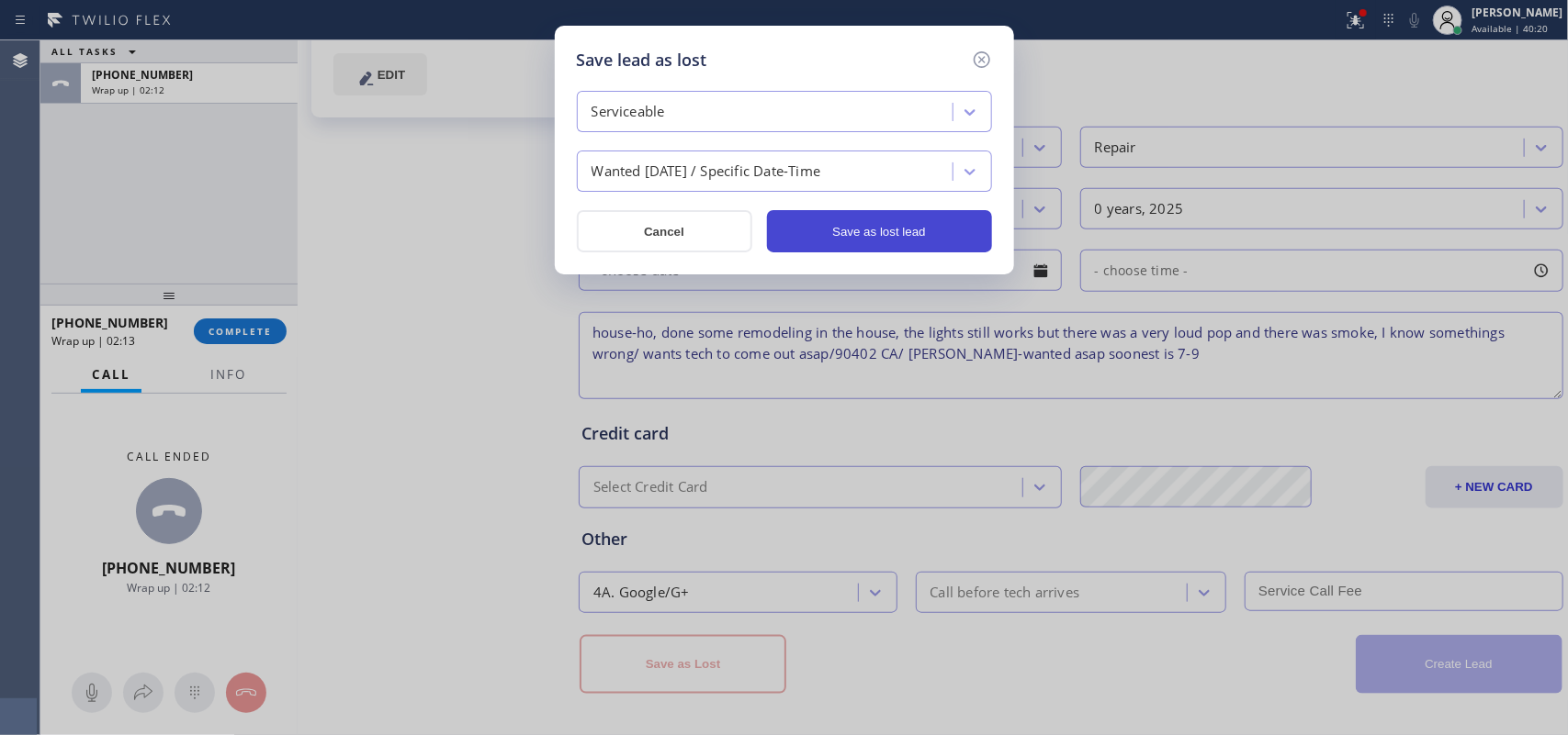
click at [828, 239] on button "Save as lost lead" at bounding box center [879, 232] width 225 height 42
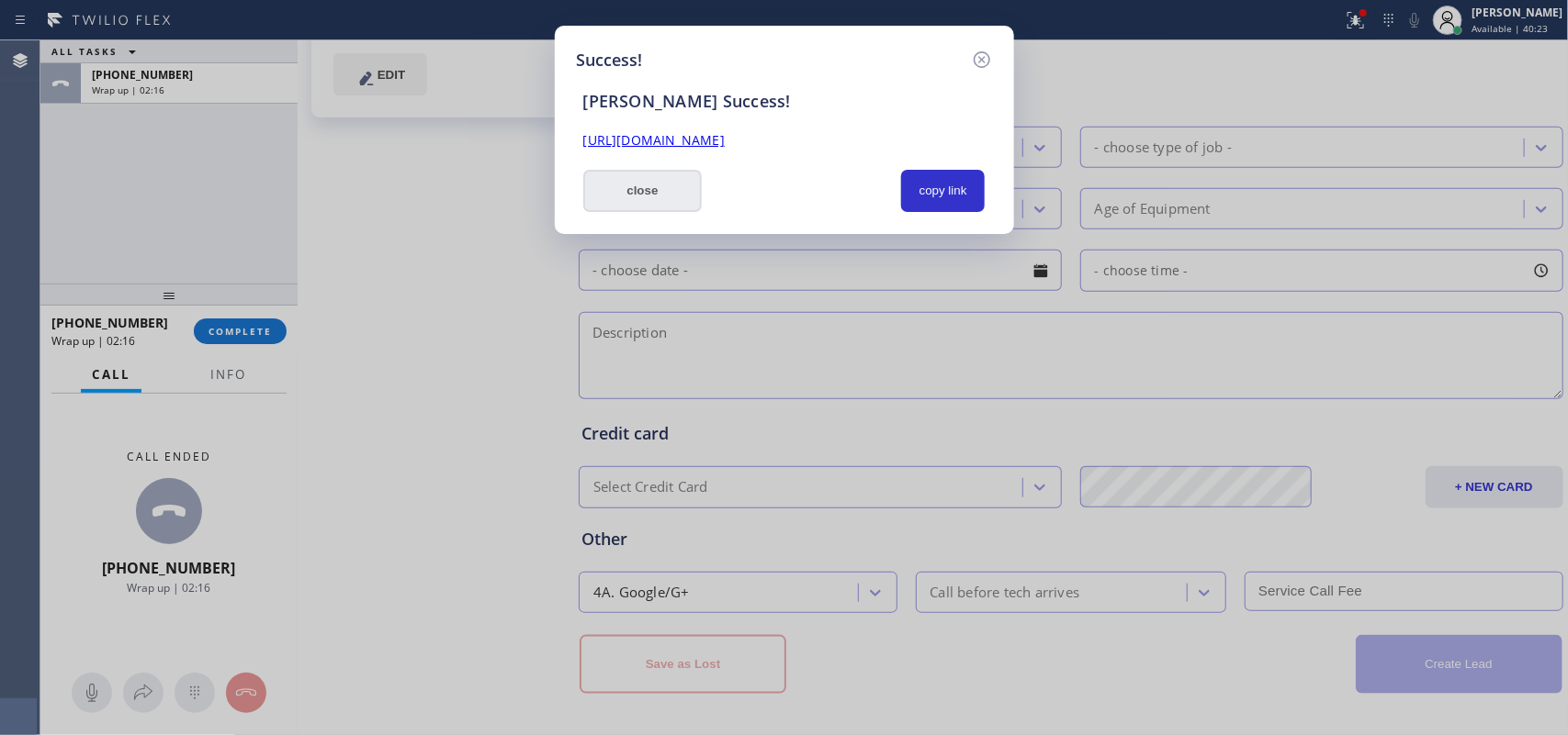
click at [667, 185] on button "close" at bounding box center [643, 191] width 120 height 42
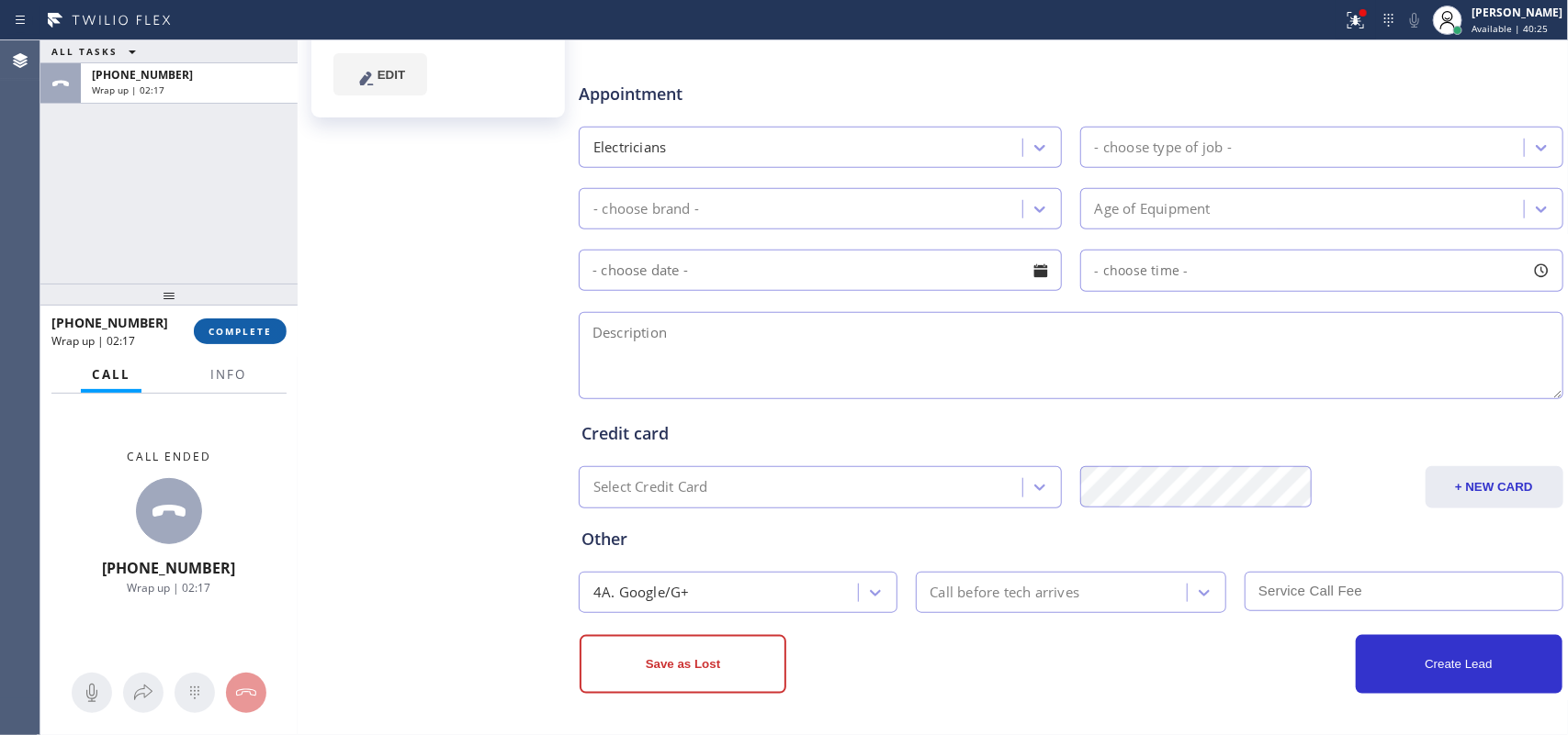
click at [272, 331] on button "COMPLETE" at bounding box center [241, 331] width 93 height 26
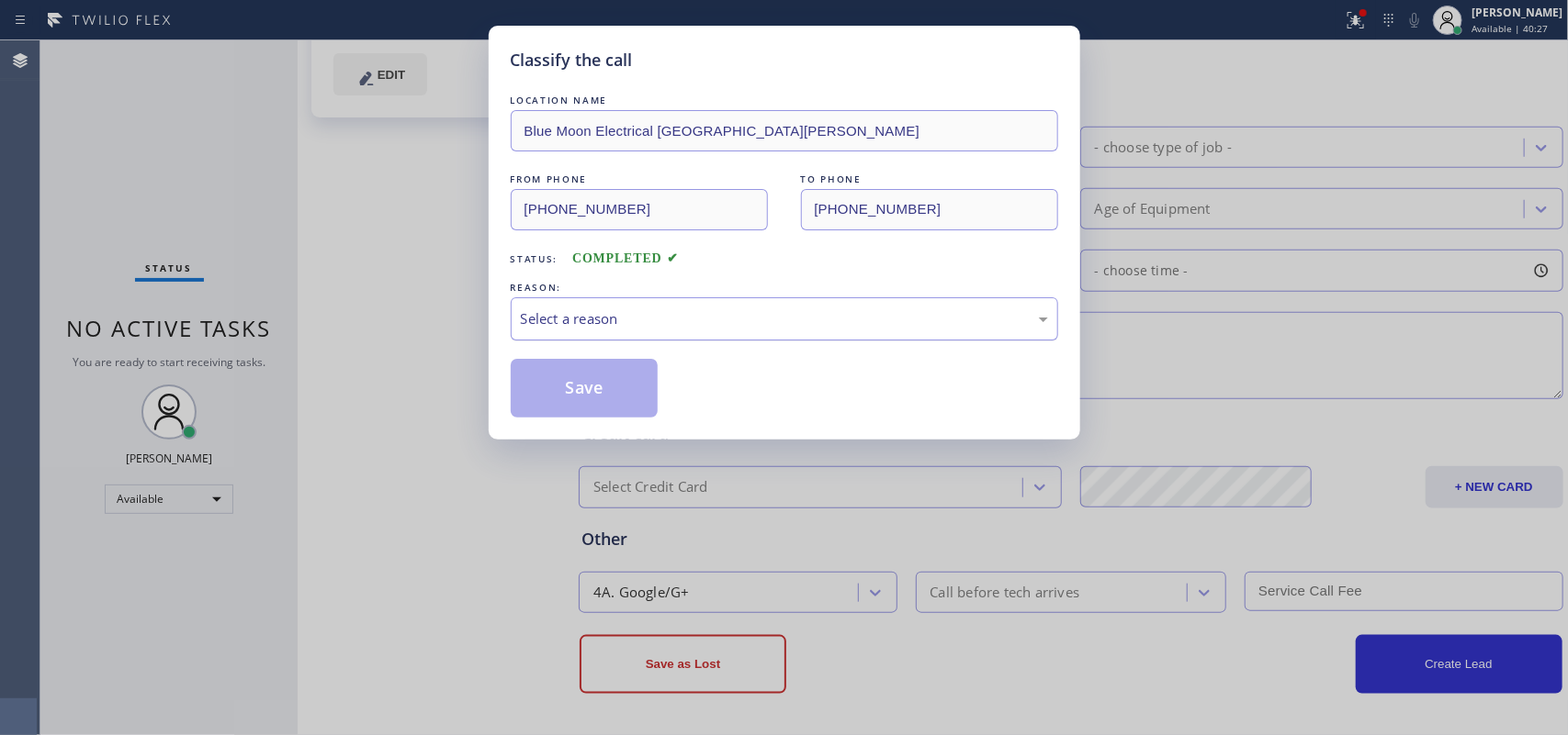
click at [770, 331] on div "Select a reason" at bounding box center [784, 319] width 548 height 43
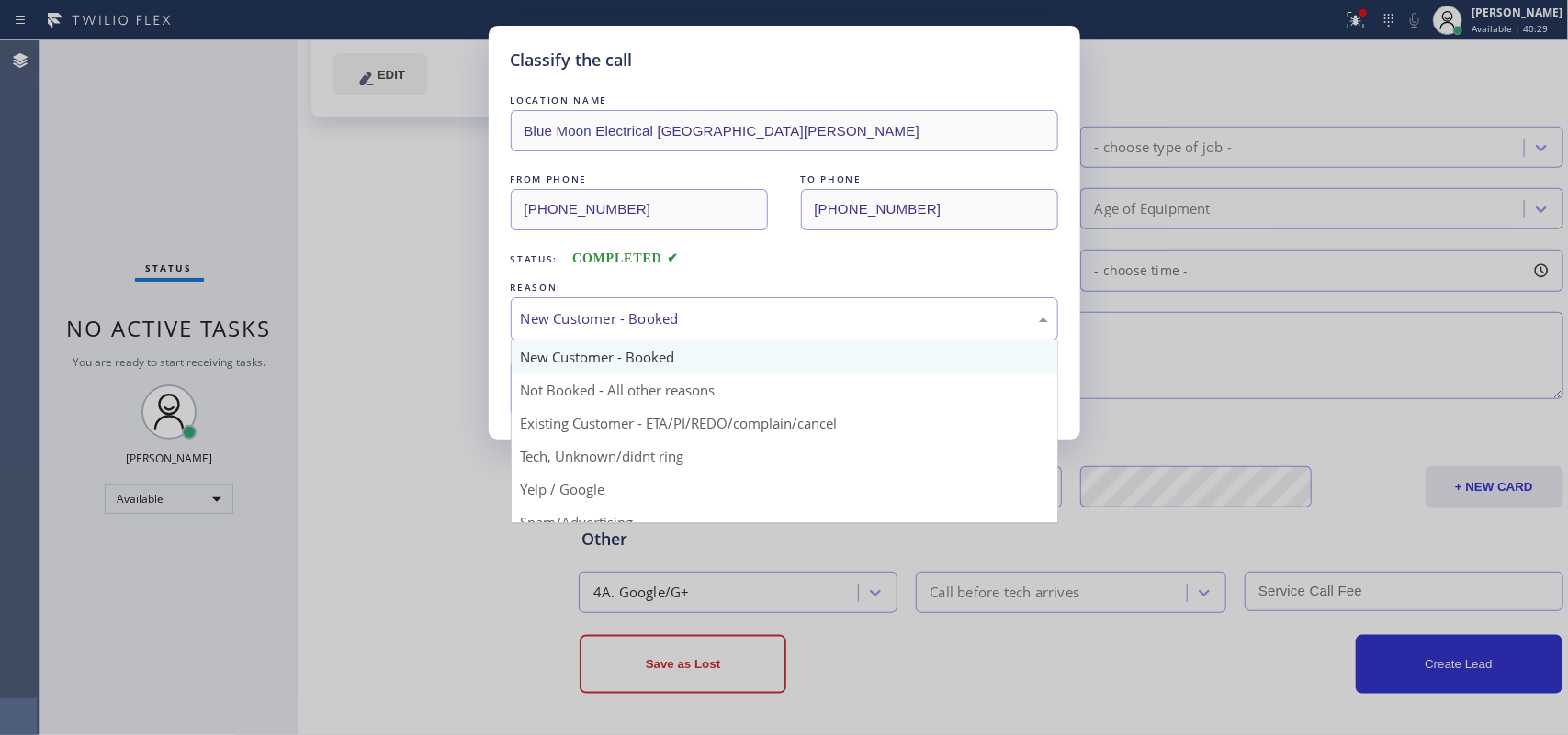
click at [781, 327] on div "New Customer - Booked" at bounding box center [784, 319] width 527 height 21
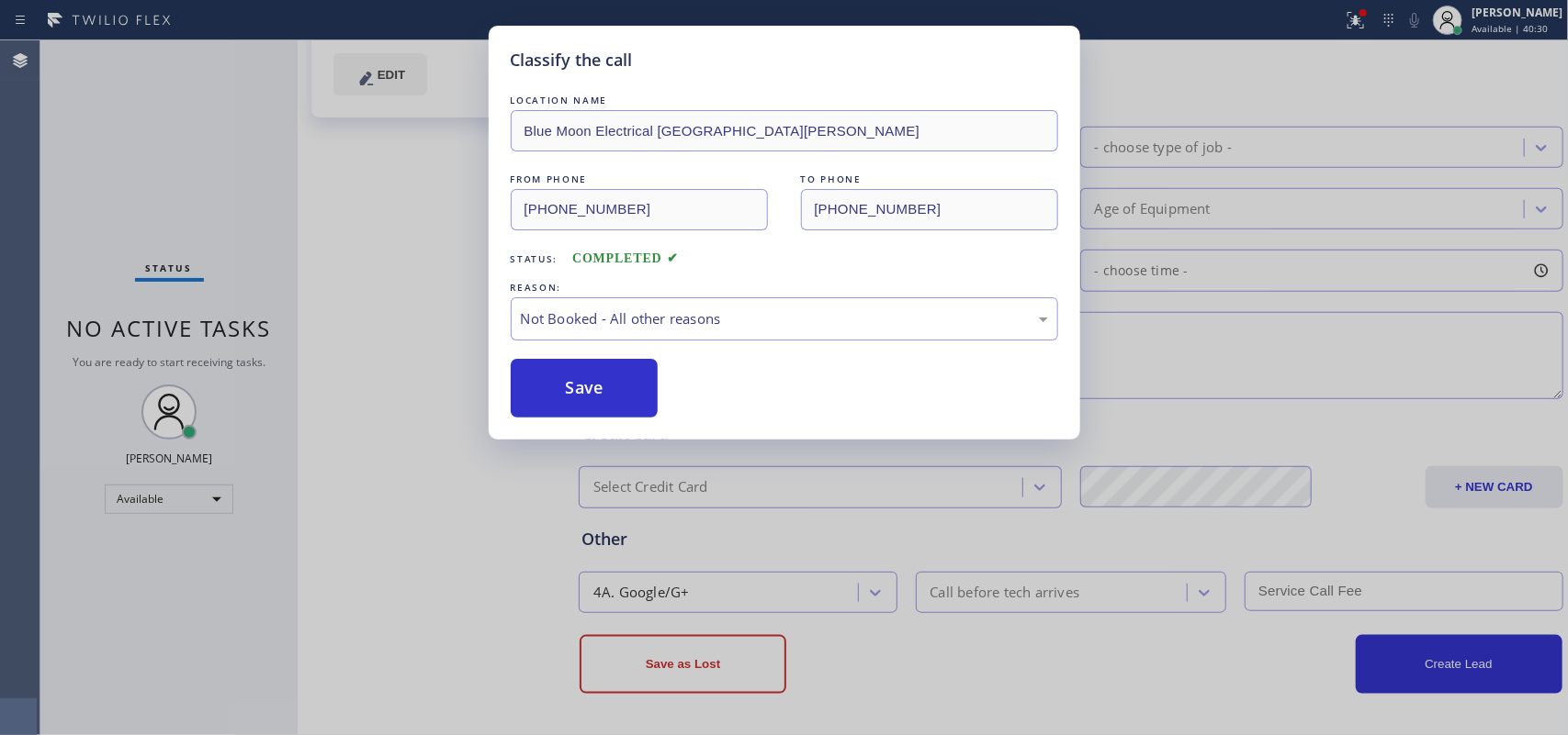
drag, startPoint x: 723, startPoint y: 392, endPoint x: 677, endPoint y: 385, distance: 46.5
drag, startPoint x: 609, startPoint y: 374, endPoint x: 598, endPoint y: 377, distance: 11.4
click at [600, 375] on button "Save" at bounding box center [584, 388] width 148 height 59
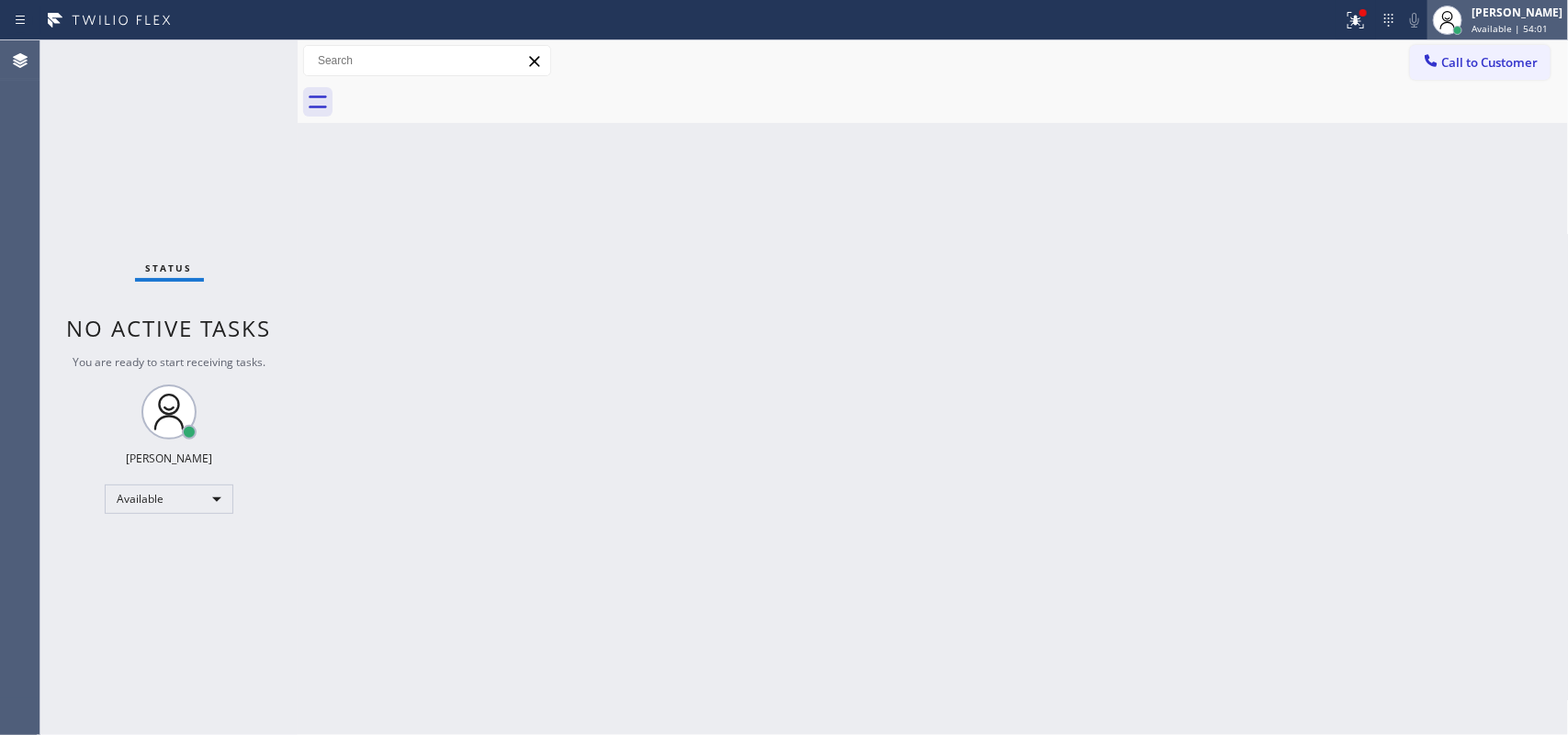
click at [1501, 30] on span "Available | 54:01" at bounding box center [1509, 28] width 76 height 13
drag, startPoint x: 1501, startPoint y: 30, endPoint x: 1495, endPoint y: 47, distance: 18.0
click at [1501, 30] on span "Available | 54:01" at bounding box center [1509, 28] width 76 height 13
click at [1518, 6] on div "[PERSON_NAME]" at bounding box center [1517, 13] width 91 height 15
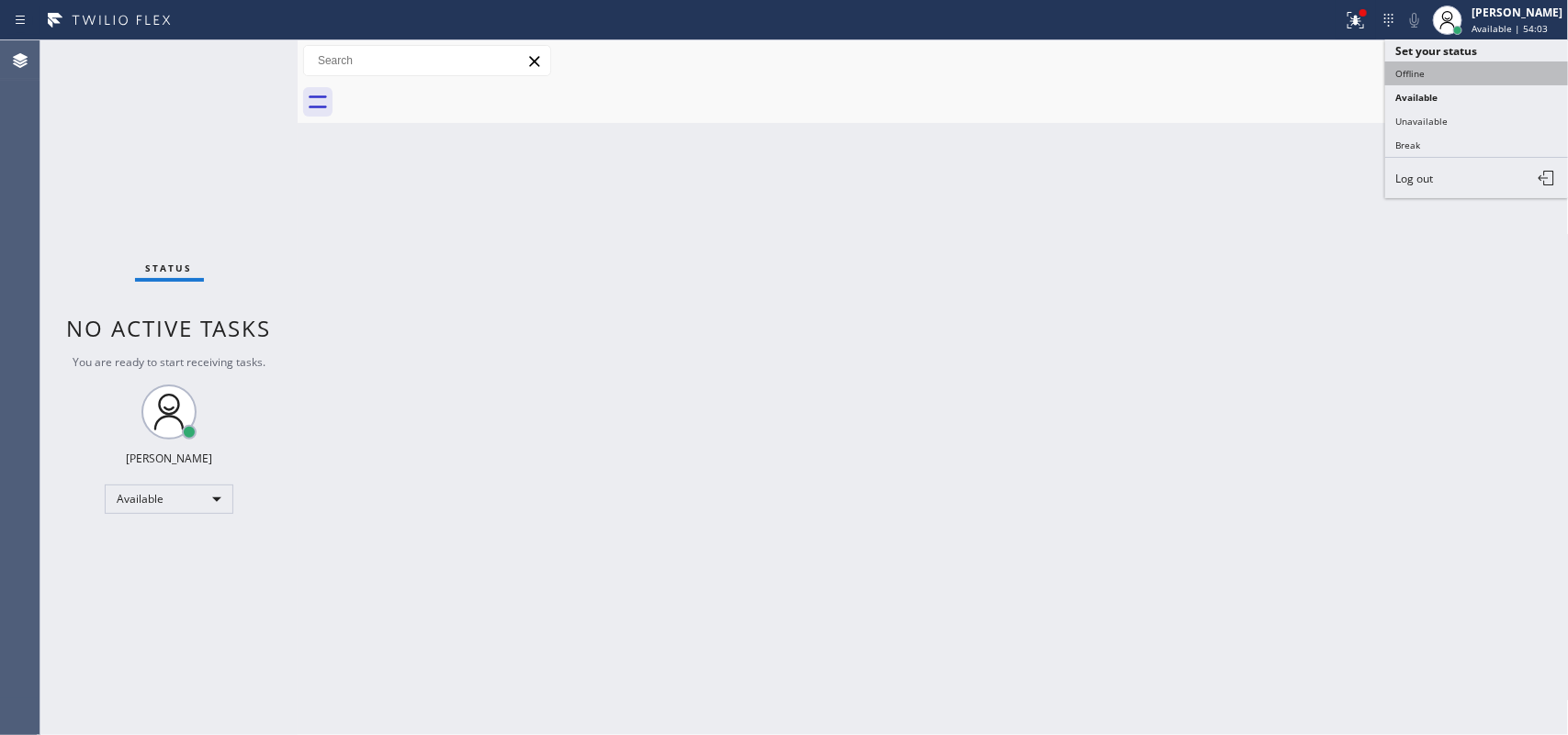
click at [1460, 71] on button "Offline" at bounding box center [1477, 73] width 184 height 24
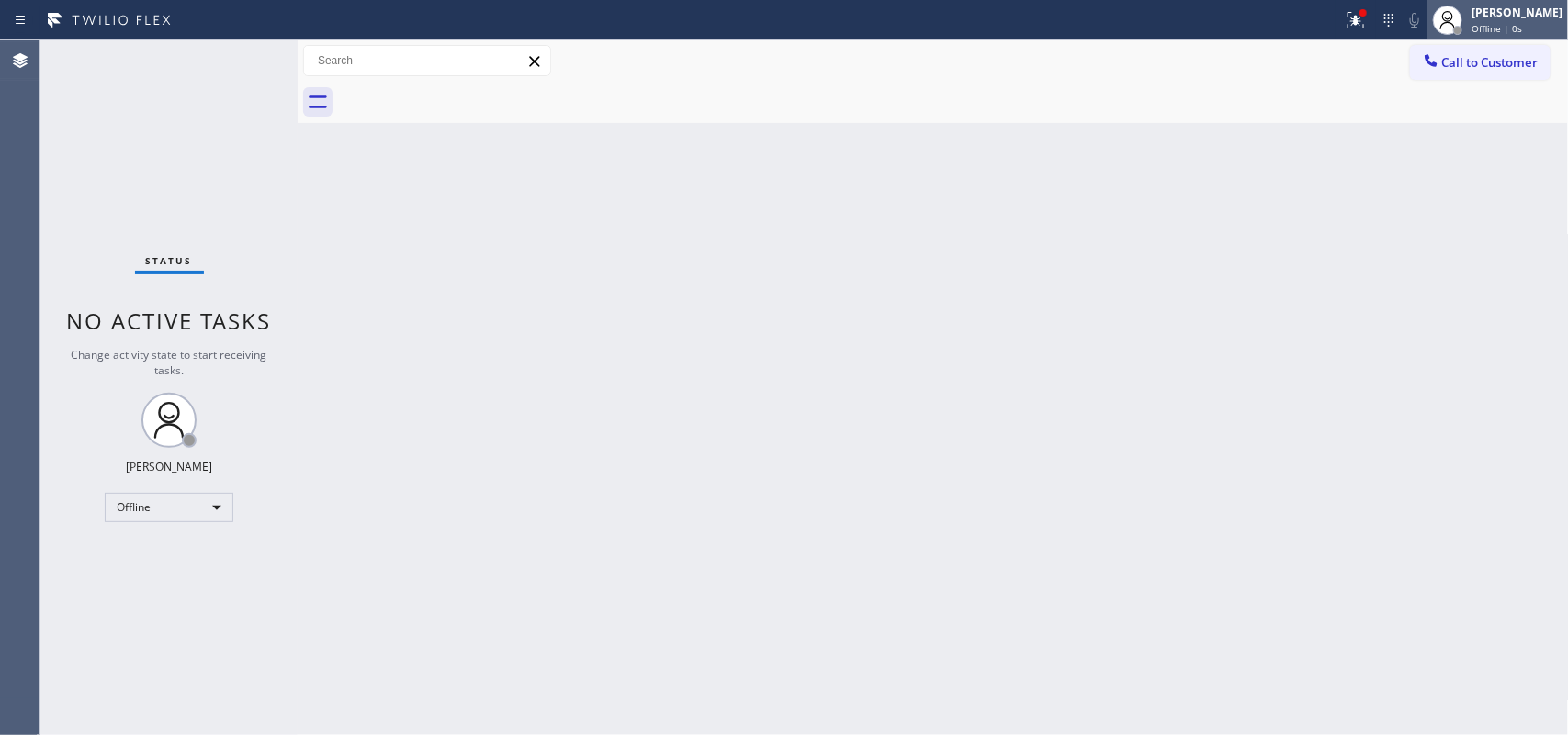
click at [1557, 18] on div "[PERSON_NAME]" at bounding box center [1517, 13] width 91 height 15
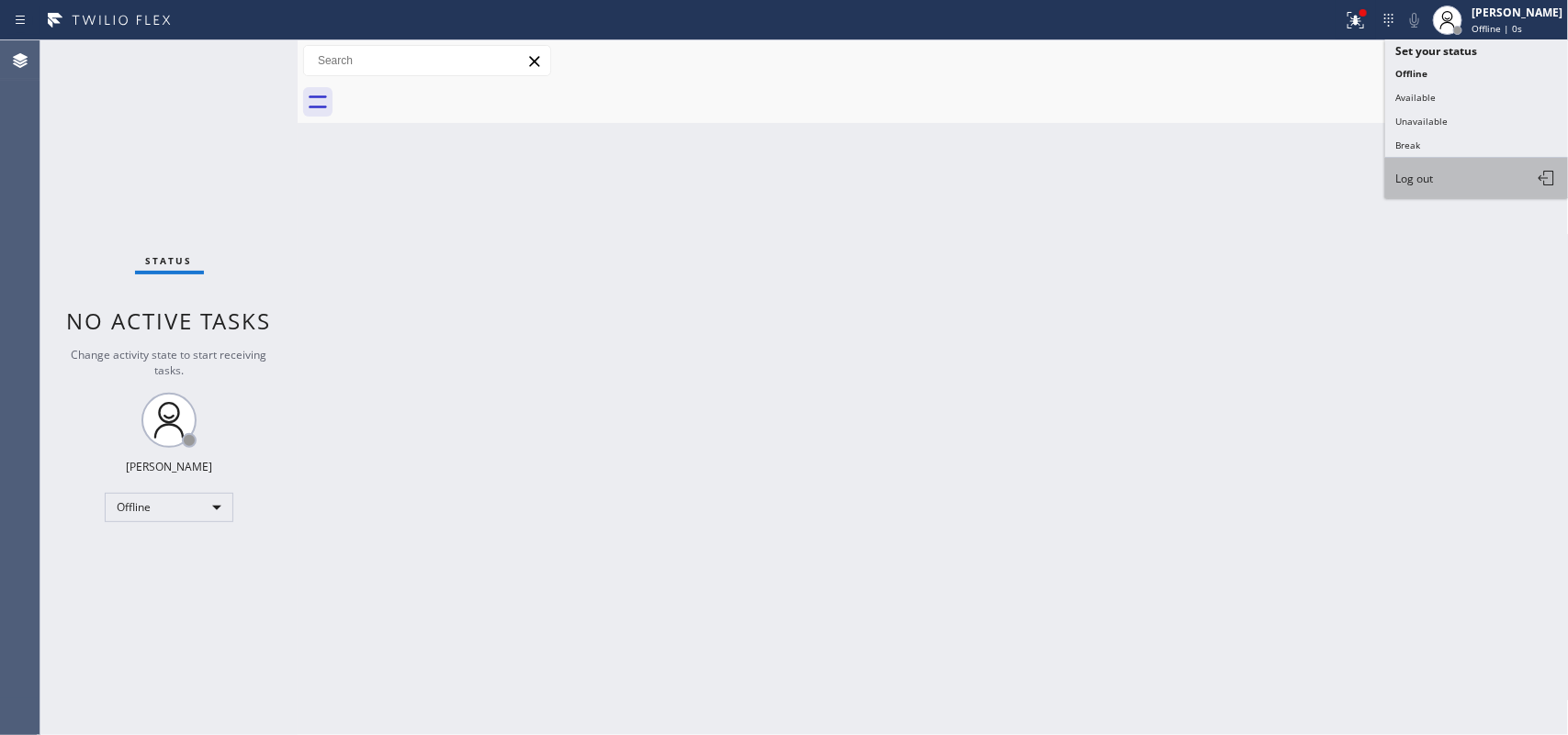
click at [1469, 166] on button "Log out" at bounding box center [1477, 179] width 184 height 41
